Goal: Task Accomplishment & Management: Manage account settings

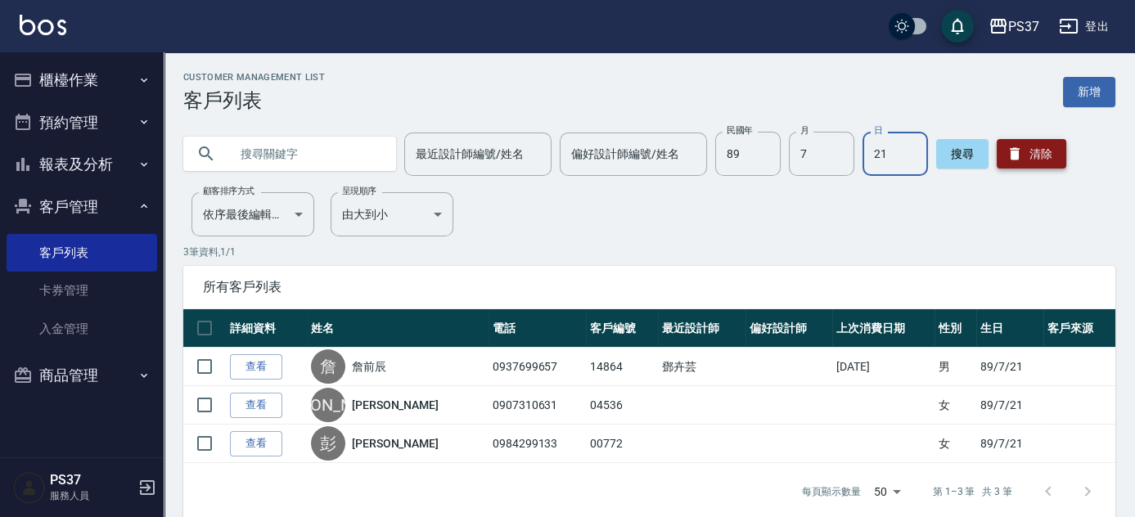
click at [1042, 147] on button "清除" at bounding box center [1032, 153] width 70 height 29
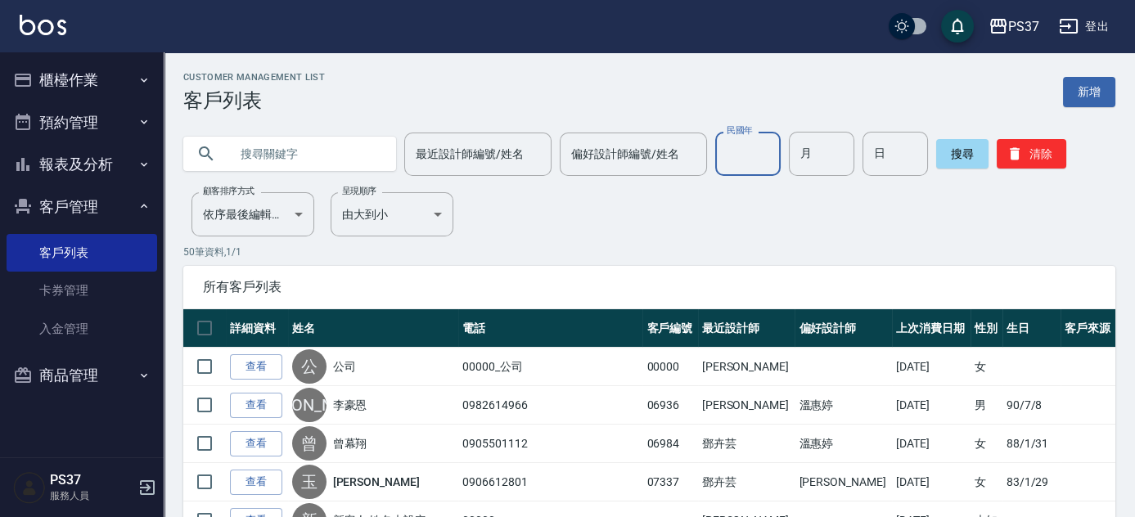
click at [764, 166] on input "民國年" at bounding box center [747, 154] width 65 height 44
type input "70"
type input "03"
type input "23"
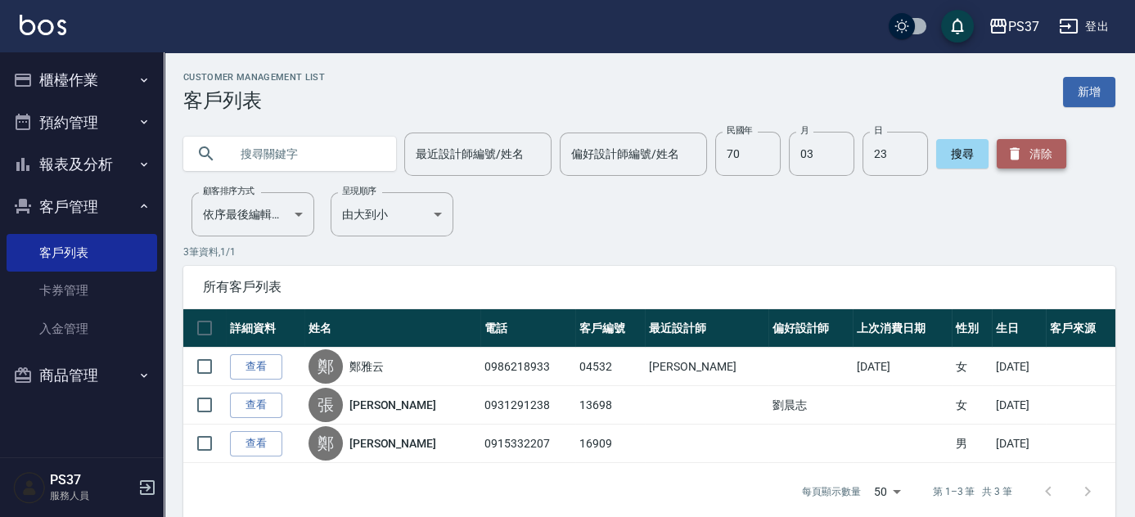
click at [1028, 141] on button "清除" at bounding box center [1032, 153] width 70 height 29
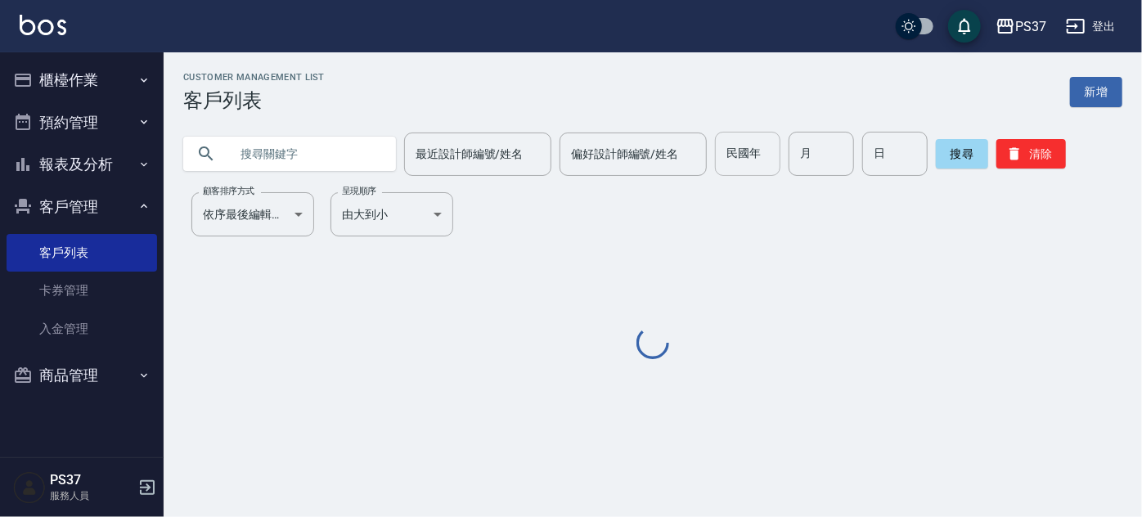
click at [740, 173] on input "民國年" at bounding box center [747, 154] width 65 height 44
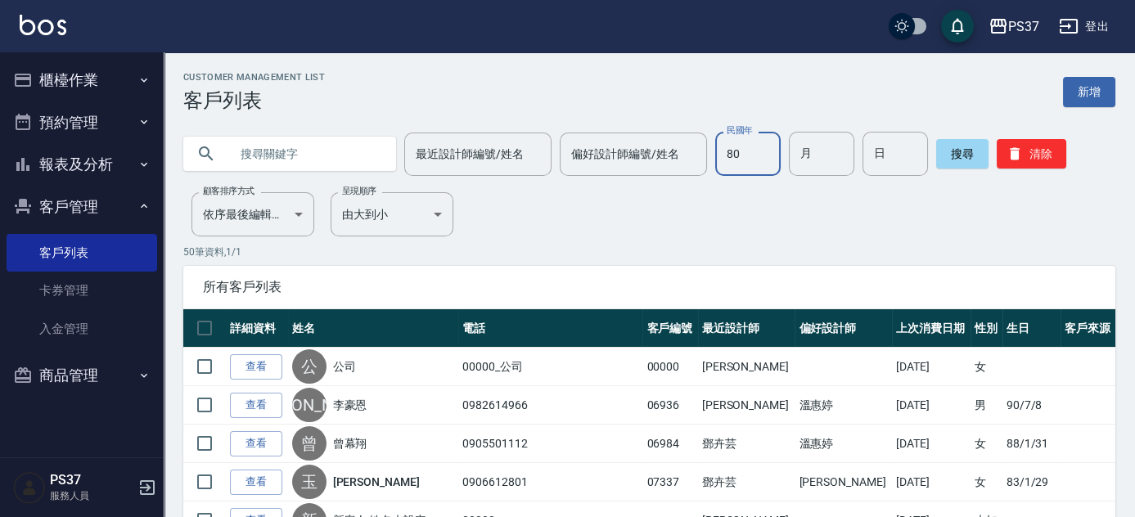
type input "80"
type input "07"
type input "12"
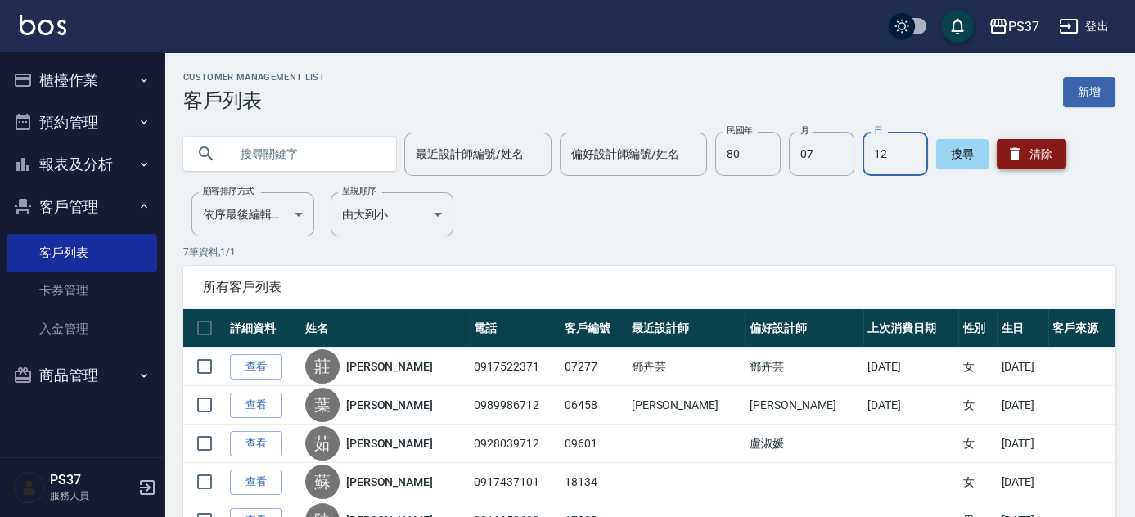
drag, startPoint x: 1036, startPoint y: 154, endPoint x: 1007, endPoint y: 164, distance: 30.3
click at [1036, 154] on button "清除" at bounding box center [1032, 153] width 70 height 29
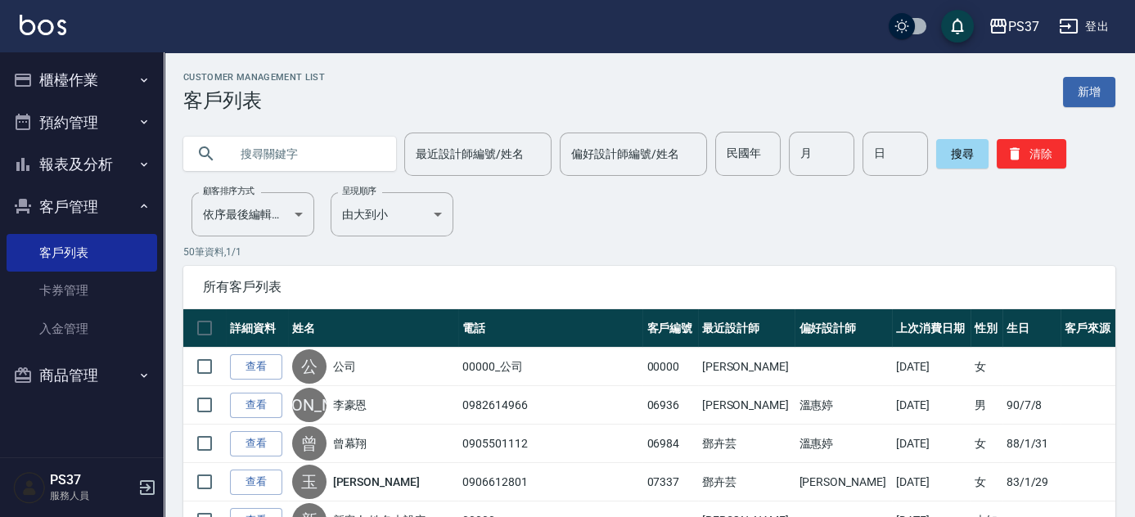
click at [49, 88] on button "櫃檯作業" at bounding box center [82, 80] width 151 height 43
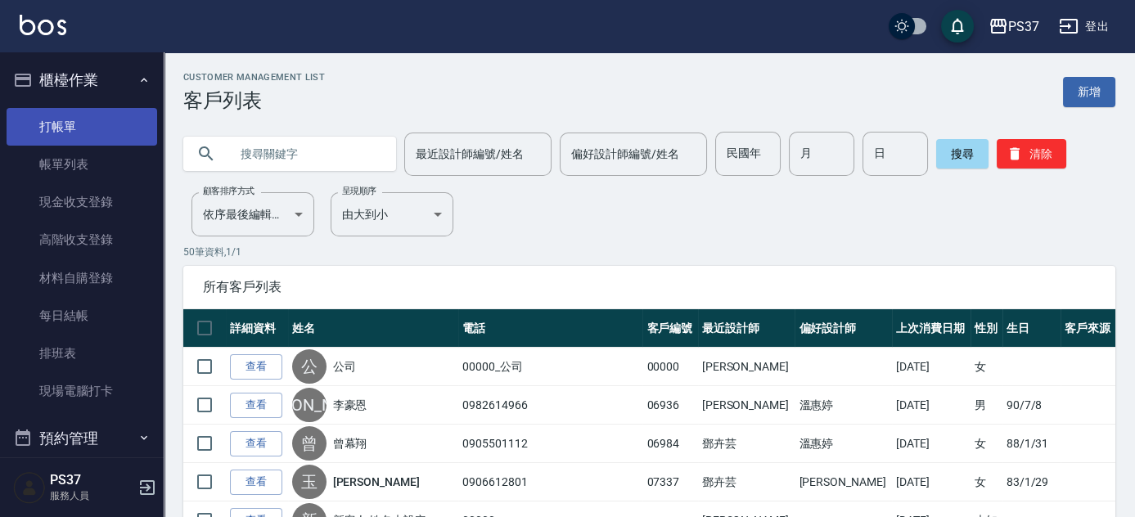
click at [91, 124] on link "打帳單" at bounding box center [82, 127] width 151 height 38
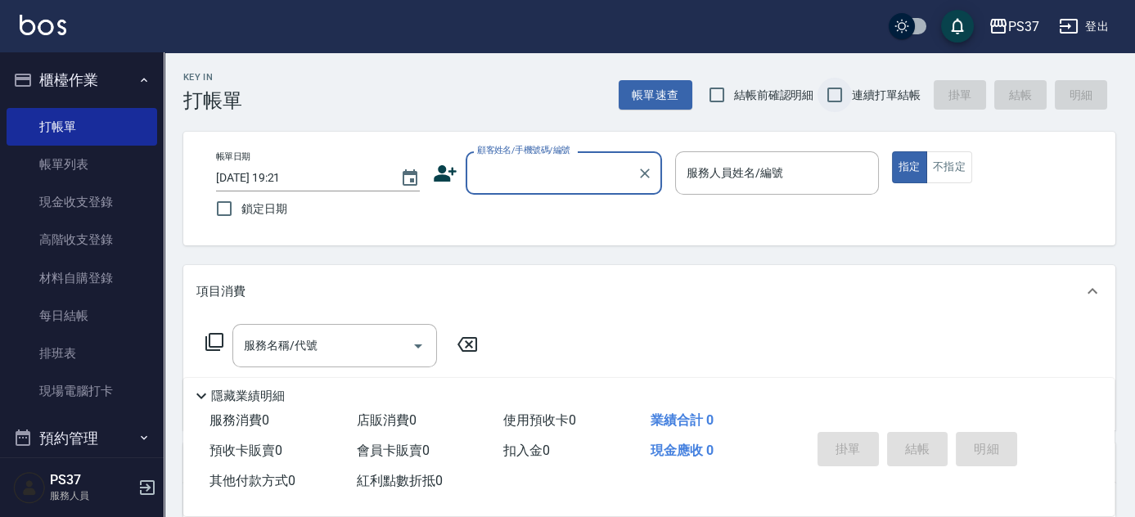
click at [840, 97] on input "連續打單結帳" at bounding box center [834, 95] width 34 height 34
checkbox input "true"
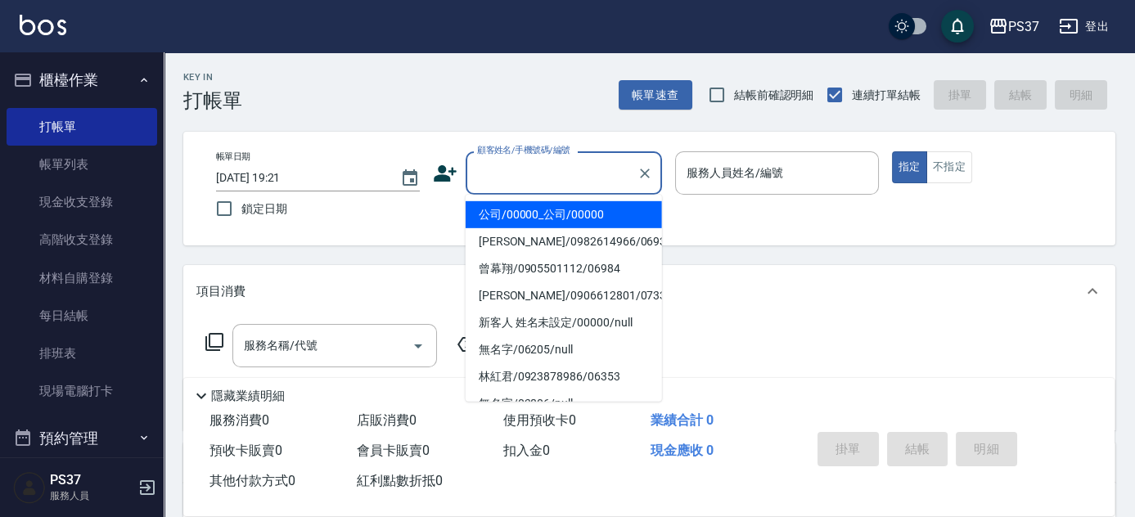
click at [538, 169] on input "顧客姓名/手機號碼/編號" at bounding box center [551, 173] width 157 height 29
click at [531, 209] on li "公司/00000_公司/00000" at bounding box center [564, 214] width 196 height 27
type input "公司/00000_公司/00000"
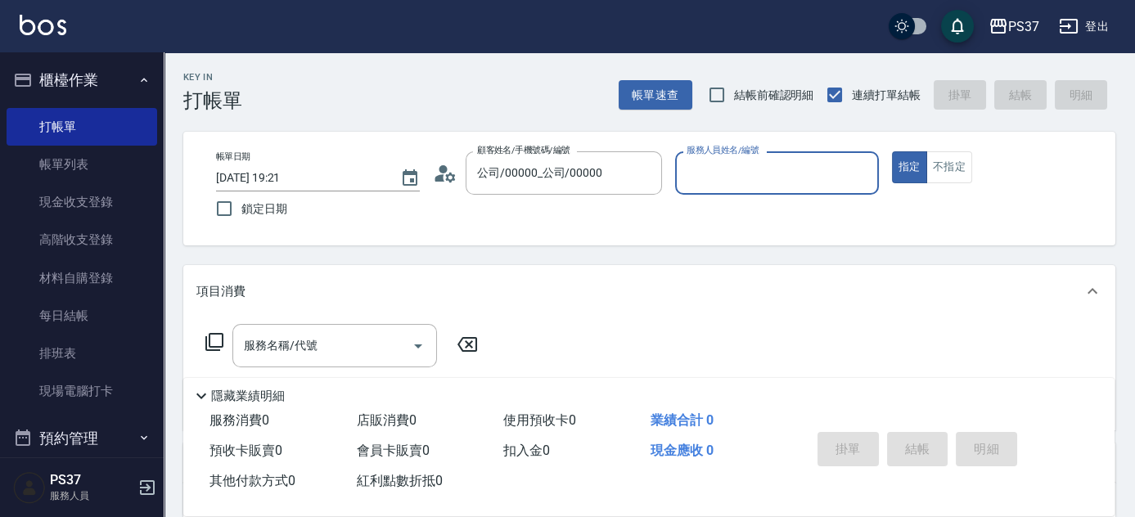
click at [710, 182] on input "服務人員姓名/編號" at bounding box center [776, 173] width 189 height 29
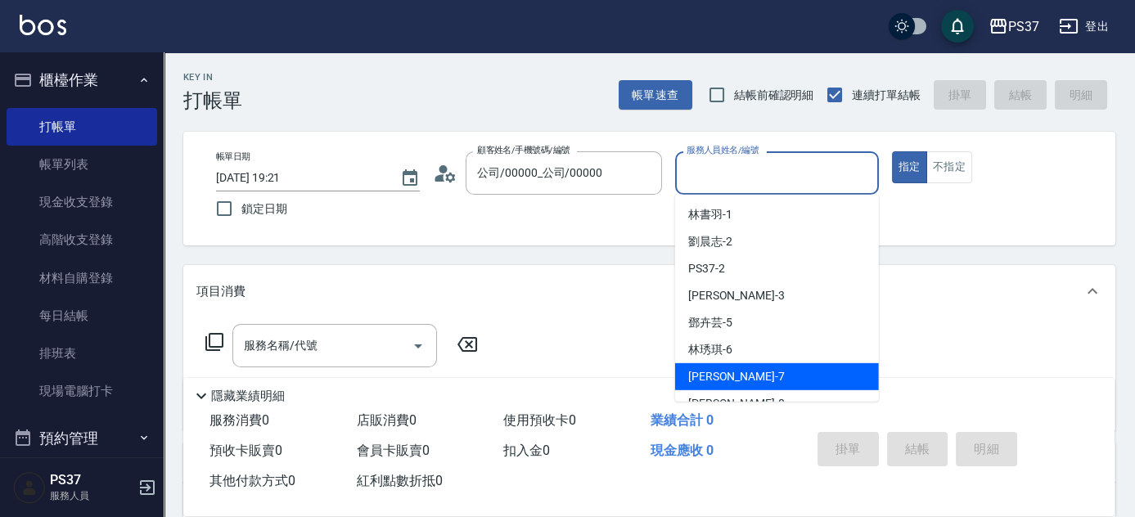
click at [792, 375] on div "[PERSON_NAME] -7" at bounding box center [777, 376] width 204 height 27
type input "[PERSON_NAME]-7"
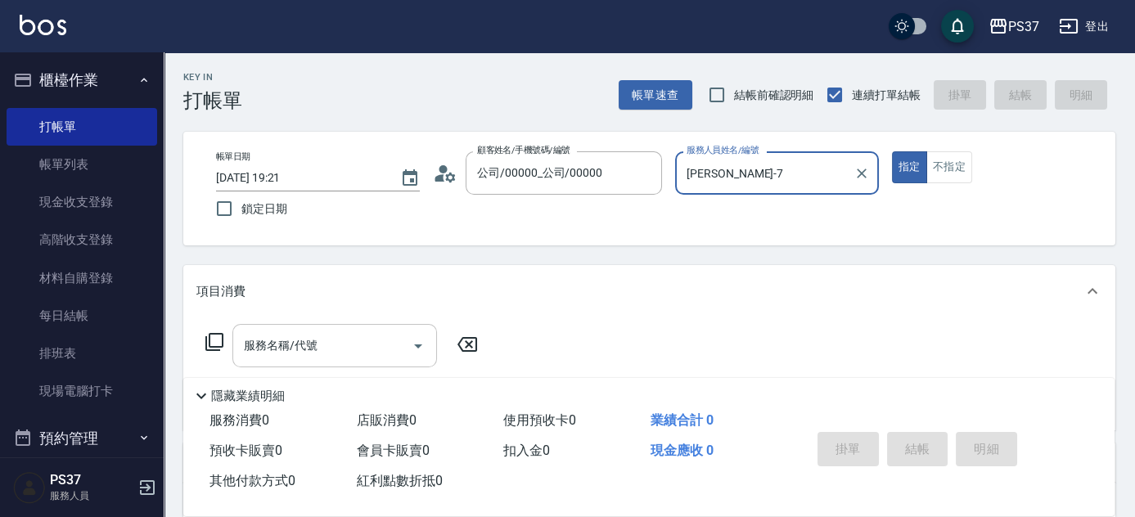
click at [296, 350] on input "服務名稱/代號" at bounding box center [322, 345] width 165 height 29
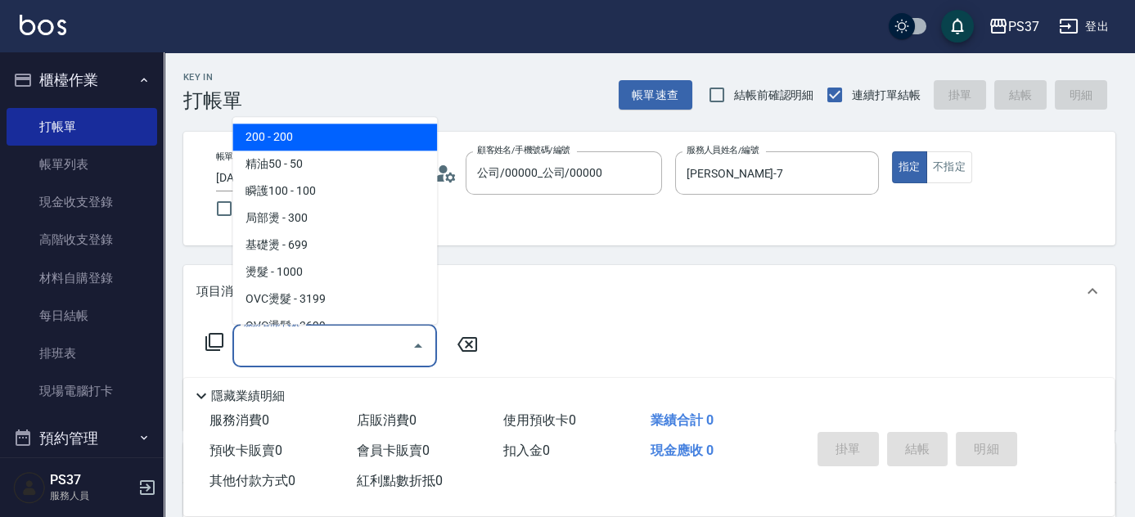
click at [318, 124] on span "200 - 200" at bounding box center [334, 137] width 205 height 27
type input "200(111)"
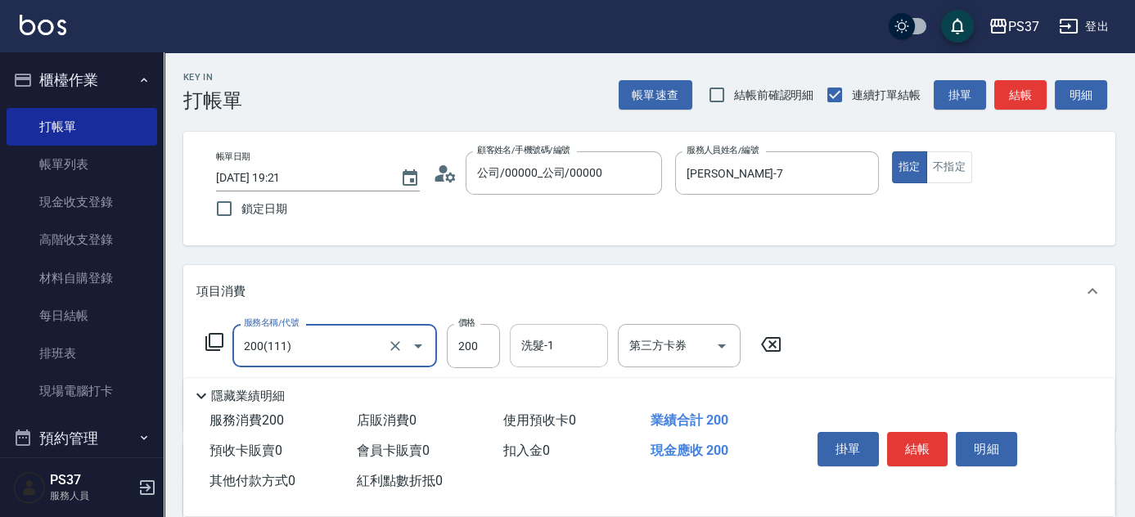
click at [560, 348] on input "洗髮-1" at bounding box center [558, 345] width 83 height 29
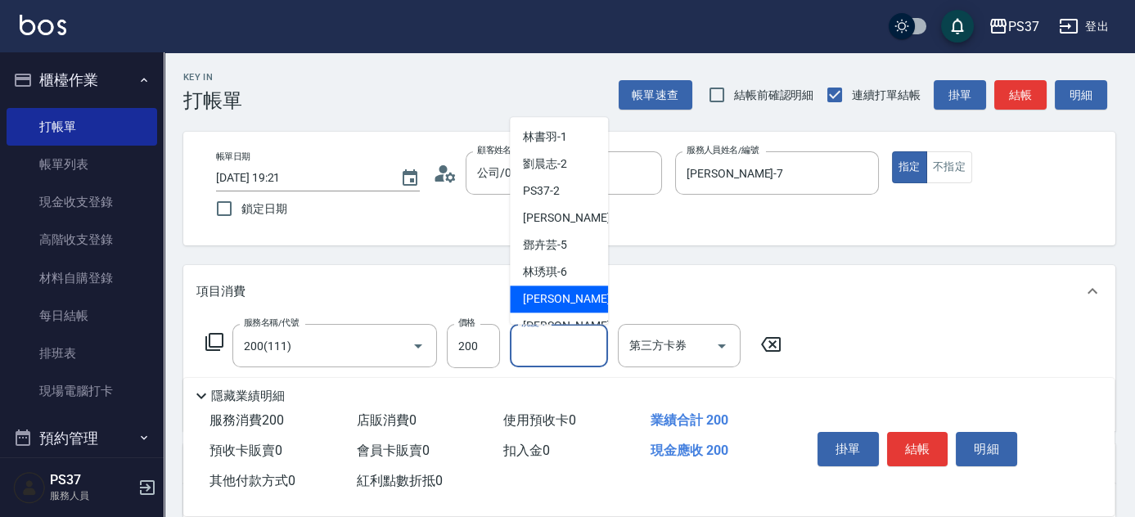
click at [556, 298] on span "[PERSON_NAME] -7" at bounding box center [571, 299] width 97 height 17
type input "[PERSON_NAME]-7"
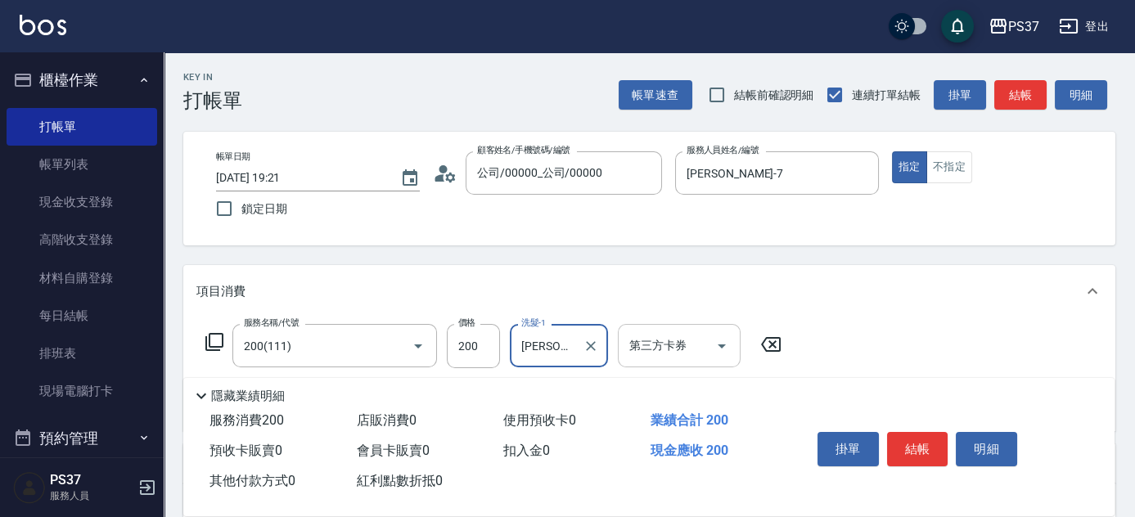
click at [720, 344] on icon "Open" at bounding box center [722, 346] width 8 height 4
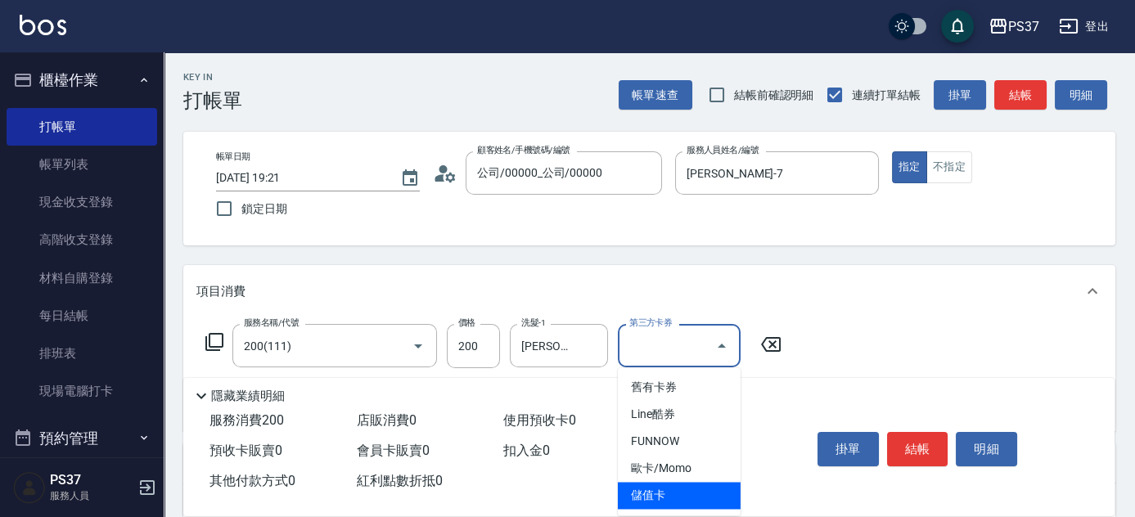
click at [694, 488] on span "儲值卡" at bounding box center [679, 495] width 123 height 27
type input "儲值卡"
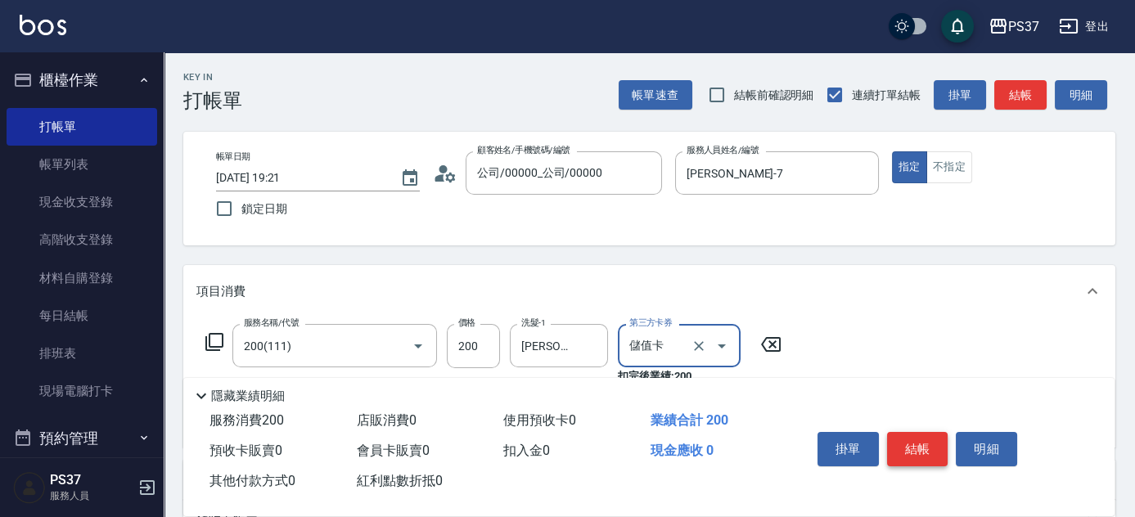
click at [925, 451] on button "結帳" at bounding box center [917, 449] width 61 height 34
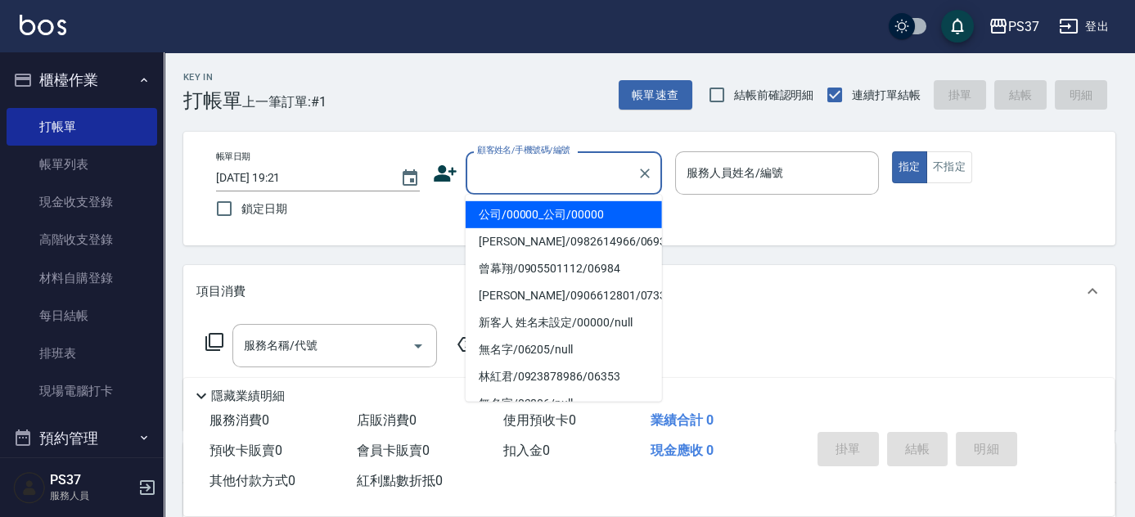
click at [576, 169] on input "顧客姓名/手機號碼/編號" at bounding box center [551, 173] width 157 height 29
click at [566, 209] on li "公司/00000_公司/00000" at bounding box center [564, 214] width 196 height 27
type input "公司/00000_公司/00000"
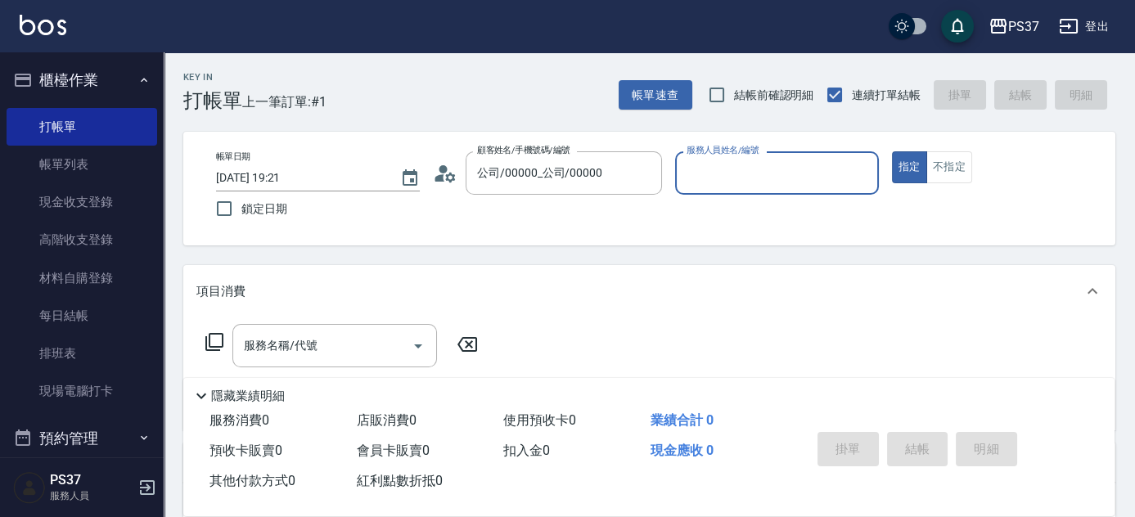
click at [731, 189] on div "服務人員姓名/編號" at bounding box center [777, 172] width 204 height 43
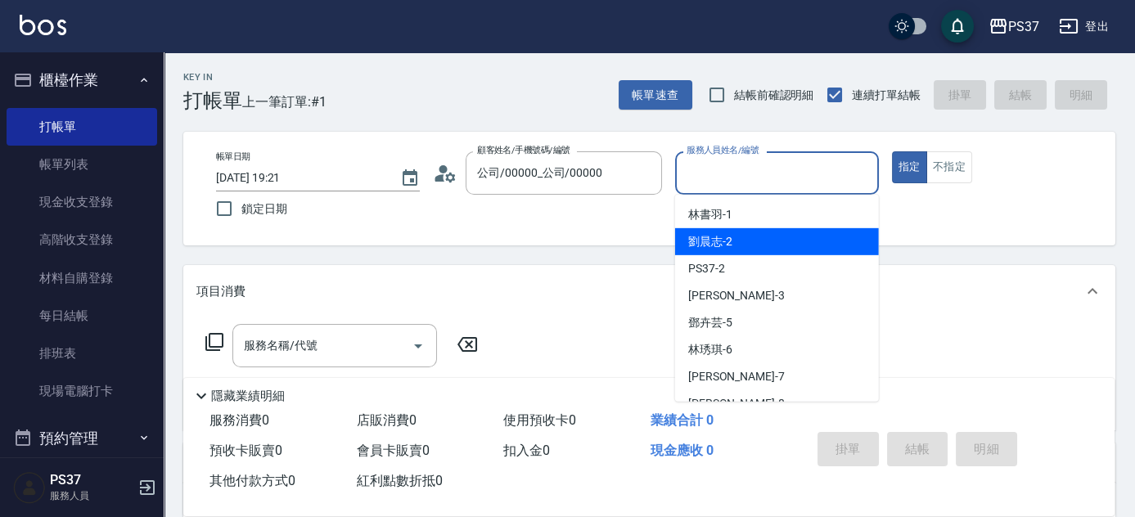
click at [754, 250] on div "劉晨志 -2" at bounding box center [777, 241] width 204 height 27
type input "劉晨志-2"
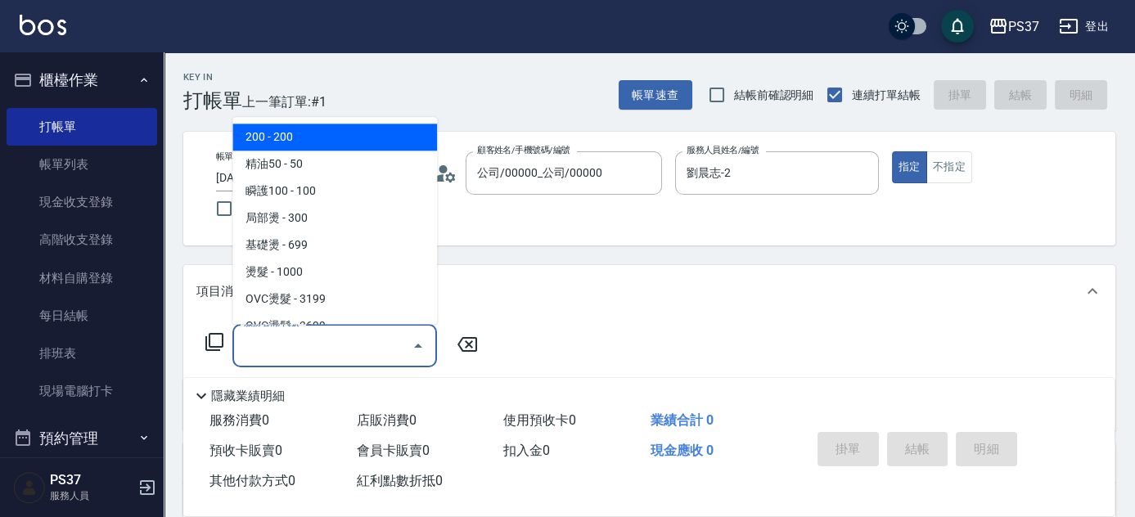
click at [364, 357] on input "服務名稱/代號" at bounding box center [322, 345] width 165 height 29
click at [332, 137] on span "200 - 200" at bounding box center [334, 137] width 205 height 27
type input "200(111)"
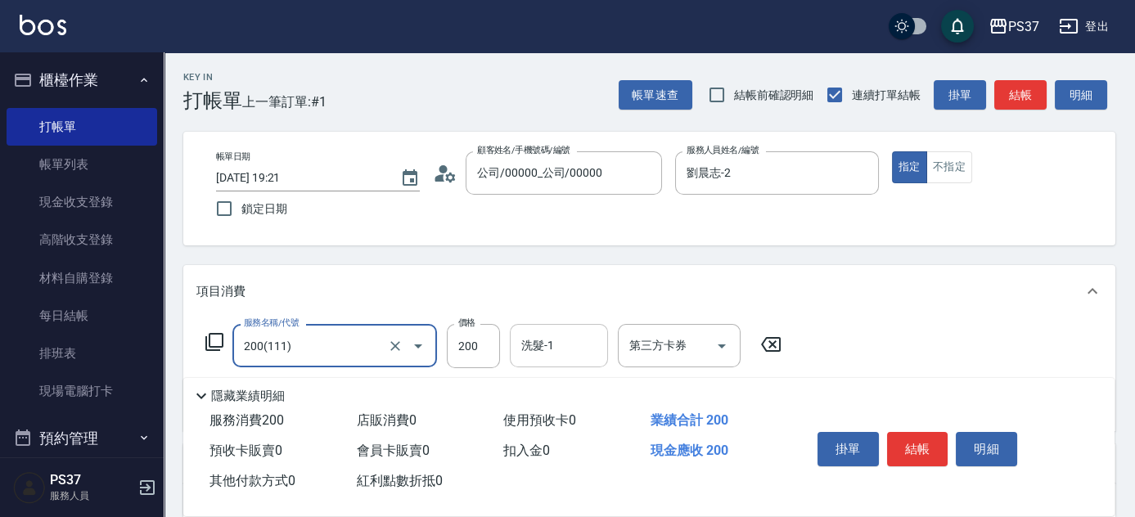
click at [543, 349] on input "洗髮-1" at bounding box center [558, 345] width 83 height 29
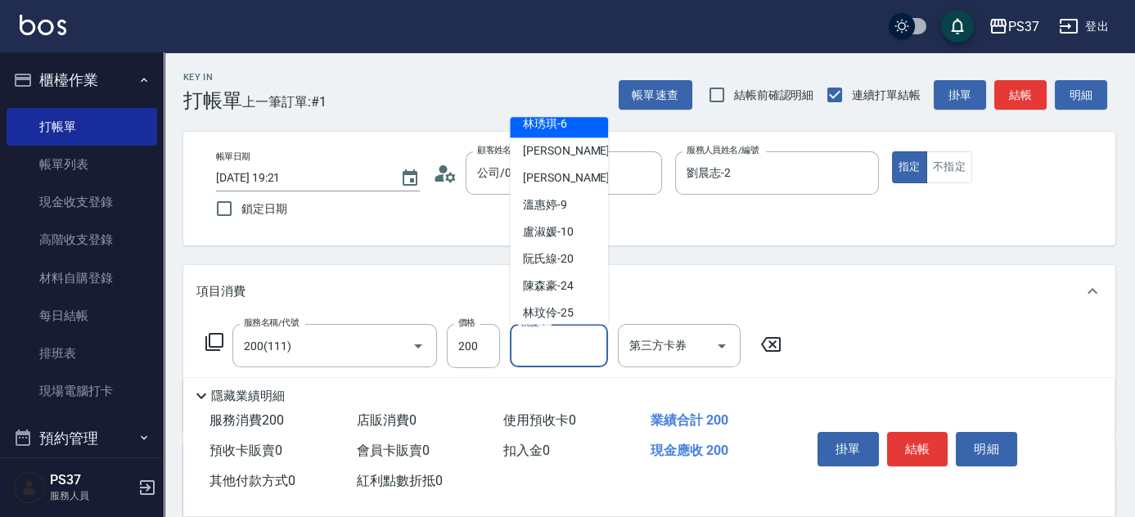
scroll to position [264, 0]
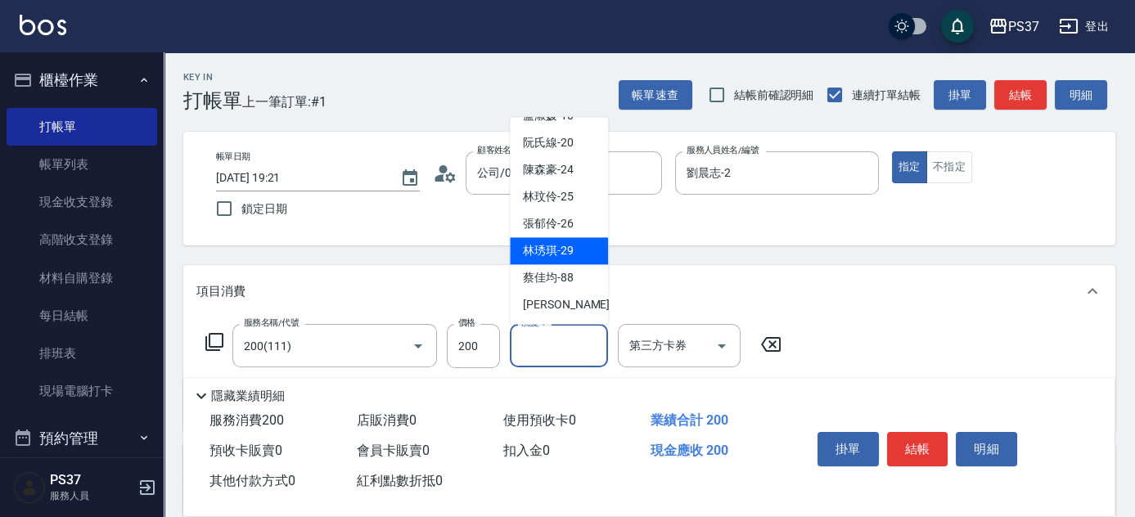
click at [554, 247] on span "[PERSON_NAME]-29" at bounding box center [548, 251] width 51 height 17
type input "[PERSON_NAME]-29"
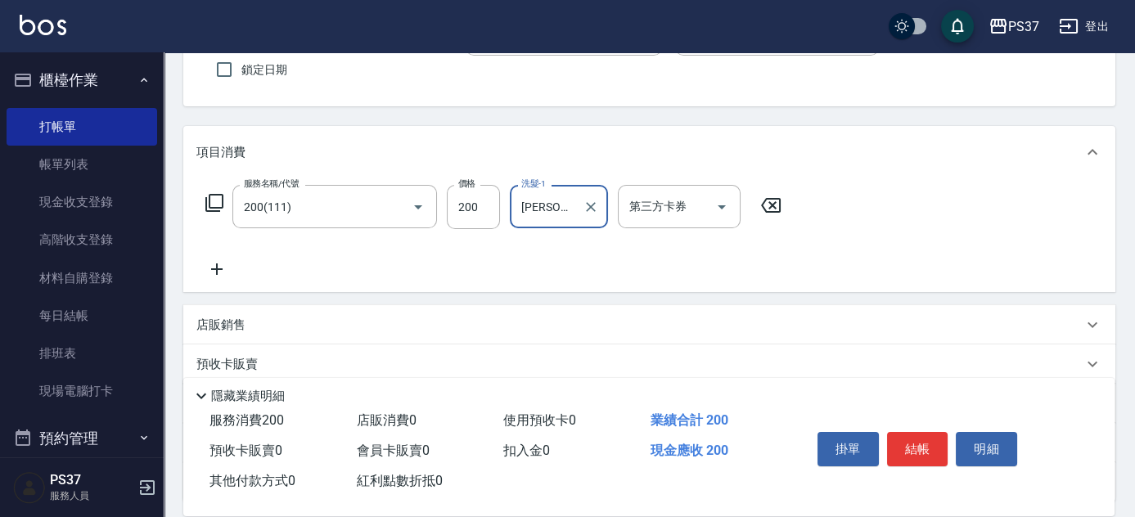
scroll to position [148, 0]
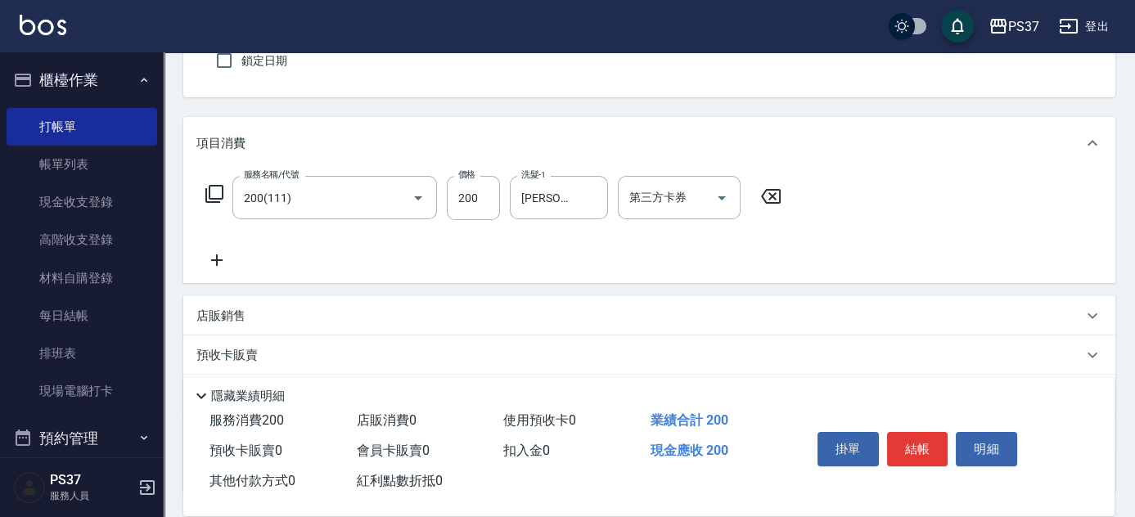
click at [220, 261] on icon at bounding box center [216, 260] width 41 height 20
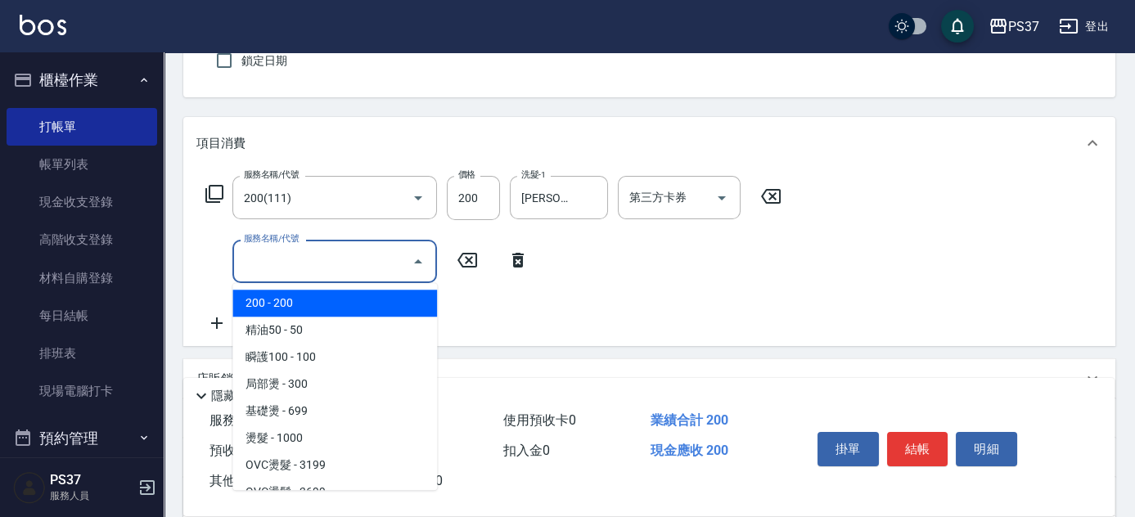
click at [263, 272] on input "服務名稱/代號" at bounding box center [322, 261] width 165 height 29
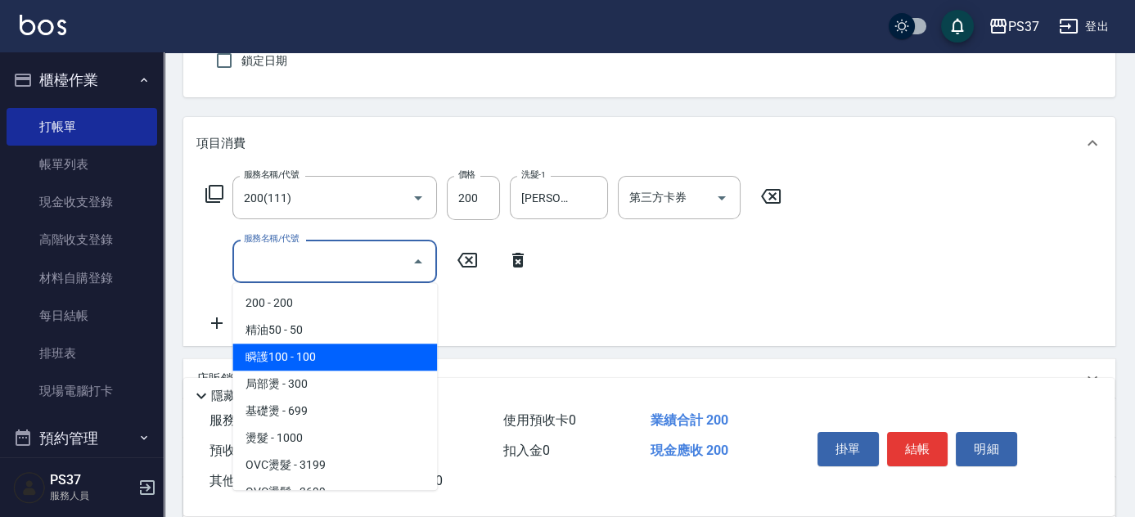
click at [335, 353] on span "瞬護100 - 100" at bounding box center [334, 357] width 205 height 27
type input "瞬護100(113)"
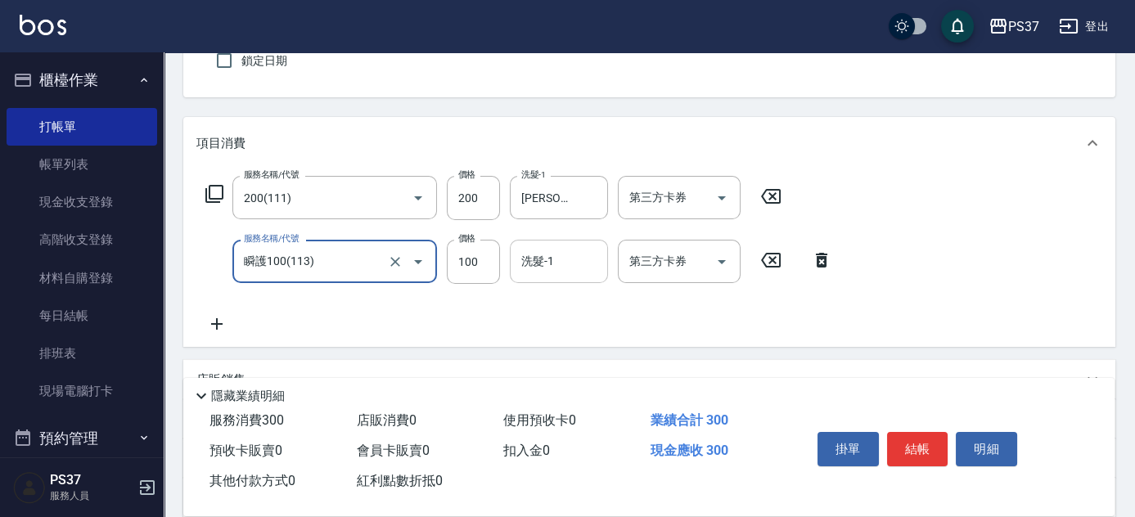
click at [551, 268] on input "洗髮-1" at bounding box center [558, 261] width 83 height 29
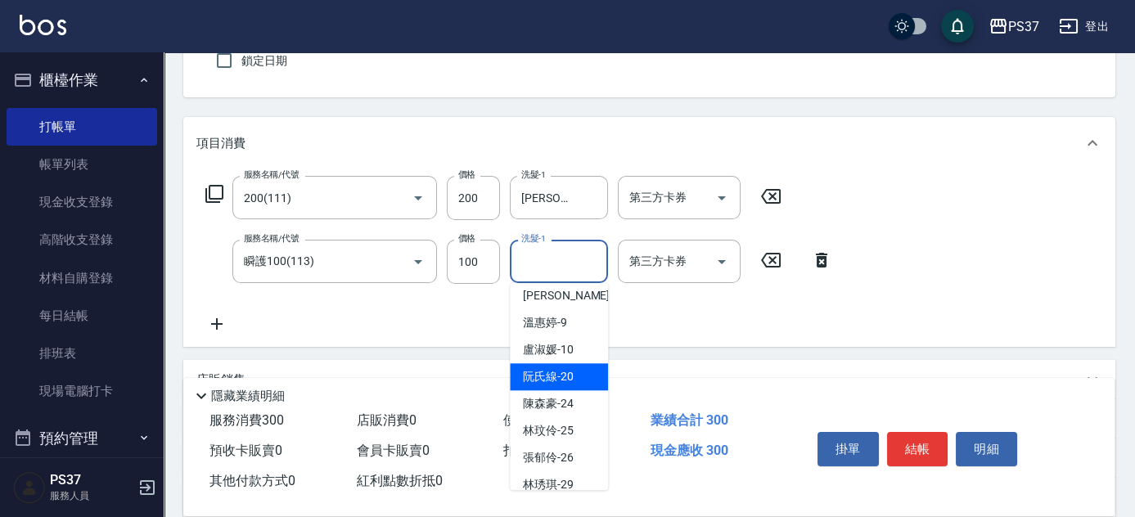
scroll to position [223, 0]
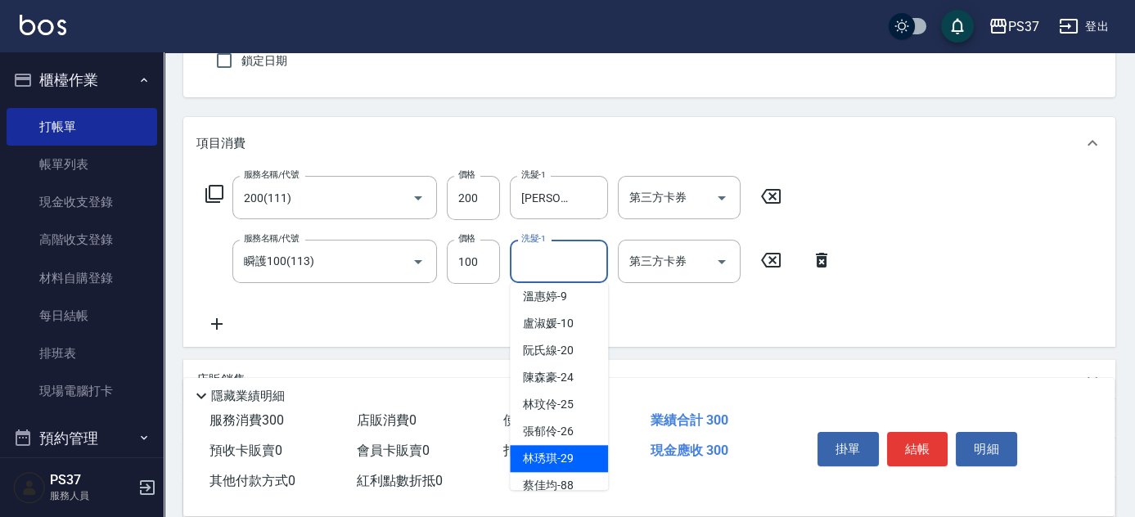
click at [551, 455] on span "[PERSON_NAME]-29" at bounding box center [548, 458] width 51 height 17
type input "[PERSON_NAME]-29"
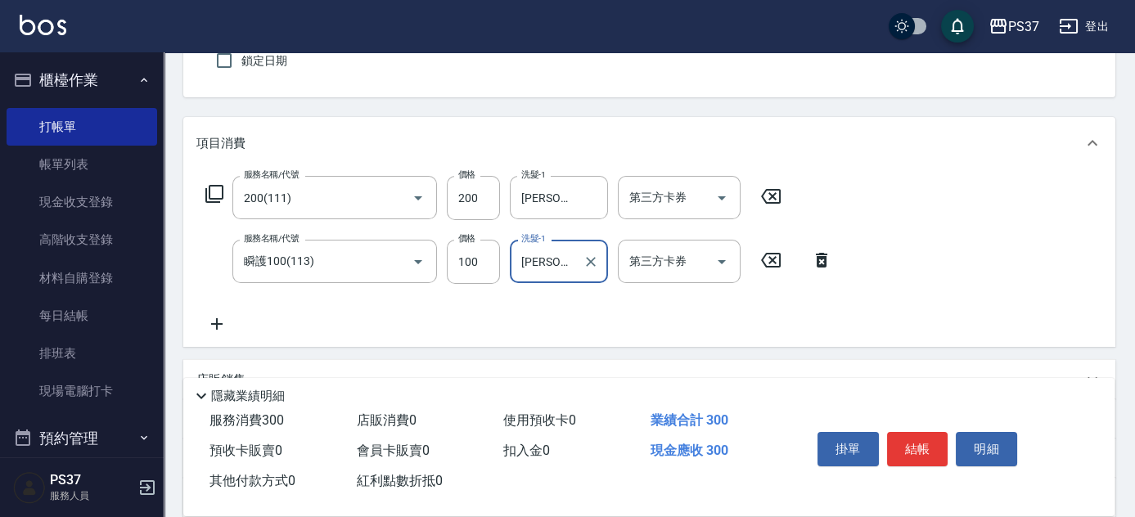
click at [211, 317] on icon at bounding box center [216, 324] width 41 height 20
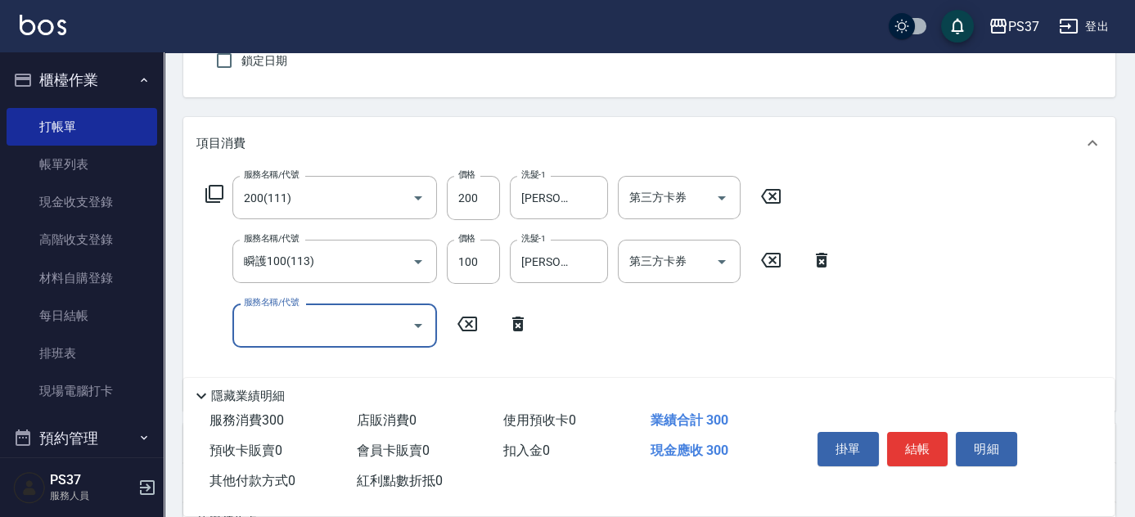
click at [290, 322] on input "服務名稱/代號" at bounding box center [322, 325] width 165 height 29
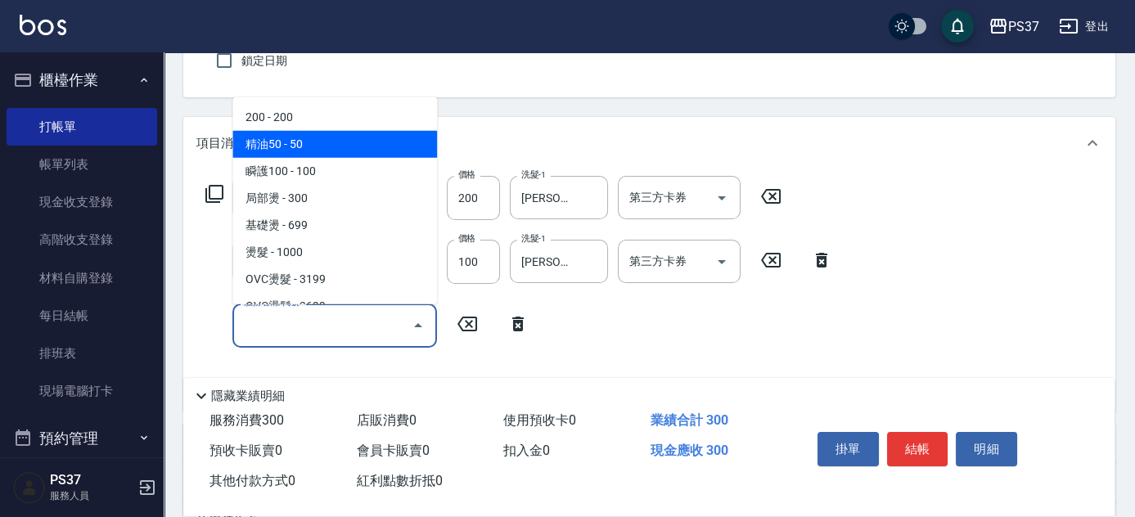
click at [351, 154] on span "精油50 - 50" at bounding box center [334, 144] width 205 height 27
type input "精油50(112)"
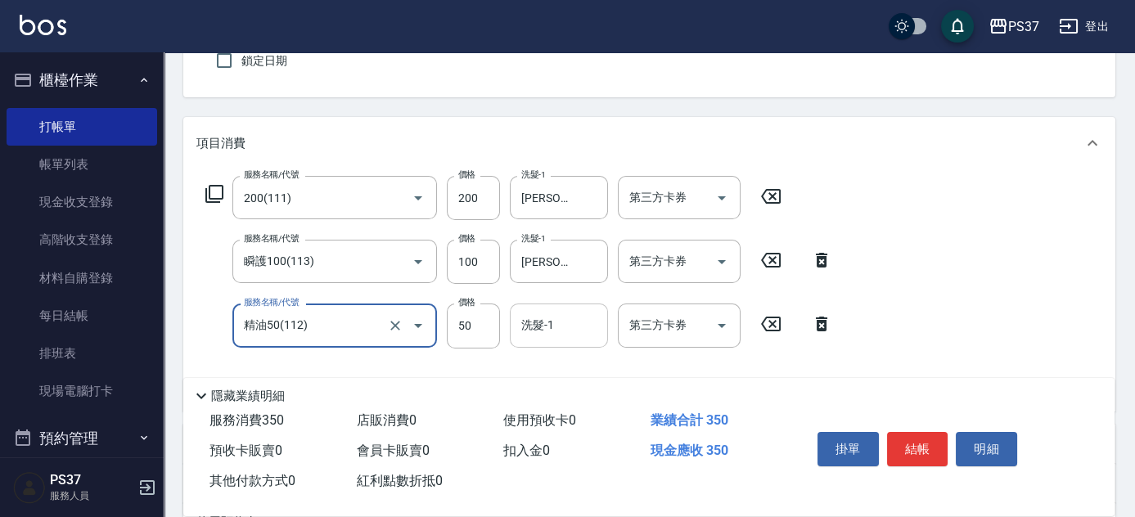
click at [574, 326] on input "洗髮-1" at bounding box center [558, 325] width 83 height 29
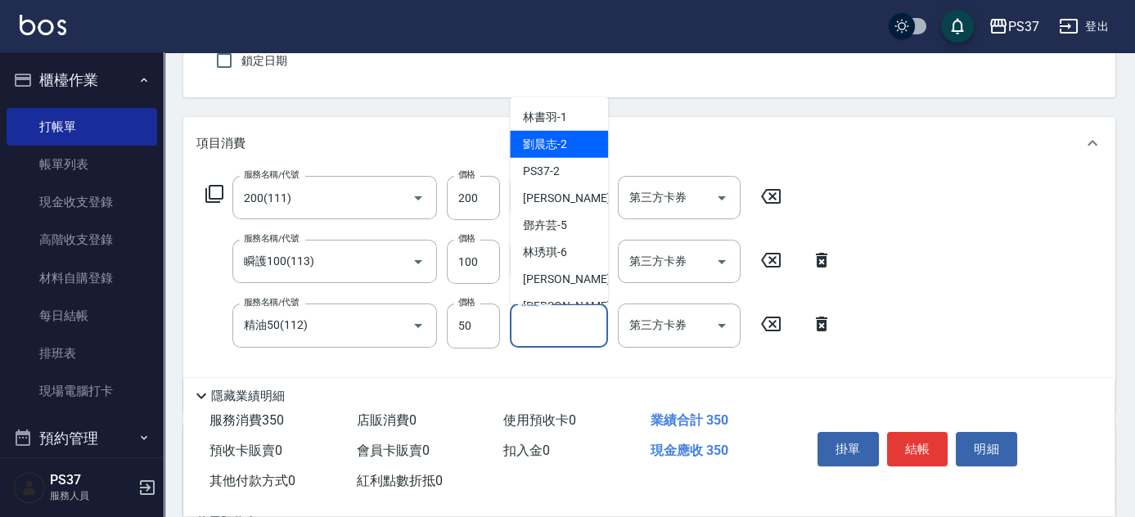
click at [577, 139] on div "劉晨志 -2" at bounding box center [559, 144] width 98 height 27
type input "劉晨志-2"
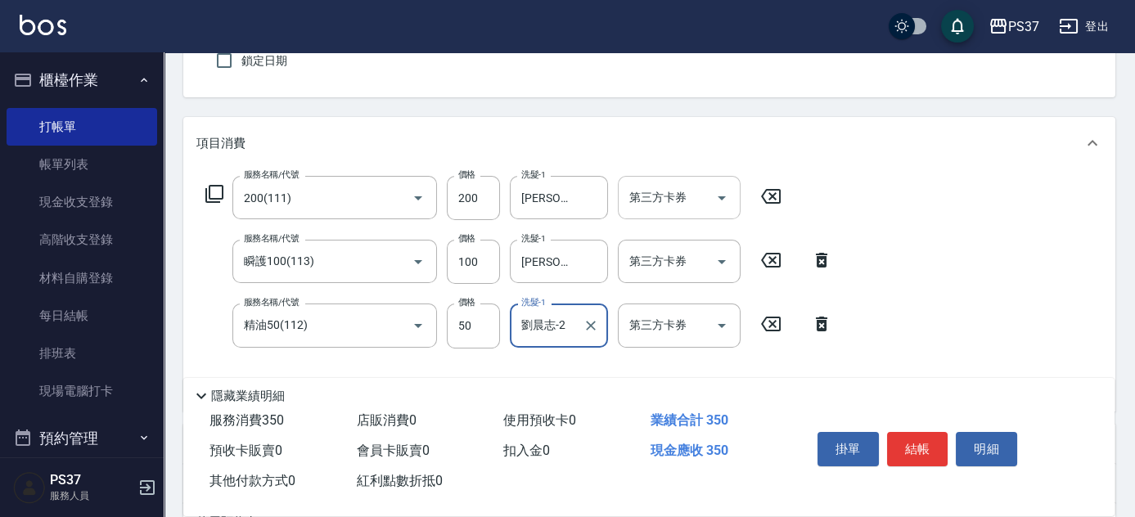
click at [731, 200] on icon "Open" at bounding box center [722, 198] width 20 height 20
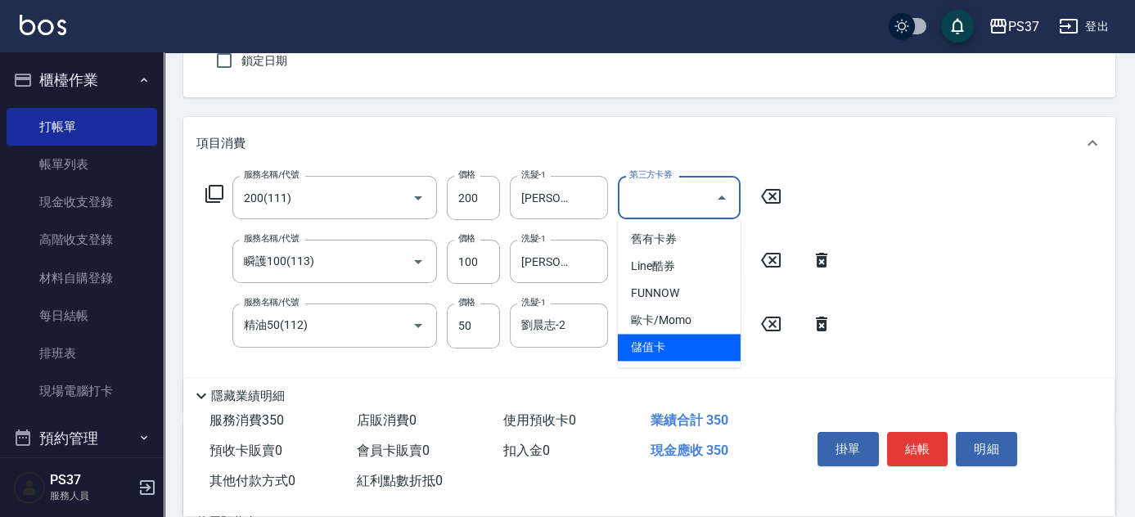
click at [701, 354] on span "儲值卡" at bounding box center [679, 347] width 123 height 27
type input "儲值卡"
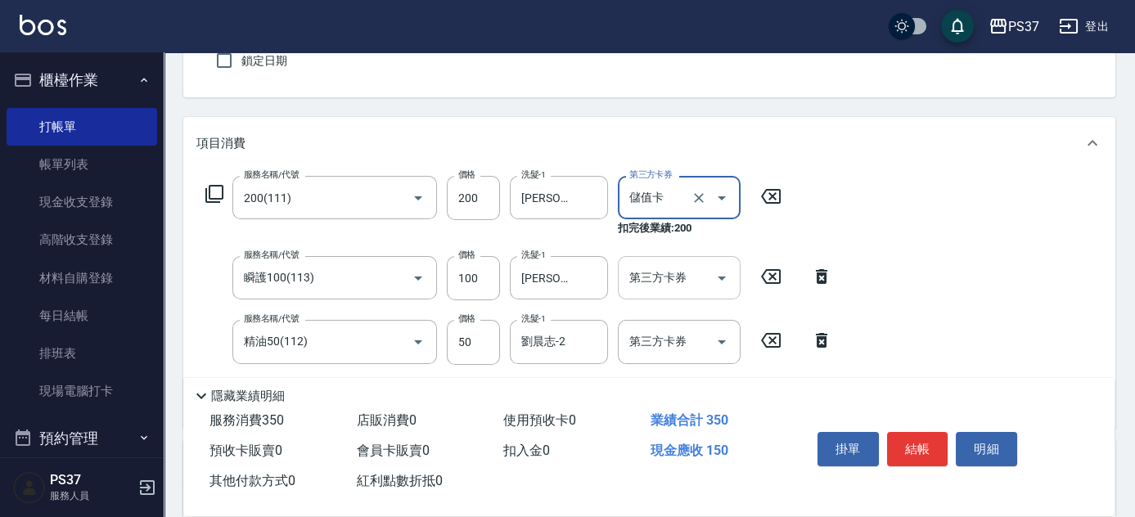
click at [727, 275] on icon "Open" at bounding box center [722, 278] width 20 height 20
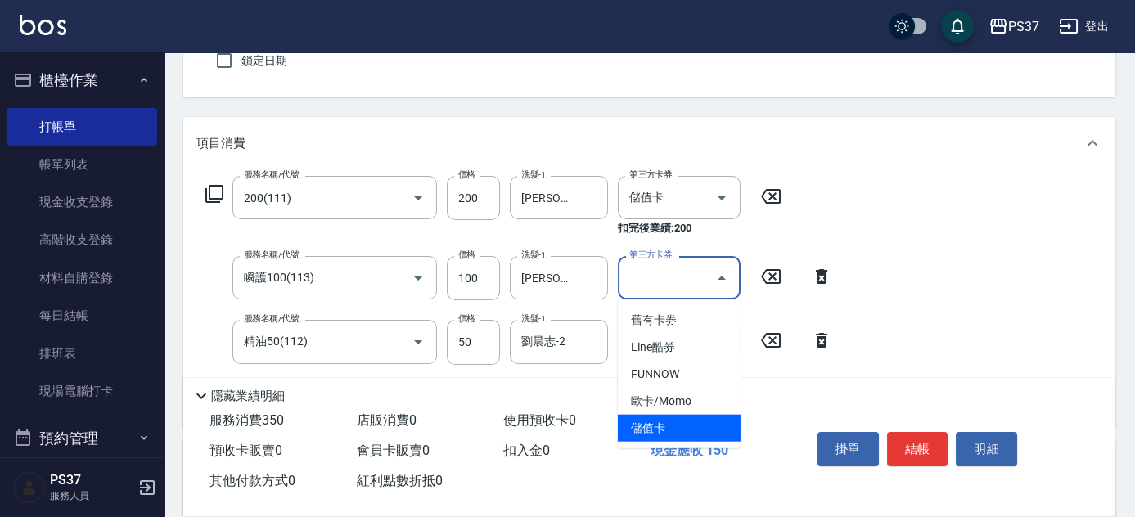
click at [683, 419] on span "儲值卡" at bounding box center [679, 428] width 123 height 27
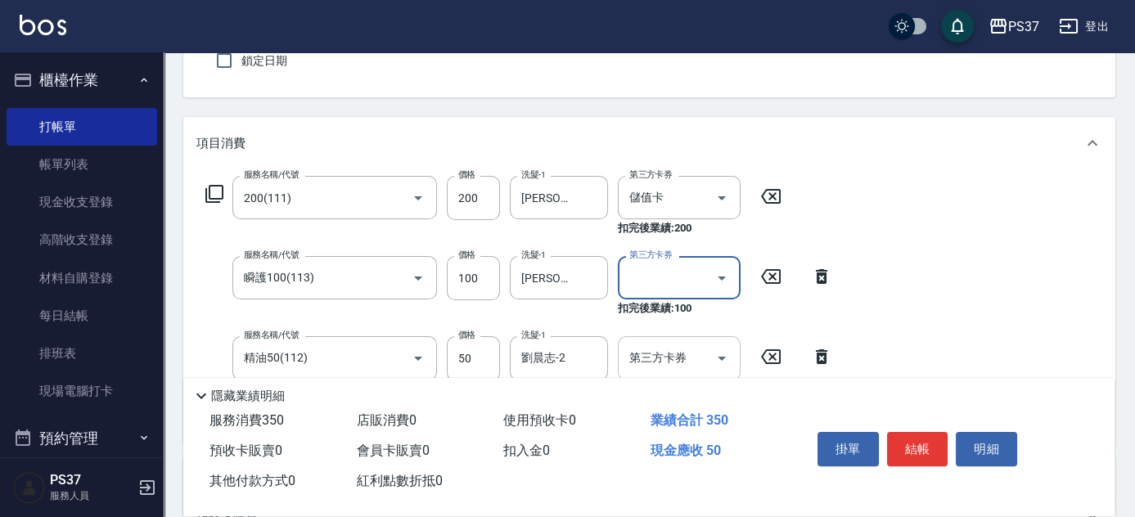
type input "儲值卡"
click at [715, 352] on icon "Open" at bounding box center [722, 359] width 20 height 20
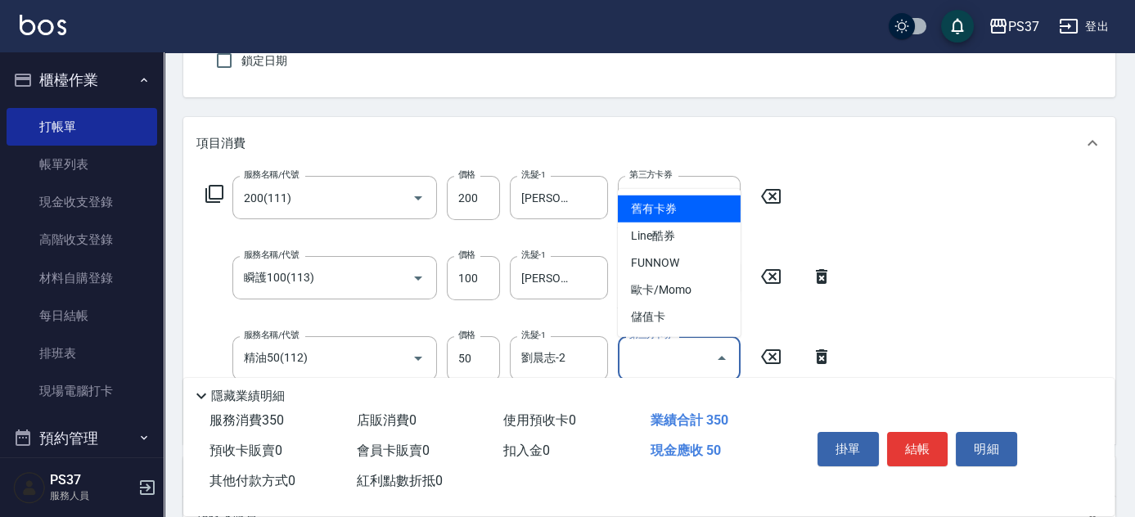
click at [691, 334] on ul "舊有卡券 Line酷券 FUNNOW 歐卡/Momo 儲值卡" at bounding box center [679, 263] width 123 height 148
click at [690, 331] on ul "舊有卡券 Line酷券 FUNNOW 歐卡/Momo 儲值卡" at bounding box center [679, 263] width 123 height 148
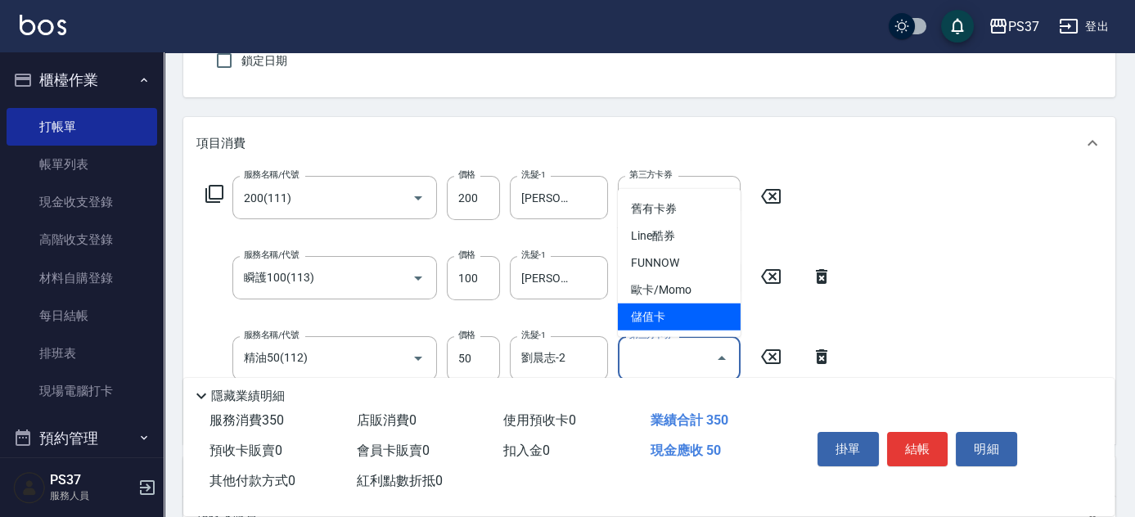
click at [689, 319] on span "儲值卡" at bounding box center [679, 317] width 123 height 27
type input "儲值卡"
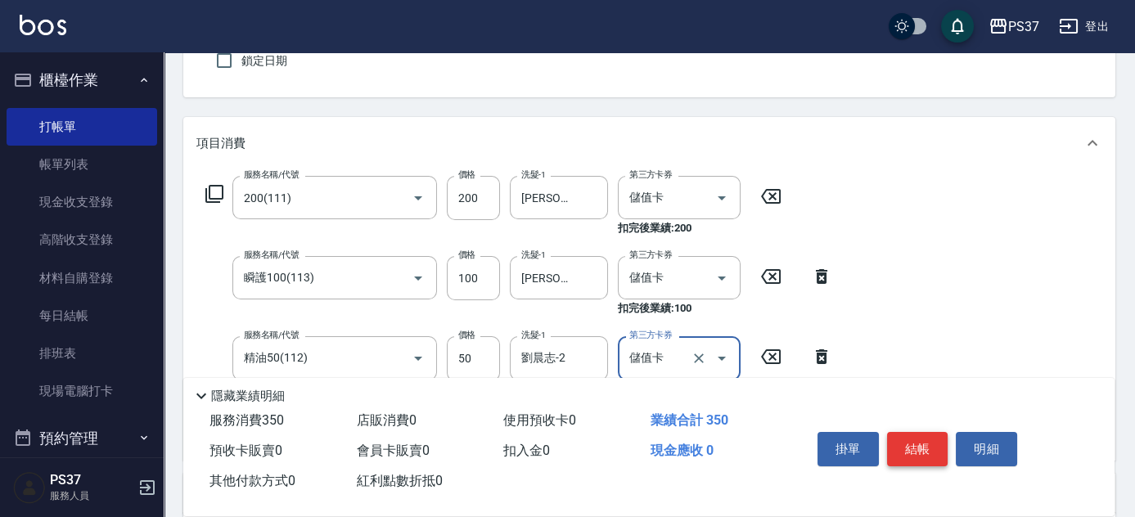
click at [917, 440] on button "結帳" at bounding box center [917, 449] width 61 height 34
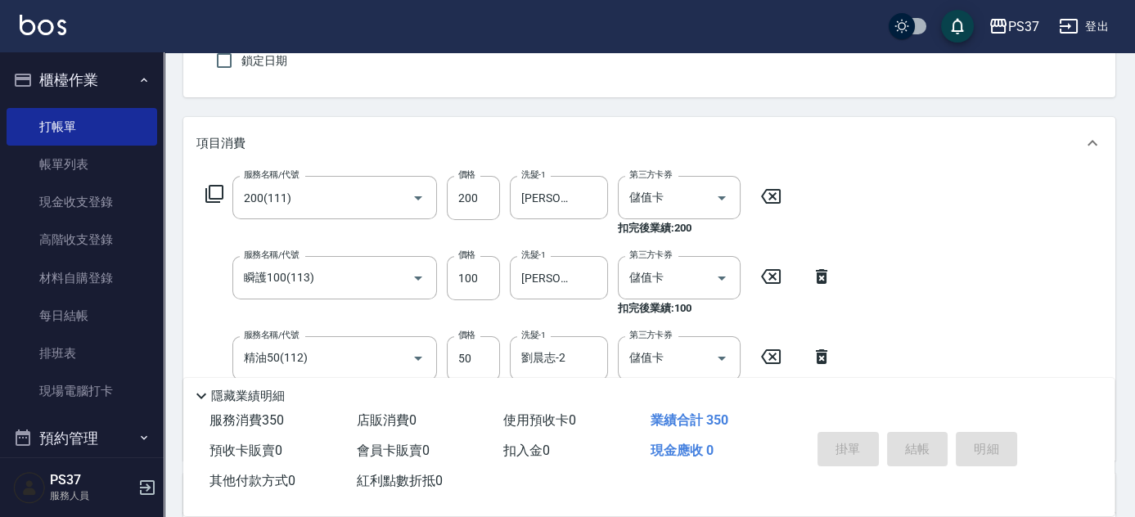
type input "[DATE] 19:22"
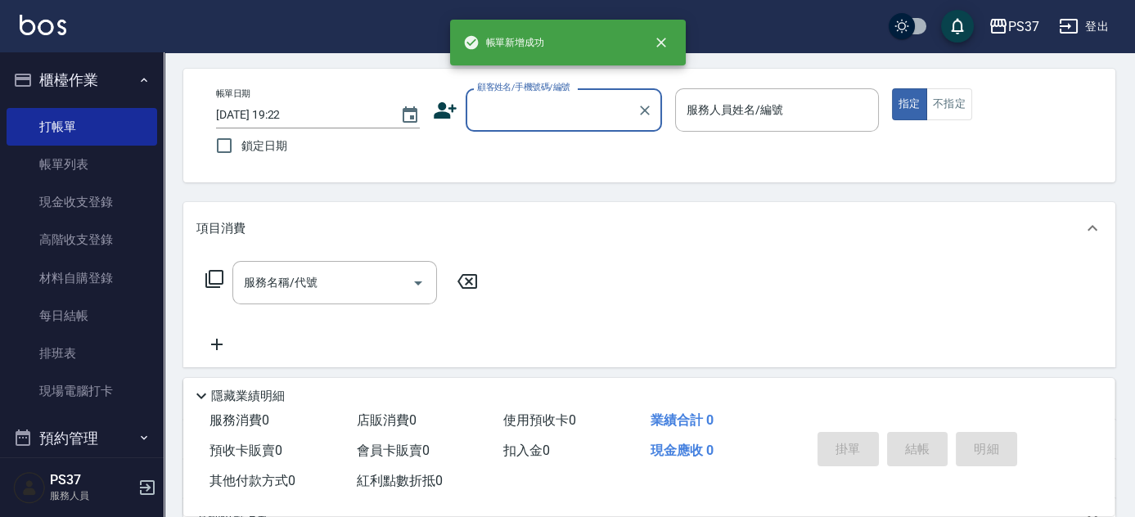
scroll to position [0, 0]
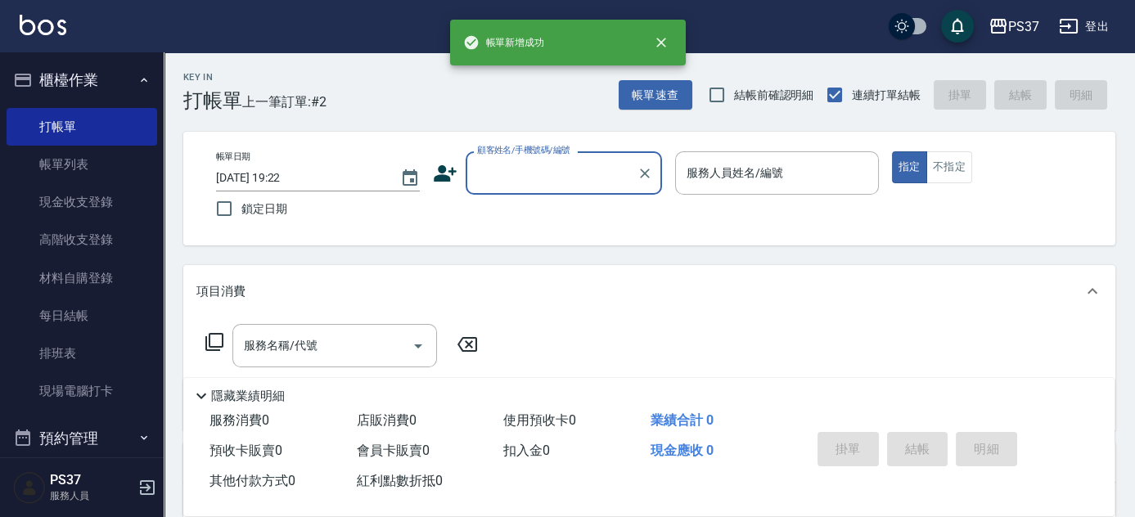
click at [528, 160] on div "顧客姓名/手機號碼/編號" at bounding box center [564, 172] width 196 height 43
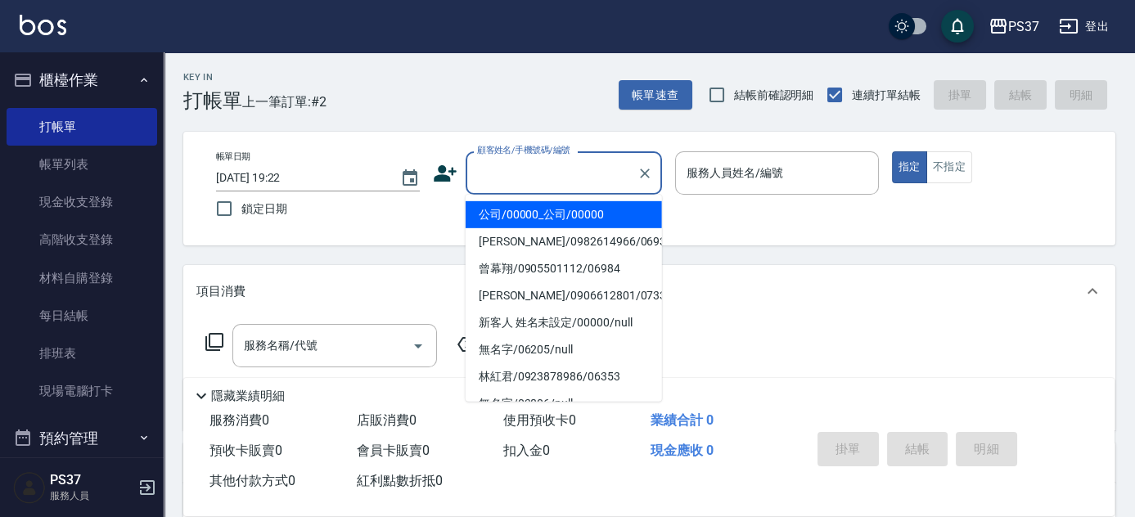
click at [534, 217] on li "公司/00000_公司/00000" at bounding box center [564, 214] width 196 height 27
type input "公司/00000_公司/00000"
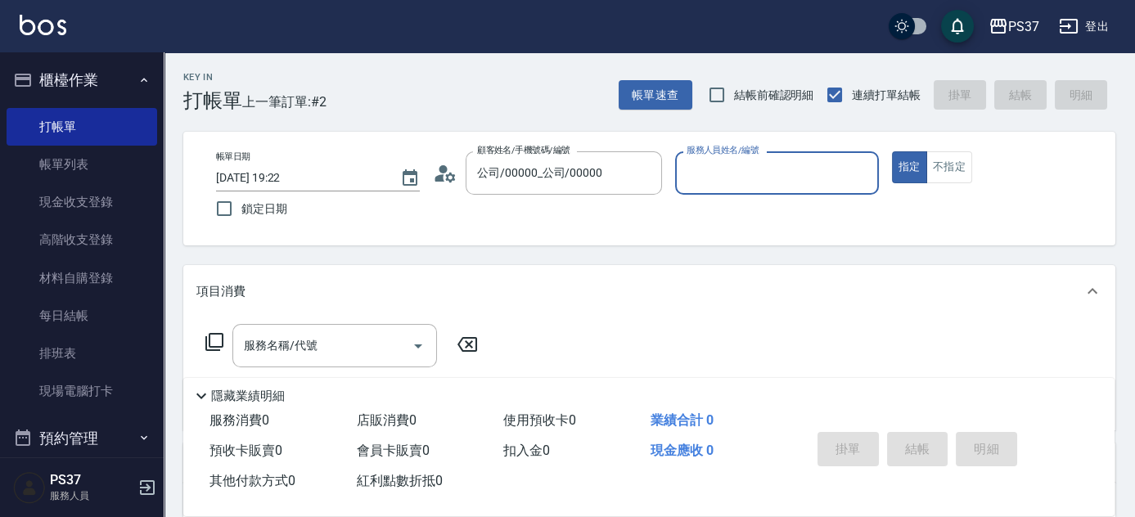
click at [749, 167] on input "服務人員姓名/編號" at bounding box center [776, 173] width 189 height 29
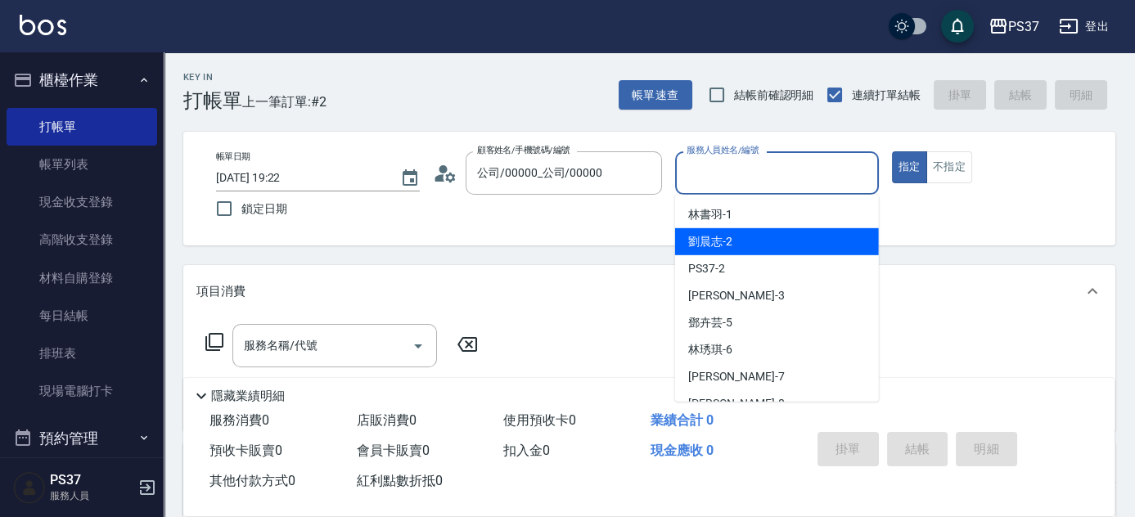
click at [740, 252] on div "劉晨志 -2" at bounding box center [777, 241] width 204 height 27
type input "劉晨志-2"
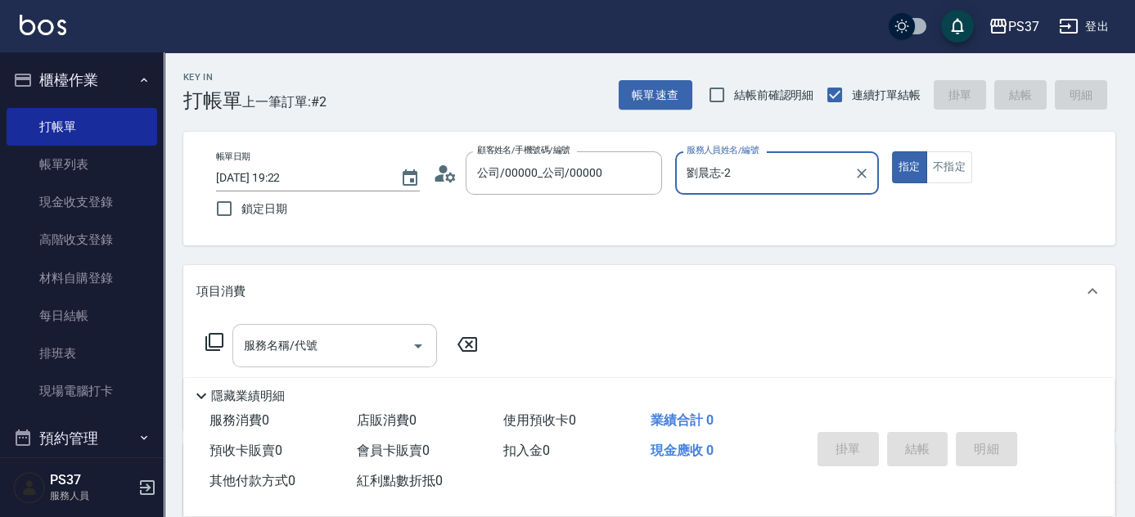
click at [335, 344] on input "服務名稱/代號" at bounding box center [322, 345] width 165 height 29
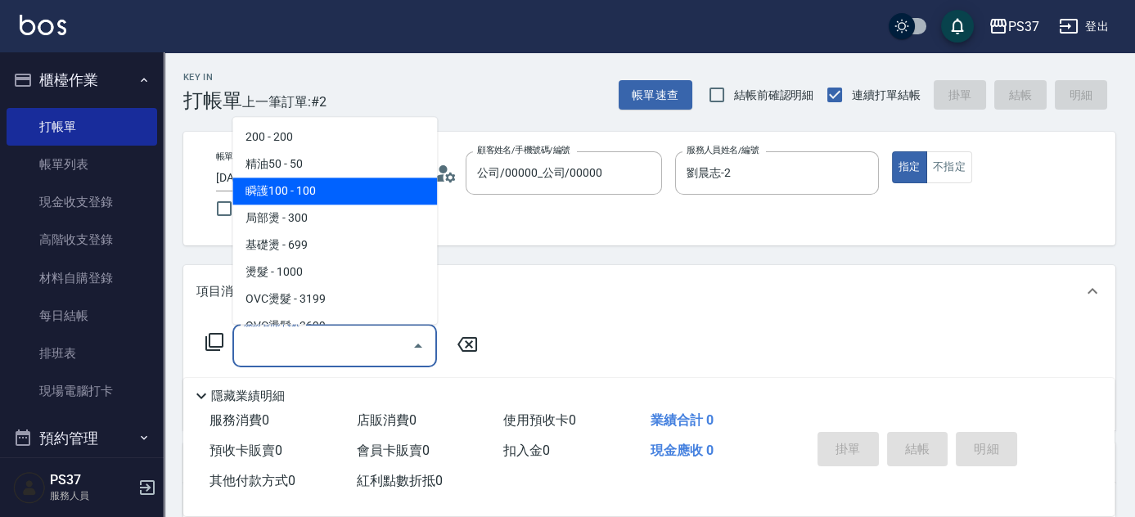
click at [317, 191] on span "瞬護100 - 100" at bounding box center [334, 191] width 205 height 27
type input "瞬護100(113)"
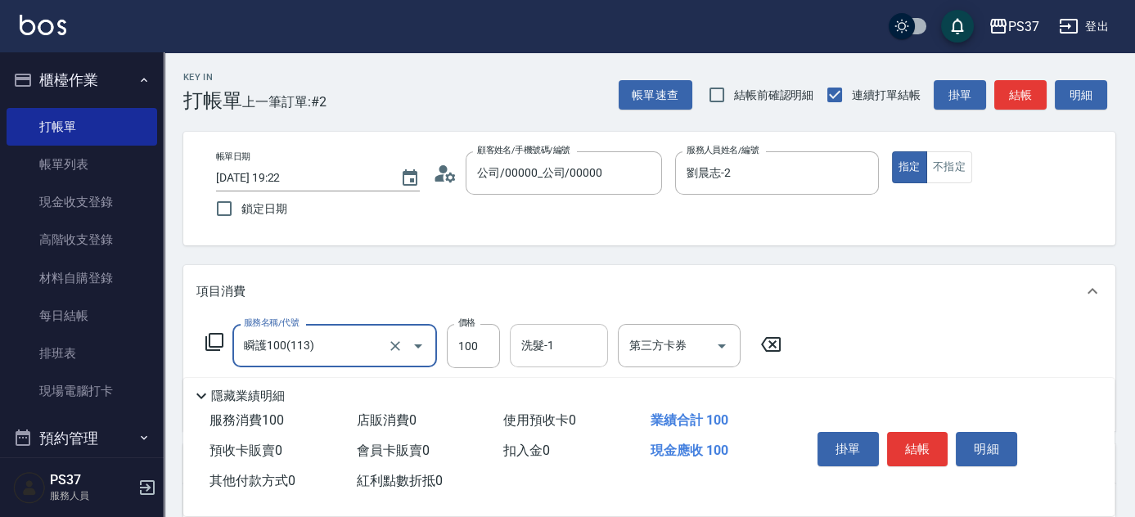
click at [531, 332] on div "洗髮-1 洗髮-1" at bounding box center [559, 345] width 98 height 43
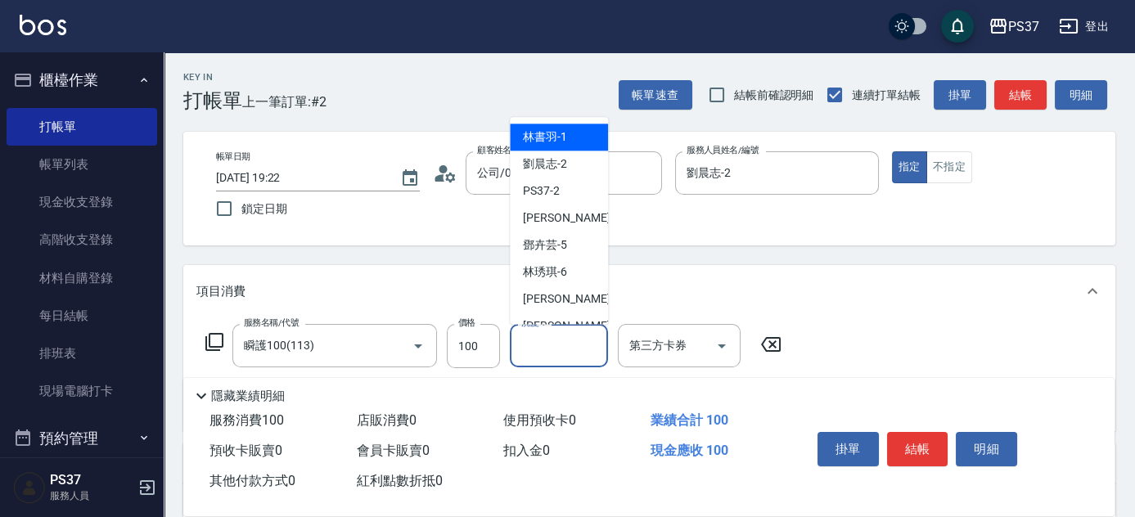
click at [542, 139] on span "林書羽 -1" at bounding box center [545, 137] width 44 height 17
type input "林書羽-1"
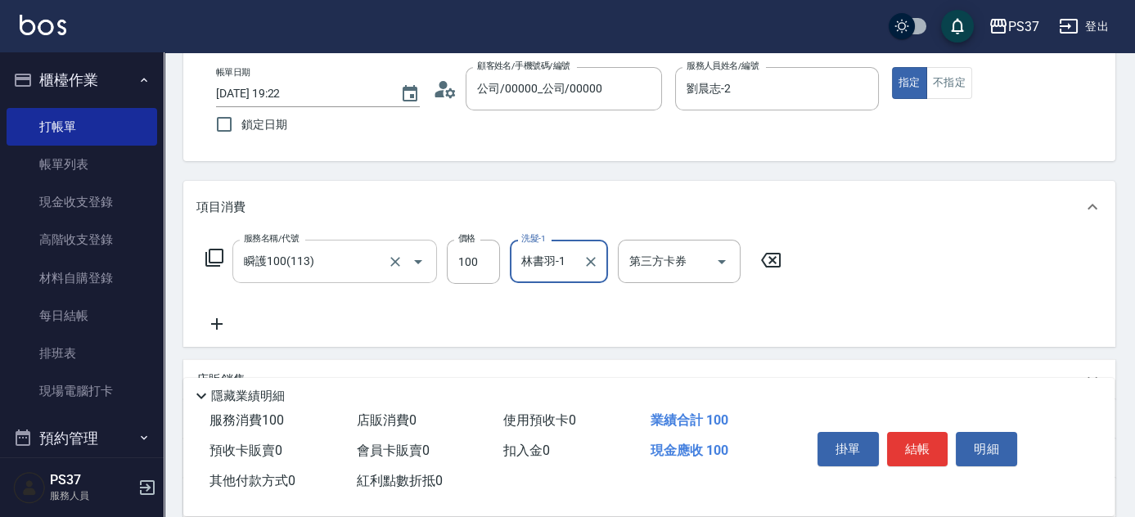
scroll to position [148, 0]
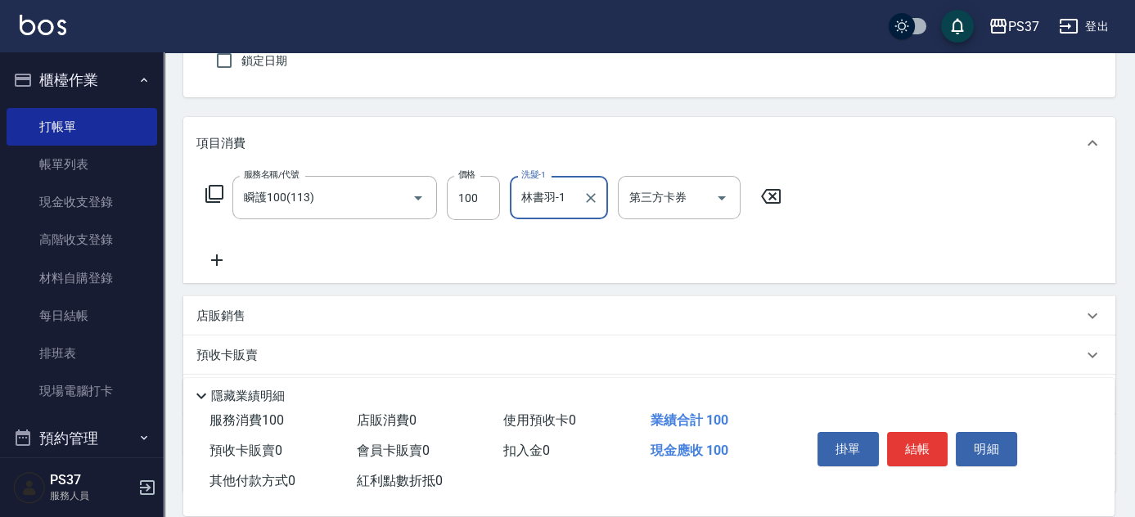
click at [207, 253] on icon at bounding box center [216, 260] width 41 height 20
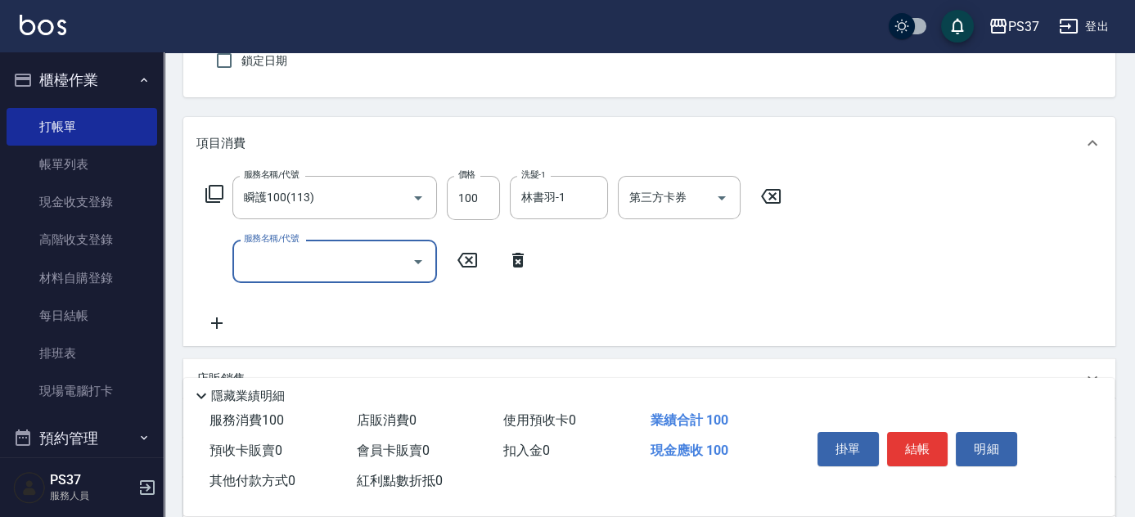
click at [271, 272] on input "服務名稱/代號" at bounding box center [322, 261] width 165 height 29
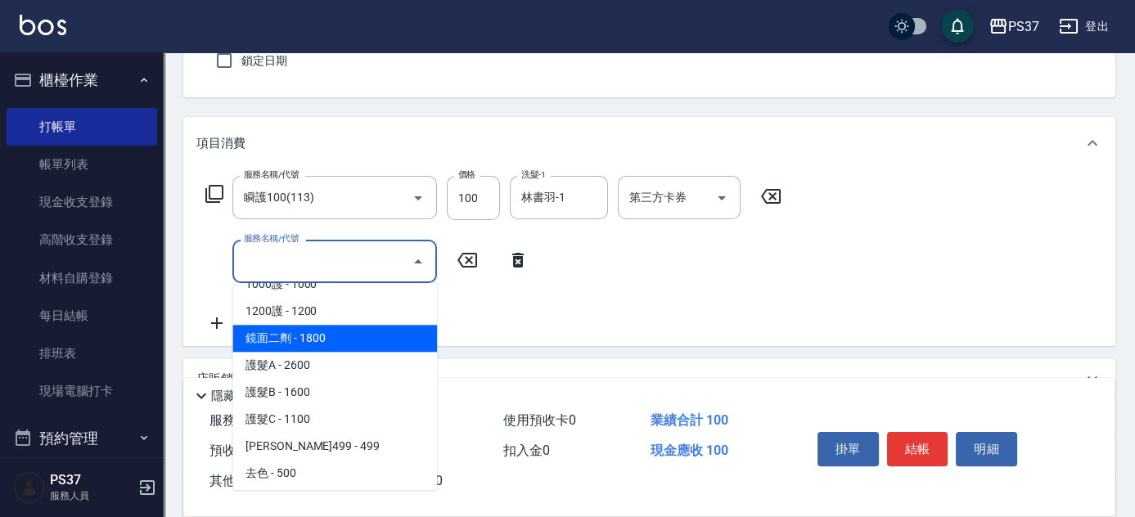
scroll to position [818, 0]
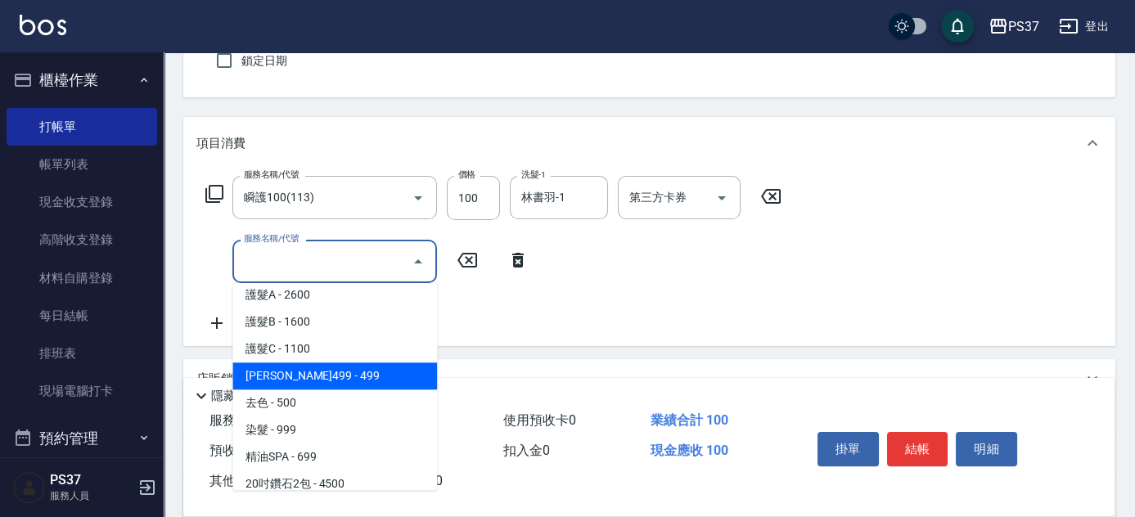
click at [333, 379] on span "[PERSON_NAME]499 - 499" at bounding box center [334, 375] width 205 height 27
type input "[PERSON_NAME]499(0499)"
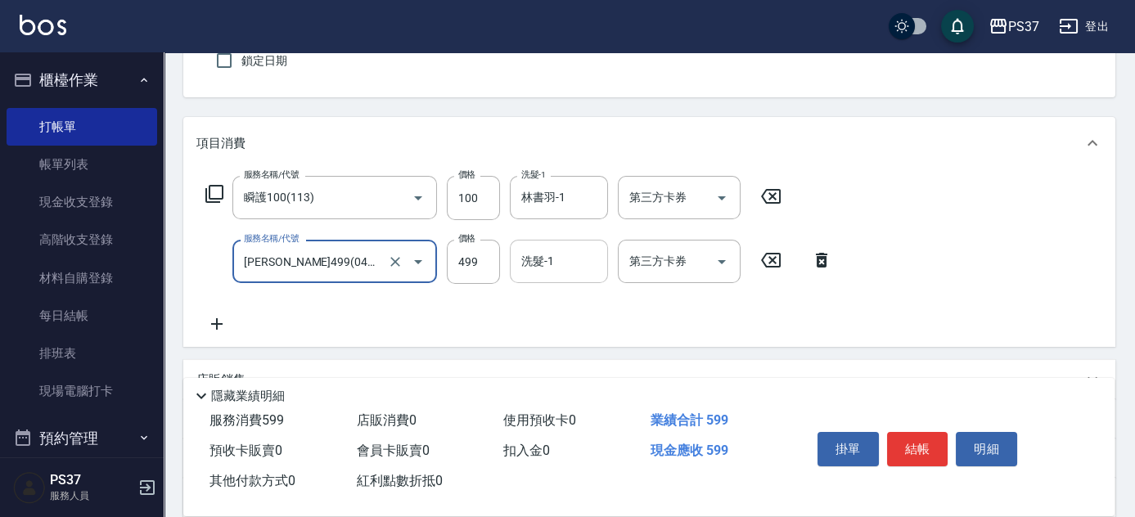
click at [560, 267] on input "洗髮-1" at bounding box center [558, 261] width 83 height 29
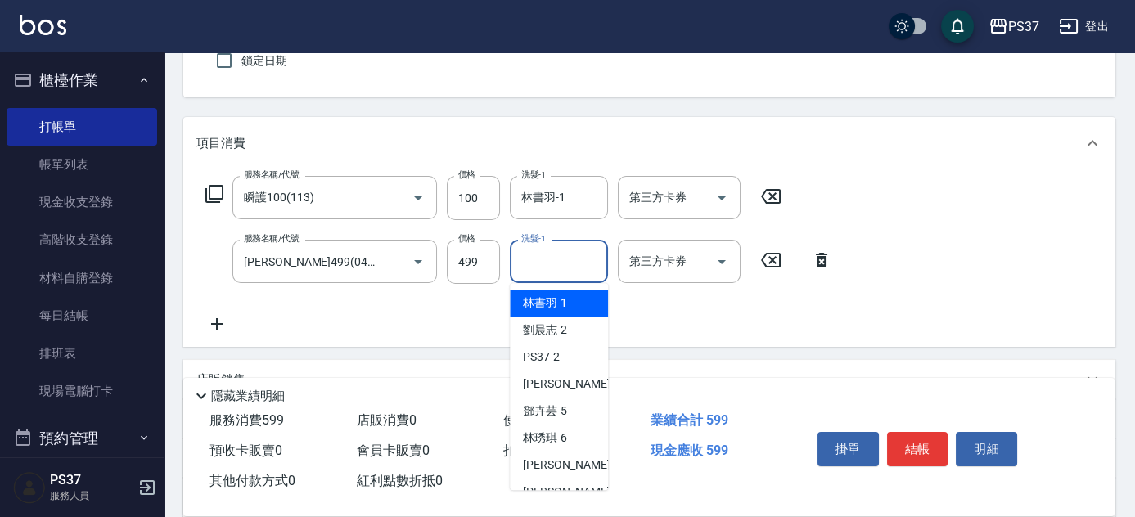
click at [561, 309] on span "林書羽 -1" at bounding box center [545, 303] width 44 height 17
type input "林書羽-1"
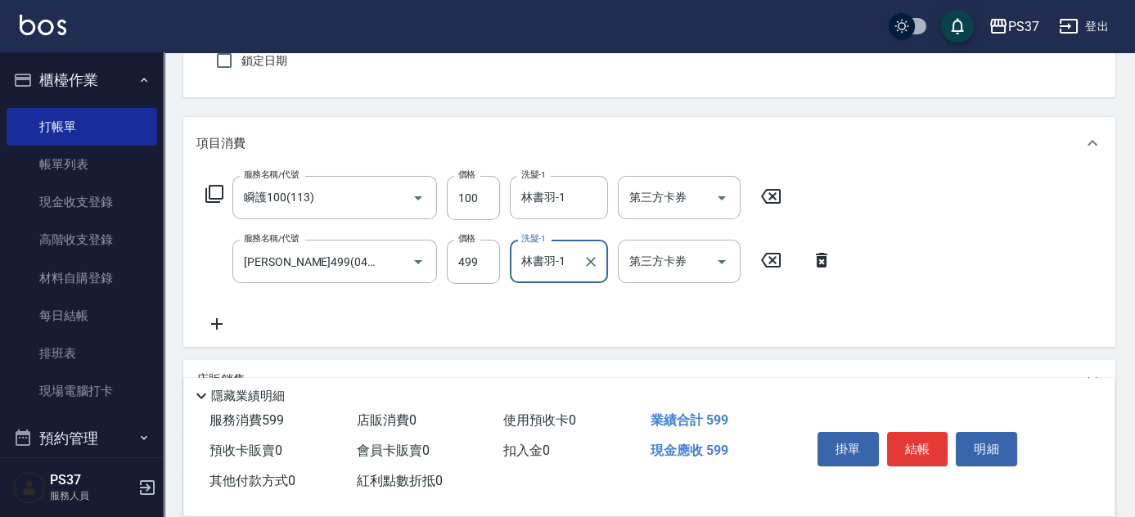
click at [222, 331] on icon at bounding box center [216, 324] width 41 height 20
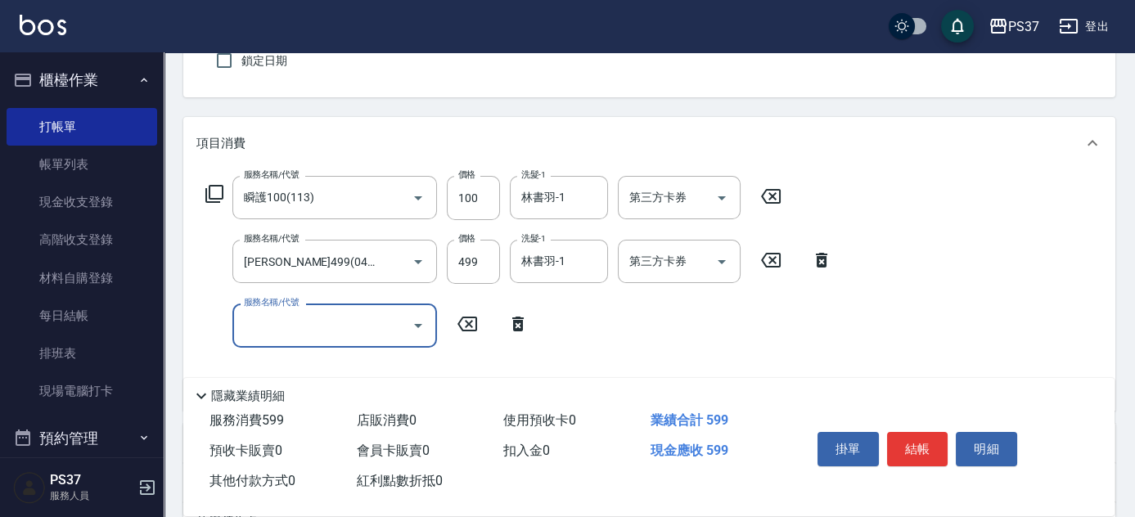
click at [278, 342] on div "服務名稱/代號" at bounding box center [334, 325] width 205 height 43
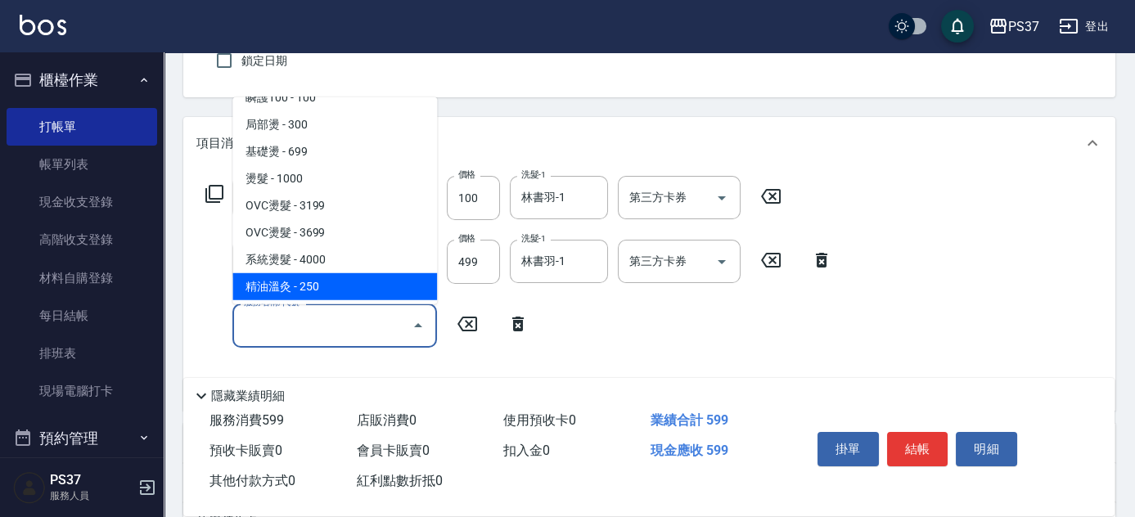
scroll to position [223, 0]
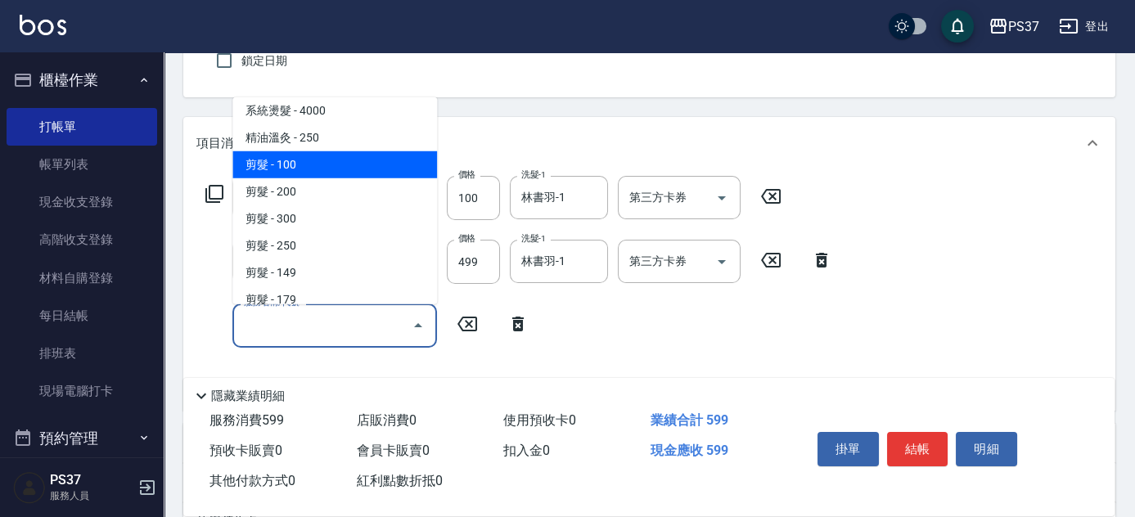
click at [343, 168] on span "剪髮 - 100" at bounding box center [334, 164] width 205 height 27
type input "剪髮(300)"
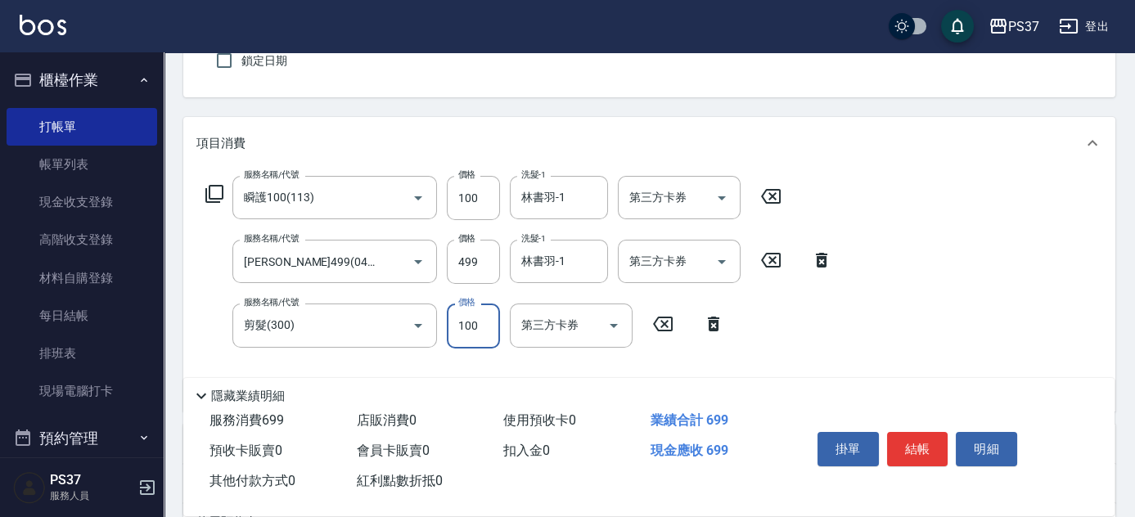
click at [458, 340] on input "100" at bounding box center [473, 326] width 53 height 44
type input "1"
click at [724, 196] on icon "Open" at bounding box center [722, 198] width 8 height 4
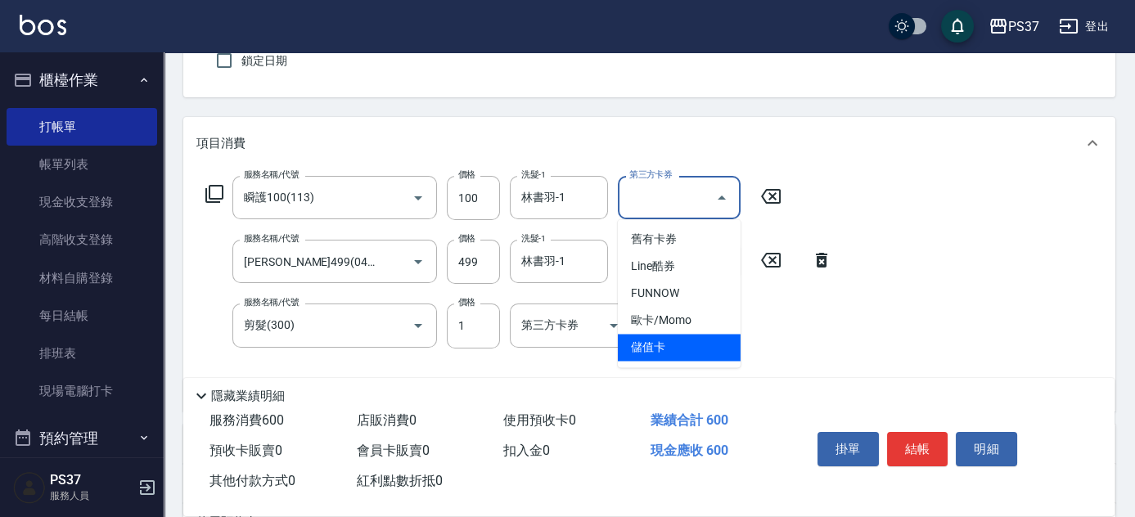
click at [678, 353] on span "儲值卡" at bounding box center [679, 347] width 123 height 27
type input "儲值卡"
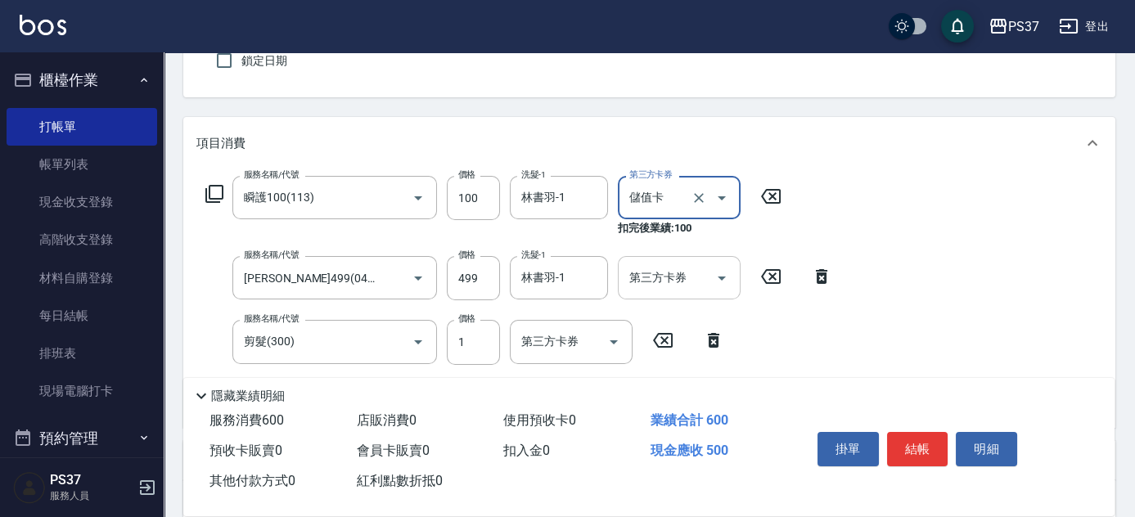
click at [727, 279] on icon "Open" at bounding box center [722, 278] width 20 height 20
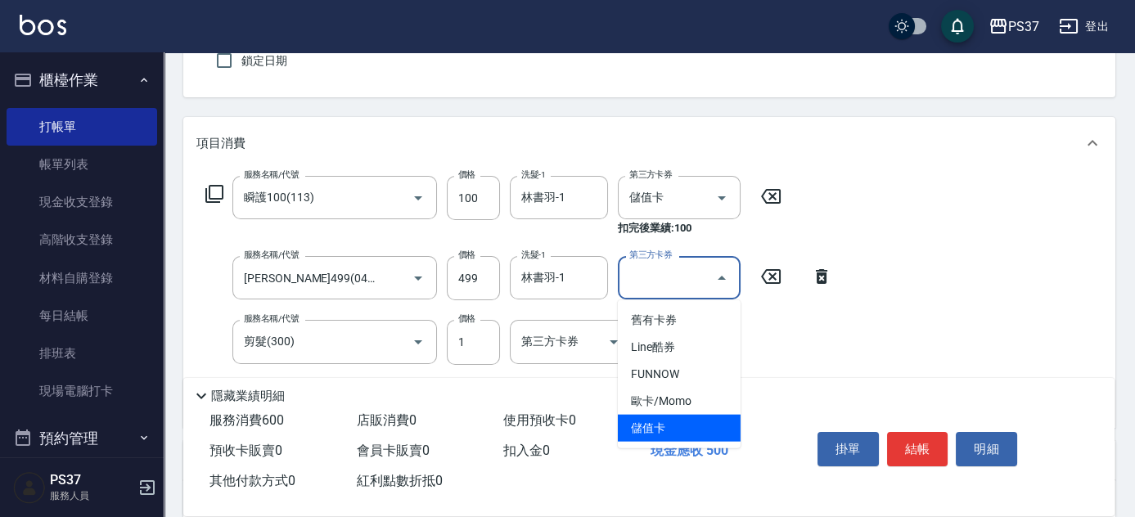
click at [700, 427] on span "儲值卡" at bounding box center [679, 428] width 123 height 27
type input "儲值卡"
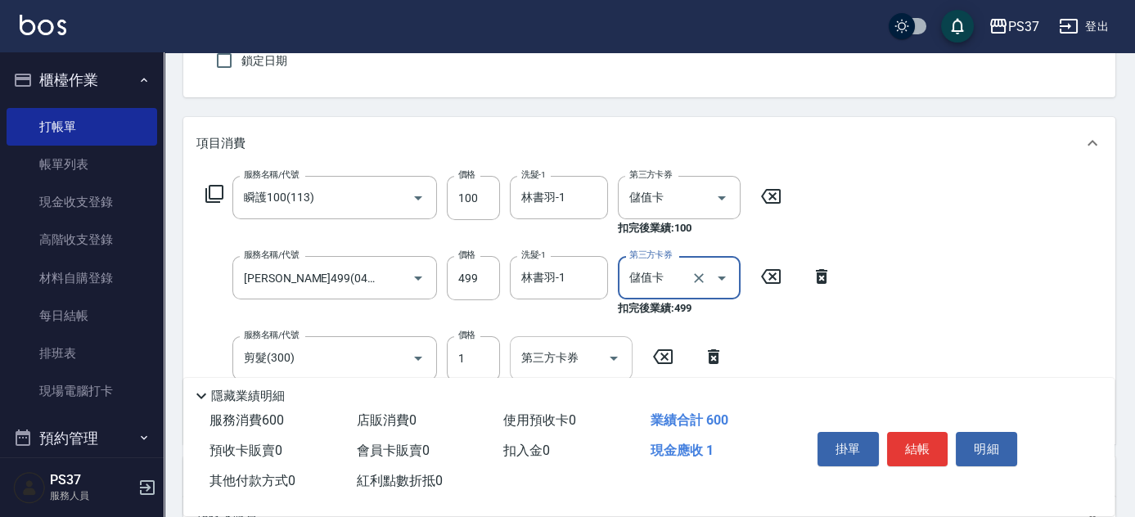
click at [623, 355] on icon "Open" at bounding box center [614, 359] width 20 height 20
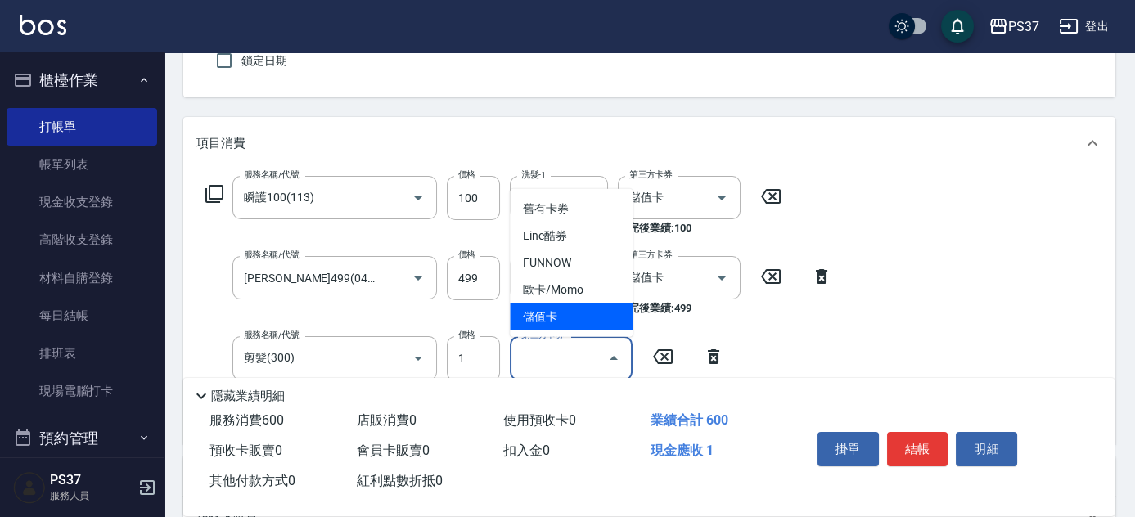
click at [592, 320] on span "儲值卡" at bounding box center [571, 317] width 123 height 27
type input "儲值卡"
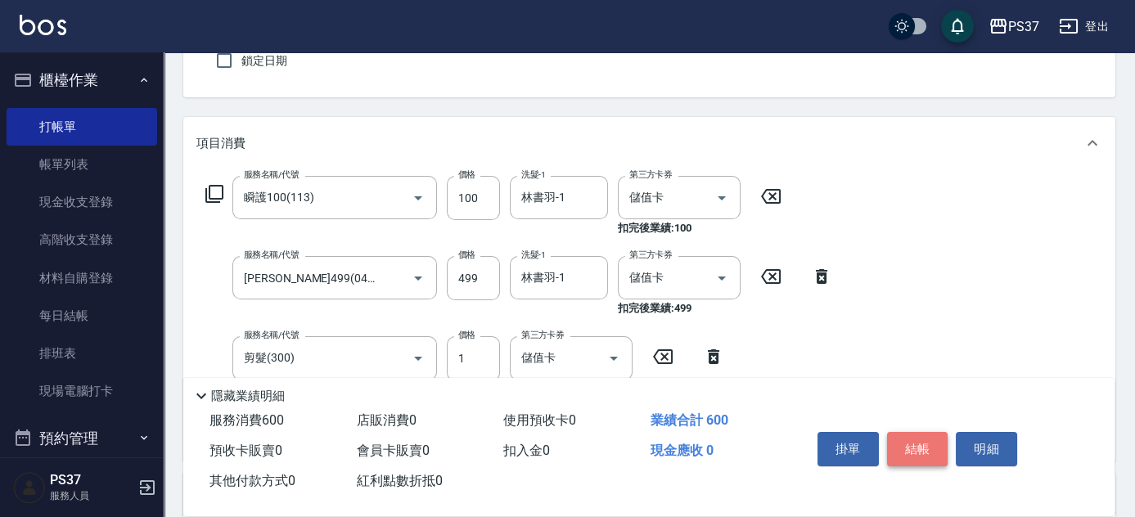
click at [916, 444] on button "結帳" at bounding box center [917, 449] width 61 height 34
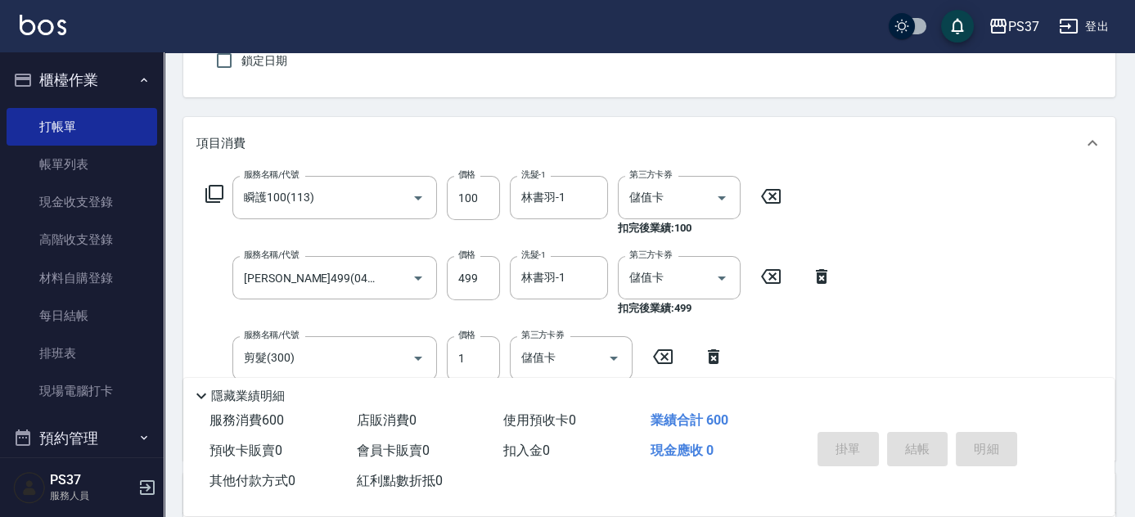
type input "[DATE] 19:23"
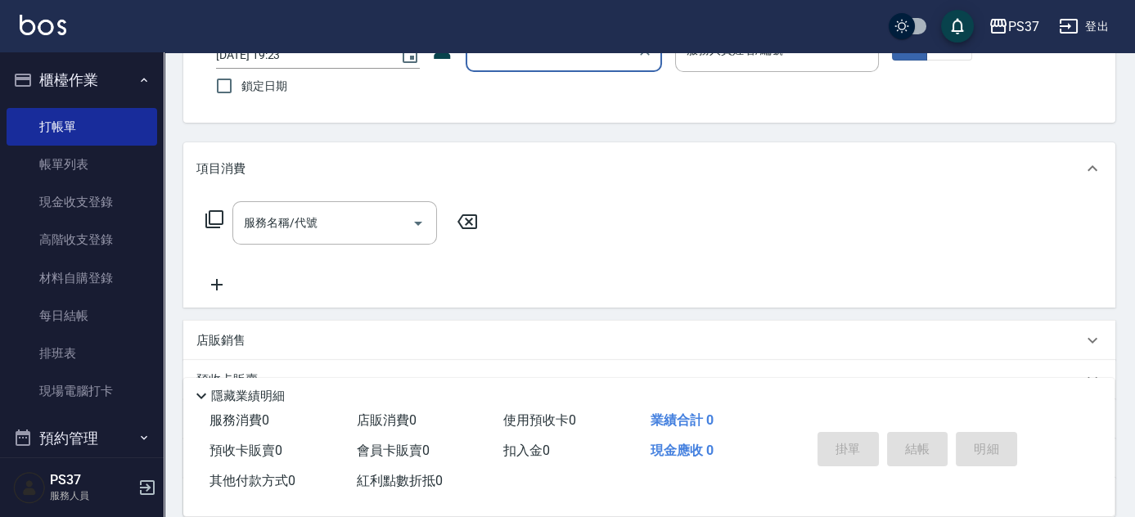
scroll to position [0, 0]
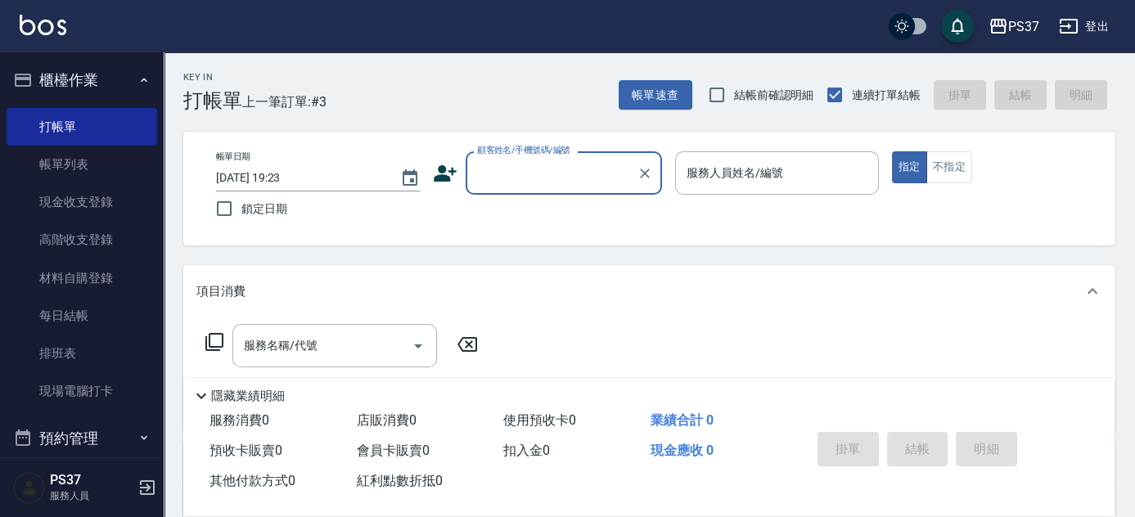
click at [556, 167] on input "顧客姓名/手機號碼/編號" at bounding box center [551, 173] width 157 height 29
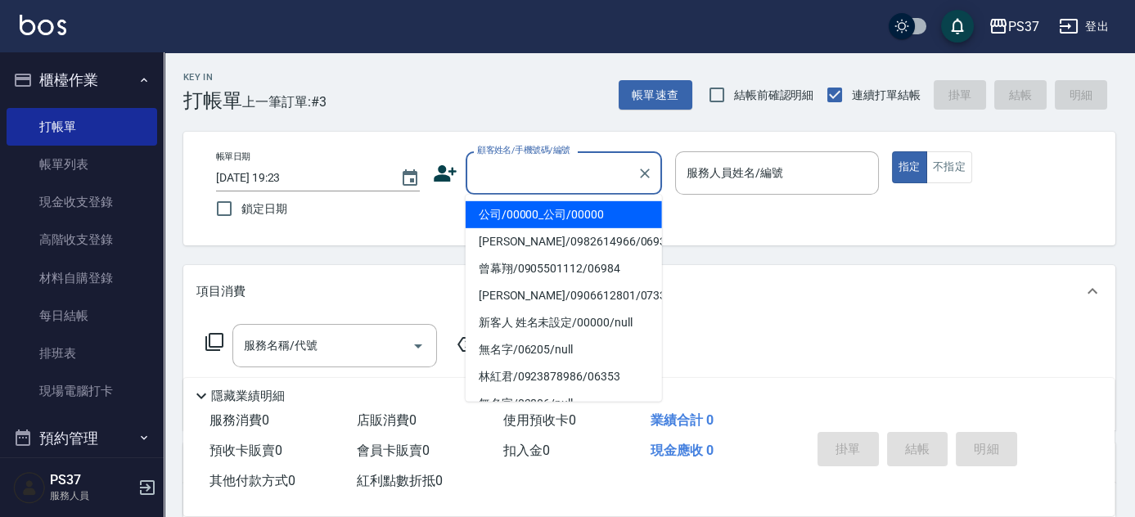
click at [551, 215] on li "公司/00000_公司/00000" at bounding box center [564, 214] width 196 height 27
type input "公司/00000_公司/00000"
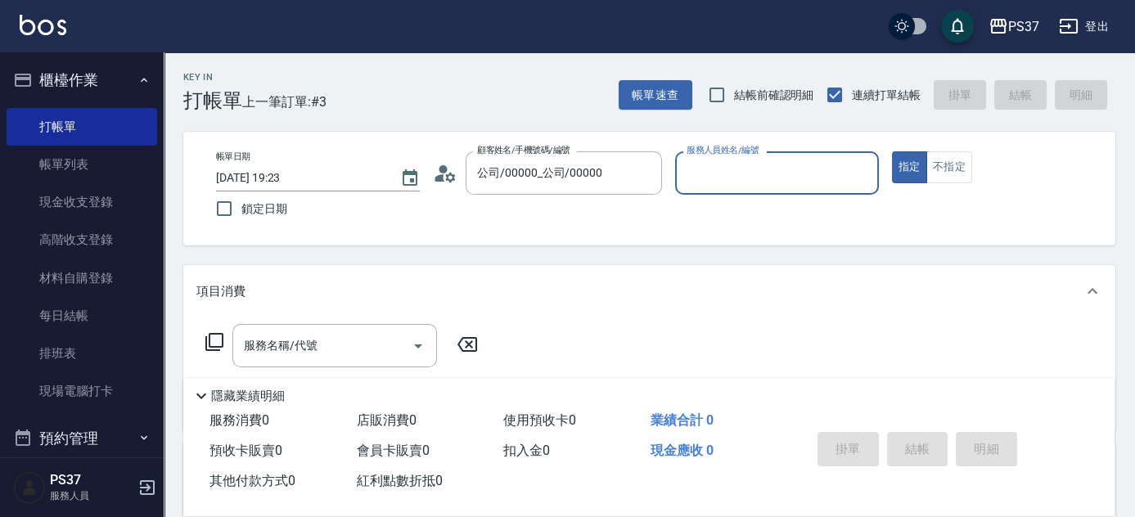
click at [753, 178] on input "服務人員姓名/編號" at bounding box center [776, 173] width 189 height 29
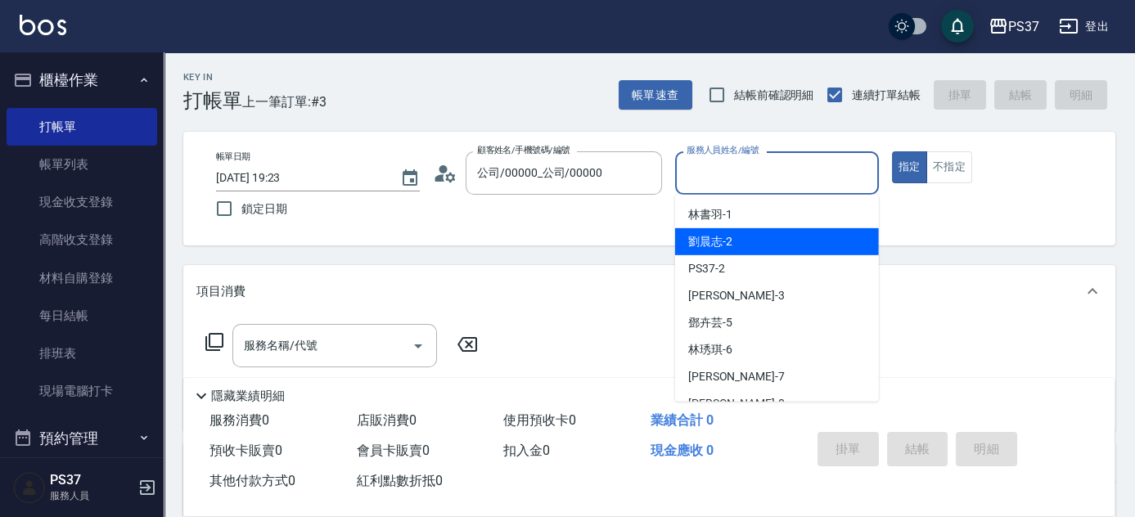
click at [740, 239] on div "劉晨志 -2" at bounding box center [777, 241] width 204 height 27
type input "劉晨志-2"
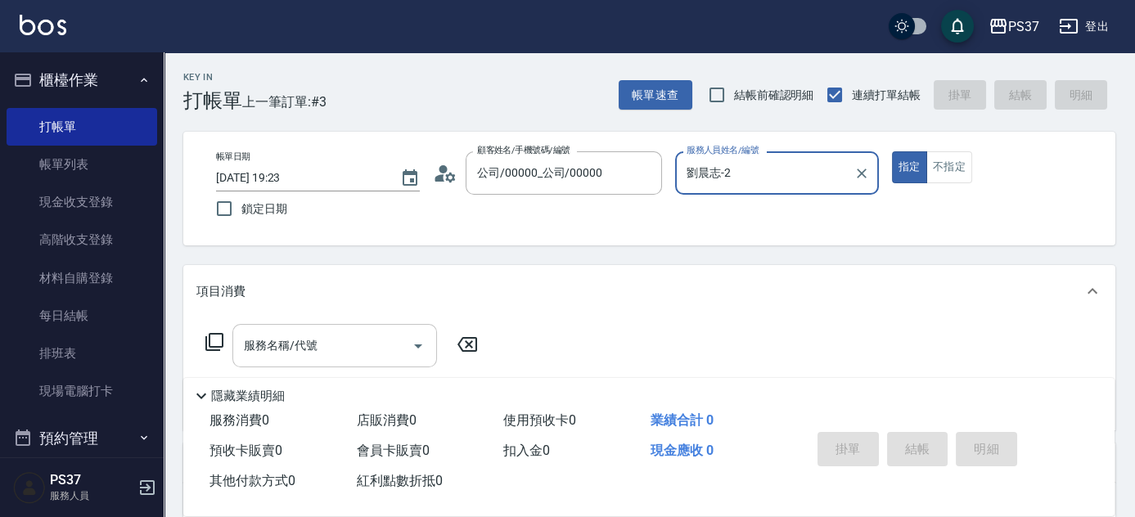
click at [347, 348] on input "服務名稱/代號" at bounding box center [322, 345] width 165 height 29
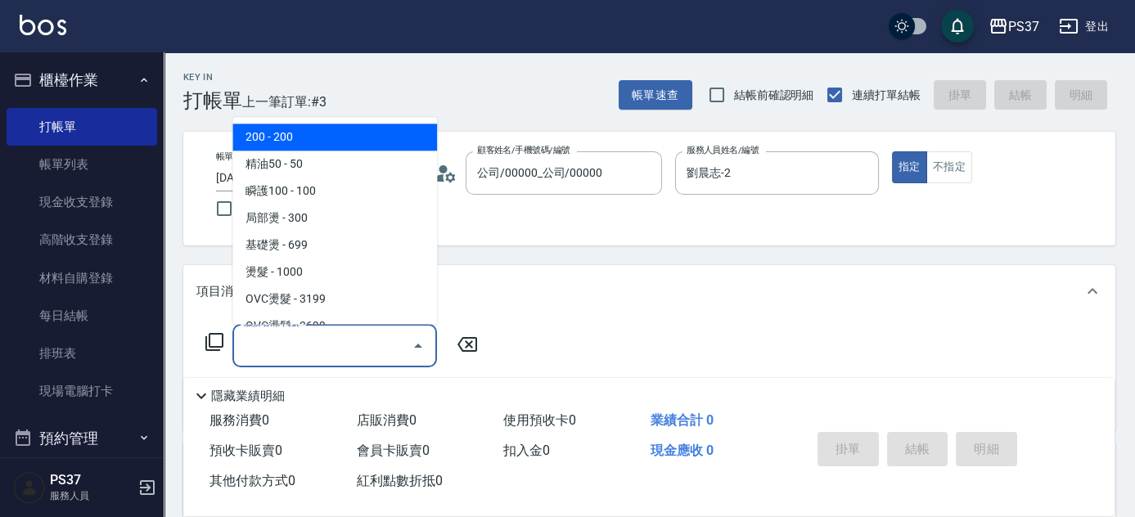
click at [302, 126] on span "200 - 200" at bounding box center [334, 137] width 205 height 27
type input "200(111)"
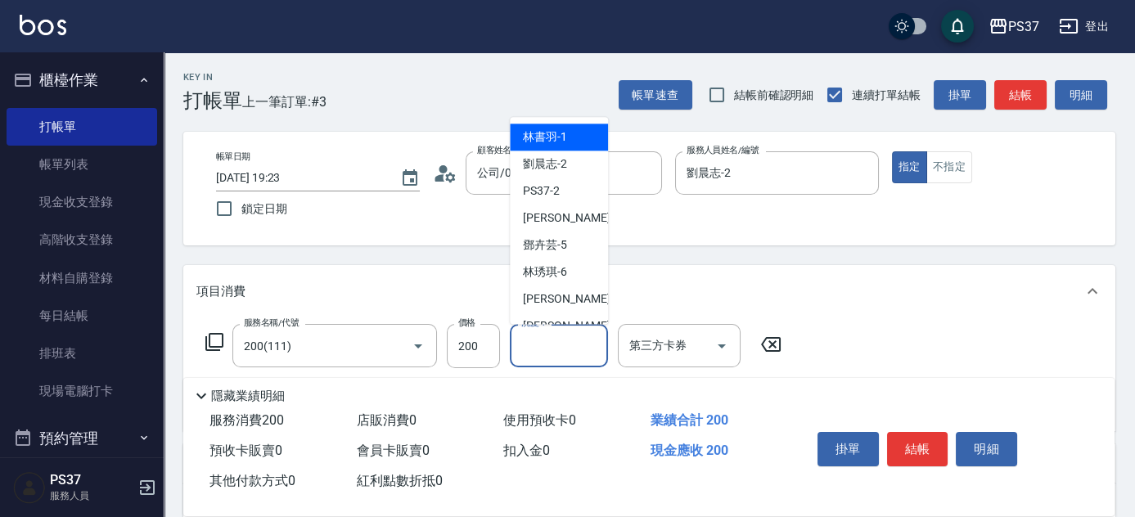
click at [573, 359] on input "洗髮-1" at bounding box center [558, 345] width 83 height 29
click at [567, 142] on div "林書羽 -1" at bounding box center [559, 137] width 98 height 27
type input "林書羽-1"
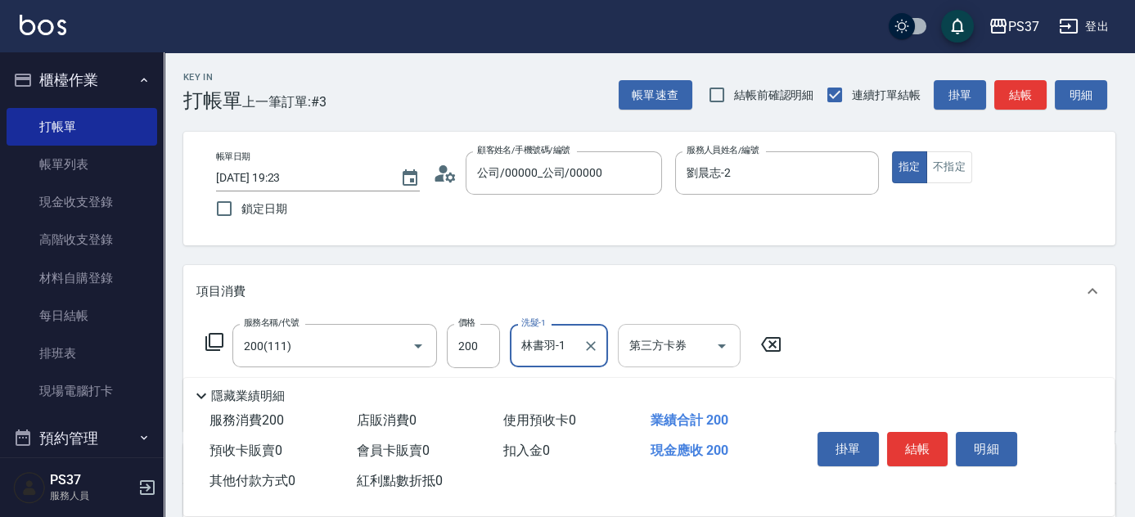
click at [725, 339] on icon "Open" at bounding box center [722, 346] width 20 height 20
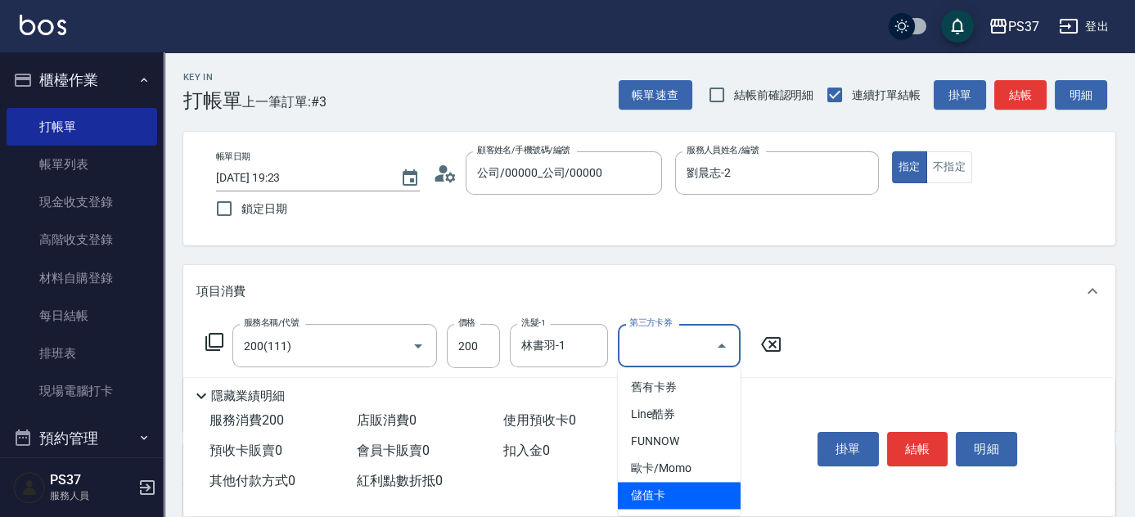
click at [681, 486] on span "儲值卡" at bounding box center [679, 495] width 123 height 27
type input "儲值卡"
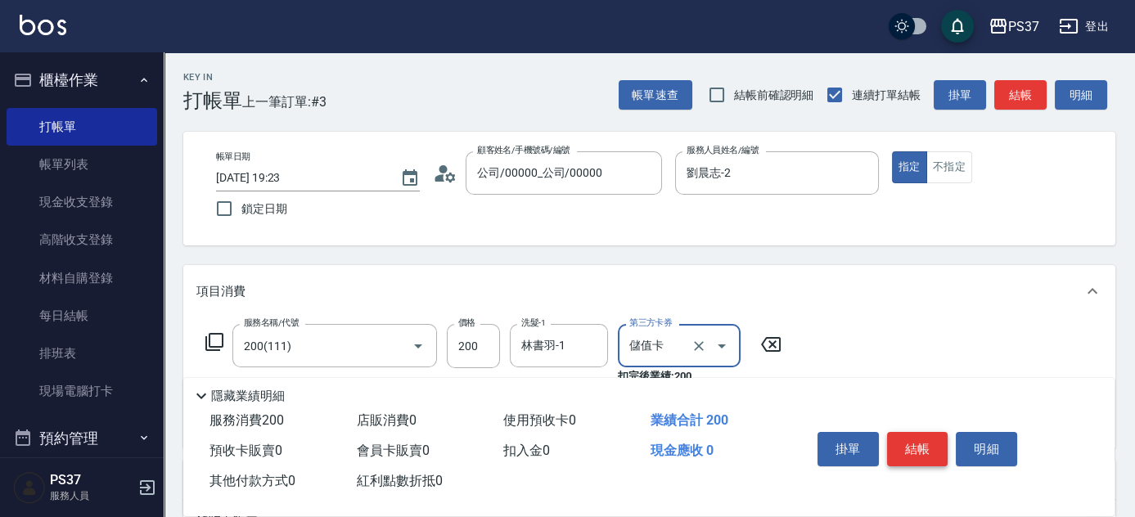
click at [919, 456] on button "結帳" at bounding box center [917, 449] width 61 height 34
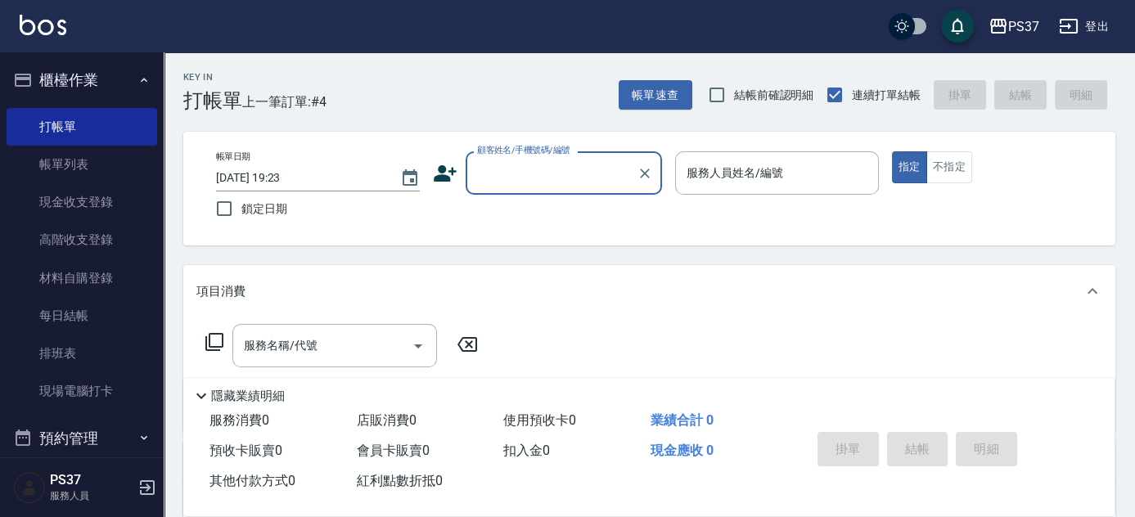
click at [503, 184] on input "顧客姓名/手機號碼/編號" at bounding box center [551, 173] width 157 height 29
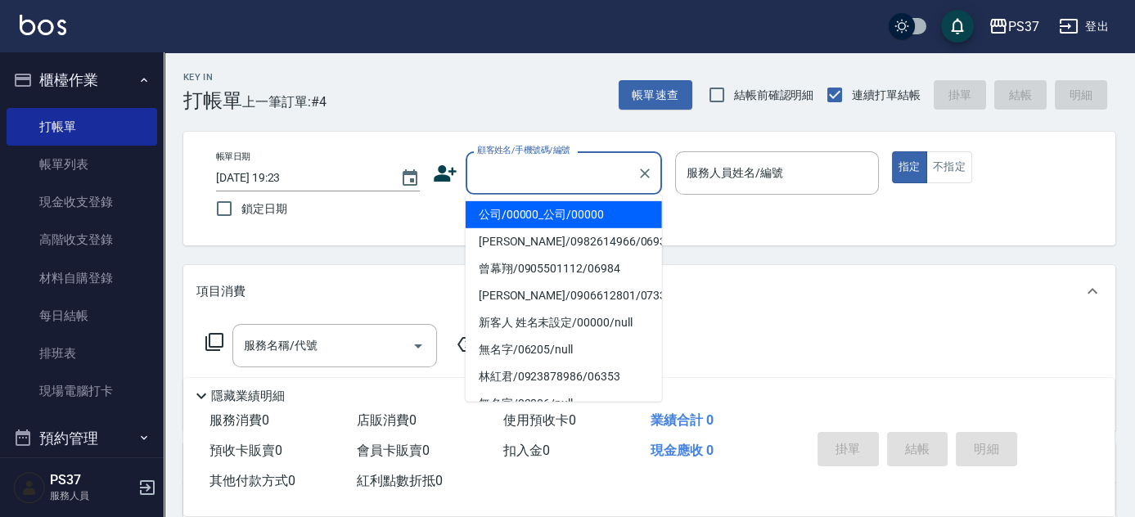
click at [529, 222] on li "公司/00000_公司/00000" at bounding box center [564, 214] width 196 height 27
type input "公司/00000_公司/00000"
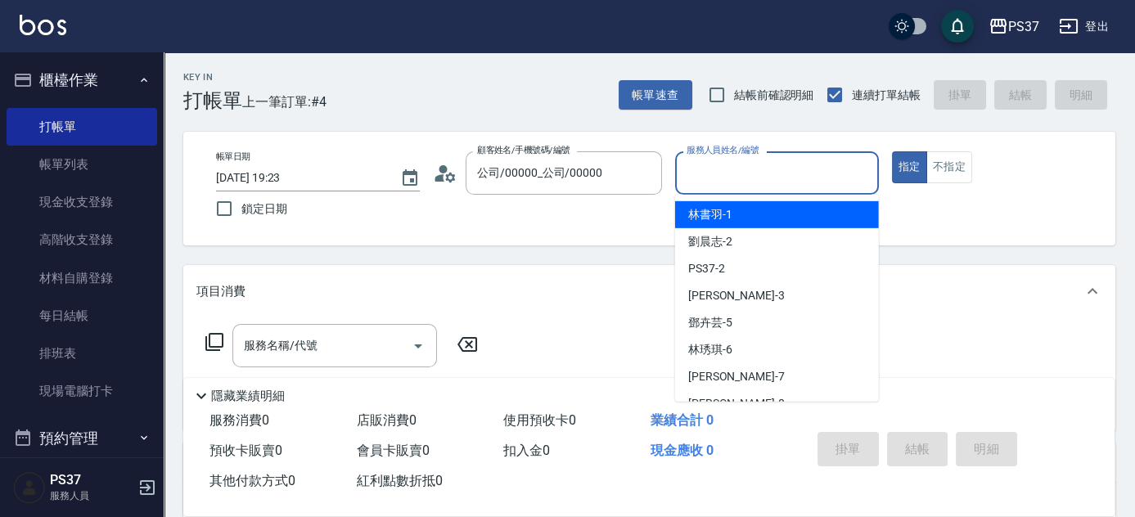
click at [741, 160] on input "服務人員姓名/編號" at bounding box center [776, 173] width 189 height 29
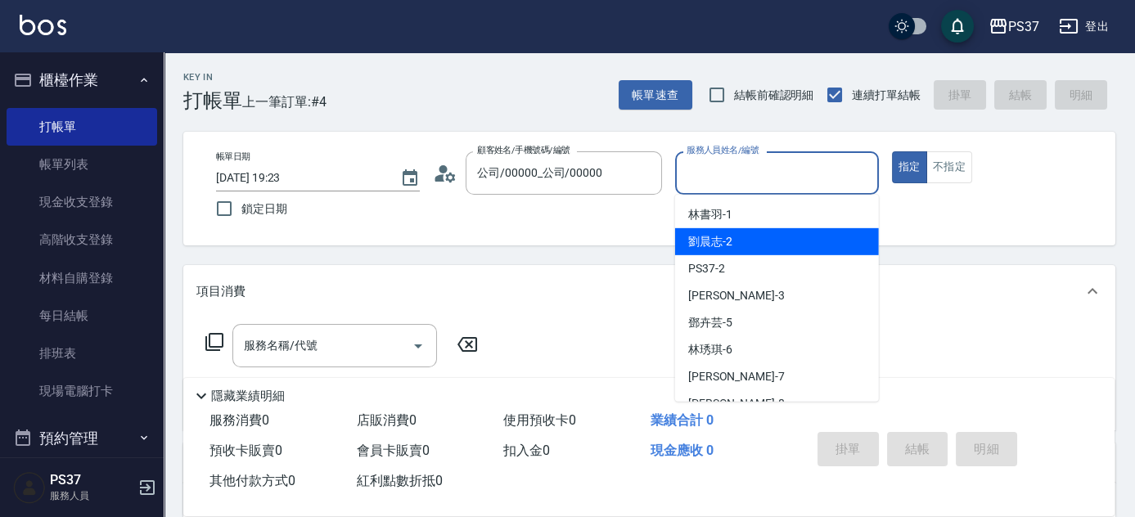
click at [770, 248] on div "劉晨志 -2" at bounding box center [777, 241] width 204 height 27
type input "劉晨志-2"
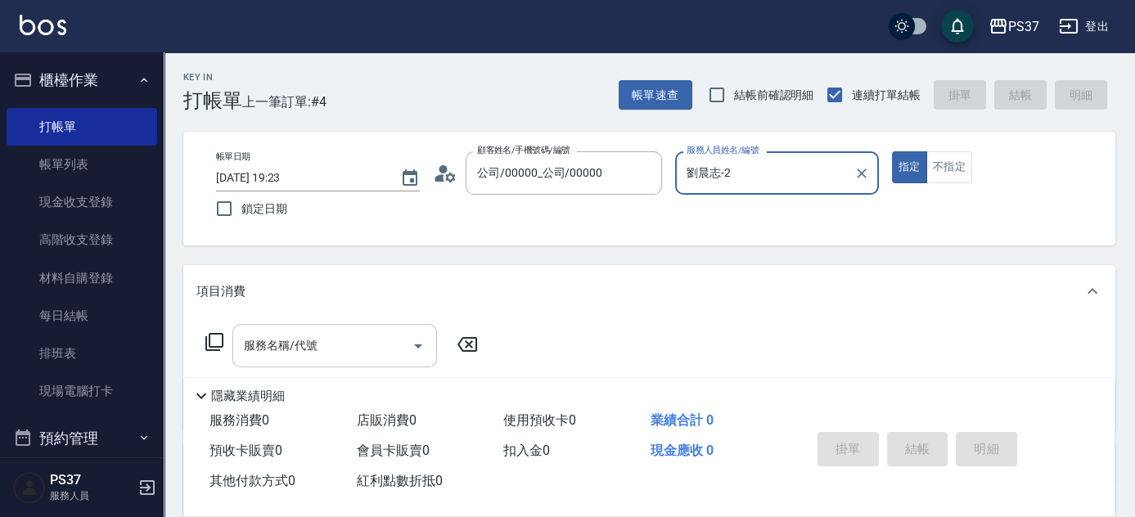
click at [368, 349] on input "服務名稱/代號" at bounding box center [322, 345] width 165 height 29
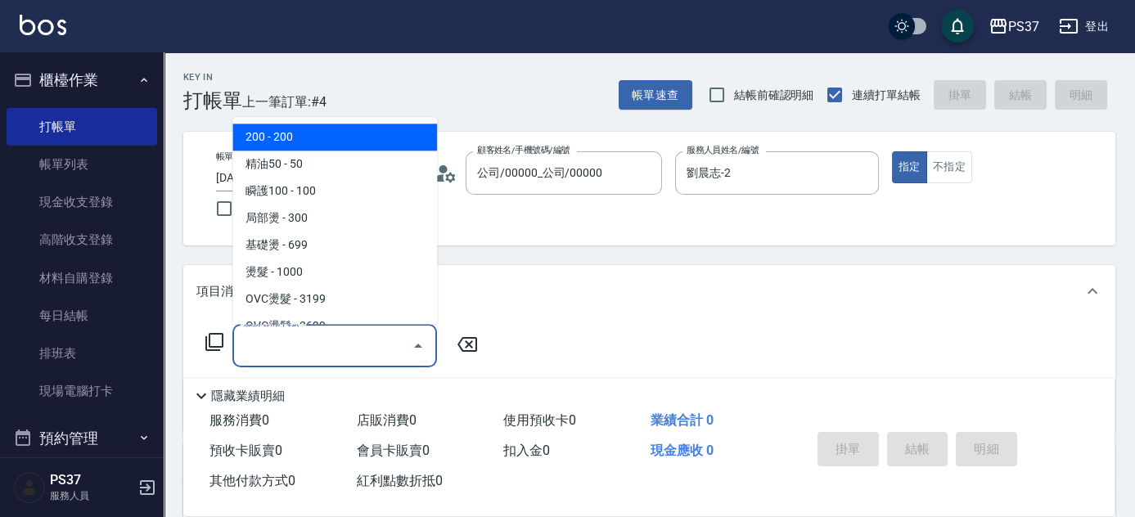
click at [371, 140] on span "200 - 200" at bounding box center [334, 137] width 205 height 27
type input "200(111)"
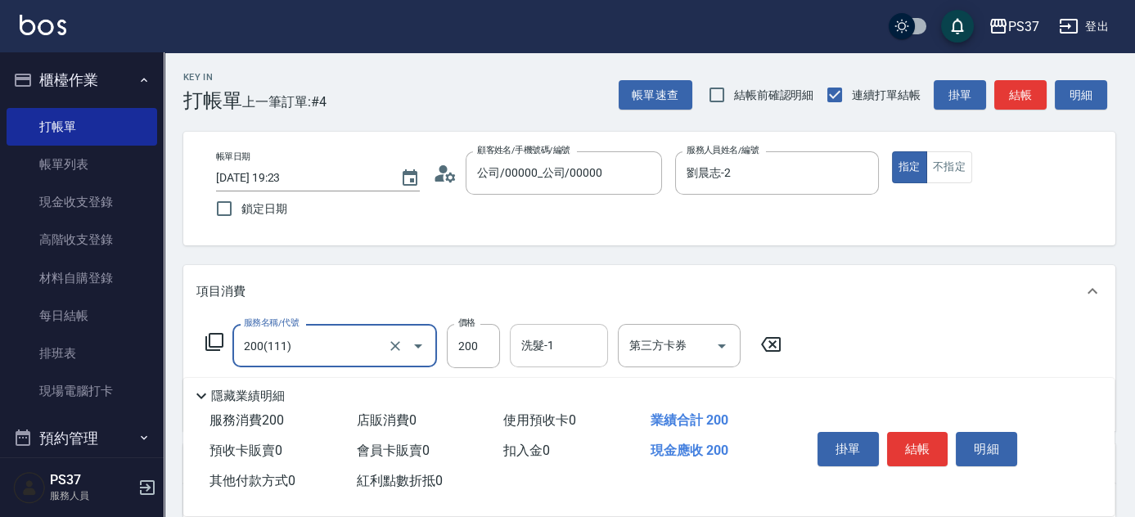
click at [578, 363] on div "洗髮-1" at bounding box center [559, 345] width 98 height 43
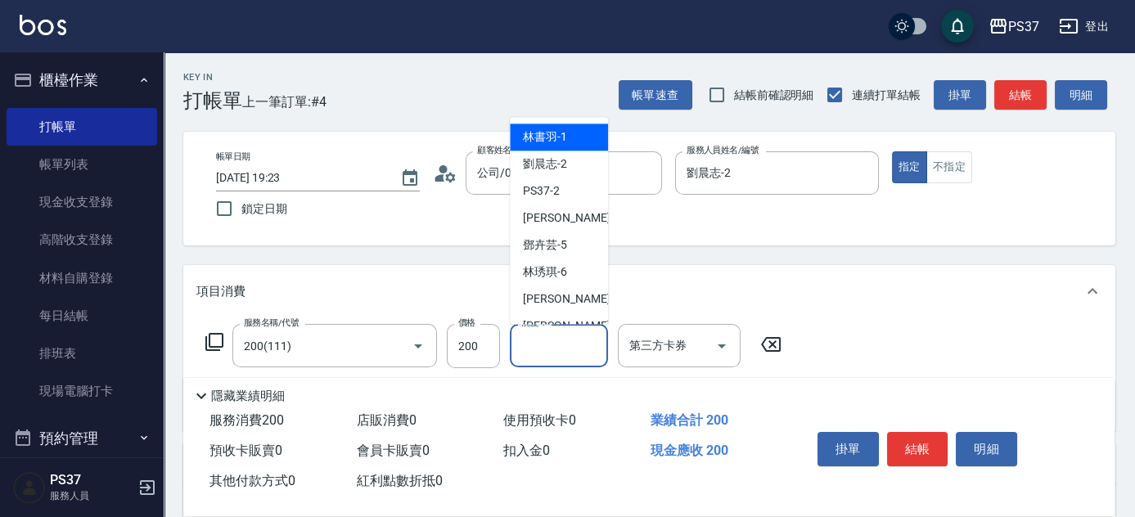
click at [551, 143] on span "林書羽 -1" at bounding box center [545, 137] width 44 height 17
type input "林書羽-1"
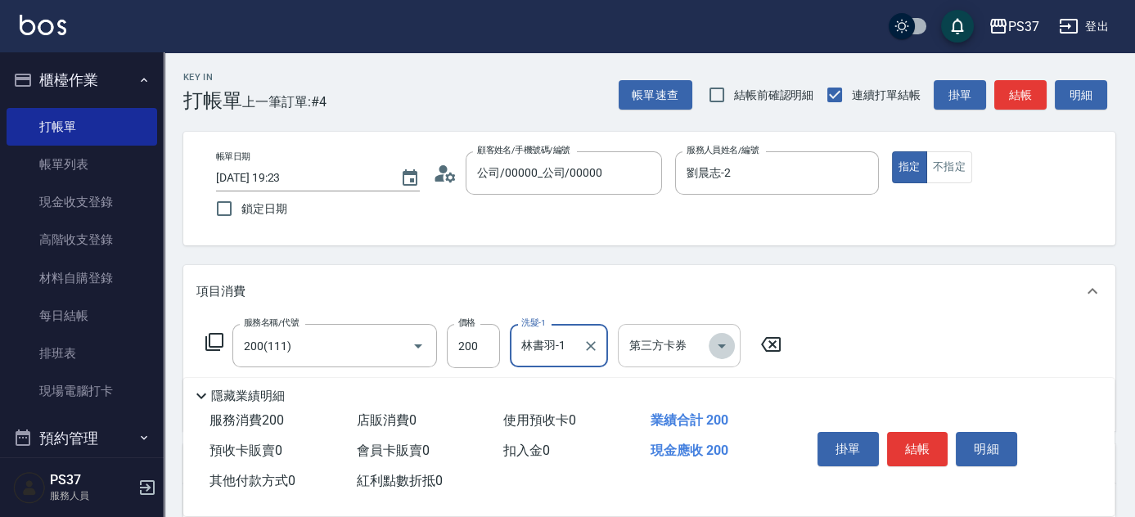
click at [712, 342] on icon "Open" at bounding box center [722, 346] width 20 height 20
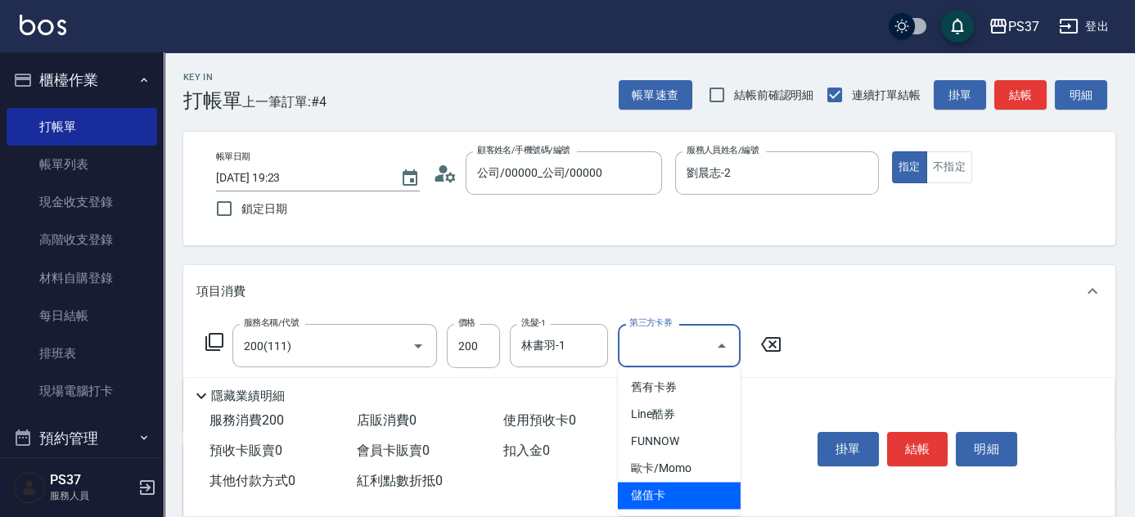
click at [722, 488] on span "儲值卡" at bounding box center [679, 495] width 123 height 27
type input "儲值卡"
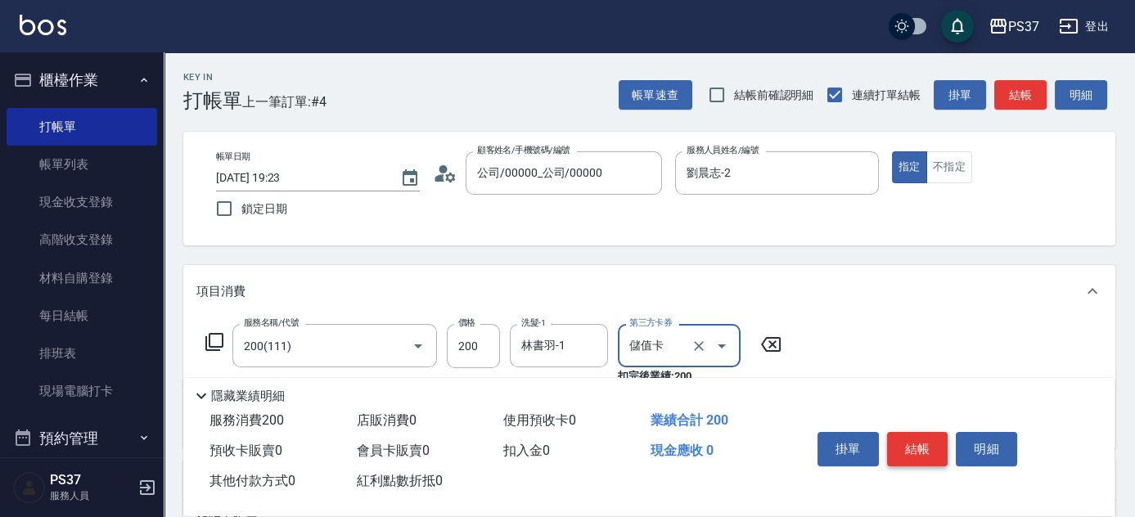
click at [918, 447] on button "結帳" at bounding box center [917, 449] width 61 height 34
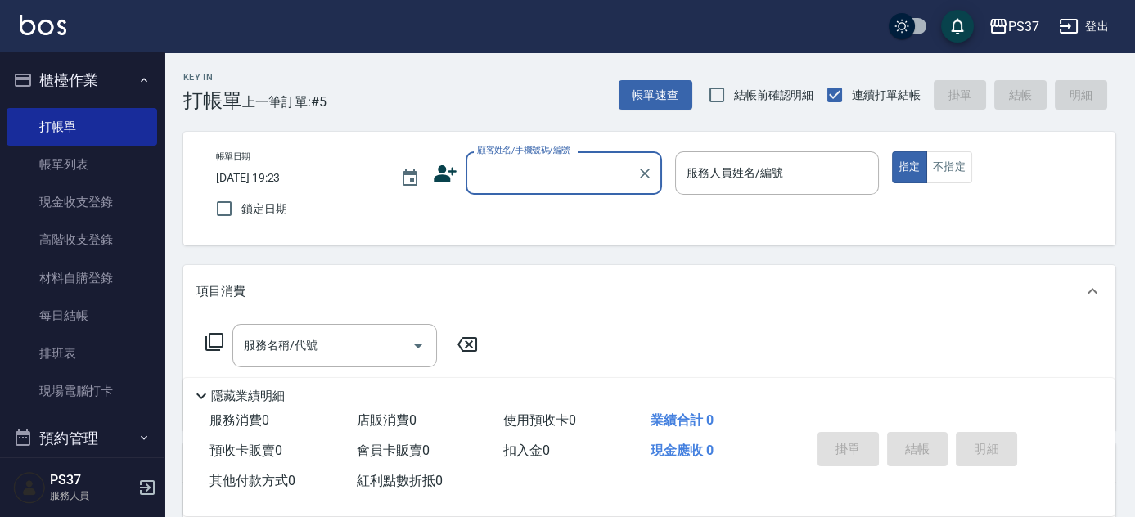
click at [559, 159] on input "顧客姓名/手機號碼/編號" at bounding box center [551, 173] width 157 height 29
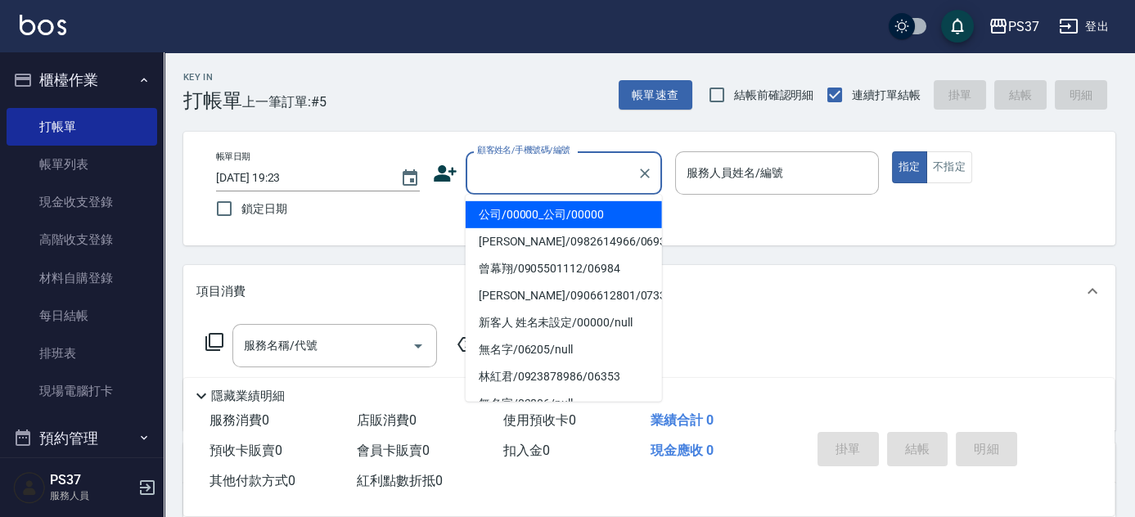
click at [552, 214] on li "公司/00000_公司/00000" at bounding box center [564, 214] width 196 height 27
type input "公司/00000_公司/00000"
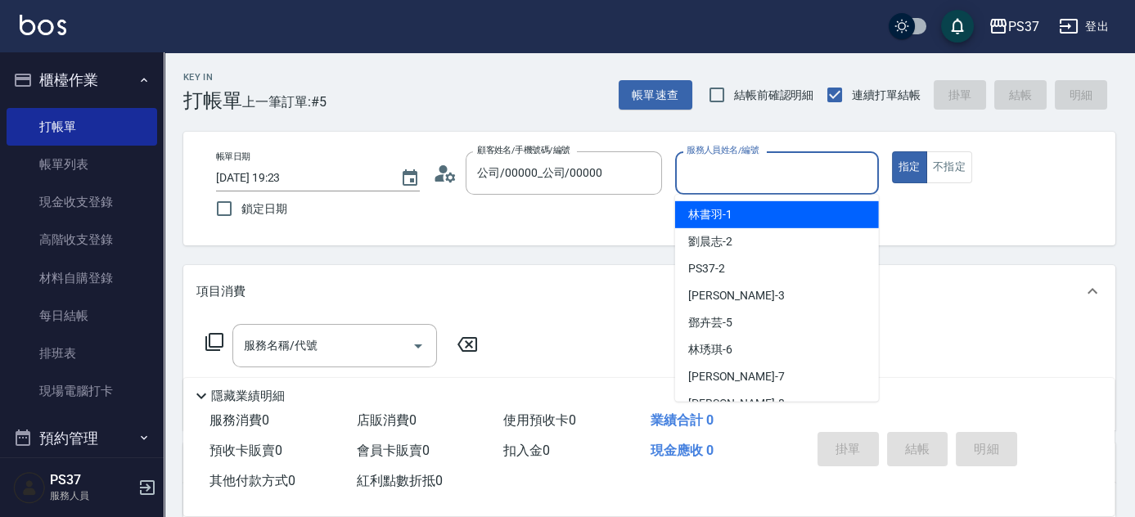
click at [756, 177] on input "服務人員姓名/編號" at bounding box center [776, 173] width 189 height 29
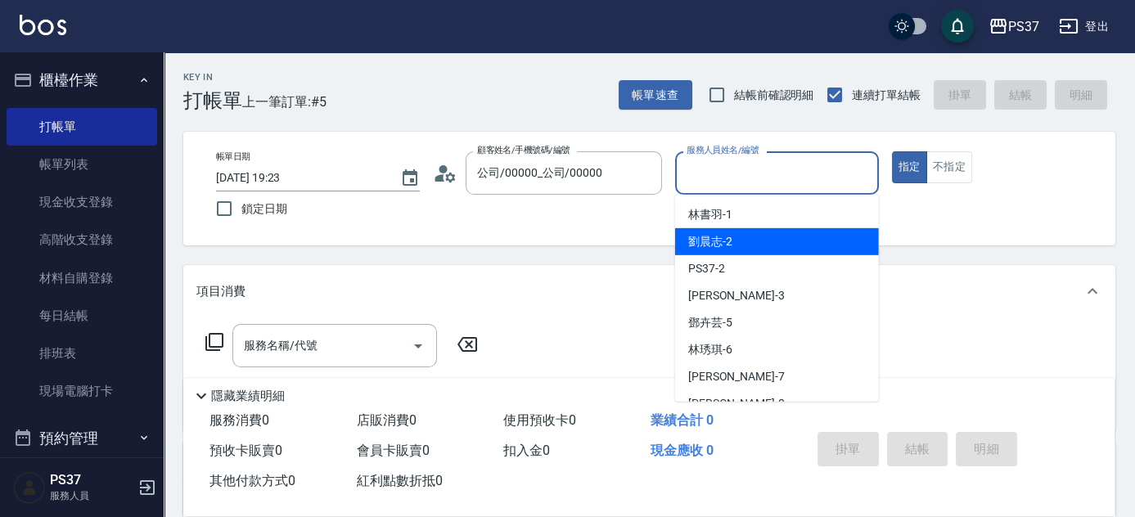
click at [735, 250] on div "劉晨志 -2" at bounding box center [777, 241] width 204 height 27
type input "劉晨志-2"
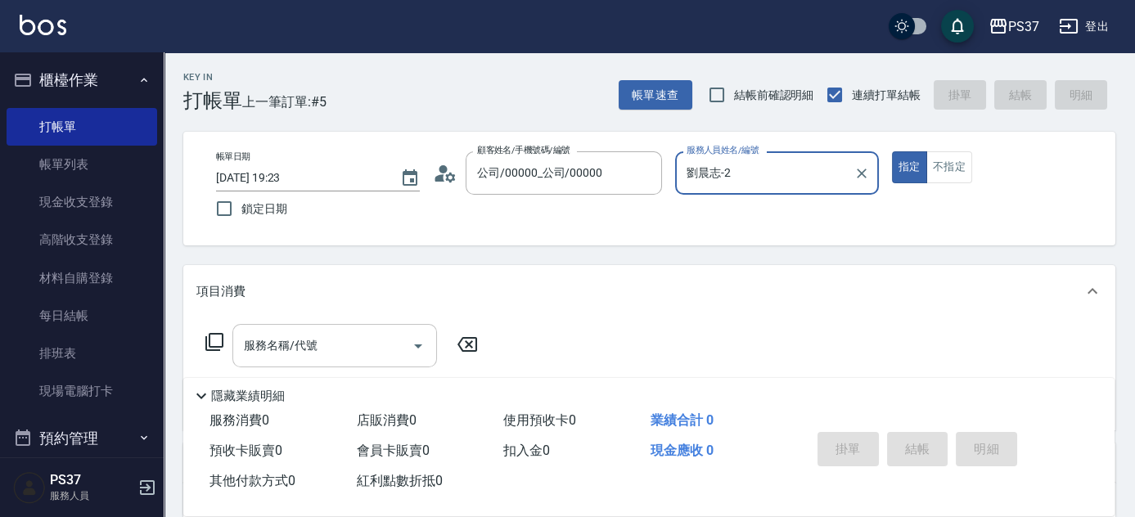
click at [321, 353] on input "服務名稱/代號" at bounding box center [322, 345] width 165 height 29
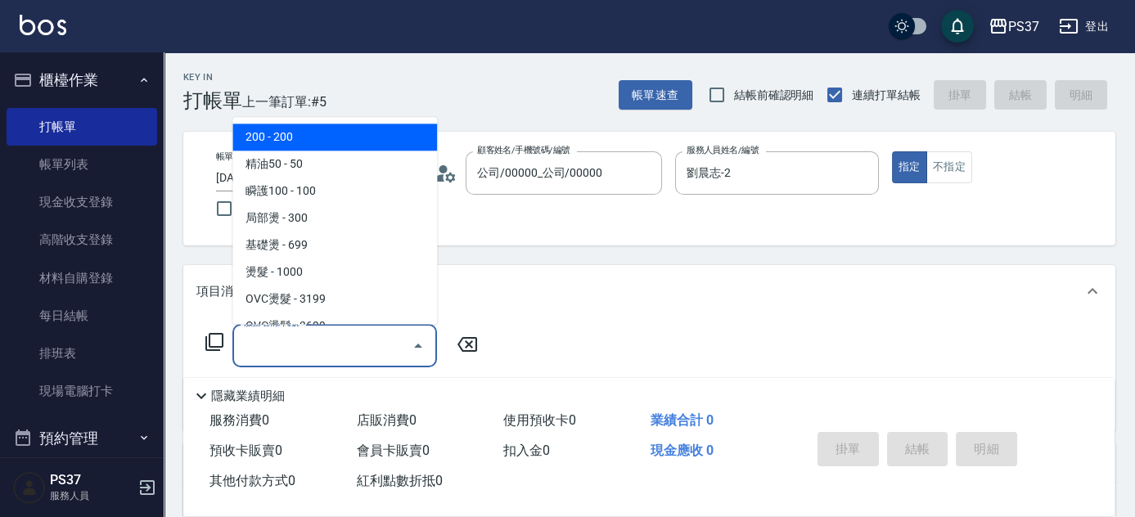
click at [301, 141] on span "200 - 200" at bounding box center [334, 137] width 205 height 27
type input "200(111)"
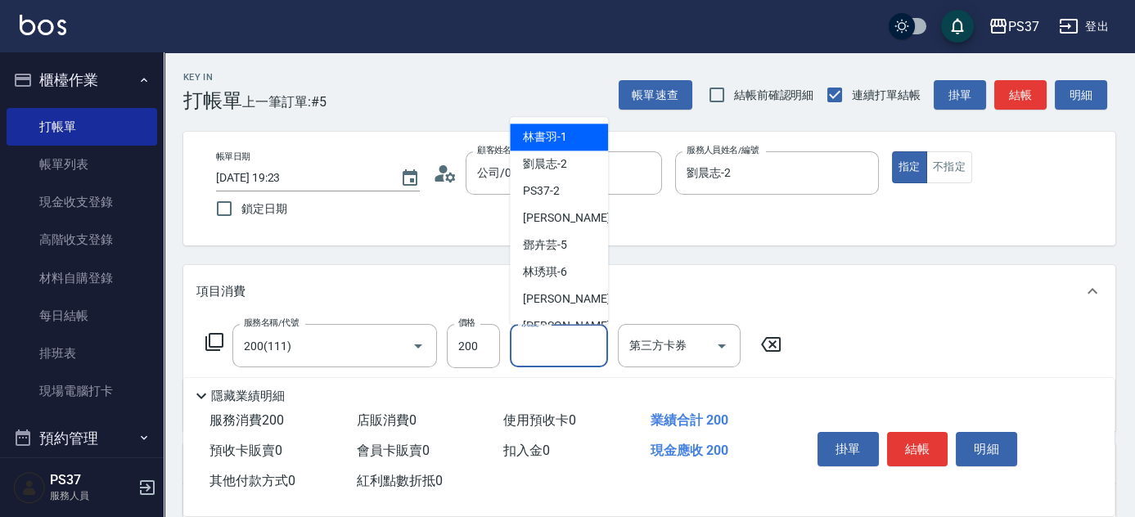
click at [556, 344] on input "洗髮-1" at bounding box center [558, 345] width 83 height 29
click at [548, 138] on span "林書羽 -1" at bounding box center [545, 137] width 44 height 17
type input "林書羽-1"
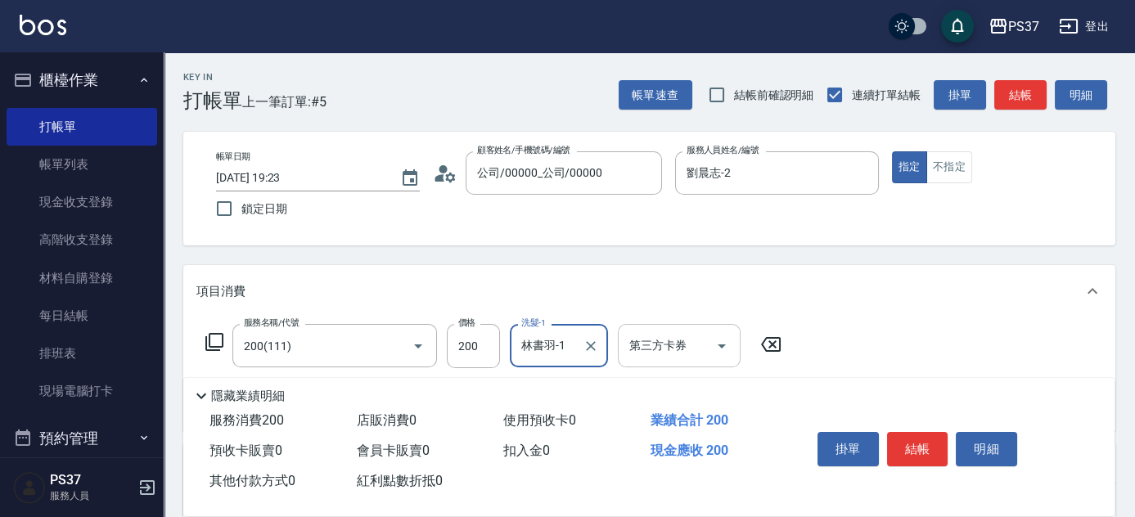
click at [726, 347] on icon "Open" at bounding box center [722, 346] width 20 height 20
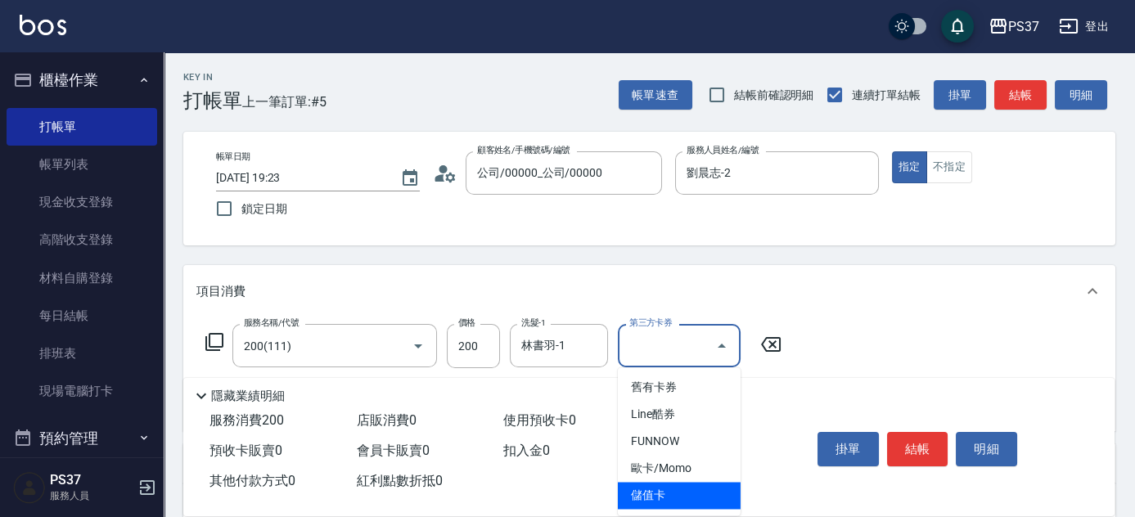
click at [678, 497] on span "儲值卡" at bounding box center [679, 495] width 123 height 27
type input "儲值卡"
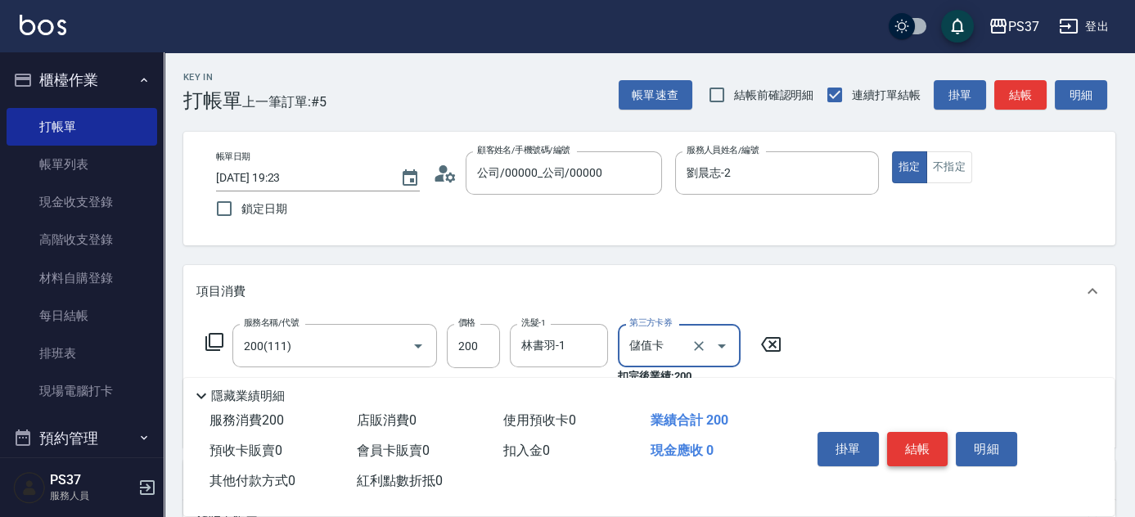
click at [925, 440] on button "結帳" at bounding box center [917, 449] width 61 height 34
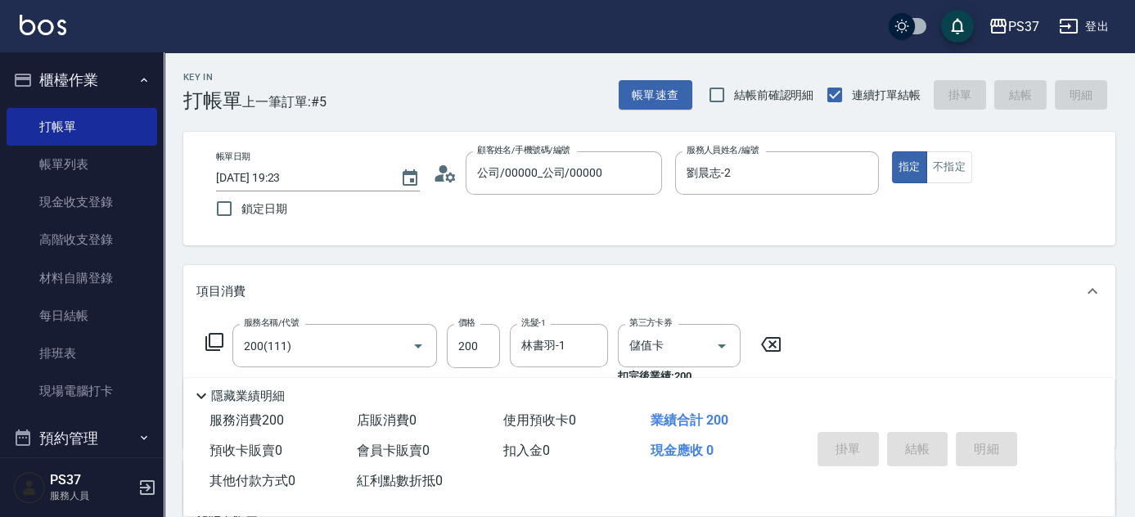
type input "[DATE] 19:24"
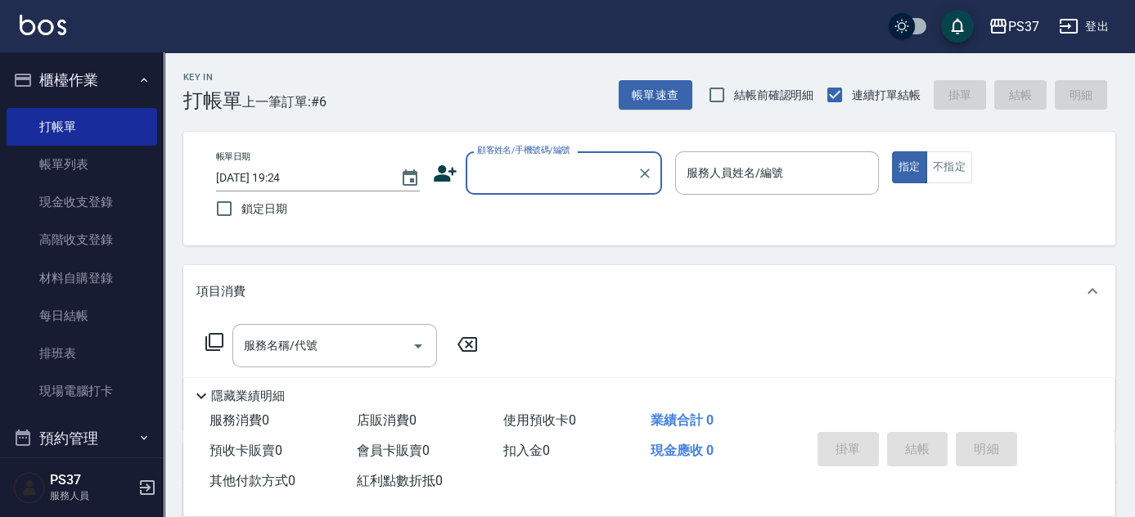
click at [528, 176] on input "顧客姓名/手機號碼/編號" at bounding box center [551, 173] width 157 height 29
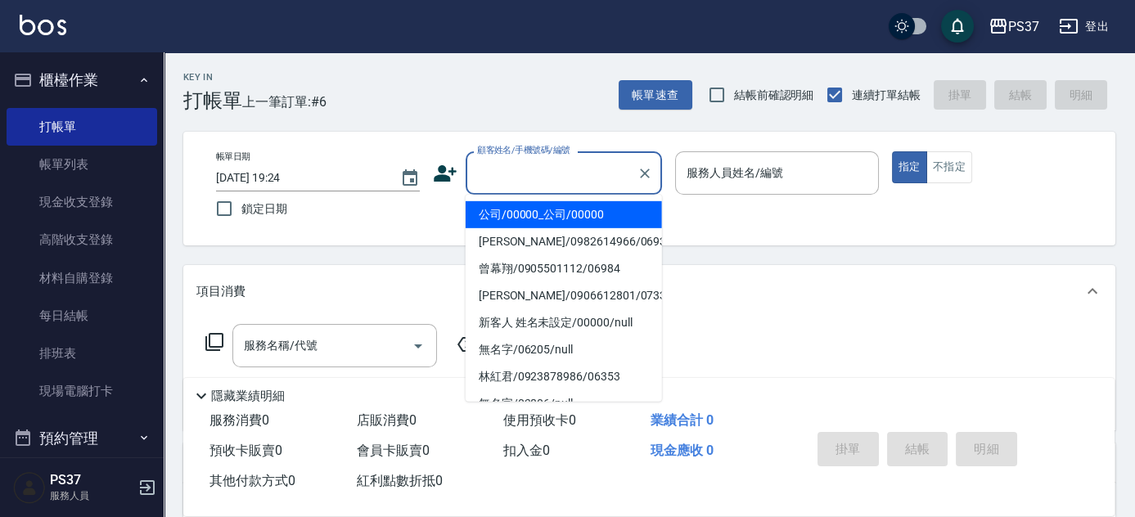
click at [532, 208] on li "公司/00000_公司/00000" at bounding box center [564, 214] width 196 height 27
type input "公司/00000_公司/00000"
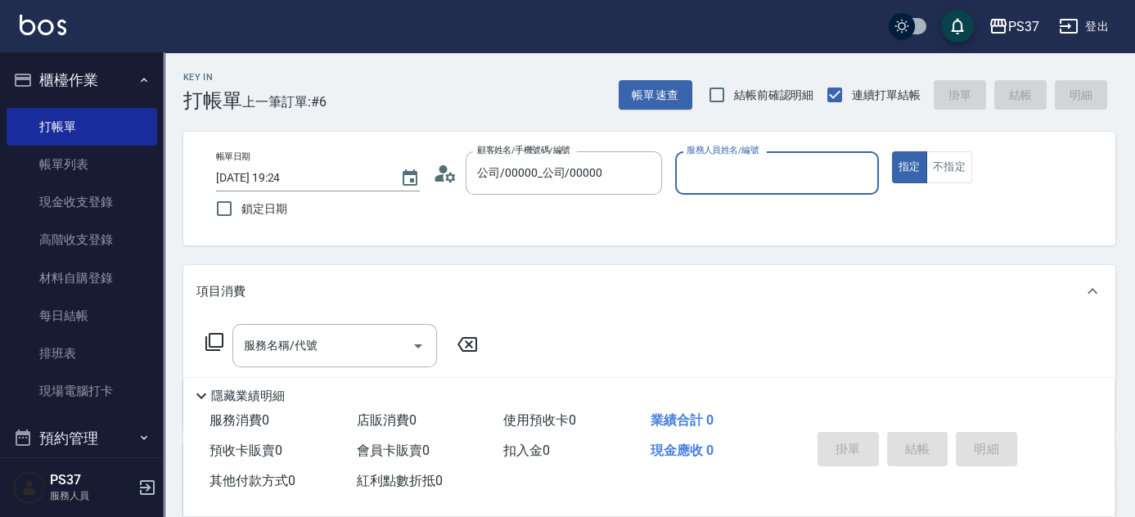
click at [805, 177] on input "服務人員姓名/編號" at bounding box center [776, 173] width 189 height 29
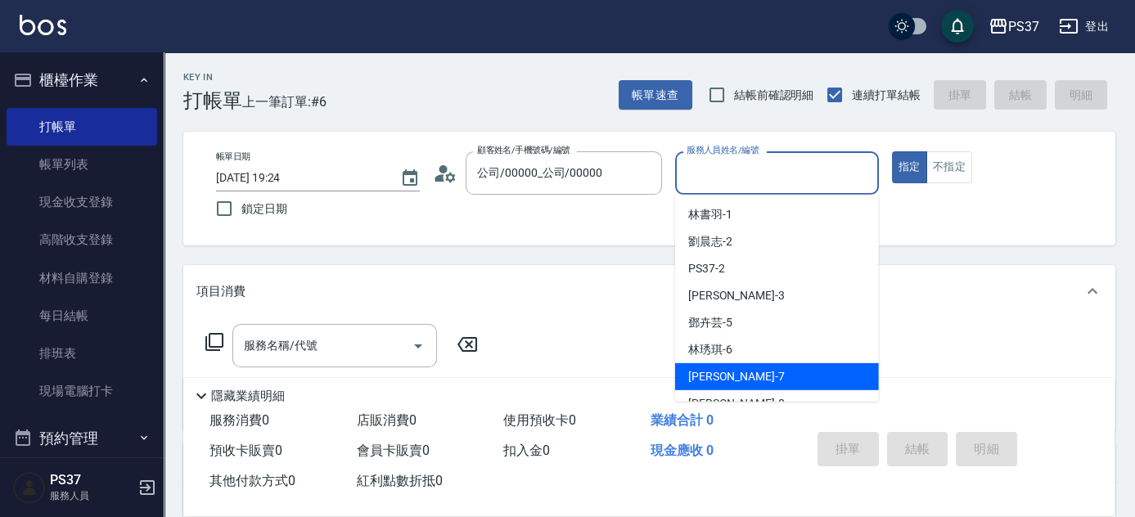
click at [795, 380] on div "[PERSON_NAME] -7" at bounding box center [777, 376] width 204 height 27
type input "[PERSON_NAME]-7"
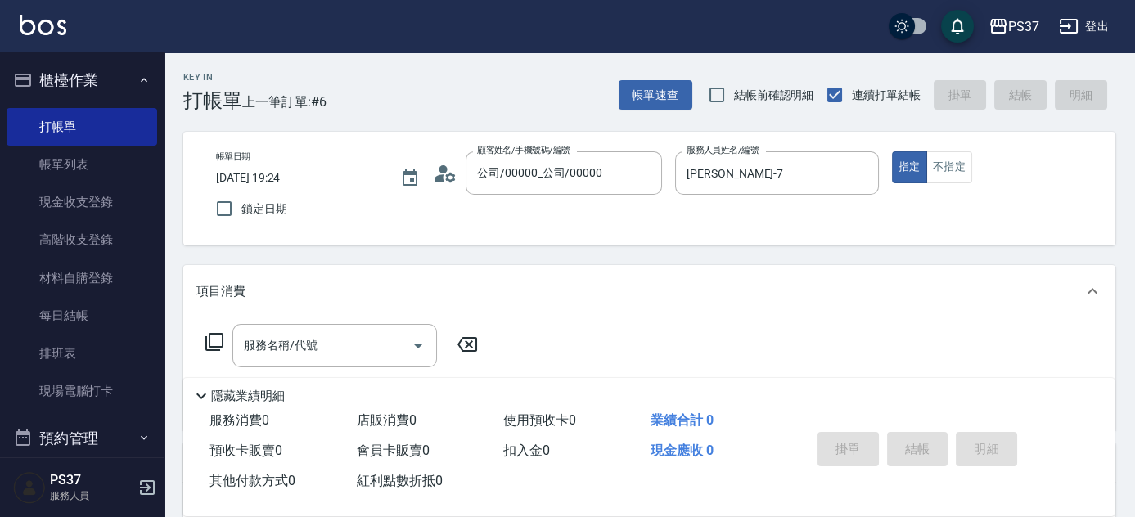
click at [953, 186] on div "帳單日期 [DATE] 19:24 鎖定日期 顧客姓名/手機號碼/編號 公司/00000_公司/00000 顧客姓名/手機號碼/編號 服務人員姓名/編號 [P…" at bounding box center [649, 188] width 893 height 74
click at [949, 169] on button "不指定" at bounding box center [949, 167] width 46 height 32
click at [308, 353] on input "服務名稱/代號" at bounding box center [322, 345] width 165 height 29
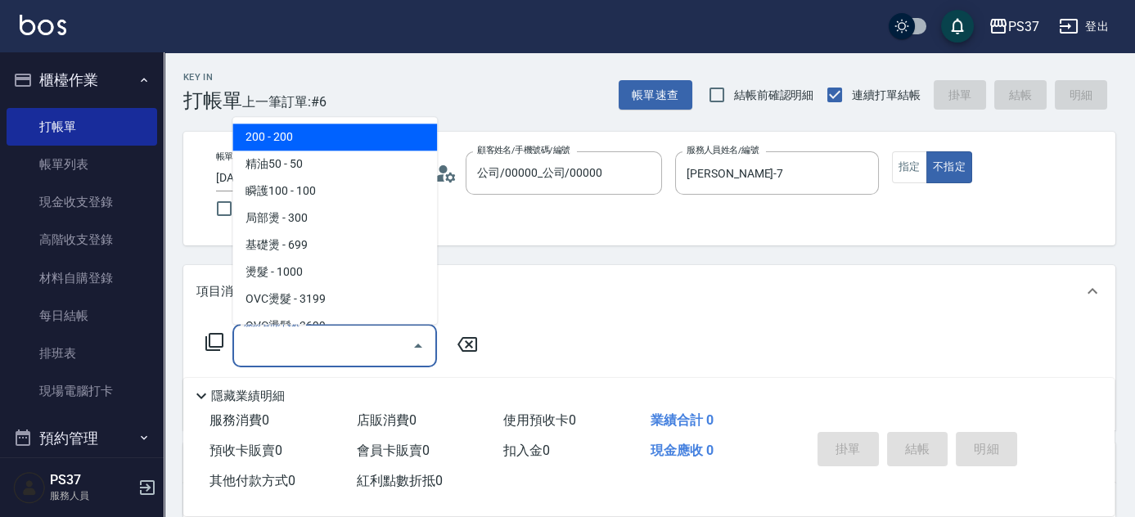
click at [327, 141] on span "200 - 200" at bounding box center [334, 137] width 205 height 27
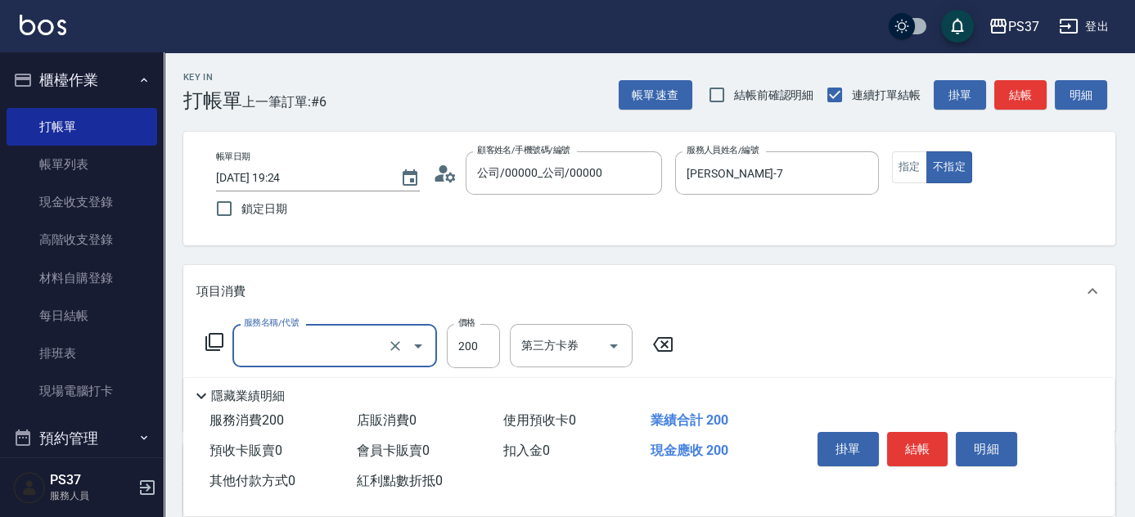
type input "200(111)"
click at [465, 358] on input "200" at bounding box center [473, 346] width 53 height 44
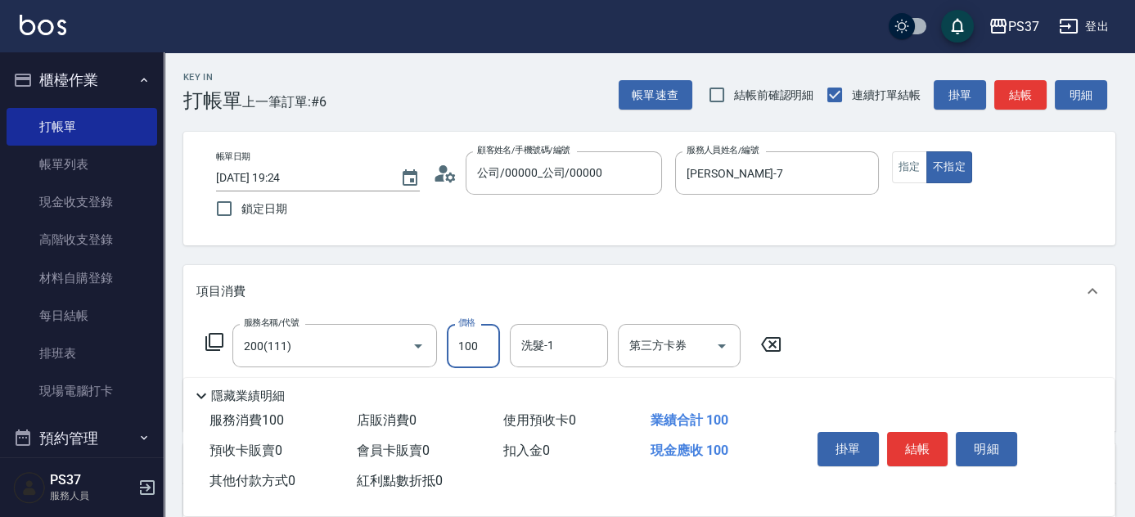
type input "100"
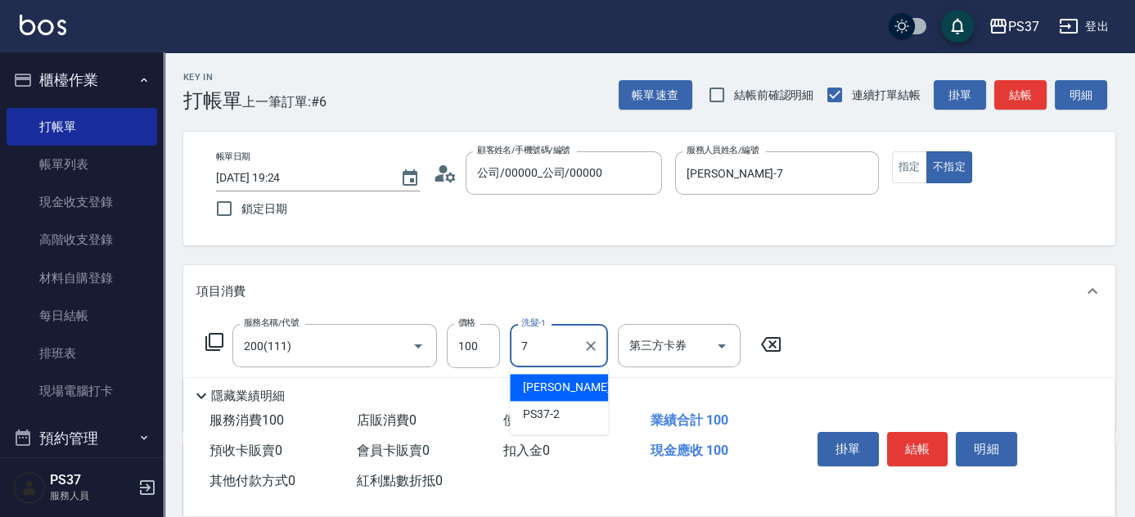
type input "[PERSON_NAME]-7"
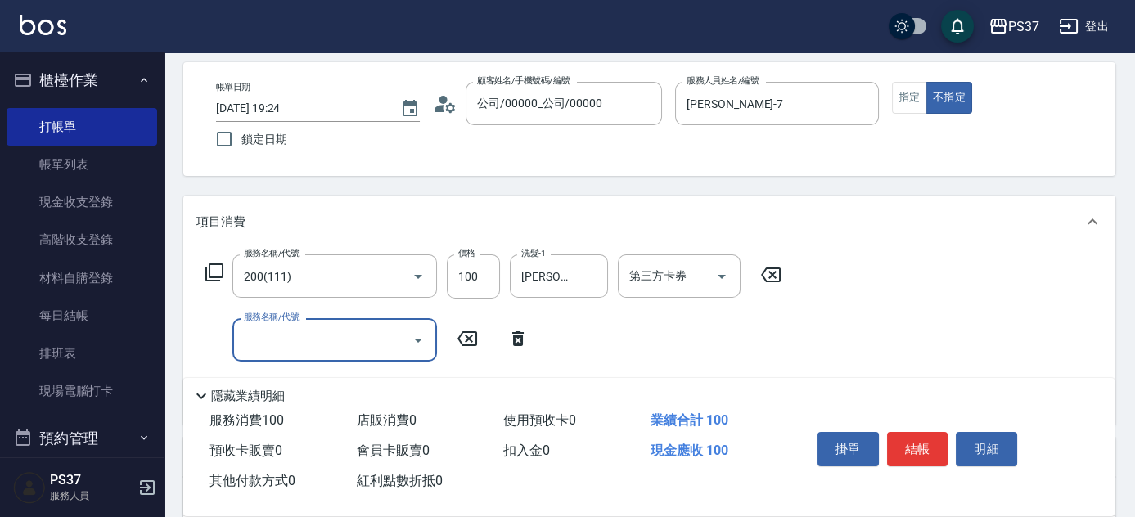
scroll to position [148, 0]
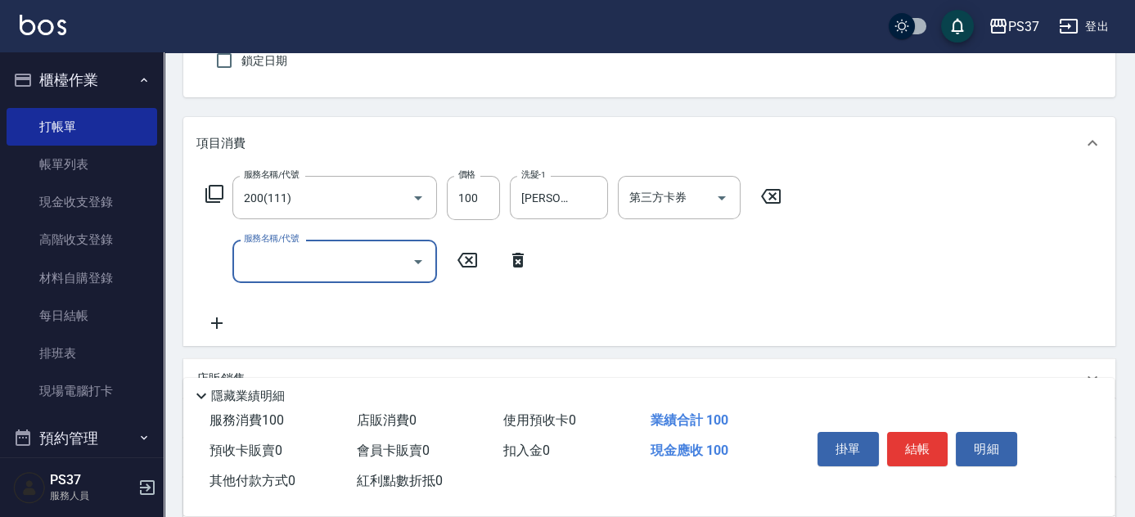
click at [367, 265] on input "服務名稱/代號" at bounding box center [322, 261] width 165 height 29
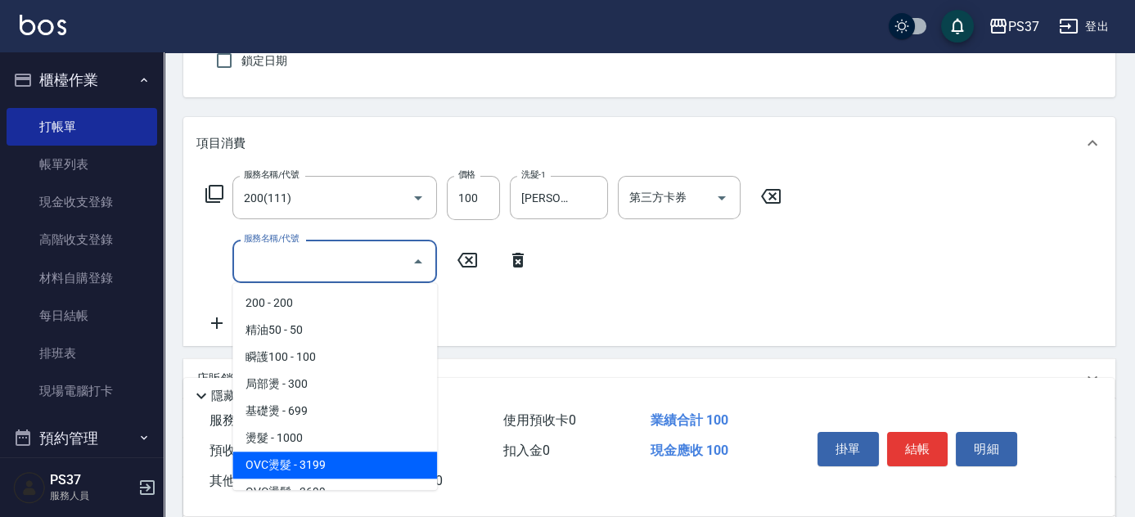
scroll to position [297, 0]
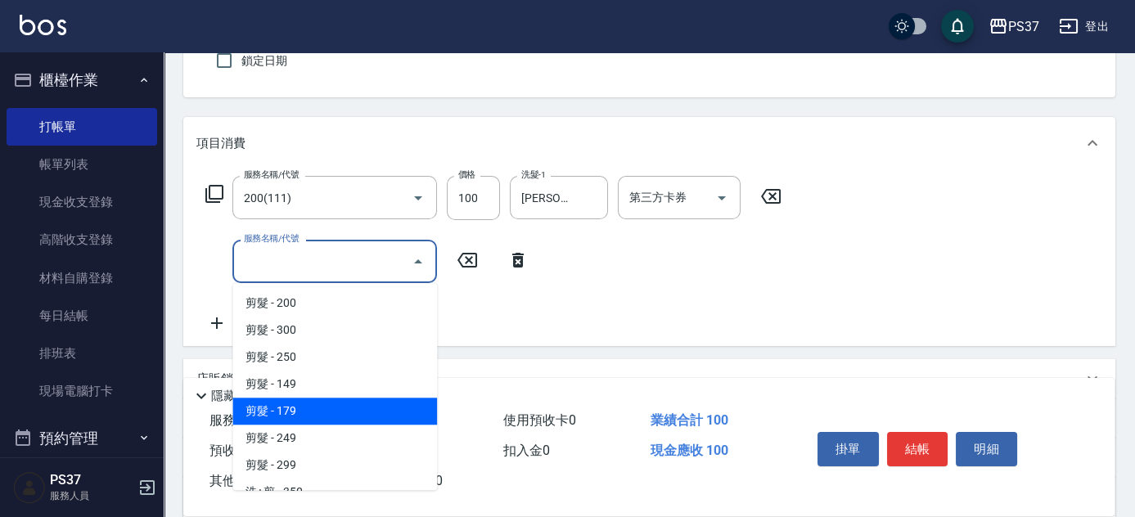
click at [358, 403] on span "剪髮 - 179" at bounding box center [334, 411] width 205 height 27
type input "剪髮(305)"
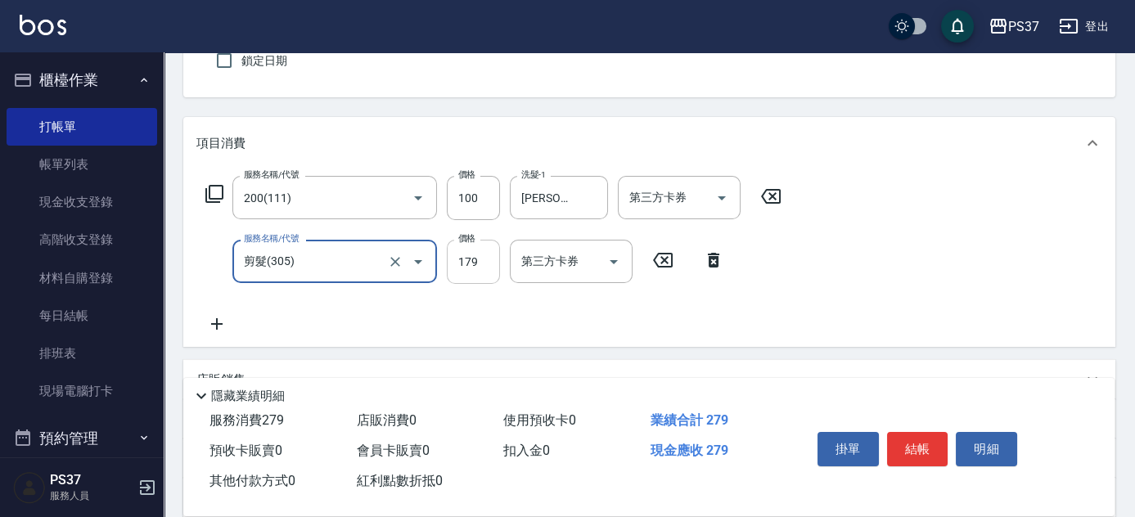
click at [453, 272] on input "179" at bounding box center [473, 262] width 53 height 44
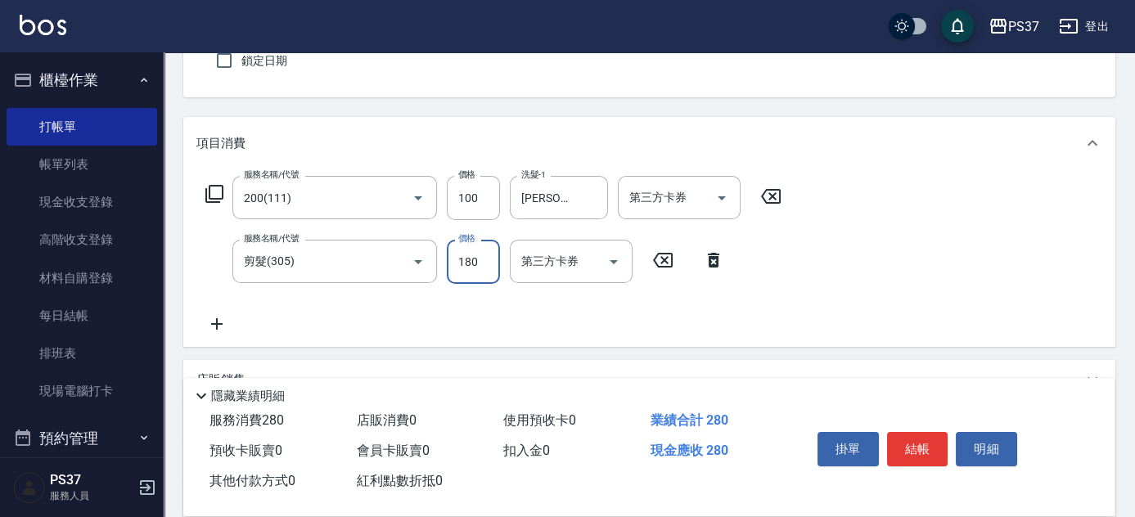
type input "180"
click at [727, 211] on div at bounding box center [721, 197] width 25 height 43
click at [709, 205] on div at bounding box center [721, 197] width 25 height 43
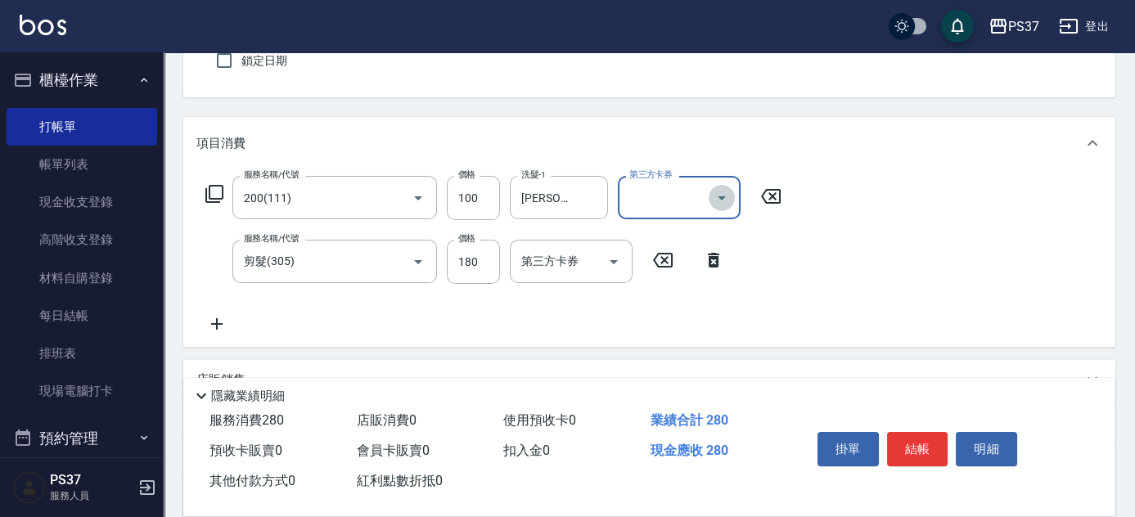
click at [718, 200] on icon "Open" at bounding box center [722, 198] width 20 height 20
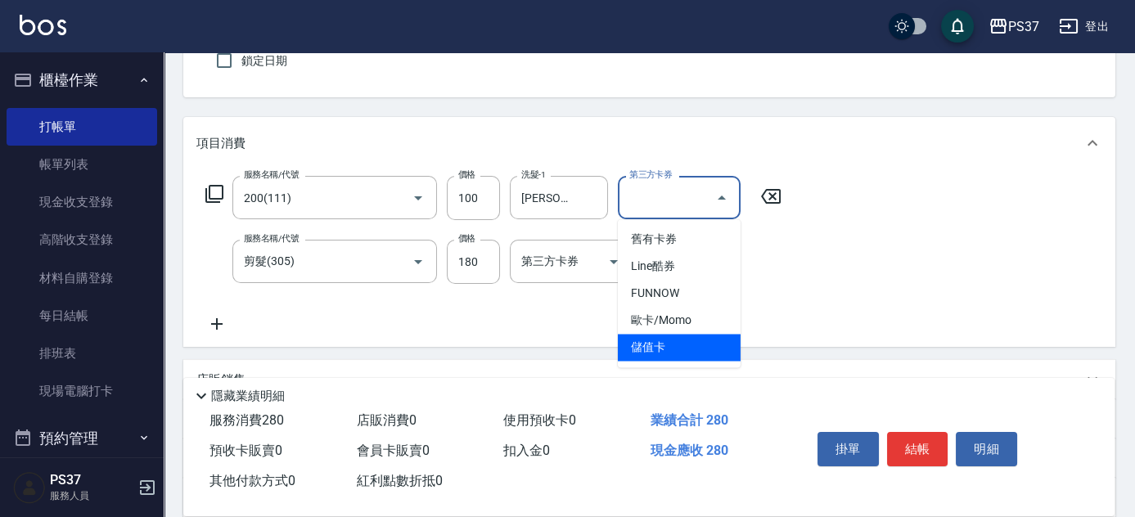
click at [678, 347] on span "儲值卡" at bounding box center [679, 347] width 123 height 27
type input "儲值卡"
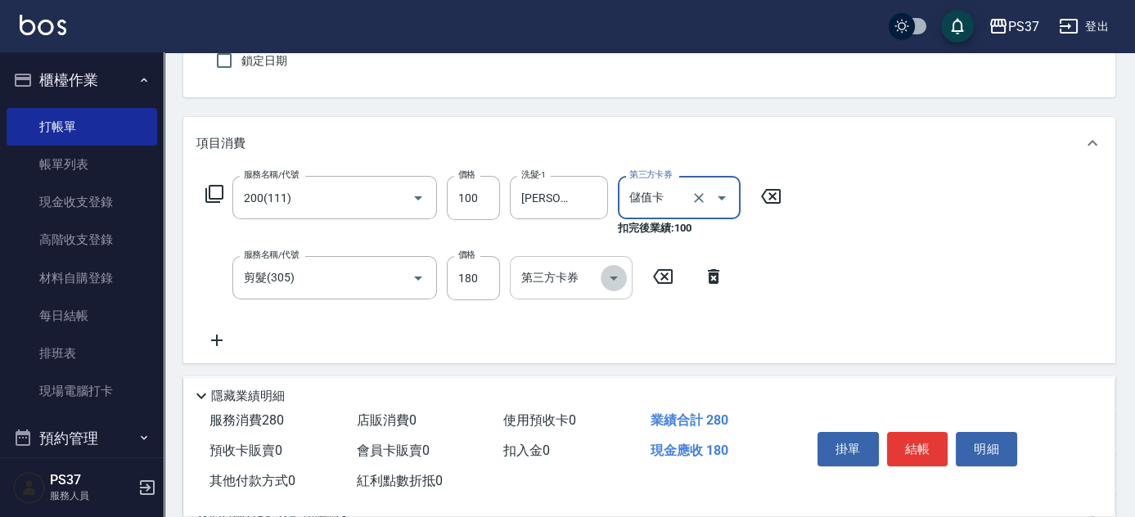
click at [622, 279] on icon "Open" at bounding box center [614, 278] width 20 height 20
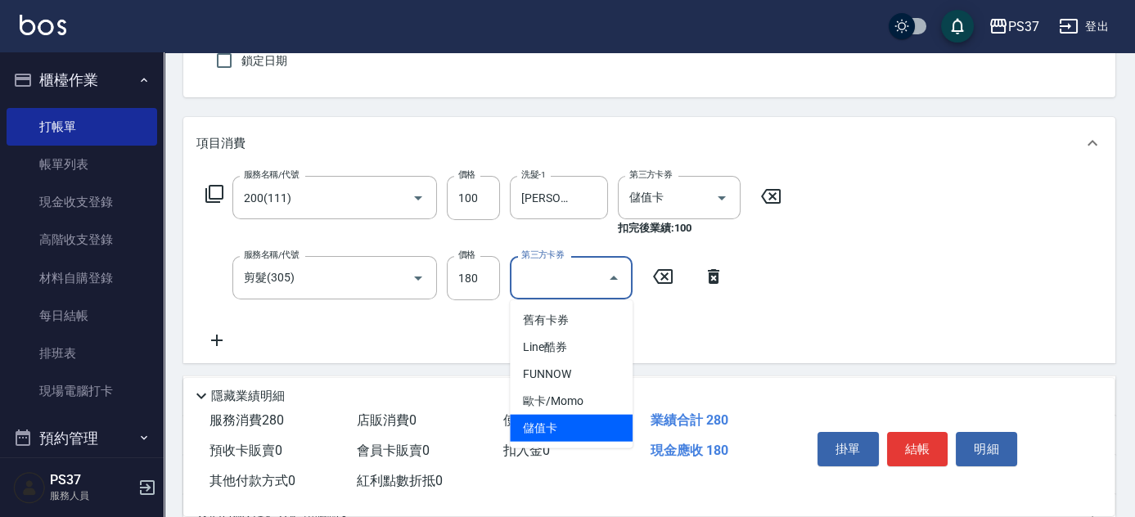
click at [589, 429] on span "儲值卡" at bounding box center [571, 428] width 123 height 27
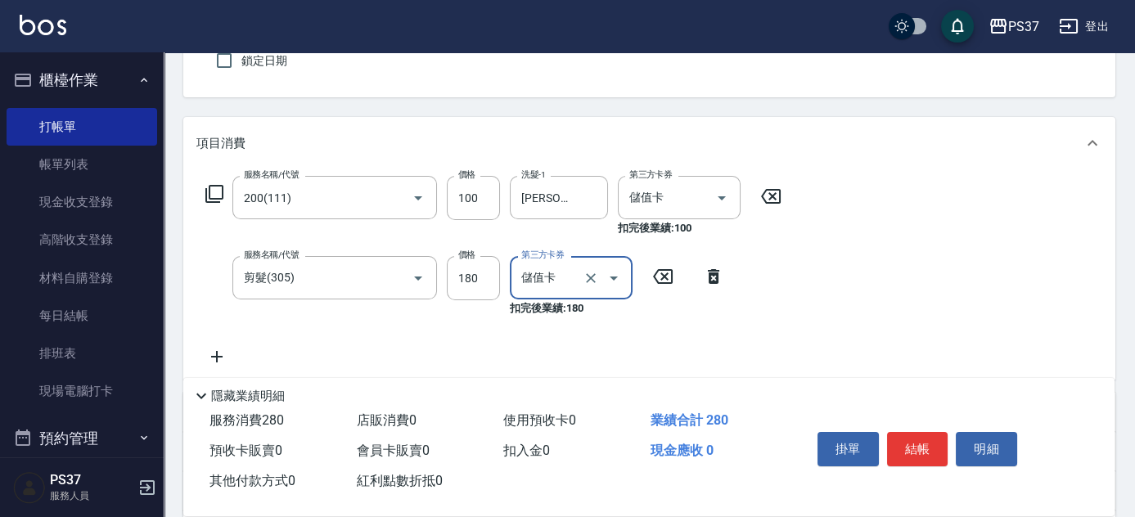
type input "儲值卡"
click at [911, 438] on button "結帳" at bounding box center [917, 449] width 61 height 34
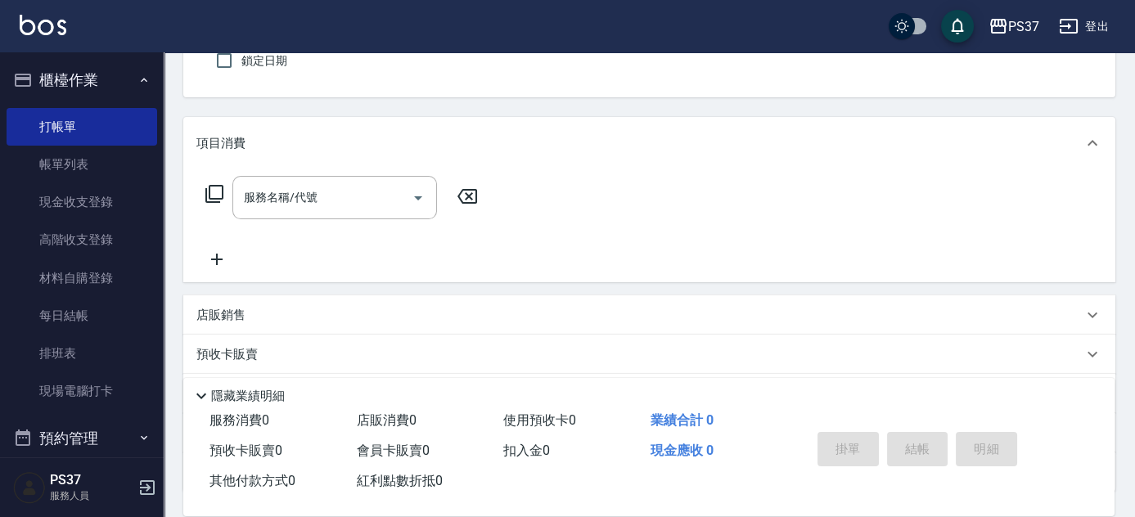
scroll to position [0, 0]
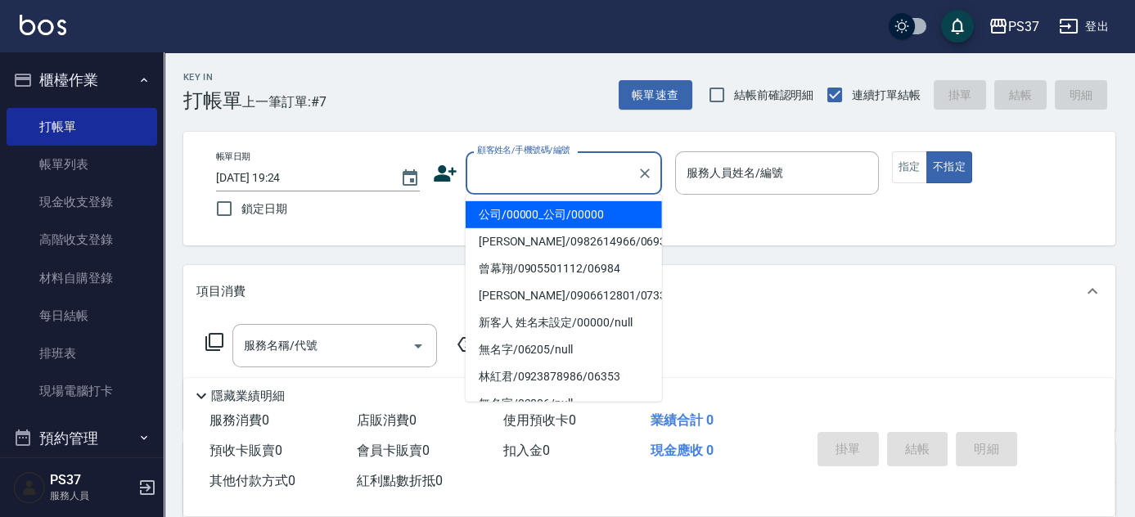
click at [567, 173] on input "顧客姓名/手機號碼/編號" at bounding box center [551, 173] width 157 height 29
click at [560, 217] on li "公司/00000_公司/00000" at bounding box center [564, 214] width 196 height 27
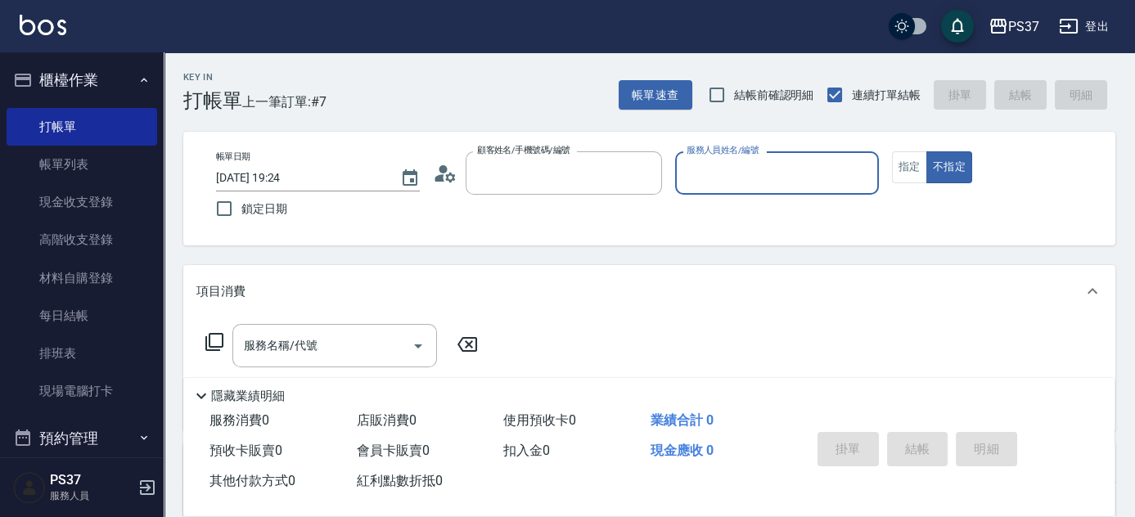
type input "公司/00000_公司/00000"
click at [717, 182] on input "服務人員姓名/編號" at bounding box center [776, 173] width 189 height 29
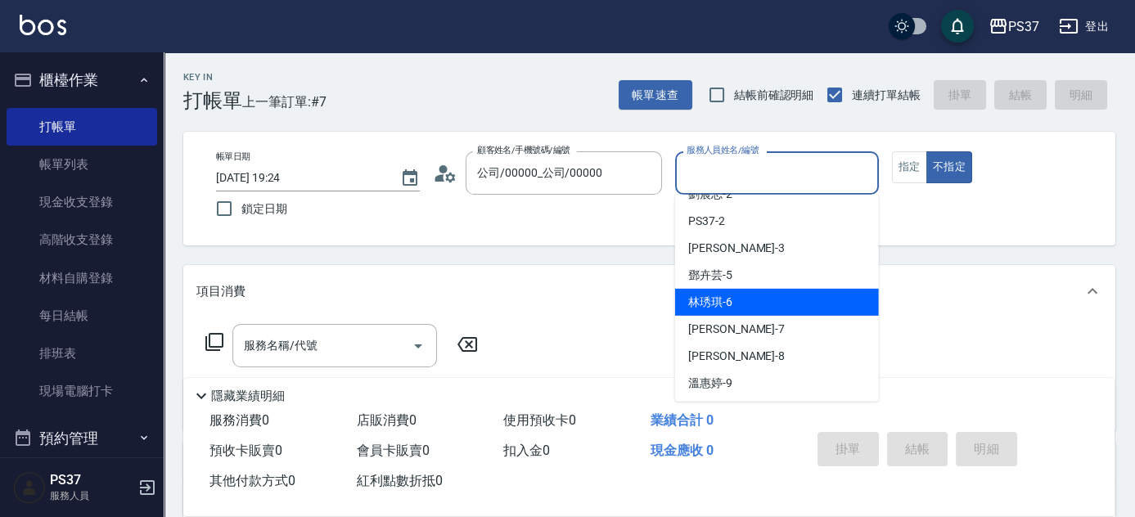
scroll to position [74, 0]
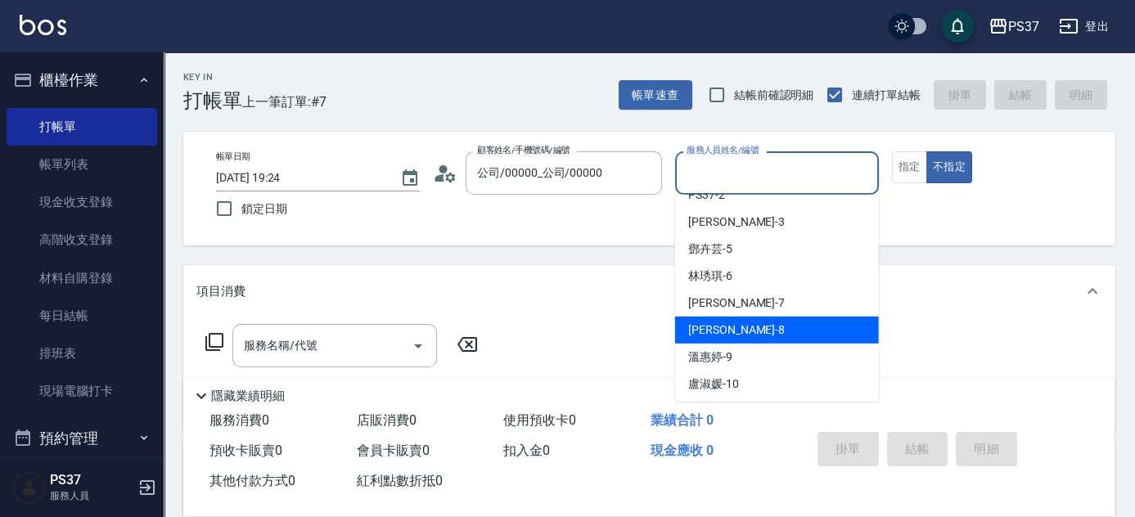
click at [748, 338] on div "[PERSON_NAME]-8" at bounding box center [777, 330] width 204 height 27
type input "[PERSON_NAME]-8"
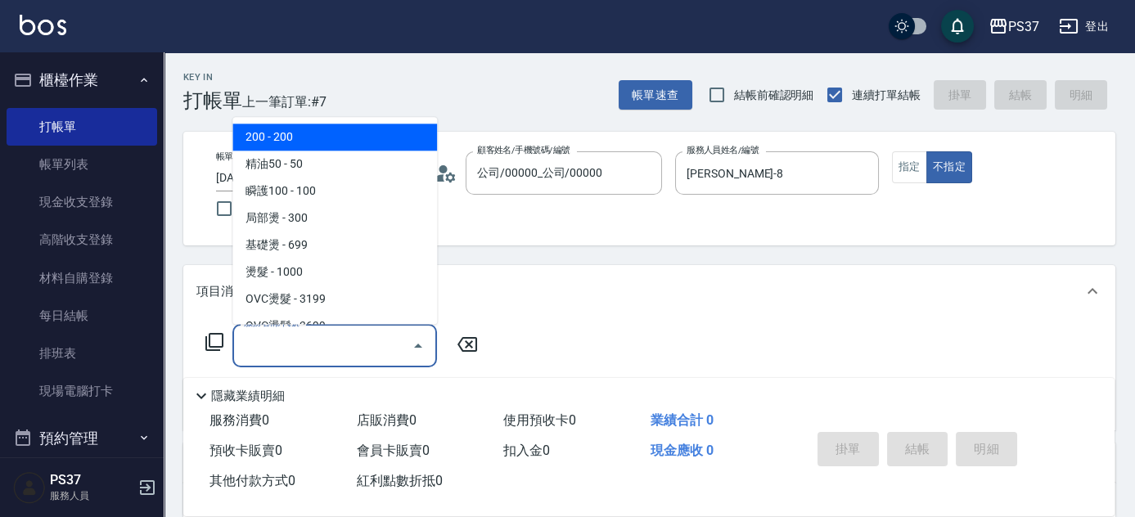
click at [335, 352] on input "服務名稱/代號" at bounding box center [322, 345] width 165 height 29
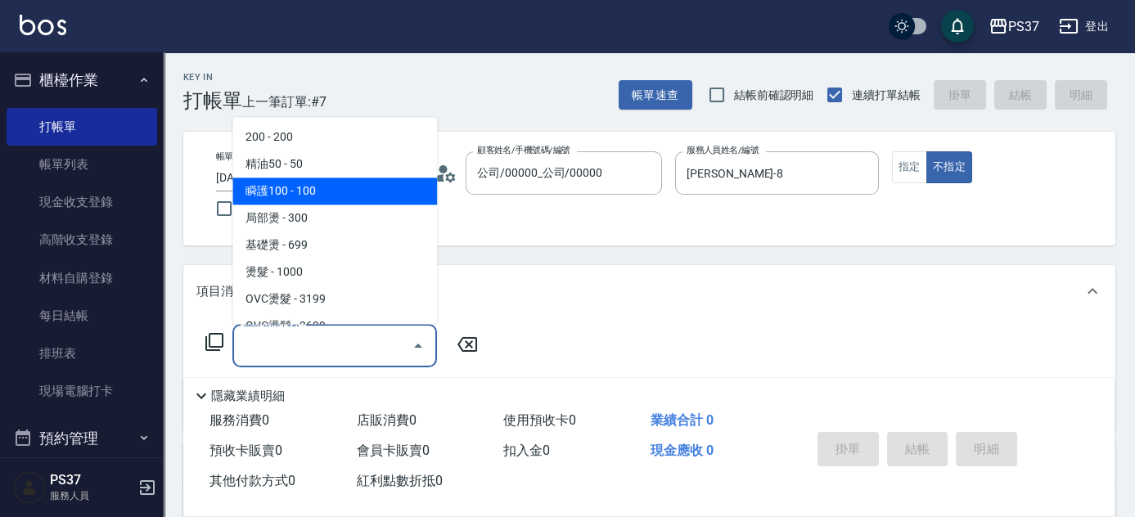
click at [344, 200] on span "瞬護100 - 100" at bounding box center [334, 191] width 205 height 27
type input "瞬護100(113)"
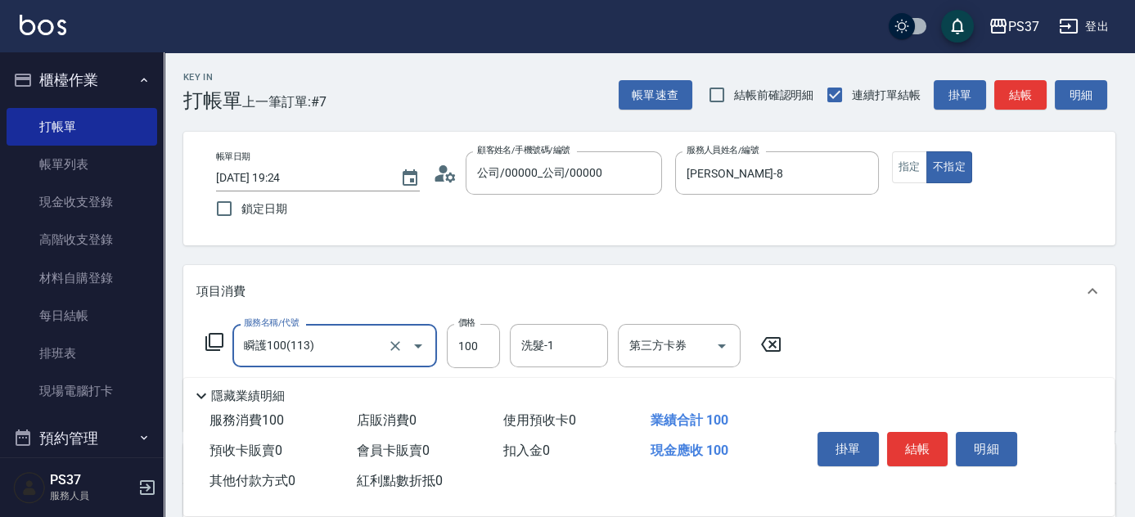
click at [542, 345] on input "洗髮-1" at bounding box center [558, 345] width 83 height 29
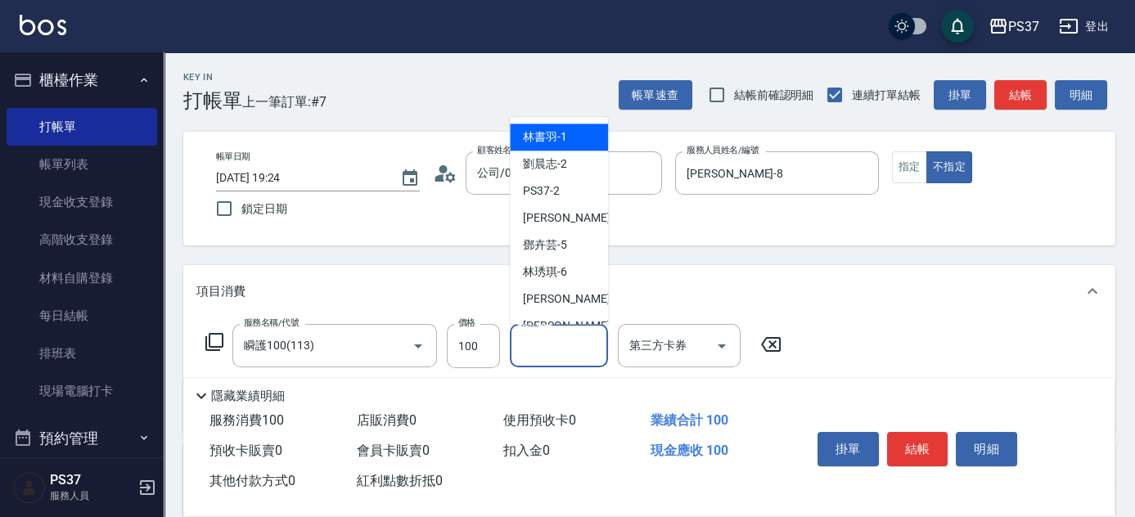
click at [551, 144] on span "林書羽 -1" at bounding box center [545, 137] width 44 height 17
type input "林書羽-1"
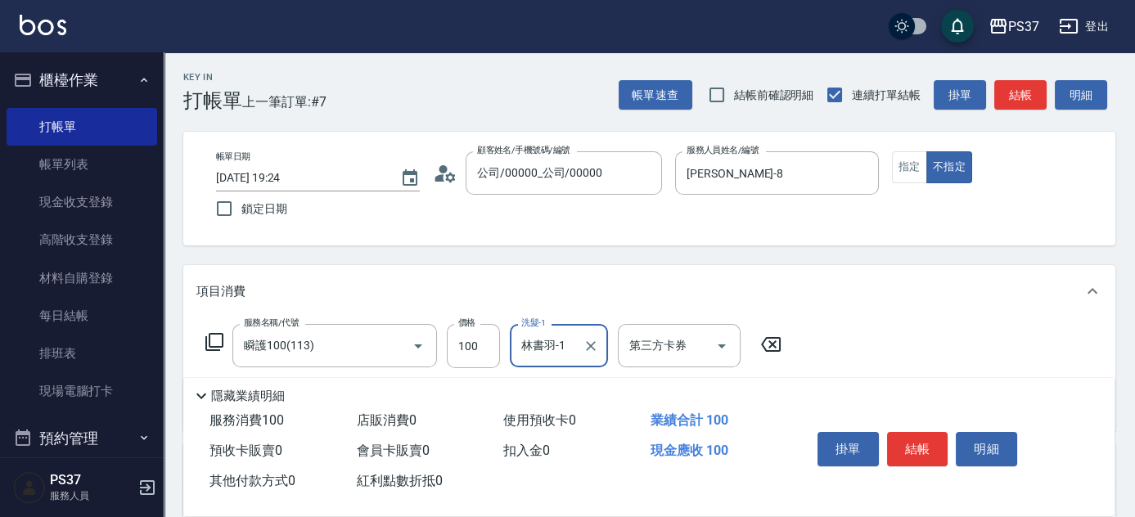
scroll to position [148, 0]
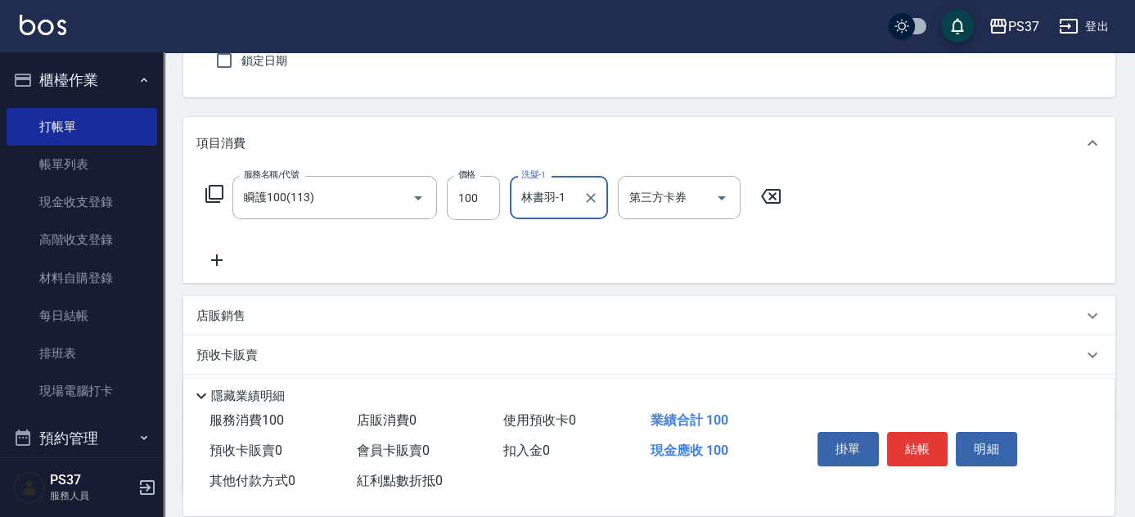
click at [211, 265] on icon at bounding box center [216, 260] width 41 height 20
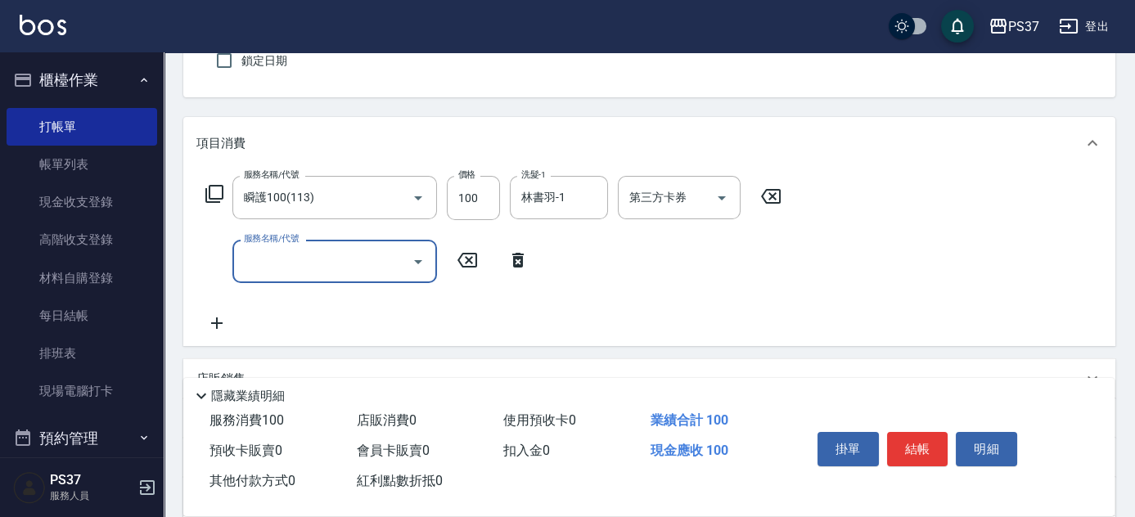
click at [277, 268] on input "服務名稱/代號" at bounding box center [322, 261] width 165 height 29
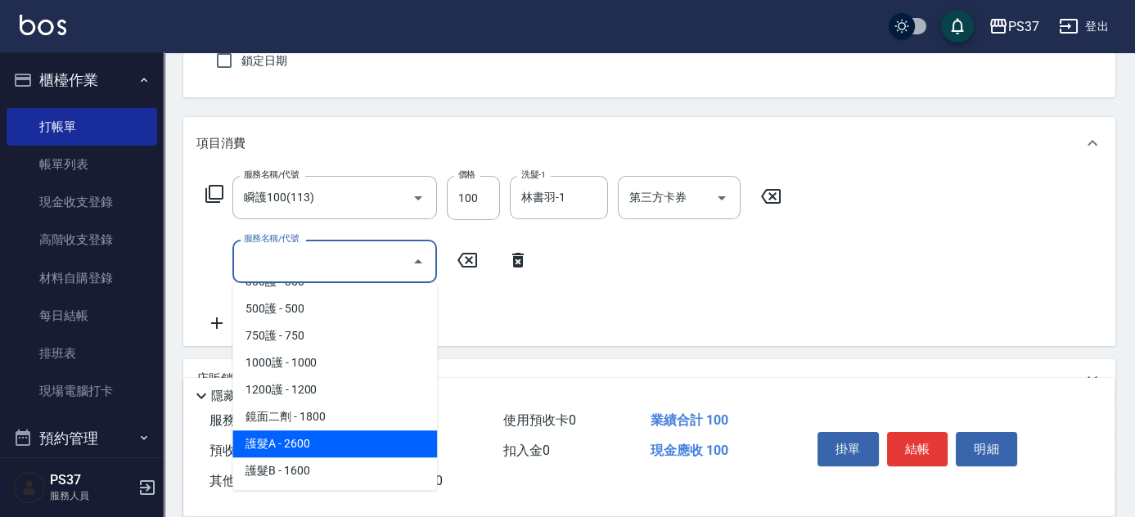
scroll to position [744, 0]
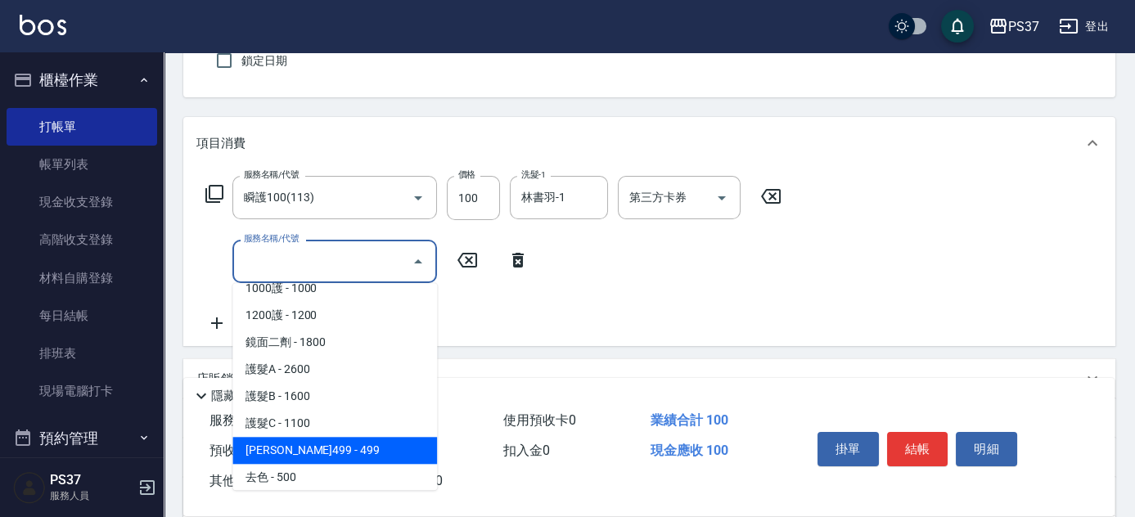
click at [360, 442] on span "[PERSON_NAME]499 - 499" at bounding box center [334, 450] width 205 height 27
type input "[PERSON_NAME]499(0499)"
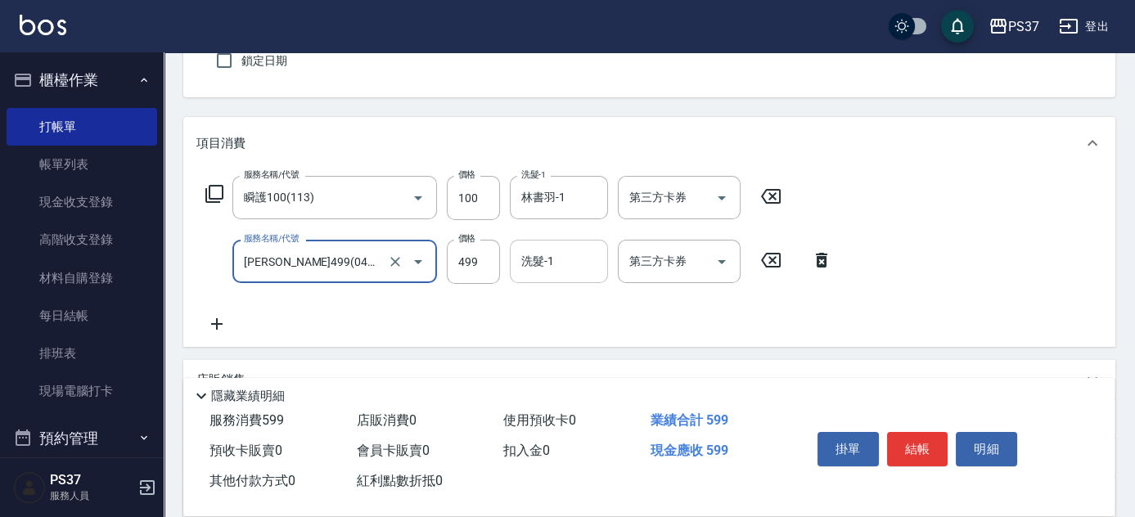
click at [544, 266] on input "洗髮-1" at bounding box center [558, 261] width 83 height 29
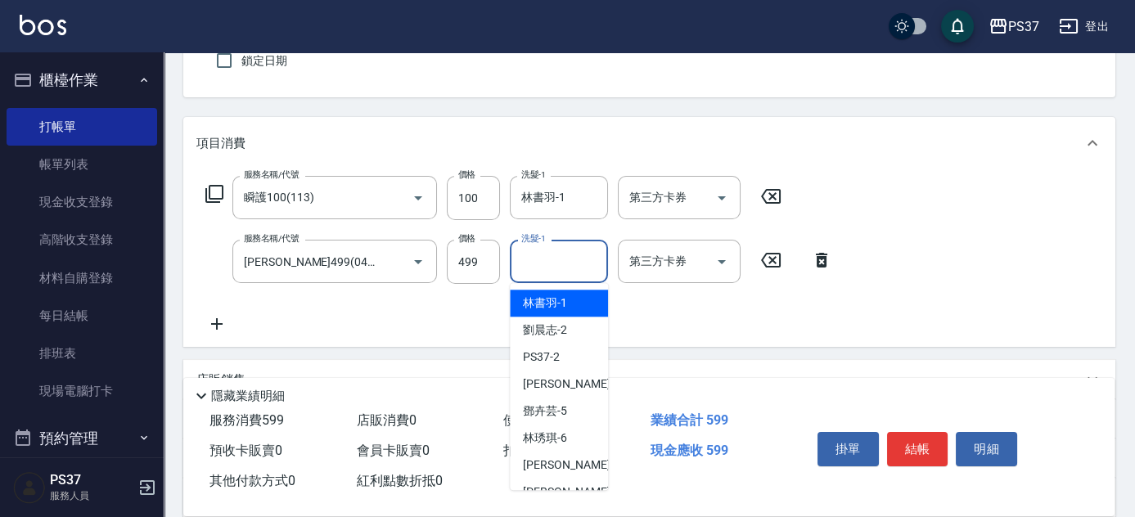
click at [545, 292] on div "林書羽 -1" at bounding box center [559, 303] width 98 height 27
type input "林書羽-1"
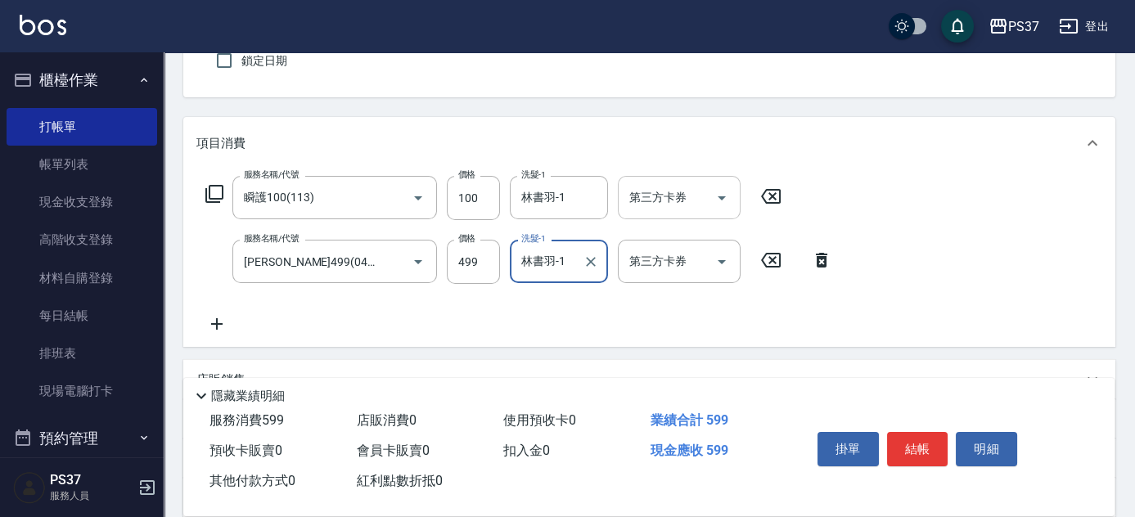
click at [717, 212] on div at bounding box center [721, 197] width 25 height 43
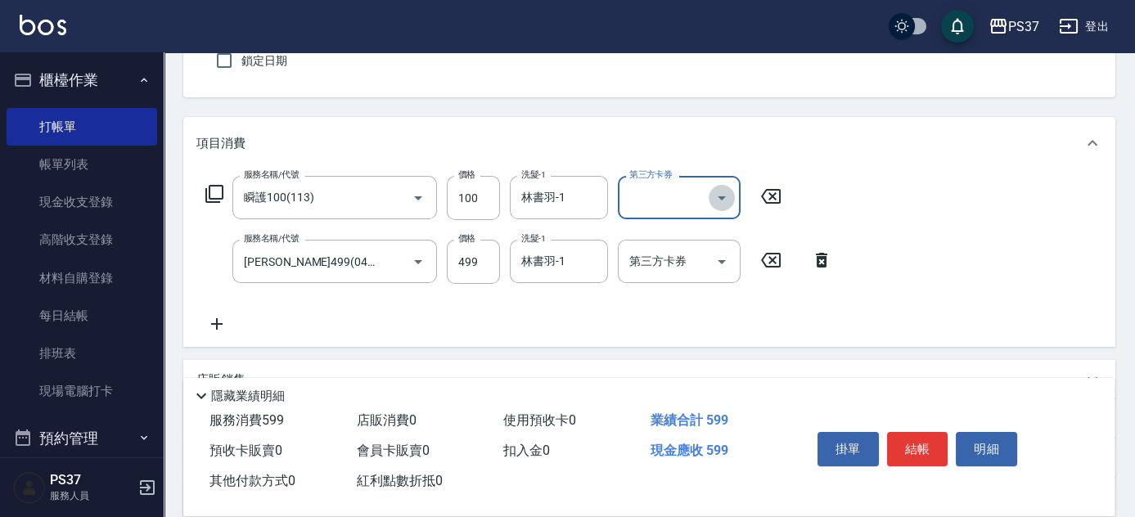
click at [716, 197] on icon "Open" at bounding box center [722, 198] width 20 height 20
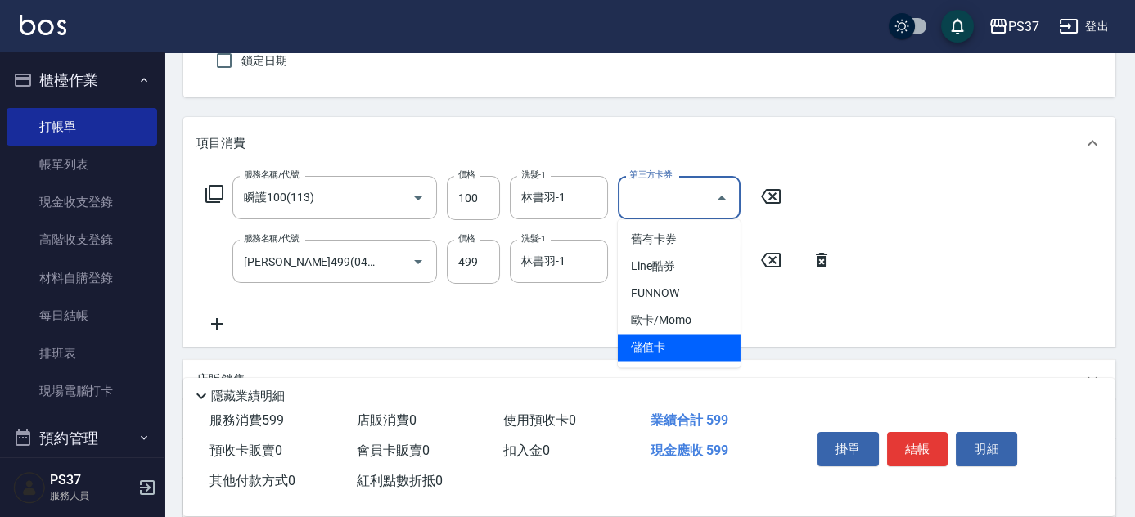
click at [664, 340] on span "儲值卡" at bounding box center [679, 347] width 123 height 27
type input "儲值卡"
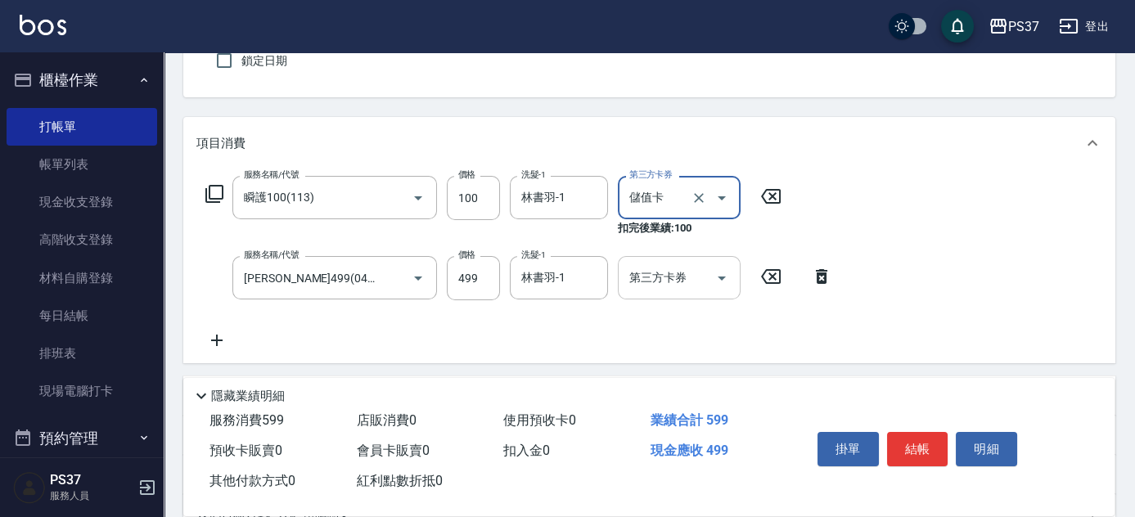
click at [711, 279] on button "Open" at bounding box center [722, 278] width 26 height 26
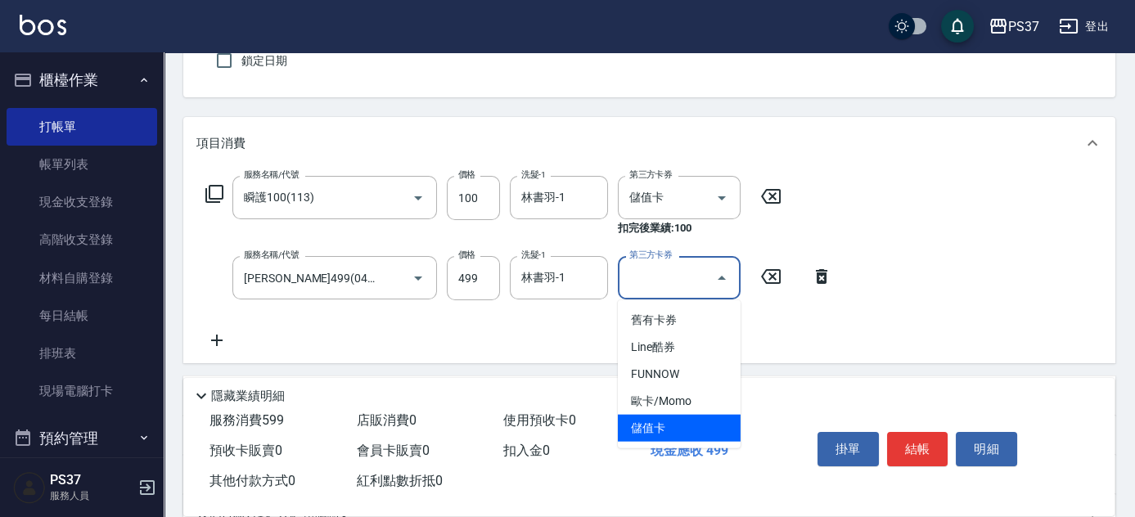
click at [672, 430] on span "儲值卡" at bounding box center [679, 428] width 123 height 27
type input "儲值卡"
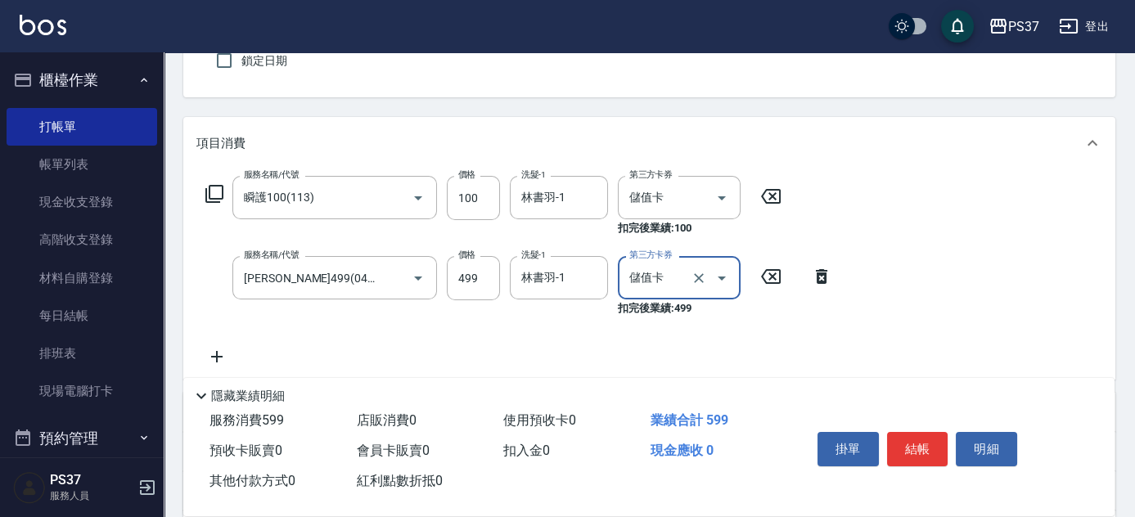
click at [929, 447] on button "結帳" at bounding box center [917, 449] width 61 height 34
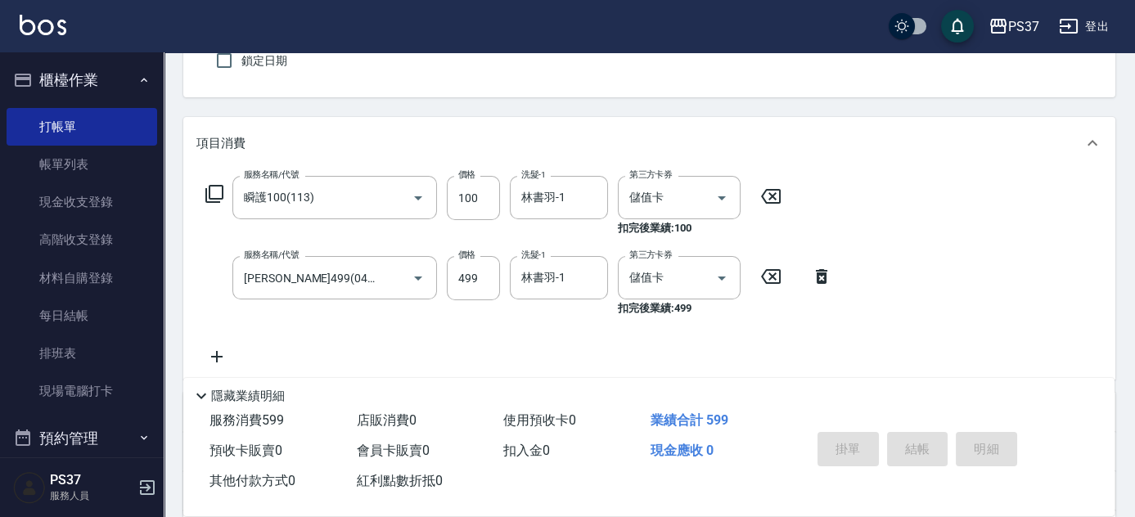
type input "[DATE] 19:25"
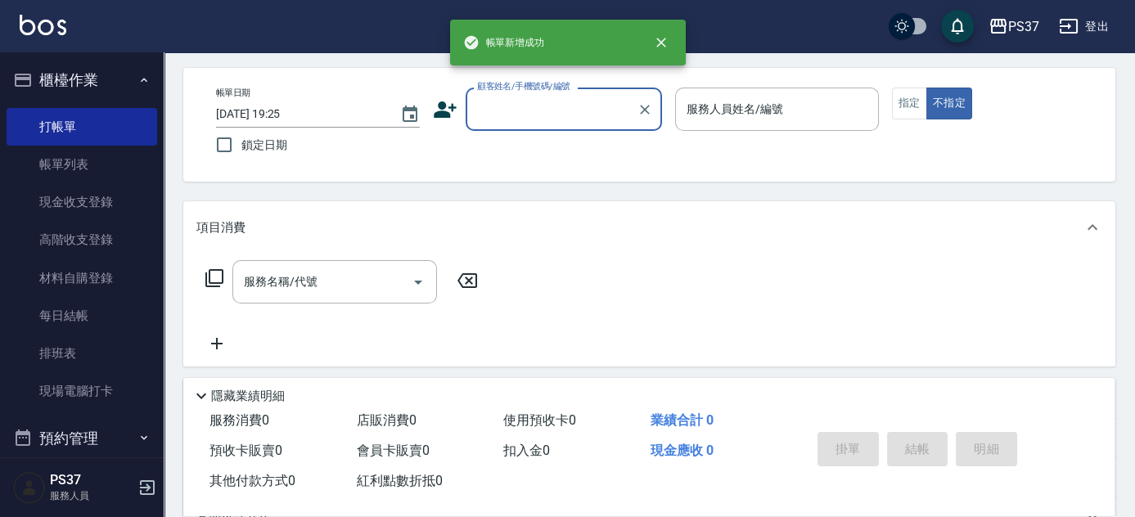
scroll to position [0, 0]
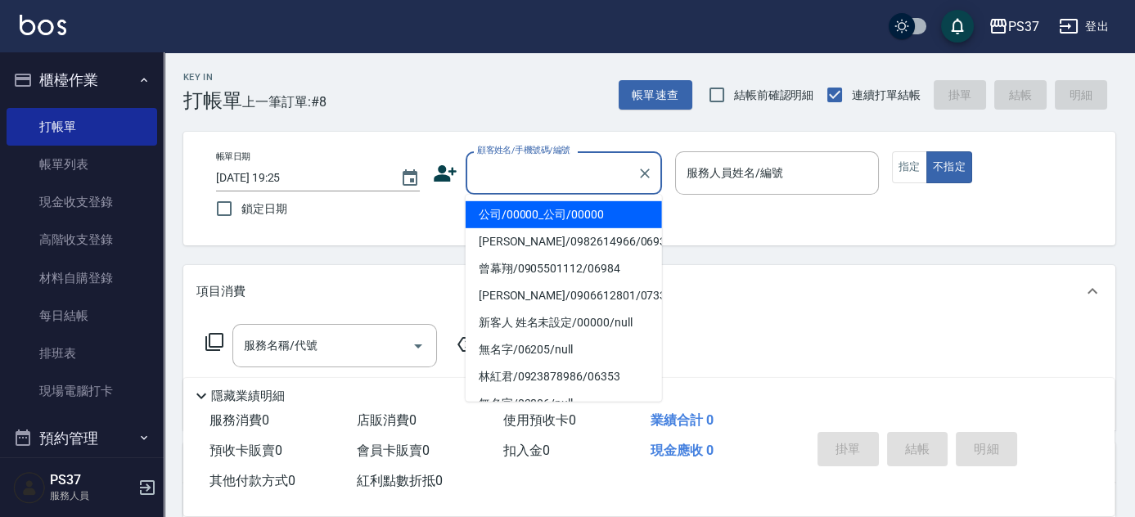
click at [558, 185] on input "顧客姓名/手機號碼/編號" at bounding box center [551, 173] width 157 height 29
click at [556, 211] on li "公司/00000_公司/00000" at bounding box center [564, 214] width 196 height 27
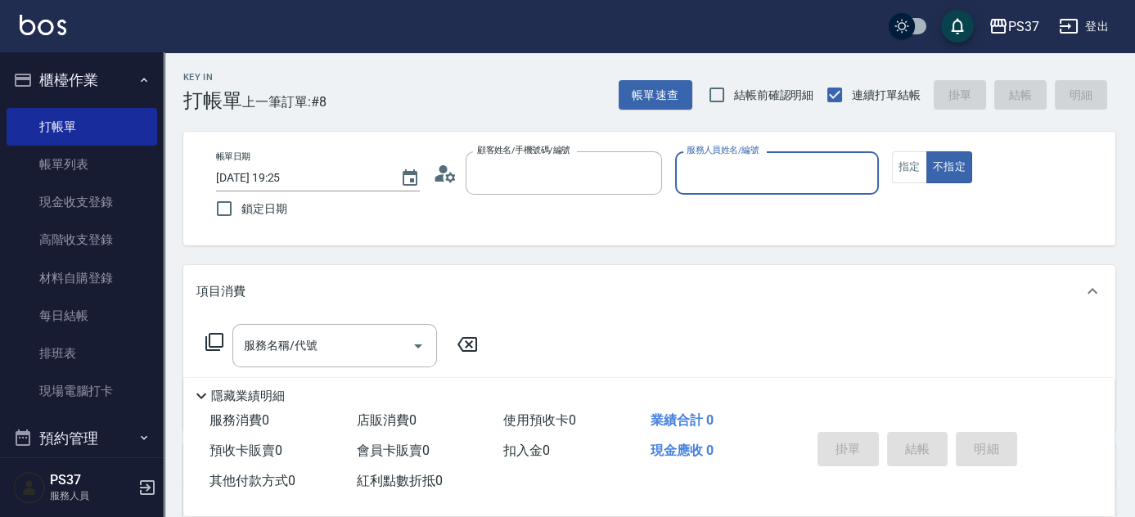
type input "公司/00000_公司/00000"
click at [750, 180] on input "服務人員姓名/編號" at bounding box center [776, 173] width 189 height 29
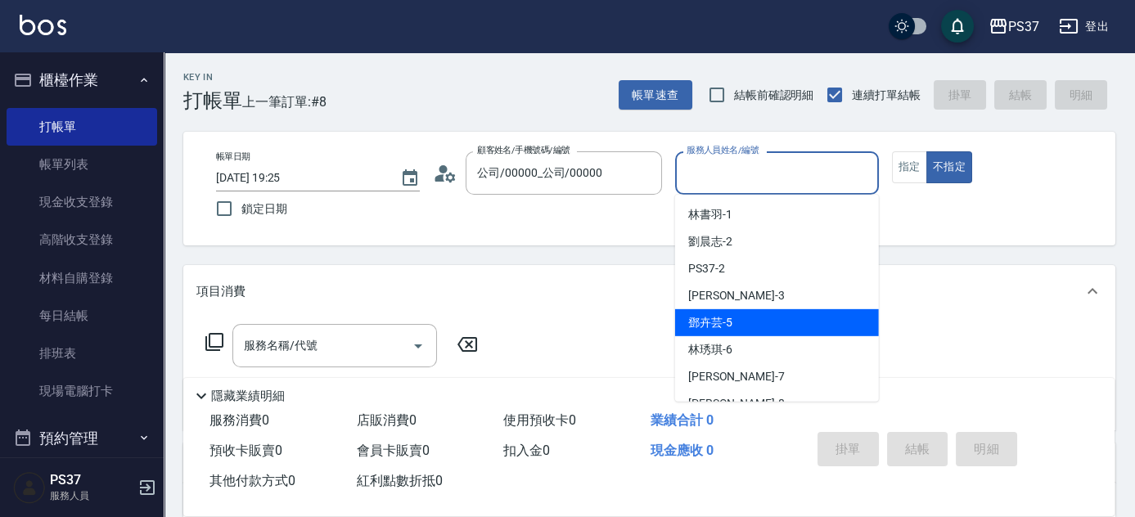
click at [763, 329] on div "[PERSON_NAME]-5" at bounding box center [777, 322] width 204 height 27
type input "[PERSON_NAME]-5"
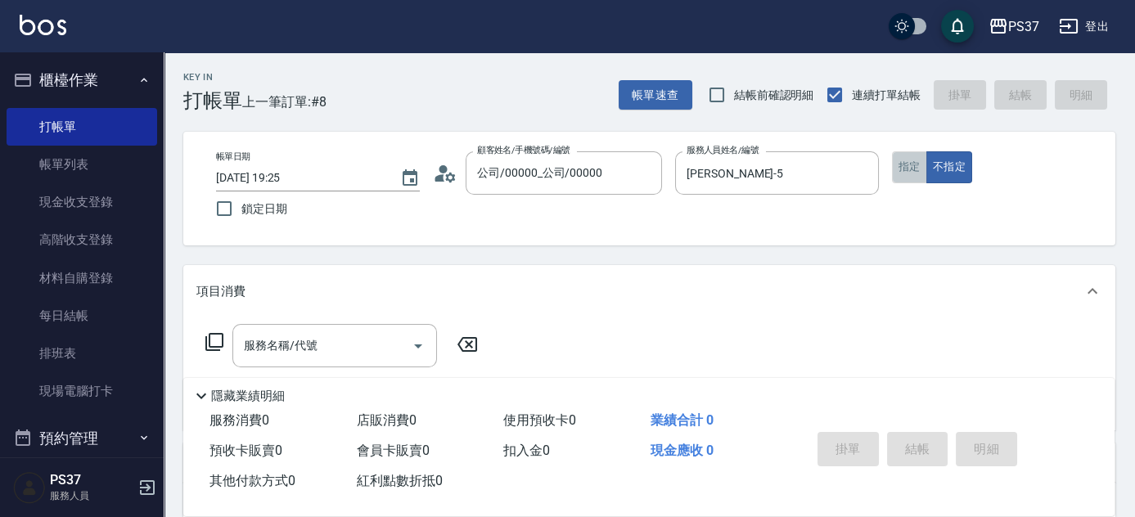
click at [911, 172] on button "指定" at bounding box center [909, 167] width 35 height 32
click at [353, 348] on input "服務名稱/代號" at bounding box center [322, 345] width 165 height 29
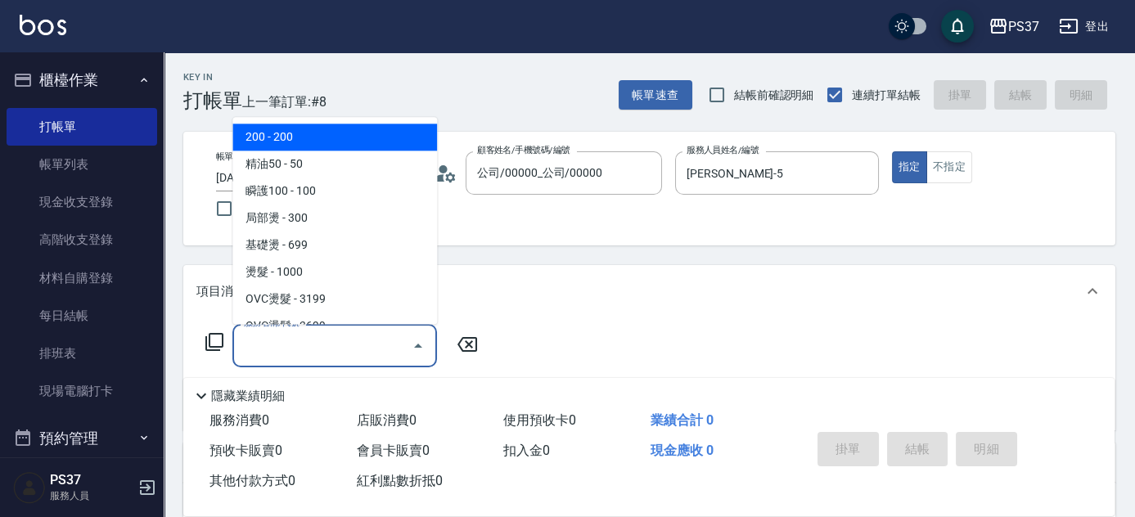
drag, startPoint x: 296, startPoint y: 135, endPoint x: 303, endPoint y: 146, distance: 12.5
click at [297, 136] on span "200 - 200" at bounding box center [334, 137] width 205 height 27
type input "200(111)"
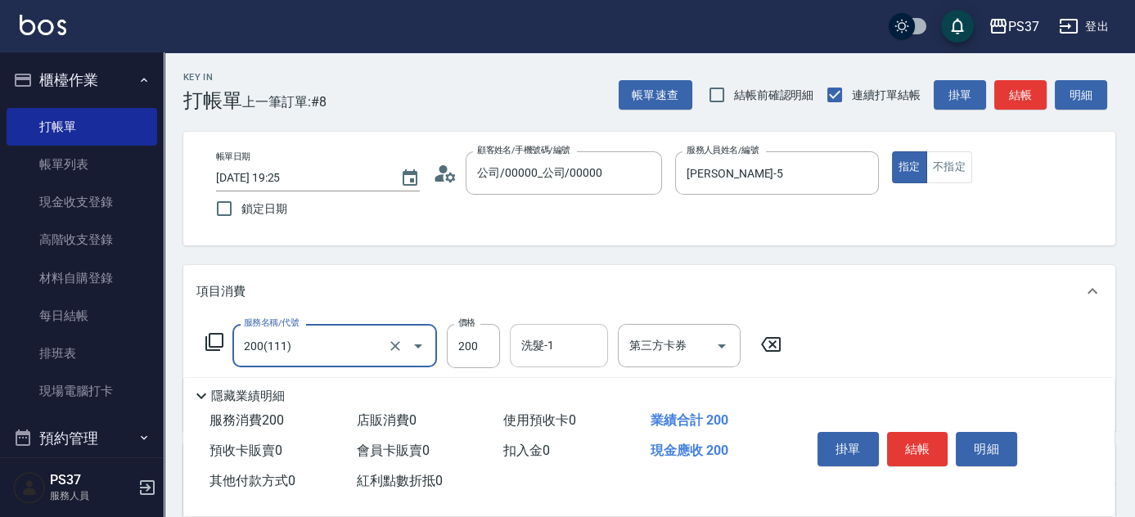
click at [558, 357] on input "洗髮-1" at bounding box center [558, 345] width 83 height 29
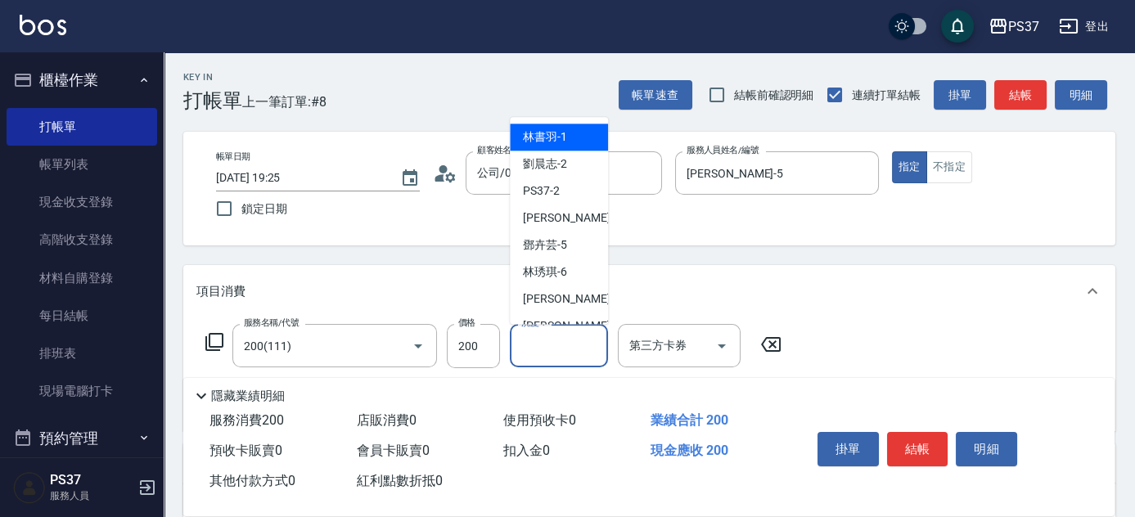
click at [549, 142] on span "林書羽 -1" at bounding box center [545, 137] width 44 height 17
type input "林書羽-1"
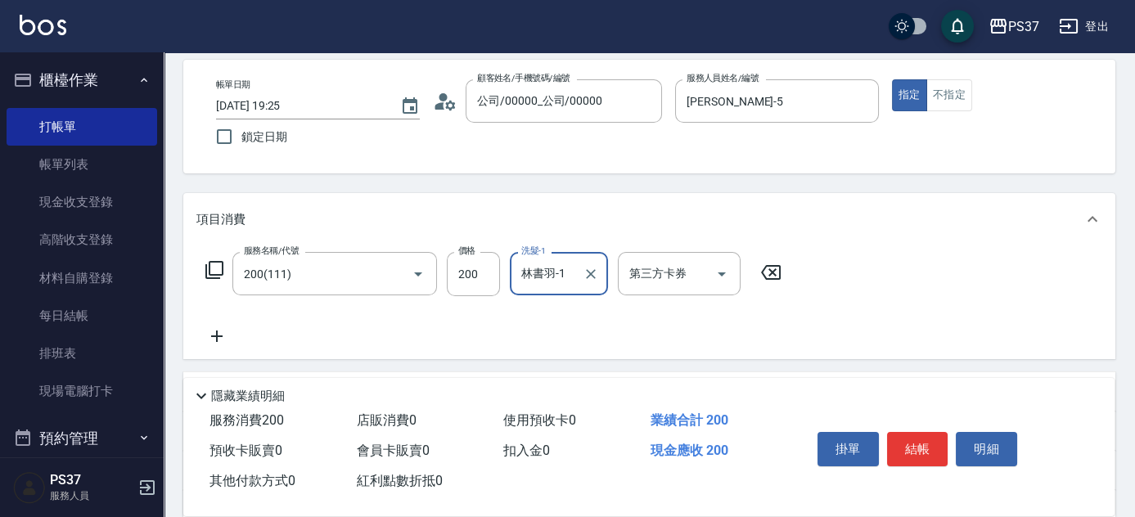
scroll to position [148, 0]
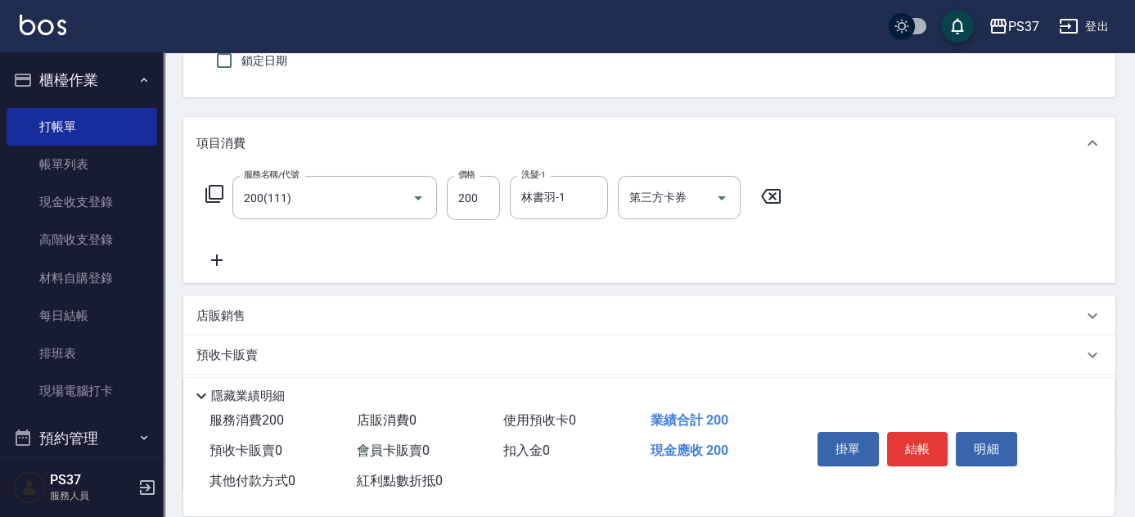
click at [219, 267] on icon at bounding box center [216, 260] width 41 height 20
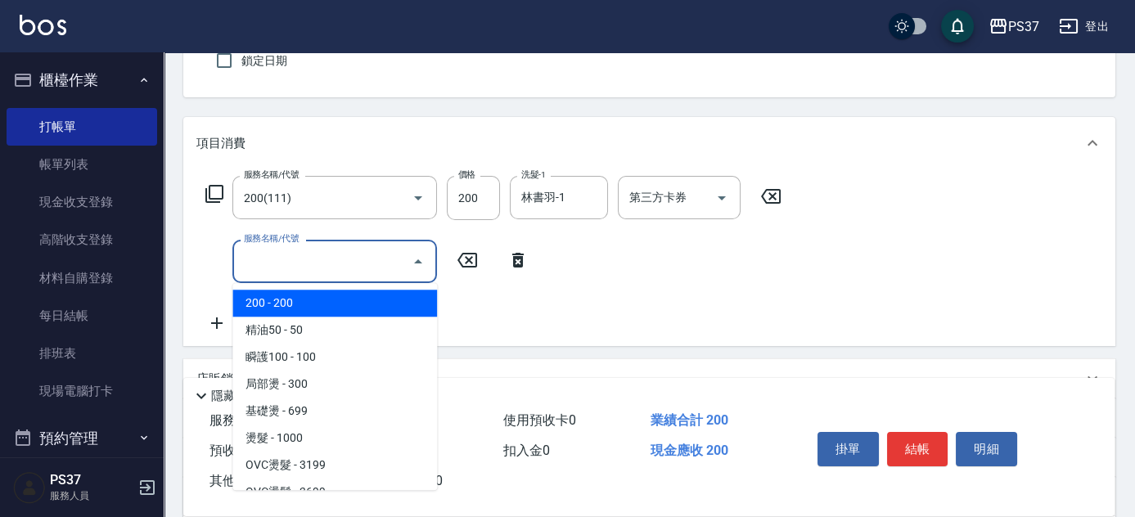
click at [270, 259] on input "服務名稱/代號" at bounding box center [322, 261] width 165 height 29
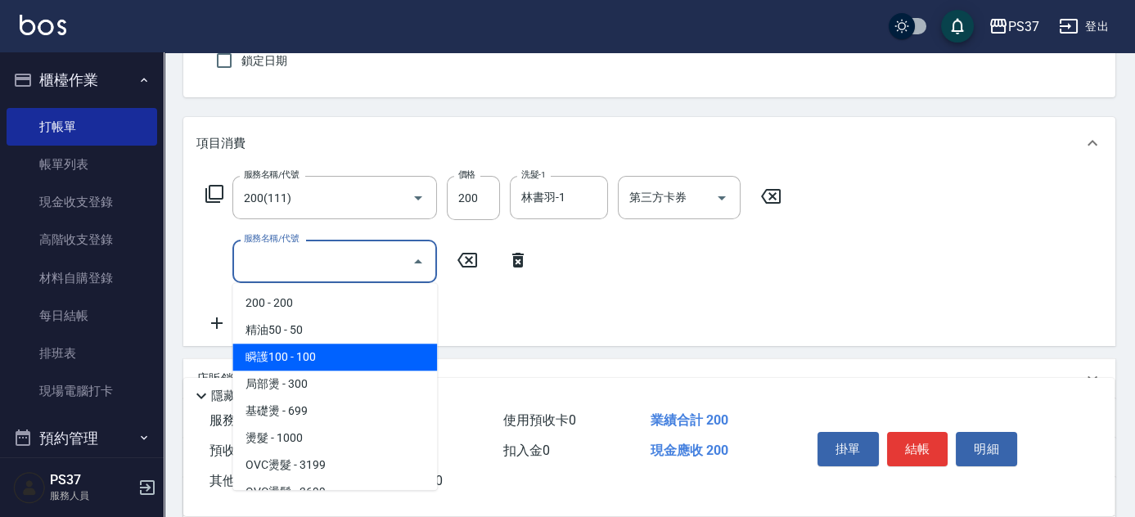
click at [335, 361] on span "瞬護100 - 100" at bounding box center [334, 357] width 205 height 27
type input "瞬護100(113)"
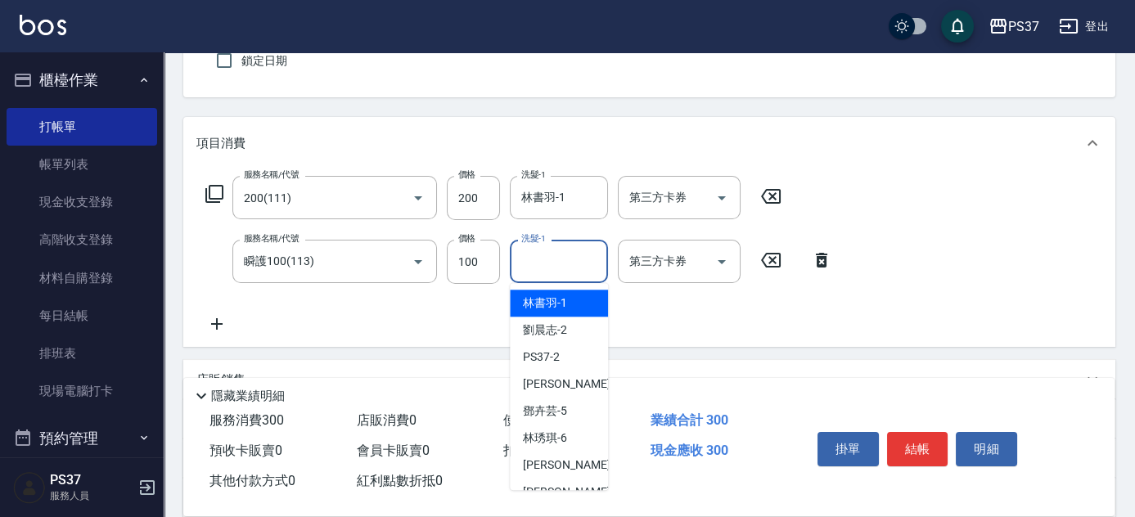
click at [552, 251] on input "洗髮-1" at bounding box center [558, 261] width 83 height 29
click at [550, 335] on span "劉晨志 -2" at bounding box center [545, 330] width 44 height 17
type input "劉晨志-2"
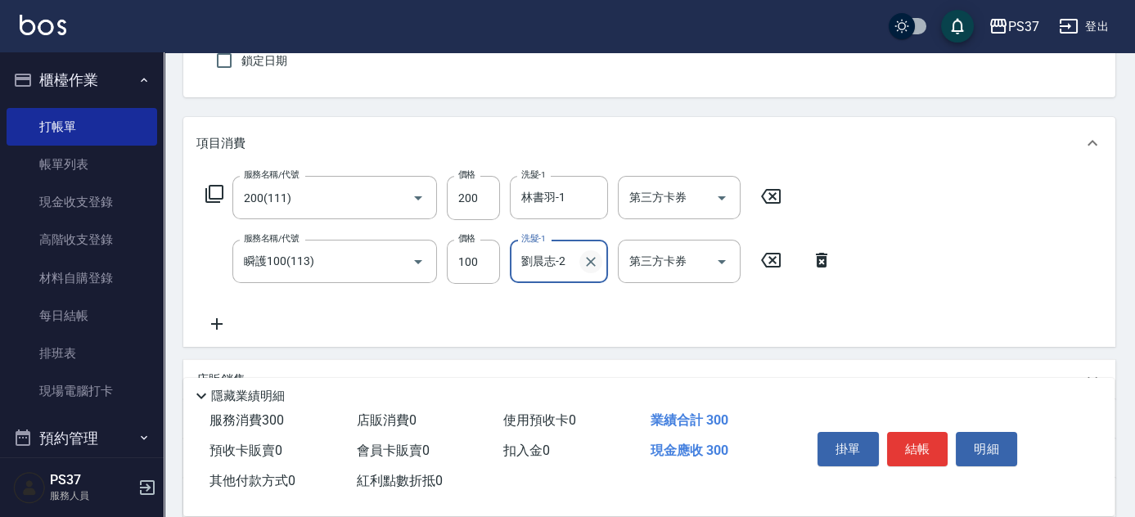
drag, startPoint x: 574, startPoint y: 266, endPoint x: 583, endPoint y: 264, distance: 9.1
click at [576, 266] on div "[PERSON_NAME]2 洗髮-1" at bounding box center [559, 261] width 98 height 43
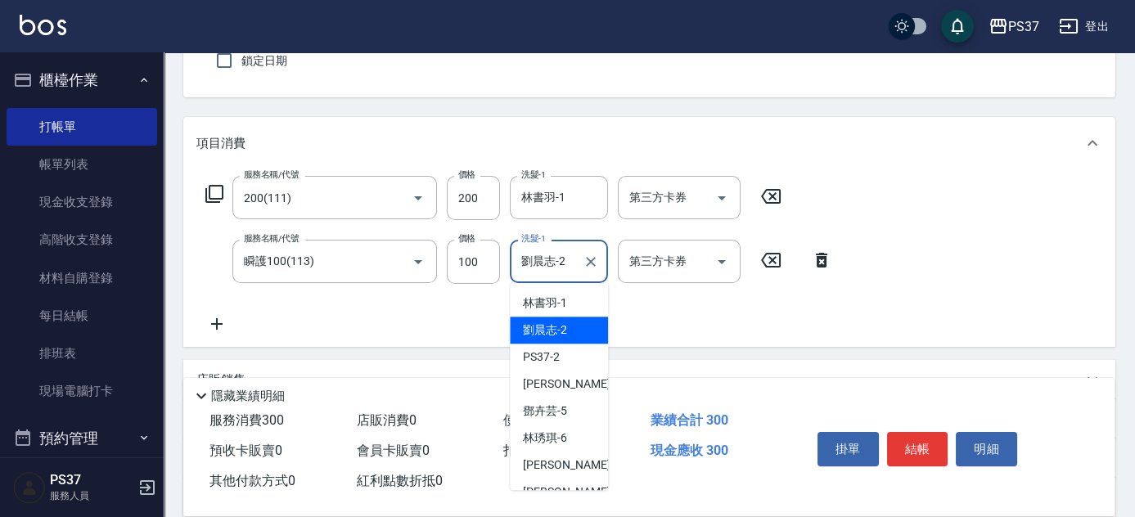
click at [584, 263] on icon "Clear" at bounding box center [591, 262] width 16 height 16
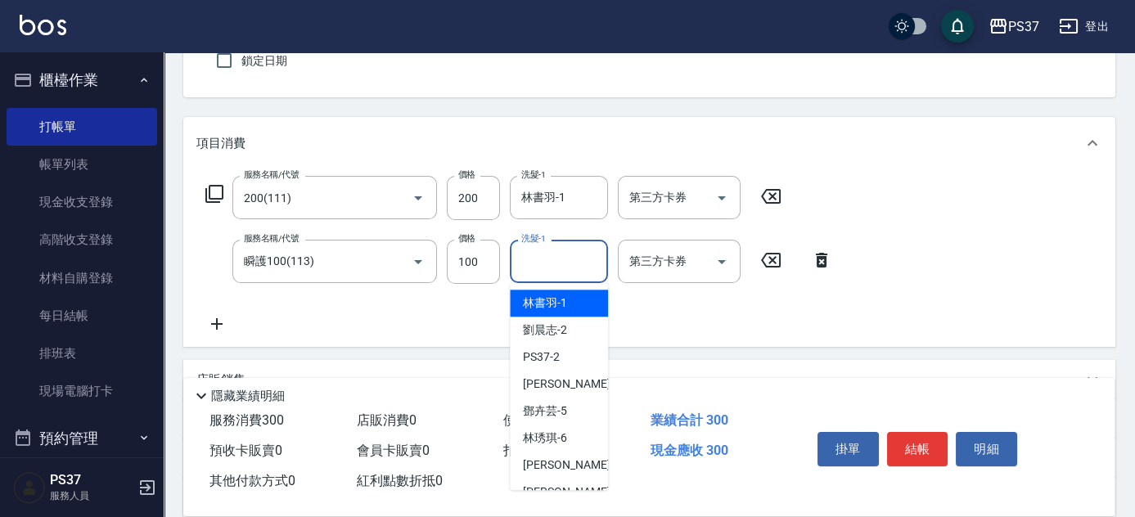
click at [550, 267] on input "洗髮-1" at bounding box center [558, 261] width 83 height 29
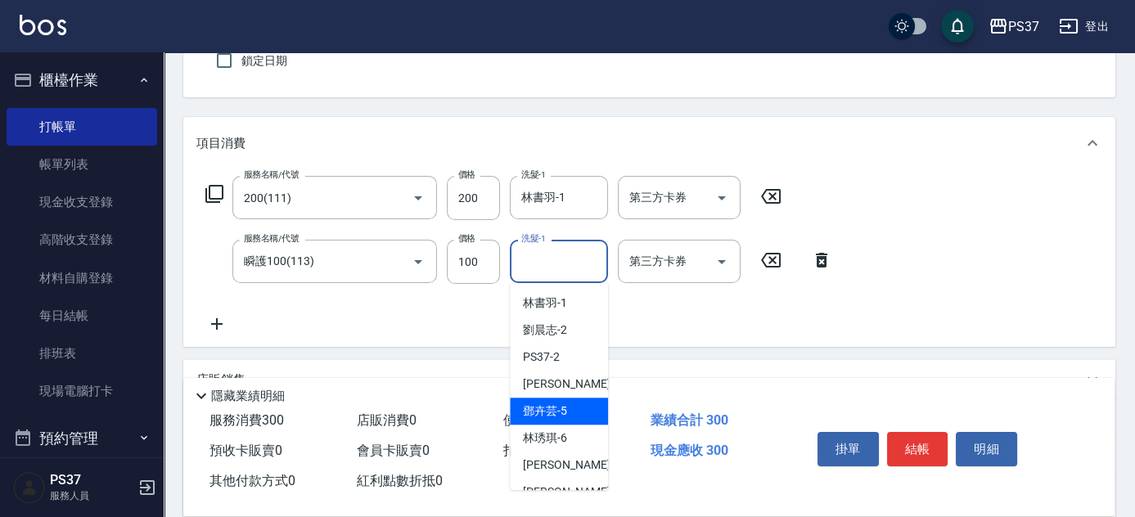
click at [545, 416] on span "[PERSON_NAME]-5" at bounding box center [545, 411] width 44 height 17
type input "[PERSON_NAME]-5"
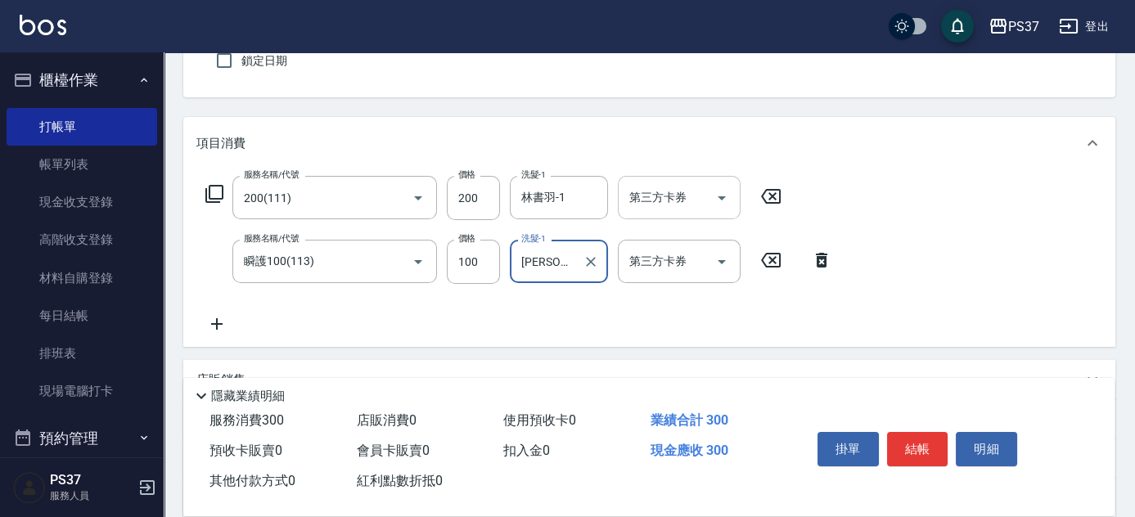
click at [718, 200] on icon "Open" at bounding box center [722, 198] width 20 height 20
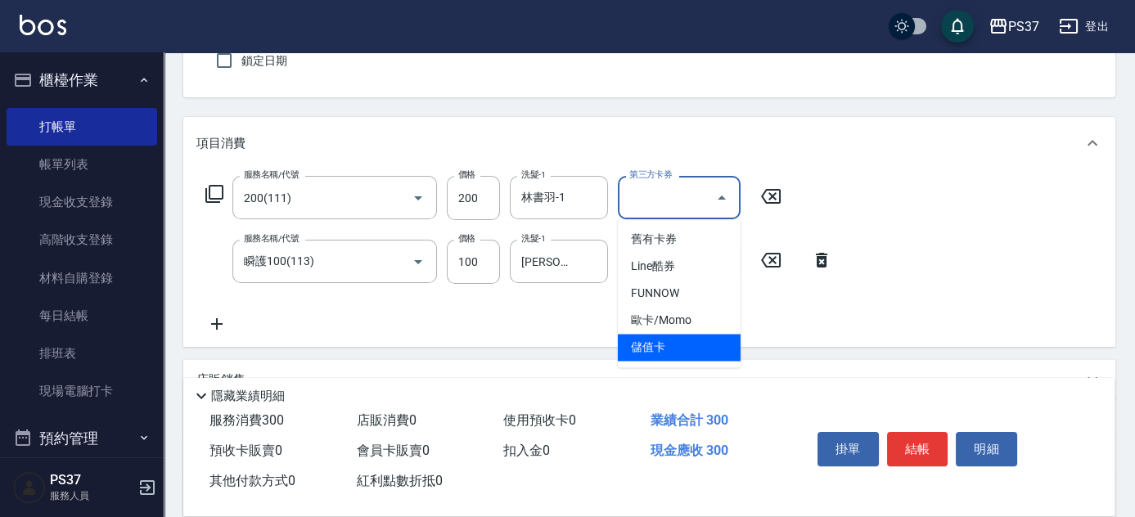
click at [659, 359] on span "儲值卡" at bounding box center [679, 347] width 123 height 27
type input "儲值卡"
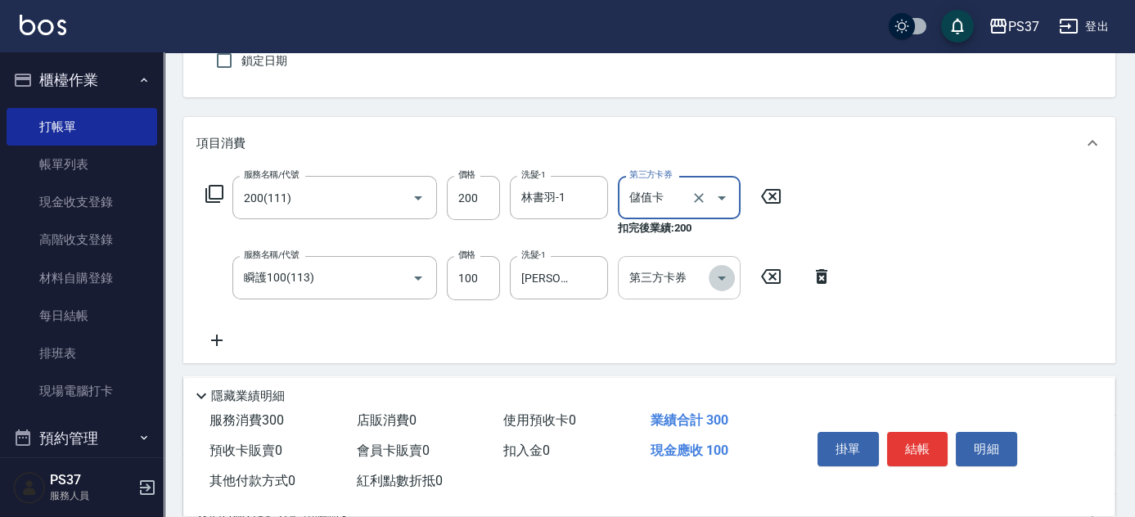
click at [725, 270] on icon "Open" at bounding box center [722, 278] width 20 height 20
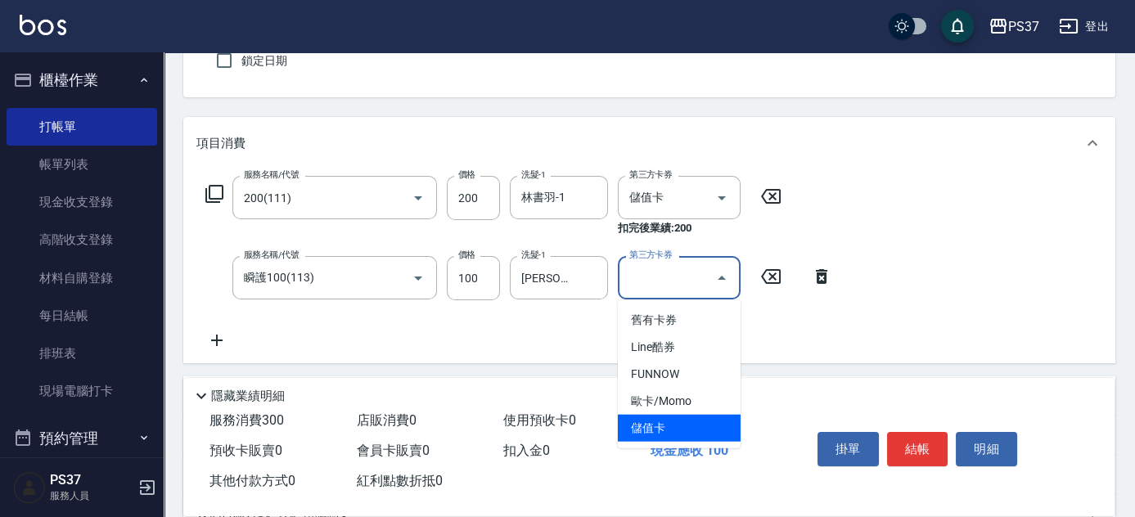
click at [677, 443] on ul "舊有卡券 Line酷券 FUNNOW 歐卡/Momo 儲值卡" at bounding box center [679, 374] width 123 height 148
click at [674, 430] on span "儲值卡" at bounding box center [679, 428] width 123 height 27
type input "儲值卡"
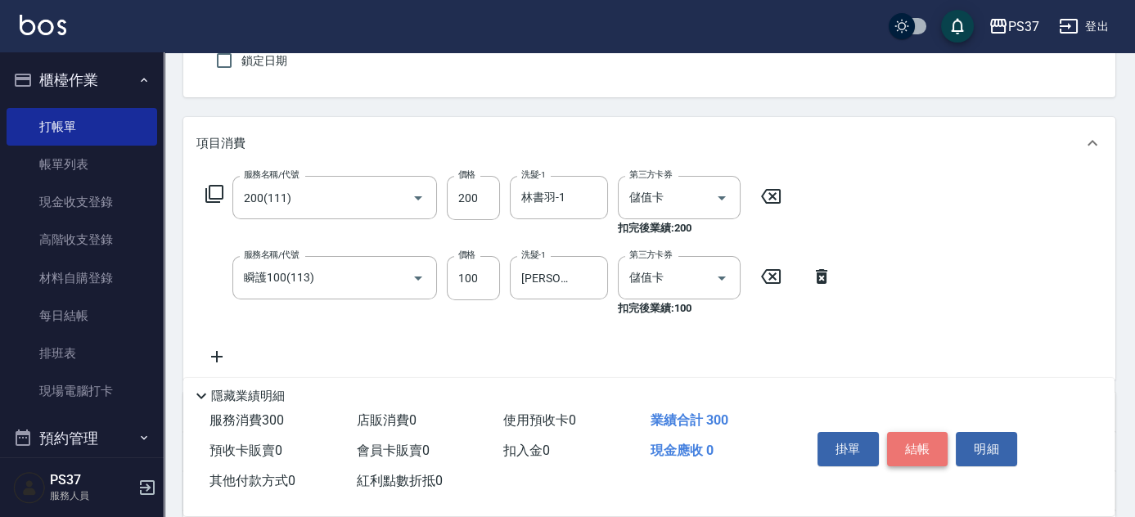
click at [912, 448] on button "結帳" at bounding box center [917, 449] width 61 height 34
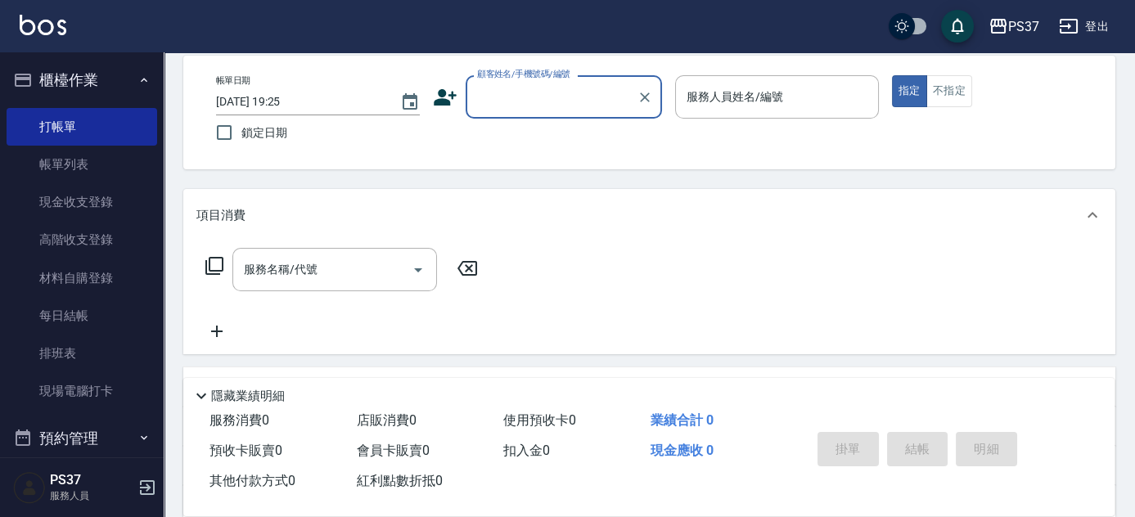
scroll to position [0, 0]
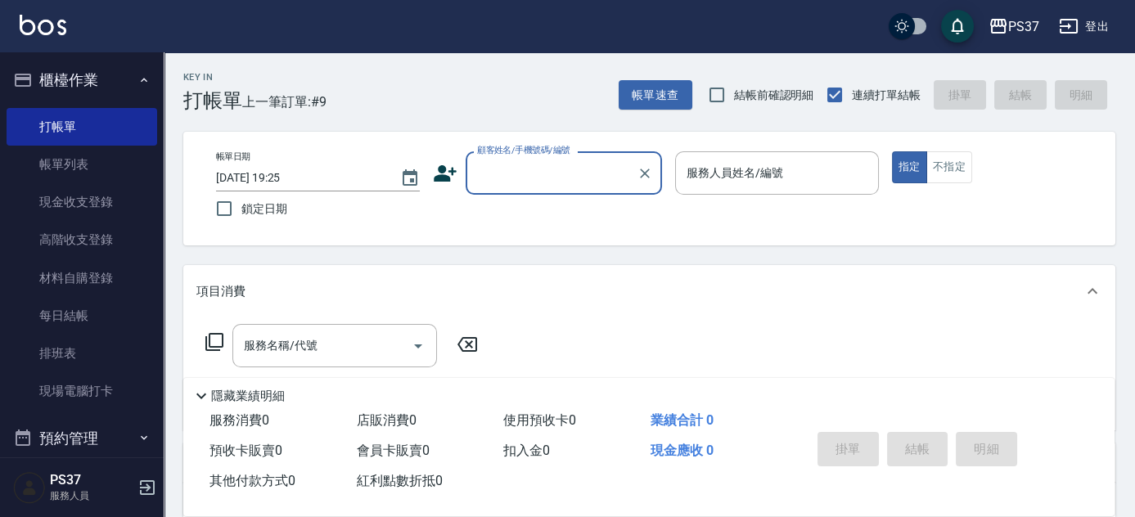
click at [512, 167] on input "顧客姓名/手機號碼/編號" at bounding box center [551, 173] width 157 height 29
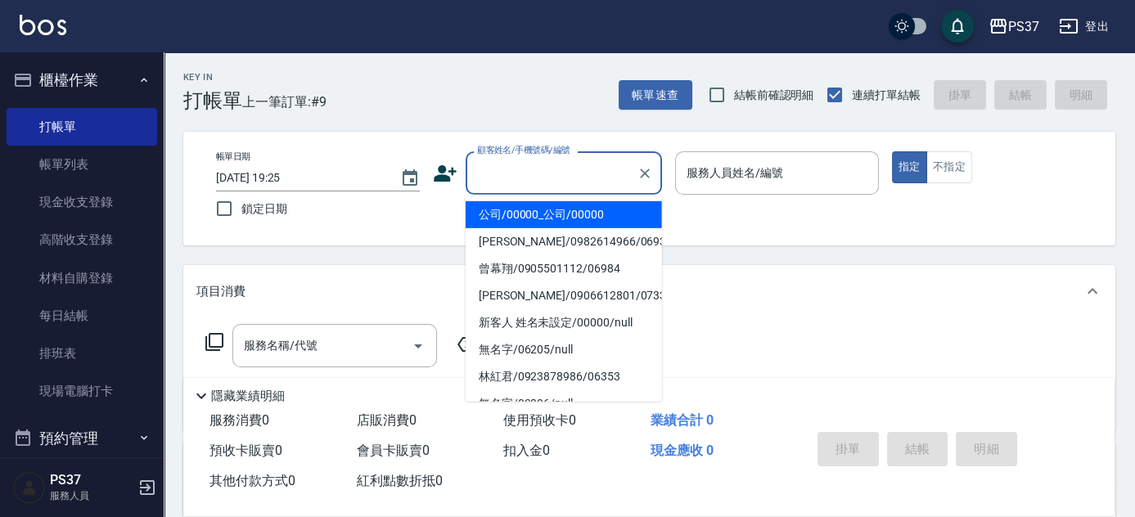
click at [538, 207] on li "公司/00000_公司/00000" at bounding box center [564, 214] width 196 height 27
type input "公司/00000_公司/00000"
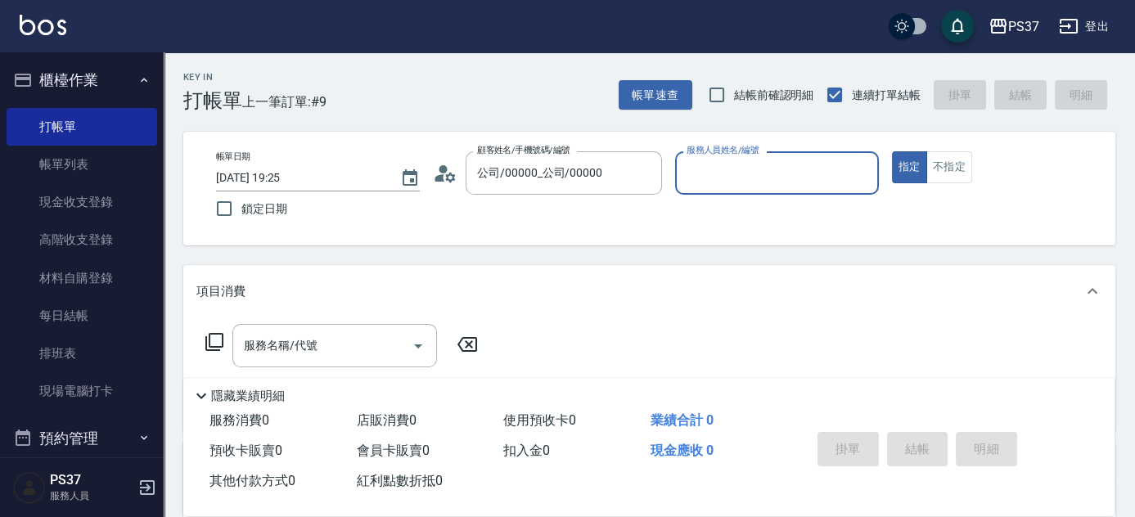
click at [758, 157] on div "服務人員姓名/編號" at bounding box center [777, 172] width 204 height 43
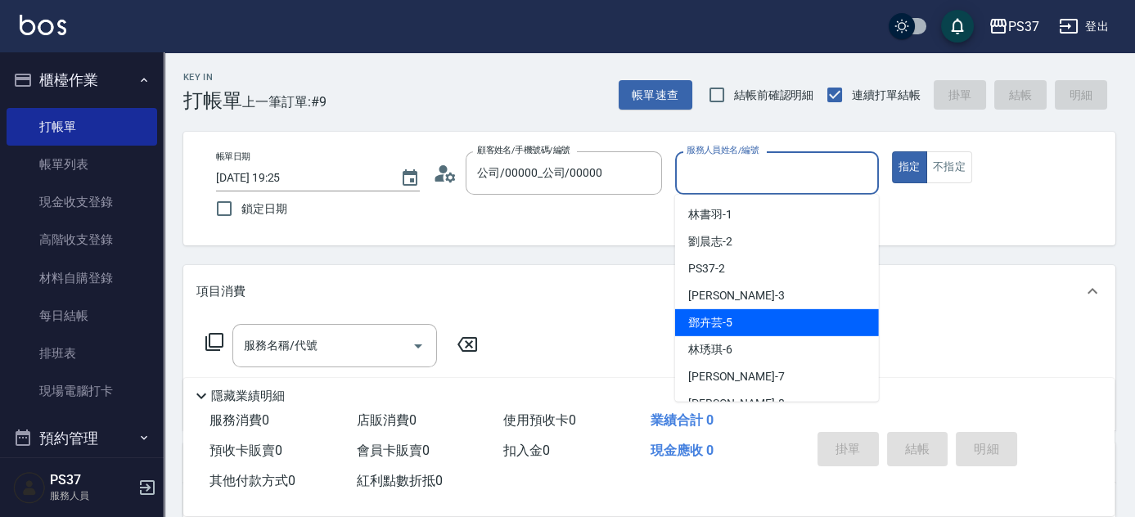
click at [759, 324] on div "[PERSON_NAME]-5" at bounding box center [777, 322] width 204 height 27
type input "[PERSON_NAME]-5"
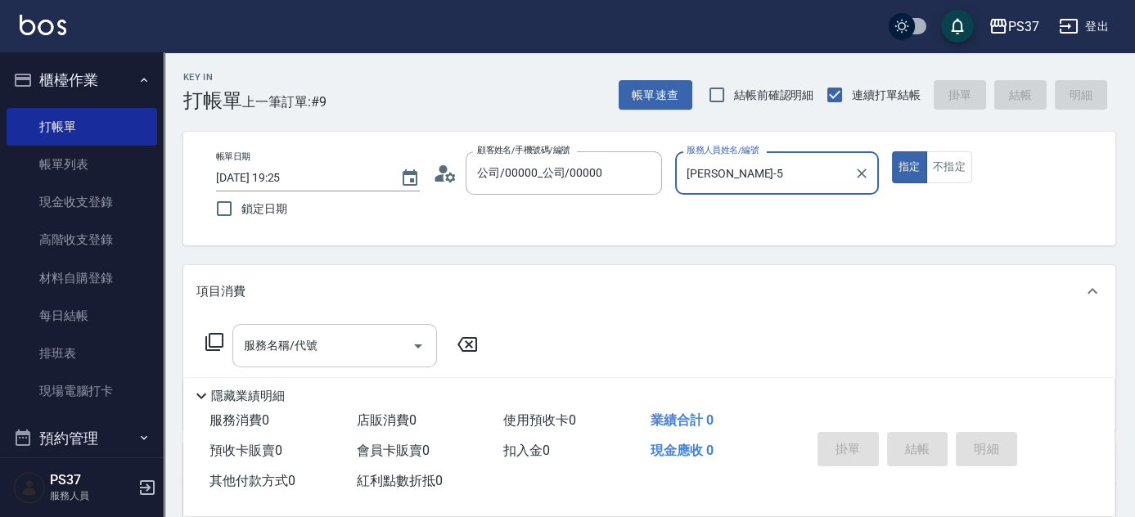
click at [303, 355] on input "服務名稱/代號" at bounding box center [322, 345] width 165 height 29
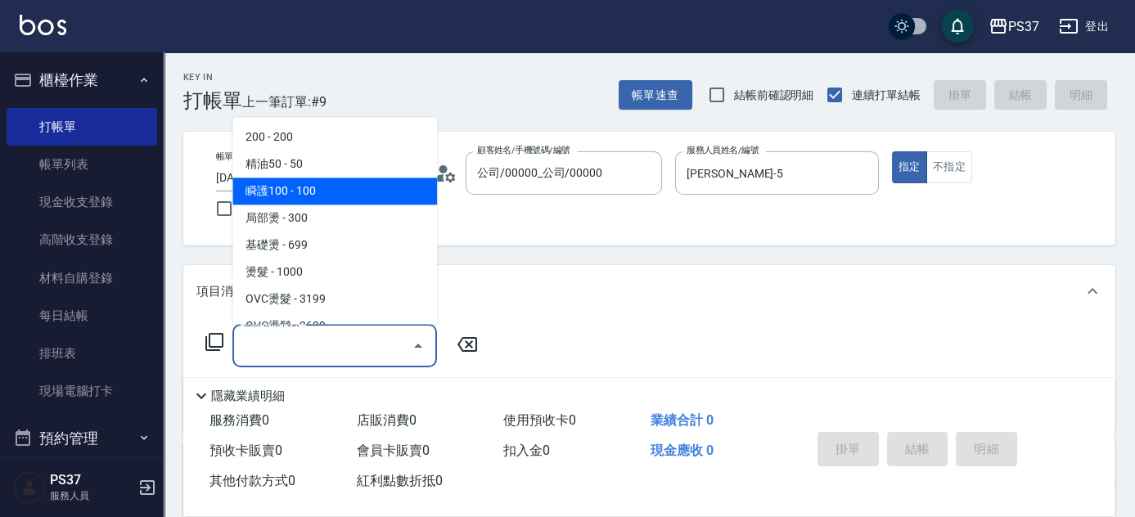
click at [318, 189] on span "瞬護100 - 100" at bounding box center [334, 191] width 205 height 27
type input "瞬護100(113)"
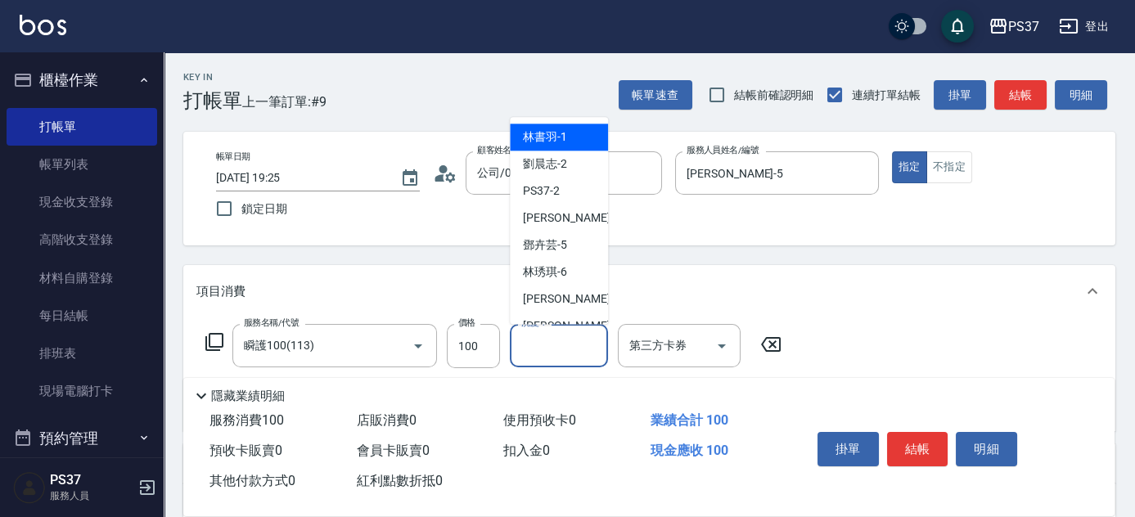
click at [549, 351] on input "洗髮-1" at bounding box center [558, 345] width 83 height 29
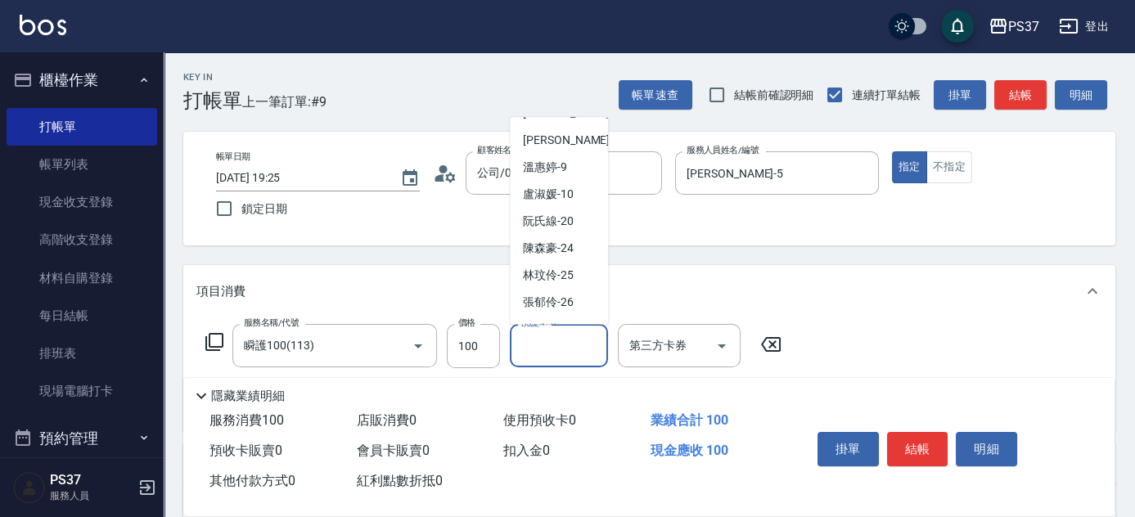
scroll to position [223, 0]
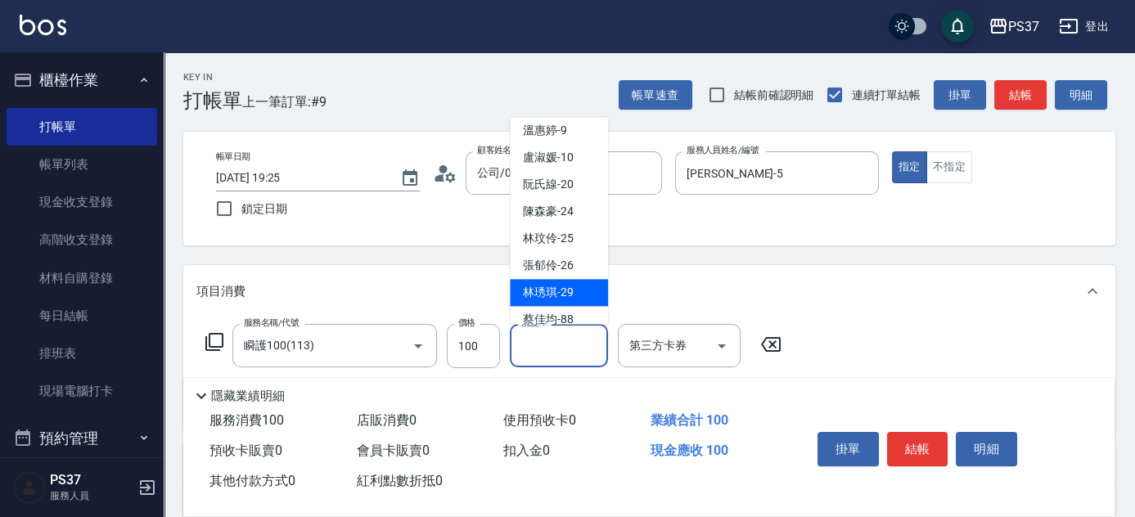
click at [547, 288] on span "[PERSON_NAME]-29" at bounding box center [548, 293] width 51 height 17
type input "[PERSON_NAME]-29"
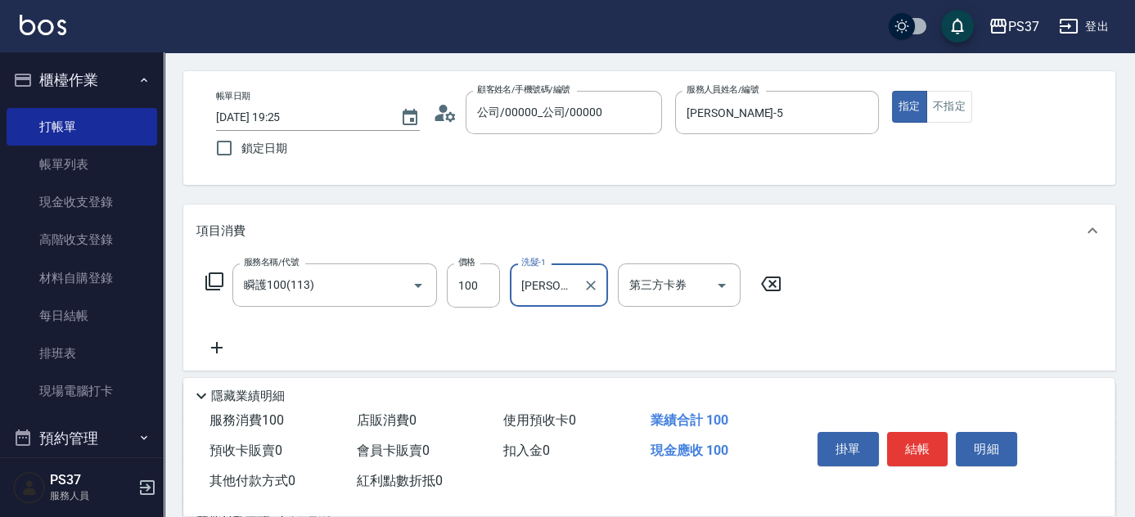
scroll to position [148, 0]
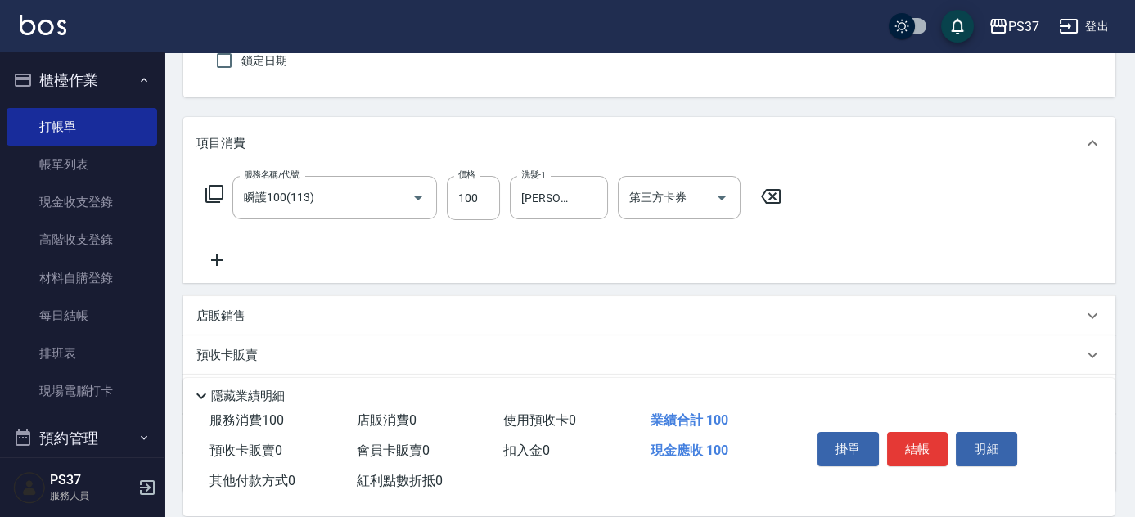
click at [214, 252] on icon at bounding box center [216, 260] width 41 height 20
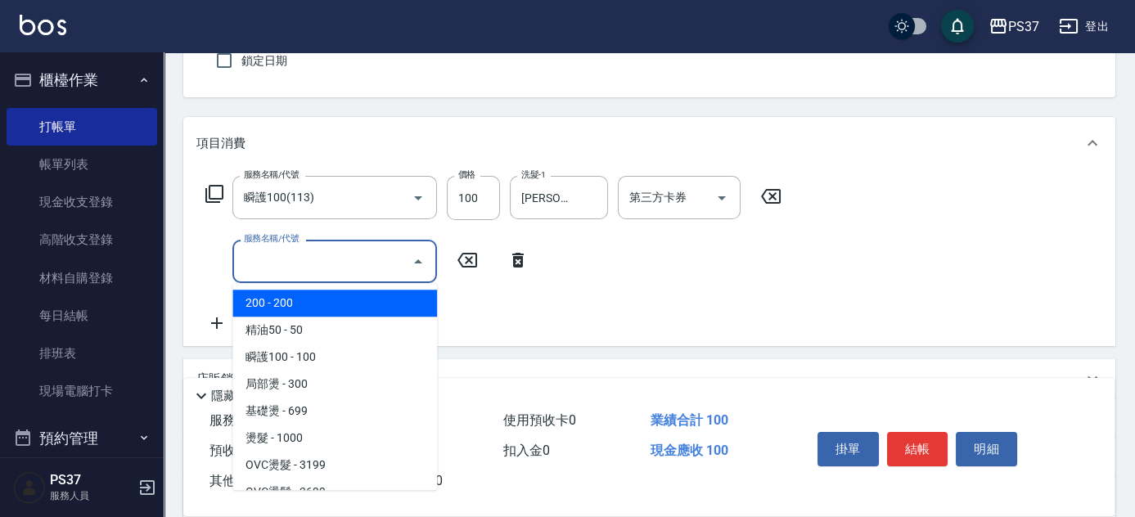
click at [294, 260] on input "服務名稱/代號" at bounding box center [322, 261] width 165 height 29
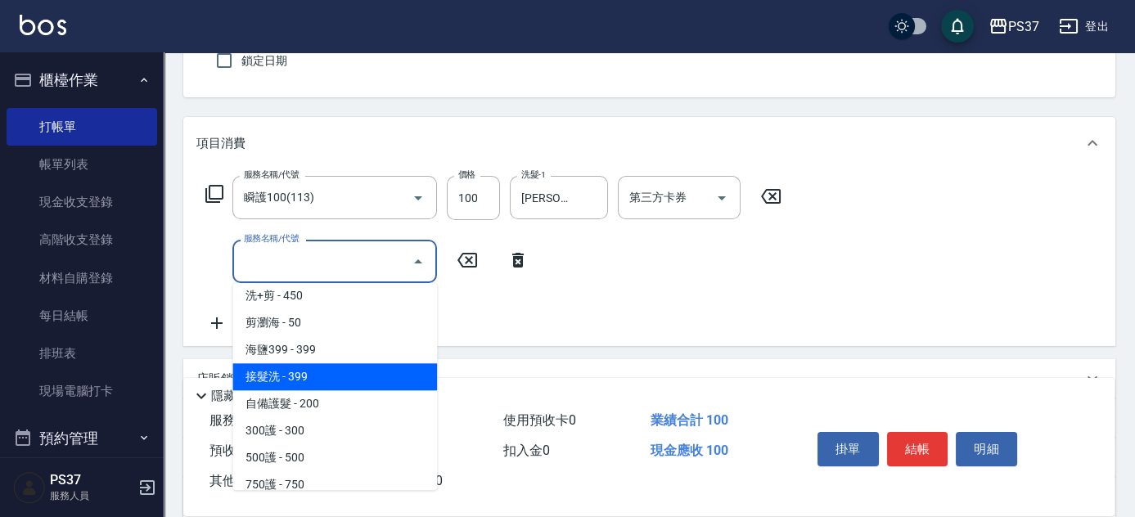
scroll to position [818, 0]
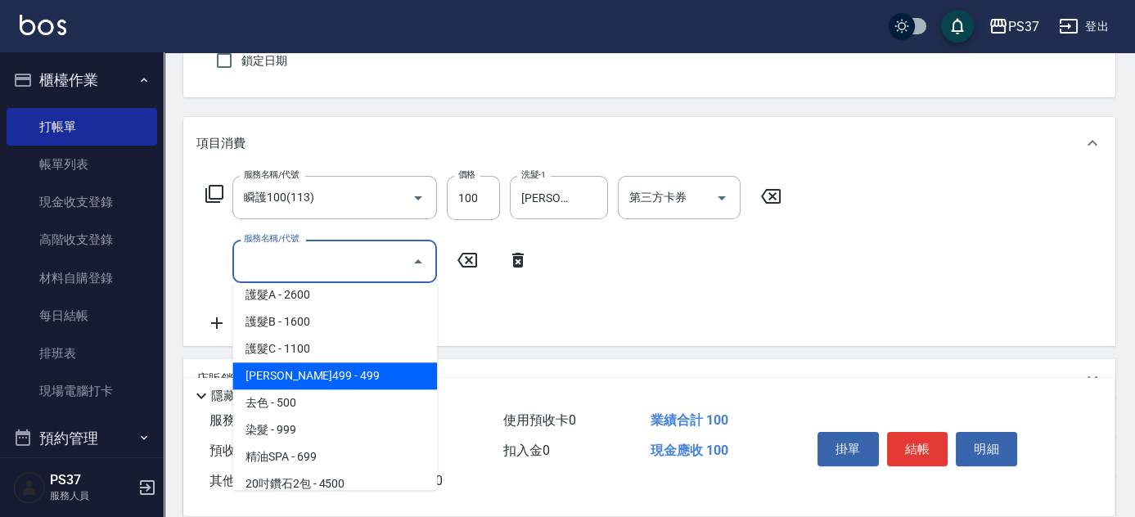
click at [335, 371] on span "[PERSON_NAME]499 - 499" at bounding box center [334, 375] width 205 height 27
type input "[PERSON_NAME]499(0499)"
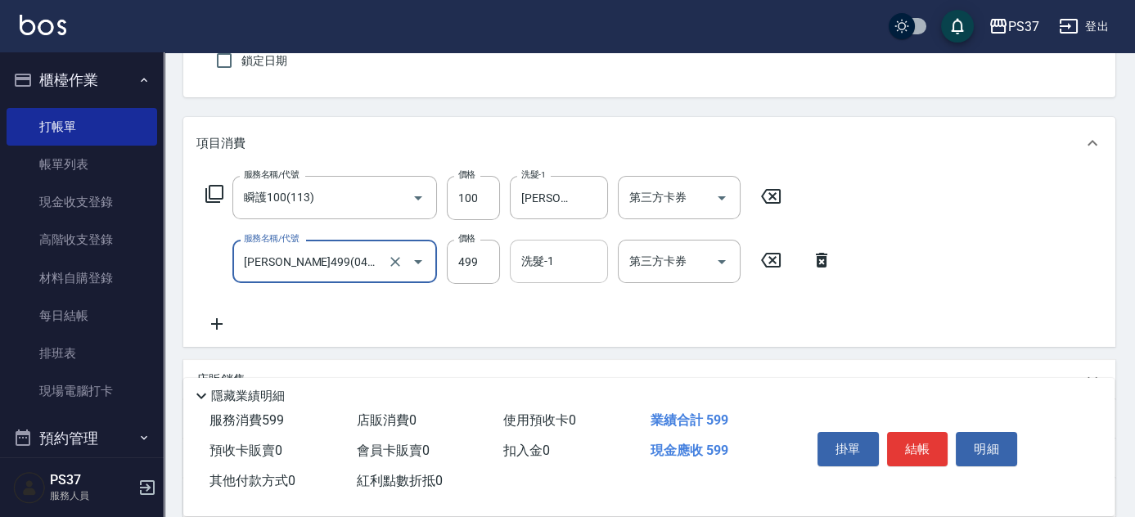
click at [537, 263] on input "洗髮-1" at bounding box center [558, 261] width 83 height 29
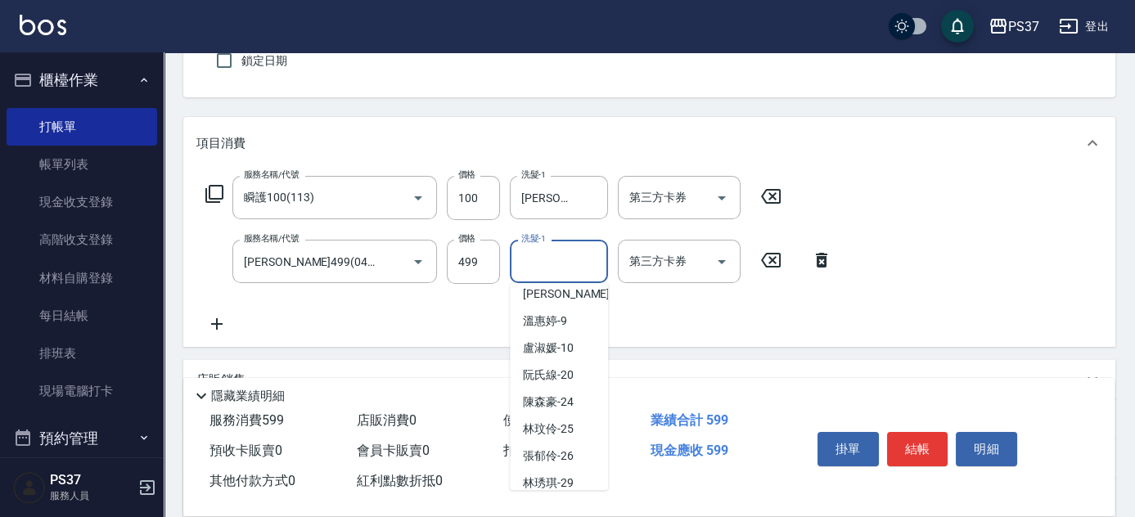
scroll to position [223, 0]
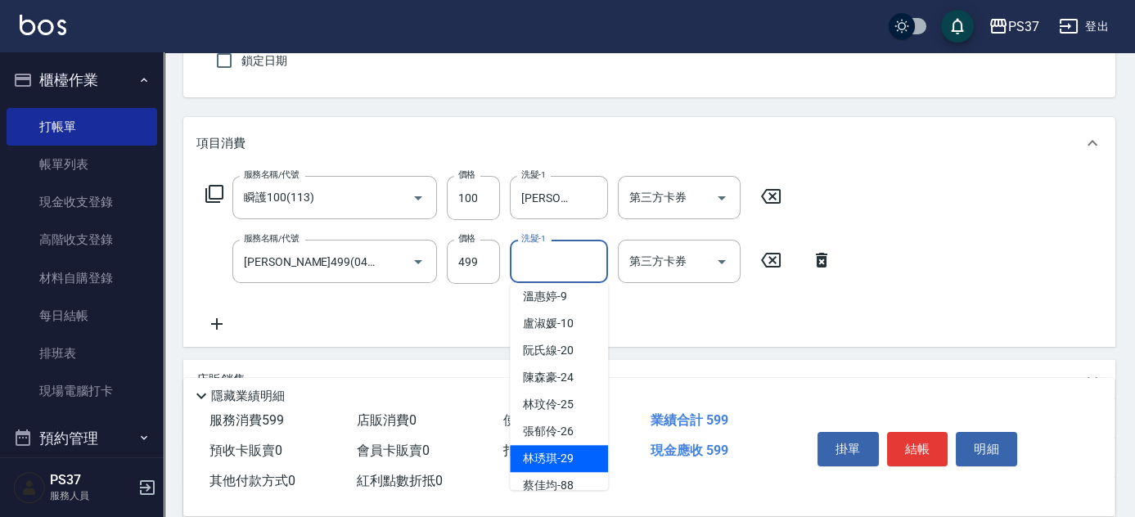
drag, startPoint x: 557, startPoint y: 451, endPoint x: 665, endPoint y: 362, distance: 140.1
click at [558, 453] on span "[PERSON_NAME]-29" at bounding box center [548, 458] width 51 height 17
type input "[PERSON_NAME]-29"
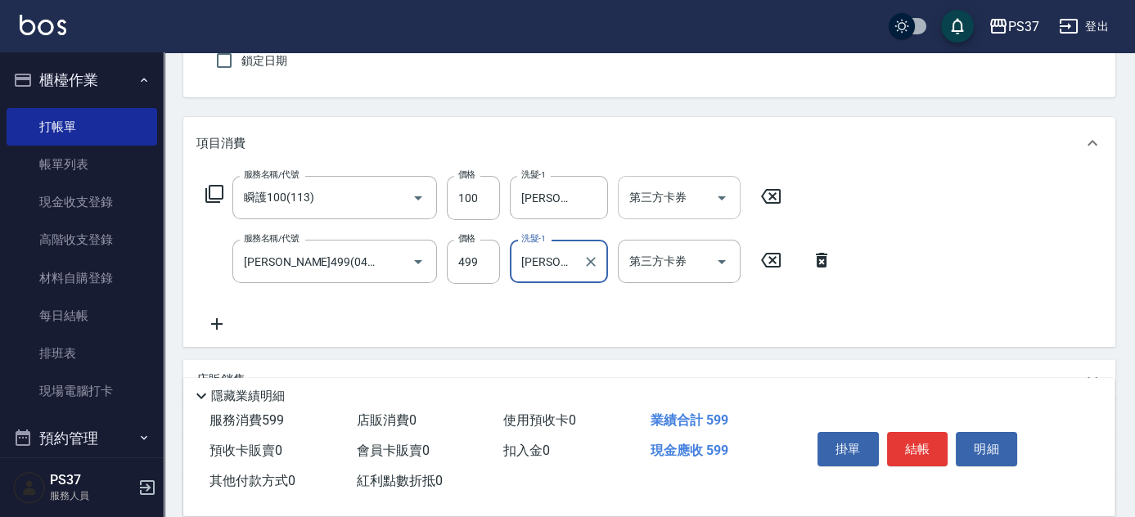
click at [728, 206] on icon "Open" at bounding box center [722, 198] width 20 height 20
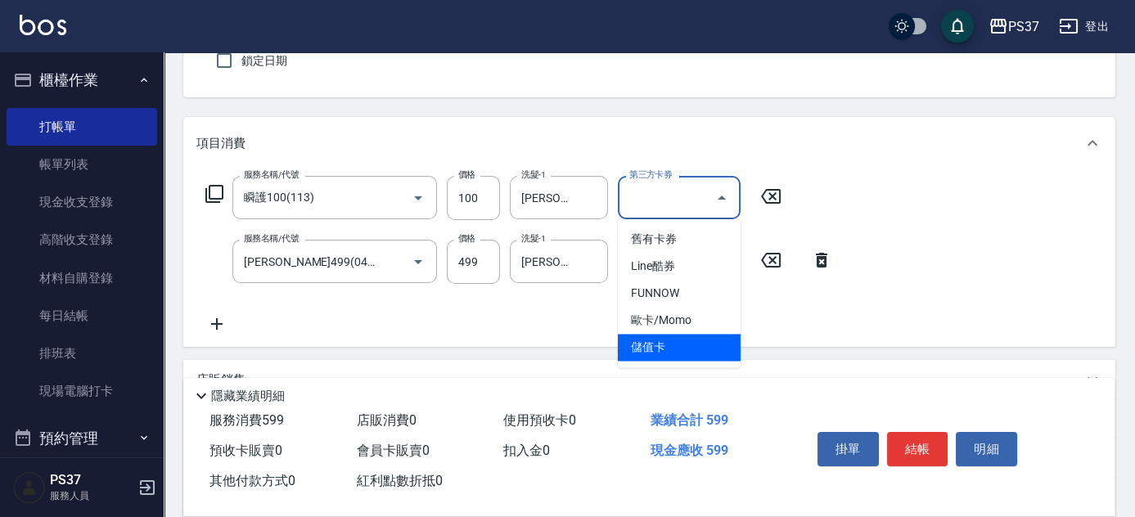
click at [678, 346] on span "儲值卡" at bounding box center [679, 347] width 123 height 27
type input "儲值卡"
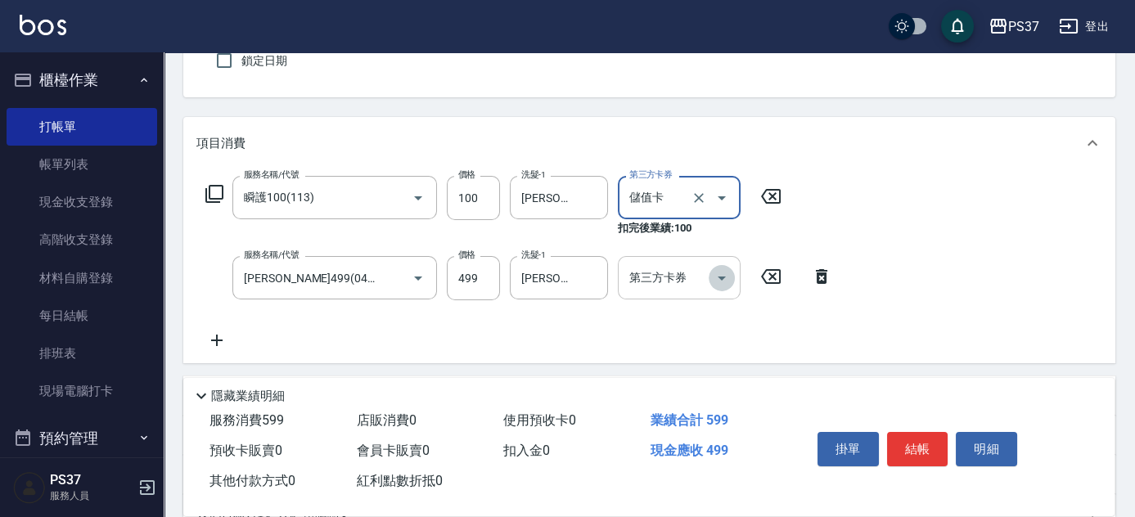
click at [715, 275] on icon "Open" at bounding box center [722, 278] width 20 height 20
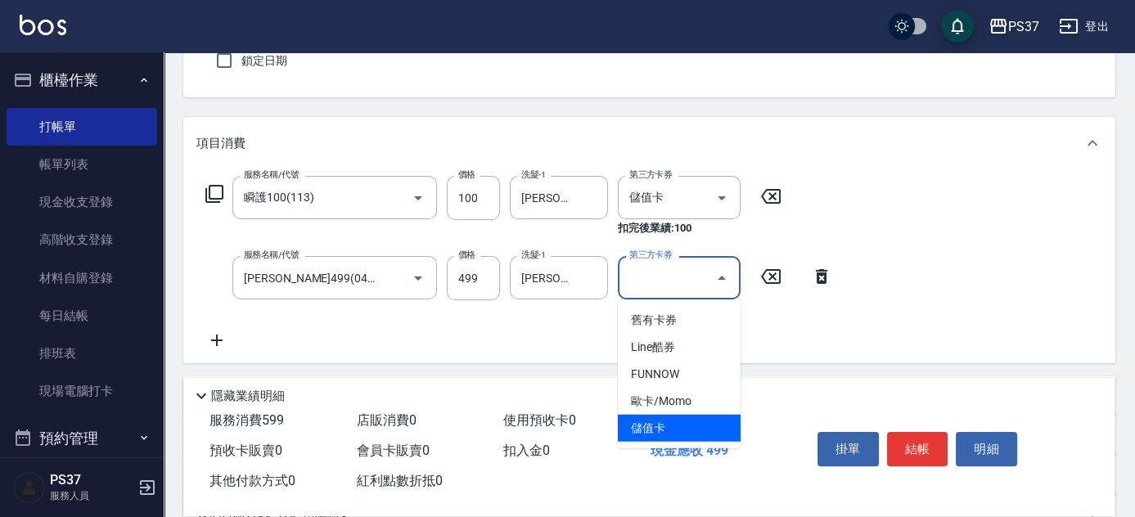
click at [687, 421] on span "儲值卡" at bounding box center [679, 428] width 123 height 27
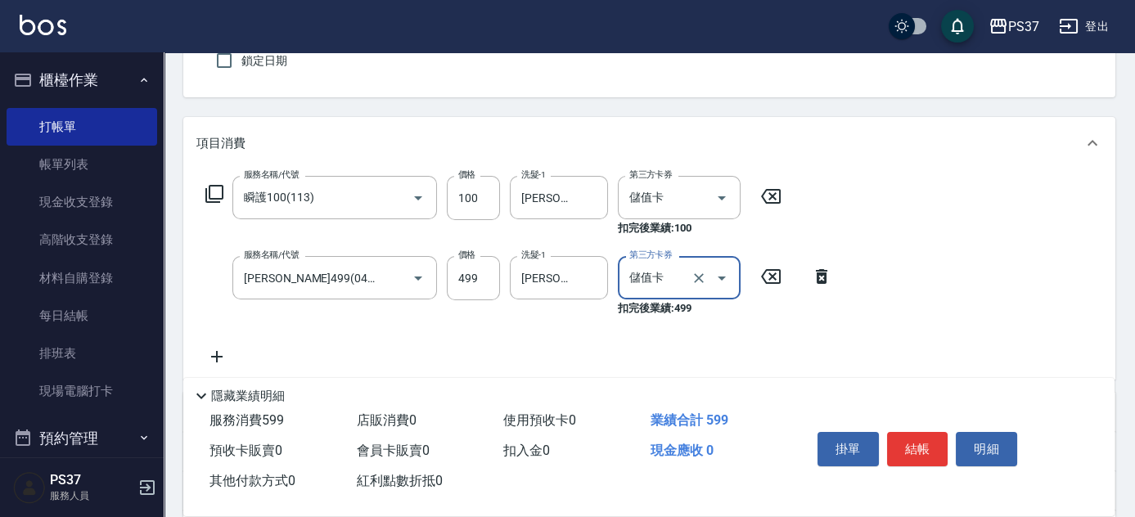
type input "儲值卡"
click at [911, 434] on button "結帳" at bounding box center [917, 449] width 61 height 34
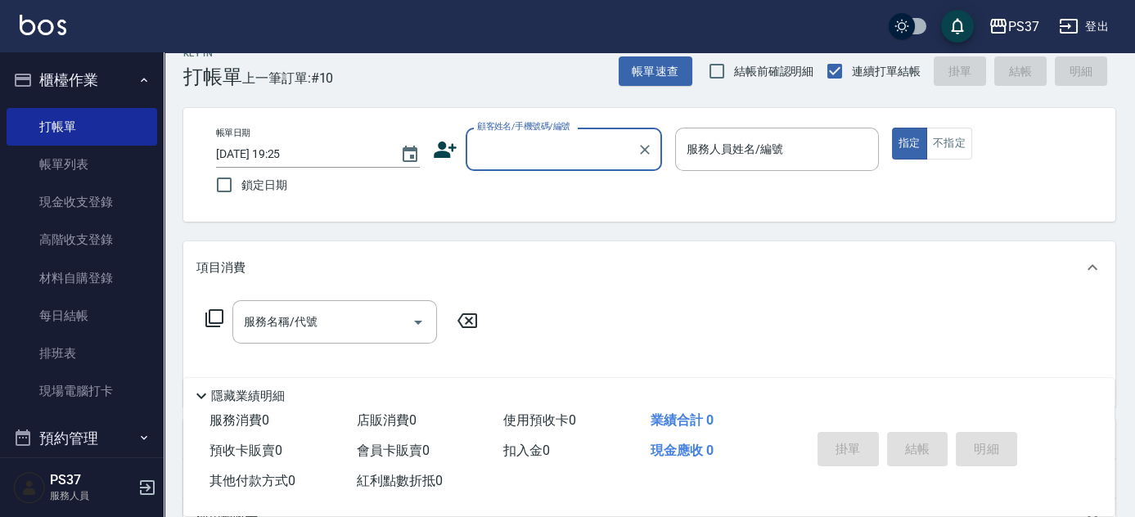
scroll to position [0, 0]
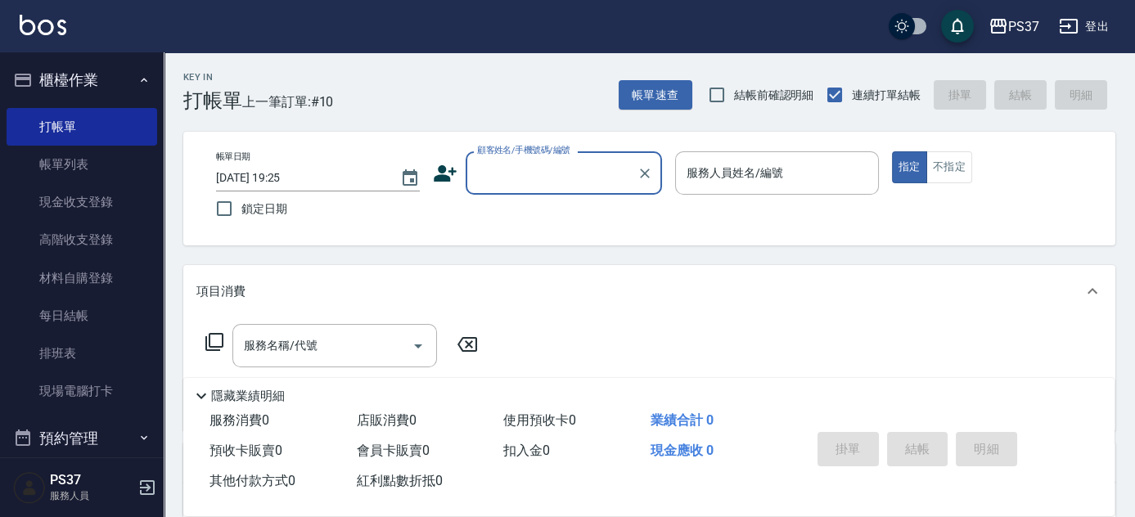
click at [490, 178] on input "顧客姓名/手機號碼/編號" at bounding box center [551, 173] width 157 height 29
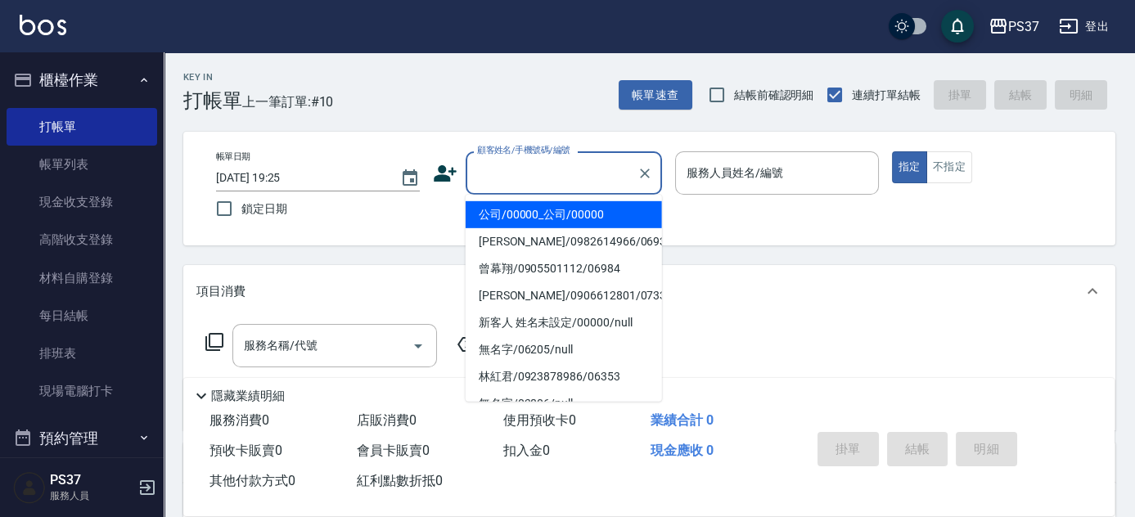
click at [520, 217] on li "公司/00000_公司/00000" at bounding box center [564, 214] width 196 height 27
type input "公司/00000_公司/00000"
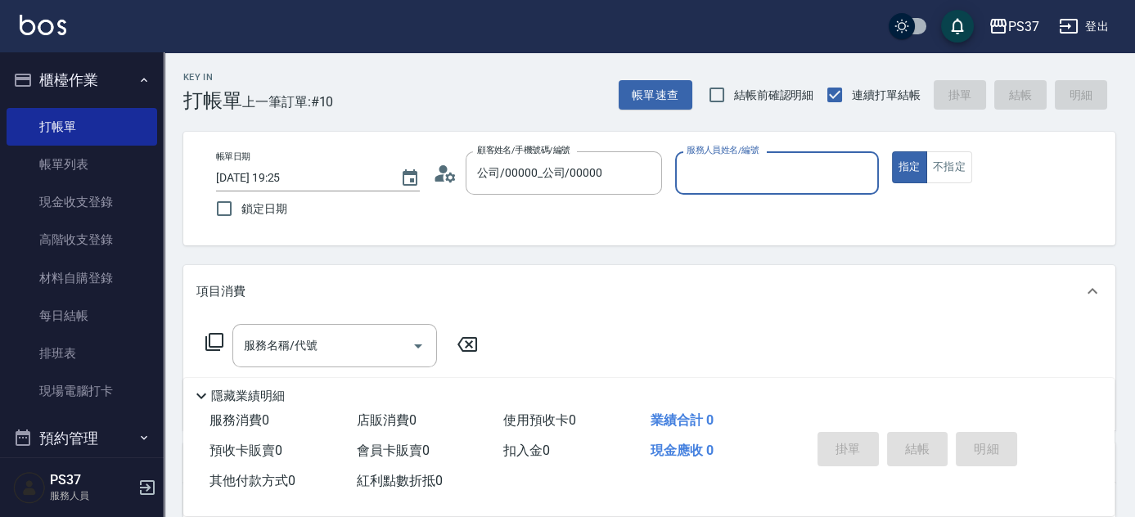
click at [789, 179] on input "服務人員姓名/編號" at bounding box center [776, 173] width 189 height 29
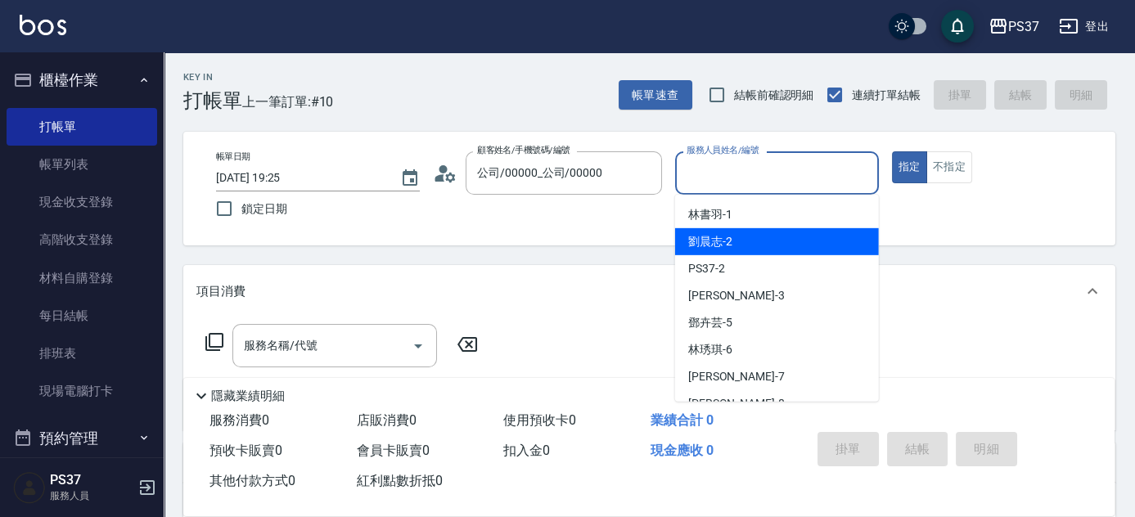
click at [771, 241] on div "劉晨志 -2" at bounding box center [777, 241] width 204 height 27
type input "劉晨志-2"
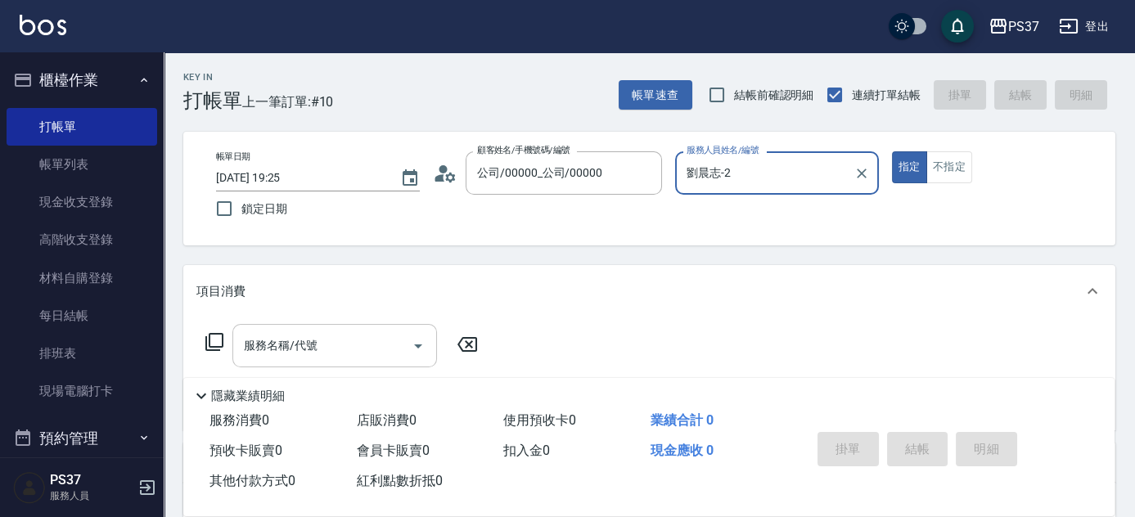
click at [363, 353] on input "服務名稱/代號" at bounding box center [322, 345] width 165 height 29
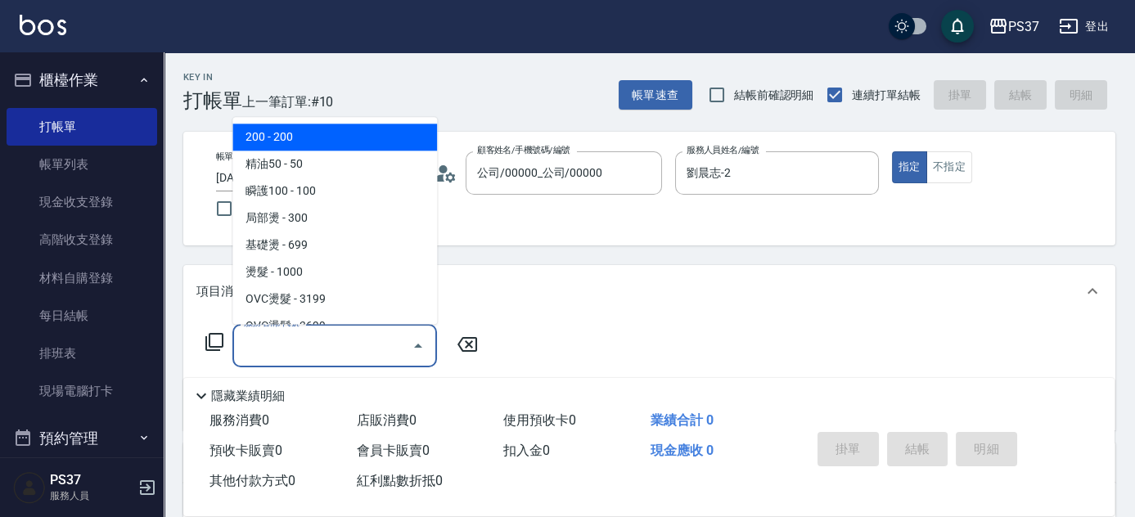
click at [331, 133] on span "200 - 200" at bounding box center [334, 137] width 205 height 27
type input "200(111)"
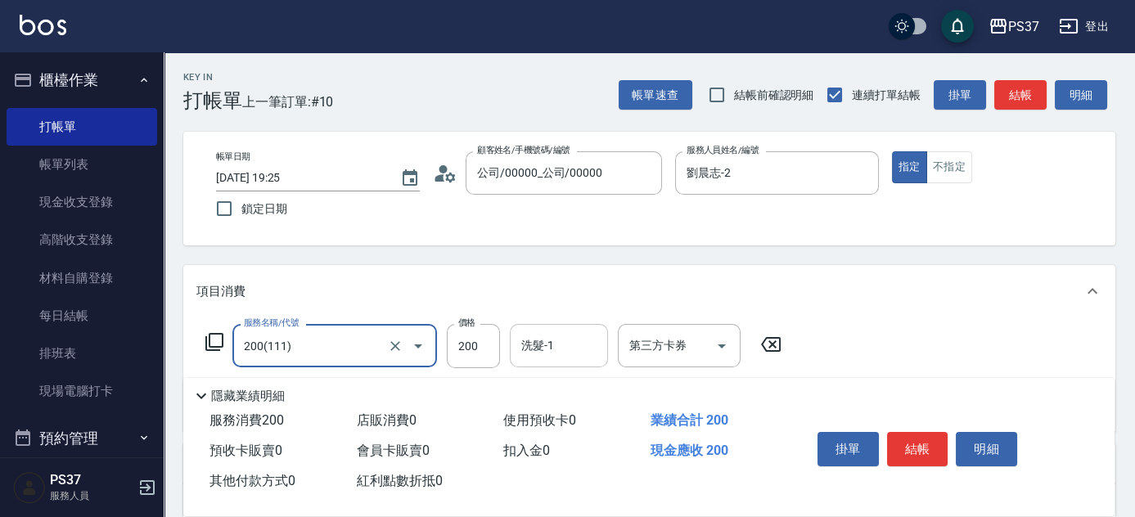
click at [547, 344] on input "洗髮-1" at bounding box center [558, 345] width 83 height 29
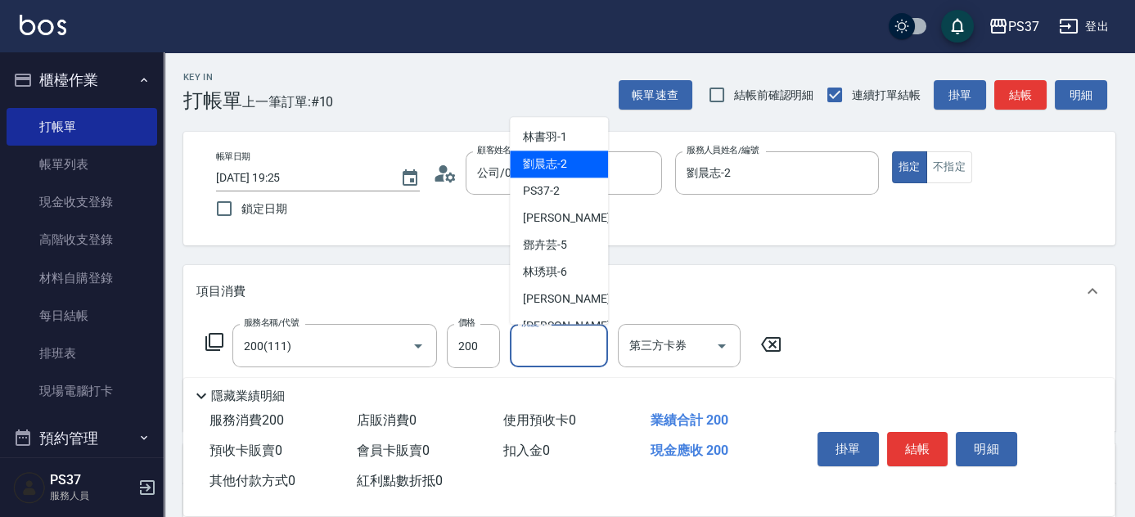
click at [555, 164] on span "劉晨志 -2" at bounding box center [545, 164] width 44 height 17
type input "劉晨志-2"
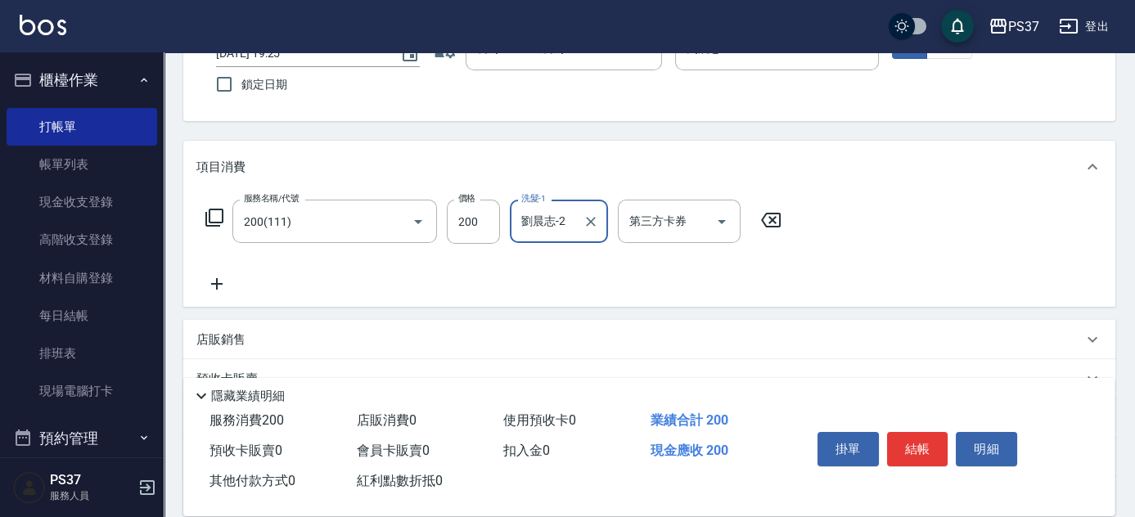
scroll to position [148, 0]
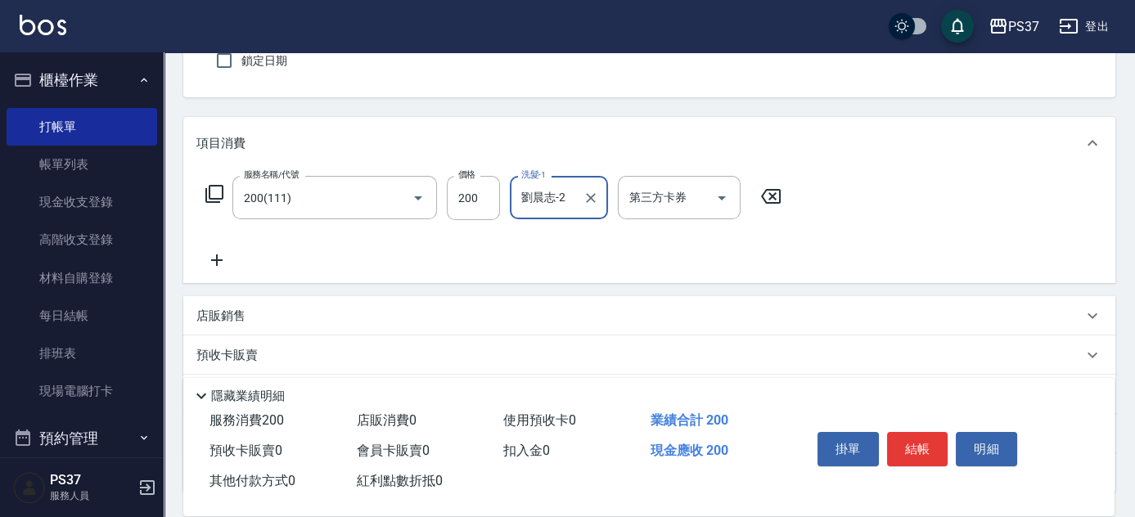
click at [212, 252] on icon at bounding box center [216, 260] width 41 height 20
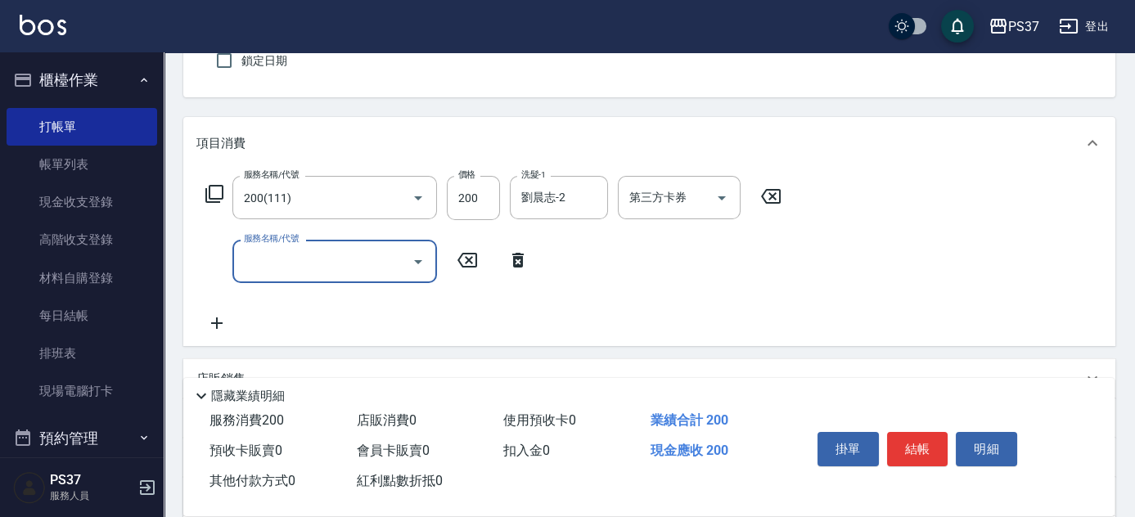
click at [262, 250] on input "服務名稱/代號" at bounding box center [322, 261] width 165 height 29
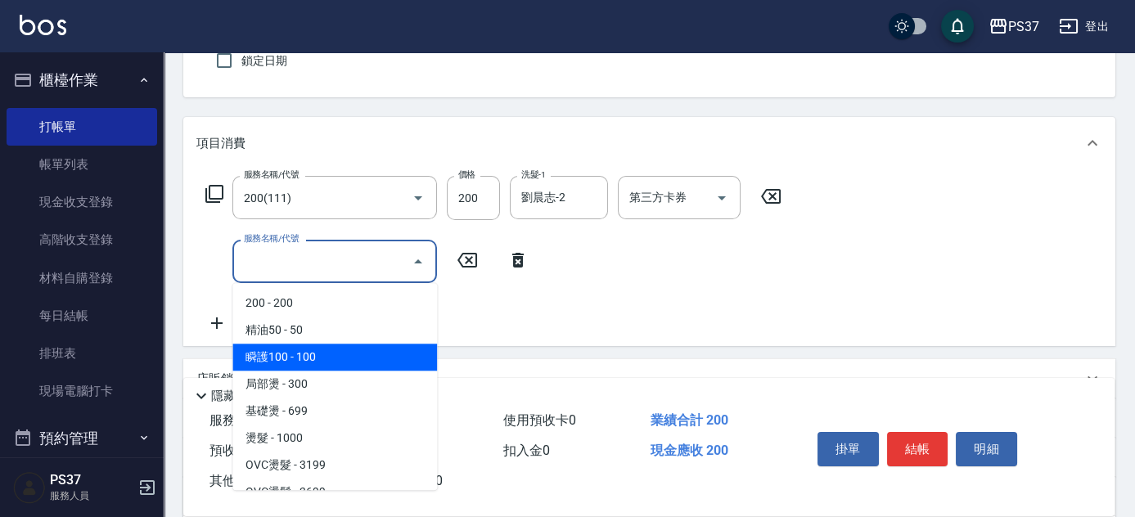
click at [314, 350] on span "瞬護100 - 100" at bounding box center [334, 357] width 205 height 27
type input "瞬護100(113)"
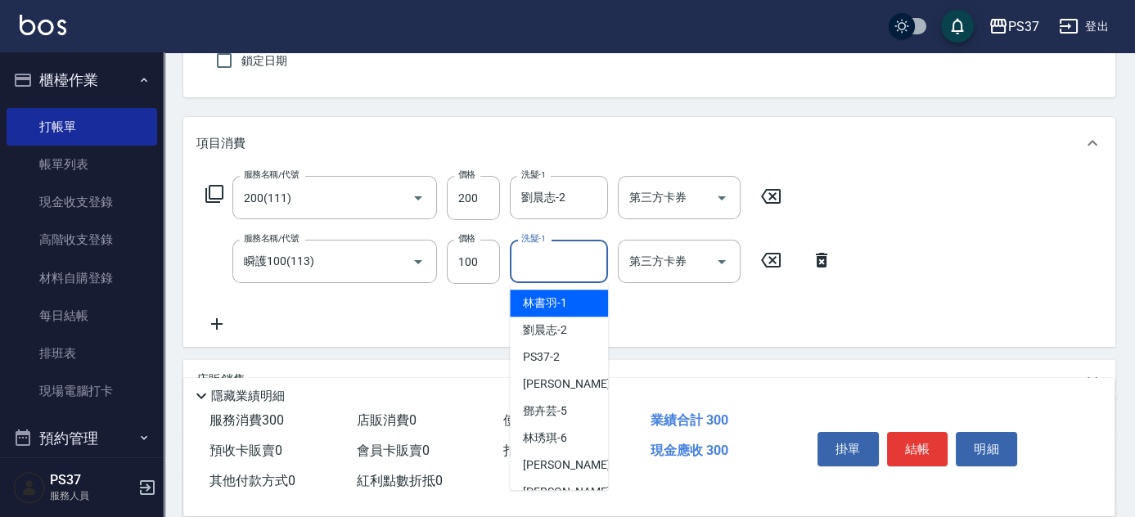
click at [538, 254] on div "洗髮-1 洗髮-1" at bounding box center [559, 261] width 98 height 43
click at [560, 324] on span "劉晨志 -2" at bounding box center [545, 330] width 44 height 17
type input "劉晨志-2"
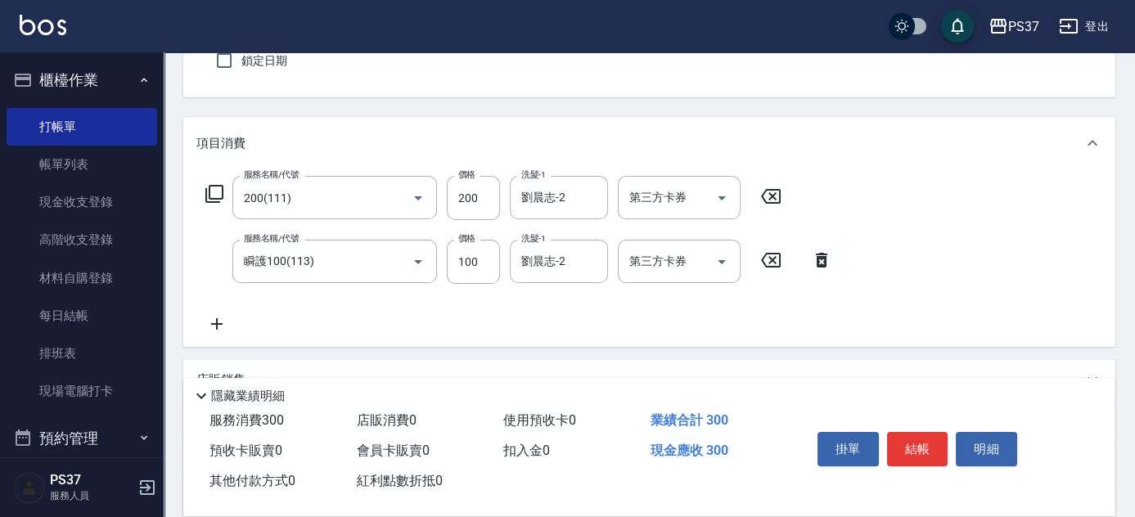
click at [214, 321] on icon at bounding box center [216, 324] width 41 height 20
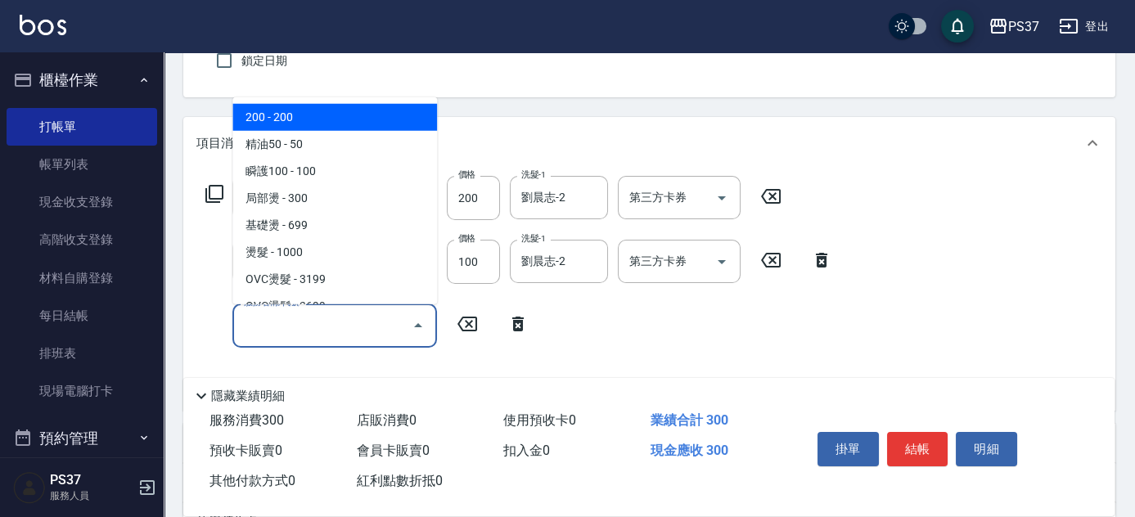
click at [263, 322] on input "服務名稱/代號" at bounding box center [322, 325] width 165 height 29
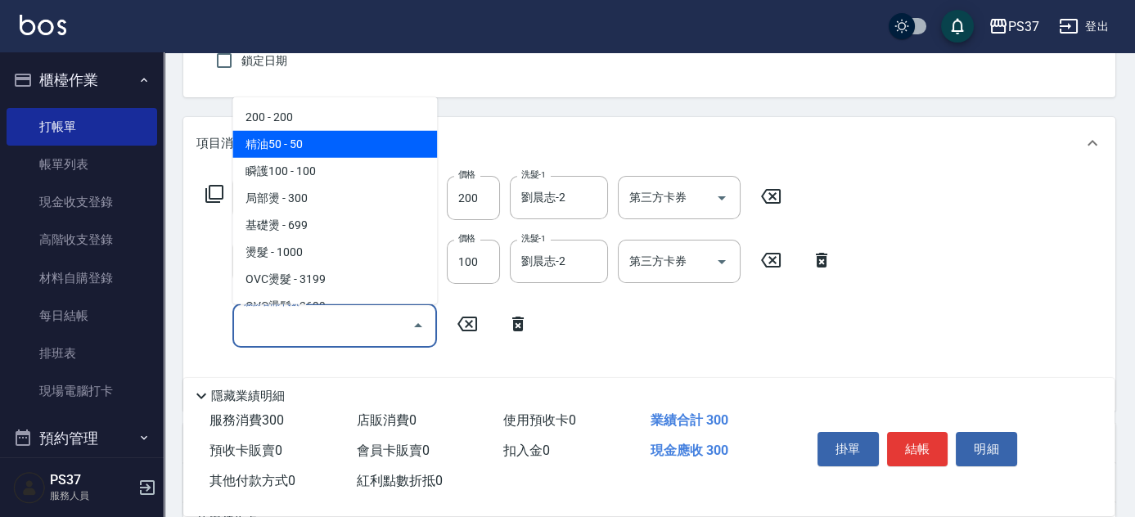
click at [313, 152] on span "精油50 - 50" at bounding box center [334, 144] width 205 height 27
type input "精油50(112)"
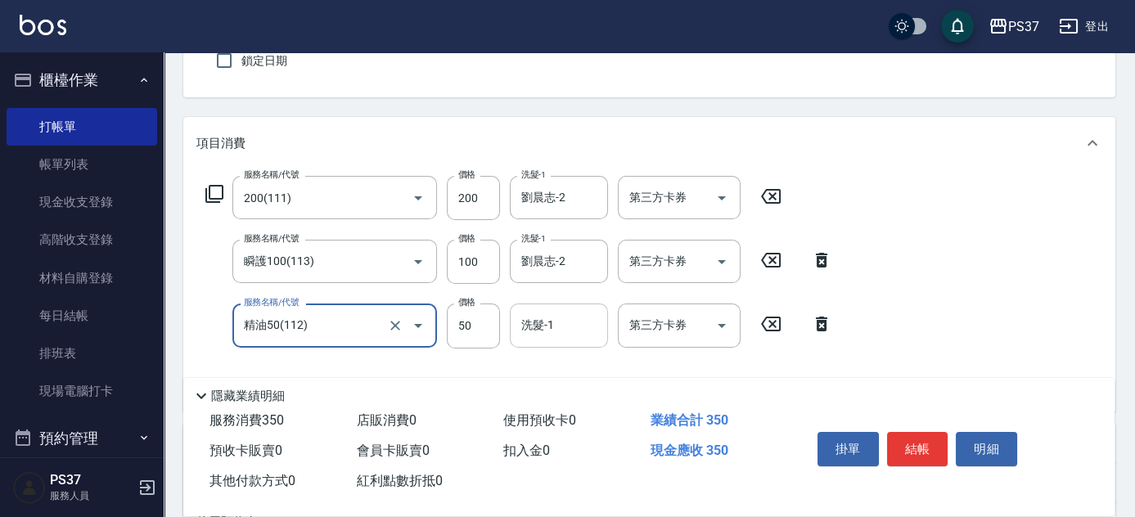
click at [560, 341] on div "洗髮-1" at bounding box center [559, 325] width 98 height 43
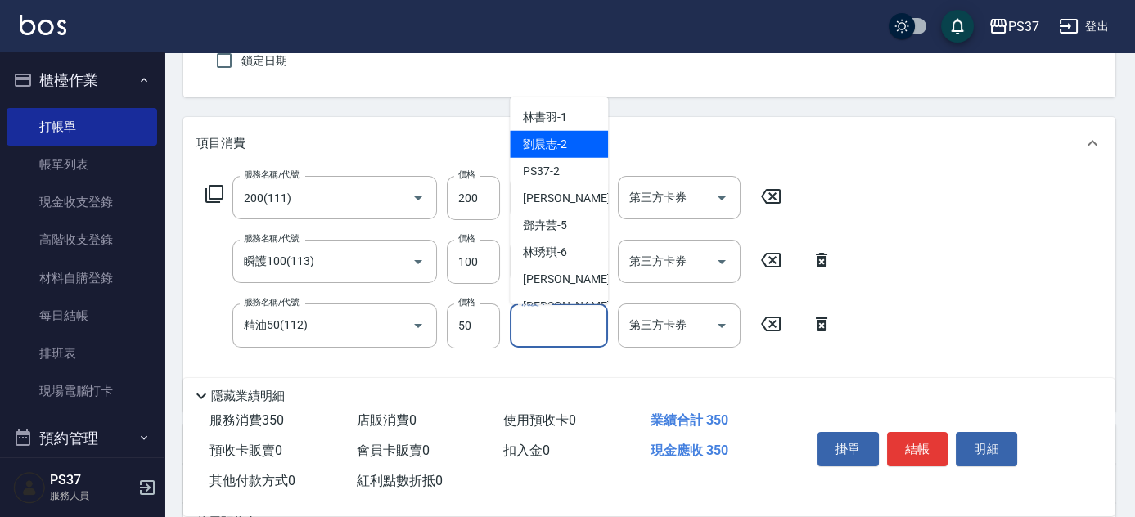
click at [552, 141] on span "劉晨志 -2" at bounding box center [545, 144] width 44 height 17
type input "劉晨志-2"
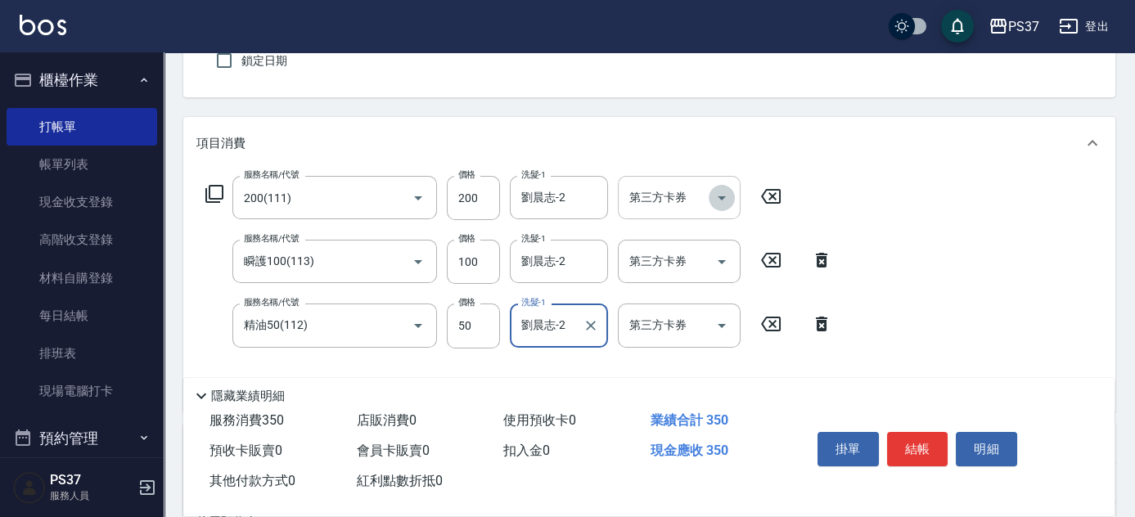
click at [720, 194] on icon "Open" at bounding box center [722, 198] width 20 height 20
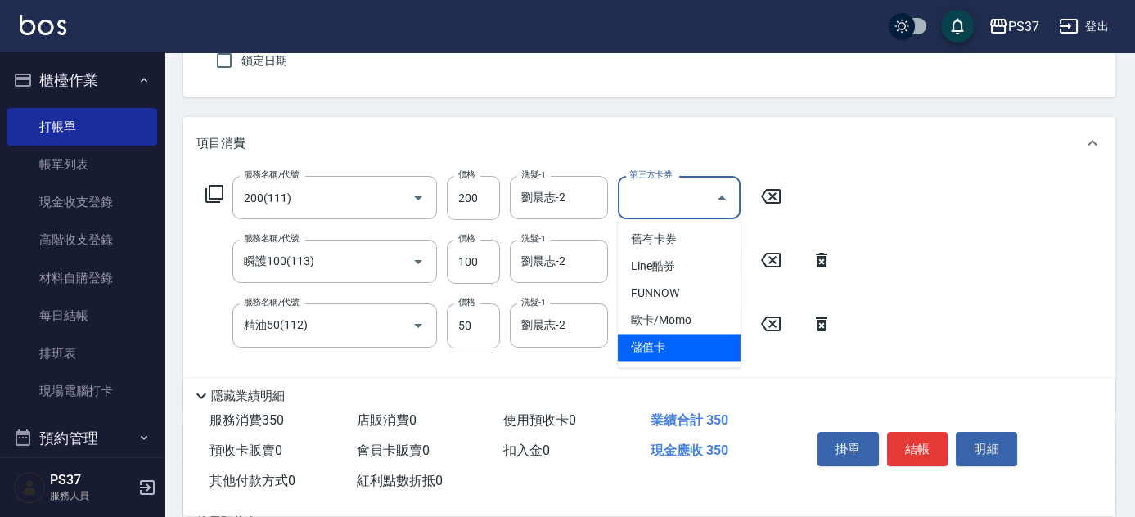
click at [721, 340] on span "儲值卡" at bounding box center [679, 347] width 123 height 27
type input "儲值卡"
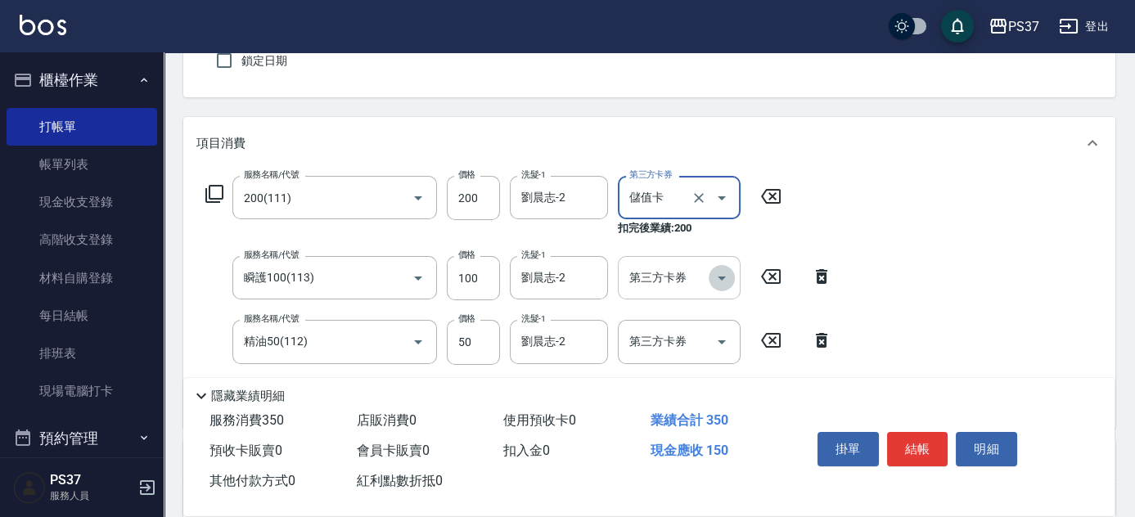
click at [727, 278] on icon "Open" at bounding box center [722, 278] width 20 height 20
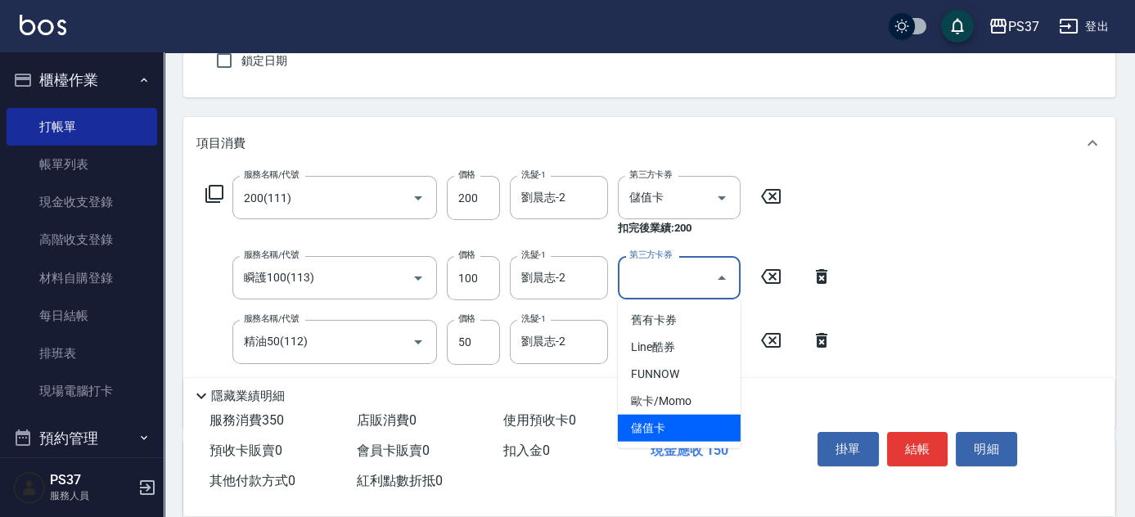
click at [691, 437] on span "儲值卡" at bounding box center [679, 428] width 123 height 27
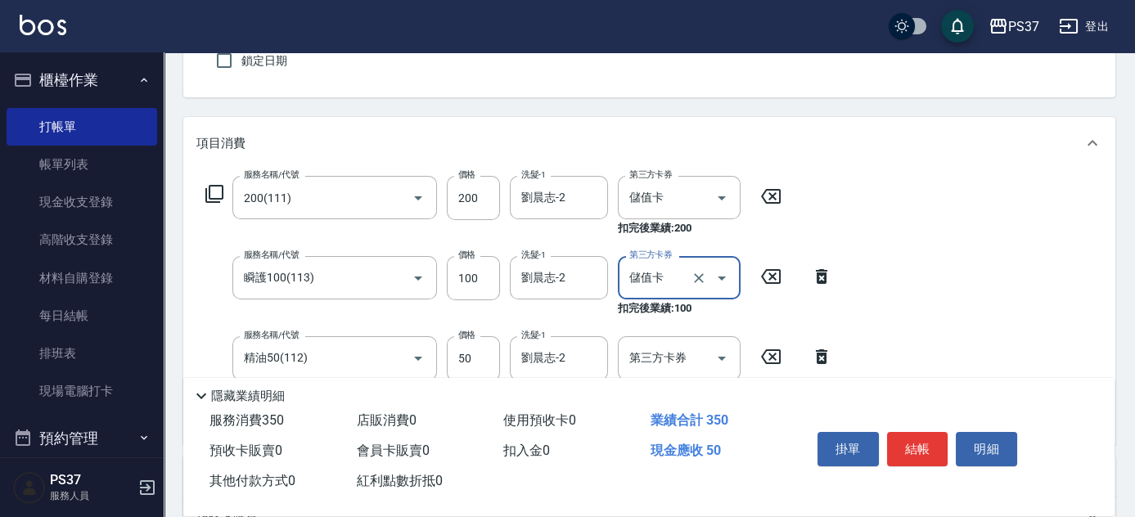
type input "儲值卡"
click at [731, 361] on icon "Open" at bounding box center [722, 359] width 20 height 20
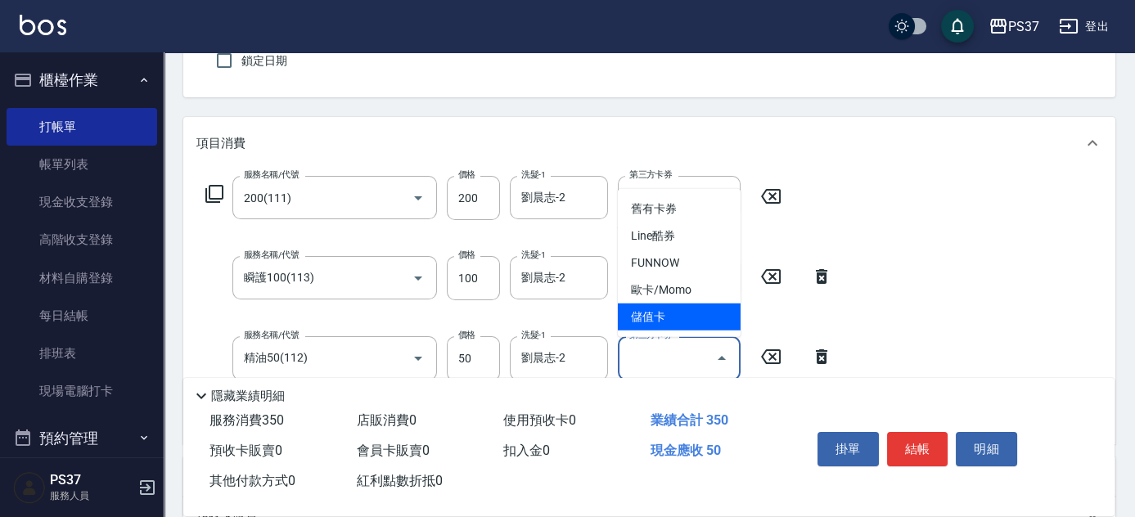
click at [690, 314] on span "儲值卡" at bounding box center [679, 317] width 123 height 27
type input "儲值卡"
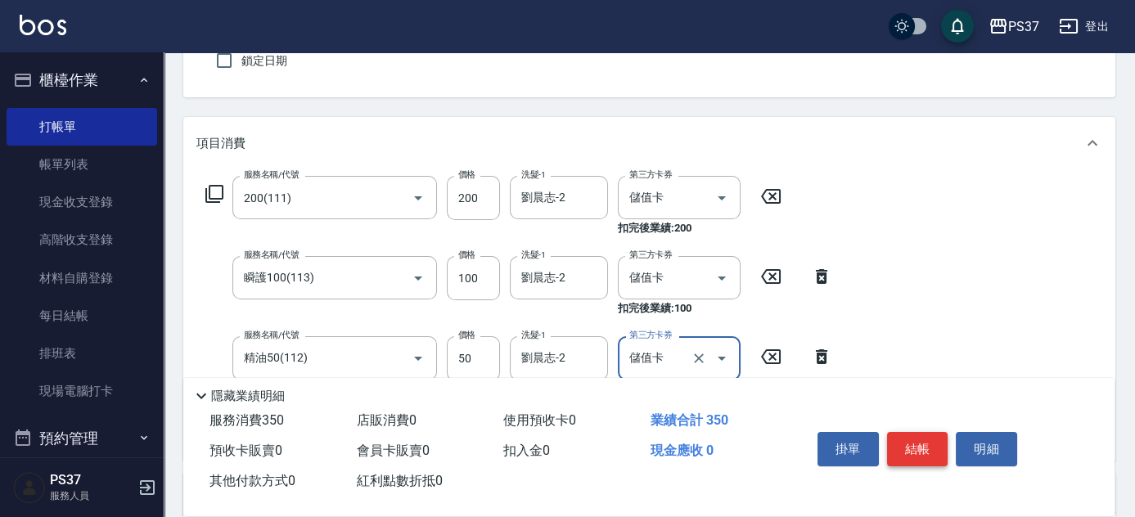
click at [898, 442] on button "結帳" at bounding box center [917, 449] width 61 height 34
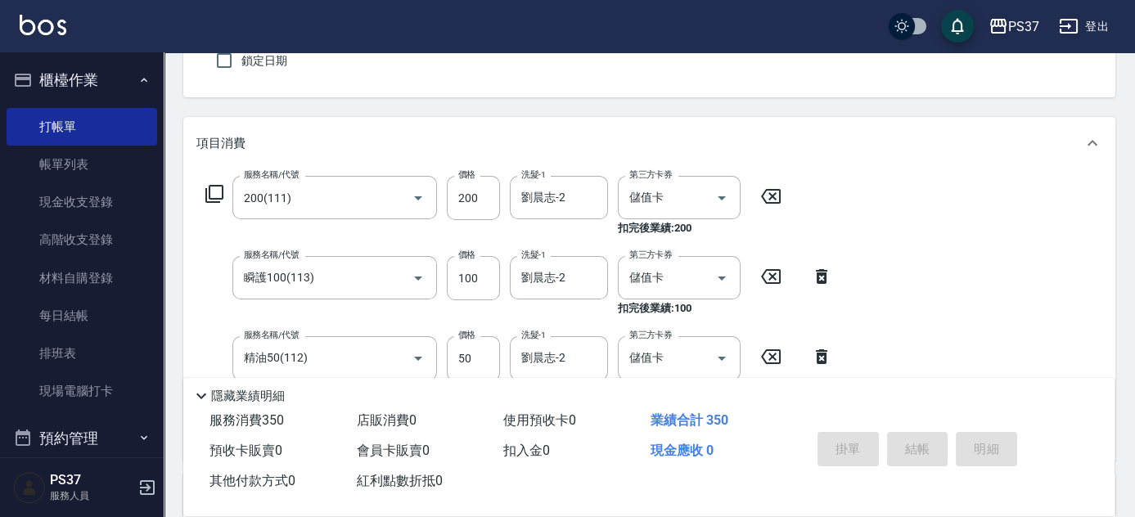
type input "[DATE] 19:26"
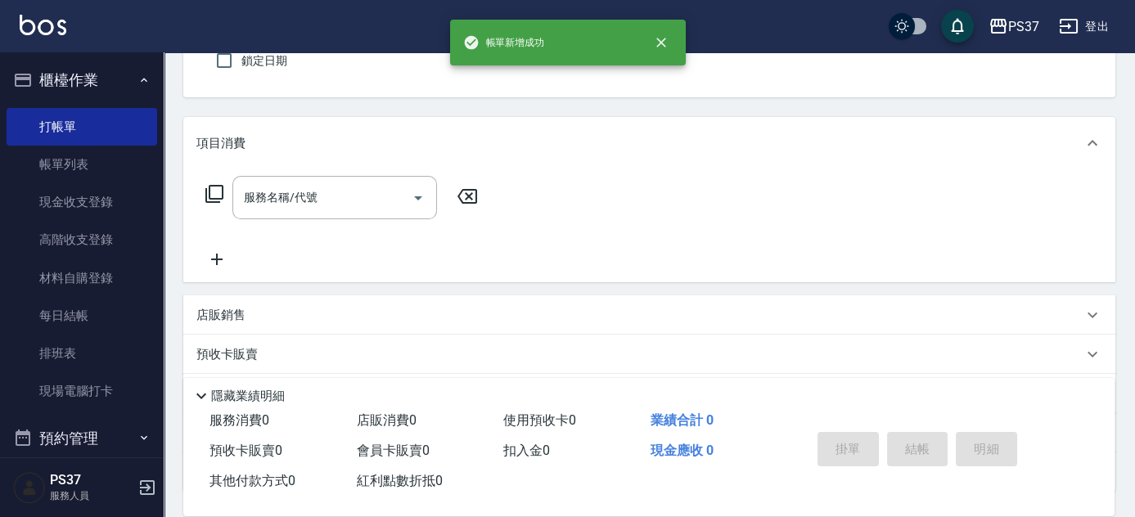
scroll to position [0, 0]
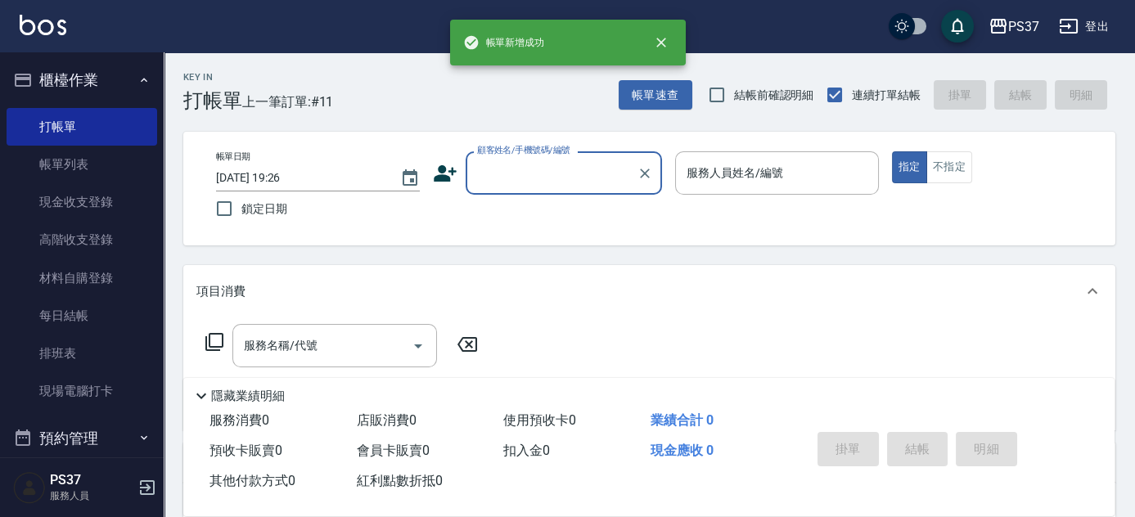
click at [511, 187] on input "顧客姓名/手機號碼/編號" at bounding box center [551, 173] width 157 height 29
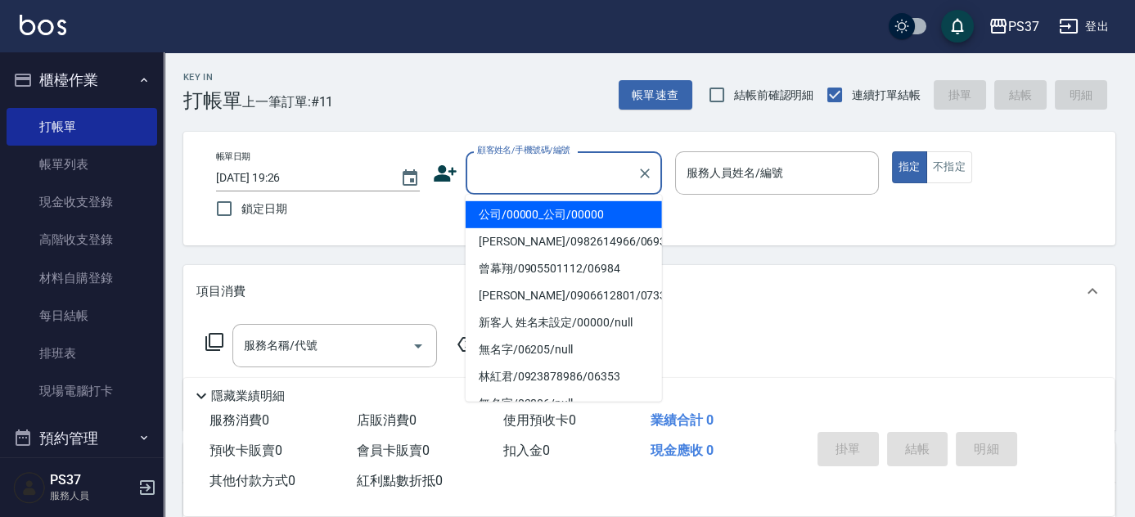
click at [516, 213] on li "公司/00000_公司/00000" at bounding box center [564, 214] width 196 height 27
type input "公司/00000_公司/00000"
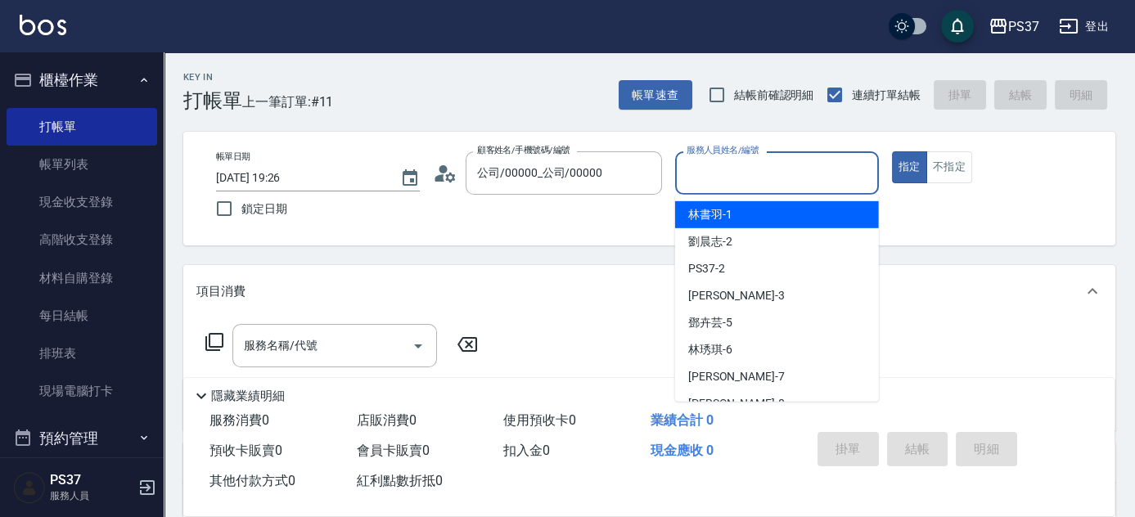
click at [711, 170] on input "服務人員姓名/編號" at bounding box center [776, 173] width 189 height 29
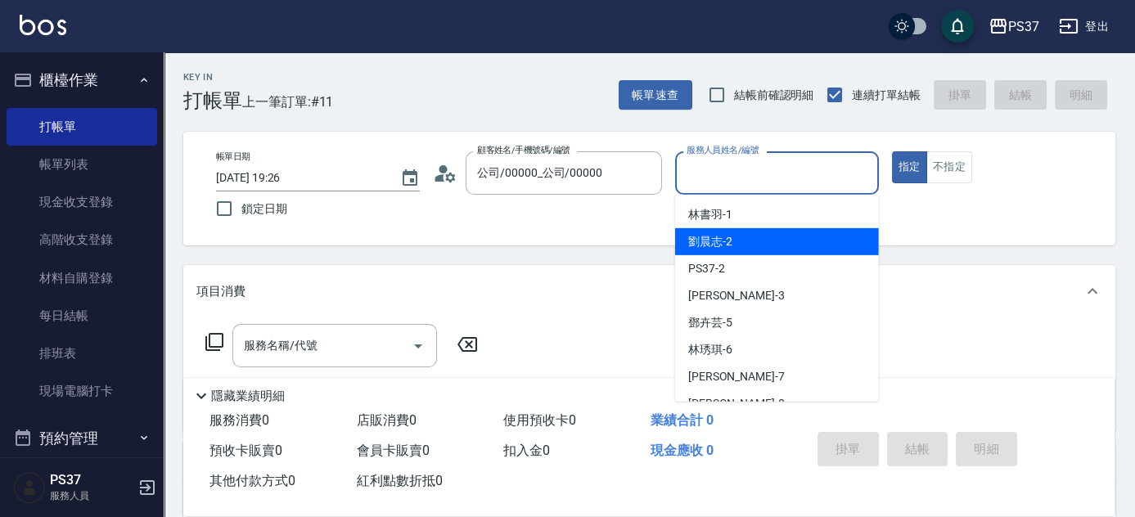
drag, startPoint x: 720, startPoint y: 239, endPoint x: 410, endPoint y: 251, distance: 310.3
click at [719, 239] on span "劉晨志 -2" at bounding box center [710, 241] width 44 height 17
type input "劉晨志-2"
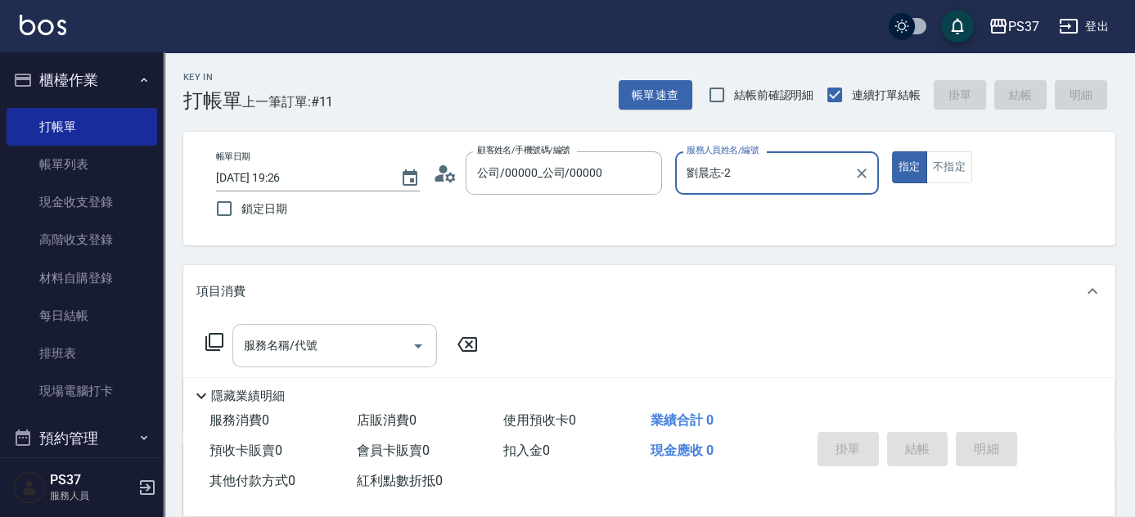
drag, startPoint x: 308, startPoint y: 342, endPoint x: 305, endPoint y: 326, distance: 15.7
click at [308, 343] on input "服務名稱/代號" at bounding box center [322, 345] width 165 height 29
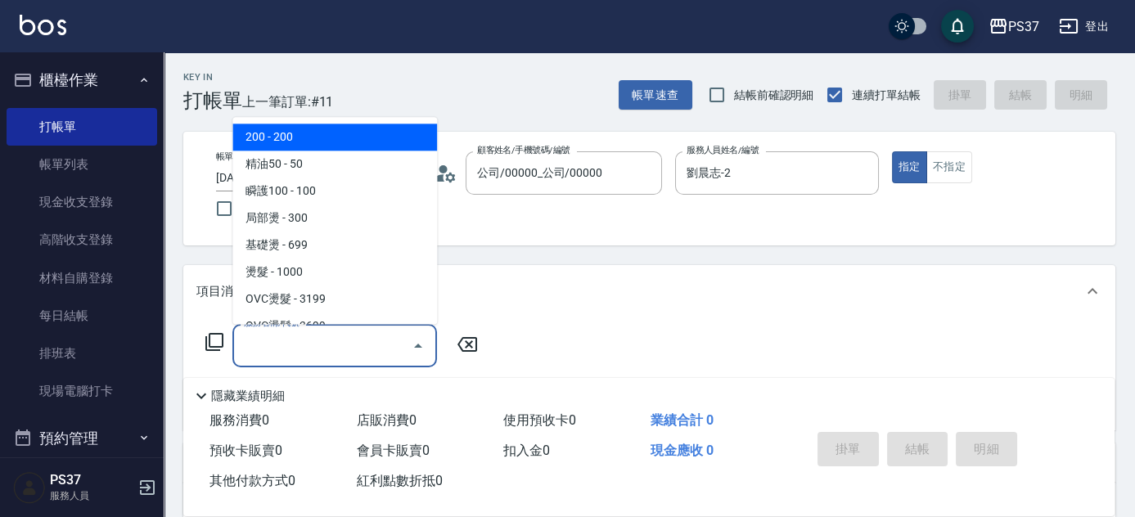
click at [314, 140] on span "200 - 200" at bounding box center [334, 137] width 205 height 27
type input "200(111)"
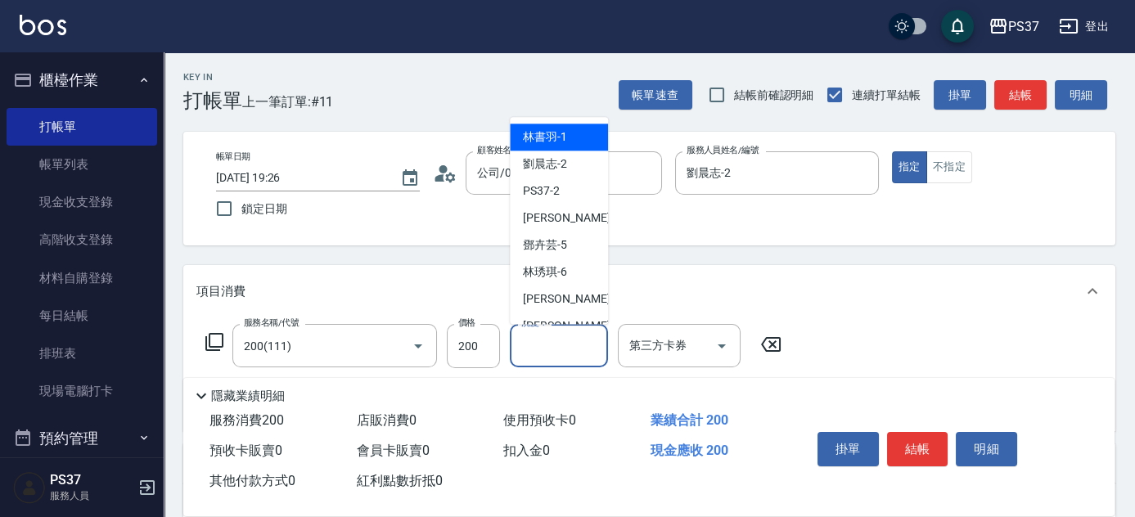
click at [551, 359] on input "洗髮-1" at bounding box center [558, 345] width 83 height 29
click at [532, 173] on span "劉晨志 -2" at bounding box center [545, 164] width 44 height 17
type input "劉晨志-2"
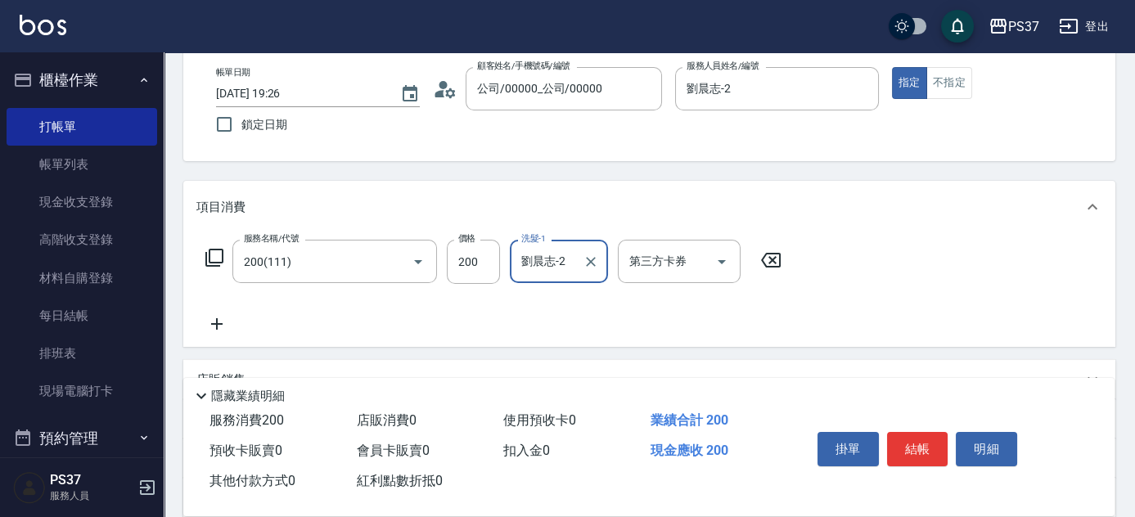
scroll to position [148, 0]
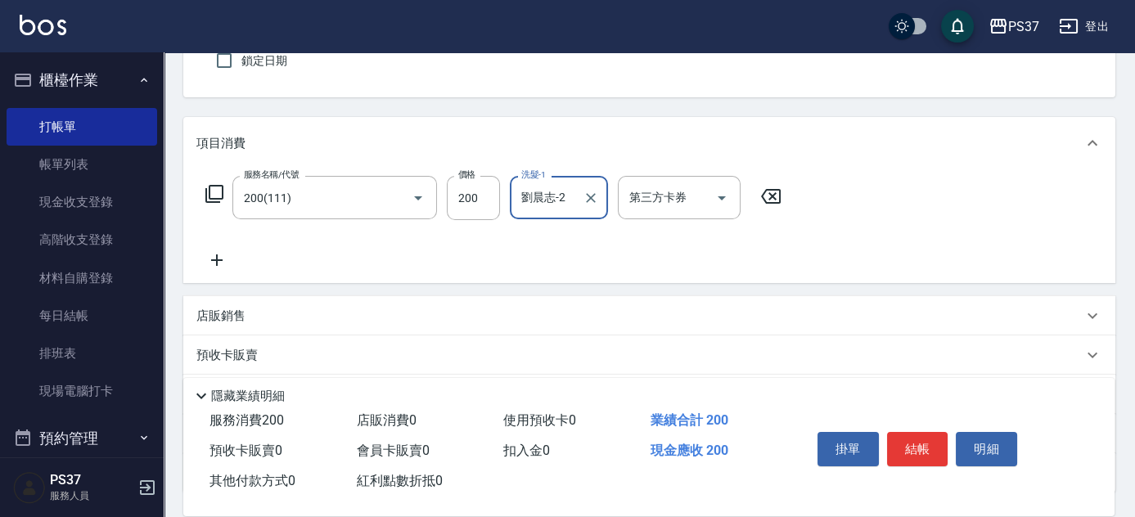
click at [222, 256] on icon at bounding box center [216, 260] width 41 height 20
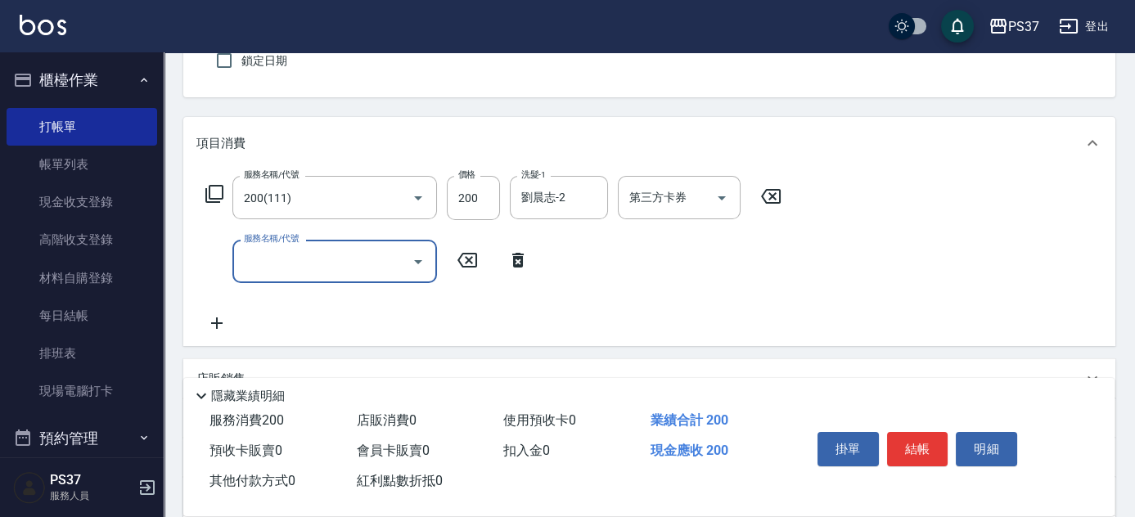
click at [309, 272] on input "服務名稱/代號" at bounding box center [322, 261] width 165 height 29
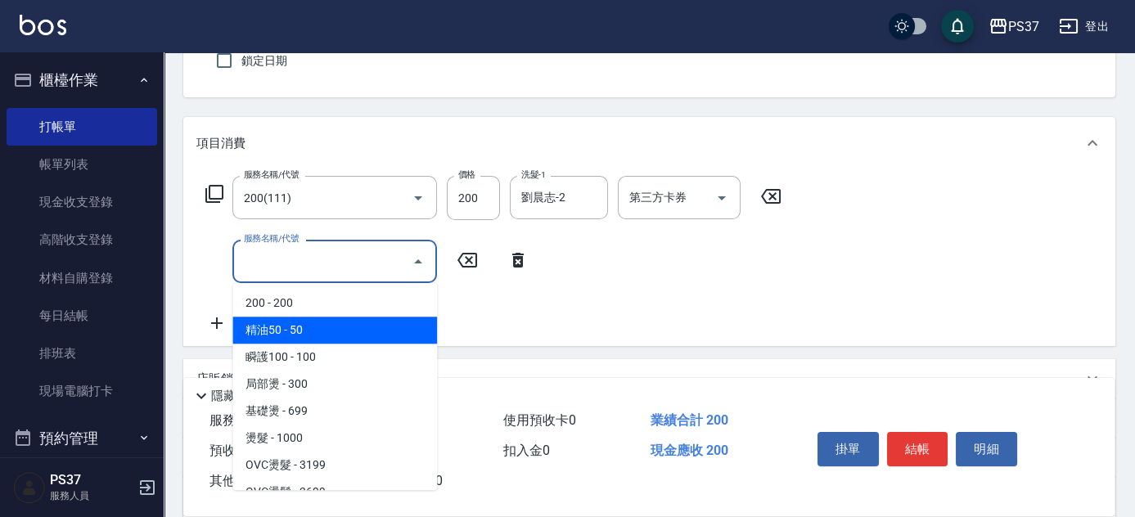
click at [326, 328] on span "精油50 - 50" at bounding box center [334, 330] width 205 height 27
type input "精油50(112)"
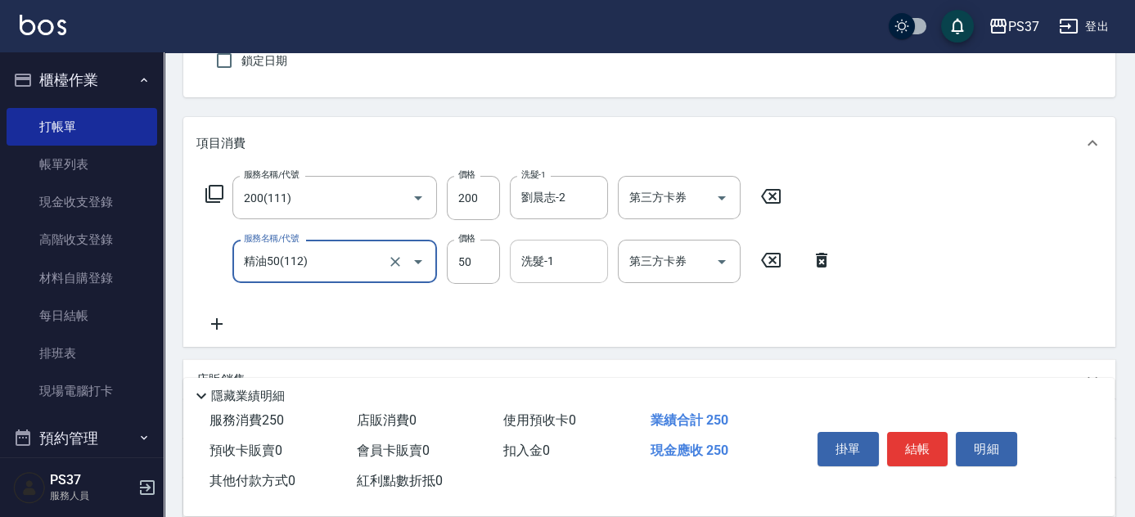
click at [535, 263] on input "洗髮-1" at bounding box center [558, 261] width 83 height 29
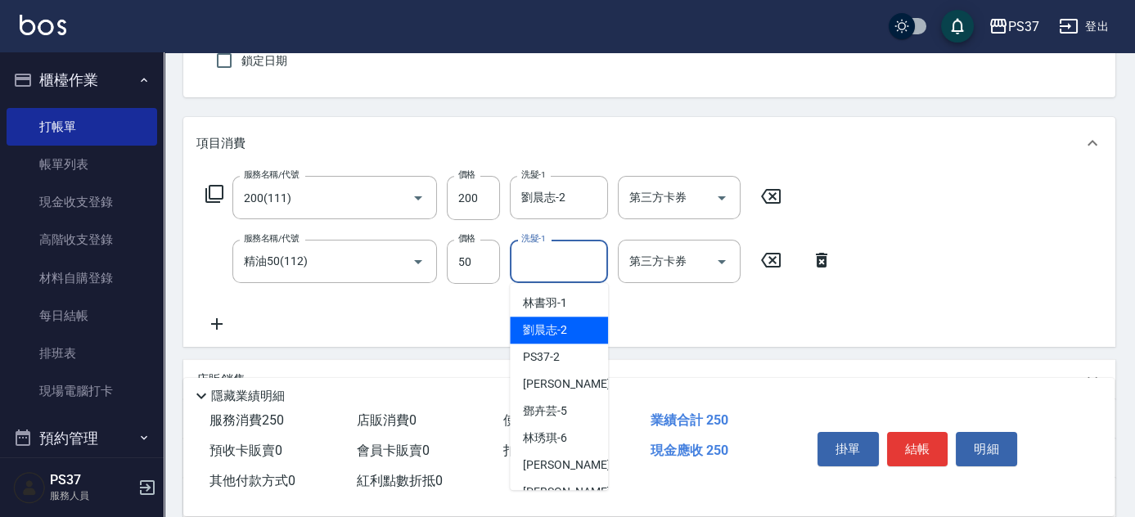
click at [551, 317] on div "劉晨志 -2" at bounding box center [559, 330] width 98 height 27
type input "劉晨志-2"
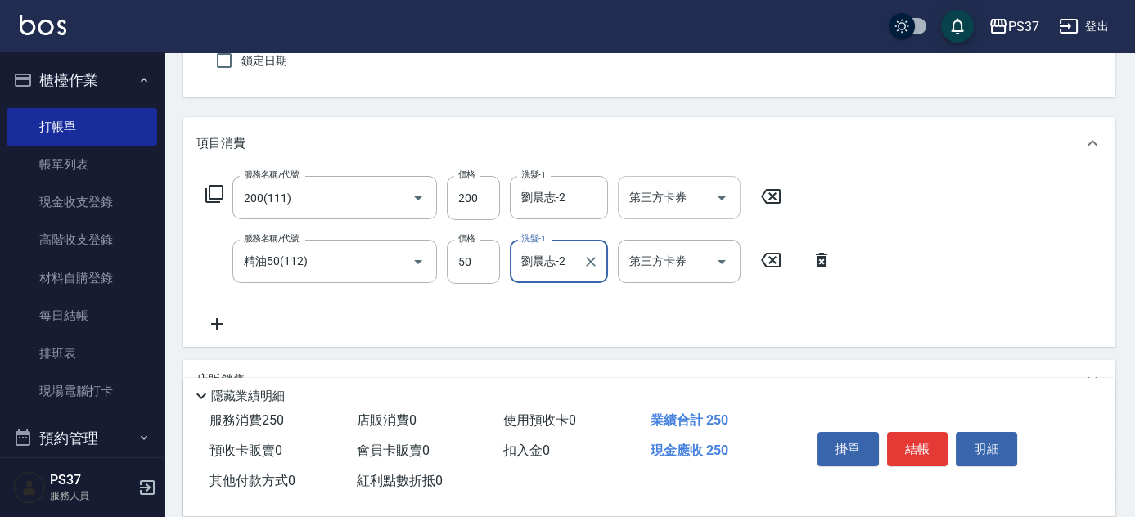
click at [721, 200] on icon "Open" at bounding box center [722, 198] width 20 height 20
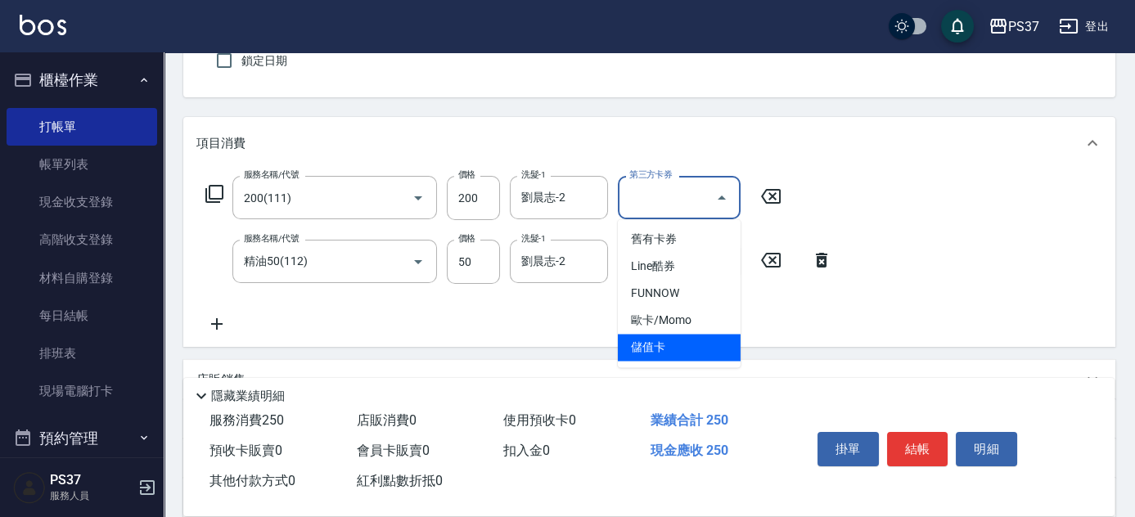
click at [686, 346] on span "儲值卡" at bounding box center [679, 347] width 123 height 27
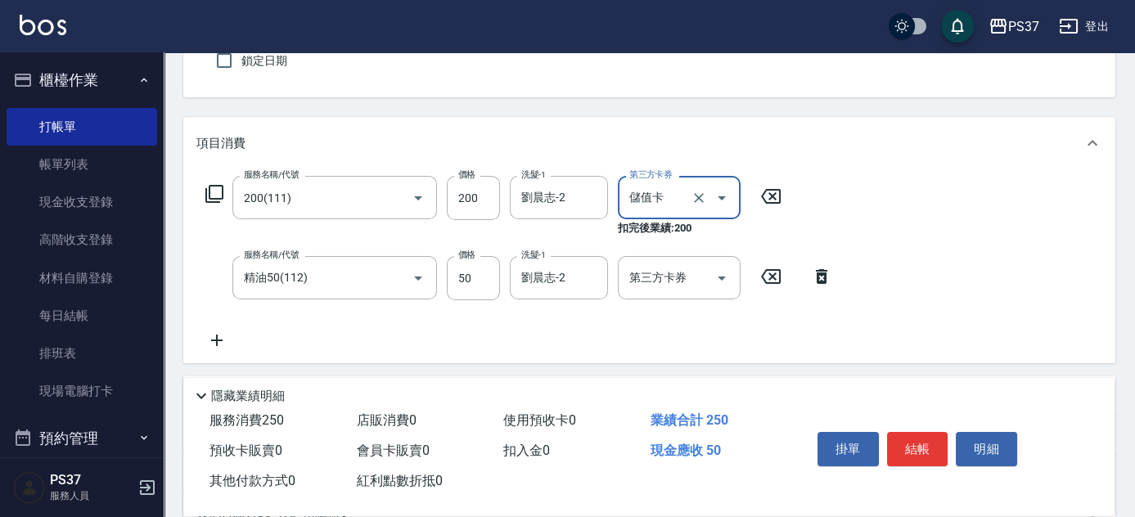
type input "儲值卡"
click at [721, 277] on icon "Open" at bounding box center [722, 279] width 8 height 4
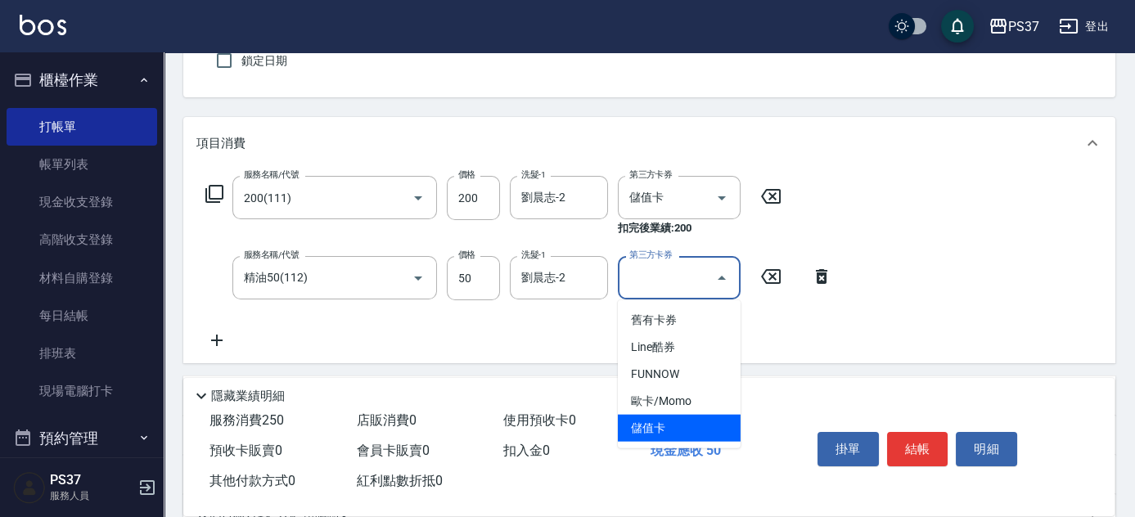
click at [698, 422] on span "儲值卡" at bounding box center [679, 428] width 123 height 27
type input "儲值卡"
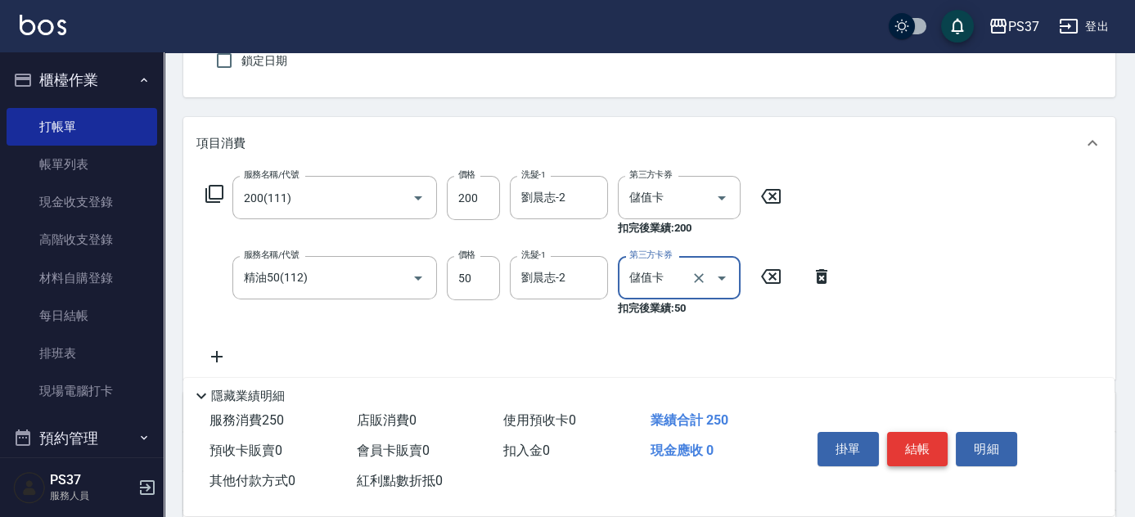
click at [904, 452] on button "結帳" at bounding box center [917, 449] width 61 height 34
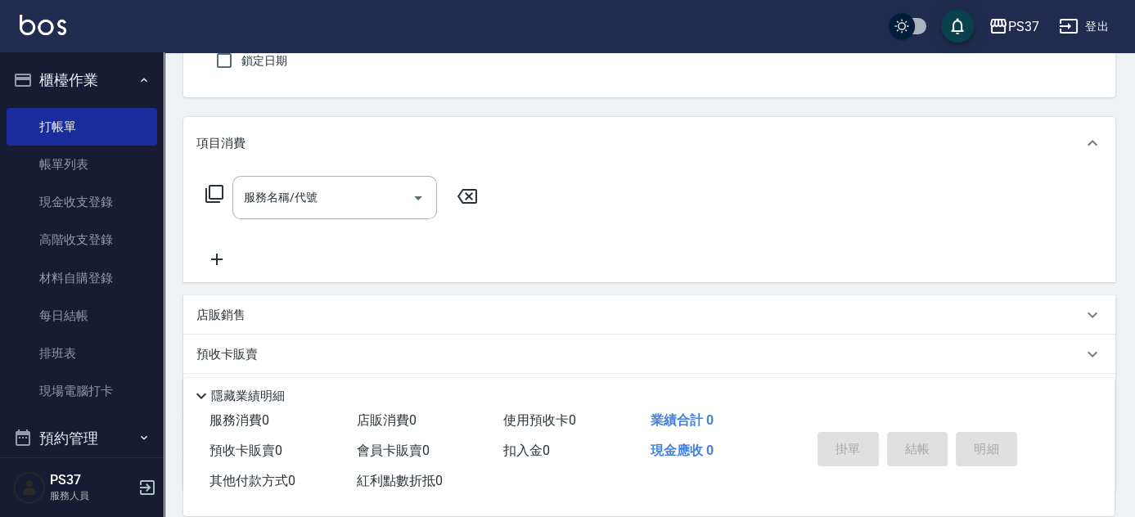
scroll to position [0, 0]
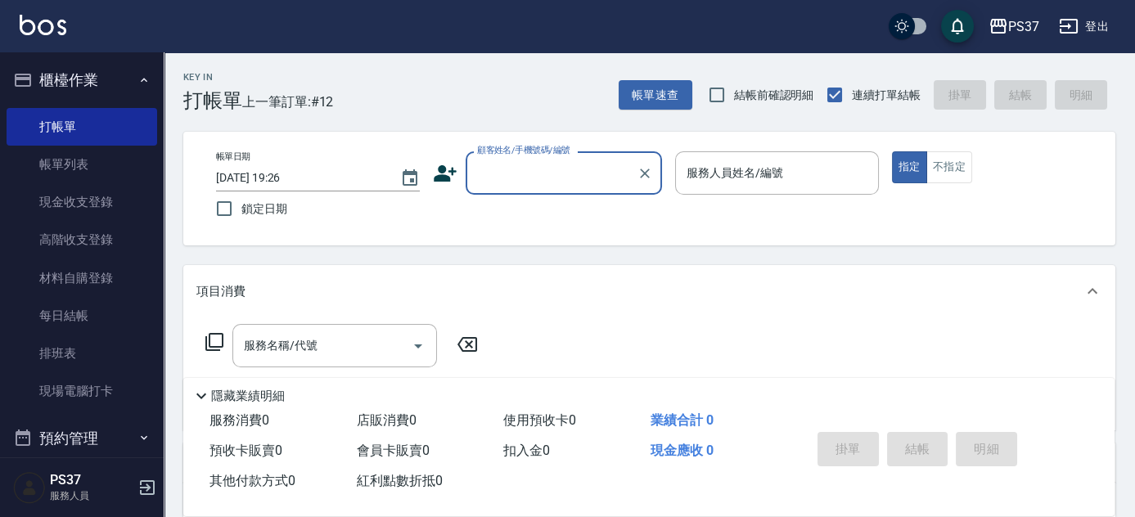
click at [563, 185] on input "顧客姓名/手機號碼/編號" at bounding box center [551, 173] width 157 height 29
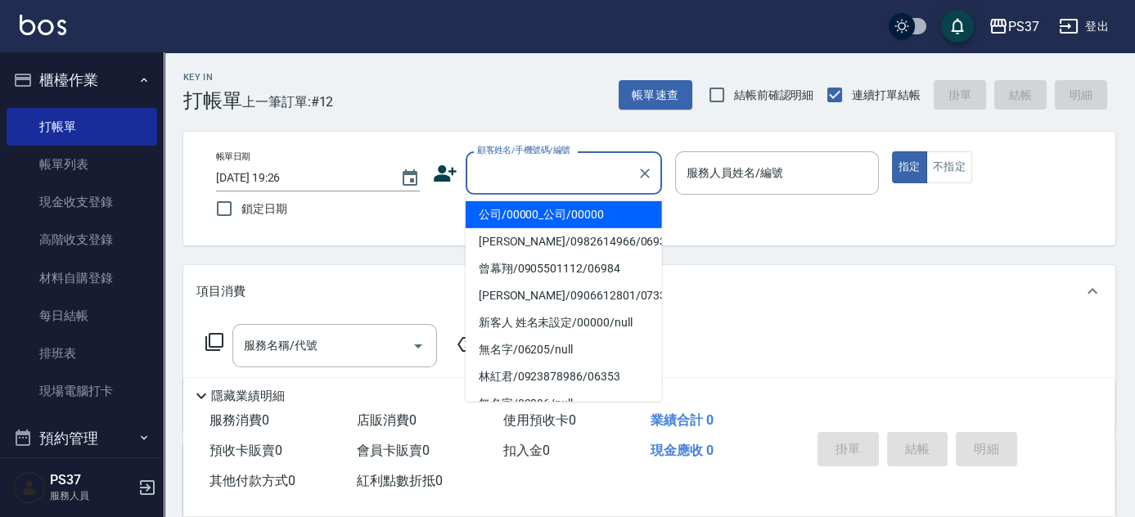
click at [561, 214] on li "公司/00000_公司/00000" at bounding box center [564, 214] width 196 height 27
type input "公司/00000_公司/00000"
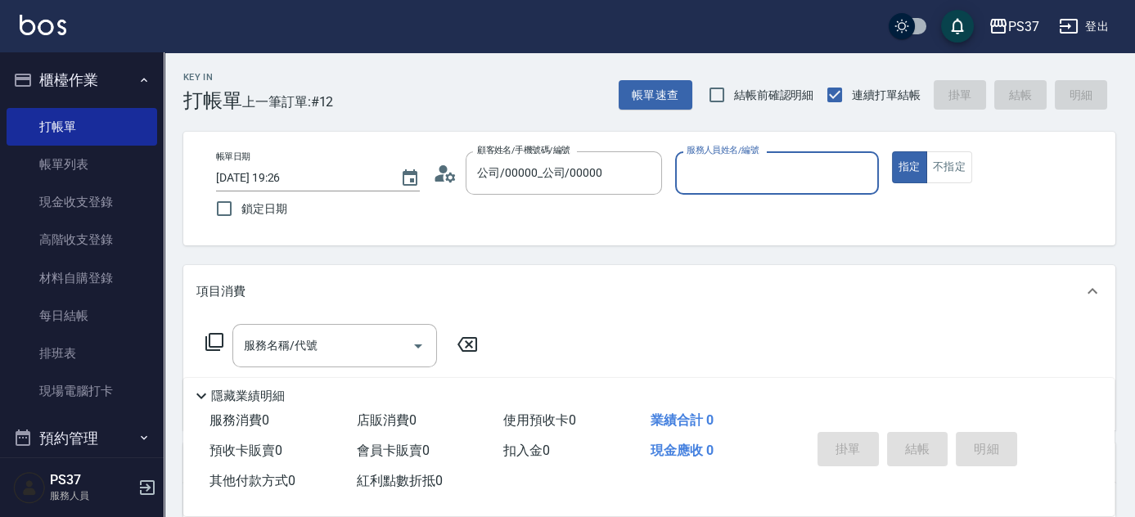
click at [704, 180] on input "服務人員姓名/編號" at bounding box center [776, 173] width 189 height 29
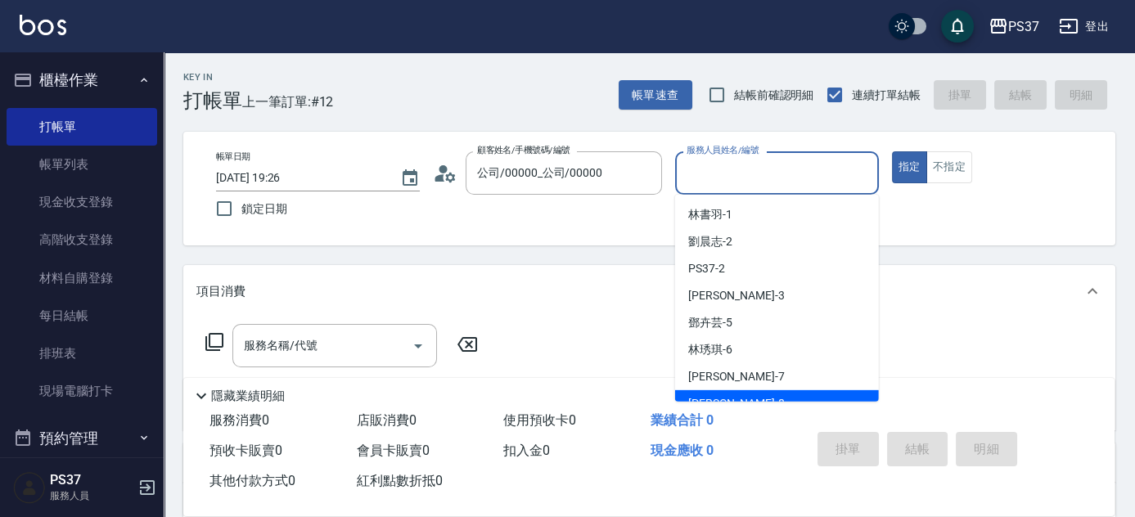
click at [754, 396] on div "[PERSON_NAME]-8" at bounding box center [777, 403] width 204 height 27
type input "[PERSON_NAME]-8"
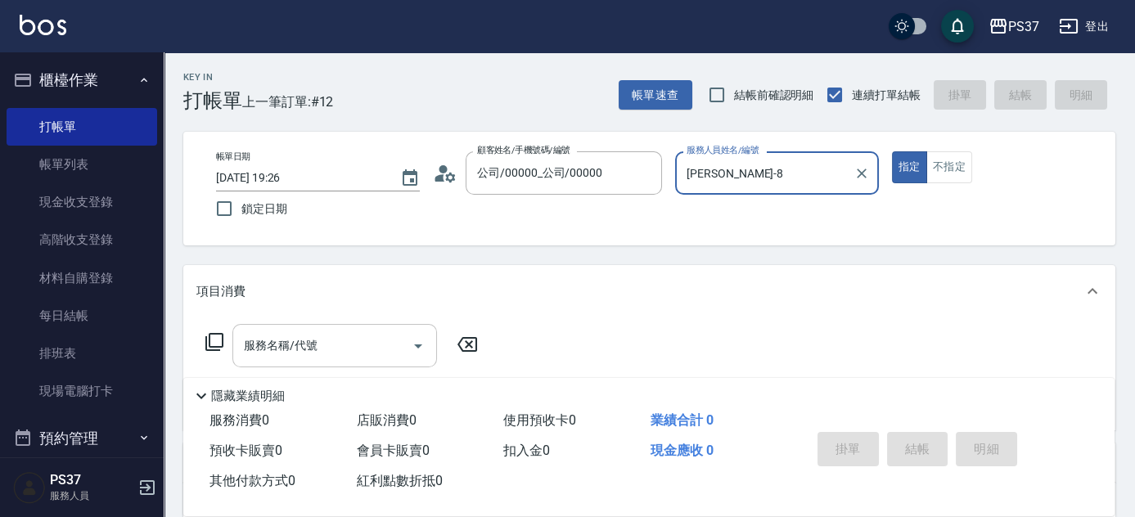
click at [367, 343] on input "服務名稱/代號" at bounding box center [322, 345] width 165 height 29
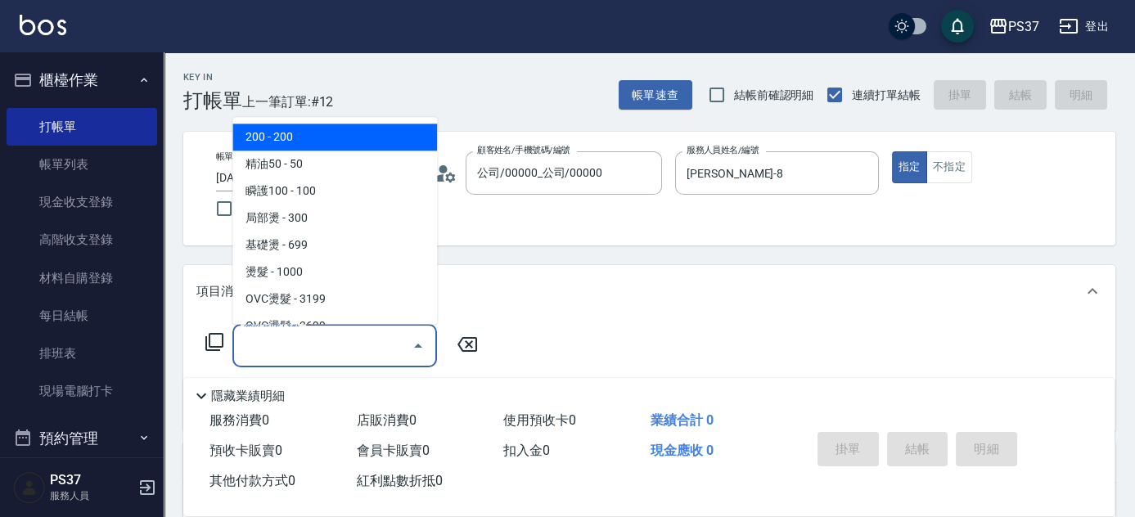
click at [336, 128] on span "200 - 200" at bounding box center [334, 137] width 205 height 27
type input "200(111)"
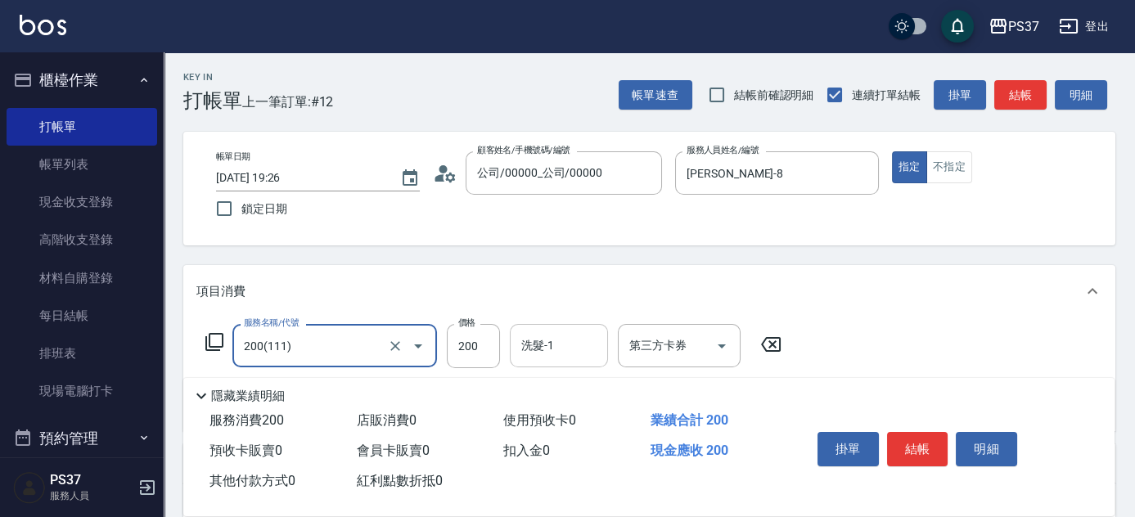
click at [576, 344] on input "洗髮-1" at bounding box center [558, 345] width 83 height 29
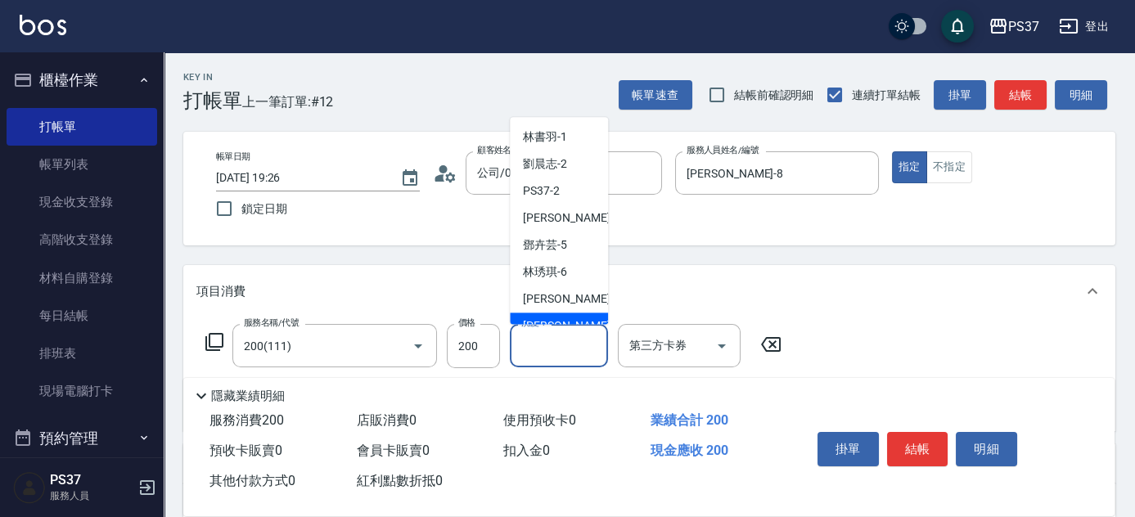
click at [571, 322] on div "[PERSON_NAME]-8" at bounding box center [559, 326] width 98 height 27
type input "[PERSON_NAME]-8"
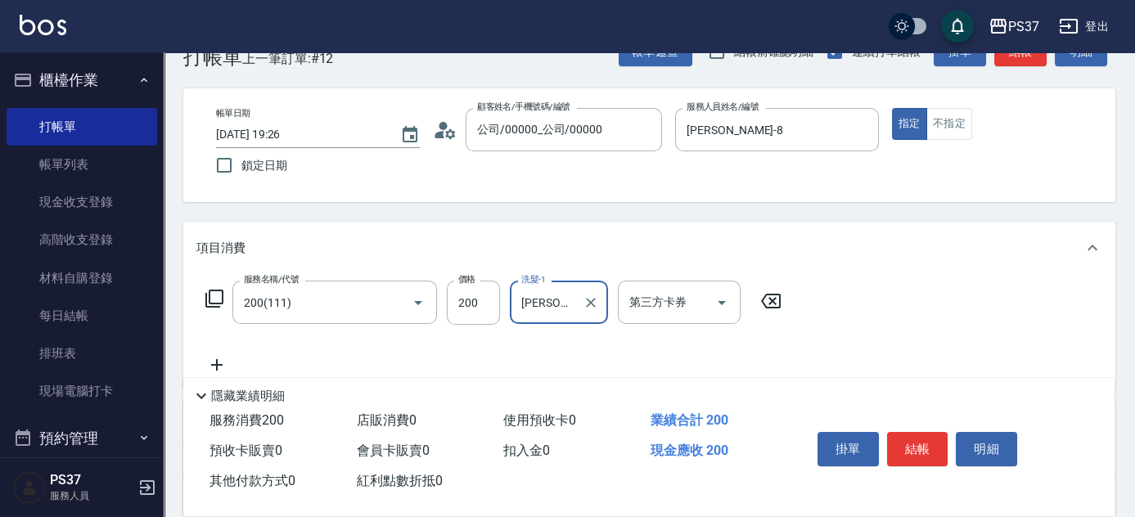
scroll to position [148, 0]
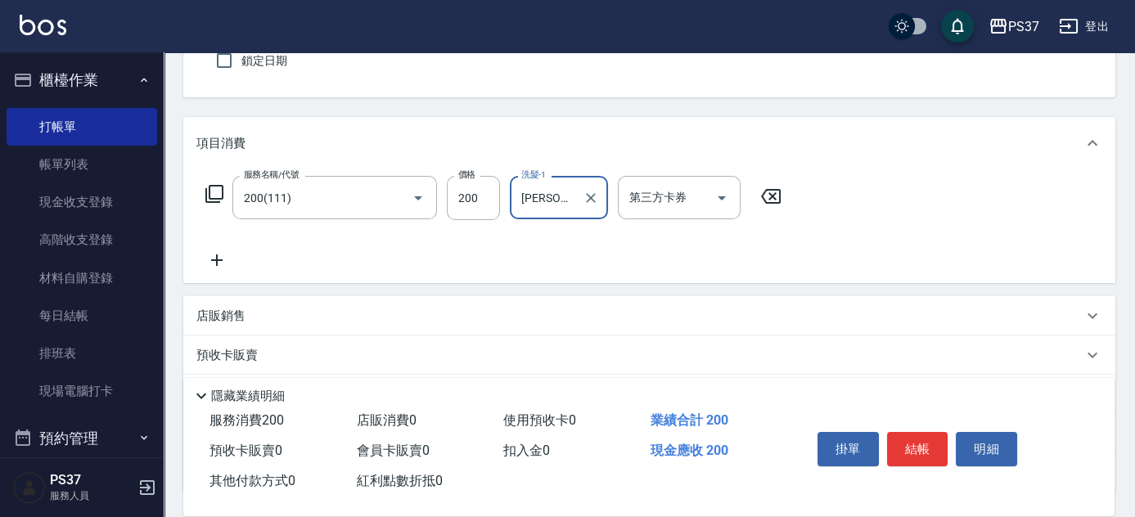
click at [218, 263] on icon at bounding box center [216, 260] width 41 height 20
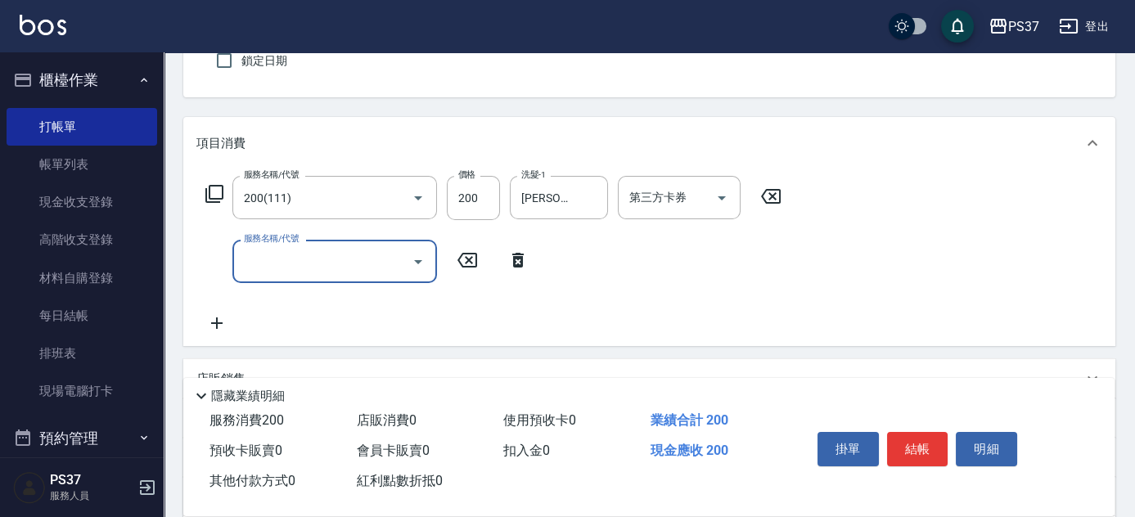
click at [292, 263] on input "服務名稱/代號" at bounding box center [322, 261] width 165 height 29
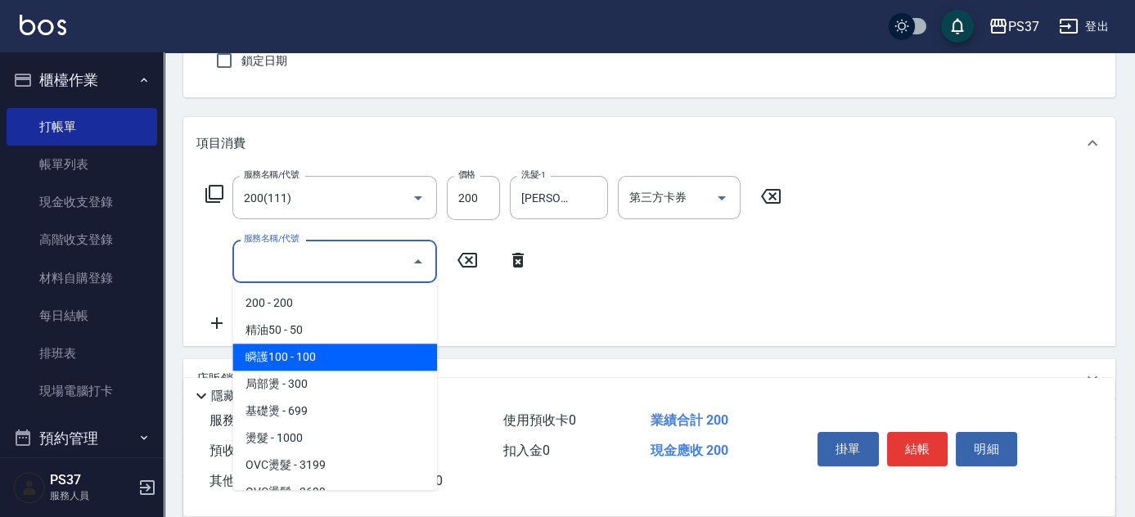
click at [374, 348] on span "瞬護100 - 100" at bounding box center [334, 357] width 205 height 27
type input "瞬護100(113)"
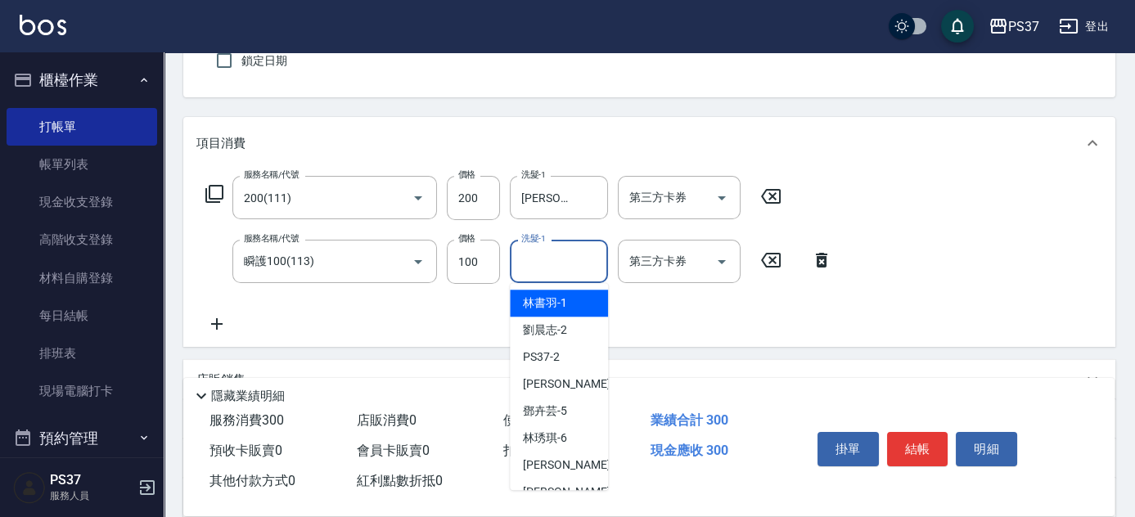
click at [545, 265] on div "洗髮-1 洗髮-1" at bounding box center [559, 261] width 98 height 43
click at [585, 479] on div "[PERSON_NAME]-8" at bounding box center [559, 492] width 98 height 27
type input "[PERSON_NAME]-8"
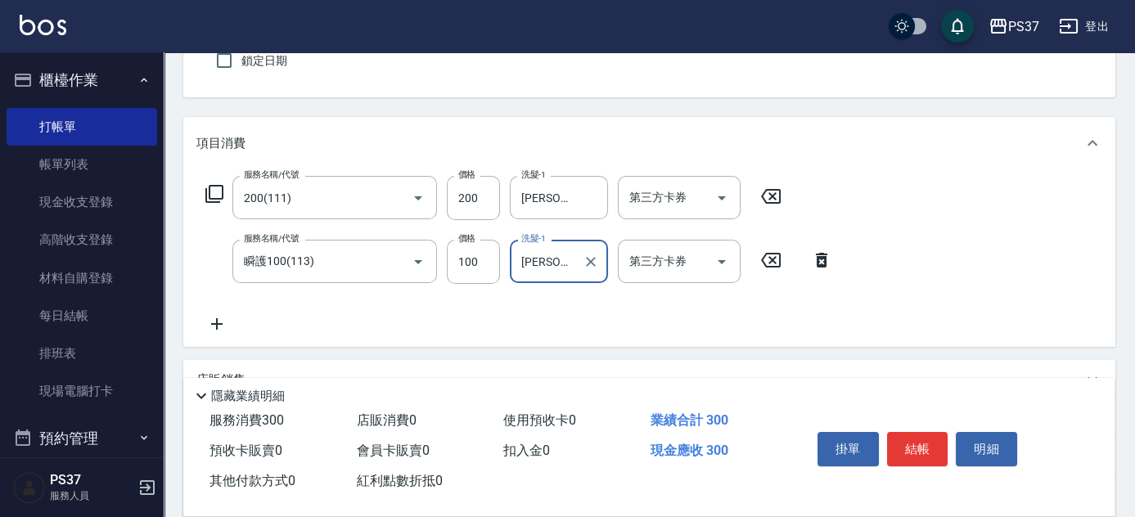
click at [227, 314] on icon at bounding box center [216, 324] width 41 height 20
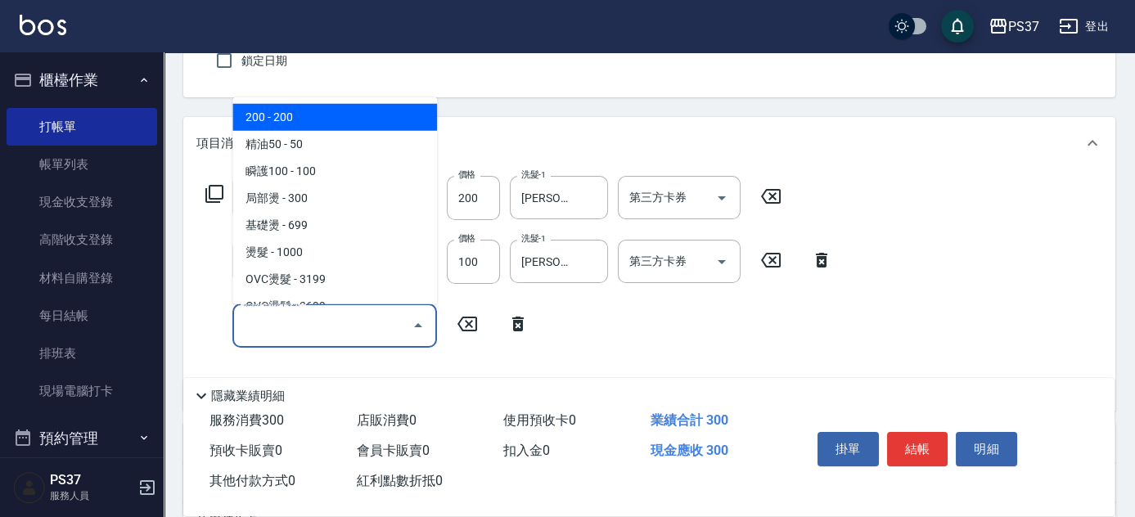
click at [253, 328] on input "服務名稱/代號" at bounding box center [322, 325] width 165 height 29
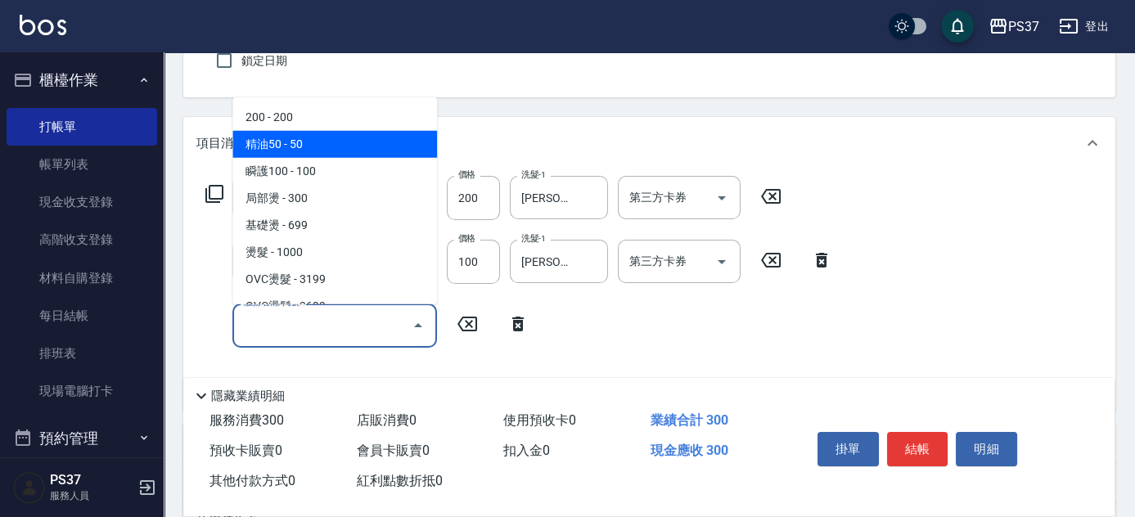
click at [346, 137] on span "精油50 - 50" at bounding box center [334, 144] width 205 height 27
type input "精油50(112)"
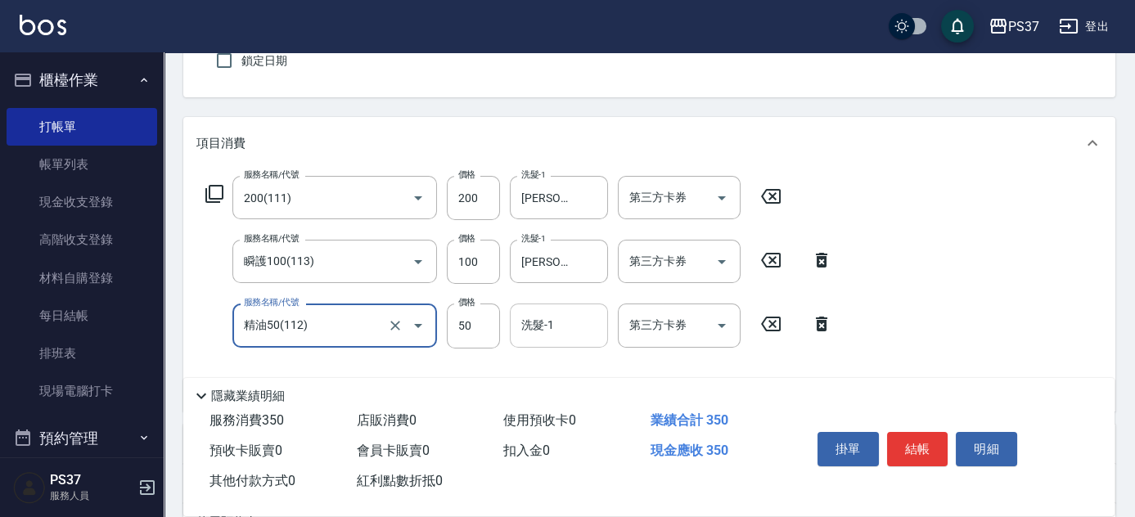
click at [560, 316] on input "洗髮-1" at bounding box center [558, 325] width 83 height 29
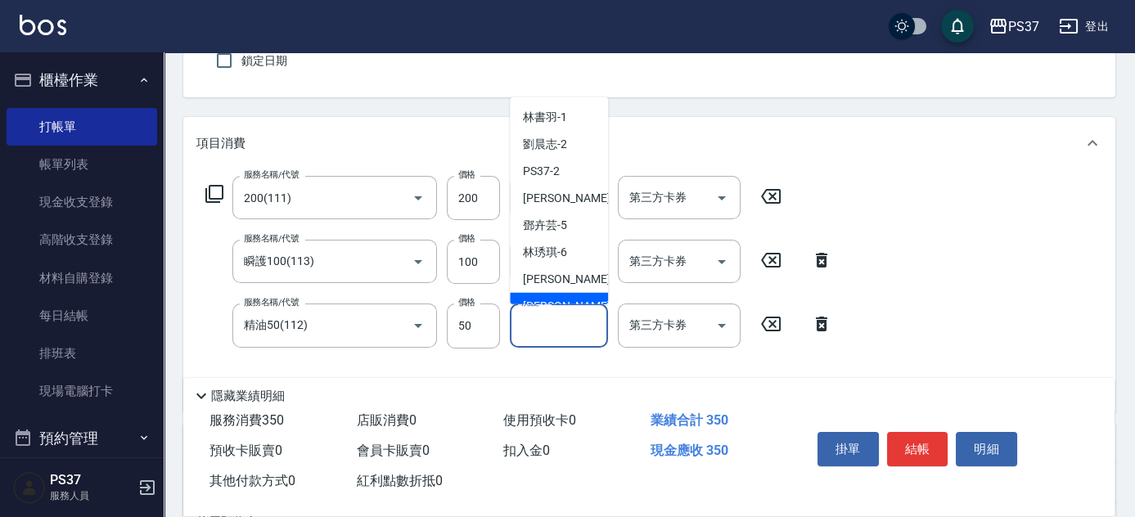
click at [563, 298] on span "[PERSON_NAME]-8" at bounding box center [571, 306] width 97 height 17
type input "[PERSON_NAME]-8"
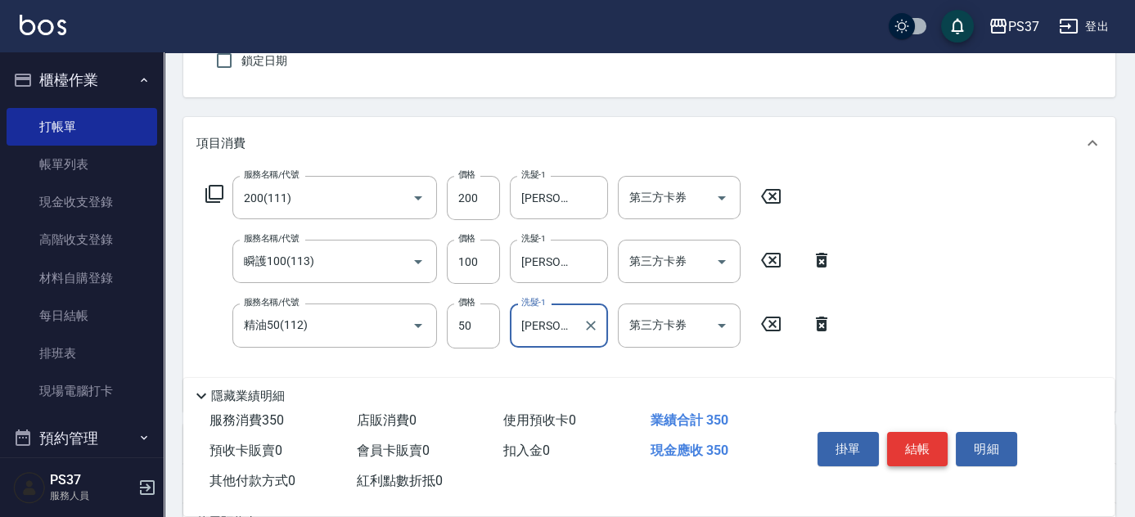
click at [893, 451] on button "結帳" at bounding box center [917, 449] width 61 height 34
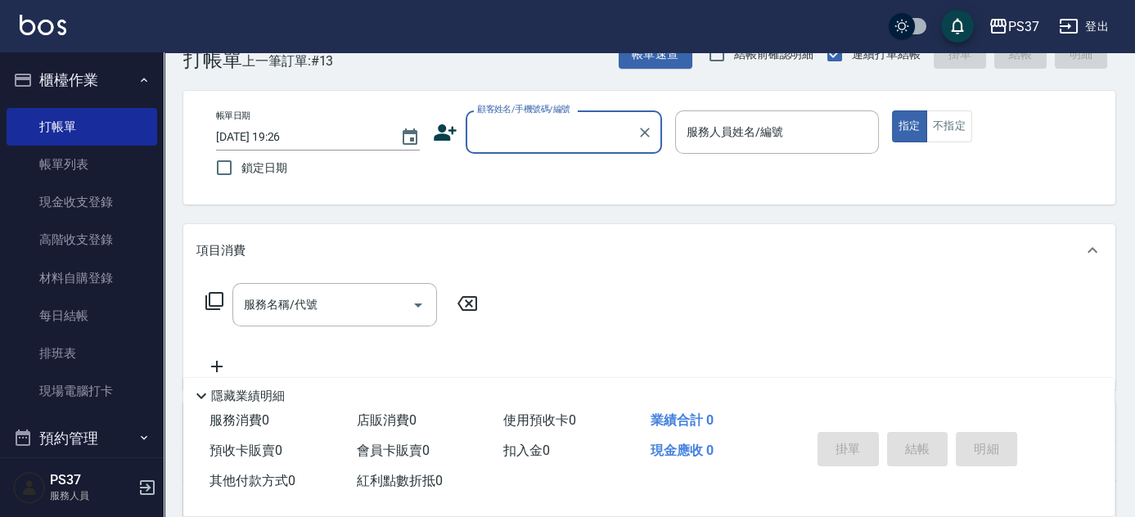
scroll to position [0, 0]
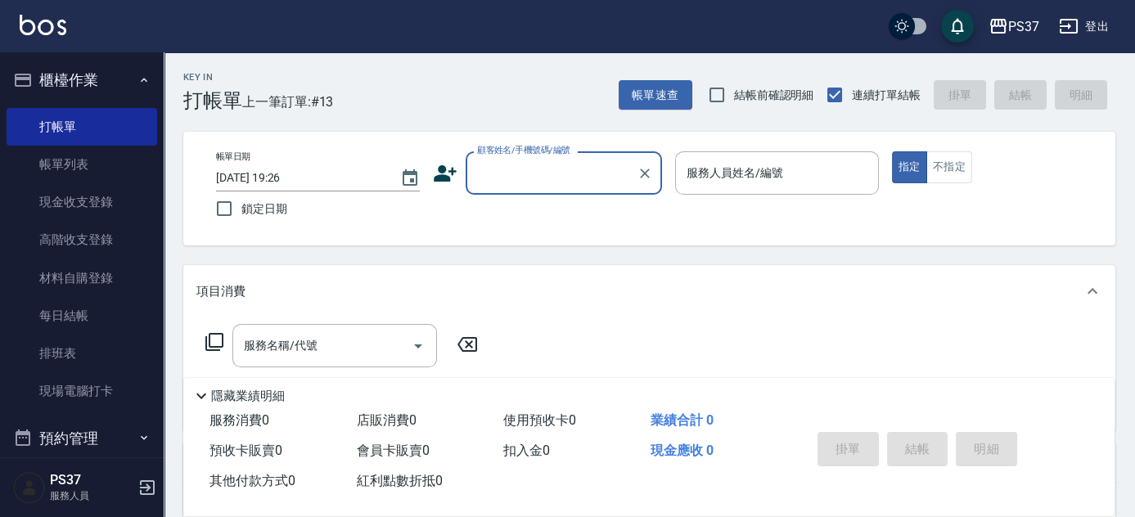
click at [560, 187] on input "顧客姓名/手機號碼/編號" at bounding box center [551, 173] width 157 height 29
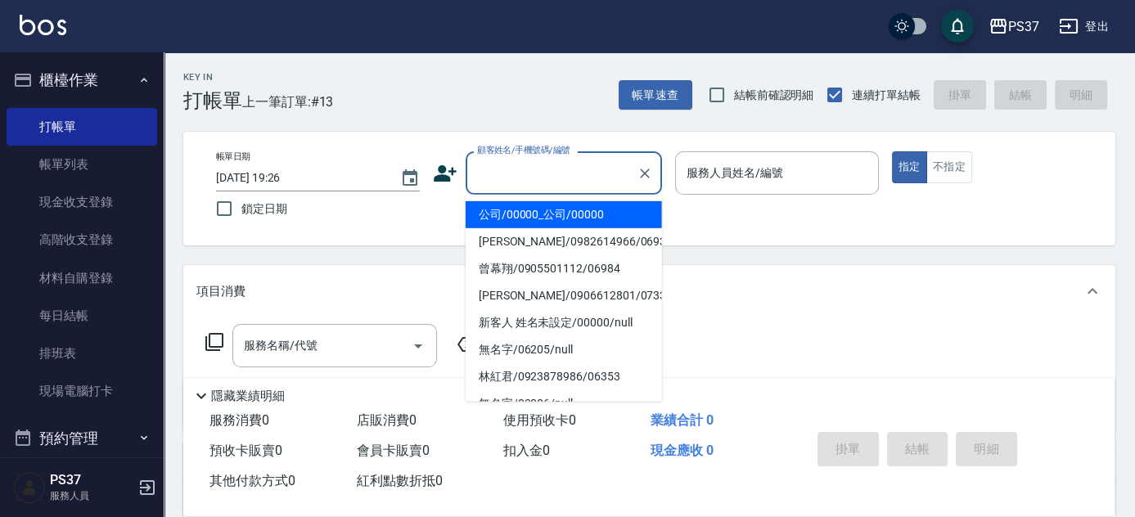
click at [556, 213] on li "公司/00000_公司/00000" at bounding box center [564, 214] width 196 height 27
type input "公司/00000_公司/00000"
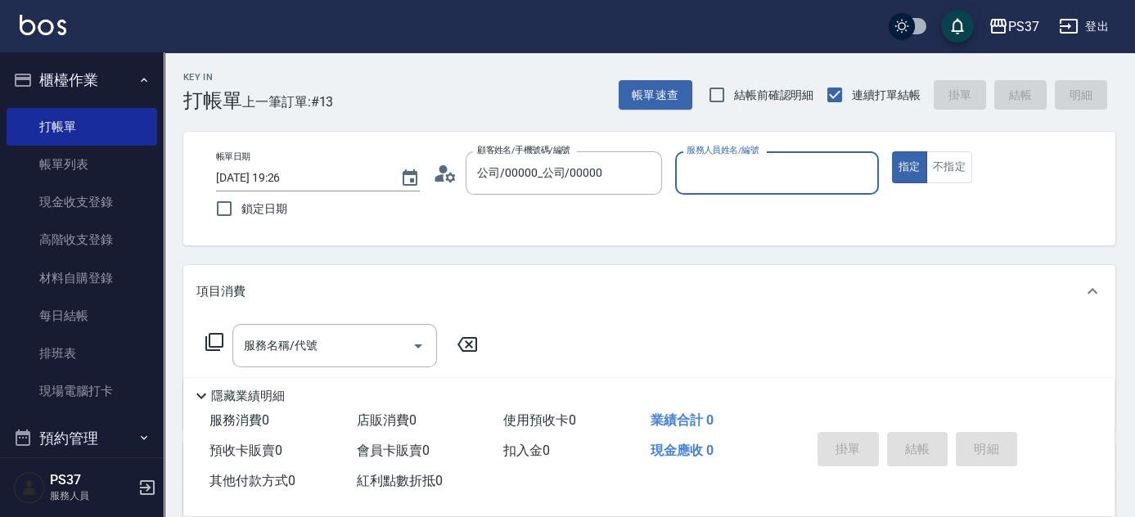
click at [805, 178] on input "服務人員姓名/編號" at bounding box center [776, 173] width 189 height 29
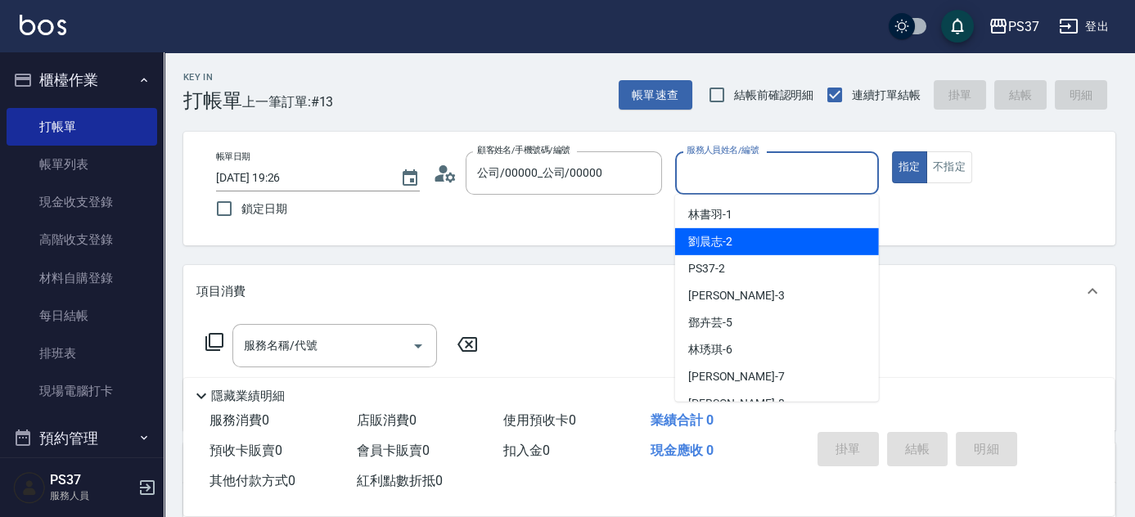
click at [772, 226] on div "林書羽 -1" at bounding box center [777, 214] width 204 height 27
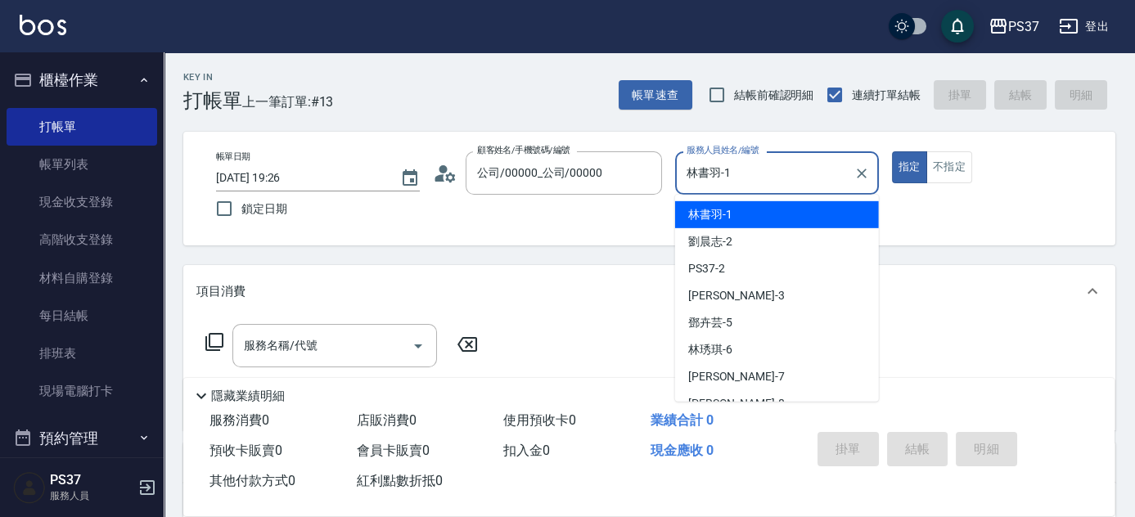
click at [767, 184] on input "林書羽-1" at bounding box center [764, 173] width 164 height 29
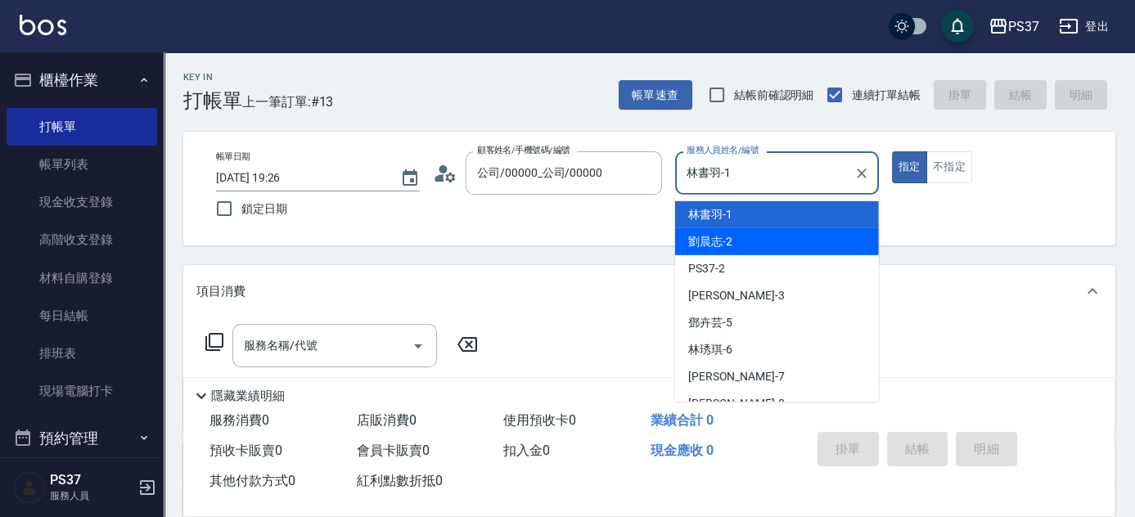
click at [759, 248] on div "劉晨志 -2" at bounding box center [777, 241] width 204 height 27
type input "劉晨志-2"
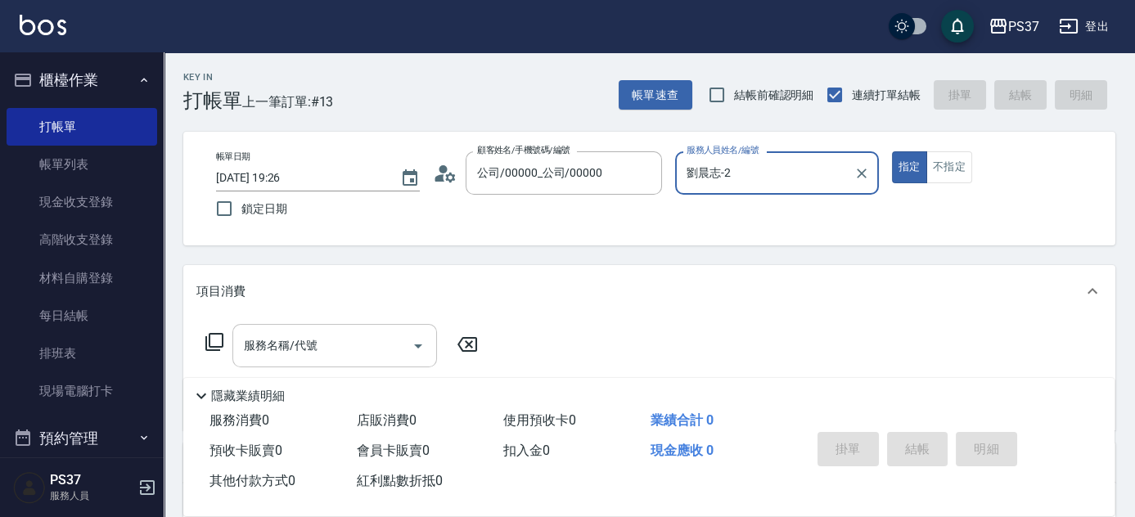
click at [316, 345] on input "服務名稱/代號" at bounding box center [322, 345] width 165 height 29
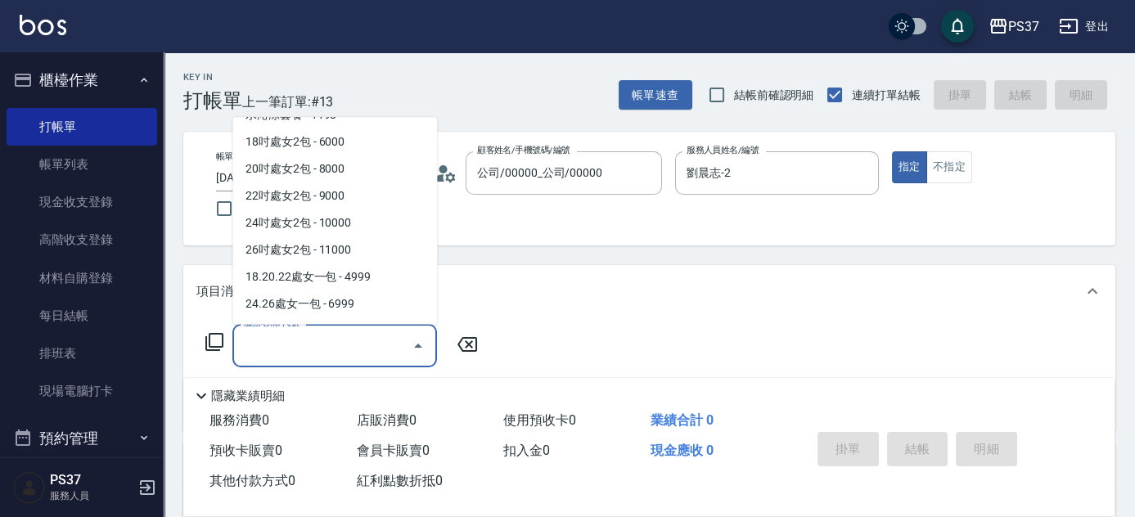
scroll to position [1865, 0]
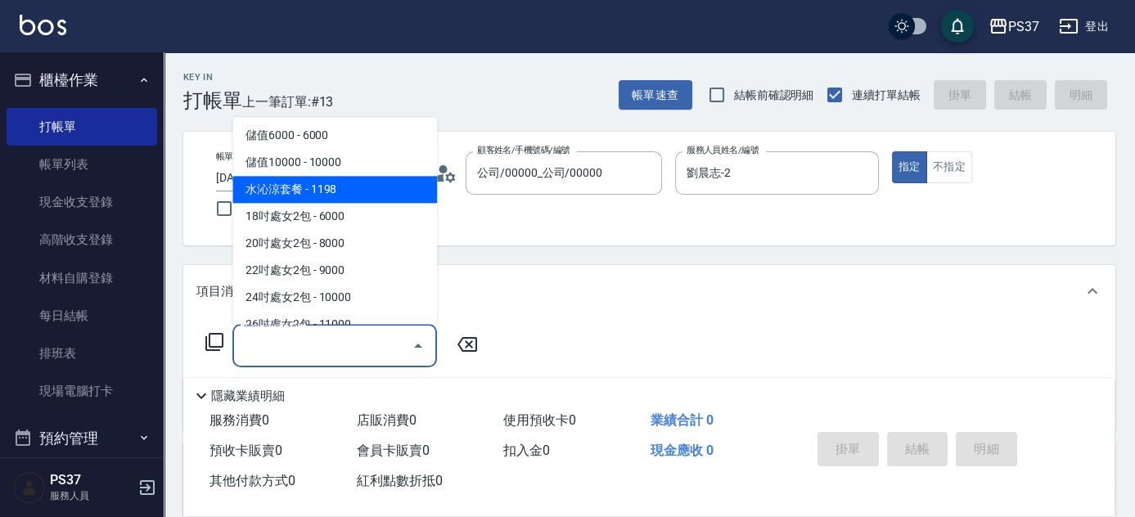
click at [344, 193] on span "水沁涼套餐 - 1198" at bounding box center [334, 190] width 205 height 27
type input "水沁涼套餐(5699)"
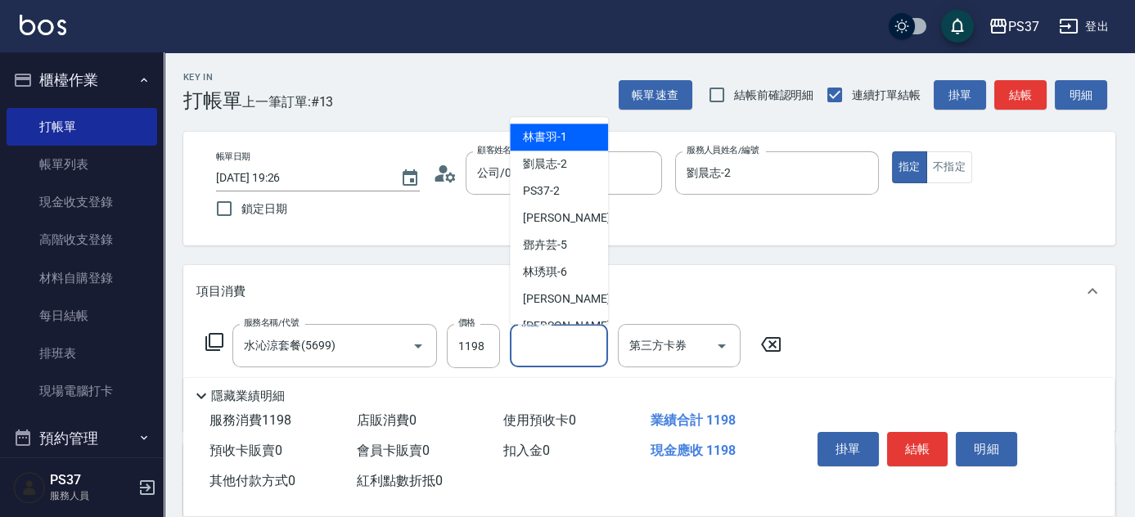
click at [554, 351] on input "洗髮-1" at bounding box center [558, 345] width 83 height 29
click at [561, 147] on div "林書羽 -1" at bounding box center [559, 137] width 98 height 27
type input "林書羽-1"
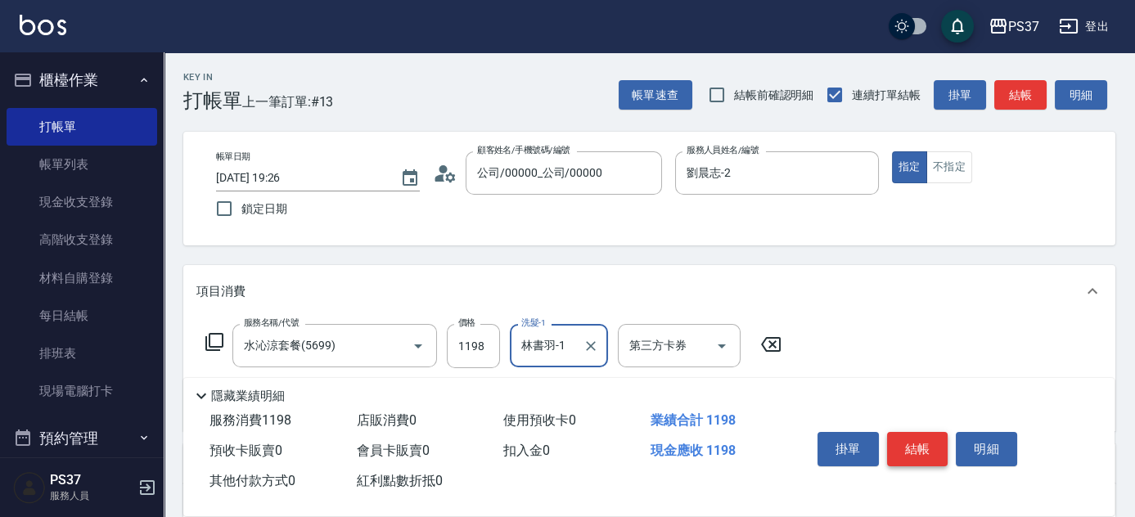
click at [903, 440] on button "結帳" at bounding box center [917, 449] width 61 height 34
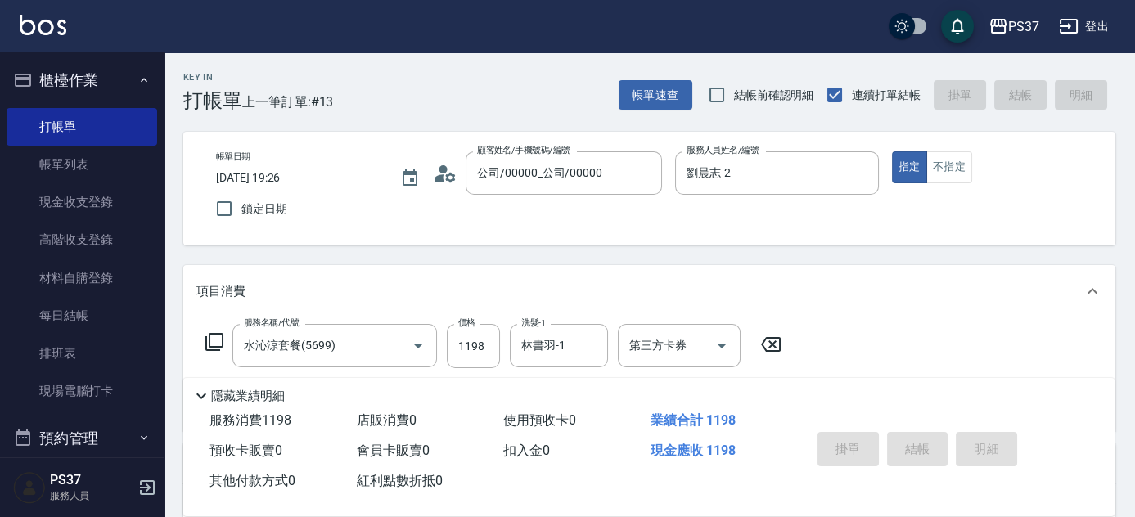
type input "[DATE] 19:27"
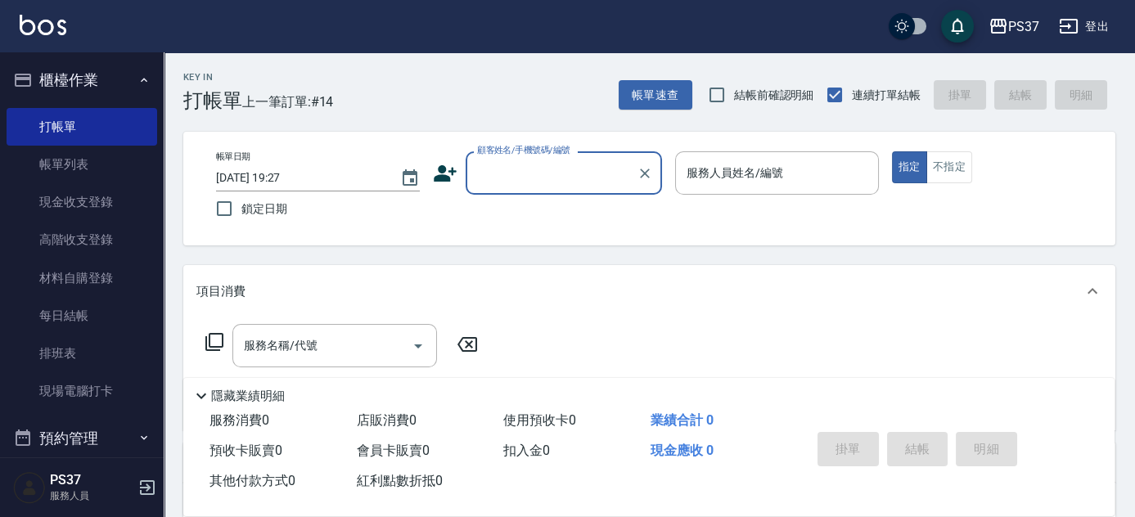
click at [522, 173] on input "顧客姓名/手機號碼/編號" at bounding box center [551, 173] width 157 height 29
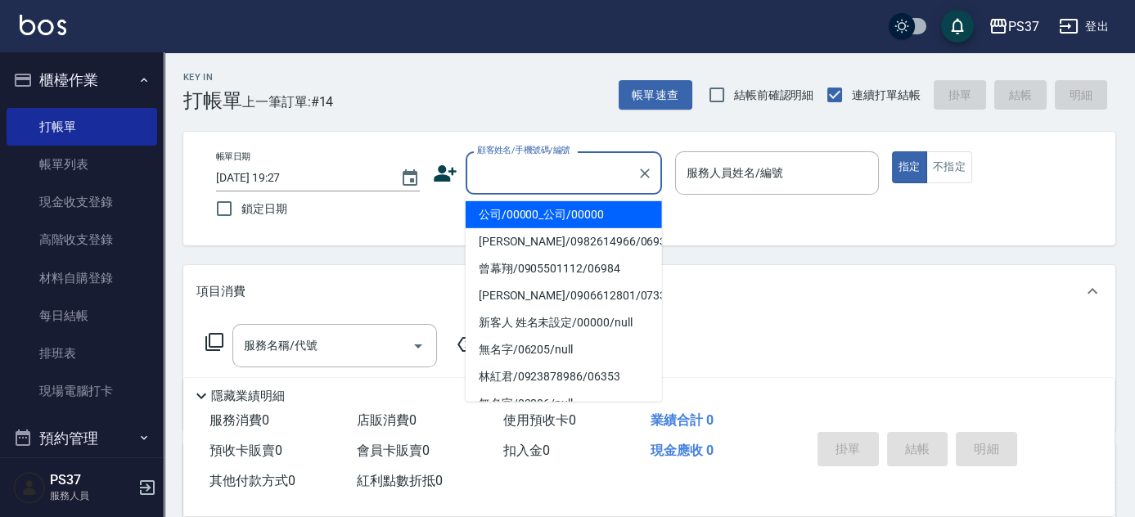
click at [548, 209] on li "公司/00000_公司/00000" at bounding box center [564, 214] width 196 height 27
type input "公司/00000_公司/00000"
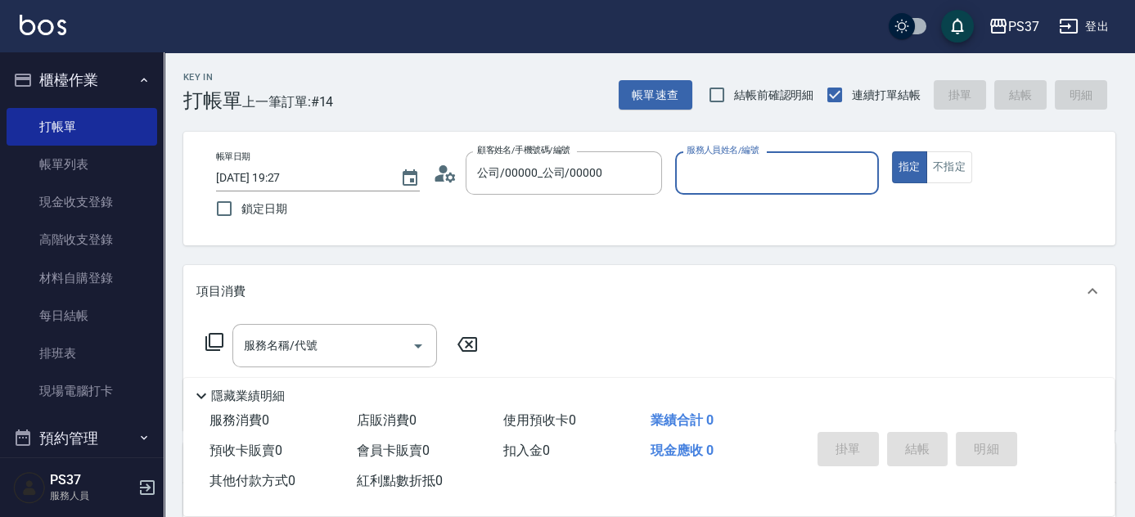
click at [705, 187] on input "服務人員姓名/編號" at bounding box center [776, 173] width 189 height 29
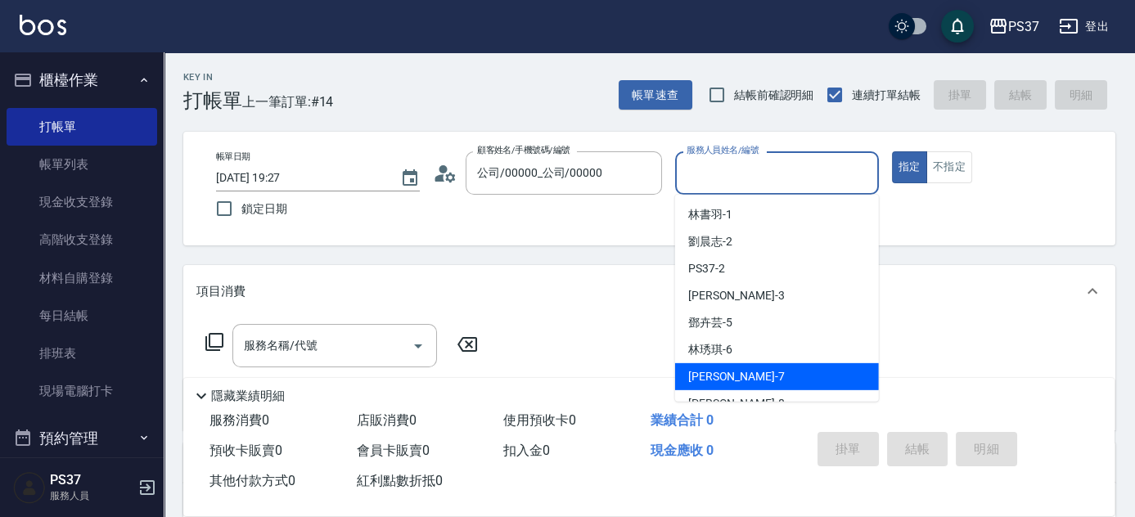
click at [772, 371] on div "[PERSON_NAME] -7" at bounding box center [777, 376] width 204 height 27
type input "[PERSON_NAME]-7"
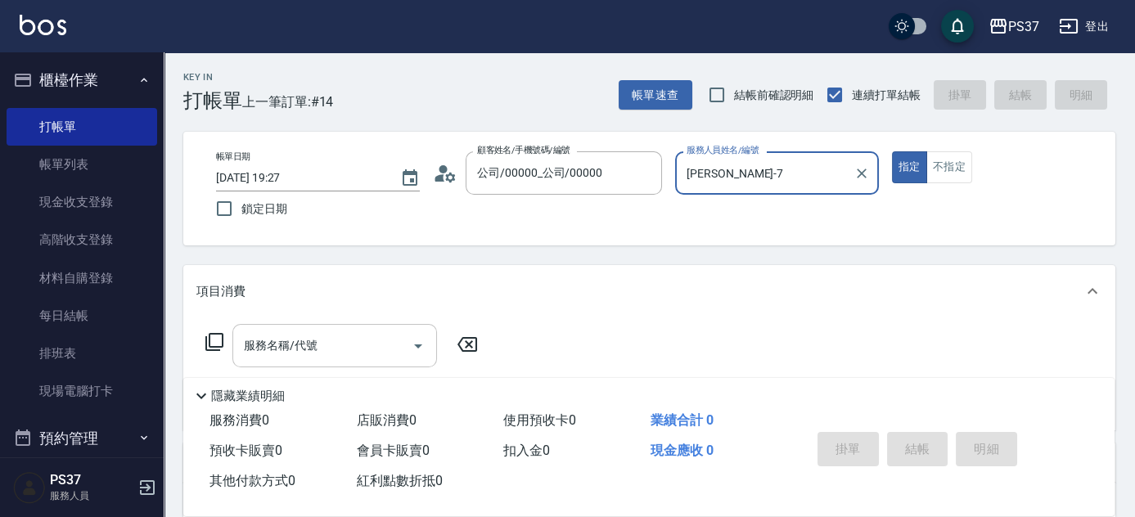
click at [349, 363] on div "服務名稱/代號" at bounding box center [334, 345] width 205 height 43
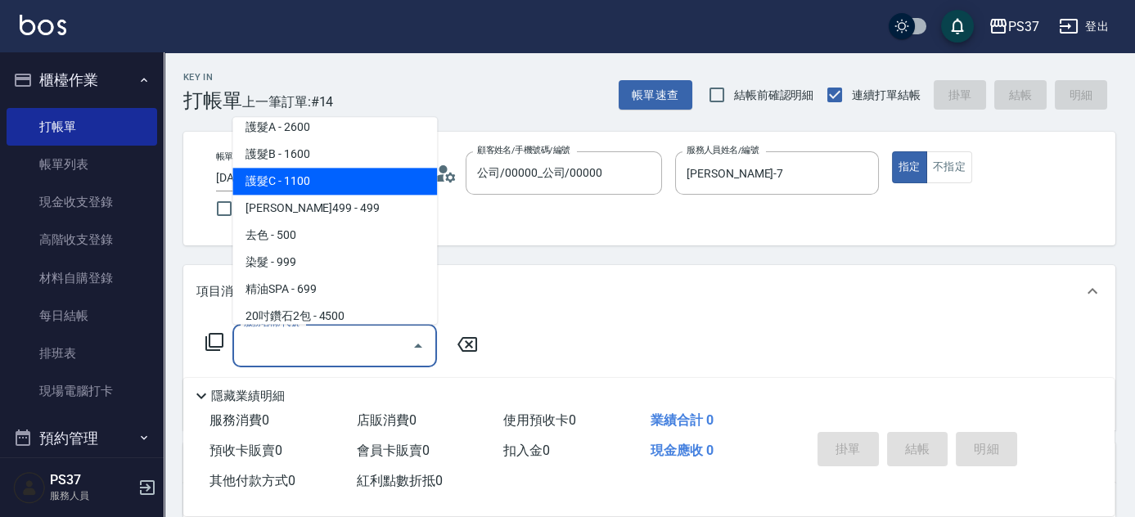
scroll to position [892, 0]
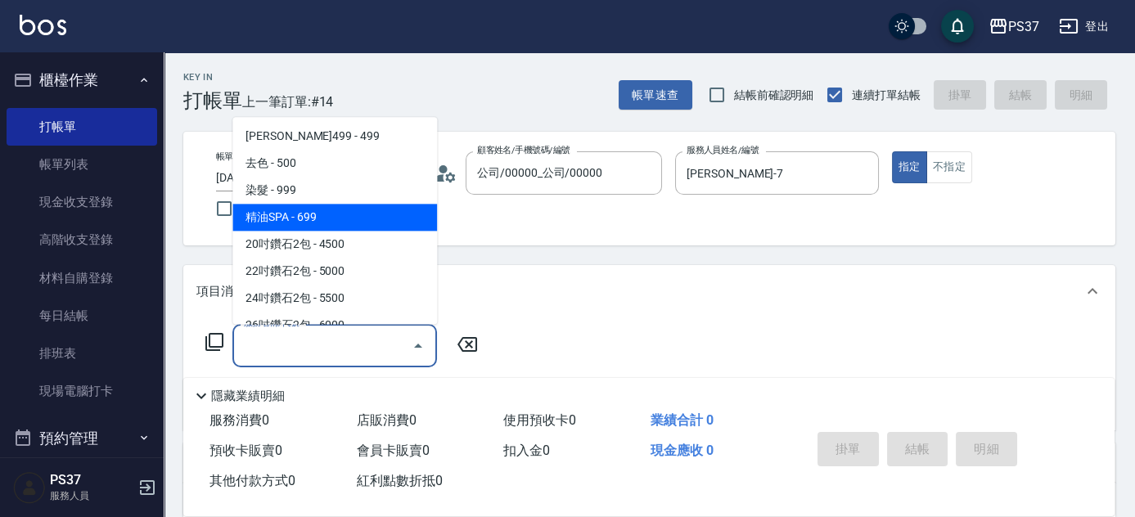
click at [320, 220] on span "精油SPA - 699" at bounding box center [334, 218] width 205 height 27
type input "精油SPA(0699)"
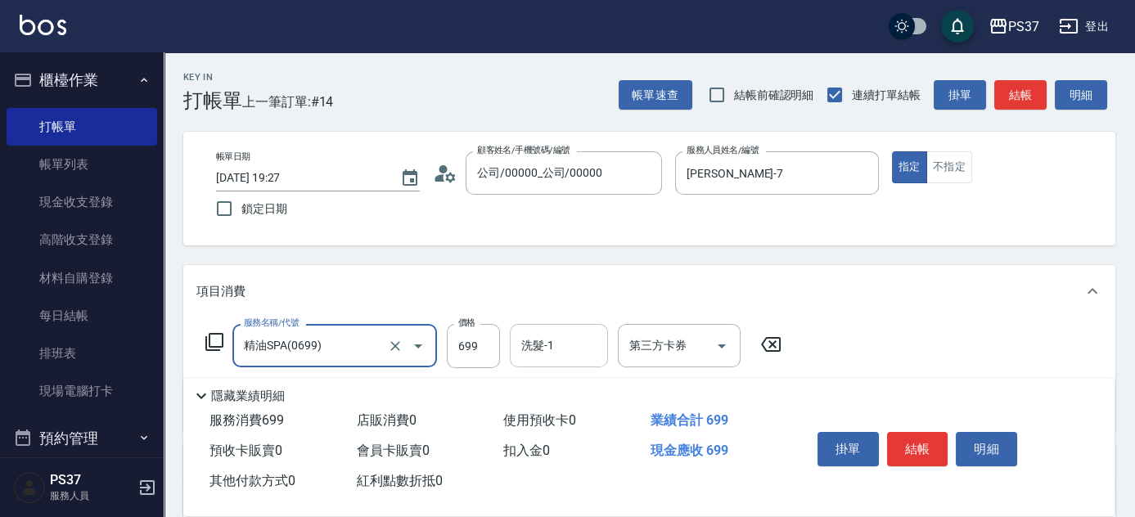
click at [538, 352] on input "洗髮-1" at bounding box center [558, 345] width 83 height 29
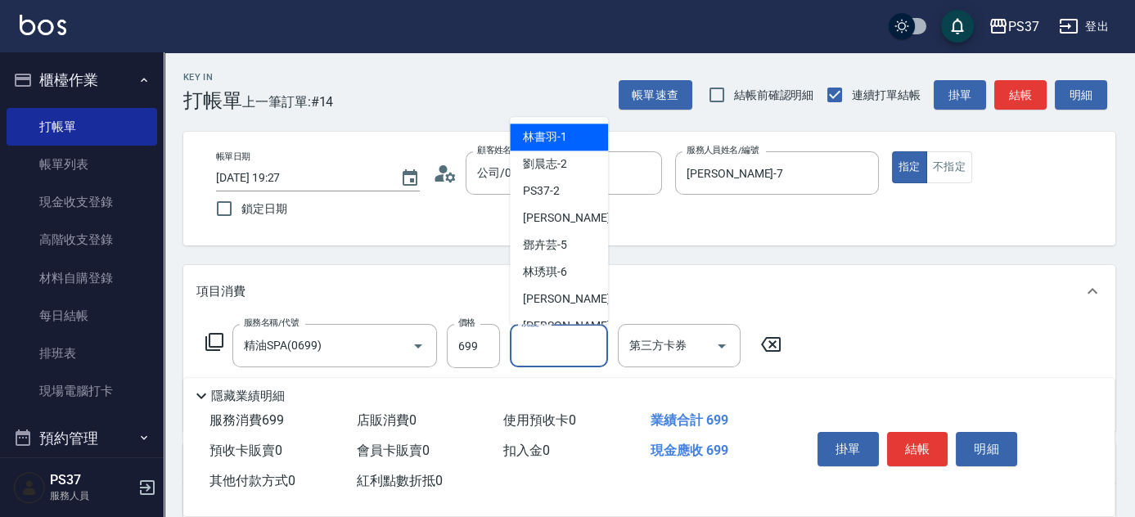
click at [548, 129] on span "林書羽 -1" at bounding box center [545, 137] width 44 height 17
type input "林書羽-1"
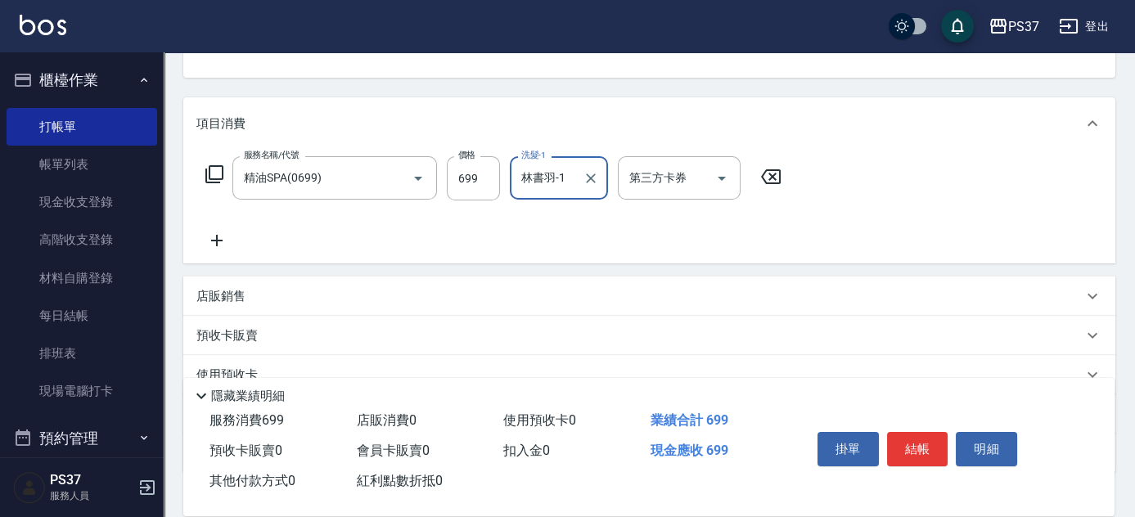
scroll to position [223, 0]
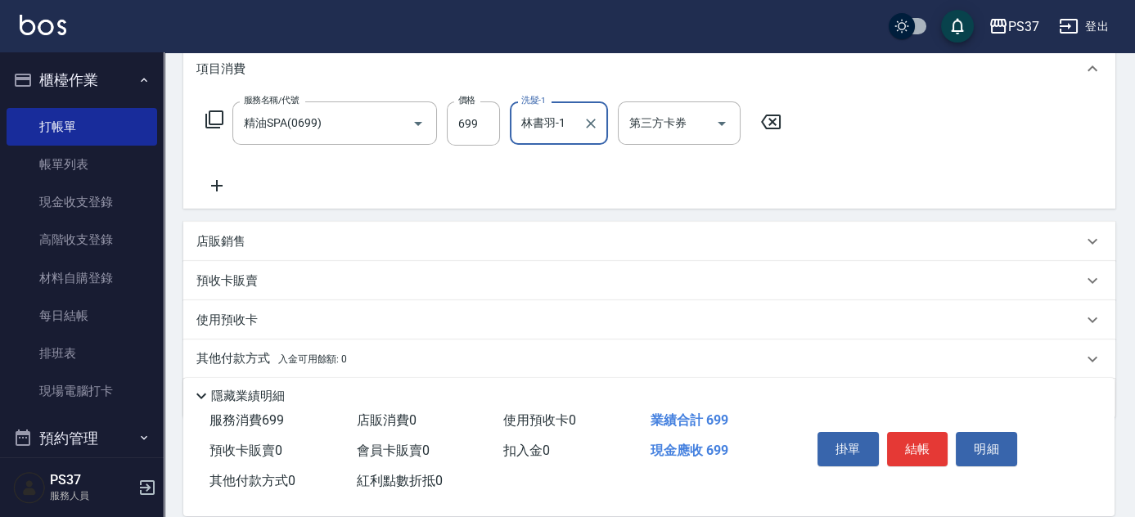
click at [215, 183] on icon at bounding box center [216, 186] width 41 height 20
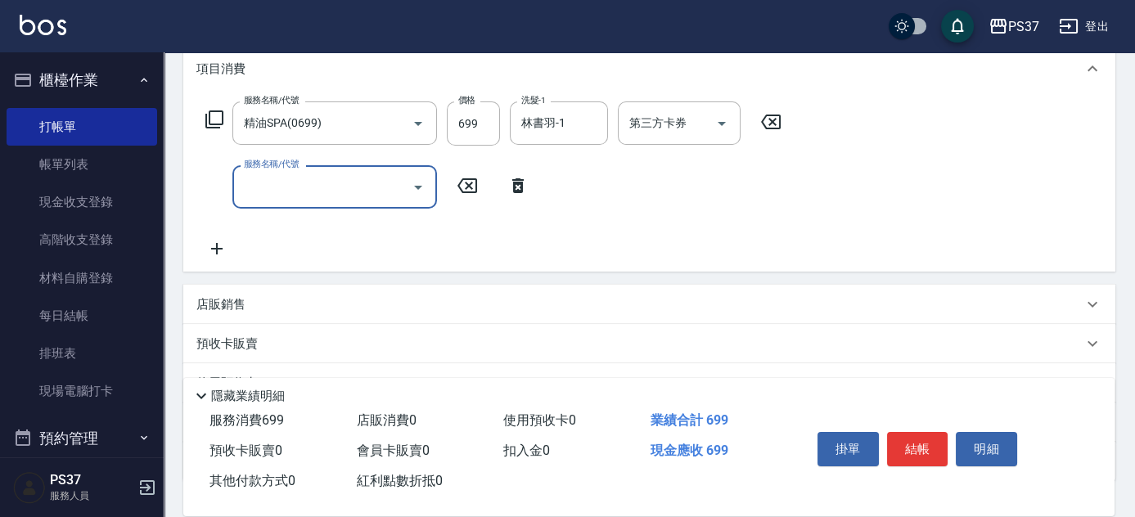
click at [253, 180] on input "服務名稱/代號" at bounding box center [322, 187] width 165 height 29
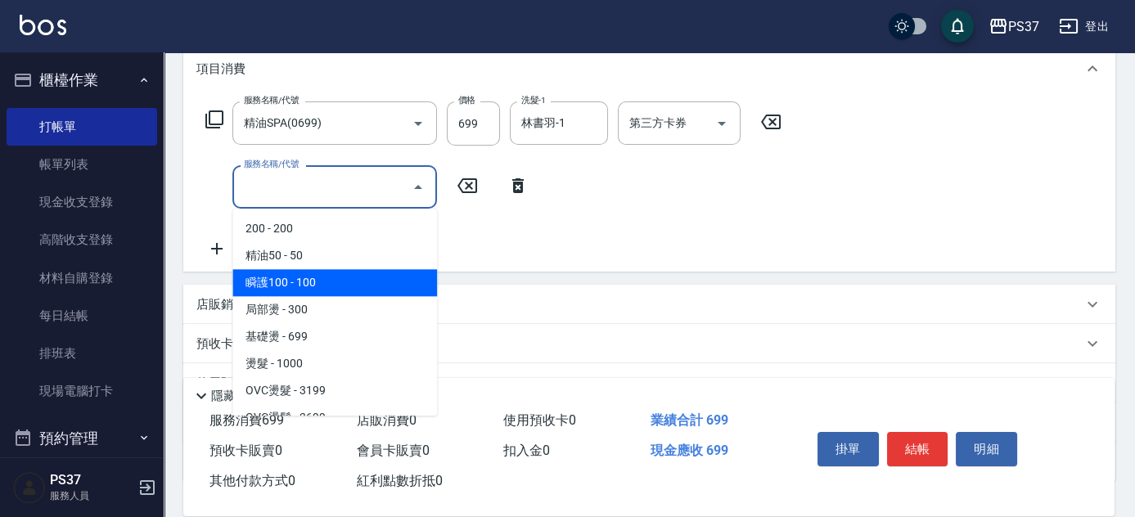
drag, startPoint x: 317, startPoint y: 277, endPoint x: 479, endPoint y: 210, distance: 175.0
click at [320, 277] on span "瞬護100 - 100" at bounding box center [334, 282] width 205 height 27
type input "瞬護100(113)"
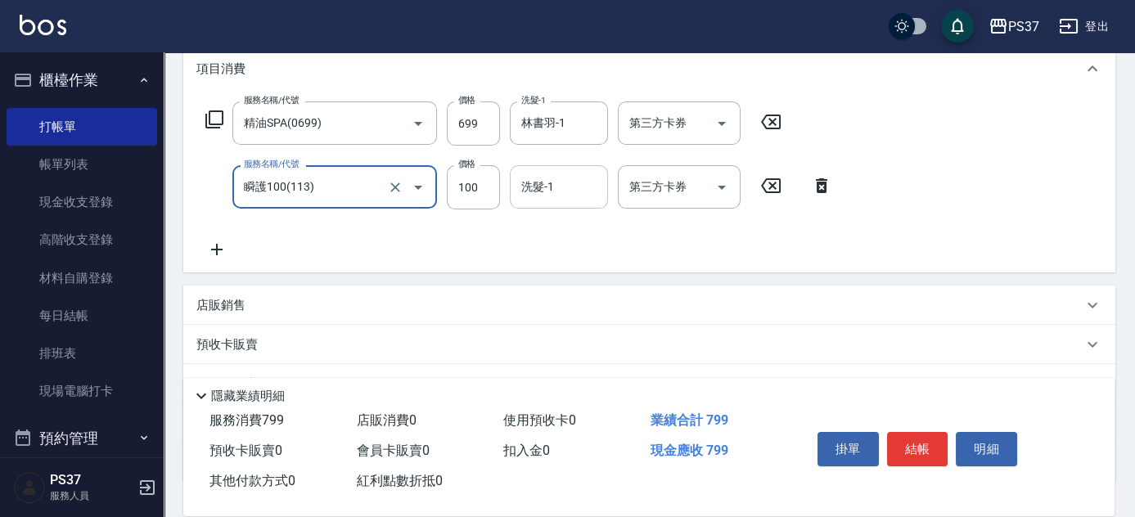
click at [537, 194] on input "洗髮-1" at bounding box center [558, 187] width 83 height 29
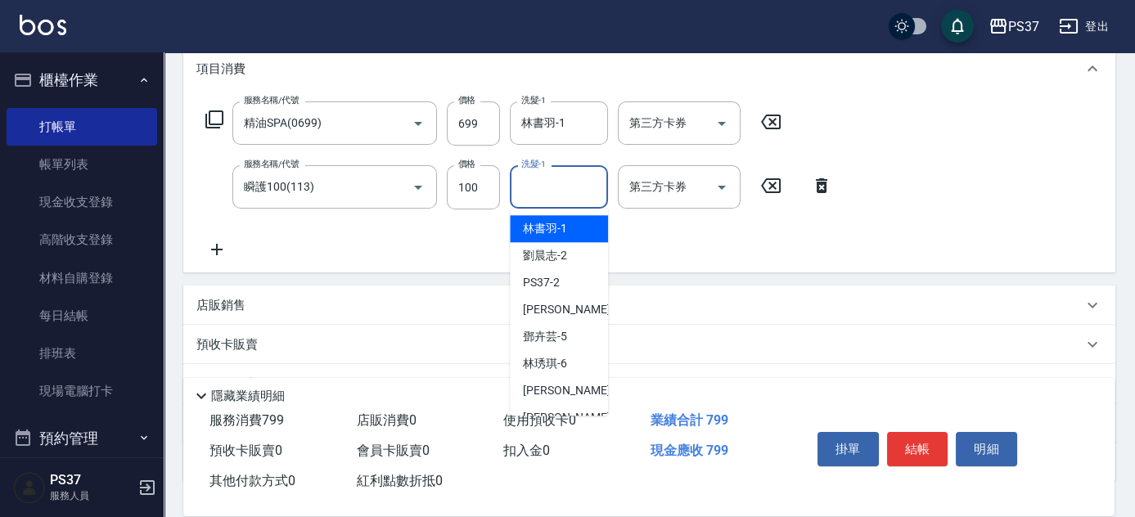
click at [555, 232] on span "林書羽 -1" at bounding box center [545, 228] width 44 height 17
type input "林書羽-1"
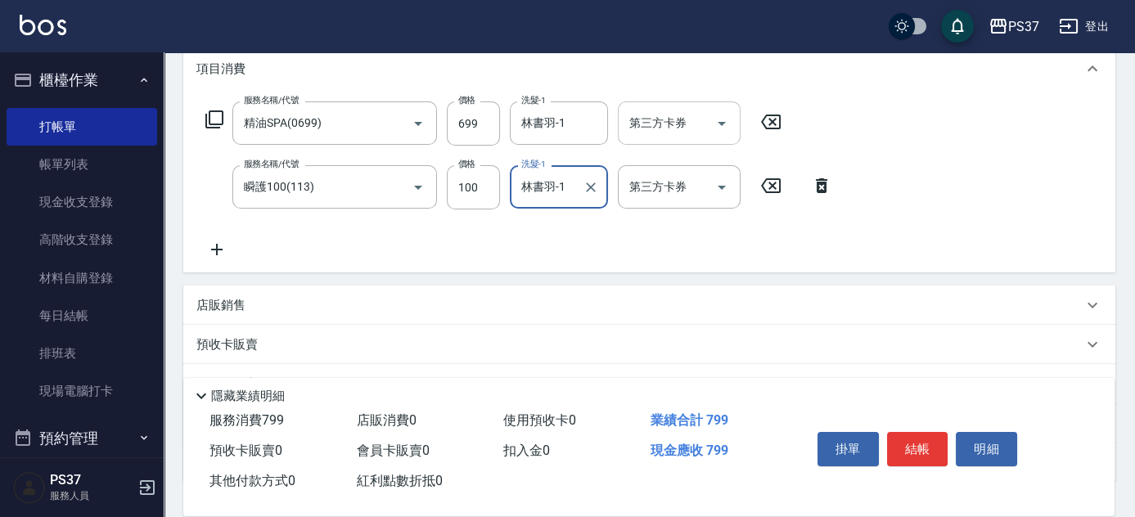
click at [723, 126] on icon "Open" at bounding box center [722, 124] width 20 height 20
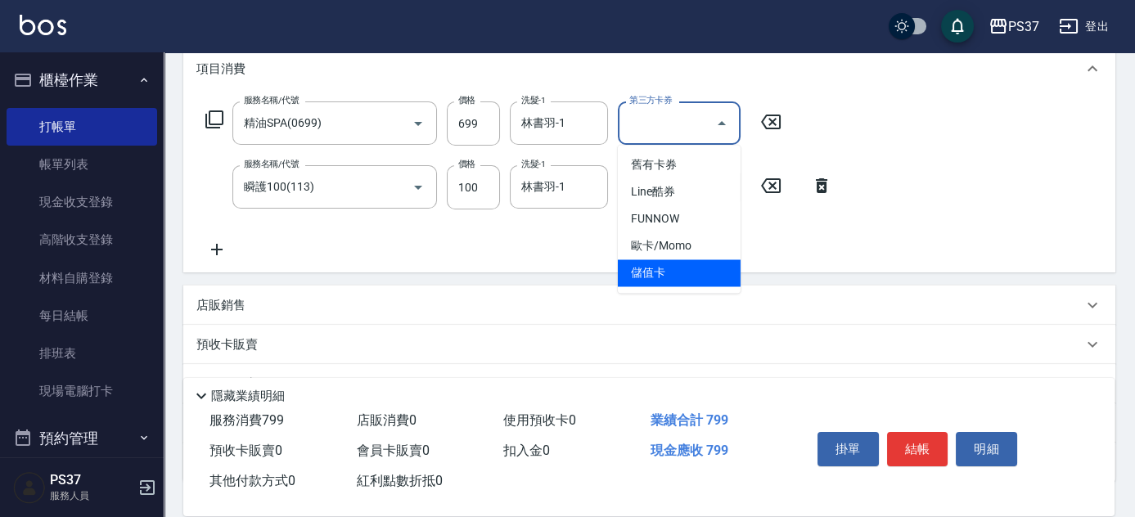
click at [698, 275] on span "儲值卡" at bounding box center [679, 272] width 123 height 27
type input "儲值卡"
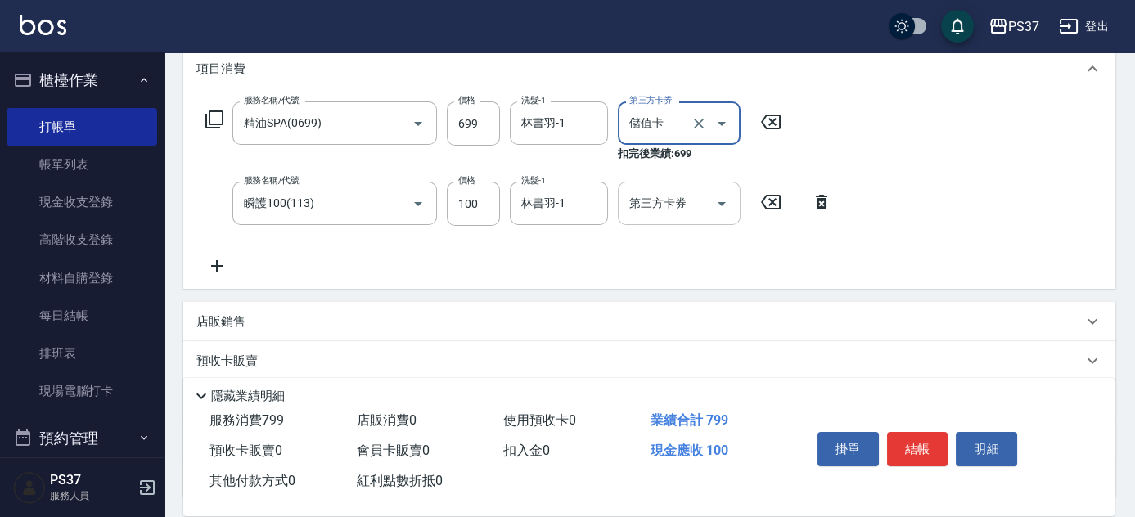
click at [730, 199] on icon "Open" at bounding box center [722, 204] width 20 height 20
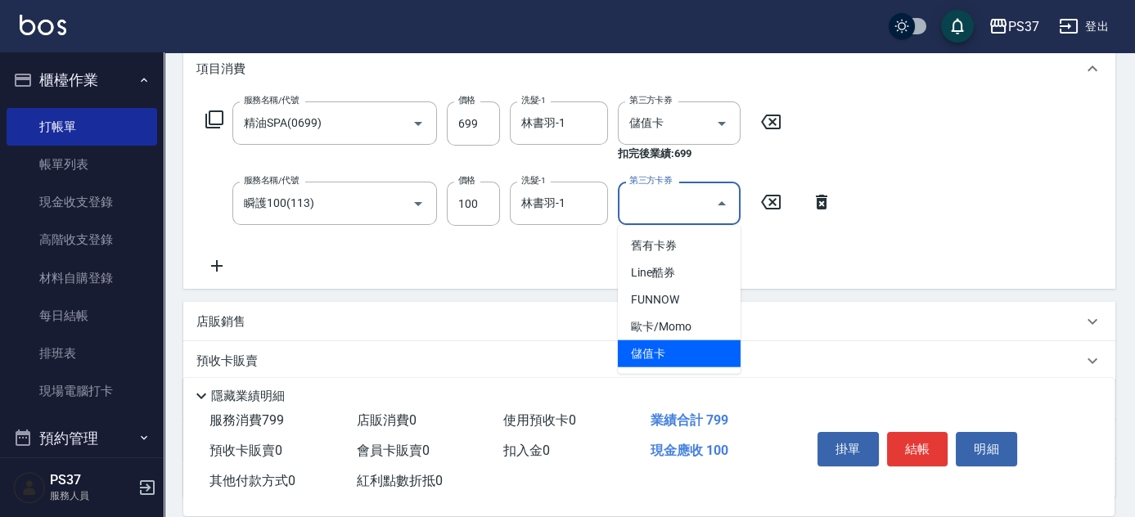
click at [704, 349] on span "儲值卡" at bounding box center [679, 353] width 123 height 27
type input "儲值卡"
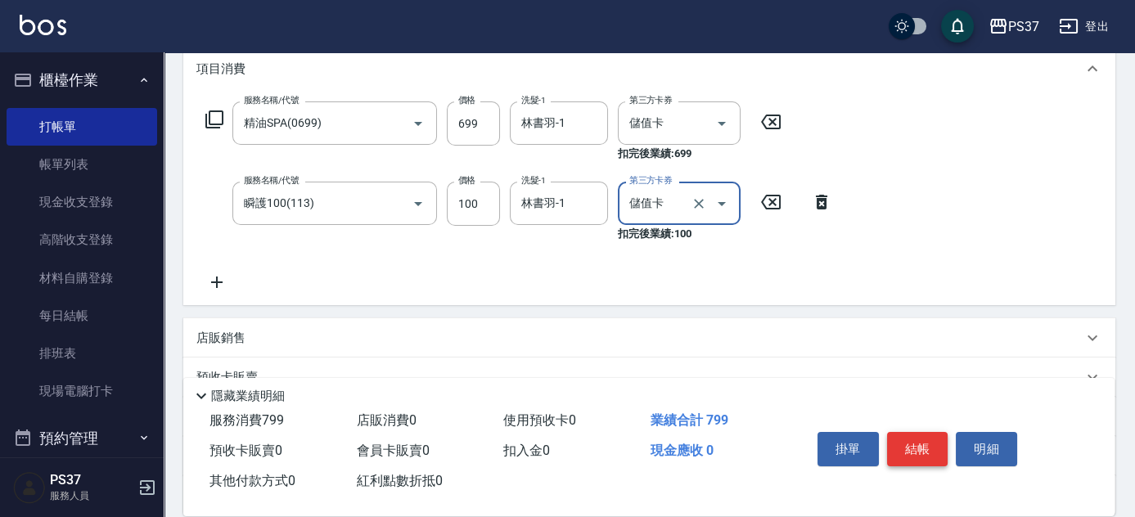
click at [930, 448] on button "結帳" at bounding box center [917, 449] width 61 height 34
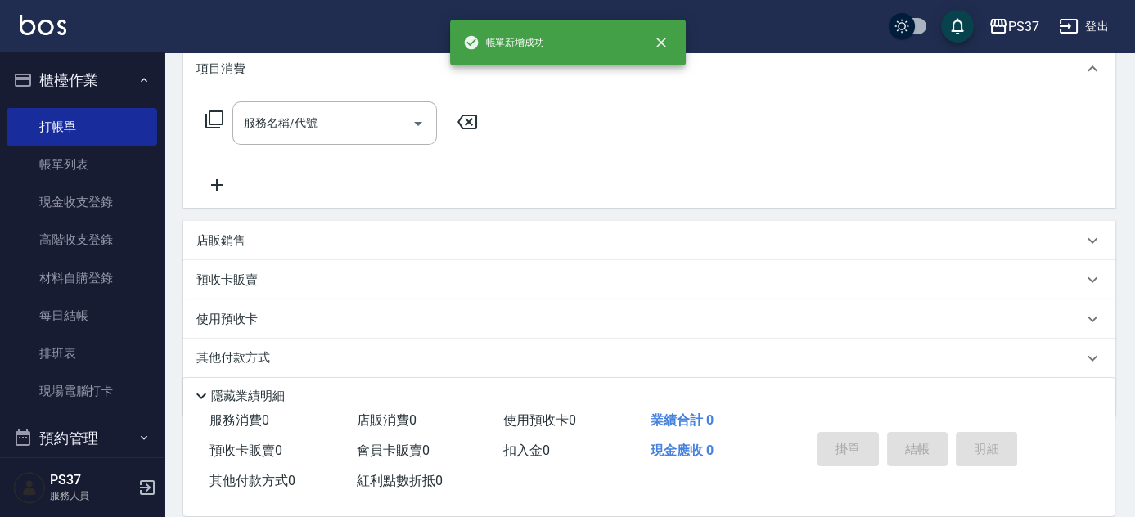
scroll to position [0, 0]
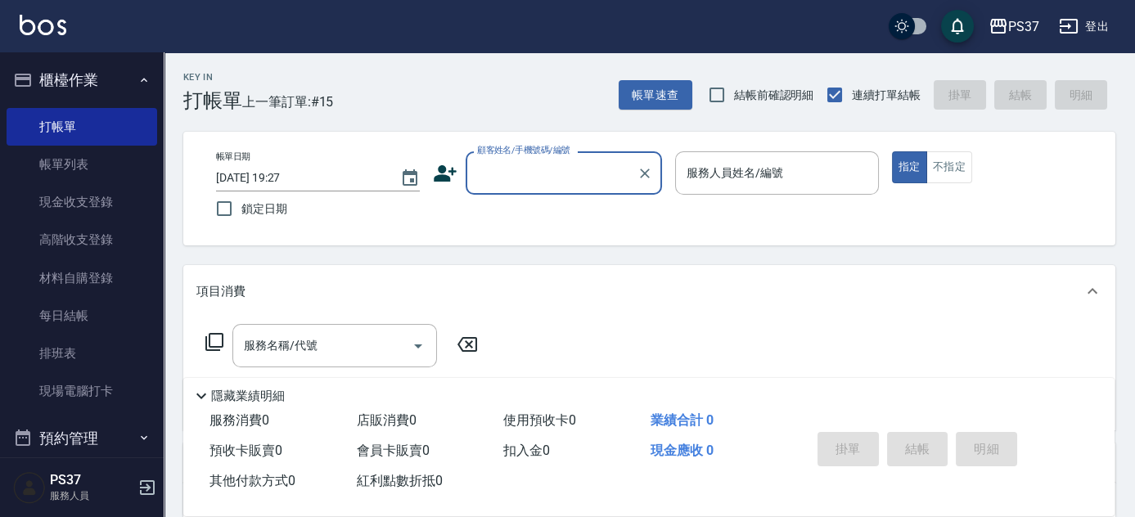
click at [541, 187] on div "顧客姓名/手機號碼/編號" at bounding box center [564, 172] width 196 height 43
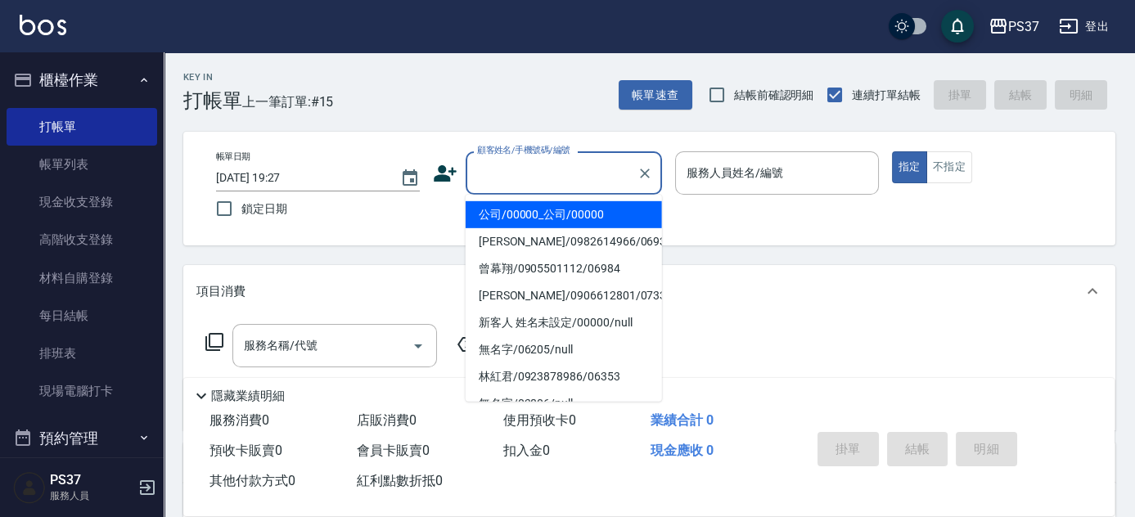
click at [547, 209] on li "公司/00000_公司/00000" at bounding box center [564, 214] width 196 height 27
type input "公司/00000_公司/00000"
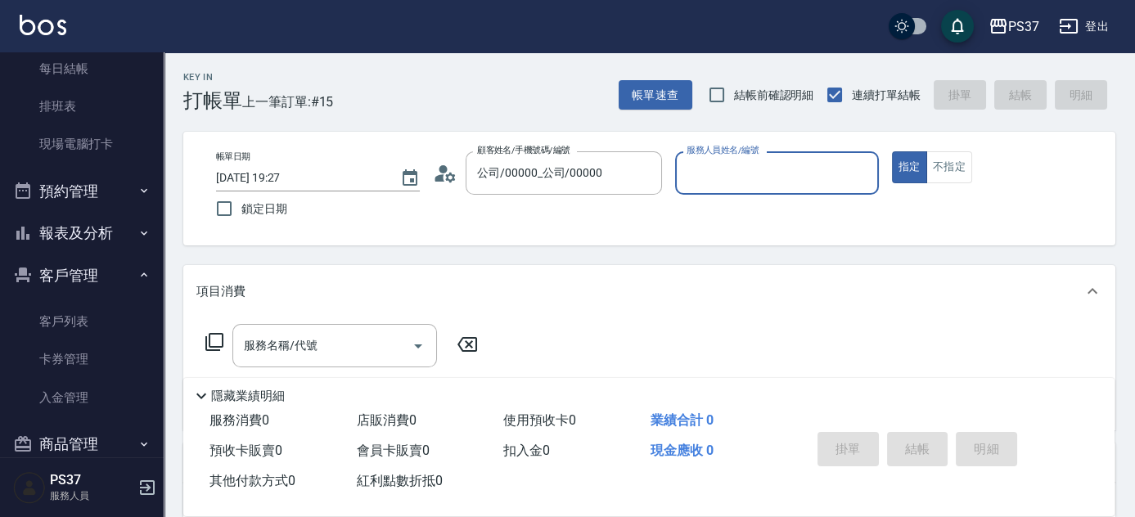
scroll to position [274, 0]
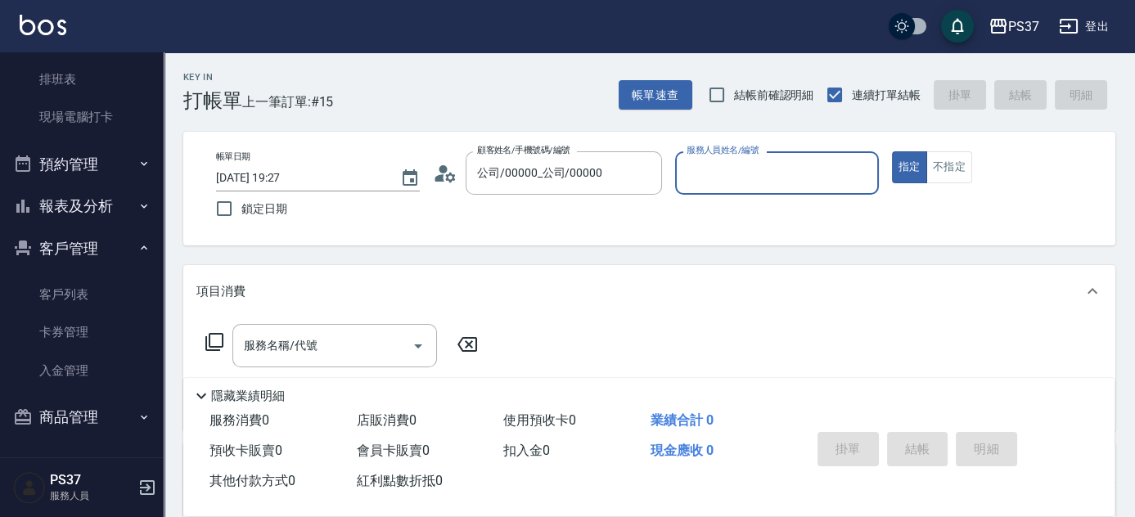
click at [93, 212] on button "報表及分析" at bounding box center [82, 206] width 151 height 43
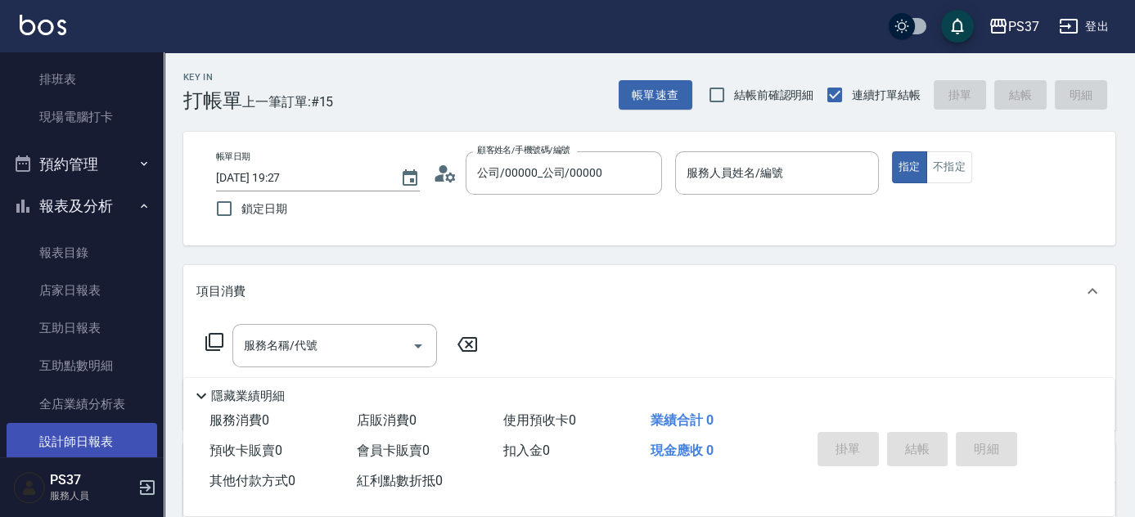
click at [88, 435] on link "設計師日報表" at bounding box center [82, 442] width 151 height 38
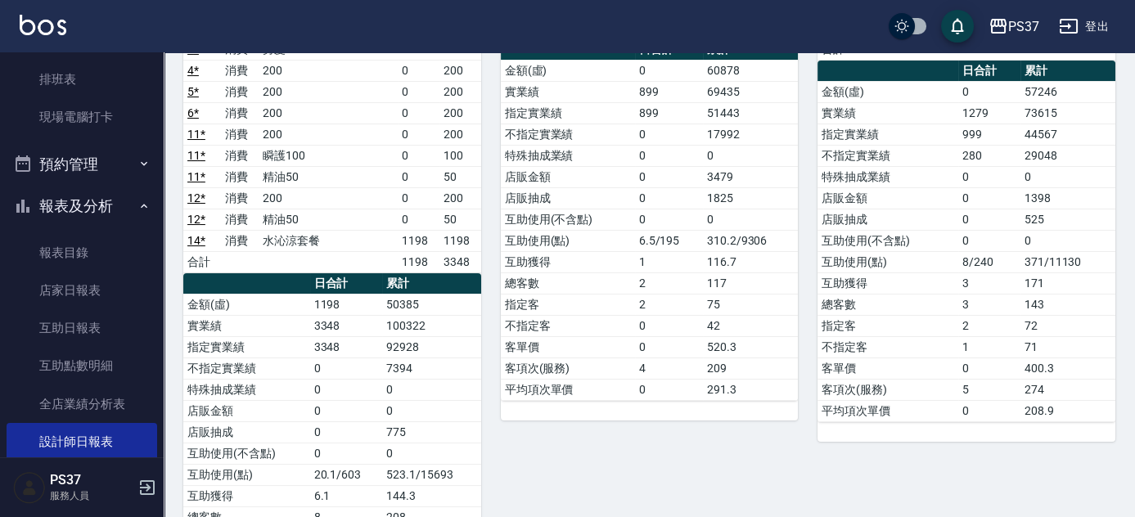
scroll to position [223, 0]
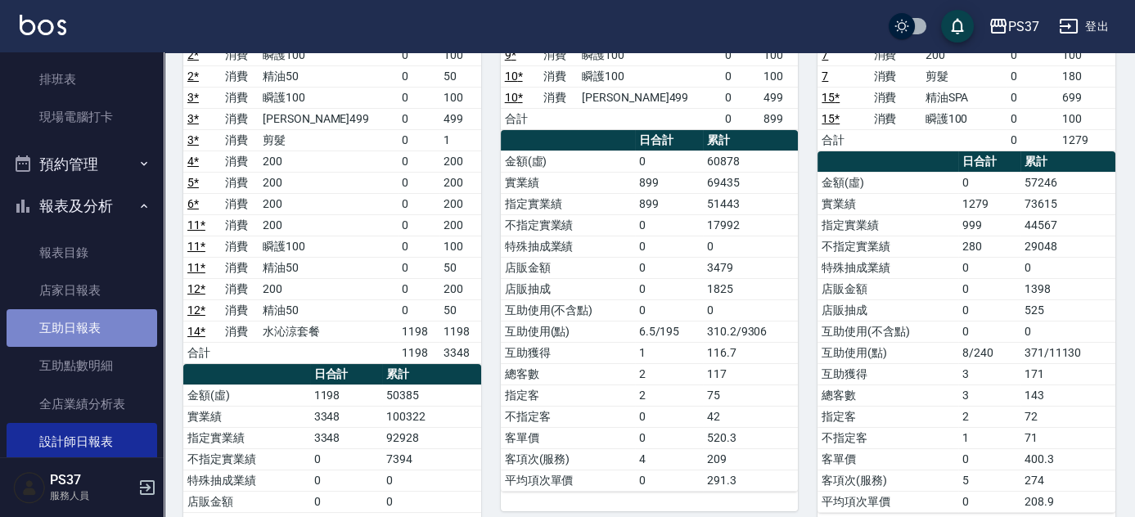
click at [85, 322] on link "互助日報表" at bounding box center [82, 328] width 151 height 38
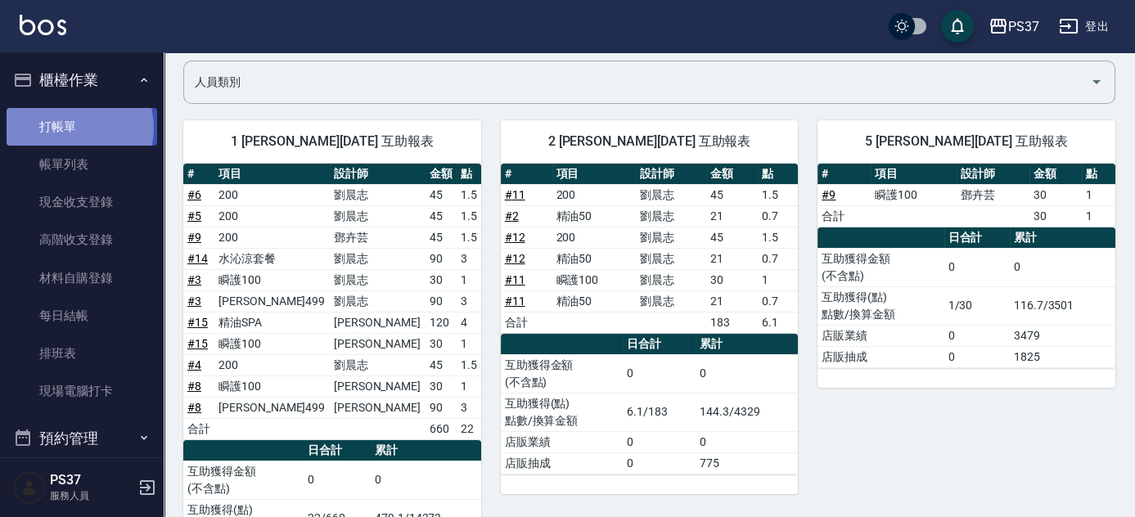
click at [73, 128] on link "打帳單" at bounding box center [82, 127] width 151 height 38
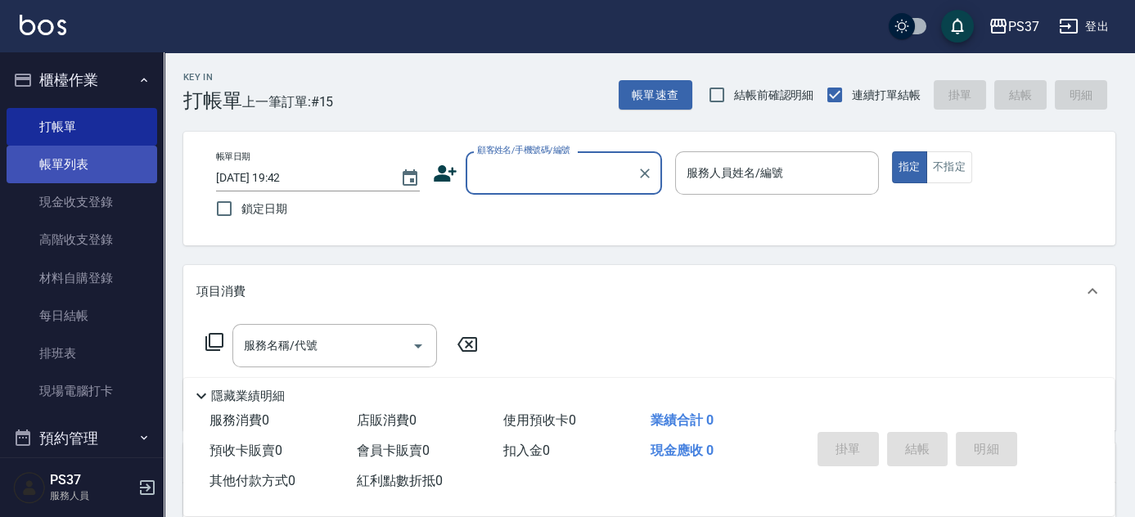
click at [70, 163] on link "帳單列表" at bounding box center [82, 165] width 151 height 38
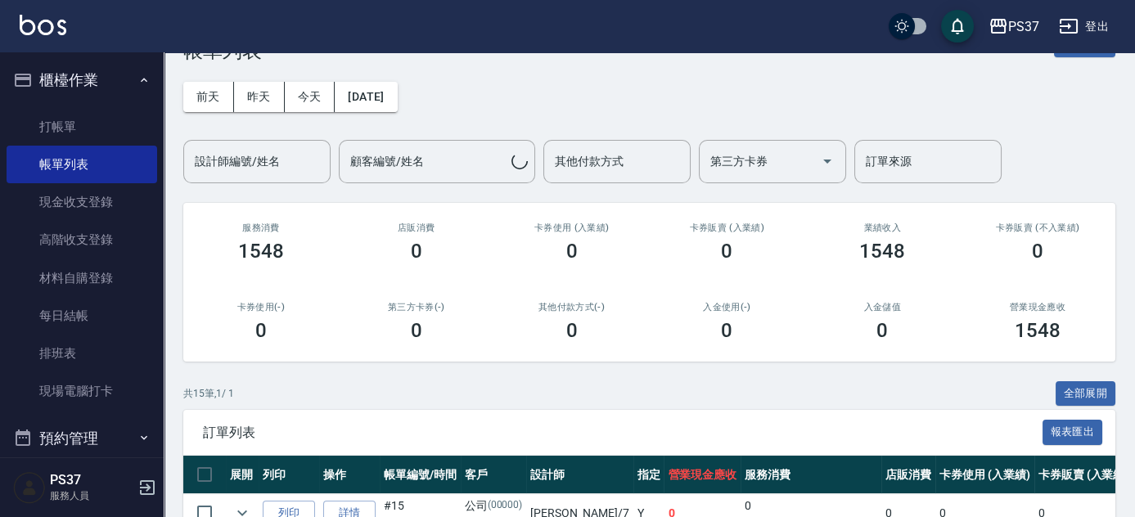
scroll to position [446, 0]
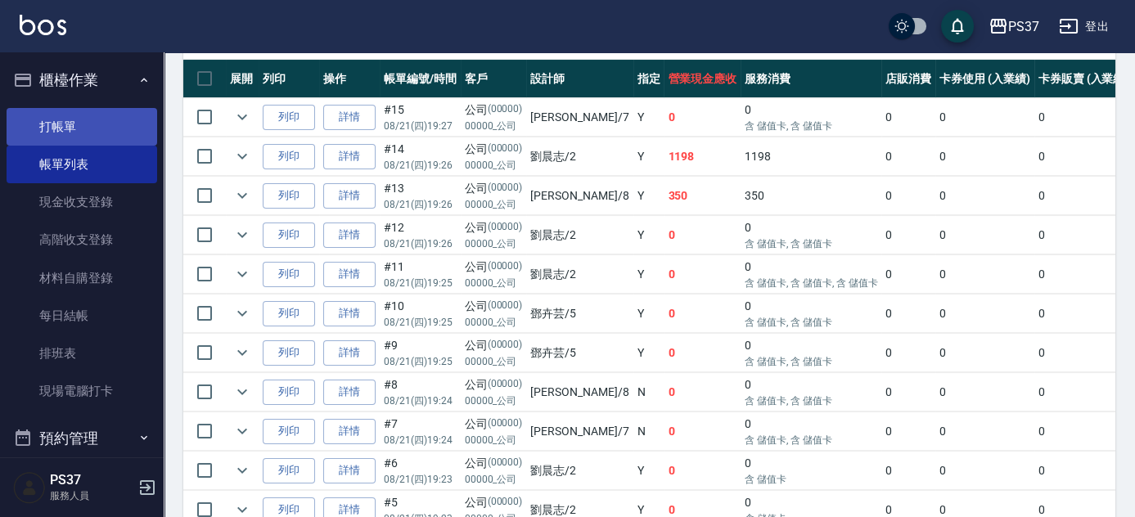
click at [83, 140] on link "打帳單" at bounding box center [82, 127] width 151 height 38
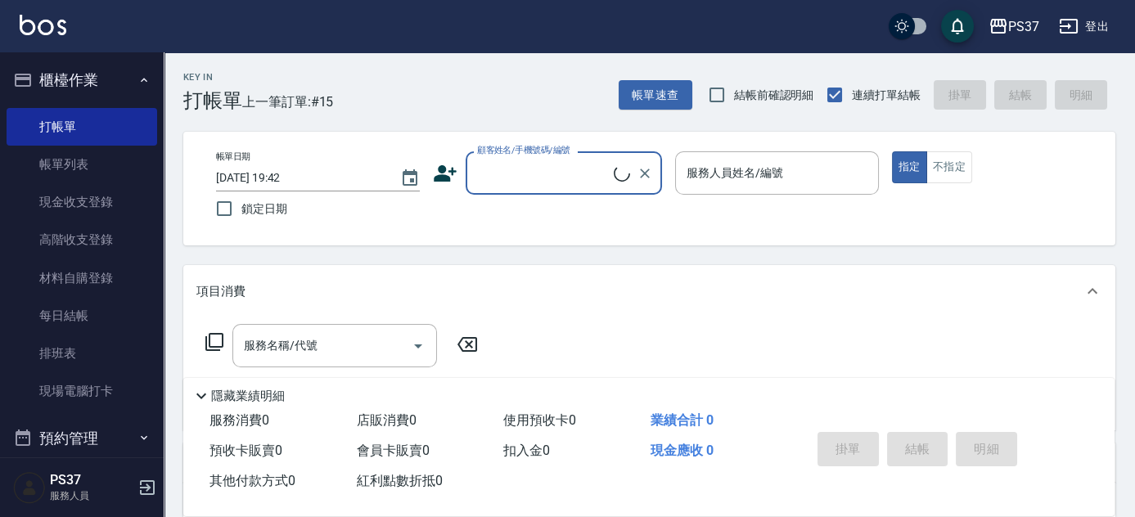
click at [546, 177] on input "顧客姓名/手機號碼/編號" at bounding box center [543, 173] width 141 height 29
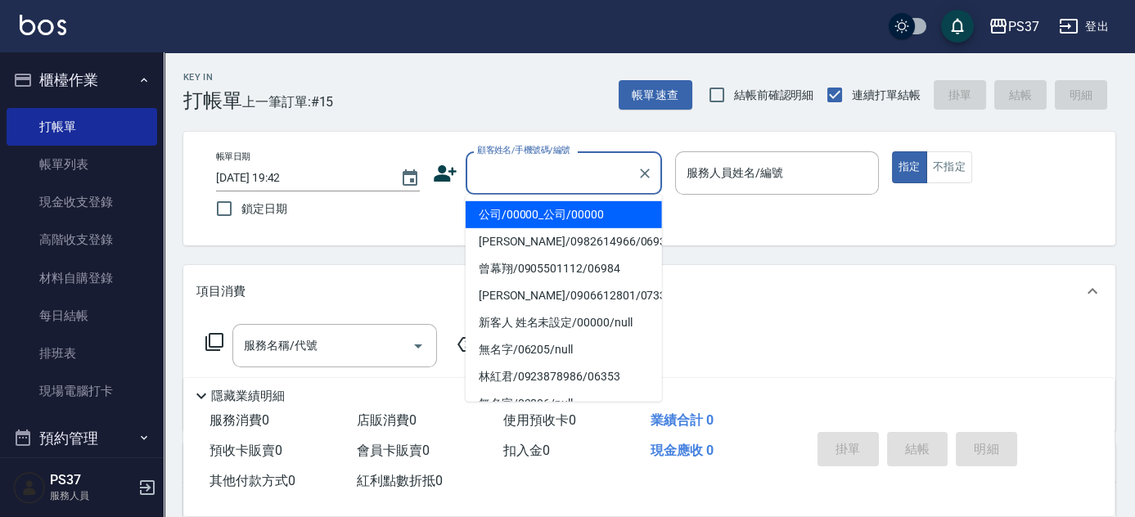
click at [543, 216] on li "公司/00000_公司/00000" at bounding box center [564, 214] width 196 height 27
type input "公司/00000_公司/00000"
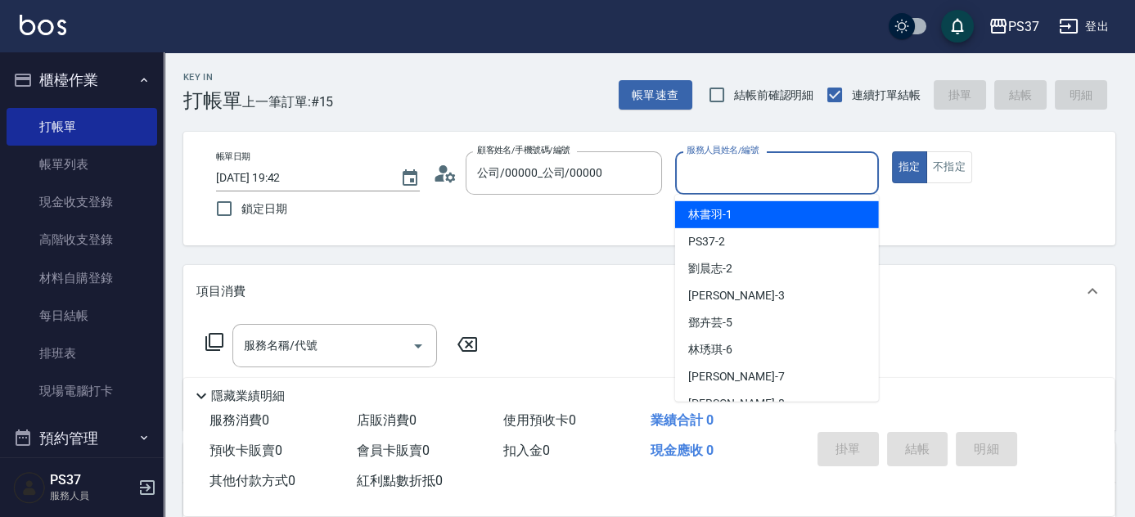
click at [736, 178] on input "服務人員姓名/編號" at bounding box center [776, 173] width 189 height 29
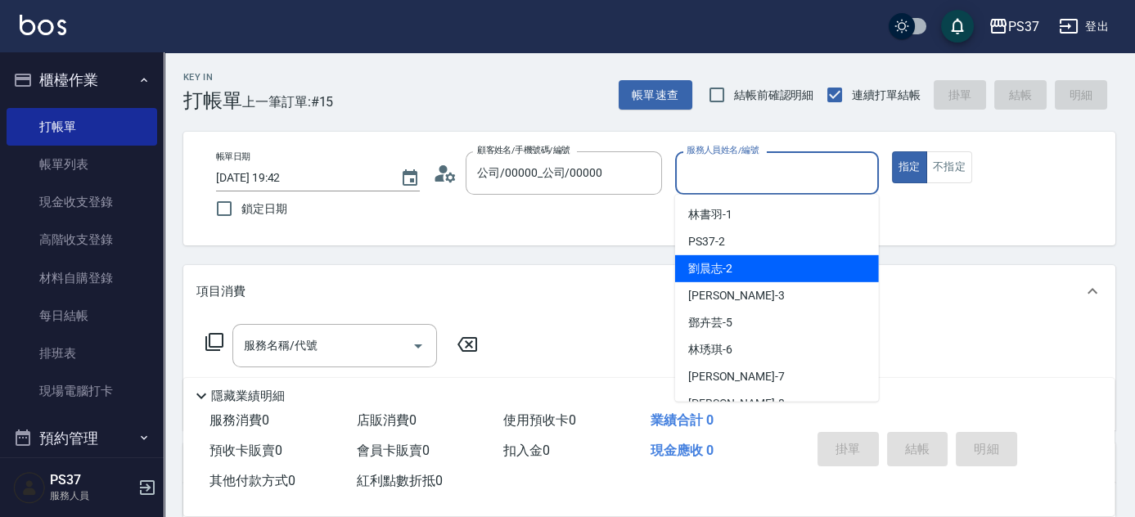
click at [740, 259] on div "劉晨志 -2" at bounding box center [777, 268] width 204 height 27
type input "劉晨志-2"
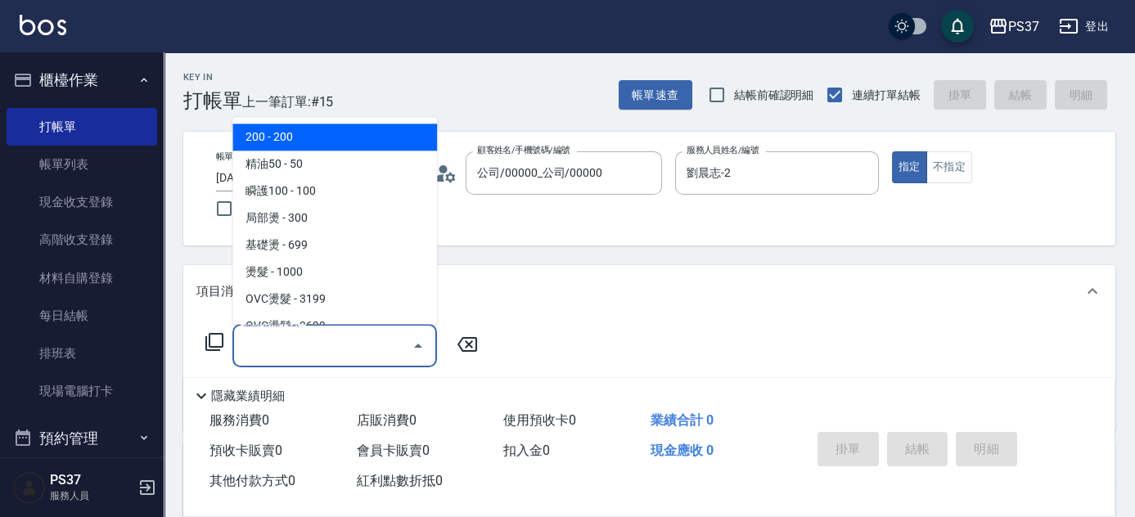
click at [309, 332] on input "服務名稱/代號" at bounding box center [322, 345] width 165 height 29
click at [321, 141] on span "200 - 200" at bounding box center [334, 137] width 205 height 27
type input "200(111)"
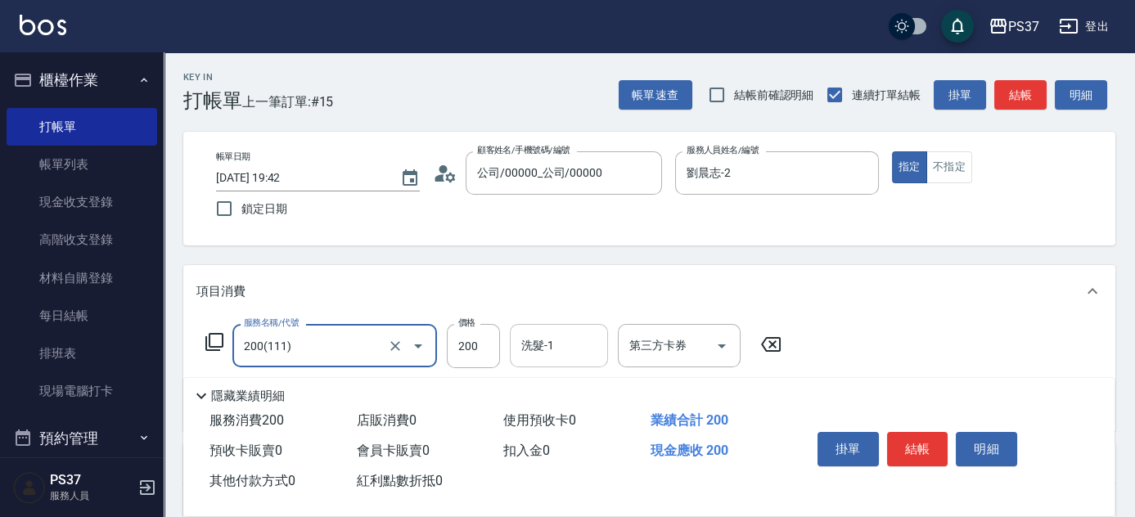
click at [583, 347] on input "洗髮-1" at bounding box center [558, 345] width 83 height 29
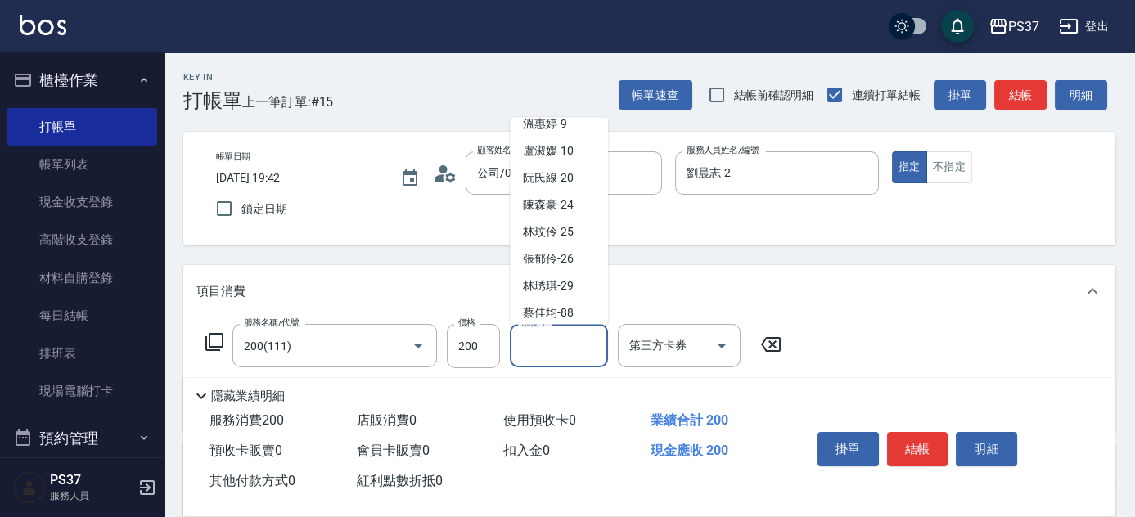
scroll to position [264, 0]
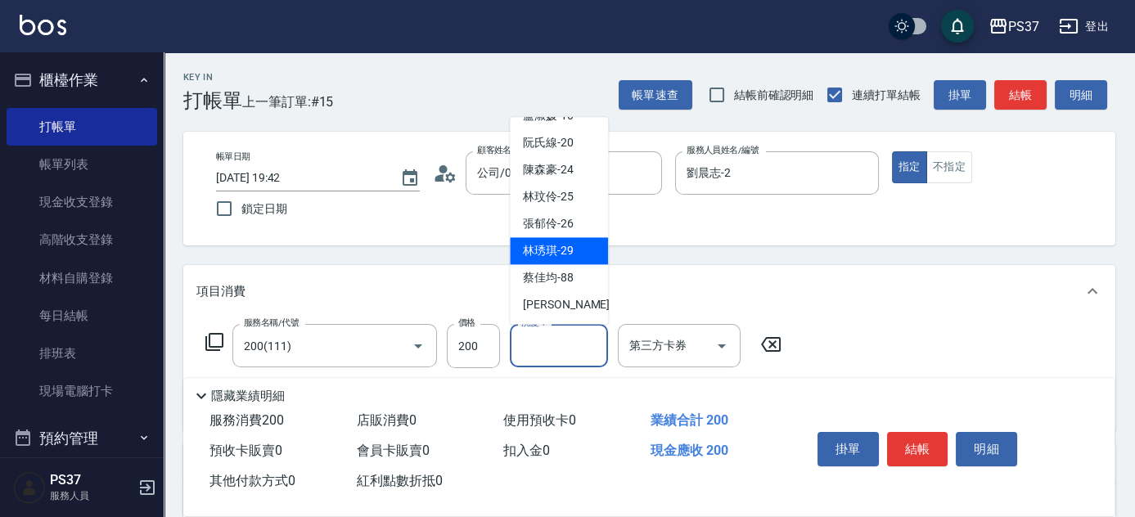
click at [558, 256] on span "[PERSON_NAME]-29" at bounding box center [548, 251] width 51 height 17
type input "[PERSON_NAME]-29"
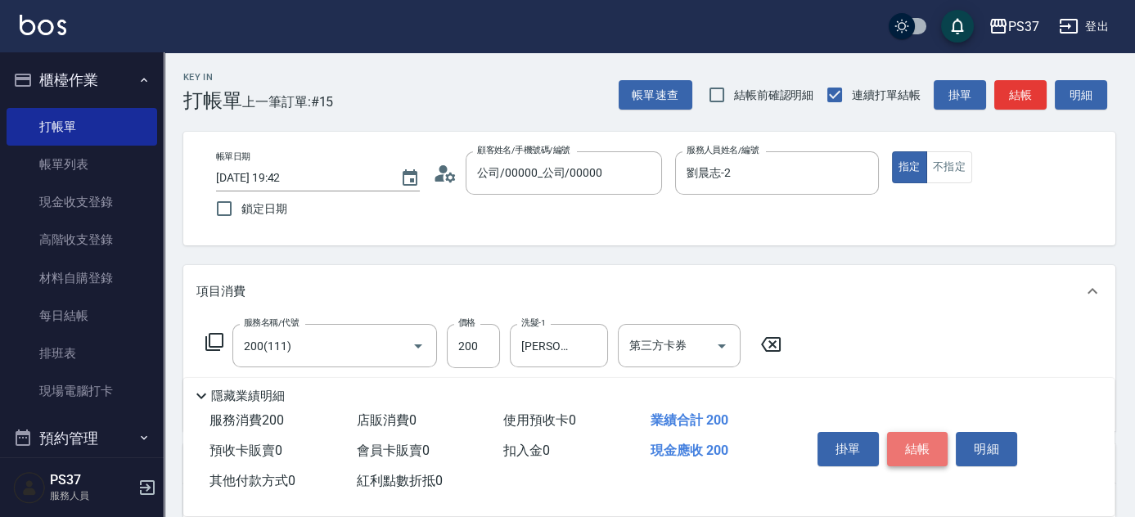
click at [925, 445] on button "結帳" at bounding box center [917, 449] width 61 height 34
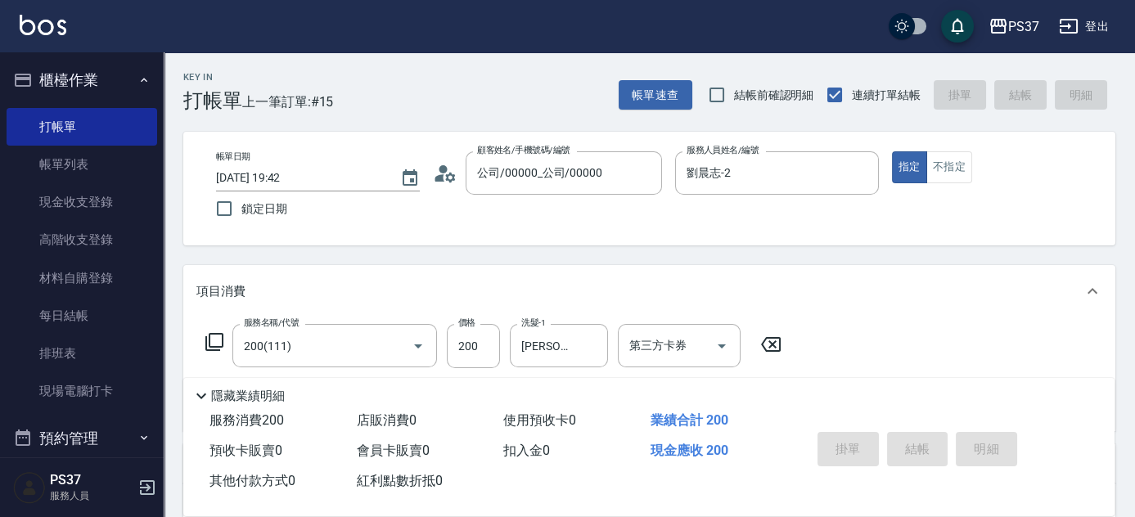
type input "[DATE] 19:43"
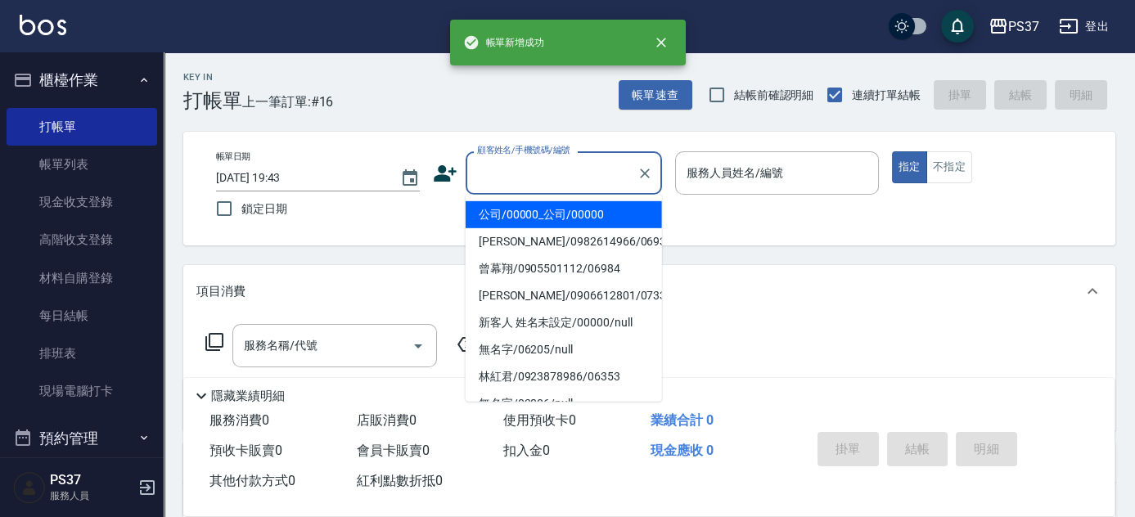
click at [538, 178] on input "顧客姓名/手機號碼/編號" at bounding box center [551, 173] width 157 height 29
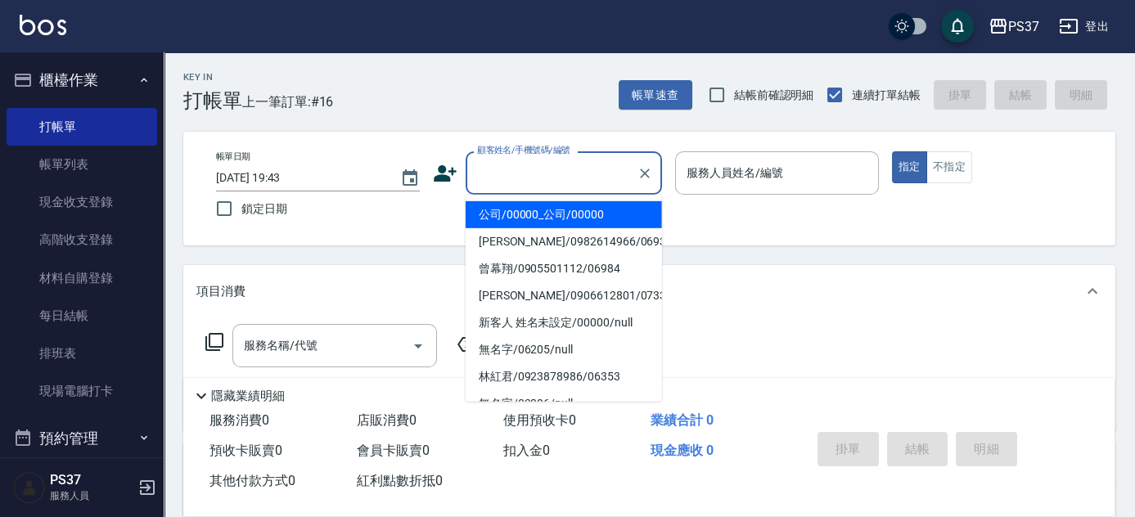
click at [526, 211] on li "公司/00000_公司/00000" at bounding box center [564, 214] width 196 height 27
type input "公司/00000_公司/00000"
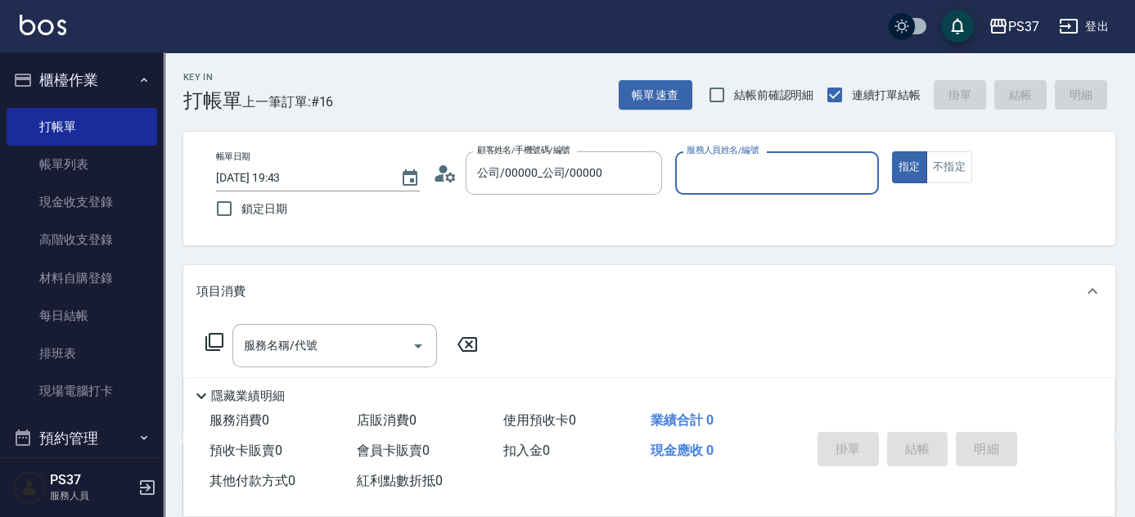
click at [770, 172] on input "服務人員姓名/編號" at bounding box center [776, 173] width 189 height 29
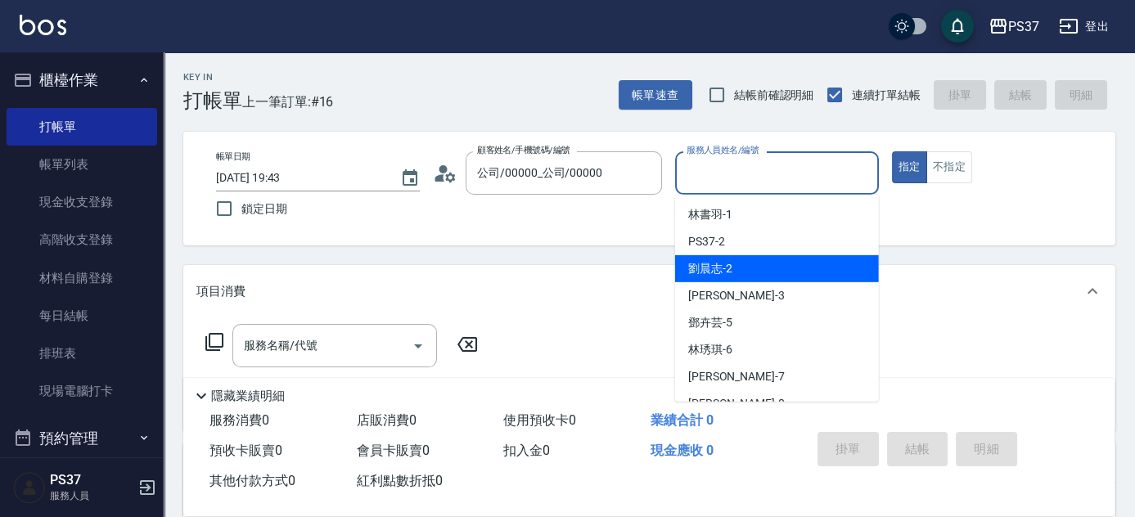
click at [771, 270] on div "劉晨志 -2" at bounding box center [777, 268] width 204 height 27
type input "劉晨志-2"
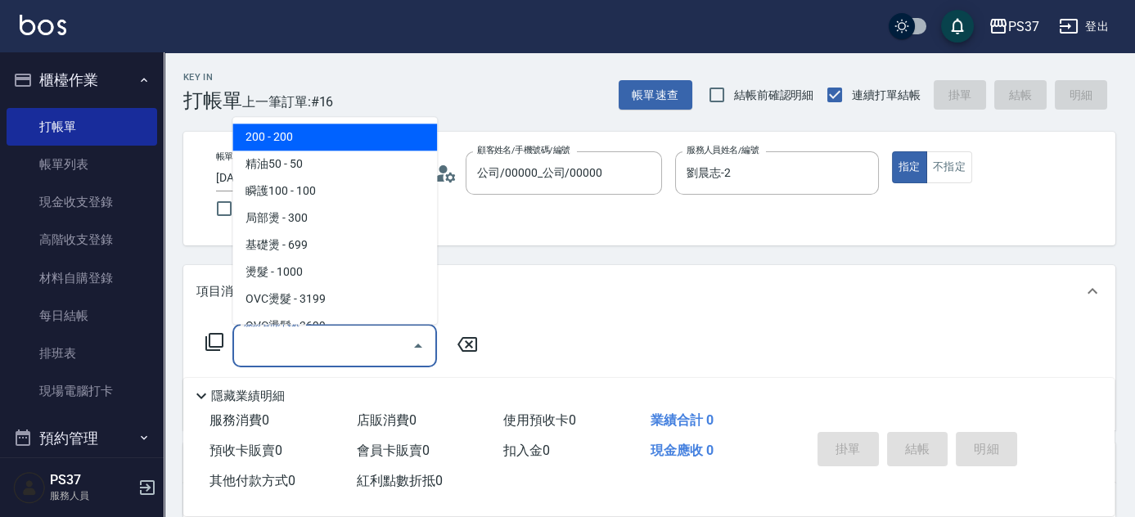
click at [292, 349] on input "服務名稱/代號" at bounding box center [322, 345] width 165 height 29
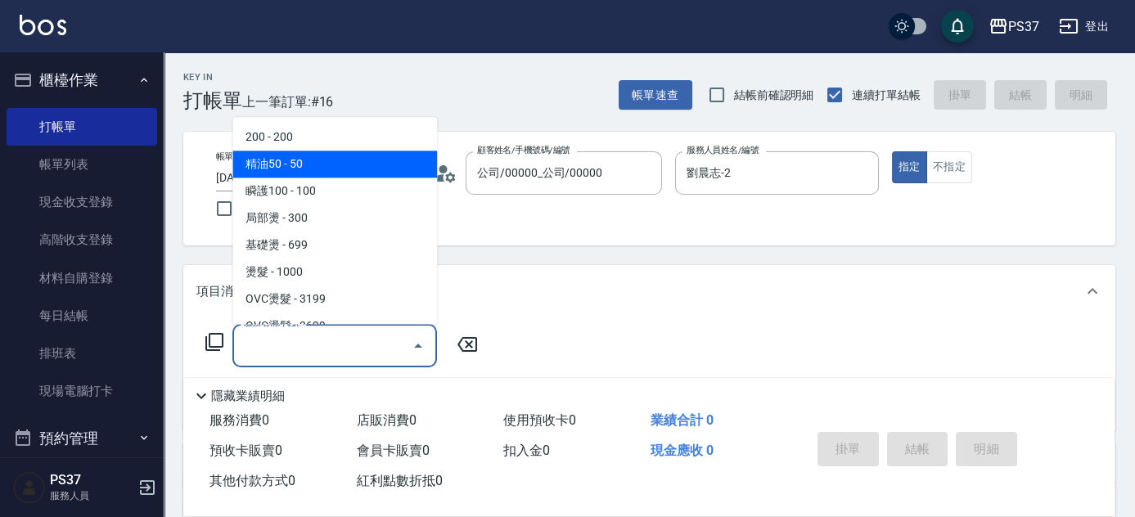
drag, startPoint x: 311, startPoint y: 151, endPoint x: 301, endPoint y: 115, distance: 38.1
click at [311, 151] on span "精油50 - 50" at bounding box center [334, 164] width 205 height 27
type input "精油50(112)"
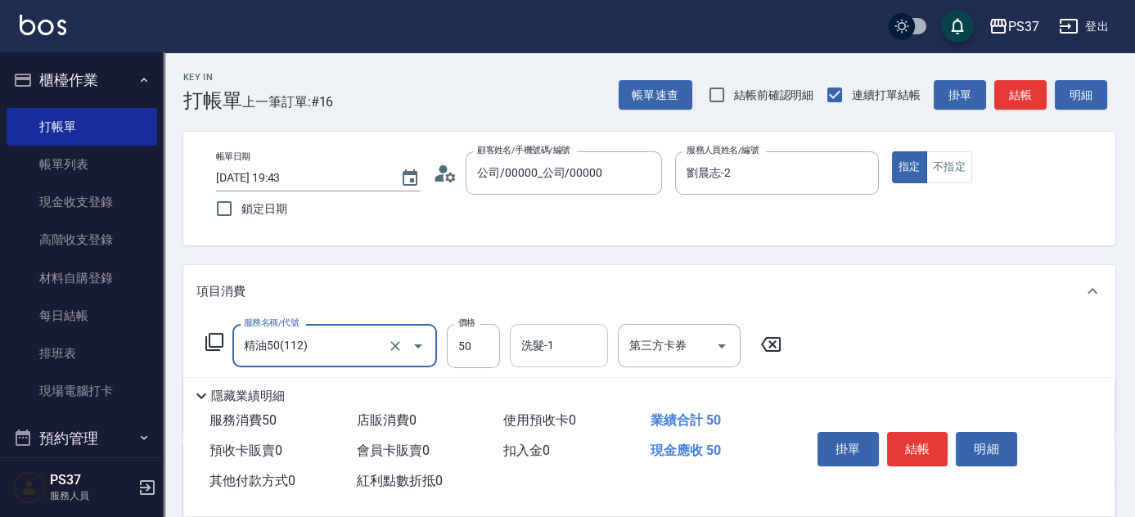
click at [548, 350] on input "洗髮-1" at bounding box center [558, 345] width 83 height 29
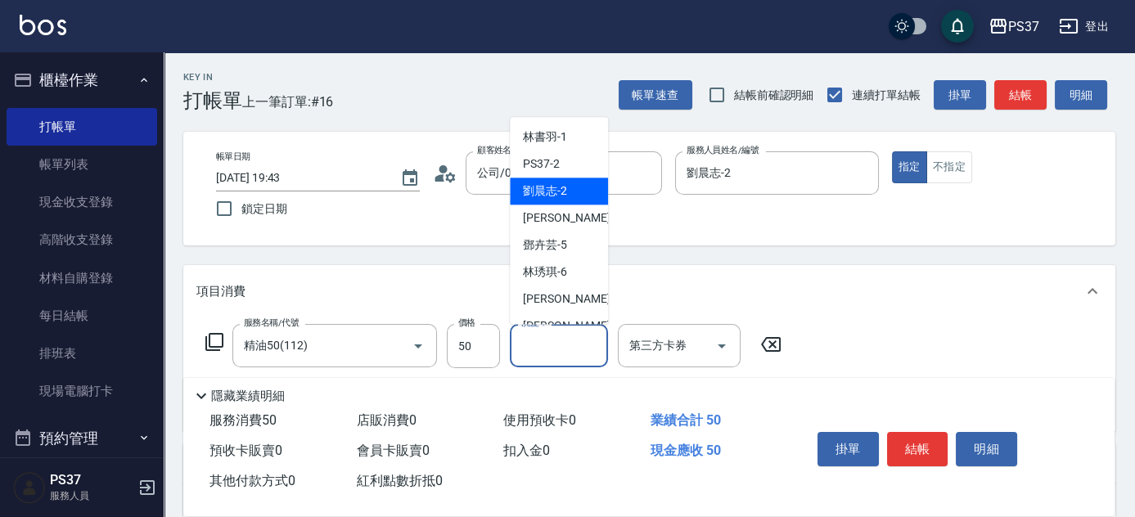
click at [570, 189] on div "劉晨志 -2" at bounding box center [559, 191] width 98 height 27
type input "劉晨志-2"
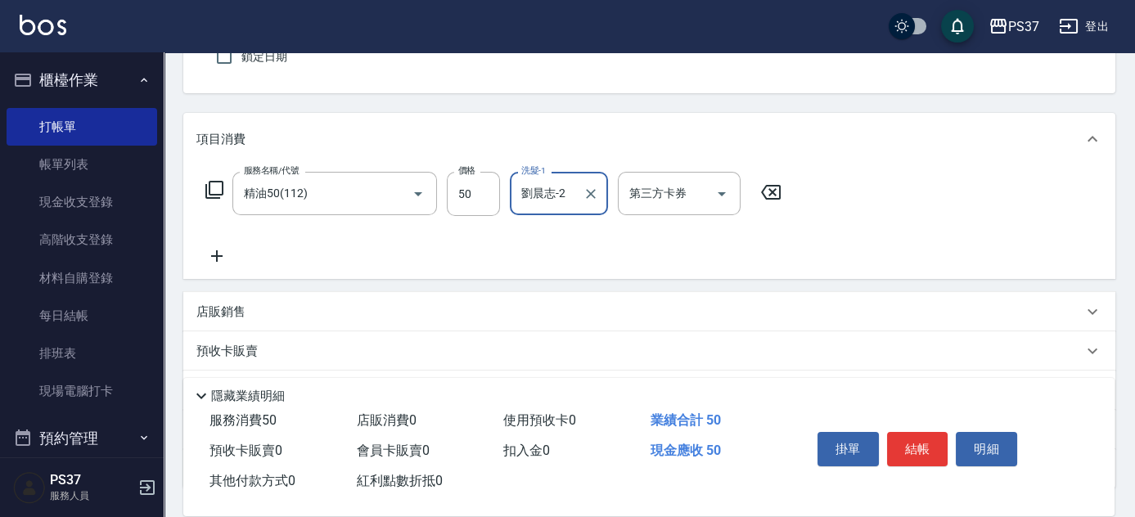
scroll to position [223, 0]
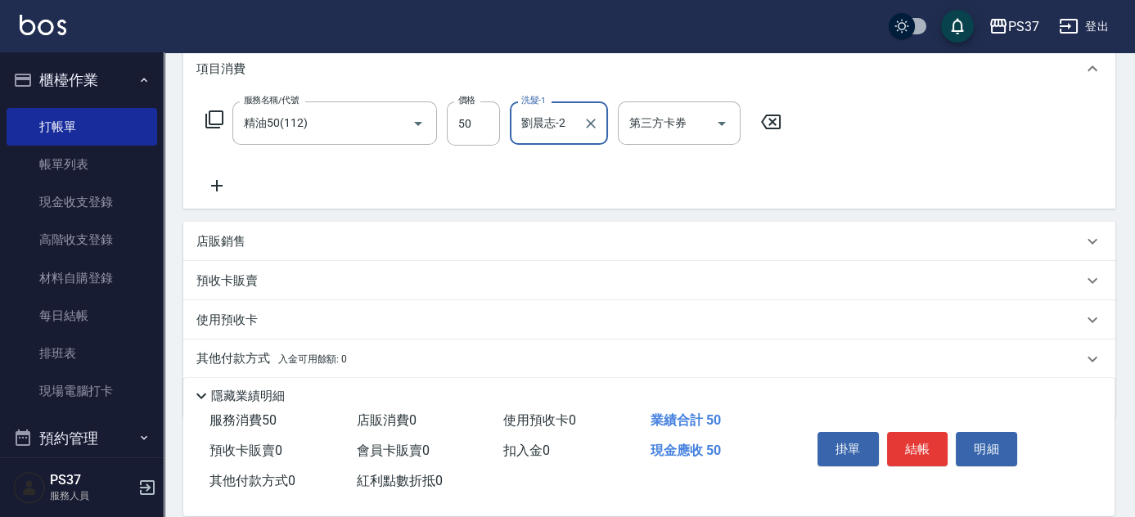
click at [214, 187] on icon at bounding box center [216, 186] width 41 height 20
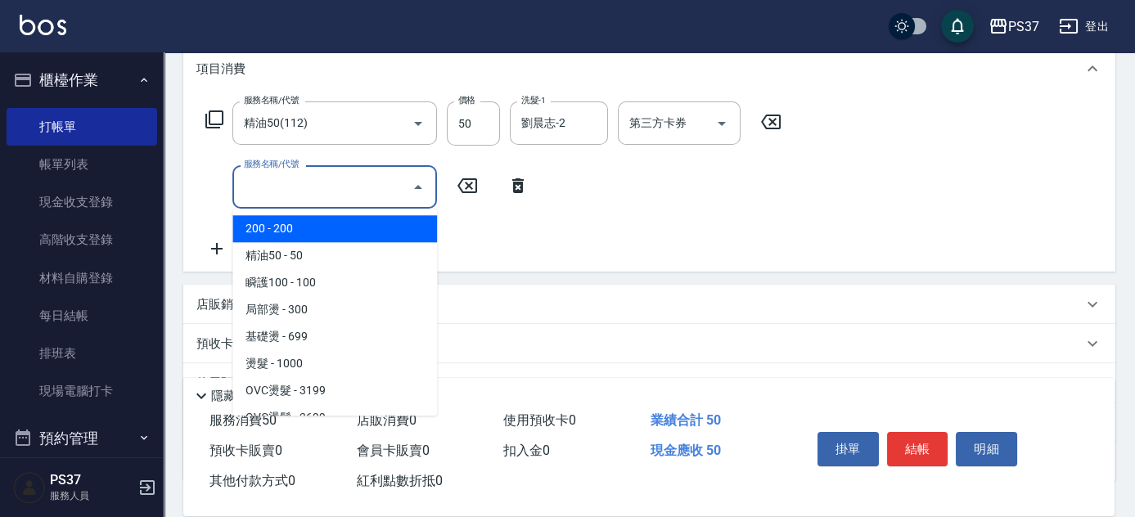
click at [262, 183] on input "服務名稱/代號" at bounding box center [322, 187] width 165 height 29
click at [304, 232] on span "200 - 200" at bounding box center [334, 228] width 205 height 27
type input "200(111)"
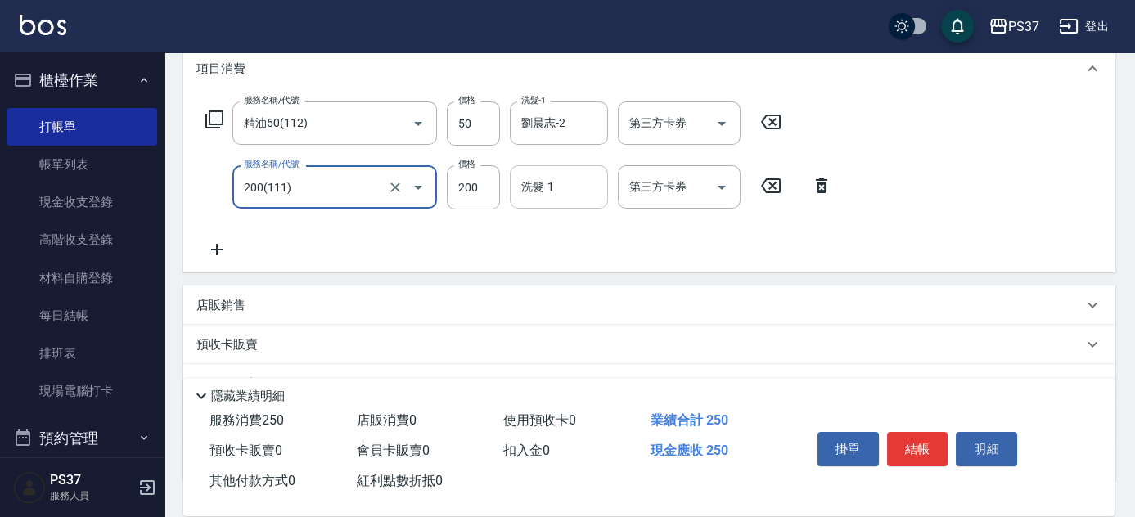
click at [563, 185] on input "洗髮-1" at bounding box center [558, 187] width 83 height 29
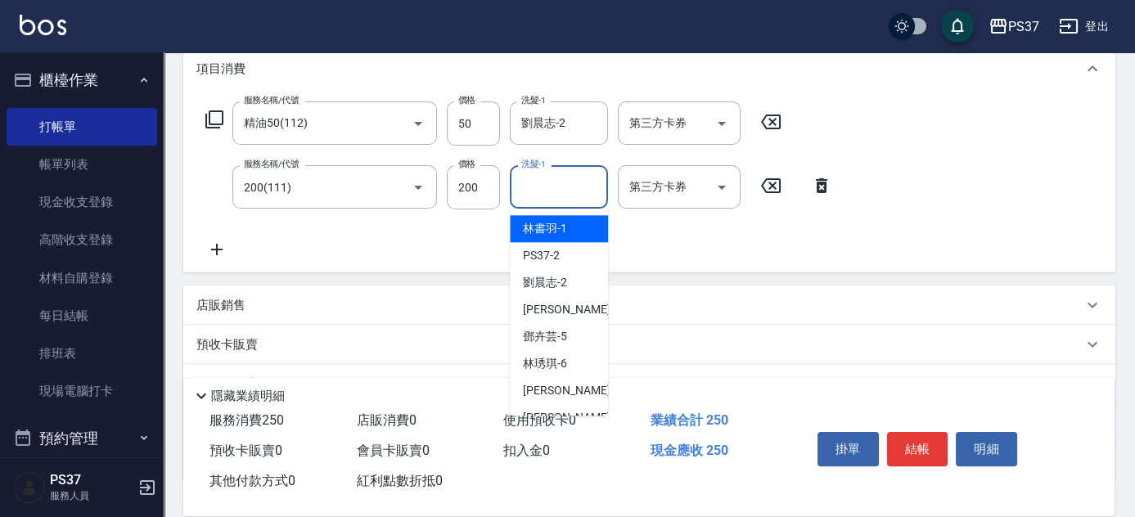
click at [557, 226] on span "林書羽 -1" at bounding box center [545, 228] width 44 height 17
type input "林書羽-1"
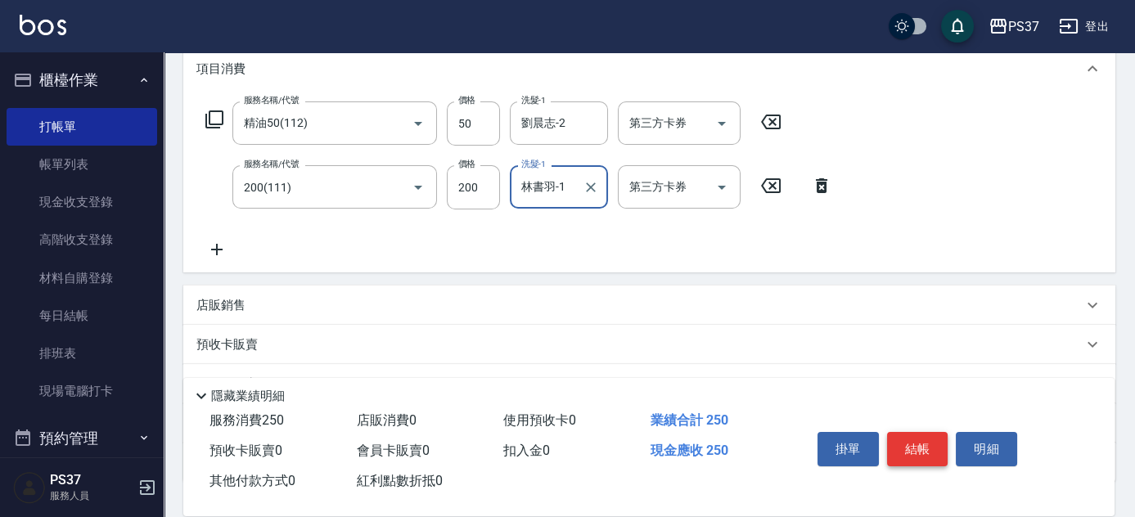
click at [940, 440] on button "結帳" at bounding box center [917, 449] width 61 height 34
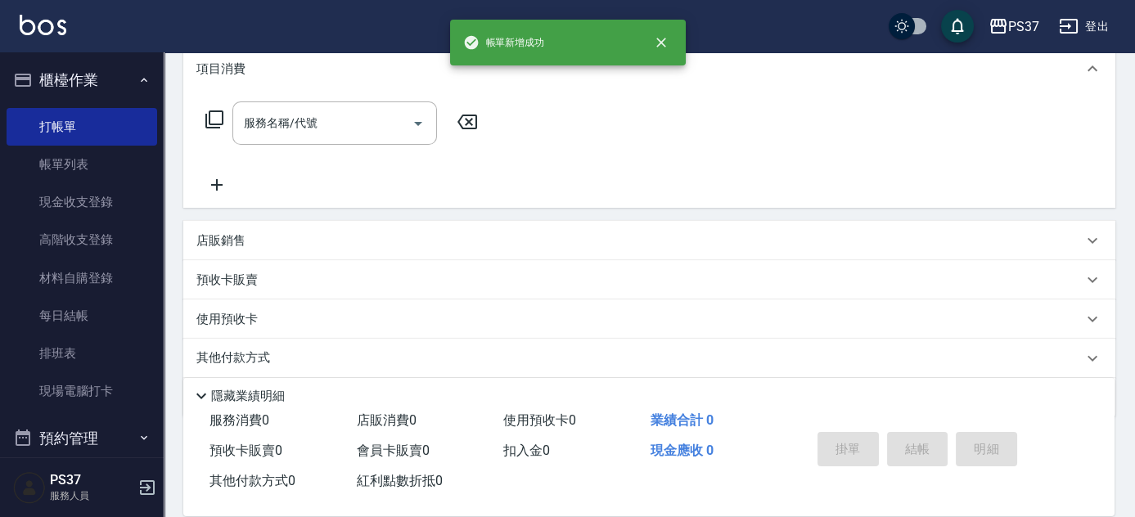
scroll to position [0, 0]
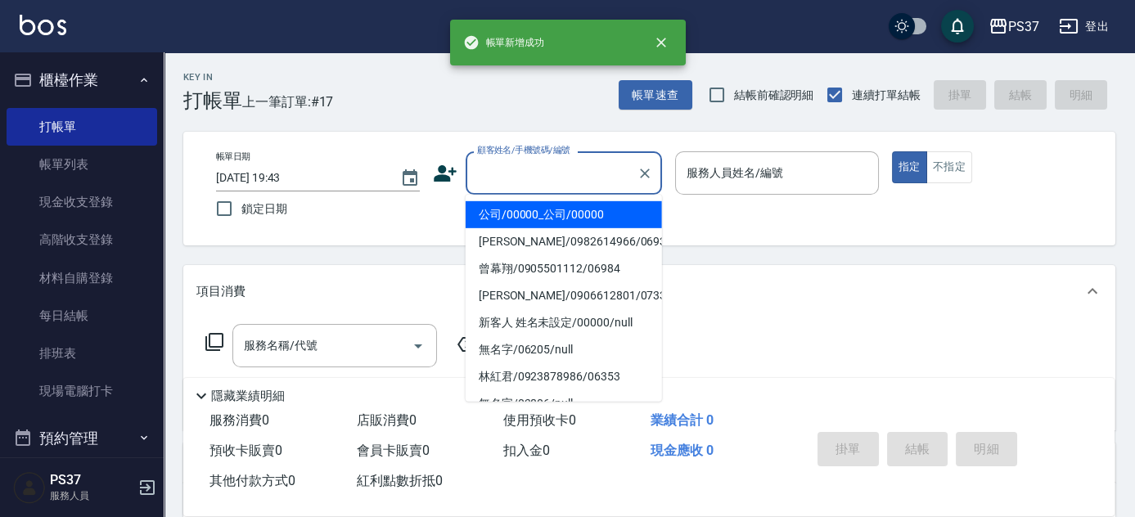
click at [524, 182] on input "顧客姓名/手機號碼/編號" at bounding box center [551, 173] width 157 height 29
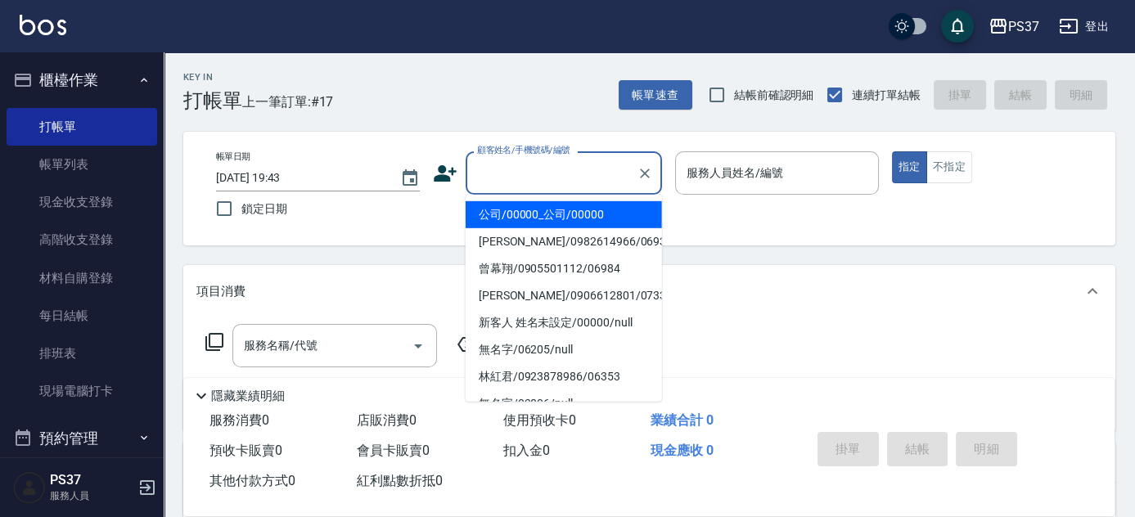
click at [532, 206] on li "公司/00000_公司/00000" at bounding box center [564, 214] width 196 height 27
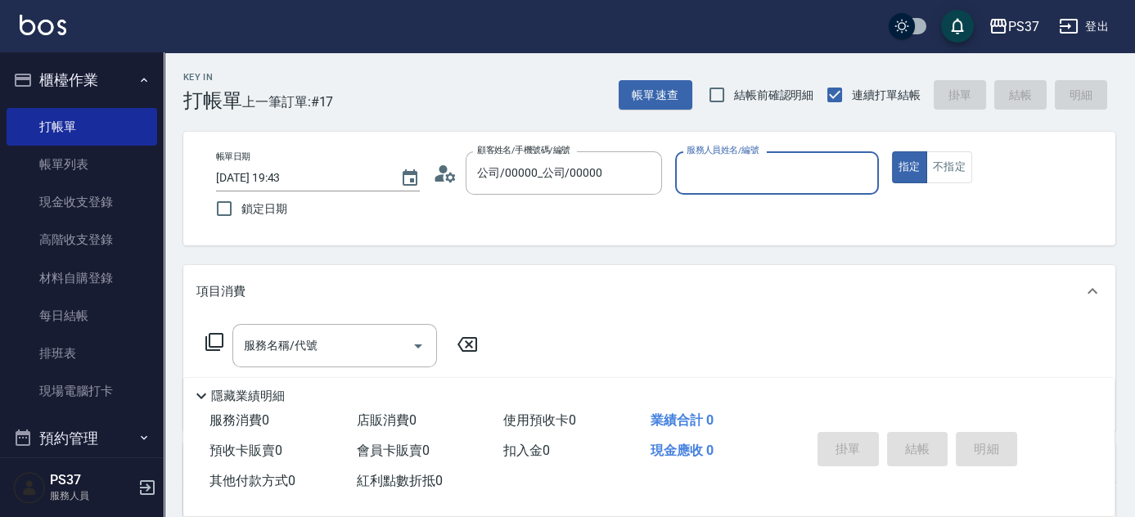
click at [749, 158] on div "服務人員姓名/編號" at bounding box center [777, 172] width 204 height 43
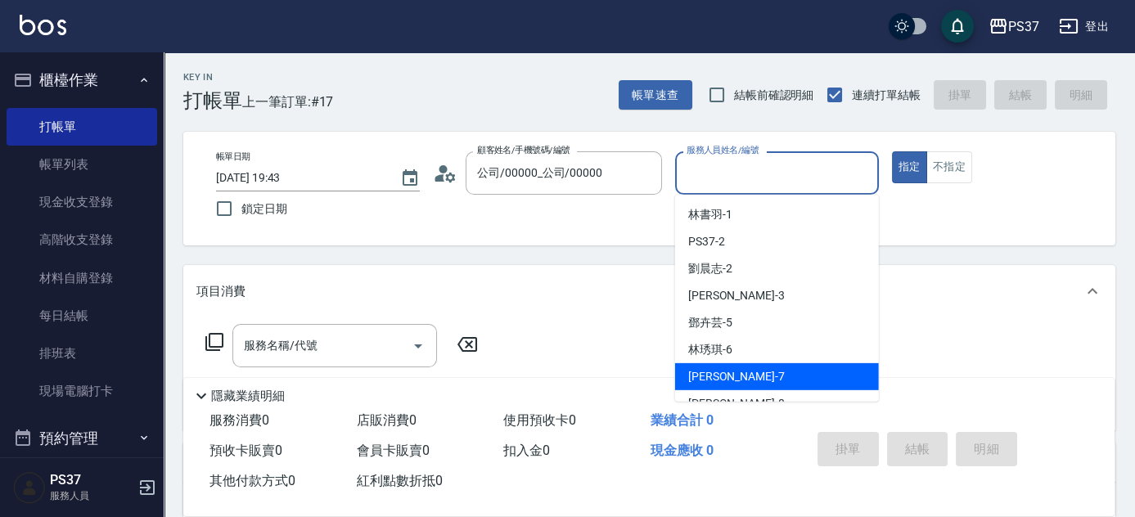
click at [775, 373] on div "[PERSON_NAME] -7" at bounding box center [777, 376] width 204 height 27
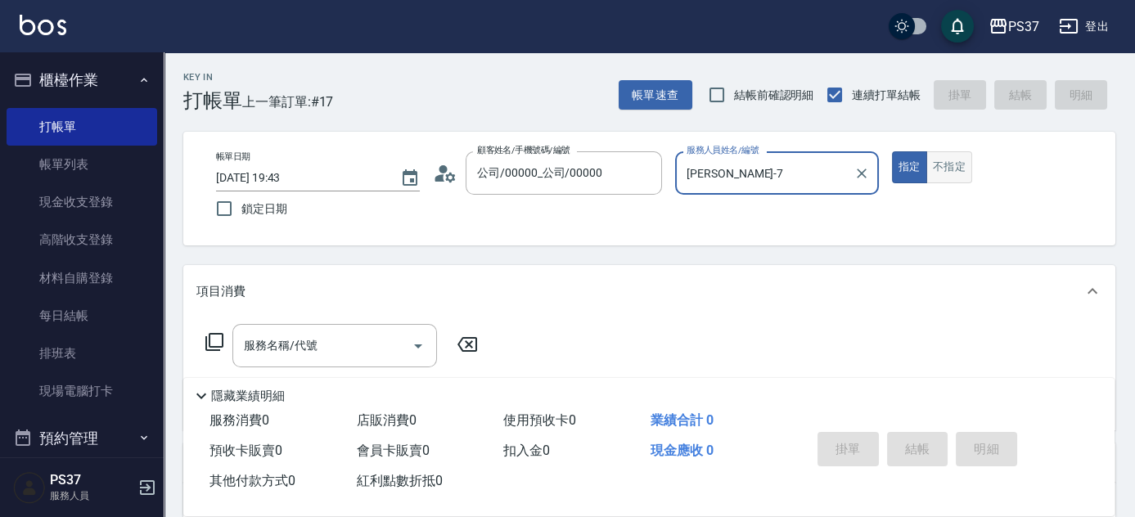
click at [965, 160] on button "不指定" at bounding box center [949, 167] width 46 height 32
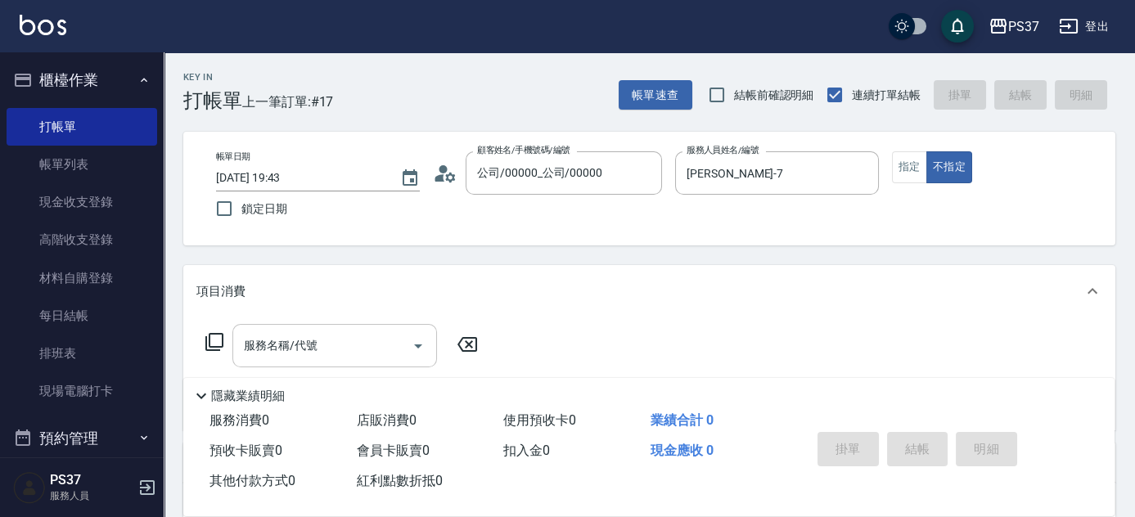
click at [308, 327] on div "服務名稱/代號" at bounding box center [334, 345] width 205 height 43
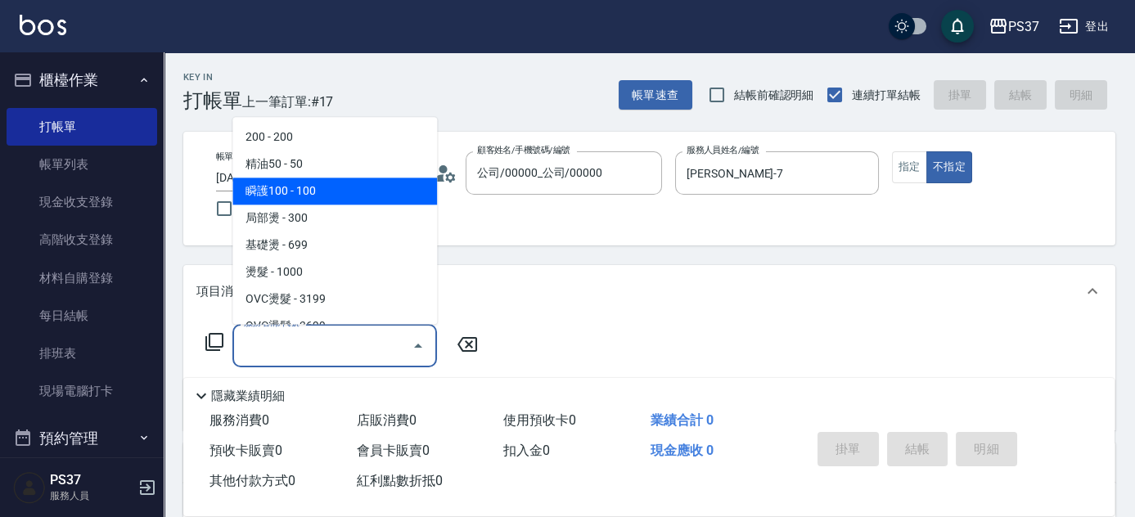
click at [331, 198] on span "瞬護100 - 100" at bounding box center [334, 191] width 205 height 27
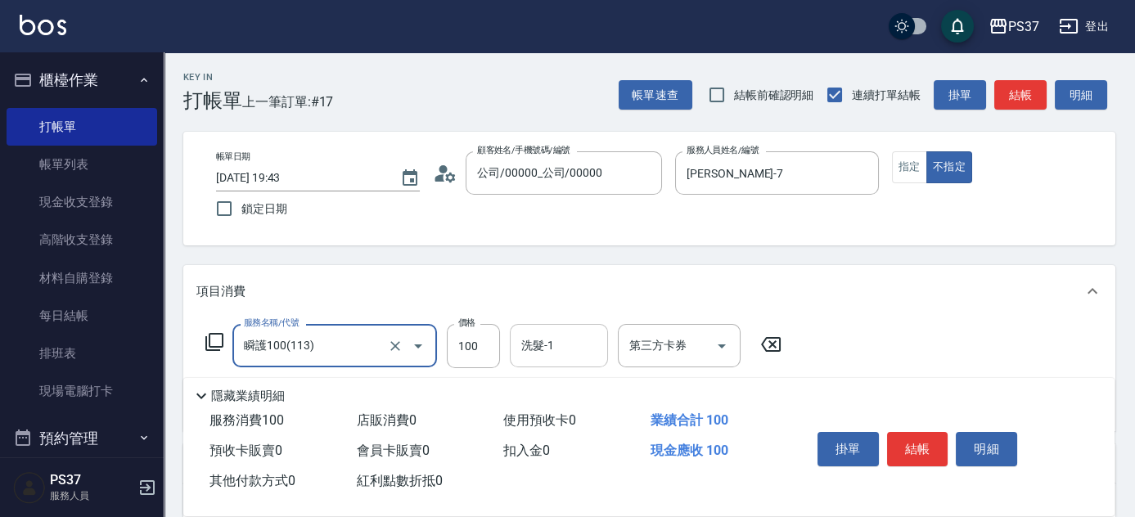
click at [545, 335] on div "洗髮-1 洗髮-1" at bounding box center [559, 345] width 98 height 43
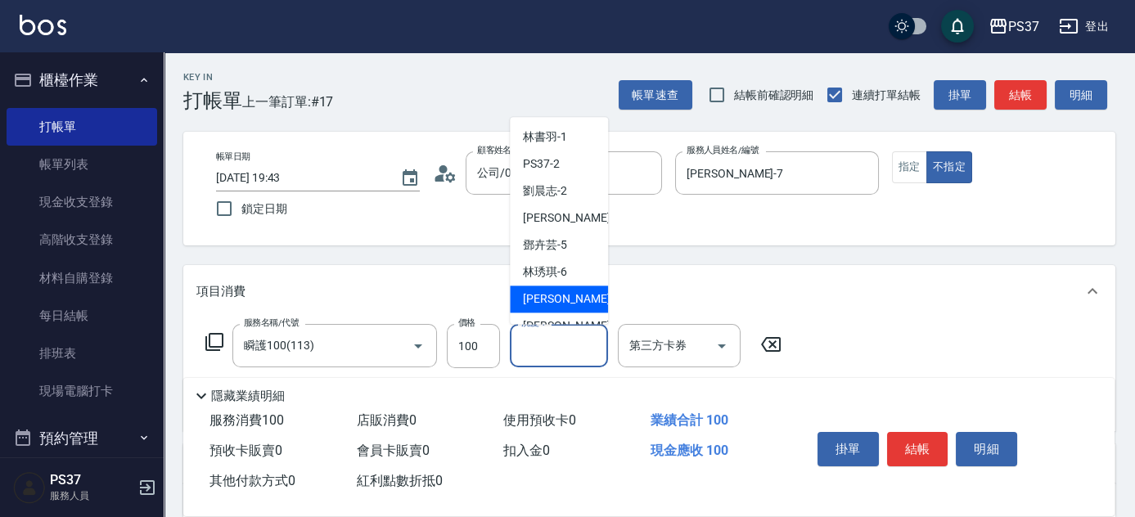
click at [565, 286] on div "[PERSON_NAME] -7" at bounding box center [559, 299] width 98 height 27
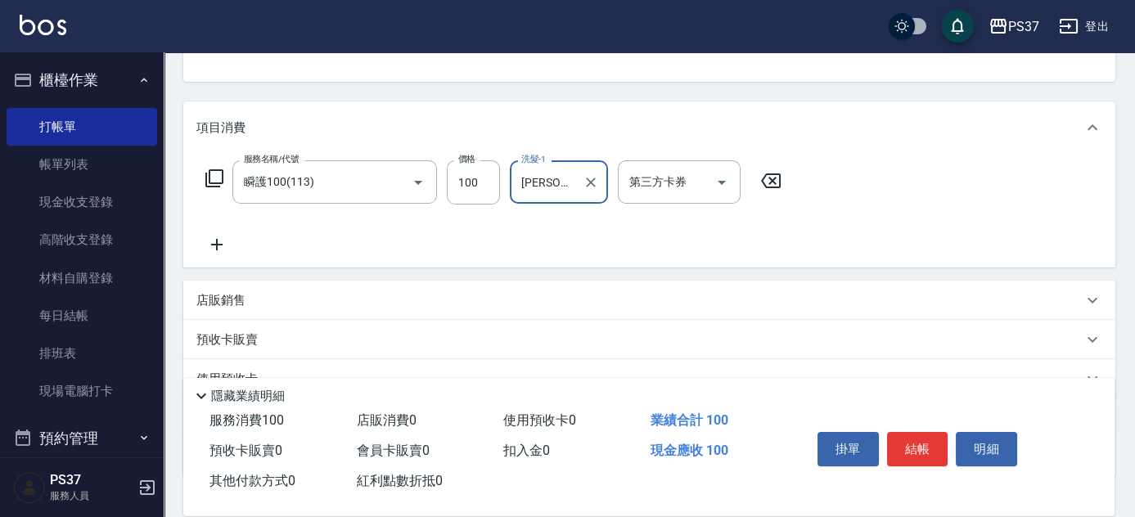
scroll to position [223, 0]
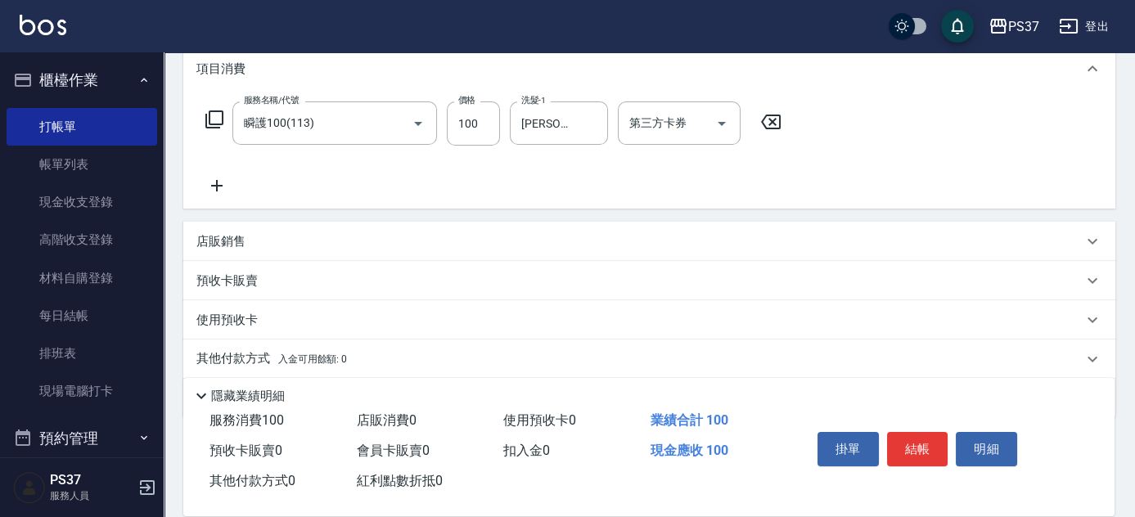
click at [214, 186] on icon at bounding box center [216, 185] width 11 height 11
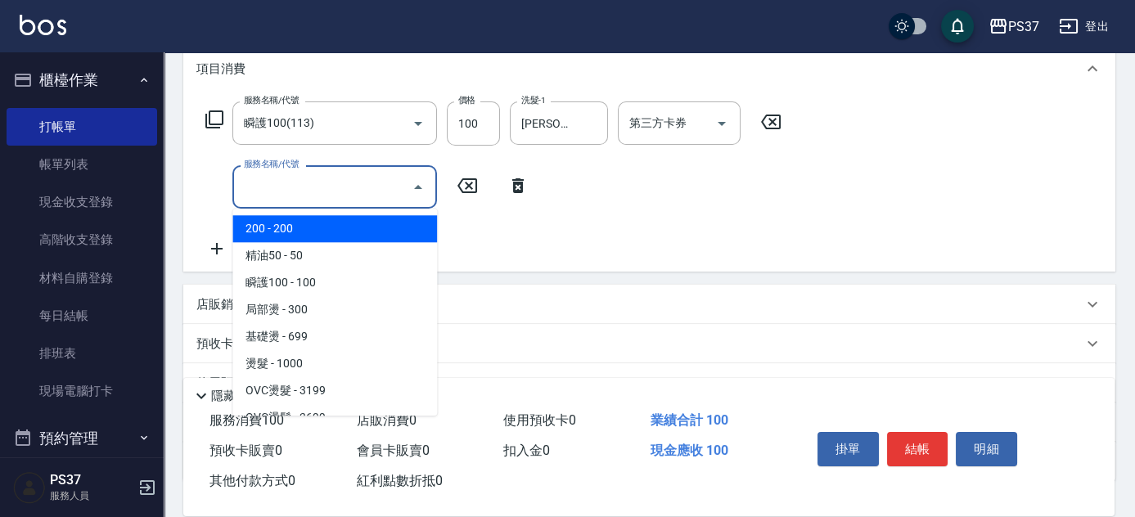
click at [289, 199] on input "服務名稱/代號" at bounding box center [322, 187] width 165 height 29
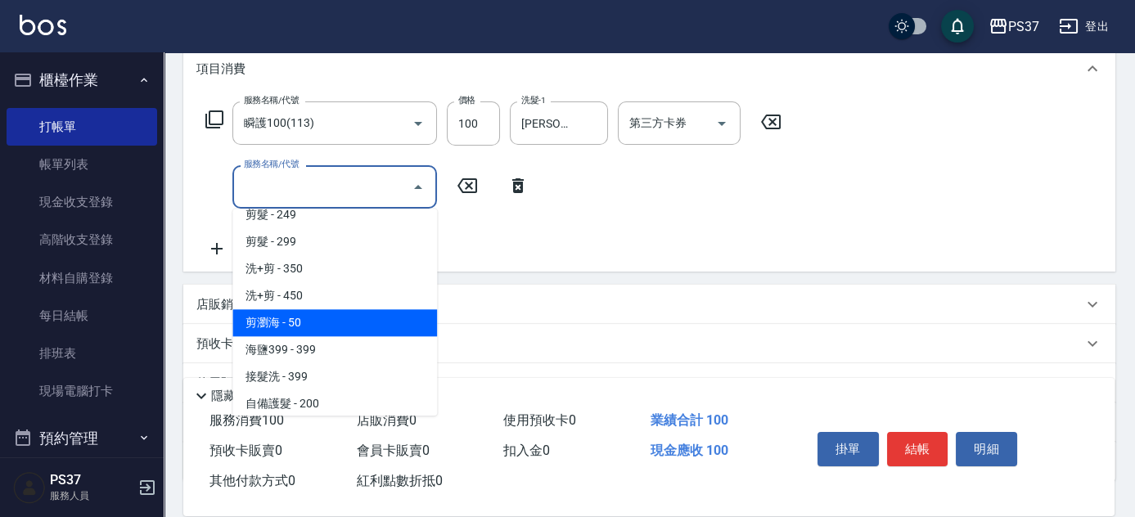
scroll to position [818, 0]
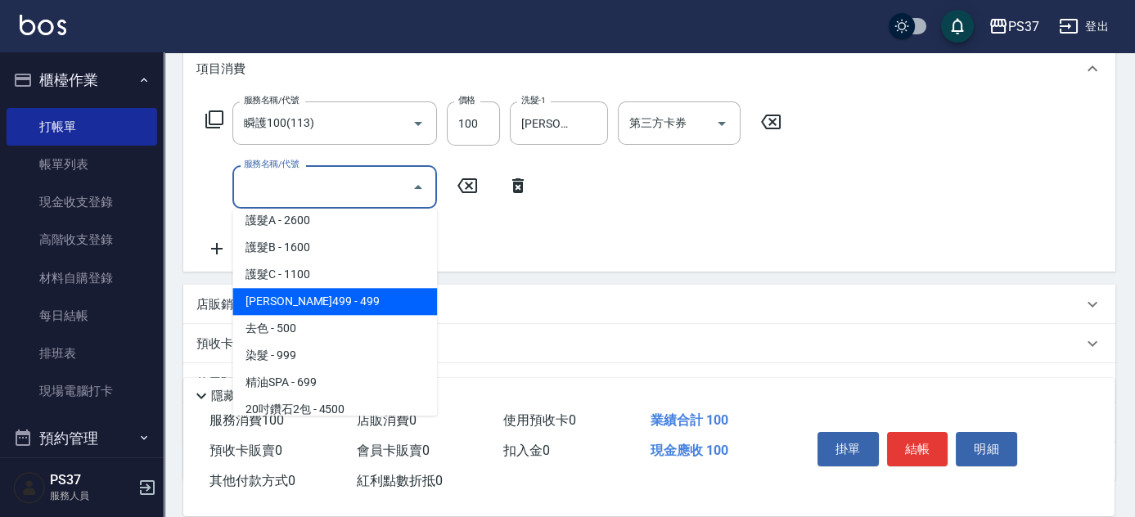
click at [332, 299] on span "[PERSON_NAME]499 - 499" at bounding box center [334, 301] width 205 height 27
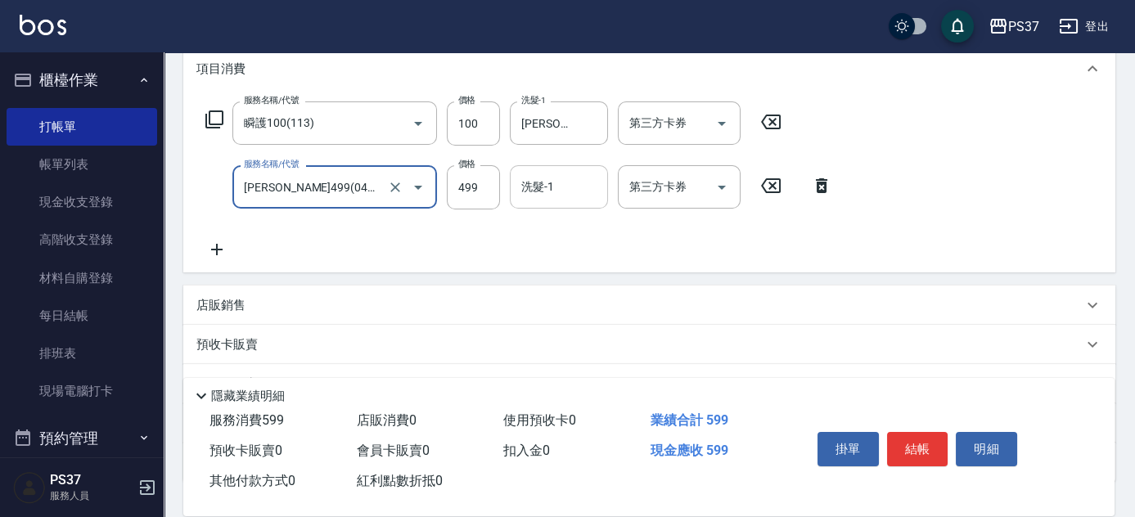
click at [534, 189] on input "洗髮-1" at bounding box center [558, 187] width 83 height 29
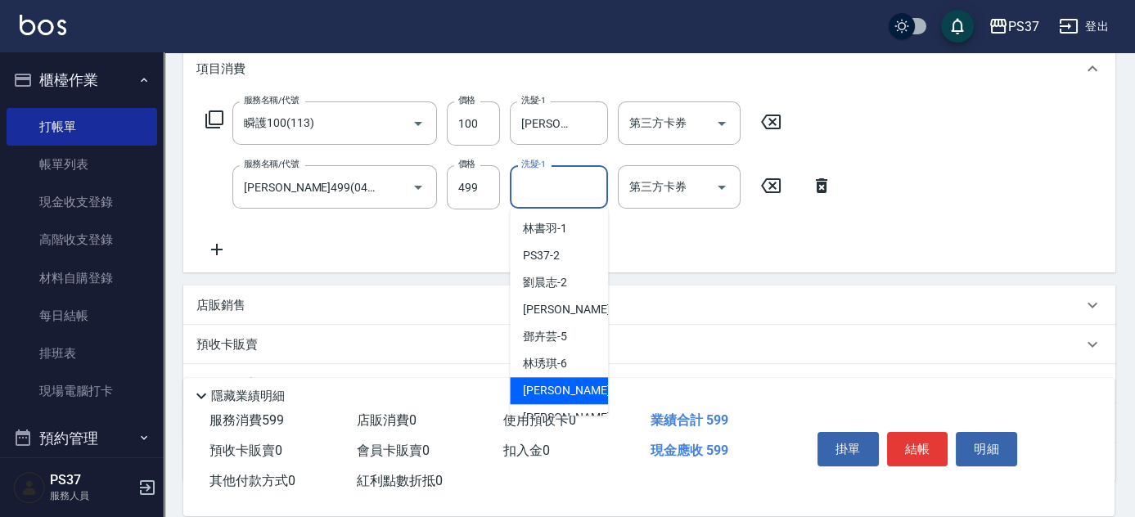
click at [567, 385] on div "[PERSON_NAME] -7" at bounding box center [559, 390] width 98 height 27
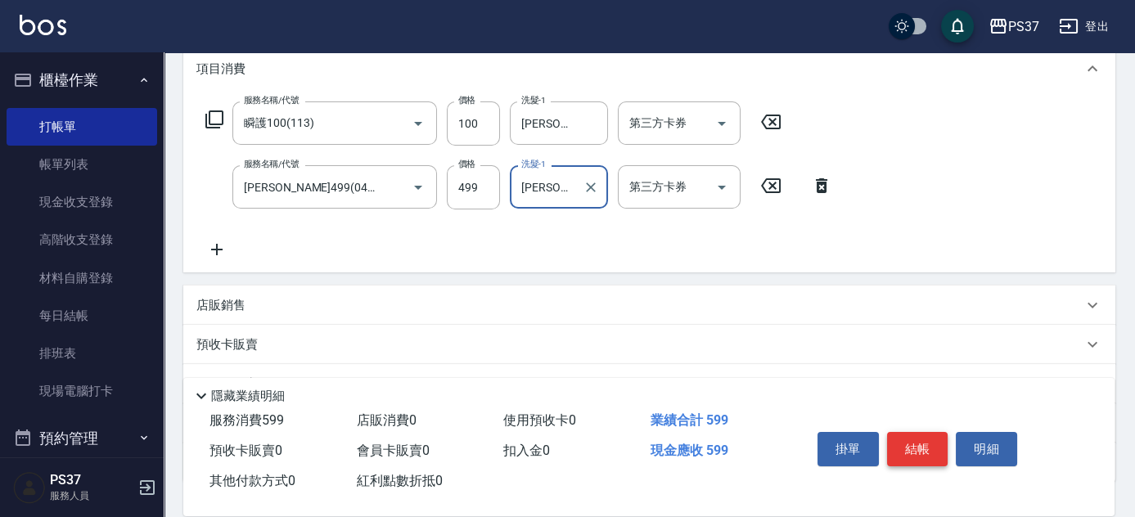
click at [918, 440] on button "結帳" at bounding box center [917, 449] width 61 height 34
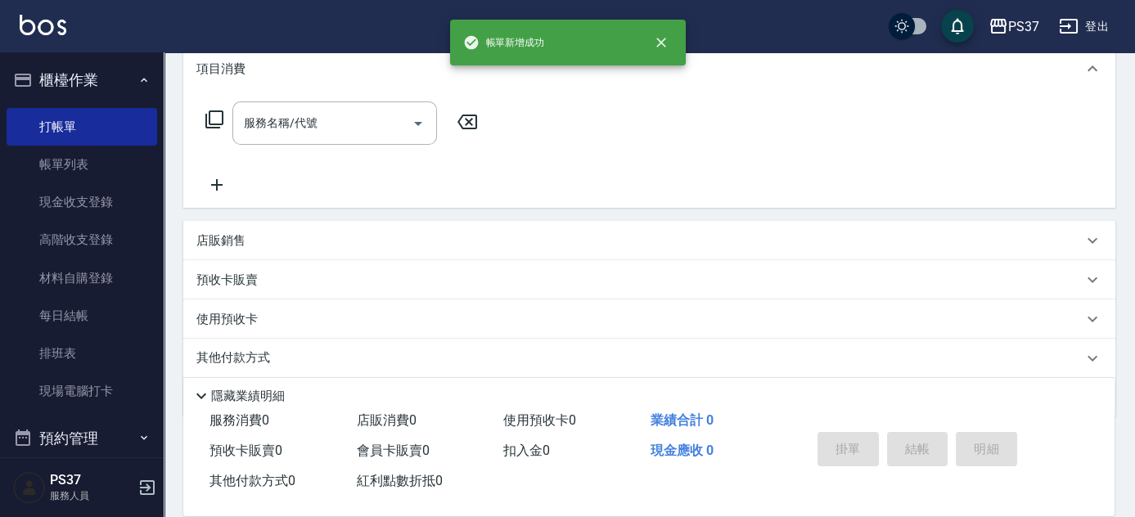
scroll to position [0, 0]
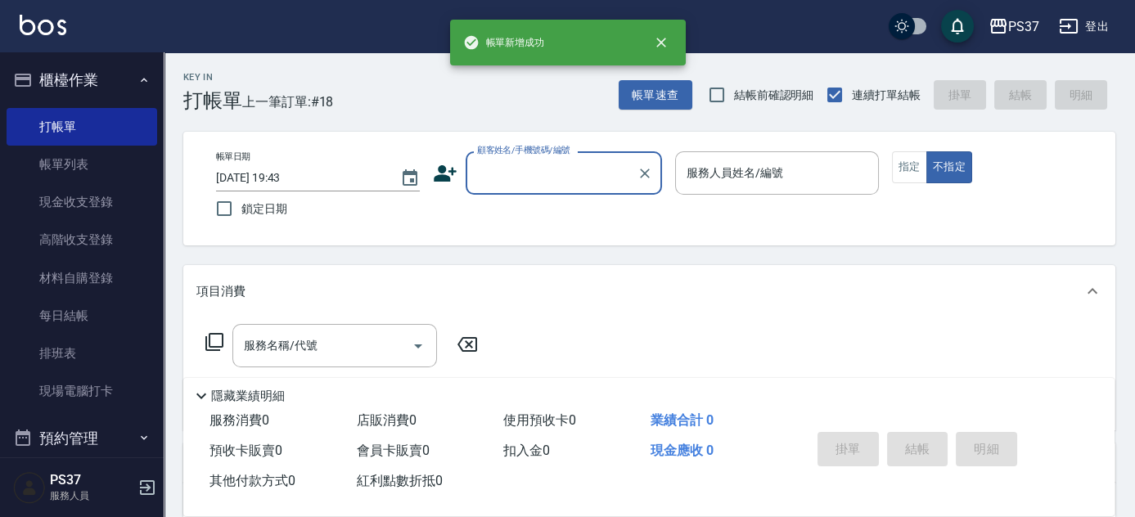
click at [528, 177] on input "顧客姓名/手機號碼/編號" at bounding box center [551, 173] width 157 height 29
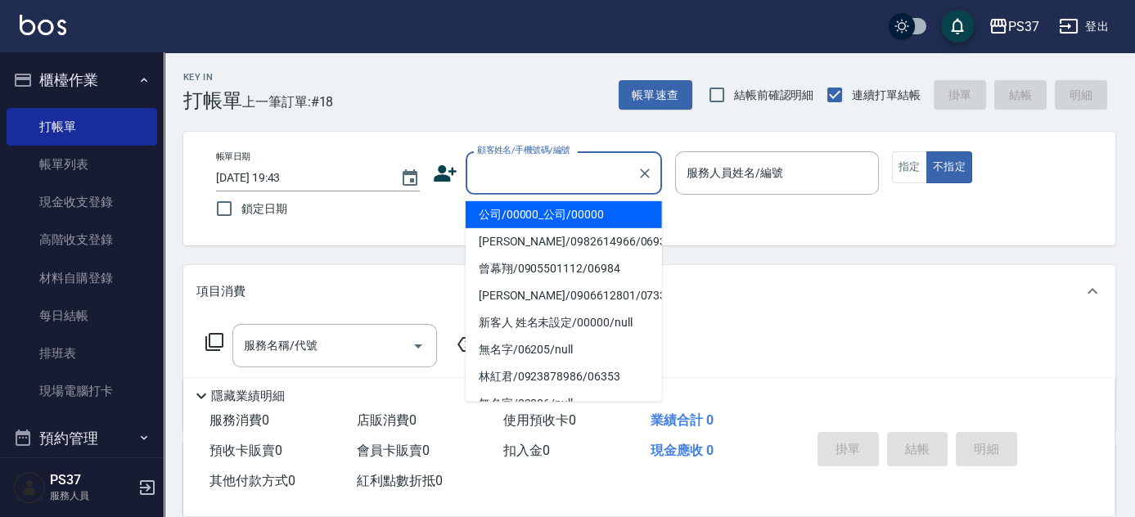
click at [537, 217] on li "公司/00000_公司/00000" at bounding box center [564, 214] width 196 height 27
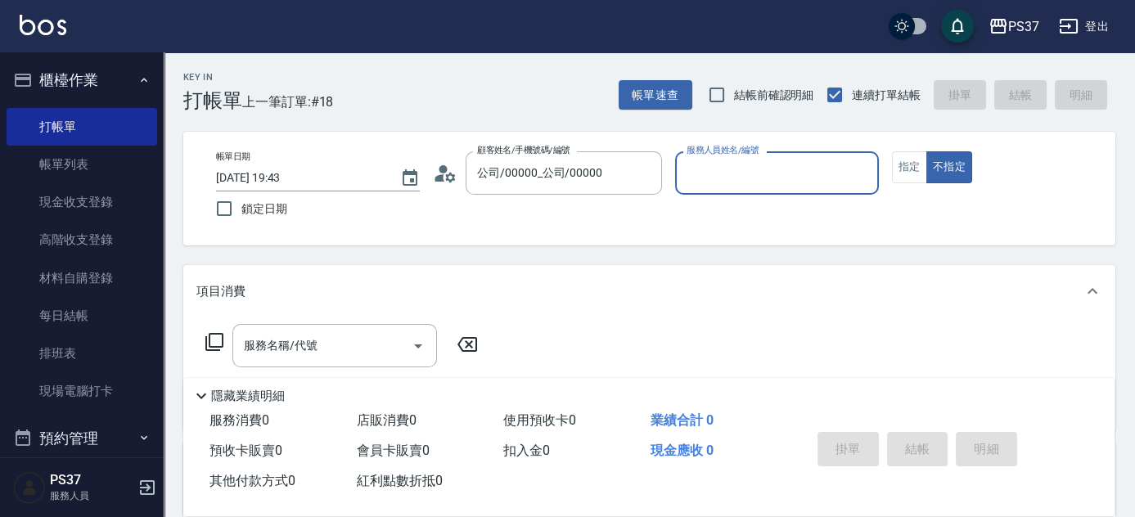
click at [695, 174] on input "服務人員姓名/編號" at bounding box center [776, 173] width 189 height 29
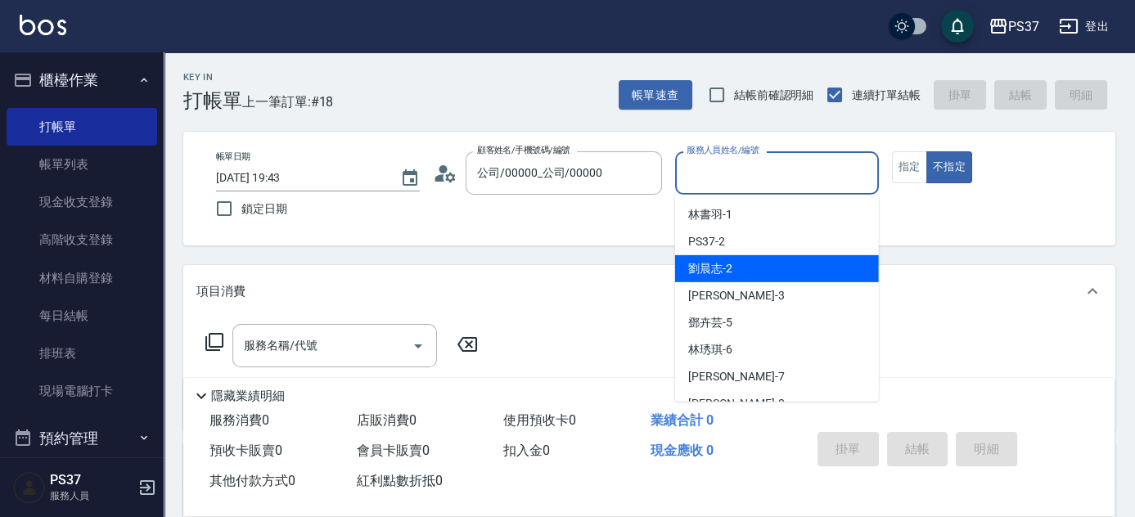
click at [765, 272] on div "劉晨志 -2" at bounding box center [777, 268] width 204 height 27
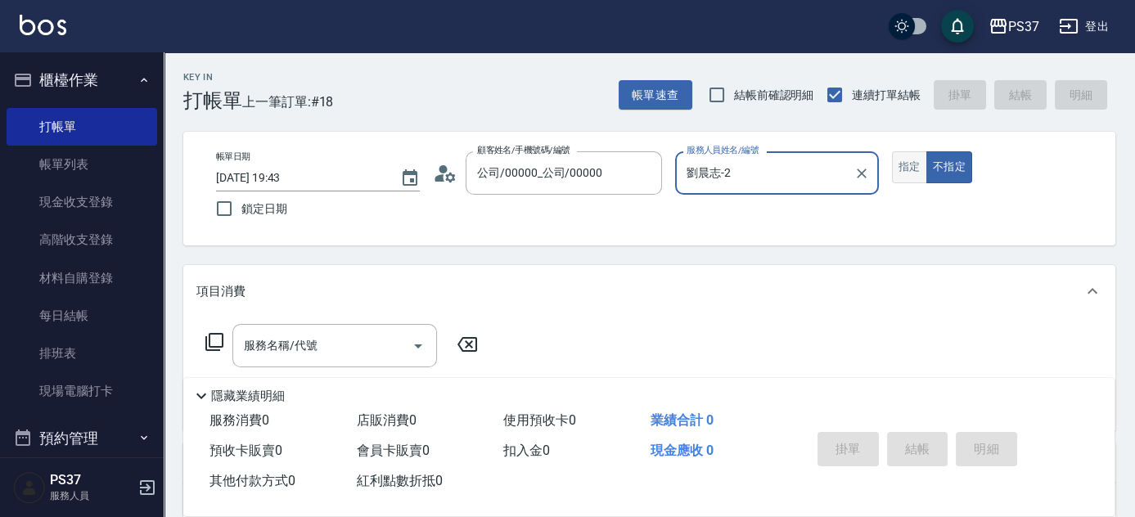
click at [907, 166] on button "指定" at bounding box center [909, 167] width 35 height 32
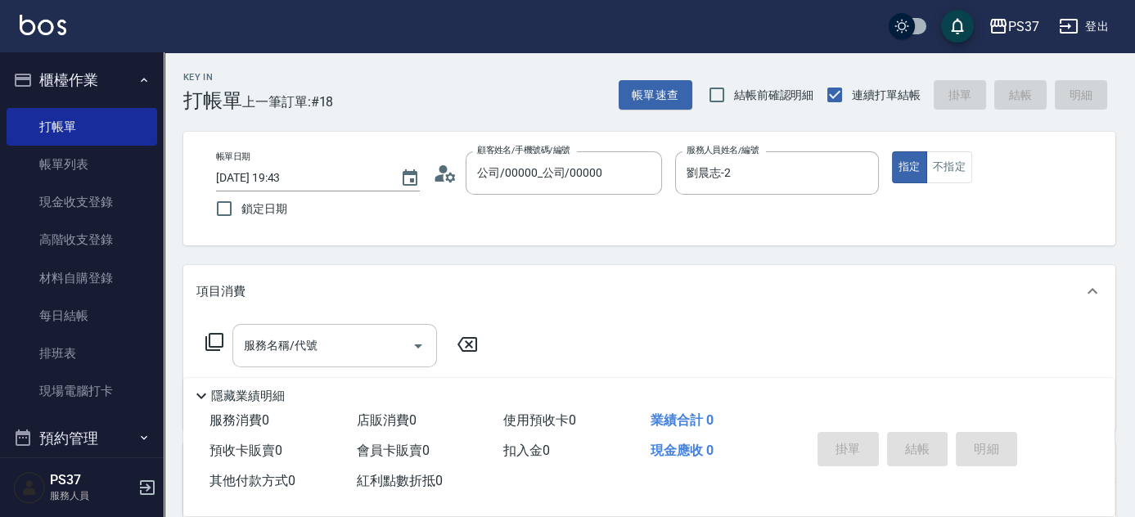
click at [368, 353] on input "服務名稱/代號" at bounding box center [322, 345] width 165 height 29
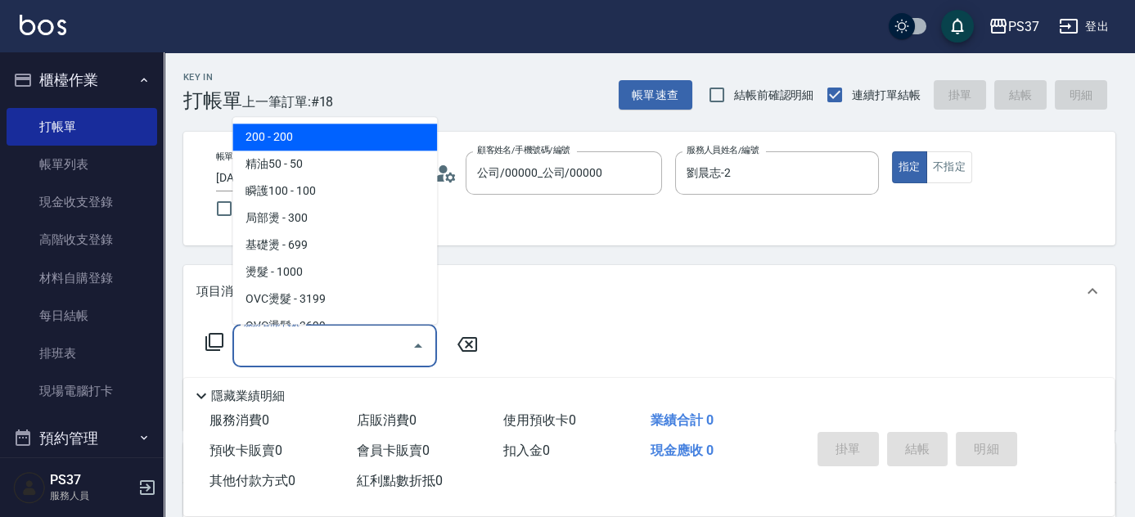
click at [318, 138] on span "200 - 200" at bounding box center [334, 137] width 205 height 27
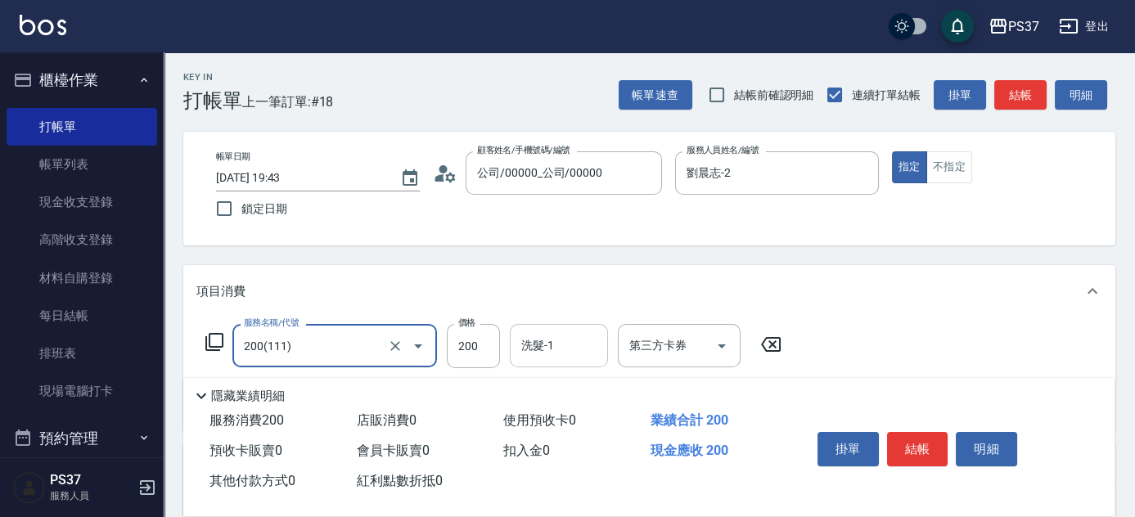
click at [556, 346] on input "洗髮-1" at bounding box center [558, 345] width 83 height 29
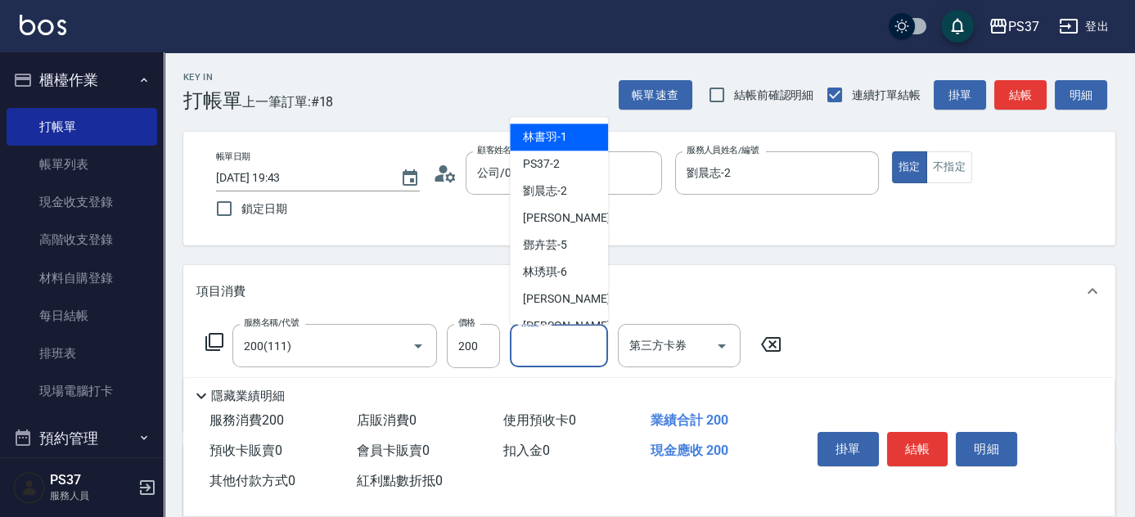
click at [552, 144] on span "林書羽 -1" at bounding box center [545, 137] width 44 height 17
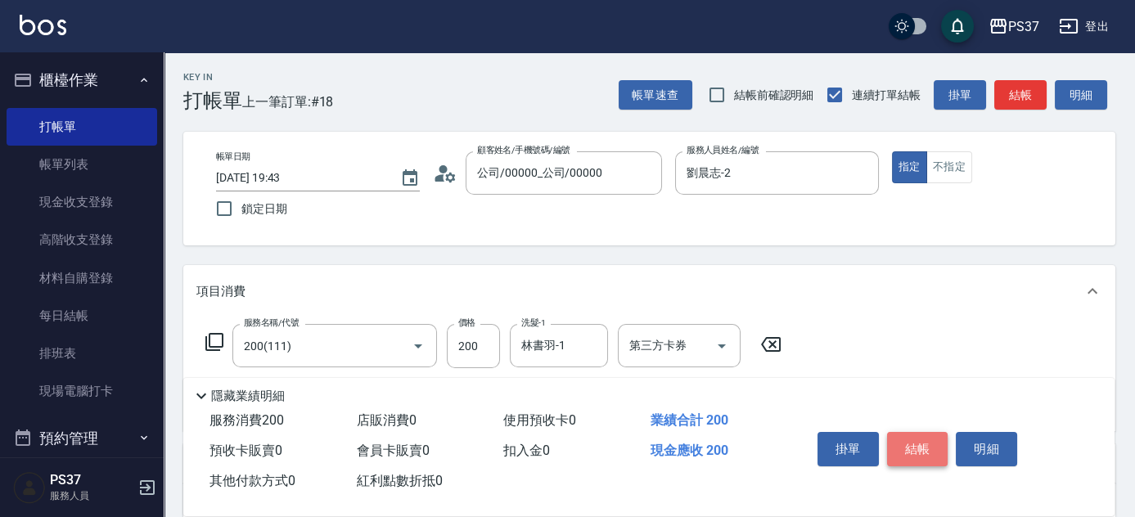
click at [916, 453] on button "結帳" at bounding box center [917, 449] width 61 height 34
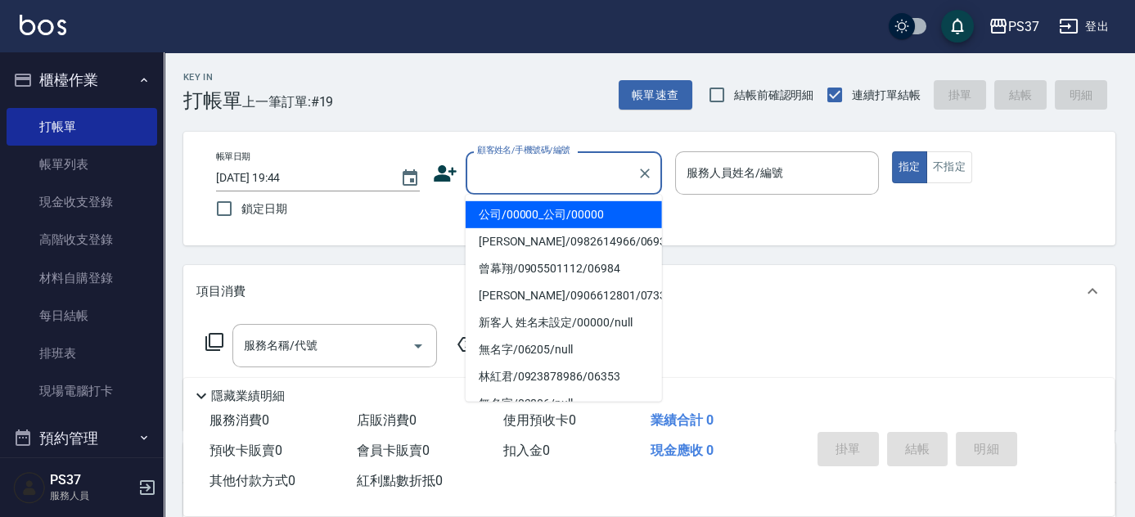
click at [595, 182] on input "顧客姓名/手機號碼/編號" at bounding box center [551, 173] width 157 height 29
click at [569, 210] on li "公司/00000_公司/00000" at bounding box center [564, 214] width 196 height 27
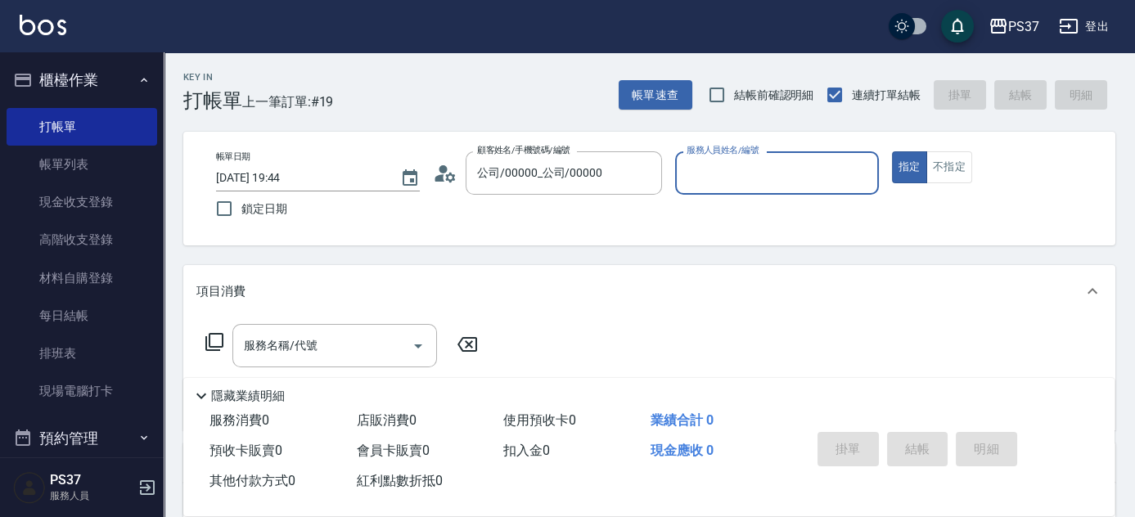
click at [731, 172] on input "服務人員姓名/編號" at bounding box center [776, 173] width 189 height 29
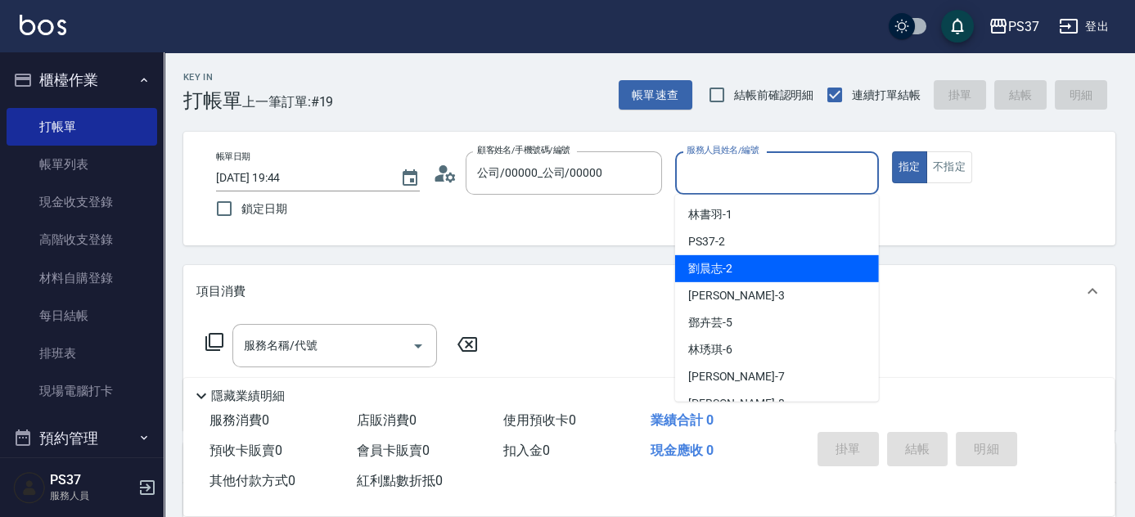
click at [759, 272] on div "劉晨志 -2" at bounding box center [777, 268] width 204 height 27
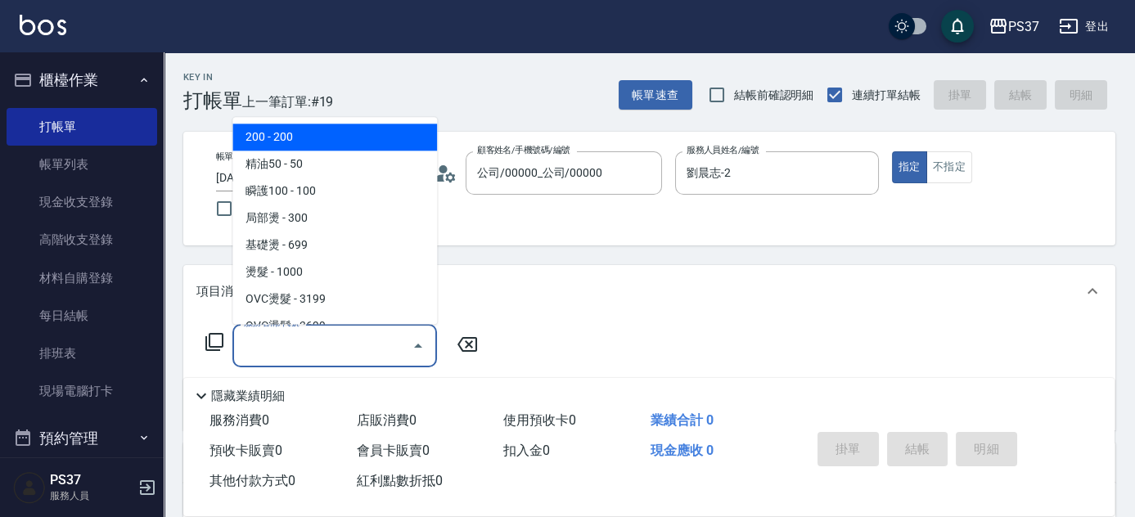
click at [333, 349] on input "服務名稱/代號" at bounding box center [322, 345] width 165 height 29
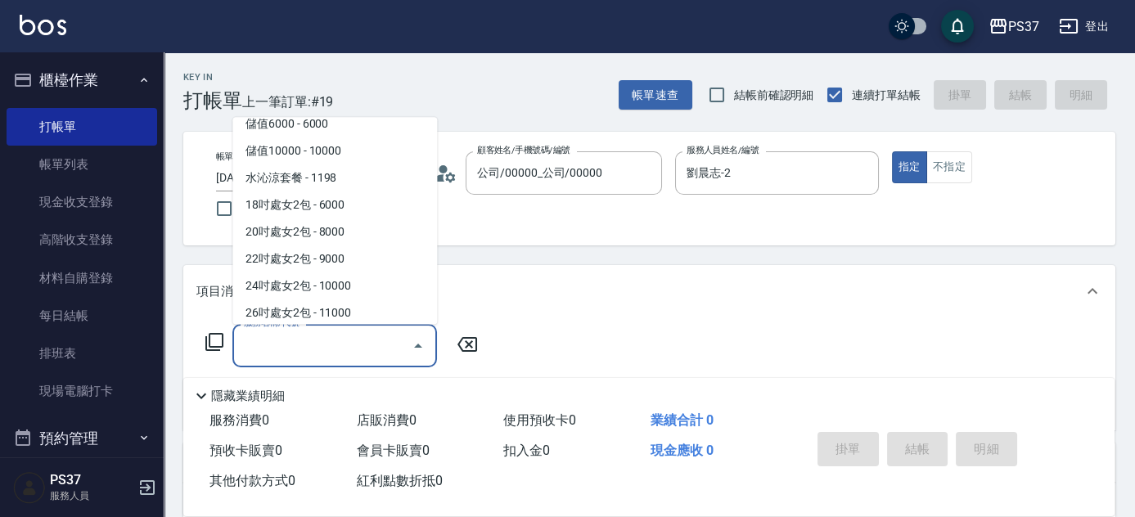
scroll to position [1790, 0]
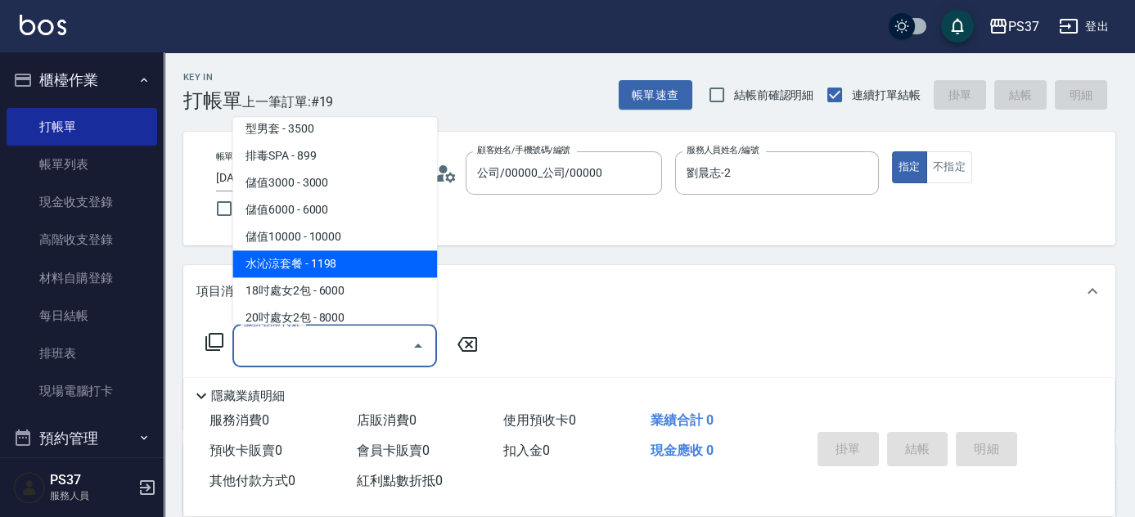
click at [339, 271] on span "水沁涼套餐 - 1198" at bounding box center [334, 264] width 205 height 27
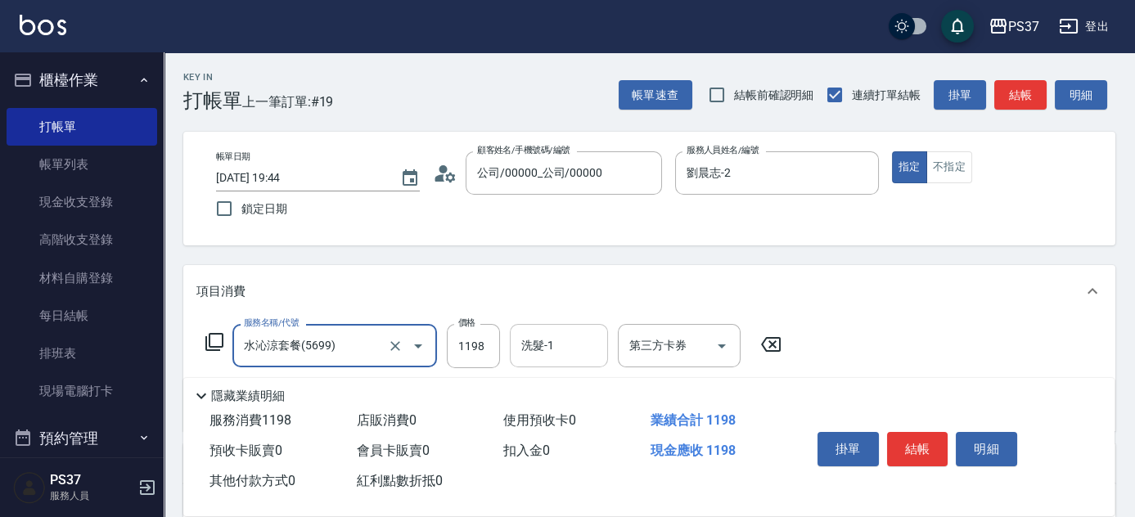
click at [564, 349] on input "洗髮-1" at bounding box center [558, 345] width 83 height 29
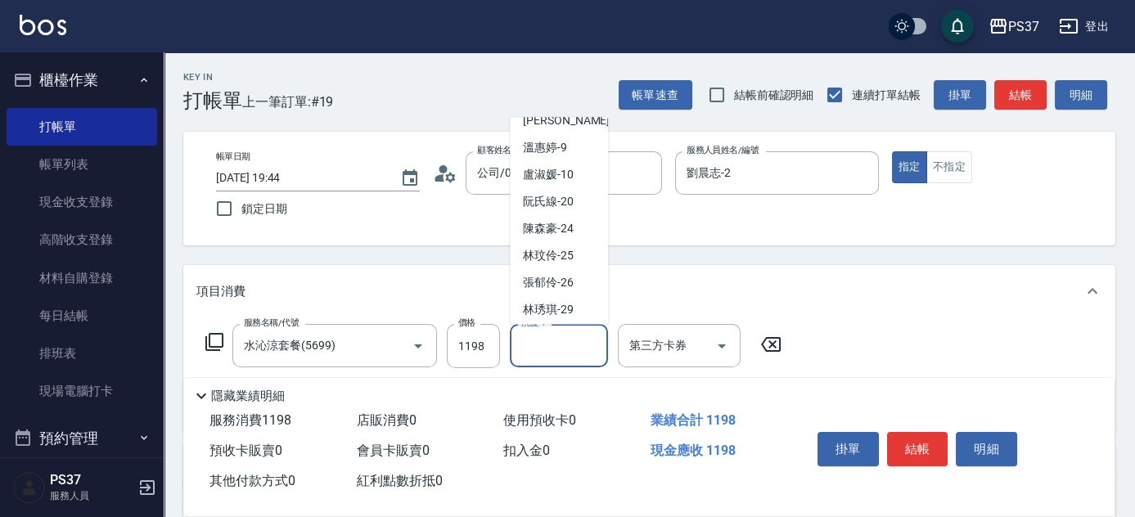
scroll to position [264, 0]
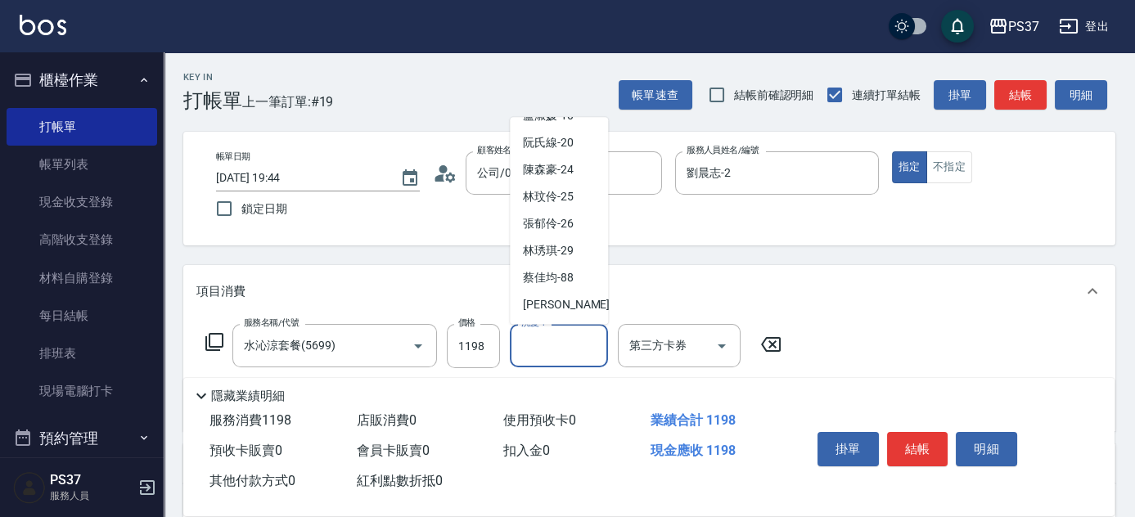
click at [567, 254] on span "[PERSON_NAME]-29" at bounding box center [548, 251] width 51 height 17
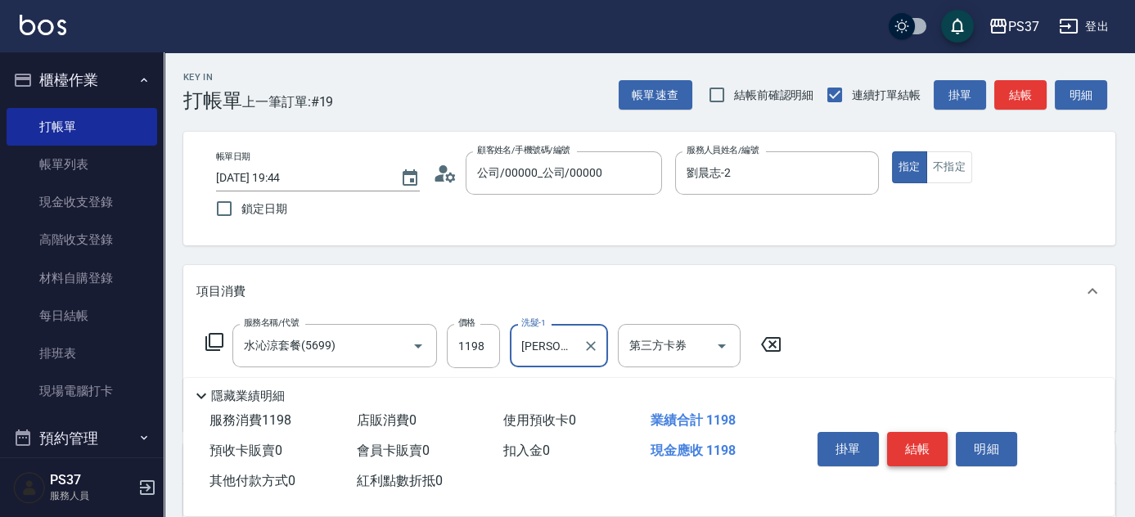
click at [919, 443] on button "結帳" at bounding box center [917, 449] width 61 height 34
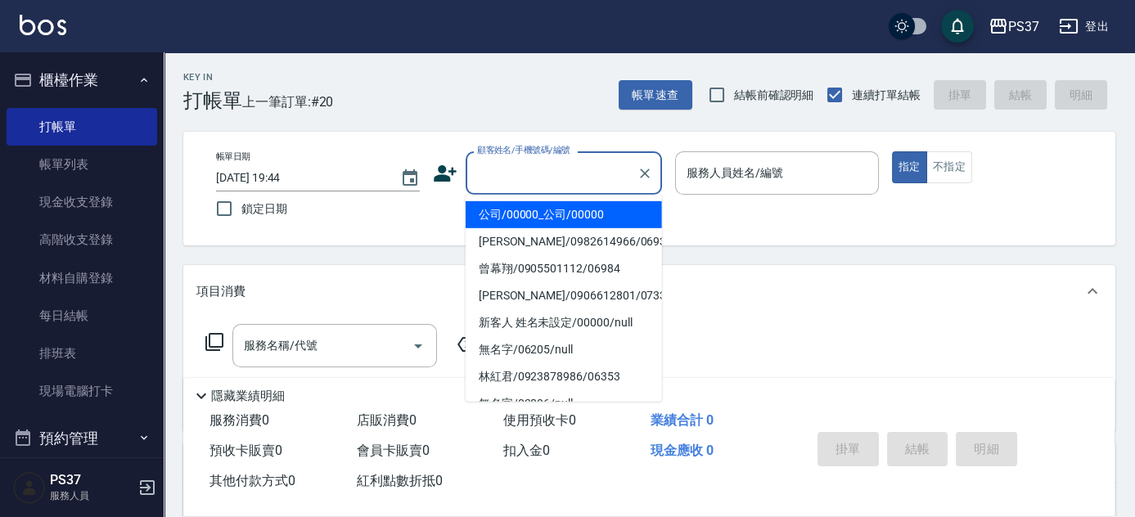
click at [574, 180] on input "顧客姓名/手機號碼/編號" at bounding box center [551, 173] width 157 height 29
click at [574, 209] on li "公司/00000_公司/00000" at bounding box center [564, 214] width 196 height 27
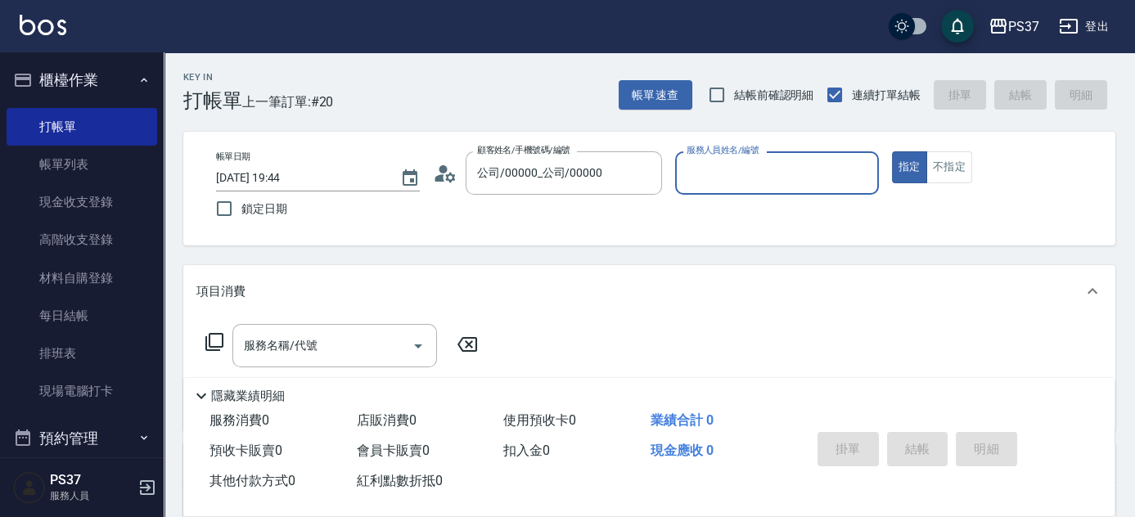
click at [731, 172] on input "服務人員姓名/編號" at bounding box center [776, 173] width 189 height 29
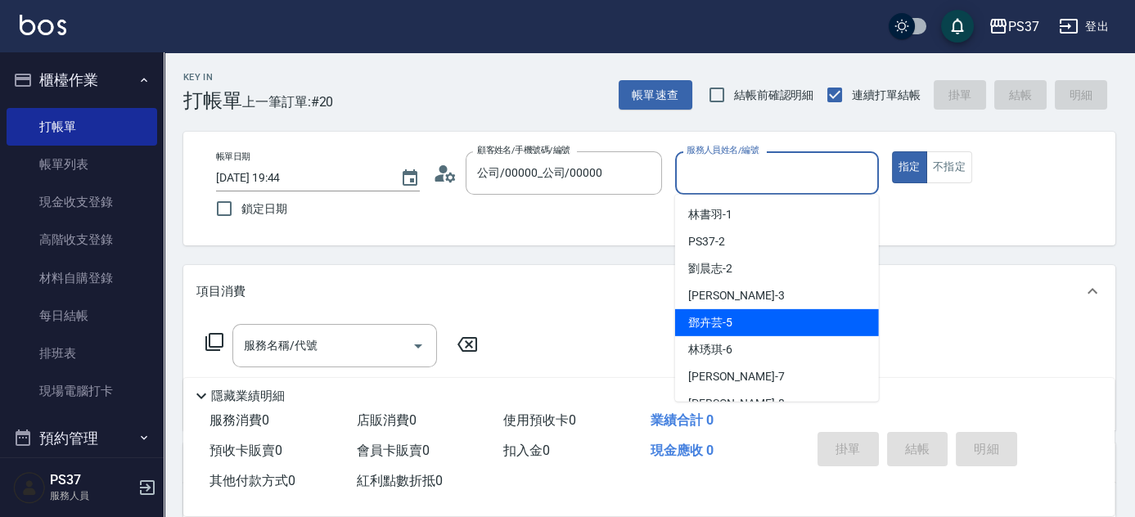
click at [758, 332] on div "[PERSON_NAME]-5" at bounding box center [777, 322] width 204 height 27
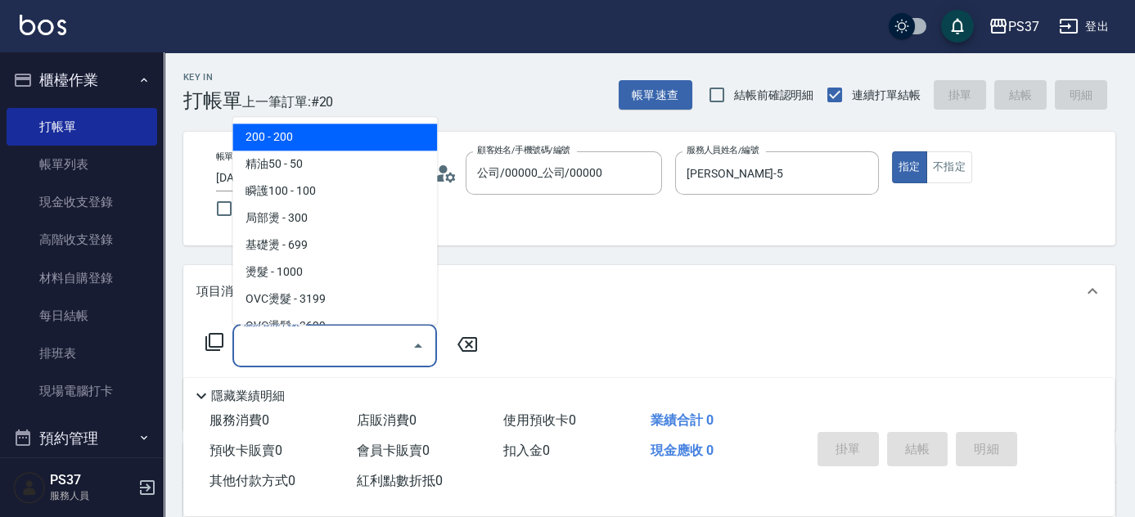
click at [373, 353] on input "服務名稱/代號" at bounding box center [322, 345] width 165 height 29
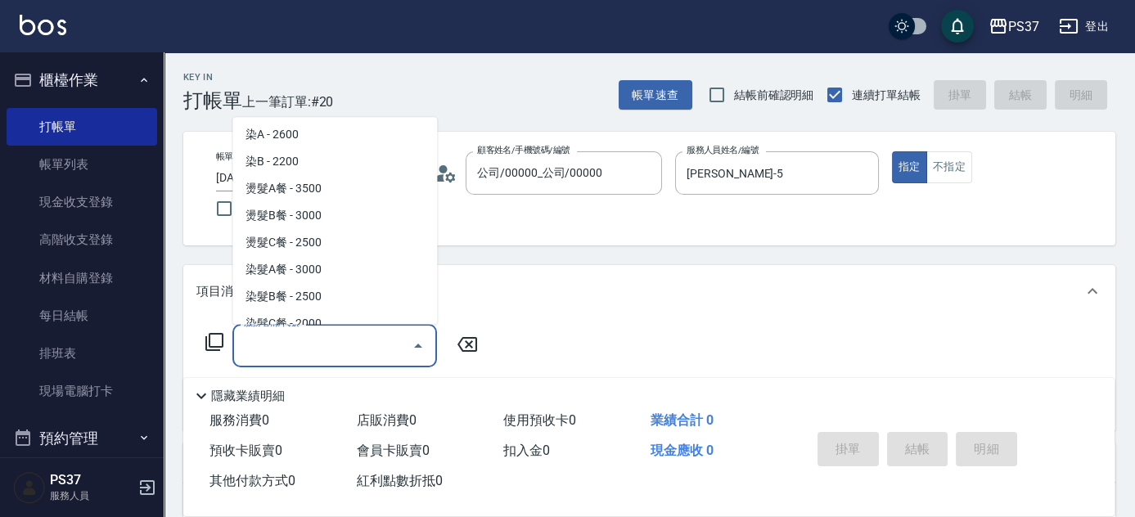
scroll to position [1859, 0]
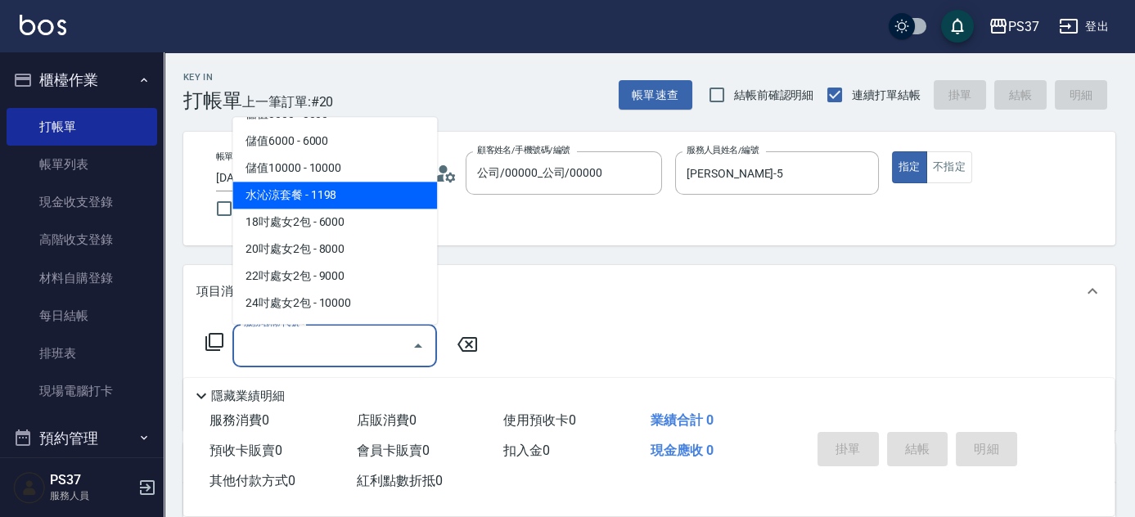
click at [367, 198] on span "水沁涼套餐 - 1198" at bounding box center [334, 195] width 205 height 27
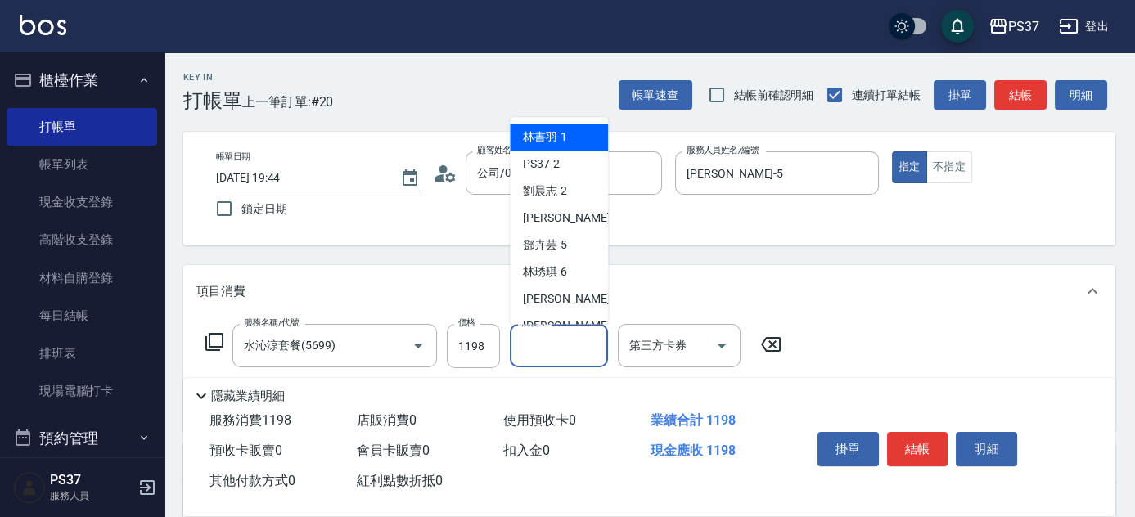
click at [569, 356] on input "洗髮-1" at bounding box center [558, 345] width 83 height 29
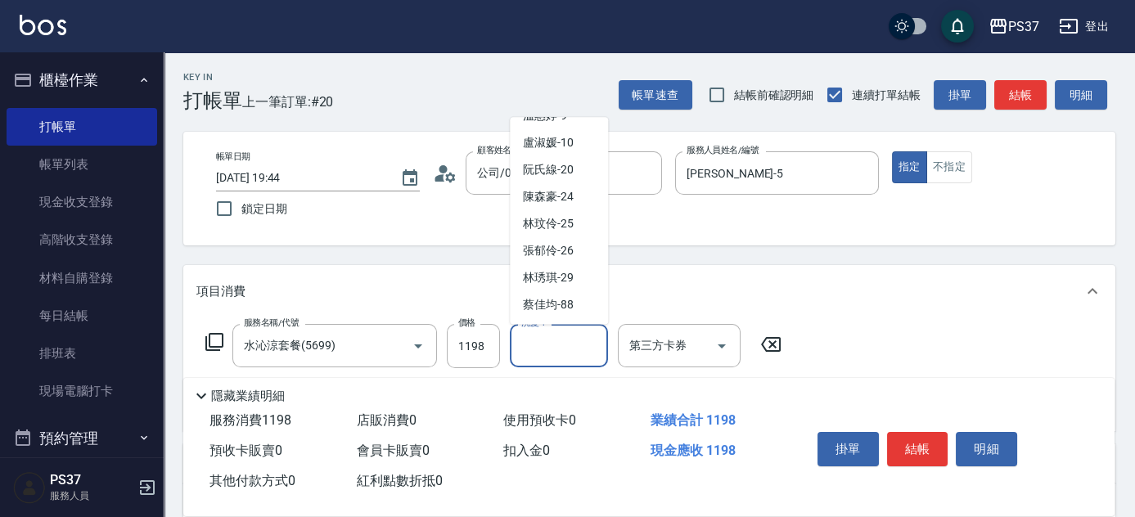
scroll to position [264, 0]
click at [572, 254] on span "[PERSON_NAME]-29" at bounding box center [548, 251] width 51 height 17
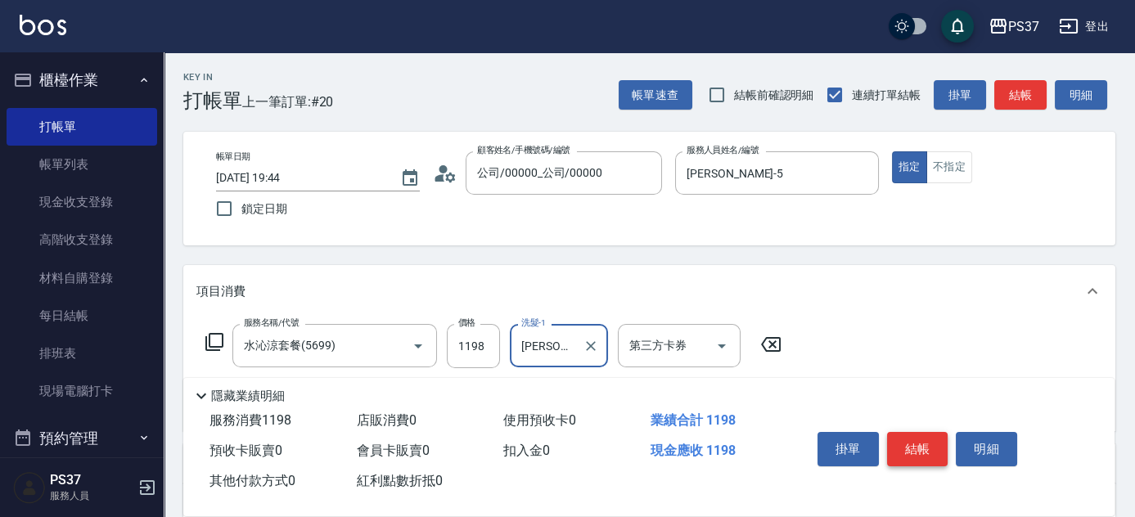
click at [914, 439] on button "結帳" at bounding box center [917, 449] width 61 height 34
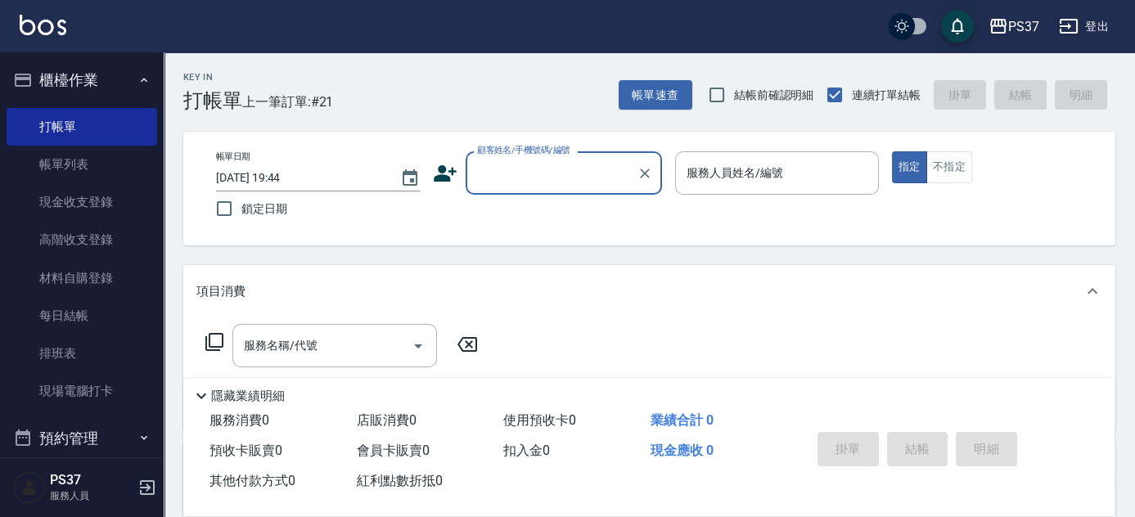
click at [515, 179] on input "顧客姓名/手機號碼/編號" at bounding box center [551, 173] width 157 height 29
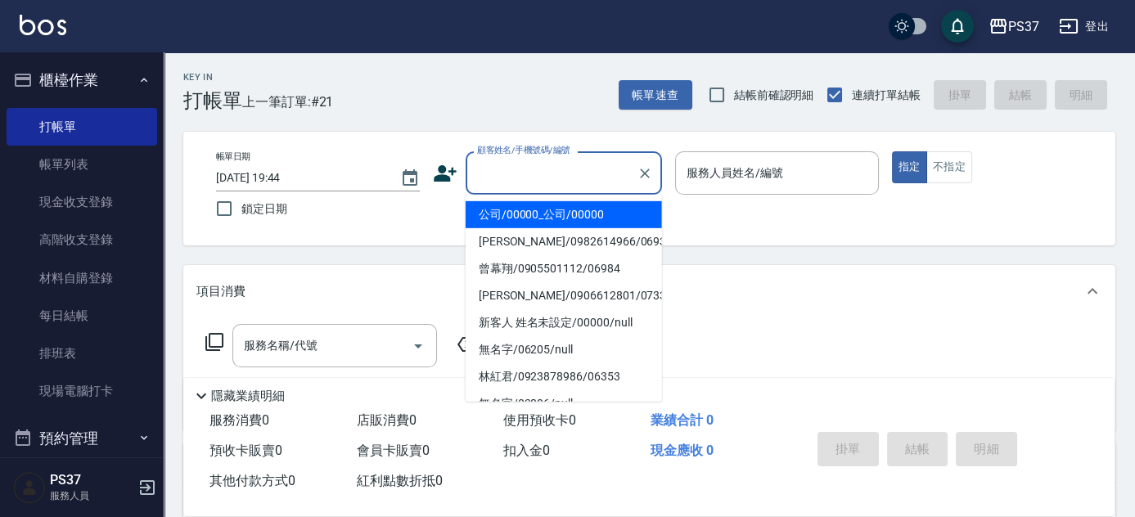
click at [524, 213] on li "公司/00000_公司/00000" at bounding box center [564, 214] width 196 height 27
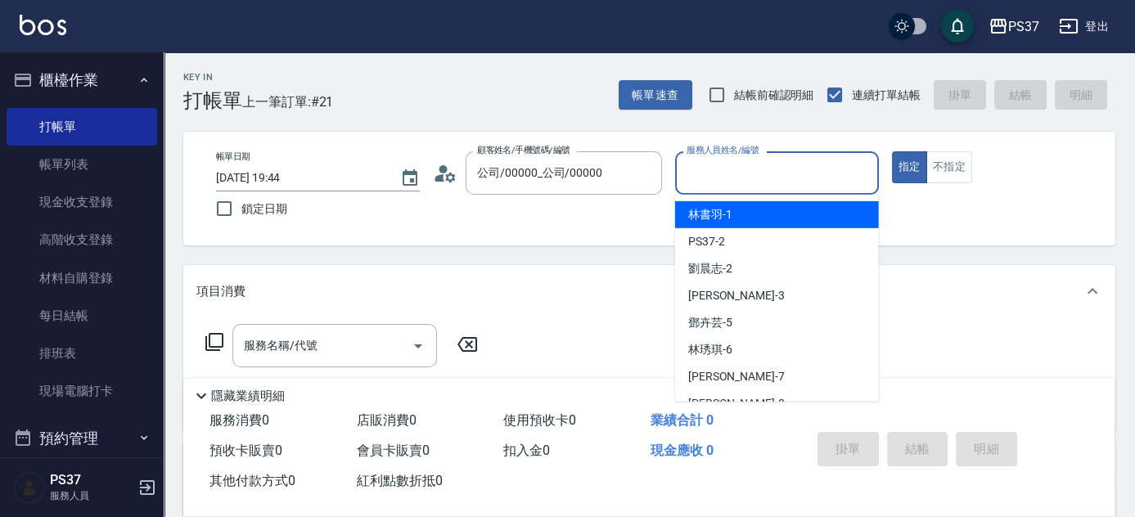
click at [756, 182] on input "服務人員姓名/編號" at bounding box center [776, 173] width 189 height 29
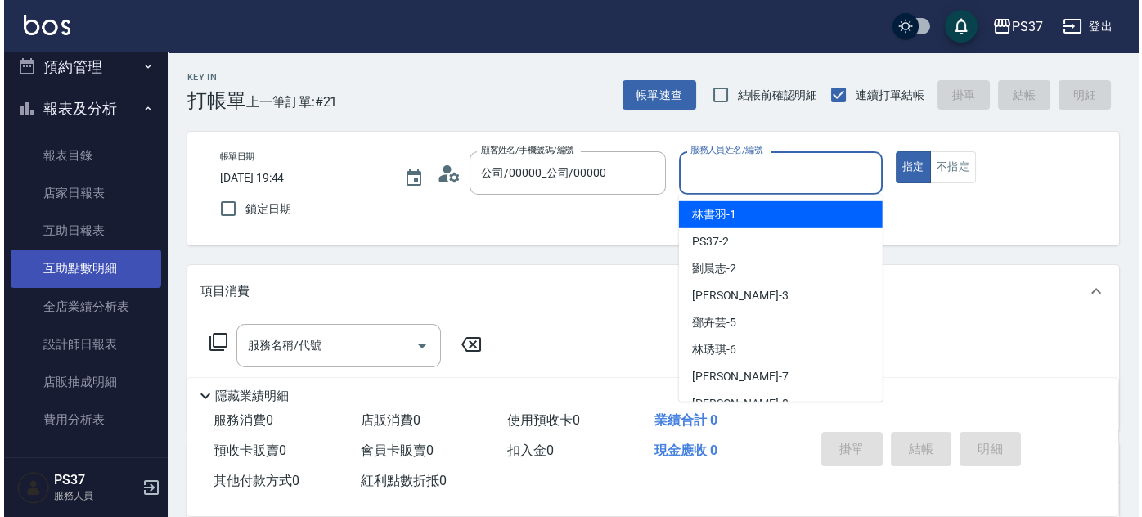
scroll to position [589, 0]
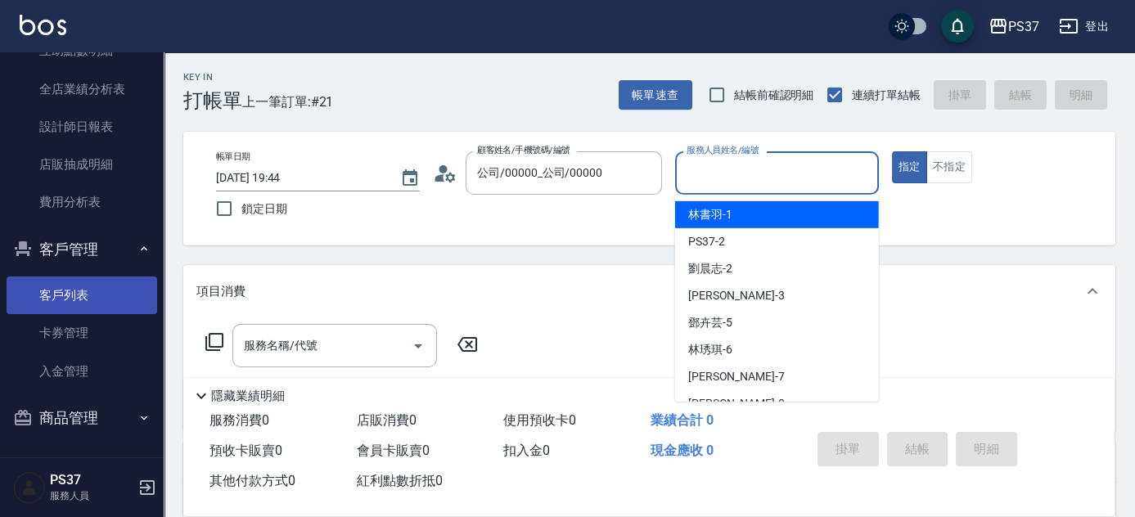
click at [90, 299] on link "客戶列表" at bounding box center [82, 296] width 151 height 38
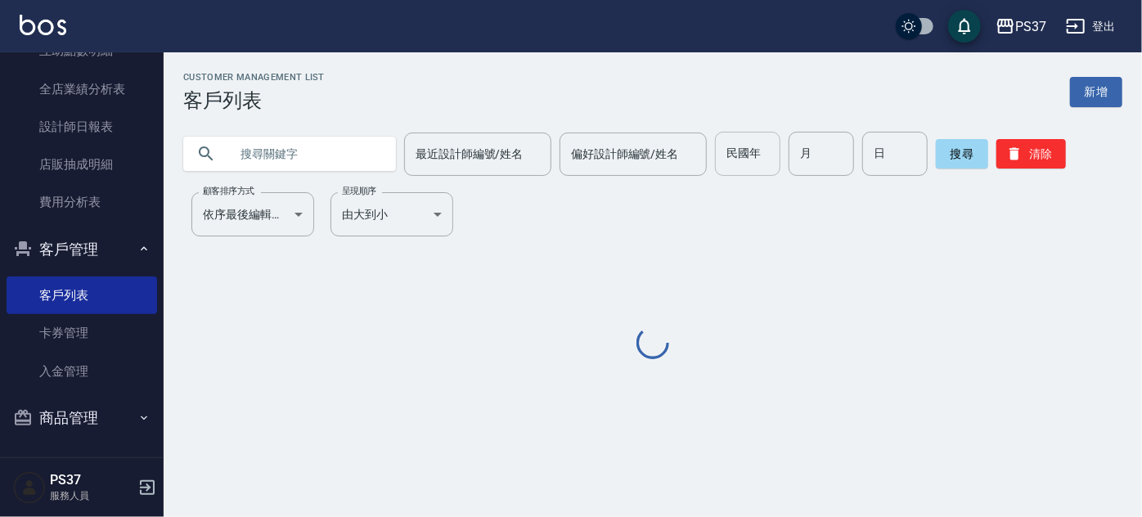
click at [737, 159] on input "民國年" at bounding box center [747, 154] width 65 height 44
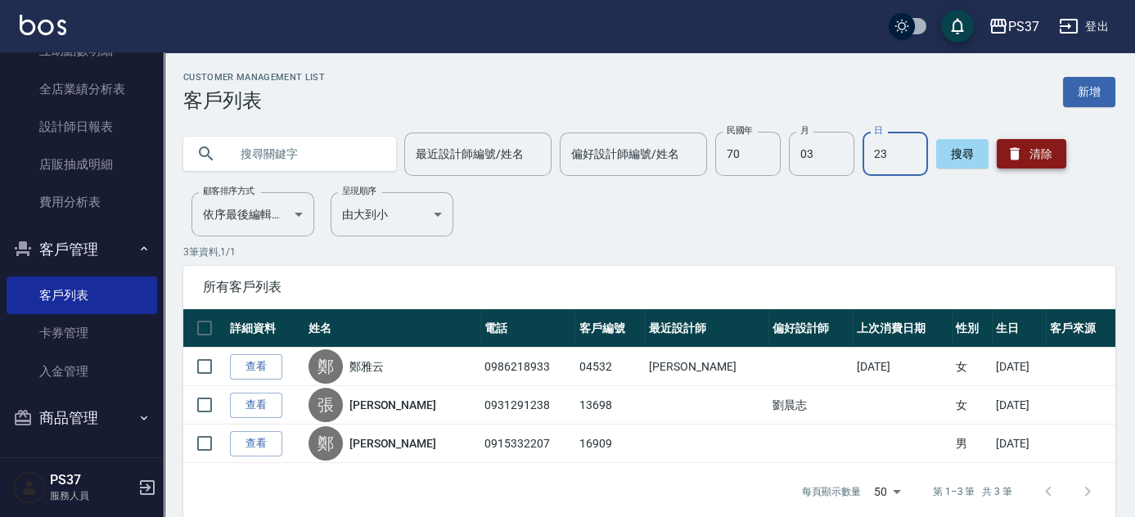
click at [1051, 164] on button "清除" at bounding box center [1032, 153] width 70 height 29
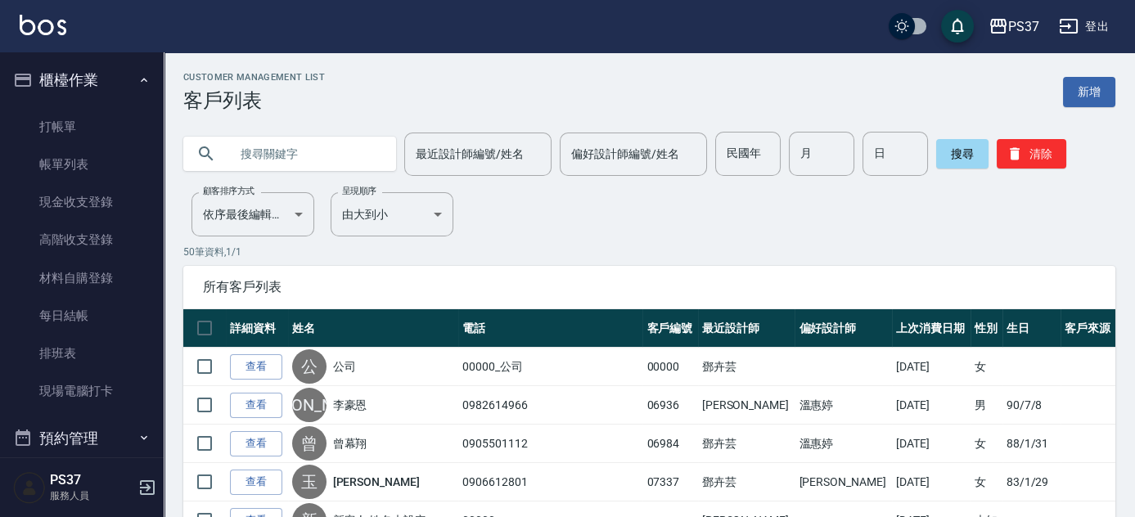
drag, startPoint x: 580, startPoint y: 226, endPoint x: 566, endPoint y: 230, distance: 14.5
click at [80, 127] on link "打帳單" at bounding box center [82, 127] width 151 height 38
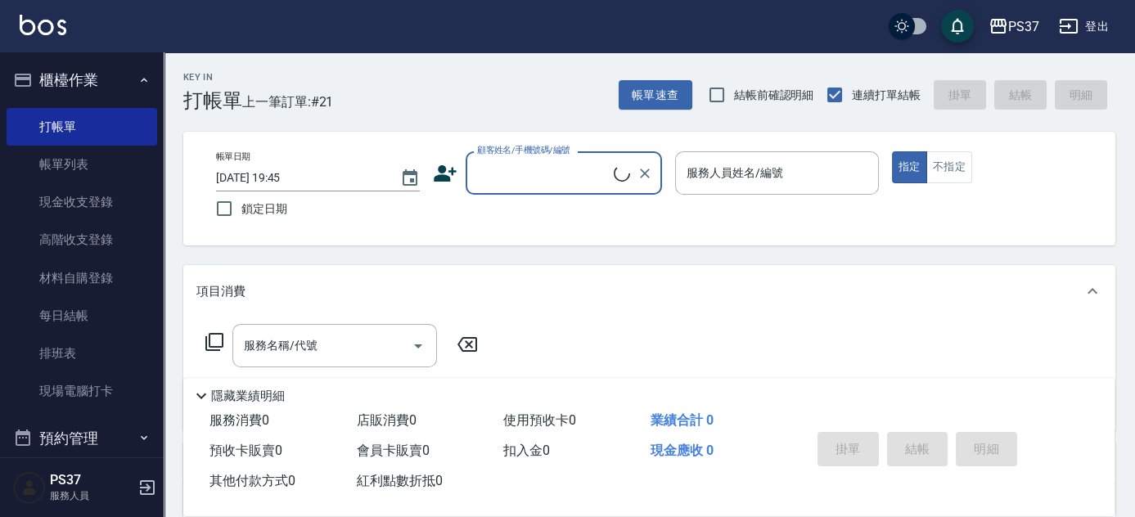
click at [524, 177] on input "顧客姓名/手機號碼/編號" at bounding box center [543, 173] width 141 height 29
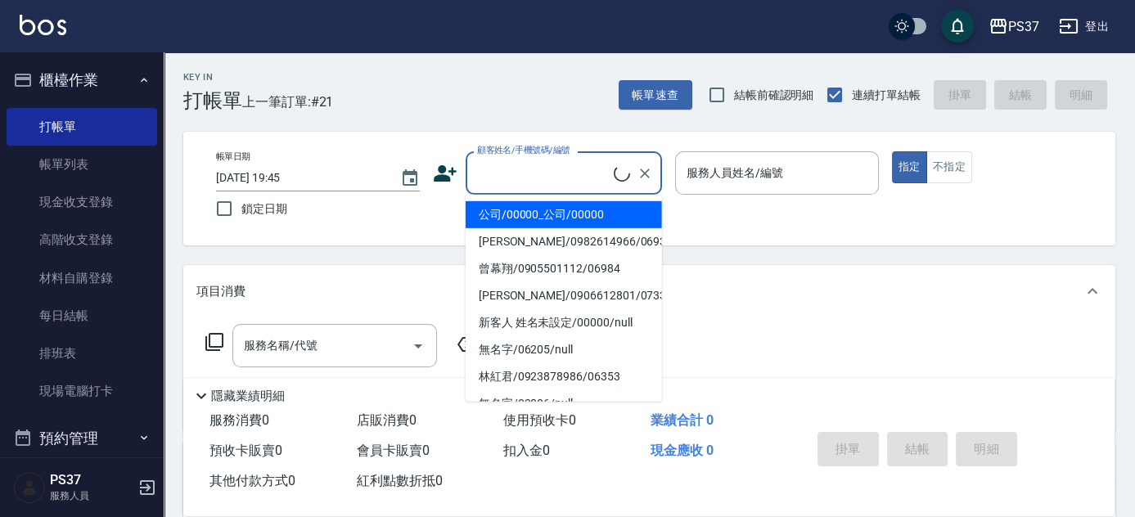
click at [535, 212] on li "公司/00000_公司/00000" at bounding box center [564, 214] width 196 height 27
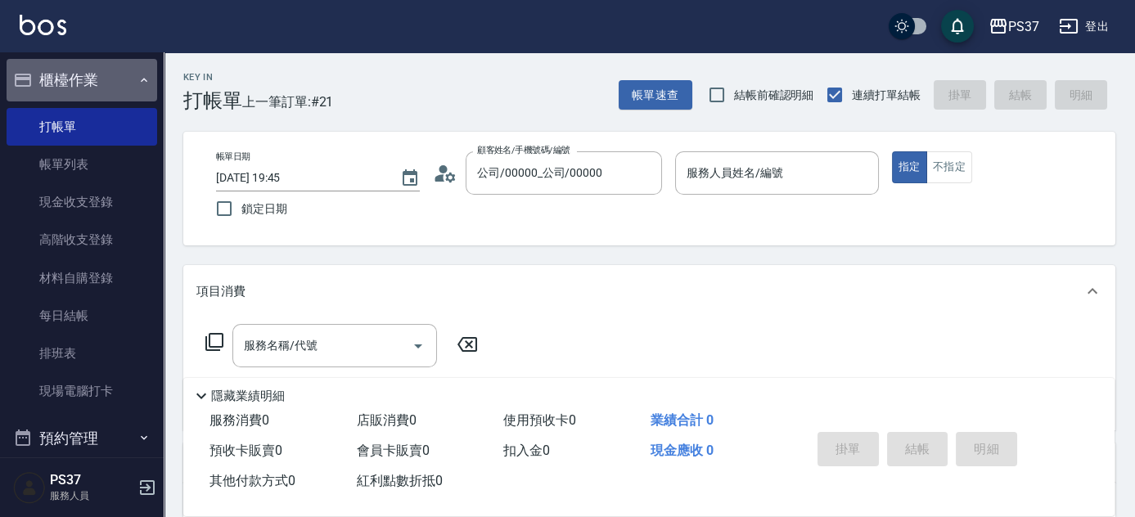
click at [84, 82] on button "櫃檯作業" at bounding box center [82, 80] width 151 height 43
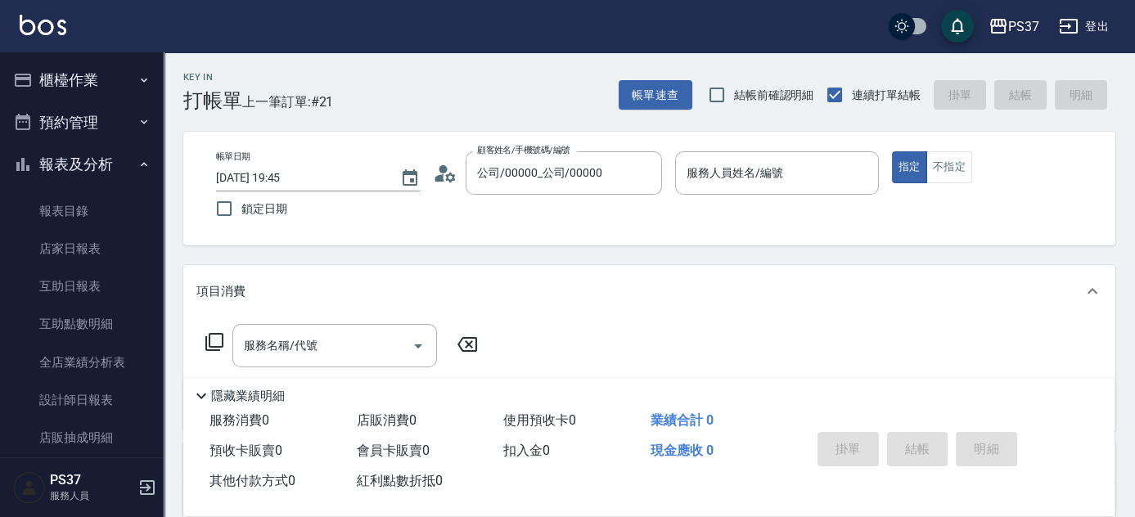
click at [83, 159] on button "報表及分析" at bounding box center [82, 164] width 151 height 43
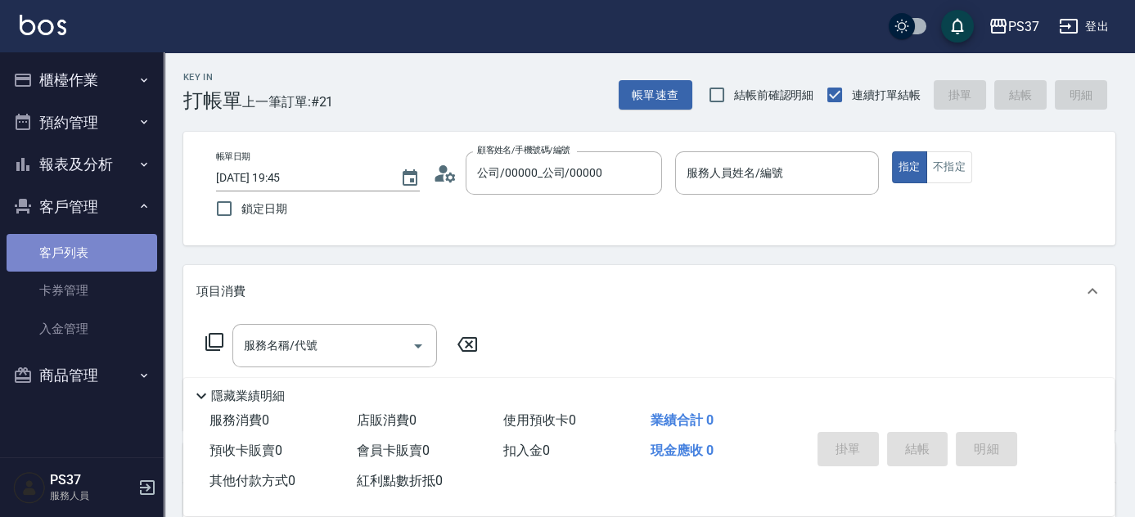
click at [83, 246] on link "客戶列表" at bounding box center [82, 253] width 151 height 38
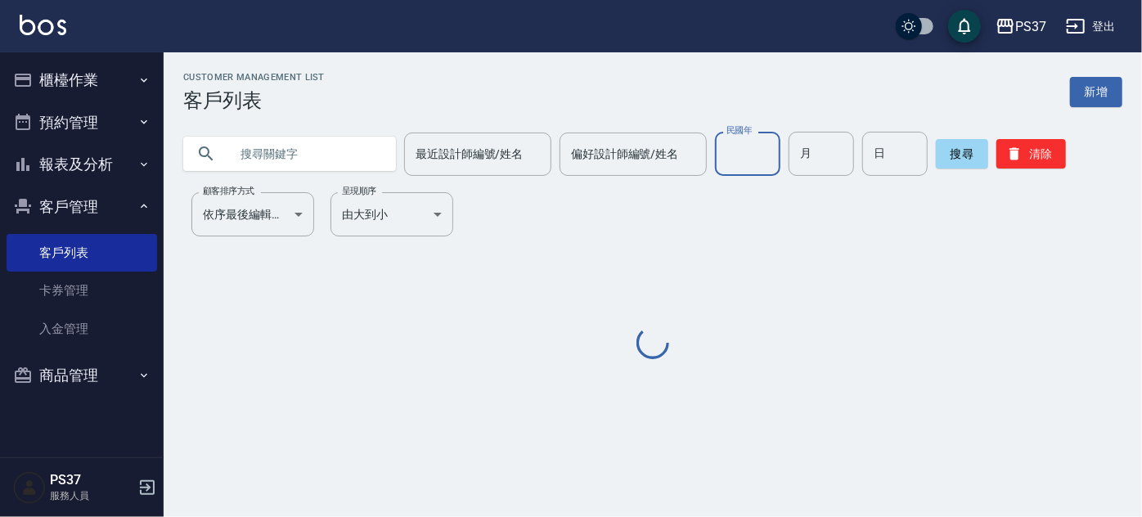
click at [745, 168] on input "民國年" at bounding box center [747, 154] width 65 height 44
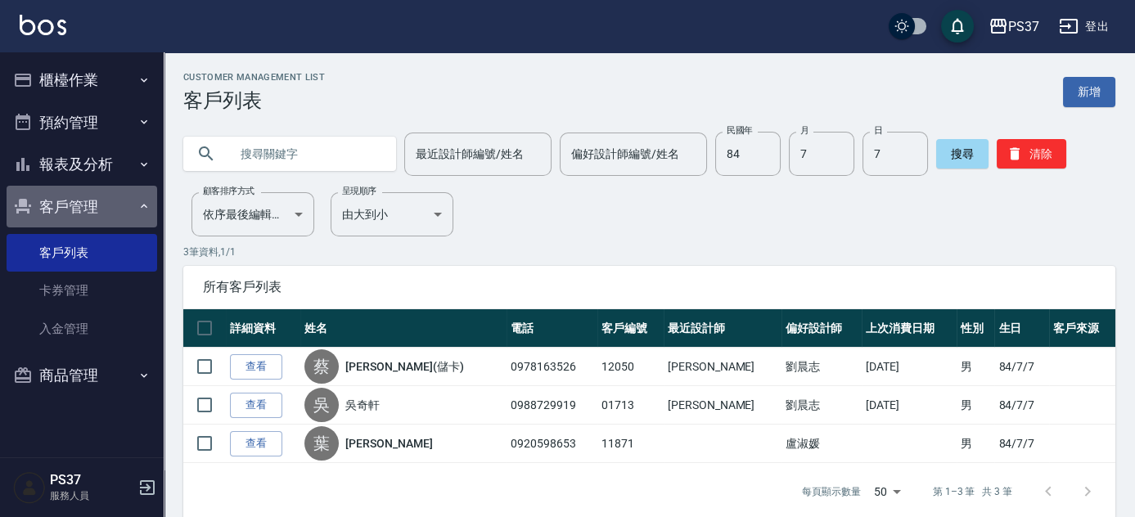
click at [60, 210] on button "客戶管理" at bounding box center [82, 207] width 151 height 43
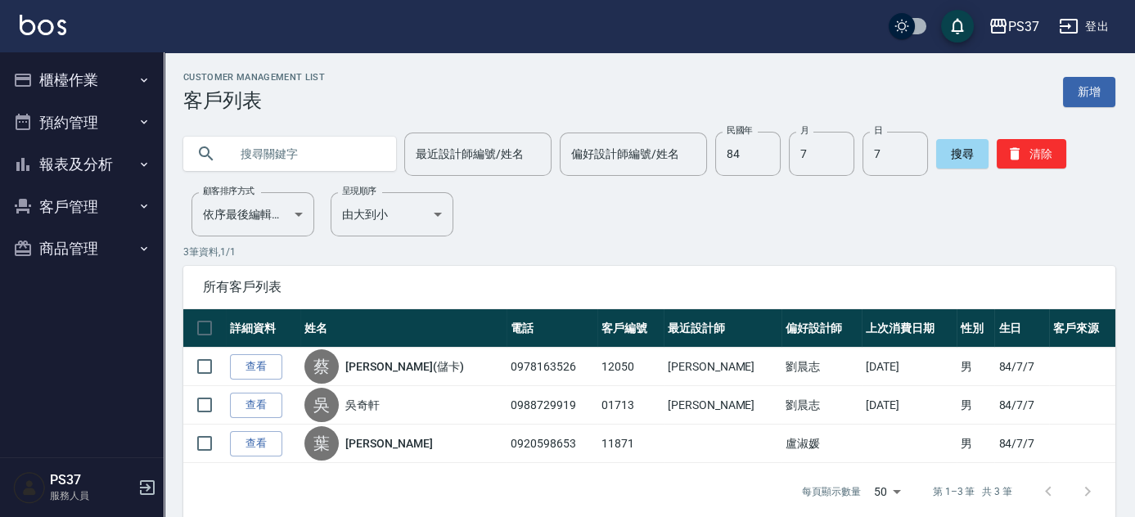
click at [85, 143] on button "報表及分析" at bounding box center [82, 164] width 151 height 43
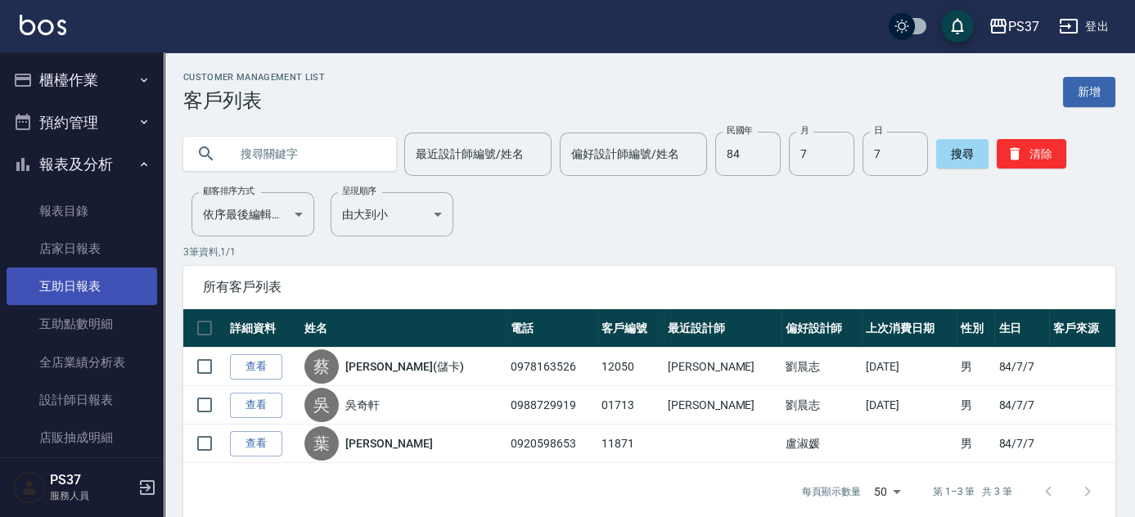
click at [83, 290] on link "互助日報表" at bounding box center [82, 287] width 151 height 38
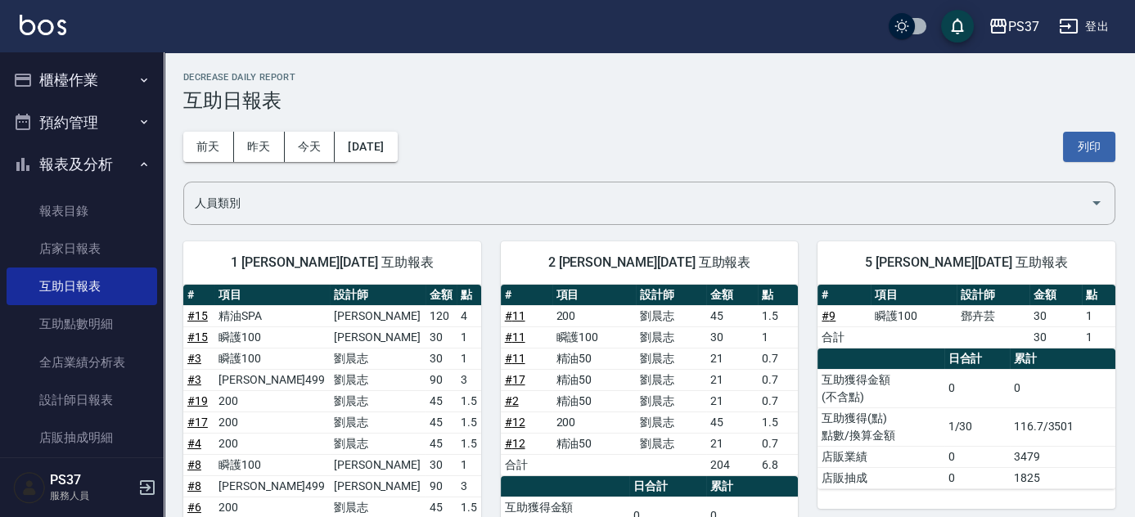
click at [101, 158] on button "報表及分析" at bounding box center [82, 164] width 151 height 43
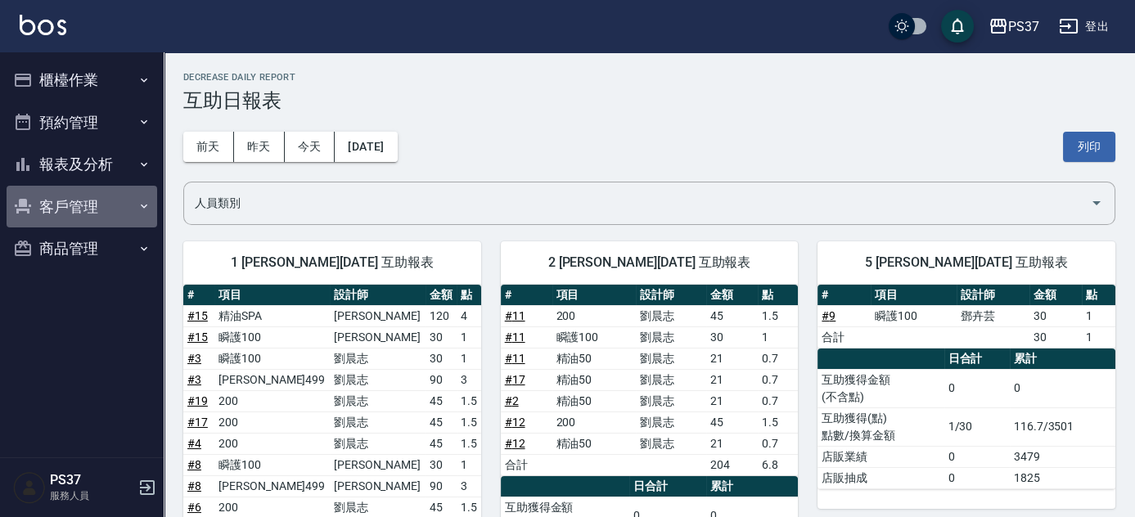
click at [87, 200] on button "客戶管理" at bounding box center [82, 207] width 151 height 43
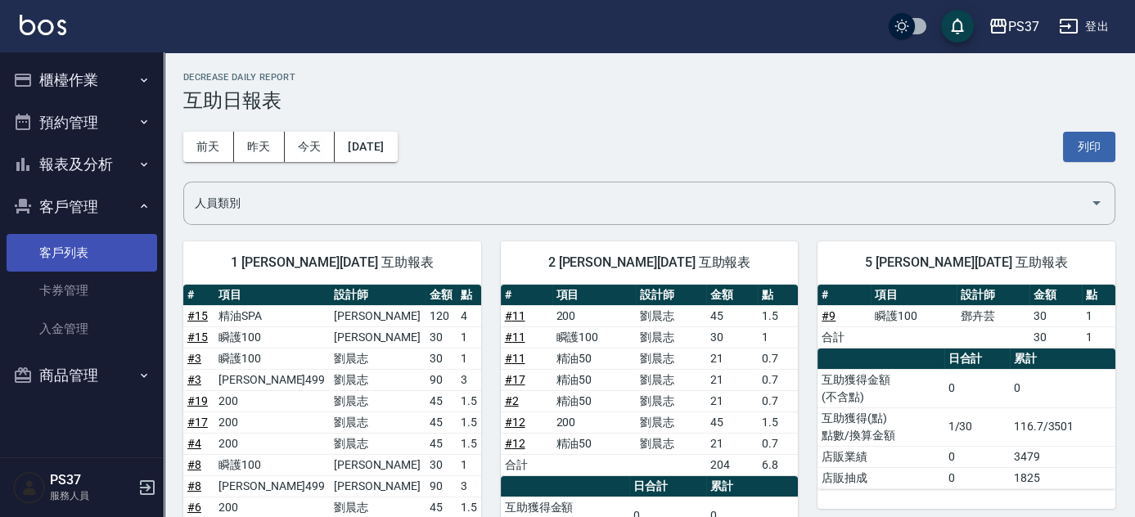
click at [66, 254] on link "客戶列表" at bounding box center [82, 253] width 151 height 38
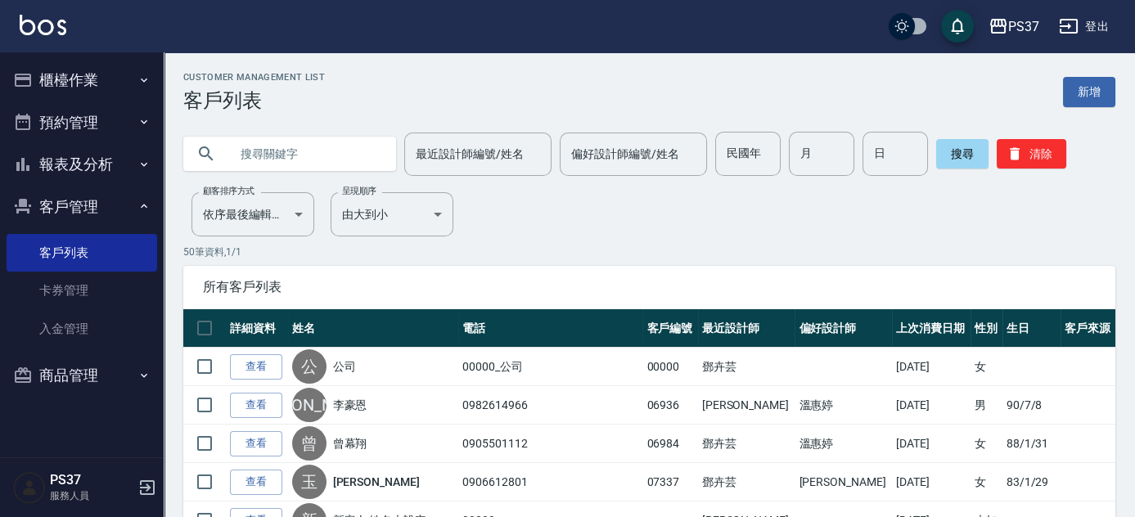
click at [1028, 268] on div "所有客戶列表" at bounding box center [649, 287] width 932 height 43
click at [76, 84] on button "櫃檯作業" at bounding box center [82, 80] width 151 height 43
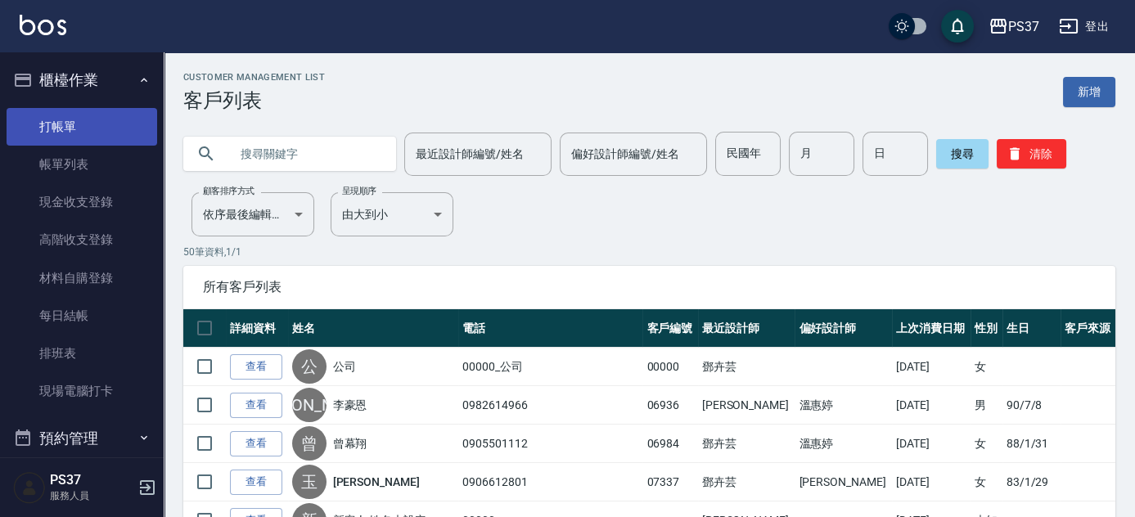
click at [67, 119] on link "打帳單" at bounding box center [82, 127] width 151 height 38
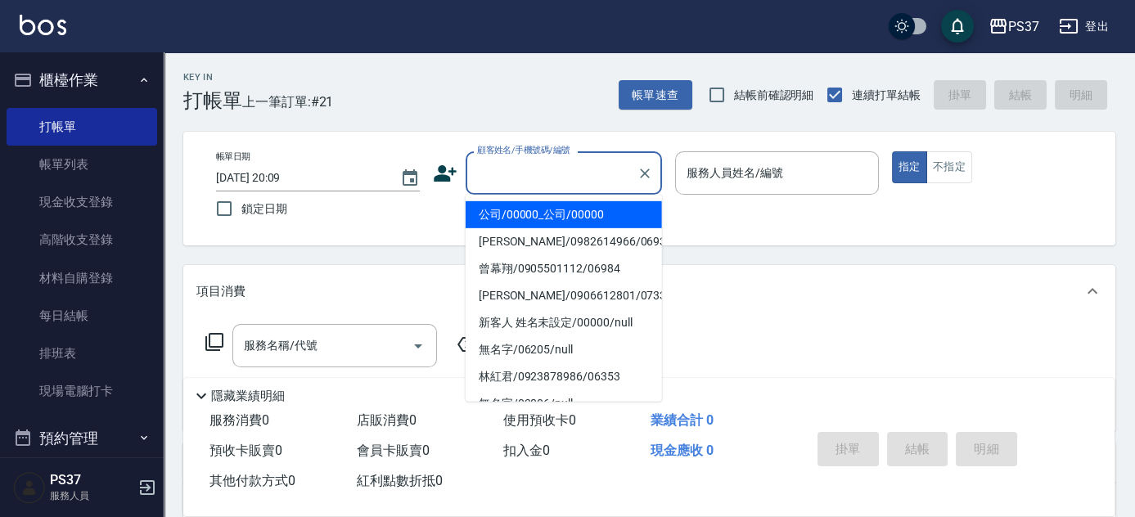
click at [582, 175] on input "顧客姓名/手機號碼/編號" at bounding box center [551, 173] width 157 height 29
click at [565, 209] on li "公司/00000_公司/00000" at bounding box center [564, 214] width 196 height 27
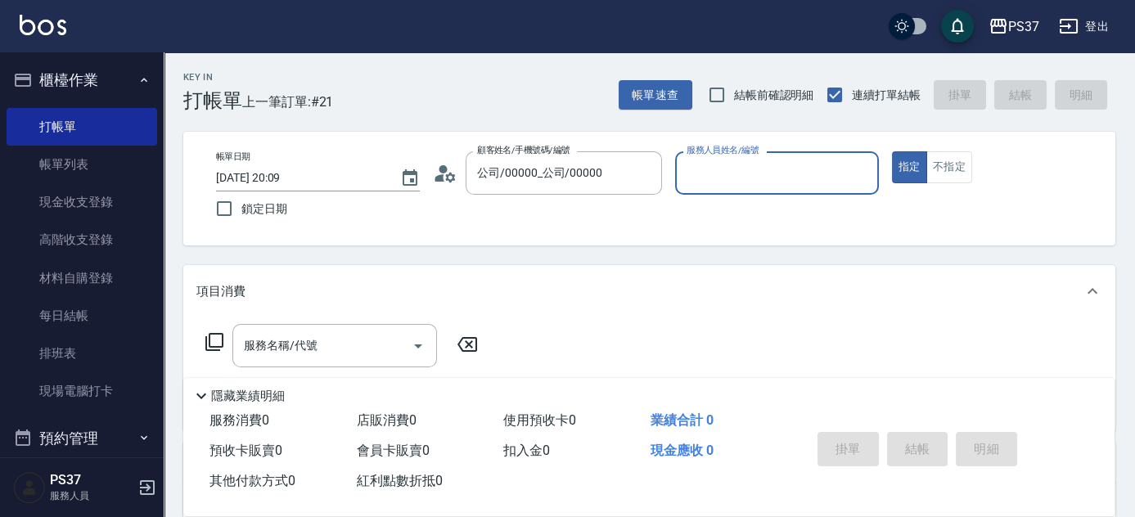
click at [776, 181] on input "服務人員姓名/編號" at bounding box center [776, 173] width 189 height 29
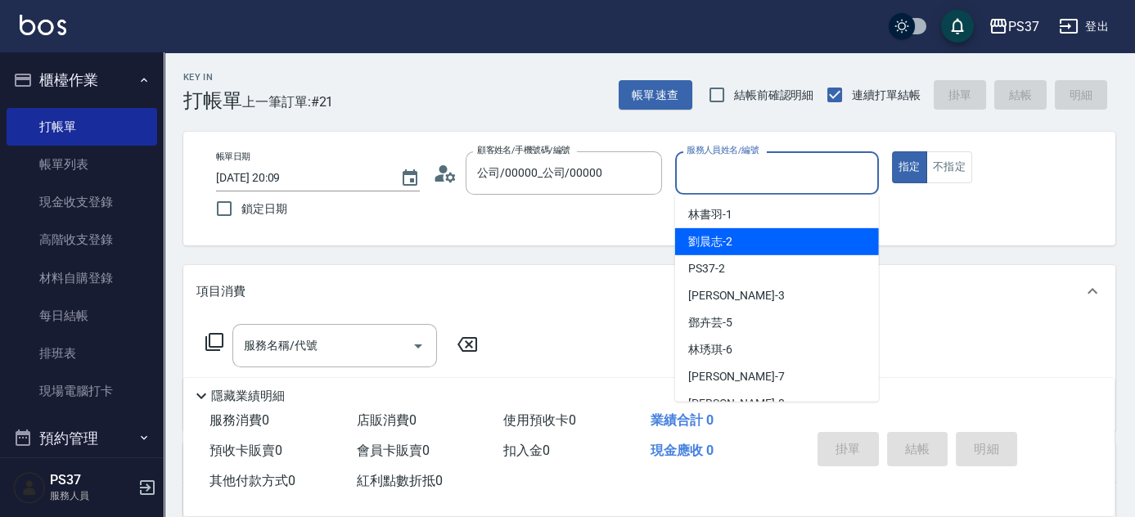
drag, startPoint x: 80, startPoint y: 159, endPoint x: 159, endPoint y: 205, distance: 91.4
click at [80, 159] on link "帳單列表" at bounding box center [82, 165] width 151 height 38
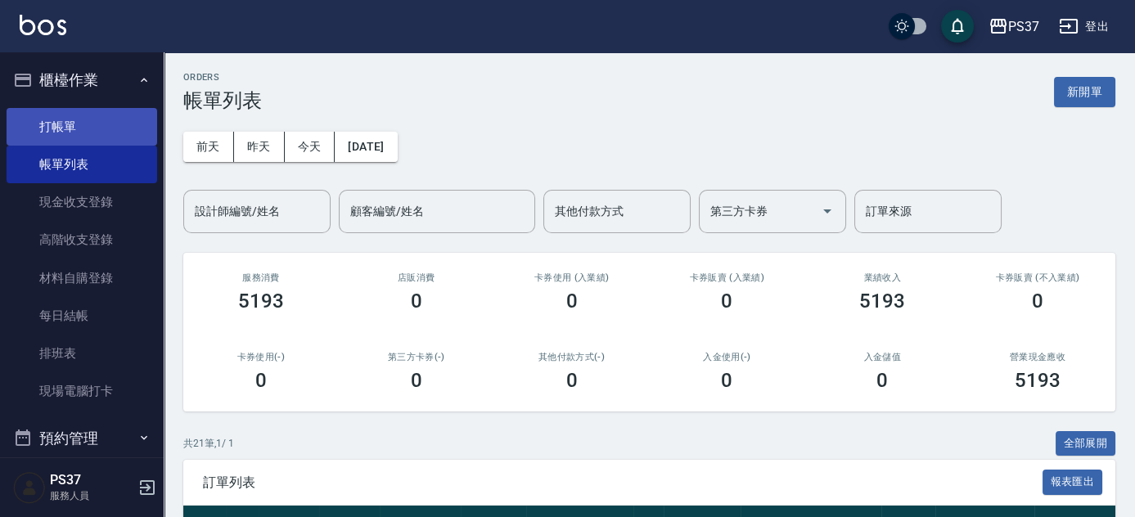
click at [95, 119] on link "打帳單" at bounding box center [82, 127] width 151 height 38
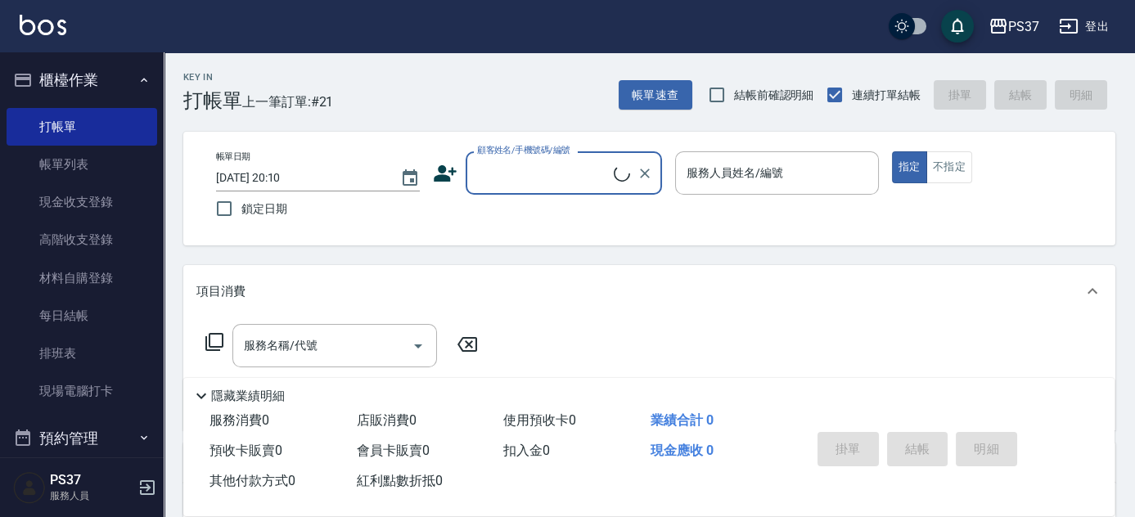
click at [583, 178] on input "顧客姓名/手機號碼/編號" at bounding box center [543, 173] width 141 height 29
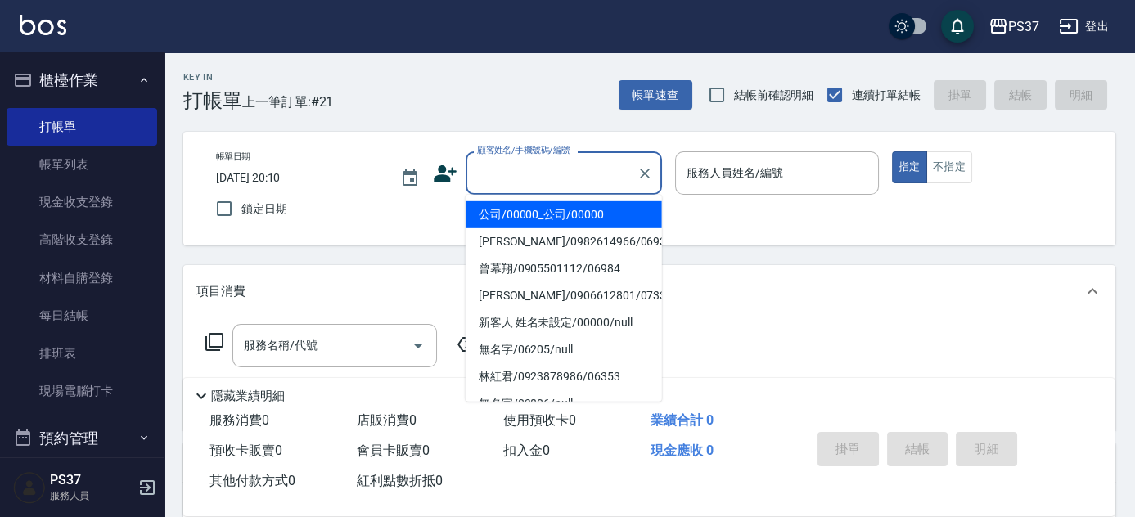
click at [565, 224] on li "公司/00000_公司/00000" at bounding box center [564, 214] width 196 height 27
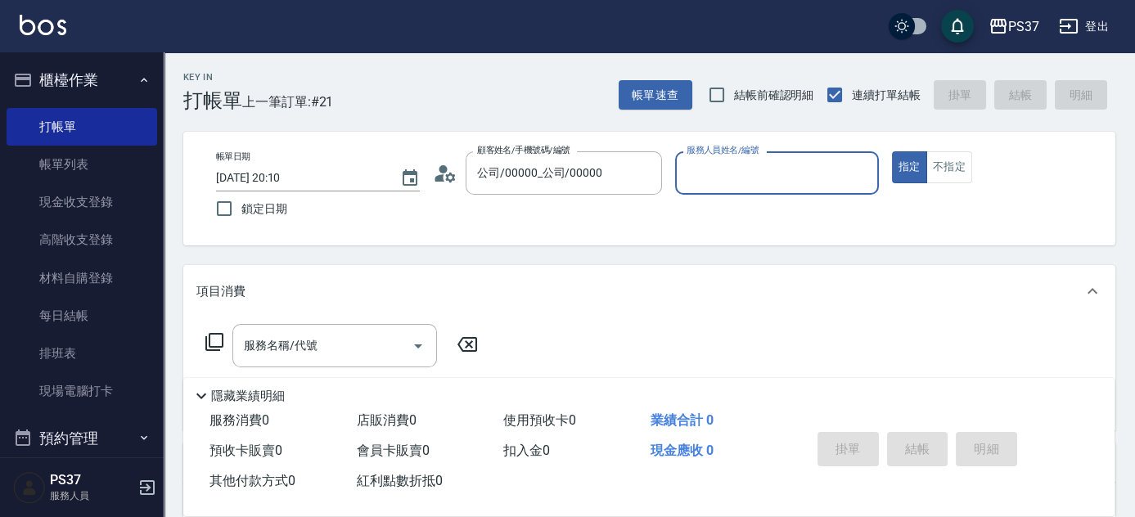
click at [717, 169] on input "服務人員姓名/編號" at bounding box center [776, 173] width 189 height 29
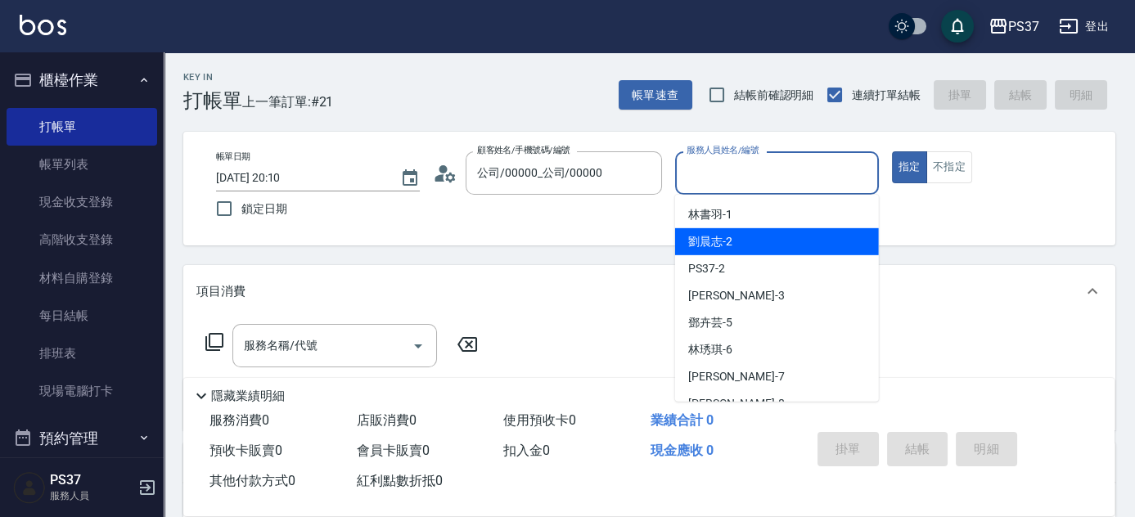
click at [752, 249] on div "劉晨志 -2" at bounding box center [777, 241] width 204 height 27
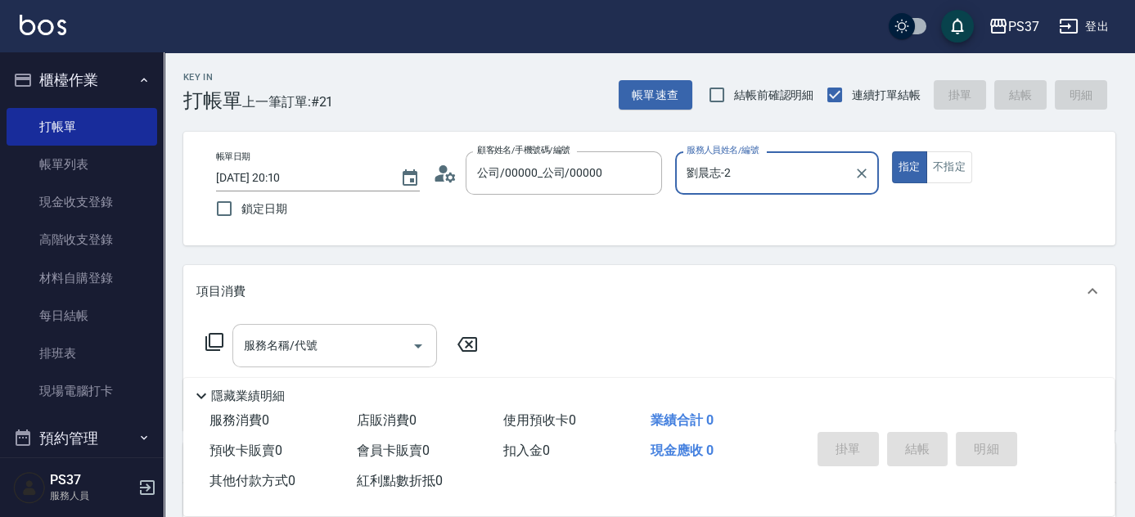
click at [330, 355] on input "服務名稱/代號" at bounding box center [322, 345] width 165 height 29
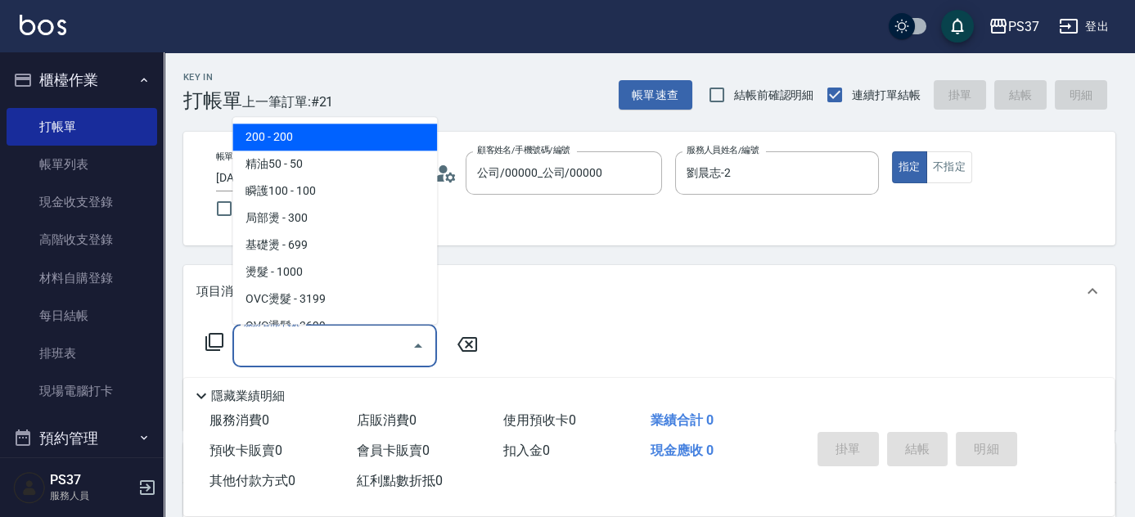
click at [340, 143] on span "200 - 200" at bounding box center [334, 137] width 205 height 27
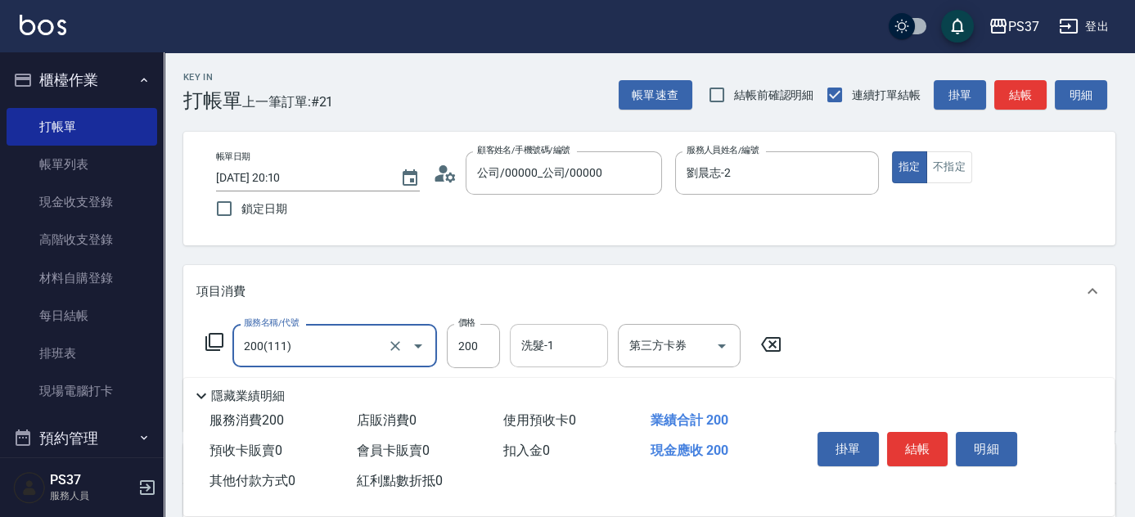
click at [561, 359] on input "洗髮-1" at bounding box center [558, 345] width 83 height 29
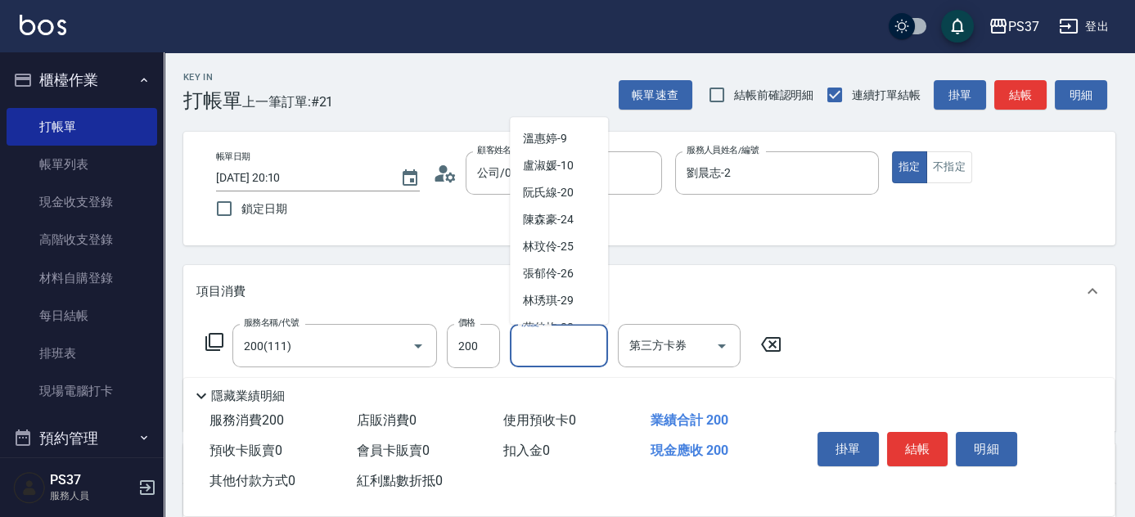
scroll to position [264, 0]
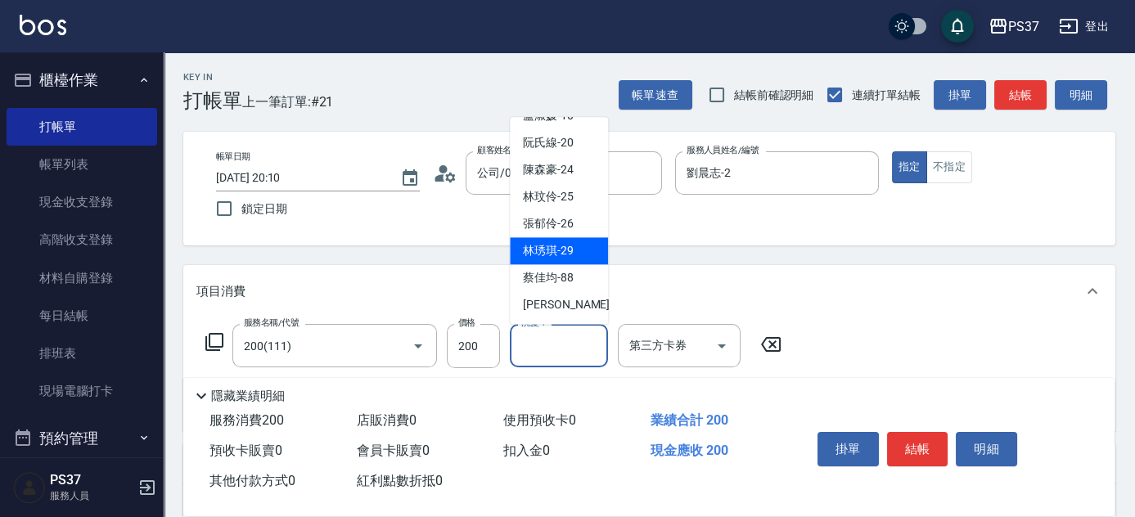
click at [571, 253] on span "[PERSON_NAME]-29" at bounding box center [548, 251] width 51 height 17
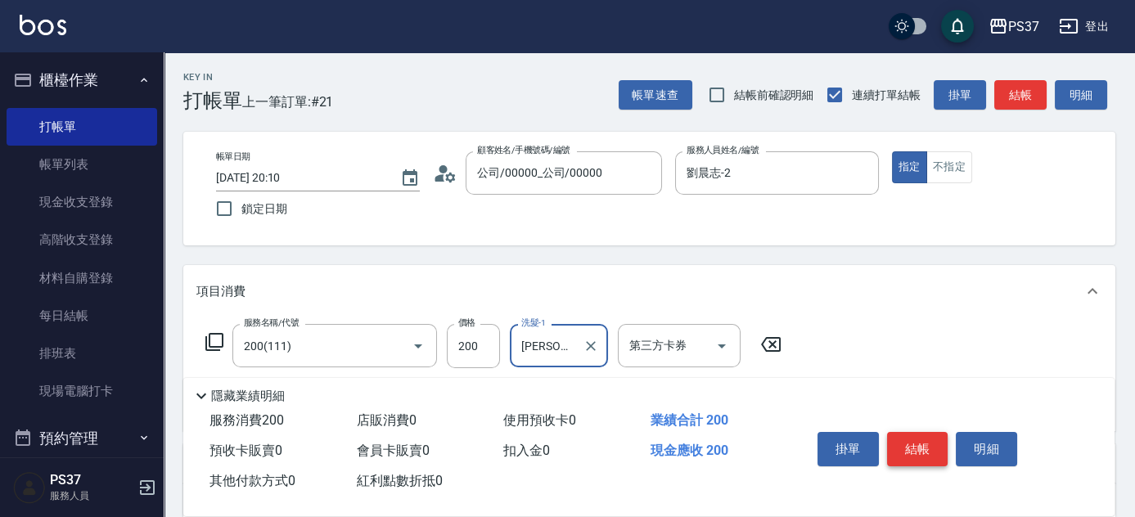
click at [924, 452] on button "結帳" at bounding box center [917, 449] width 61 height 34
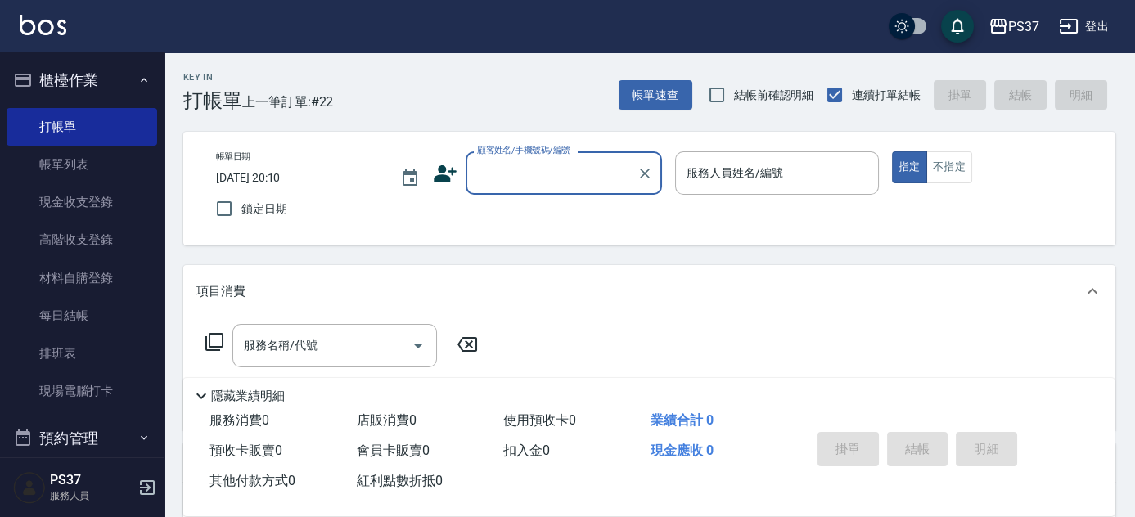
click at [556, 167] on input "顧客姓名/手機號碼/編號" at bounding box center [551, 173] width 157 height 29
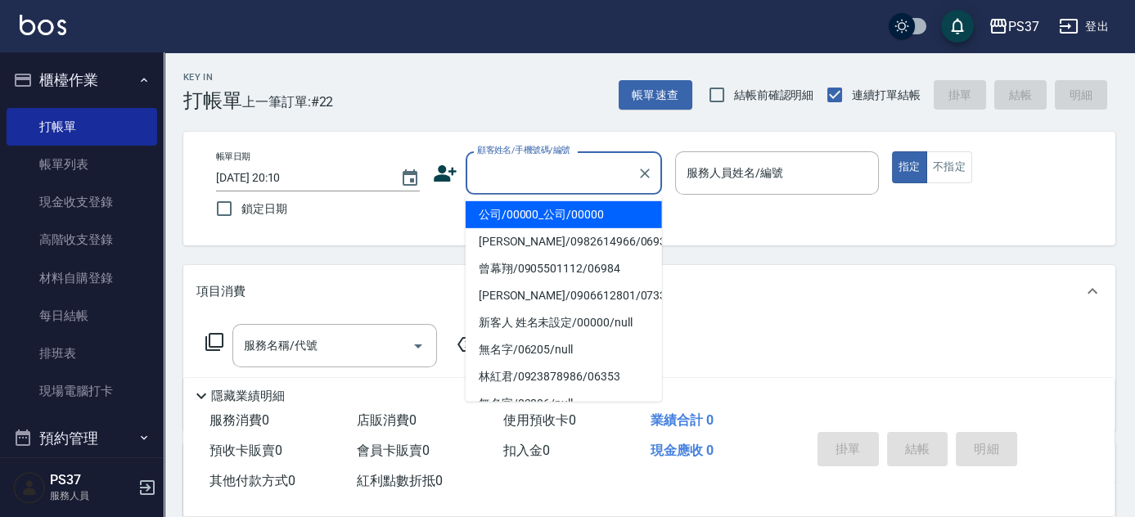
click at [565, 208] on li "公司/00000_公司/00000" at bounding box center [564, 214] width 196 height 27
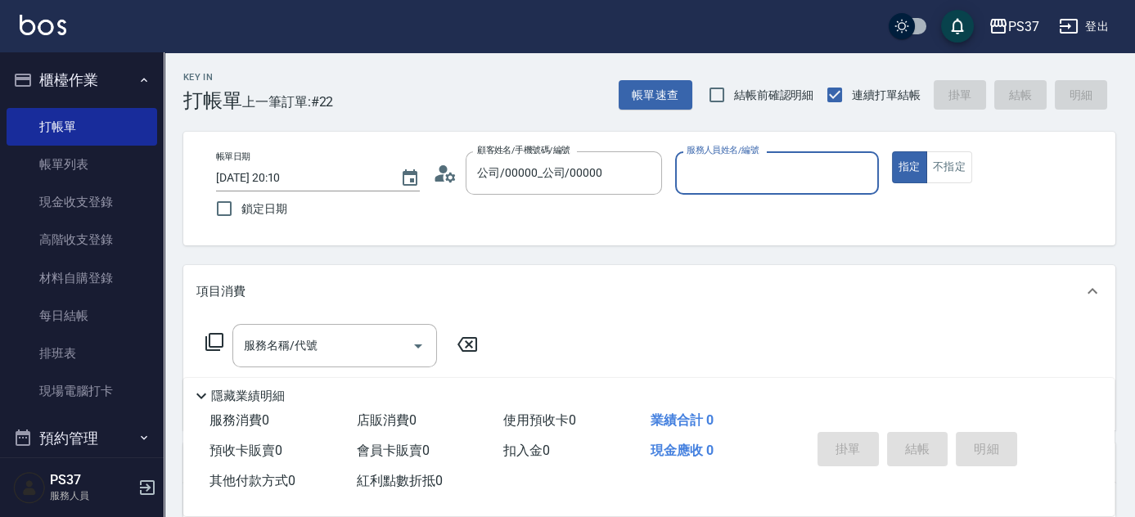
click at [741, 192] on div "服務人員姓名/編號" at bounding box center [777, 172] width 204 height 43
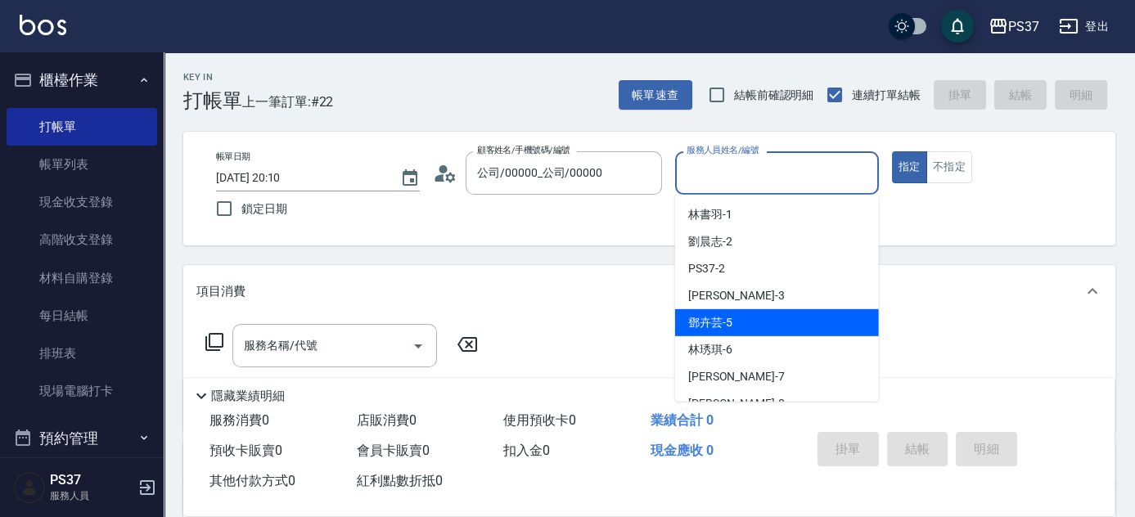
click at [750, 313] on div "[PERSON_NAME]-5" at bounding box center [777, 322] width 204 height 27
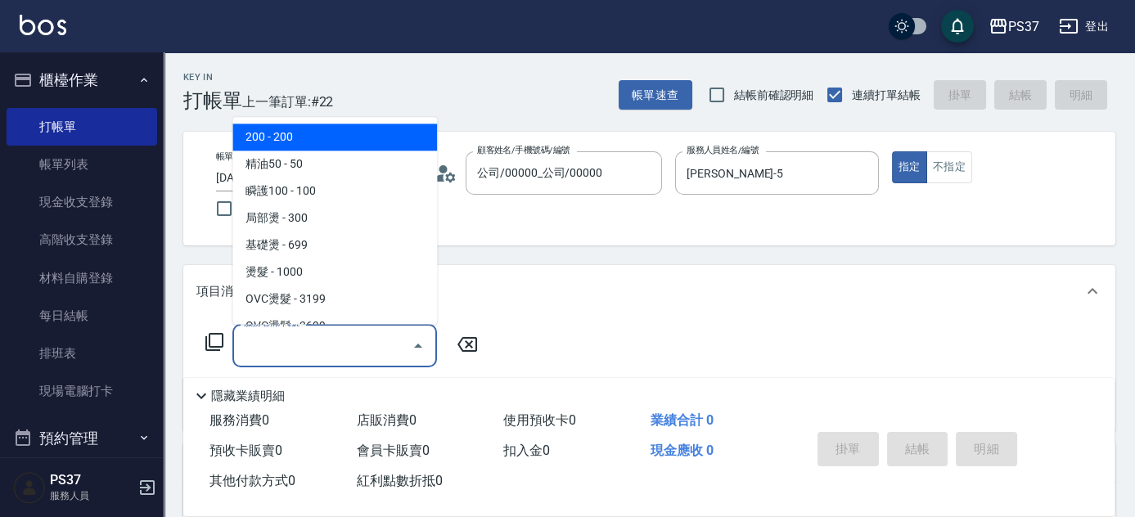
click at [330, 359] on input "服務名稱/代號" at bounding box center [322, 345] width 165 height 29
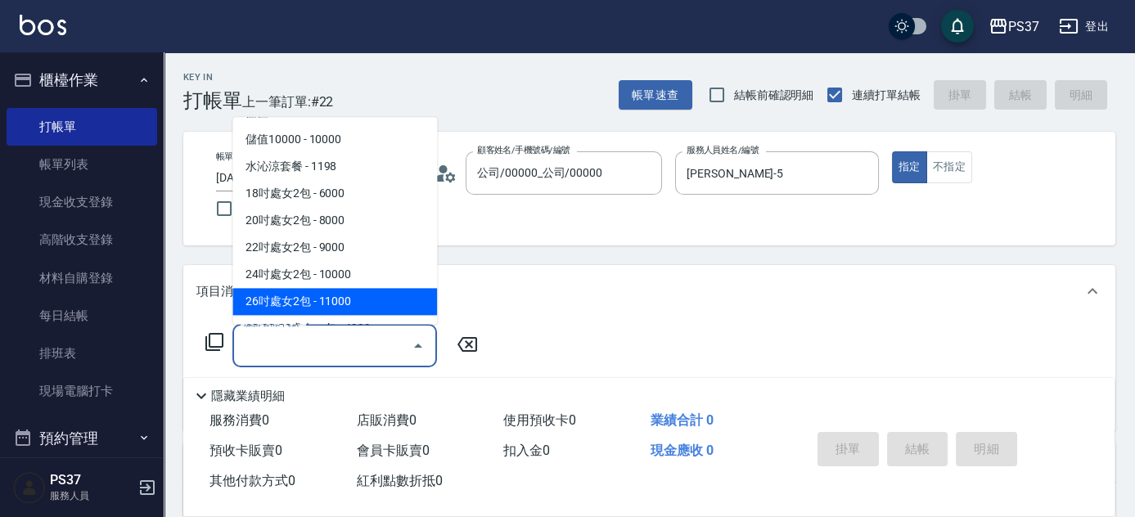
scroll to position [1865, 0]
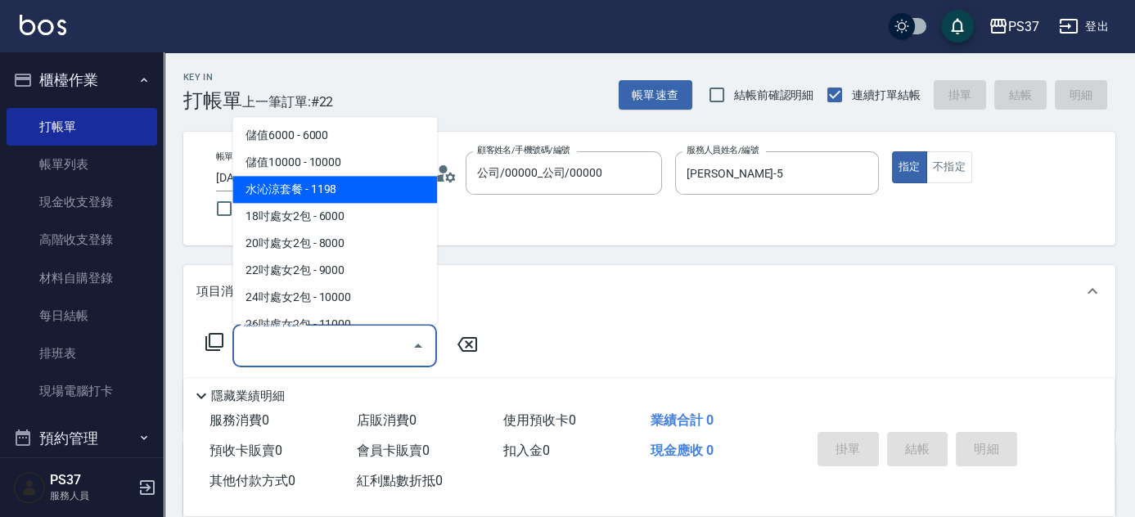
click at [358, 193] on span "水沁涼套餐 - 1198" at bounding box center [334, 190] width 205 height 27
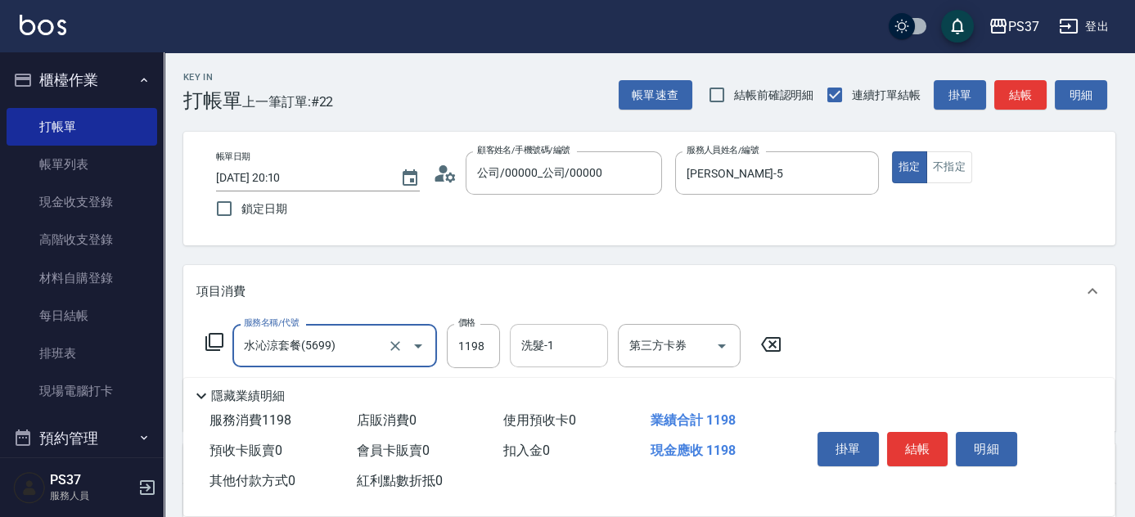
click at [551, 355] on input "洗髮-1" at bounding box center [558, 345] width 83 height 29
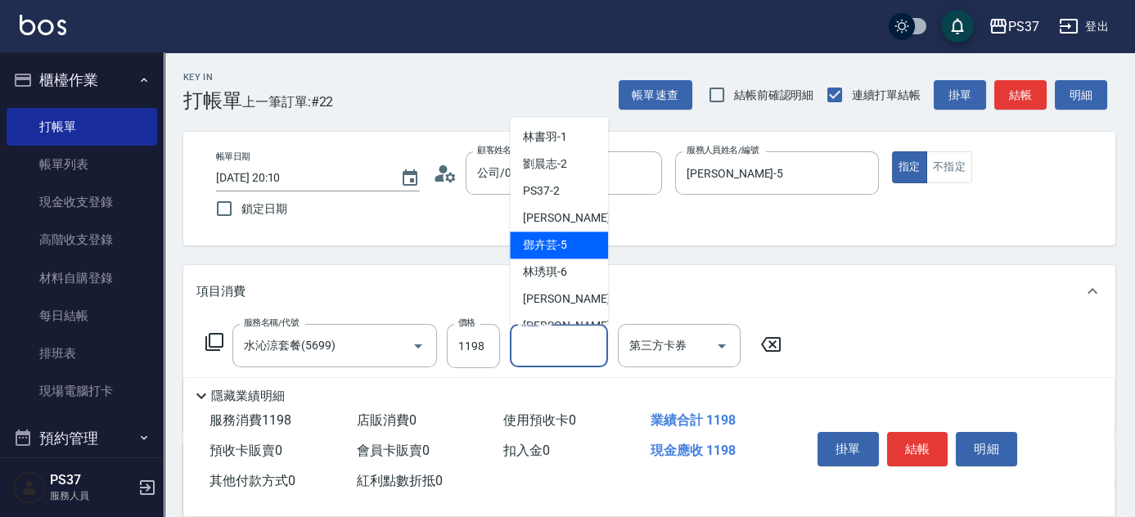
click at [561, 250] on span "[PERSON_NAME]-5" at bounding box center [545, 245] width 44 height 17
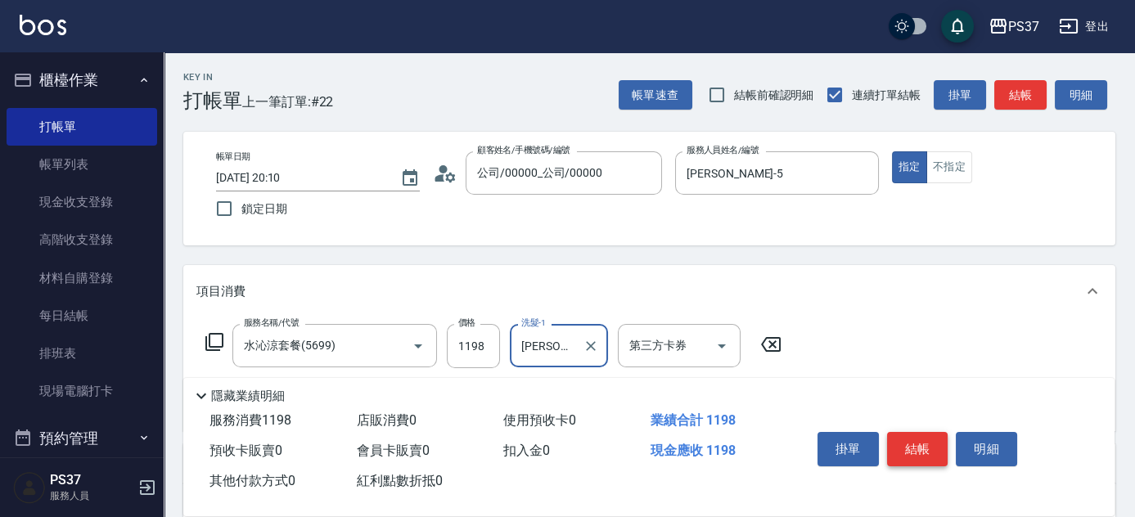
click at [923, 448] on button "結帳" at bounding box center [917, 449] width 61 height 34
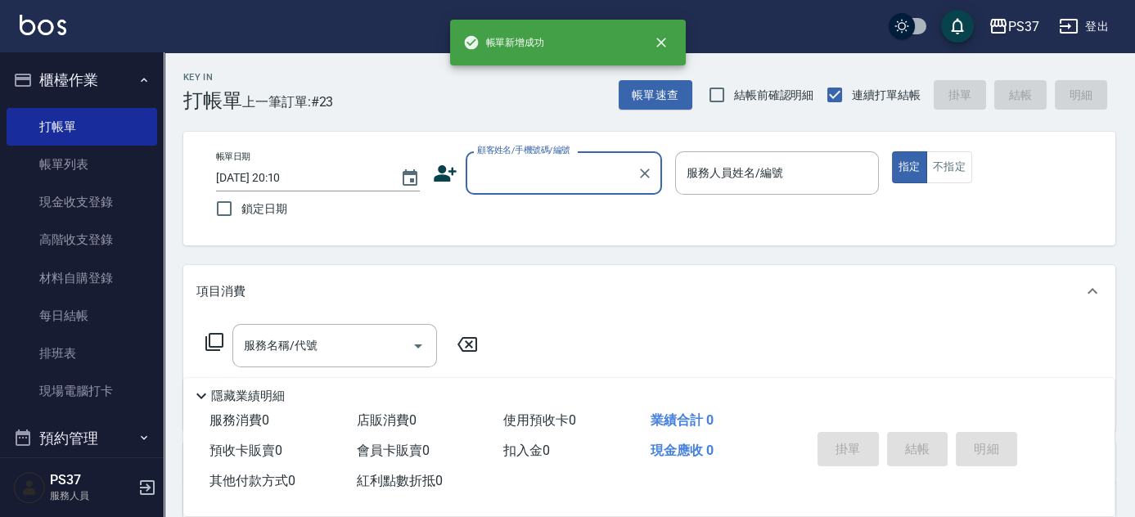
click at [565, 176] on input "顧客姓名/手機號碼/編號" at bounding box center [551, 173] width 157 height 29
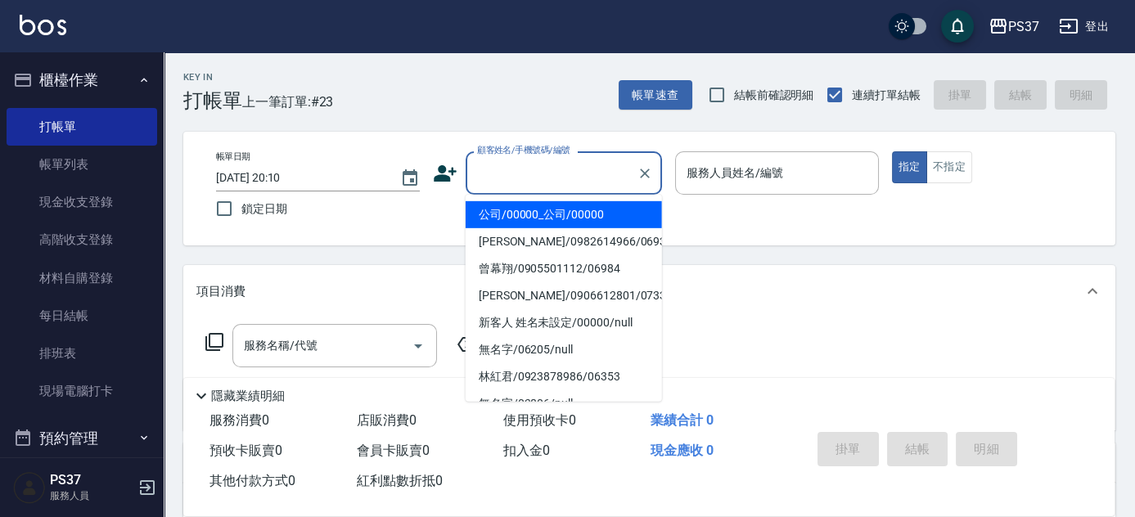
click at [560, 206] on li "公司/00000_公司/00000" at bounding box center [564, 214] width 196 height 27
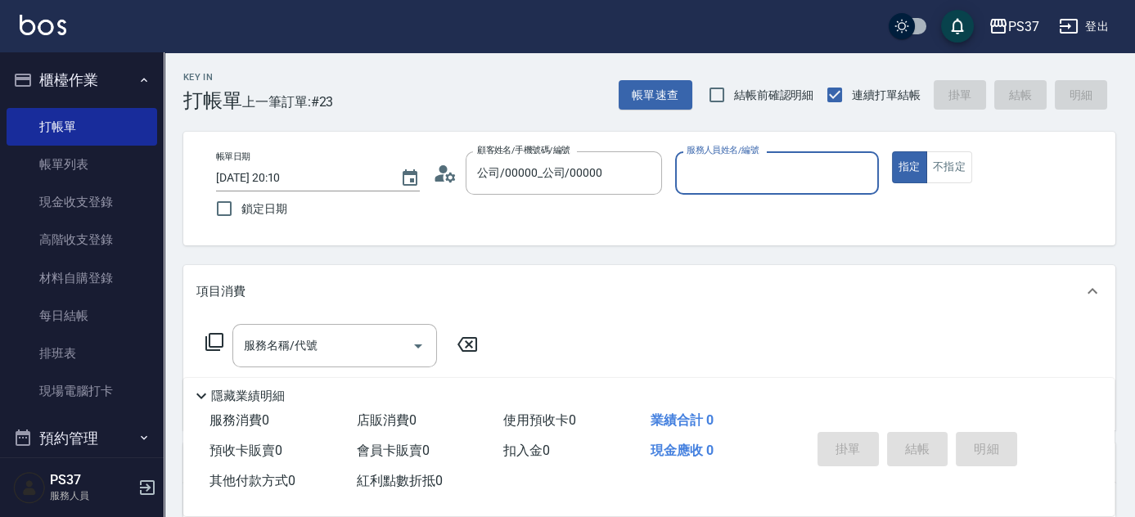
click at [733, 183] on input "服務人員姓名/編號" at bounding box center [776, 173] width 189 height 29
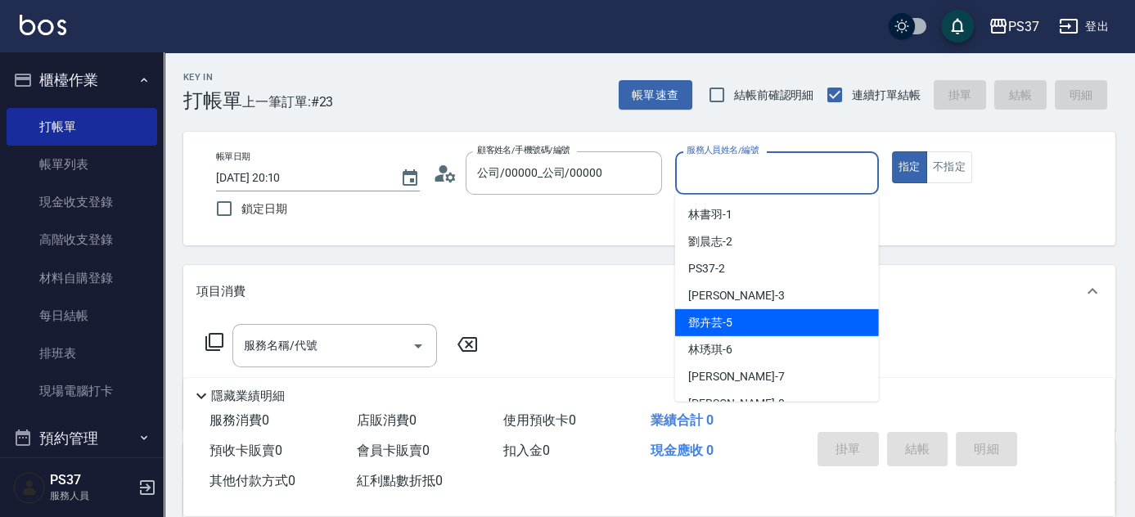
click at [754, 323] on div "[PERSON_NAME]-5" at bounding box center [777, 322] width 204 height 27
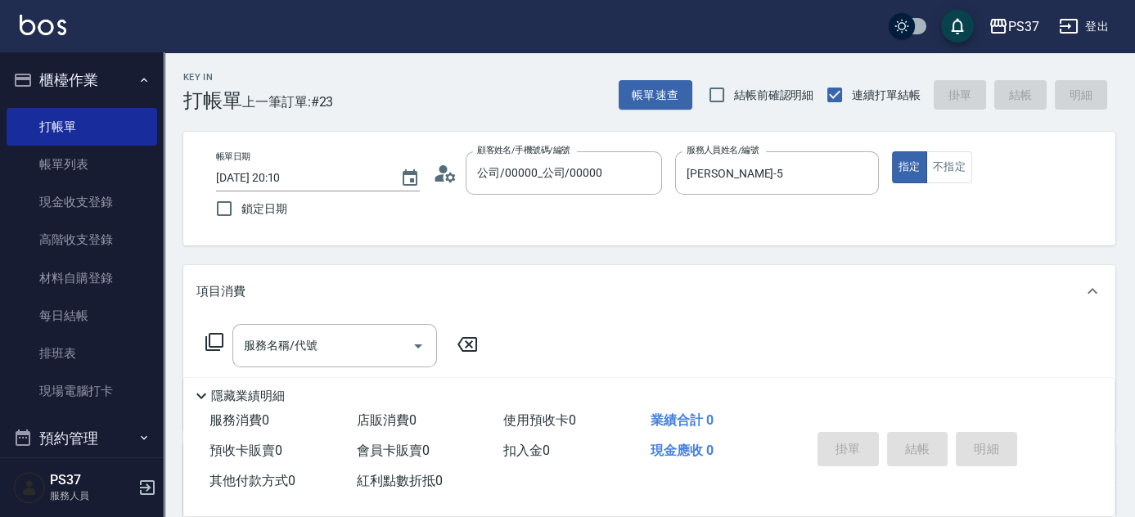
click at [943, 184] on div "帳單日期 [DATE] 20:10 鎖定日期 顧客姓名/手機號碼/編號 公司/00000_公司/00000 顧客姓名/手機號碼/編號 服務人員姓名/編號 [P…" at bounding box center [649, 188] width 893 height 74
click at [944, 181] on button "不指定" at bounding box center [949, 167] width 46 height 32
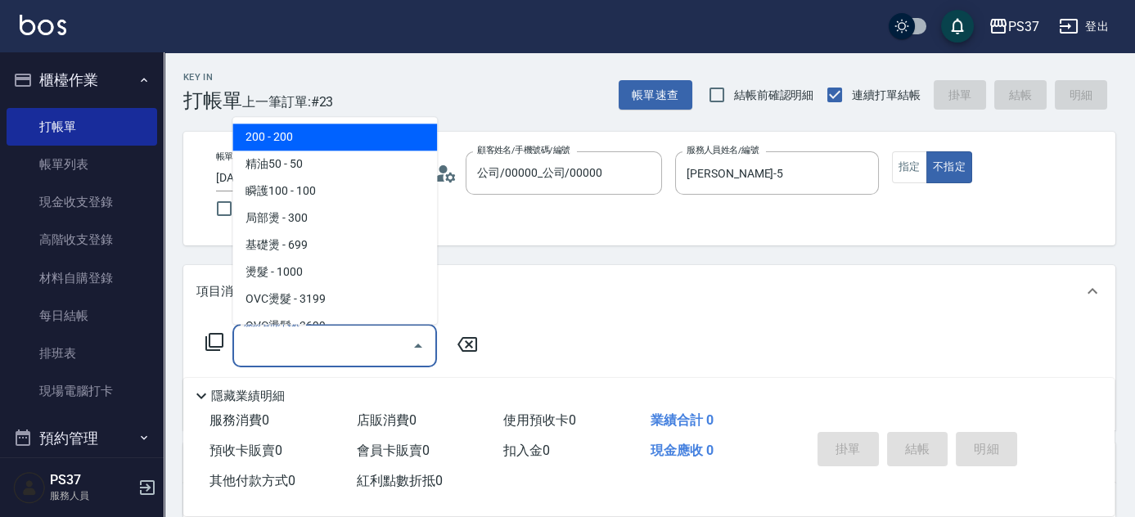
click at [340, 349] on input "服務名稱/代號" at bounding box center [322, 345] width 165 height 29
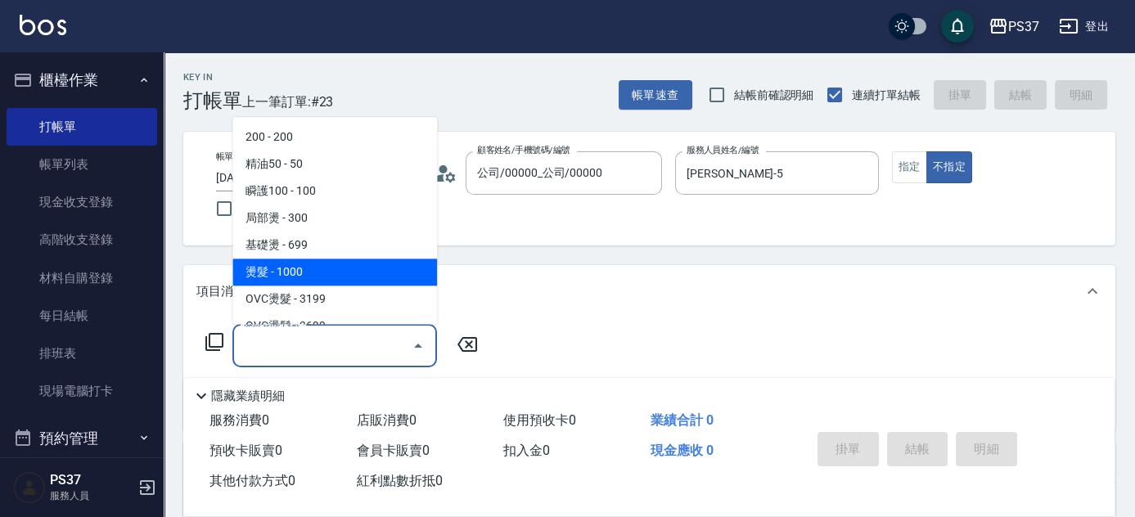
click at [342, 275] on span "燙髮 - 1000" at bounding box center [334, 272] width 205 height 27
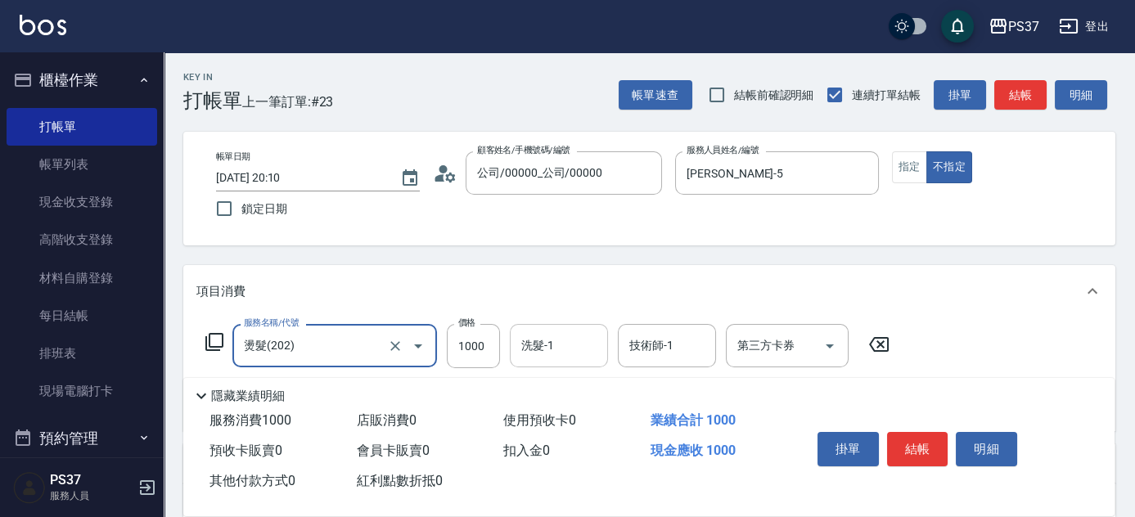
click at [578, 350] on input "洗髮-1" at bounding box center [558, 345] width 83 height 29
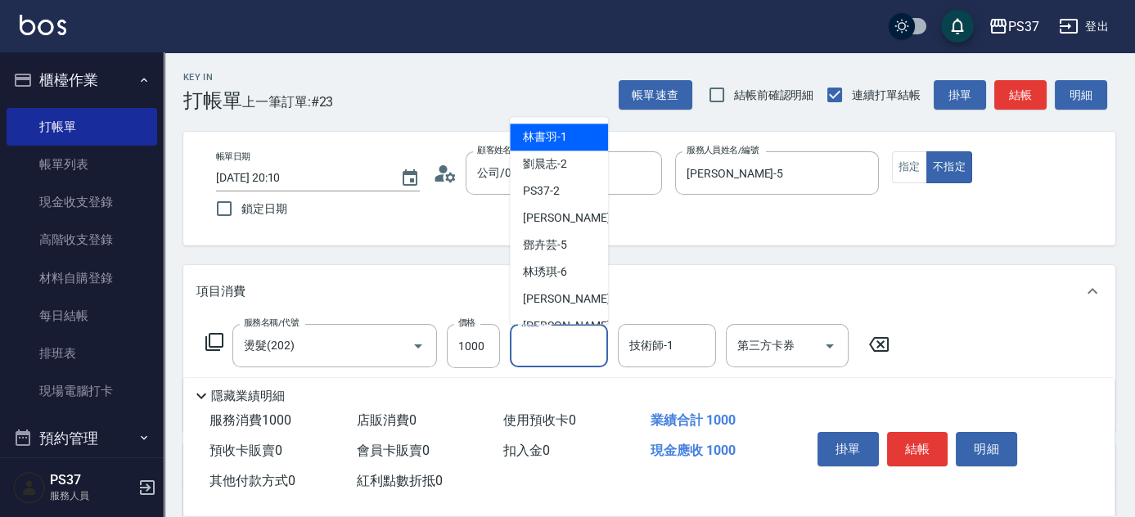
click at [553, 142] on span "林書羽 -1" at bounding box center [545, 137] width 44 height 17
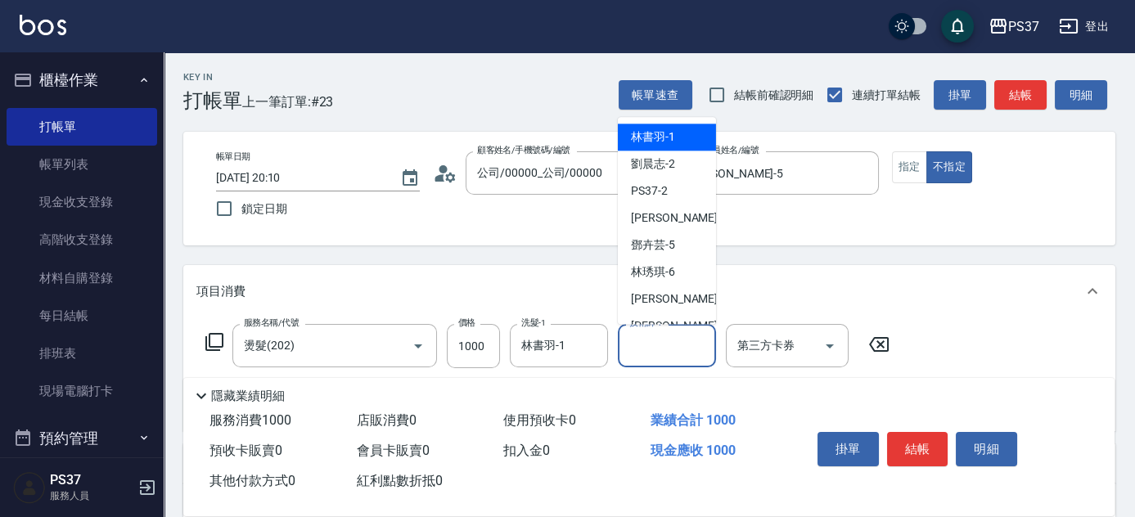
click at [672, 351] on input "技術師-1" at bounding box center [666, 345] width 83 height 29
click at [676, 142] on div "林書羽 -1" at bounding box center [667, 137] width 98 height 27
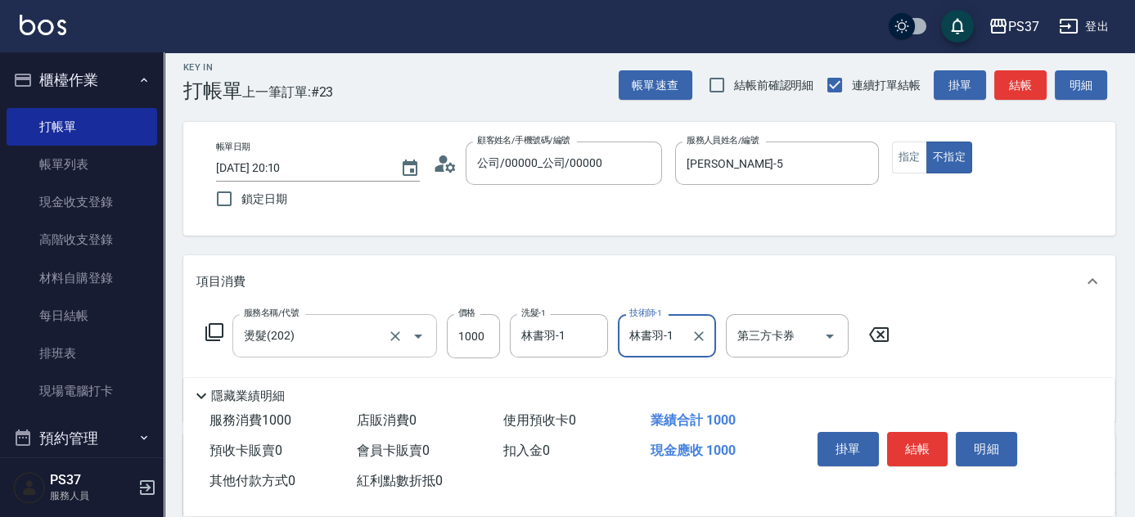
scroll to position [148, 0]
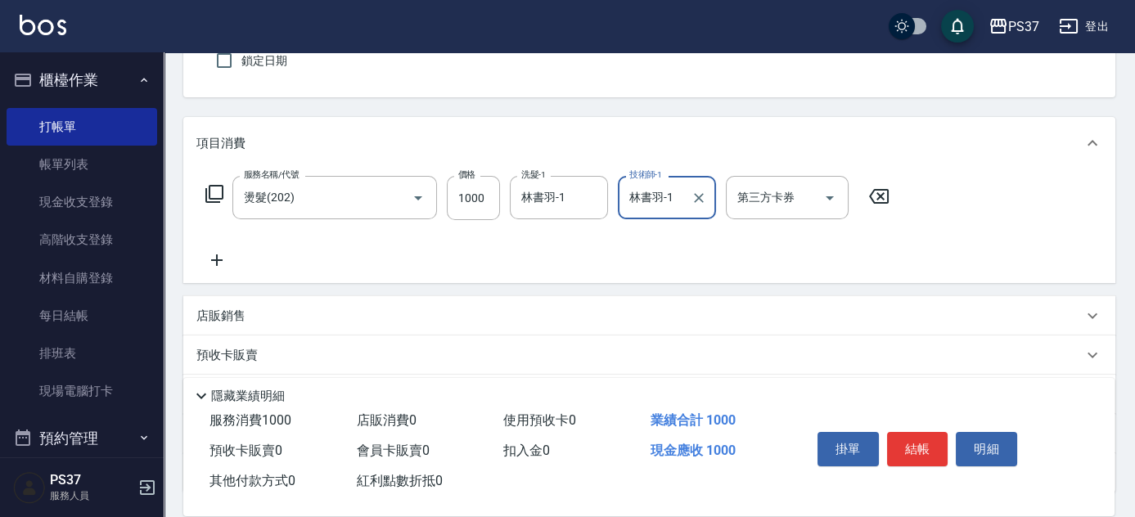
click at [215, 262] on icon at bounding box center [216, 260] width 41 height 20
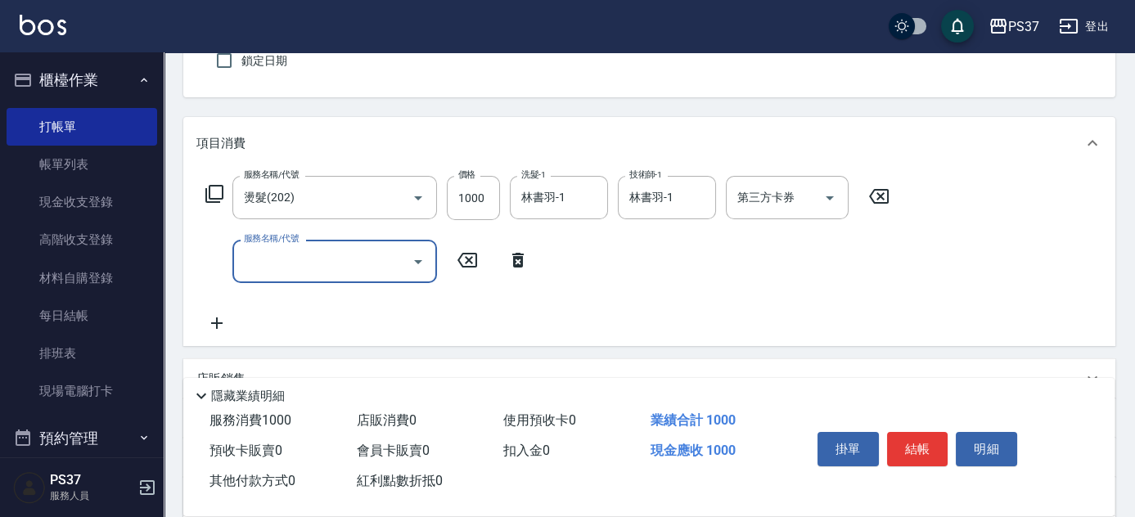
click at [313, 276] on div "服務名稱/代號" at bounding box center [334, 261] width 205 height 43
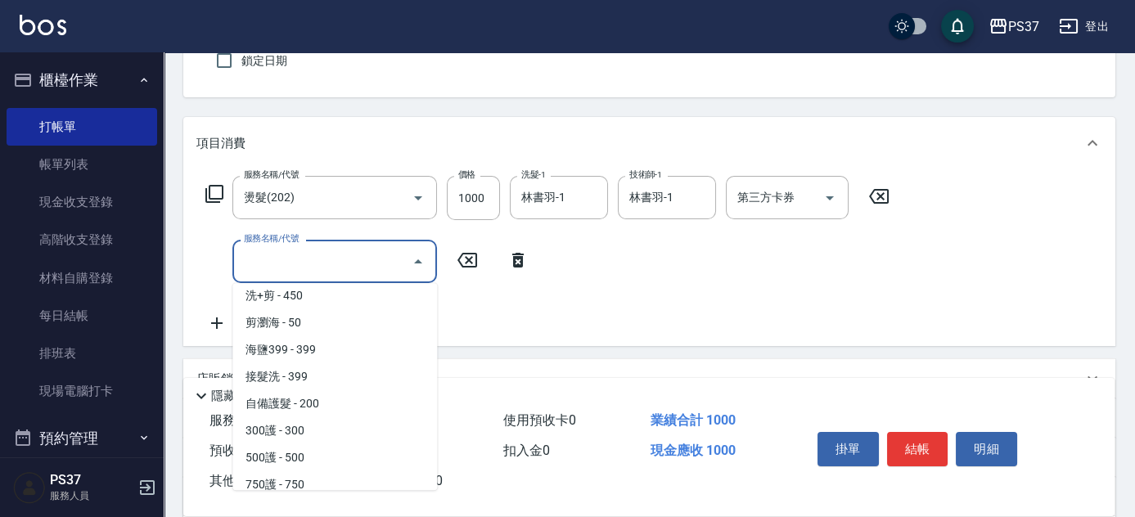
scroll to position [595, 0]
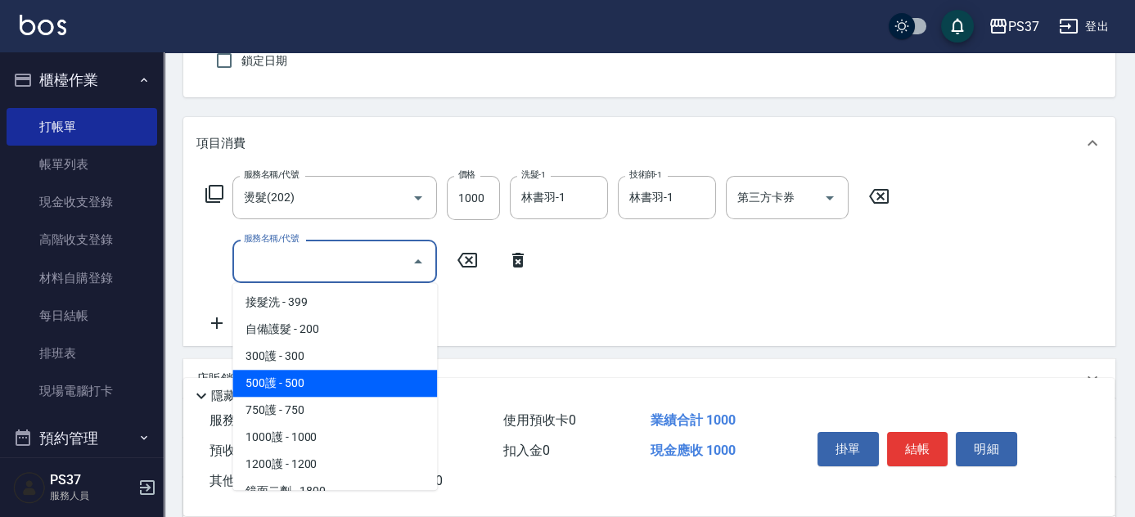
click at [340, 377] on span "500護 - 500" at bounding box center [334, 383] width 205 height 27
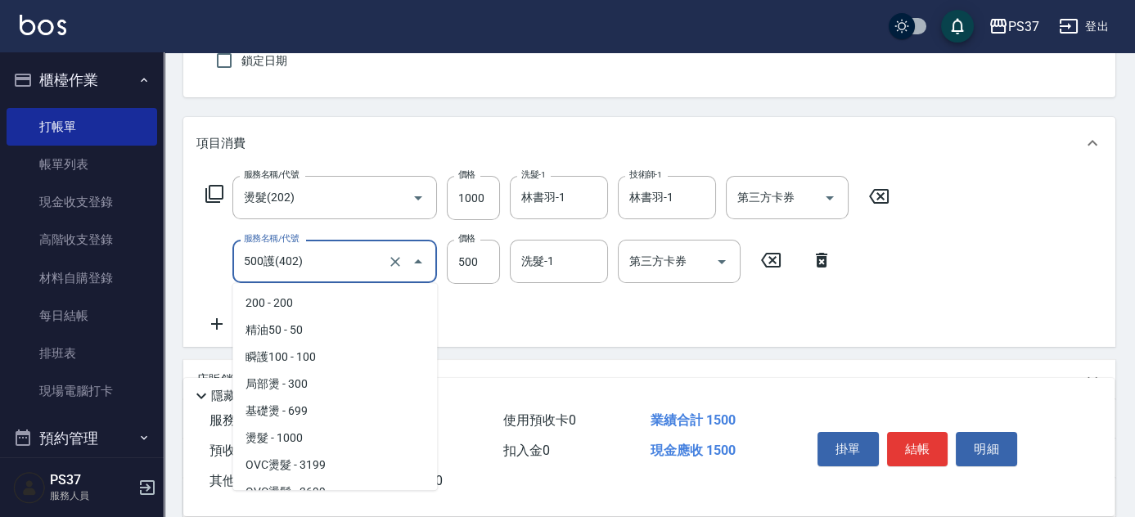
click at [353, 261] on input "500護(402)" at bounding box center [312, 261] width 144 height 29
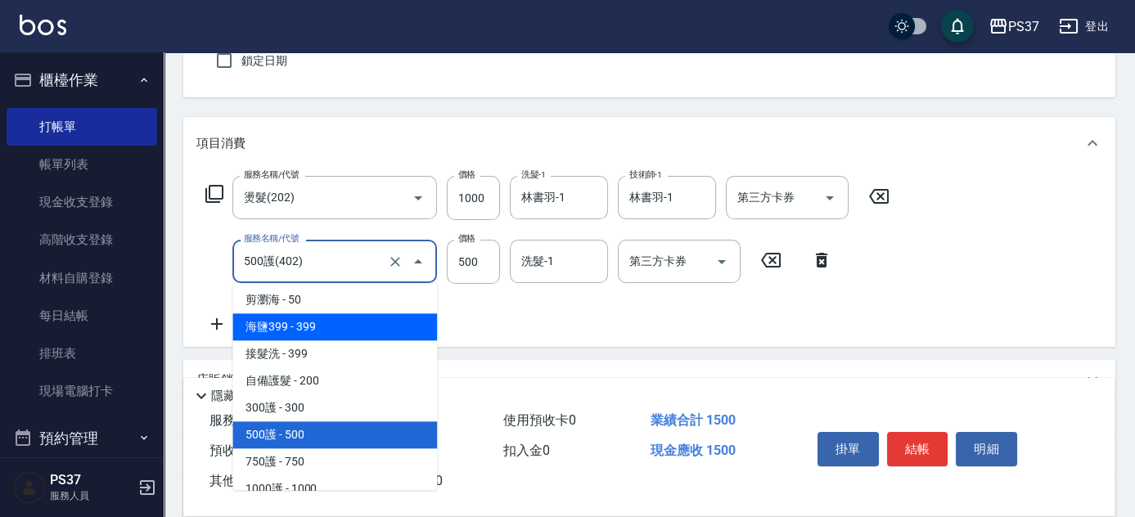
scroll to position [576, 0]
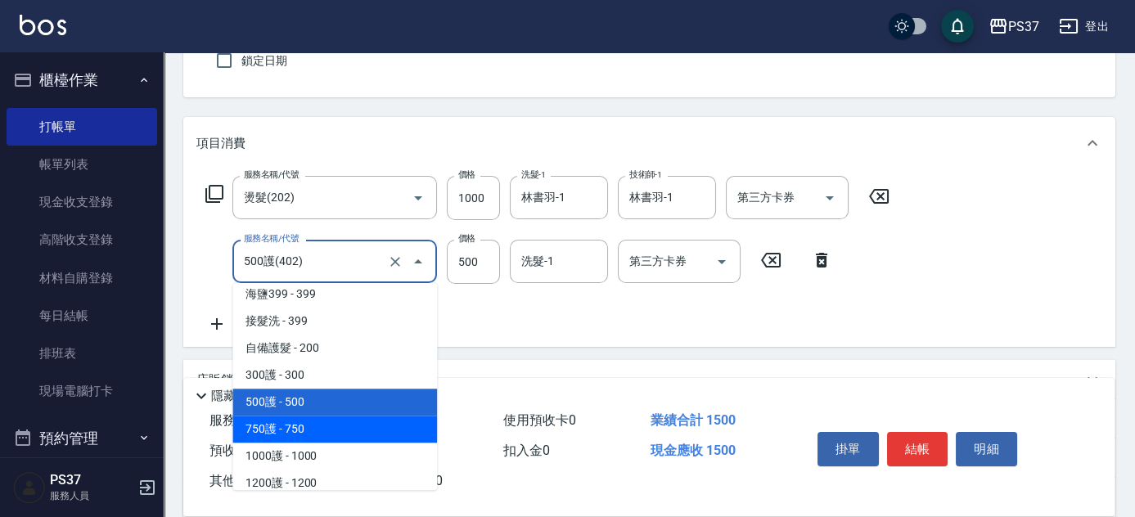
drag, startPoint x: 327, startPoint y: 432, endPoint x: 355, endPoint y: 405, distance: 38.8
click at [327, 431] on span "750護 - 750" at bounding box center [334, 429] width 205 height 27
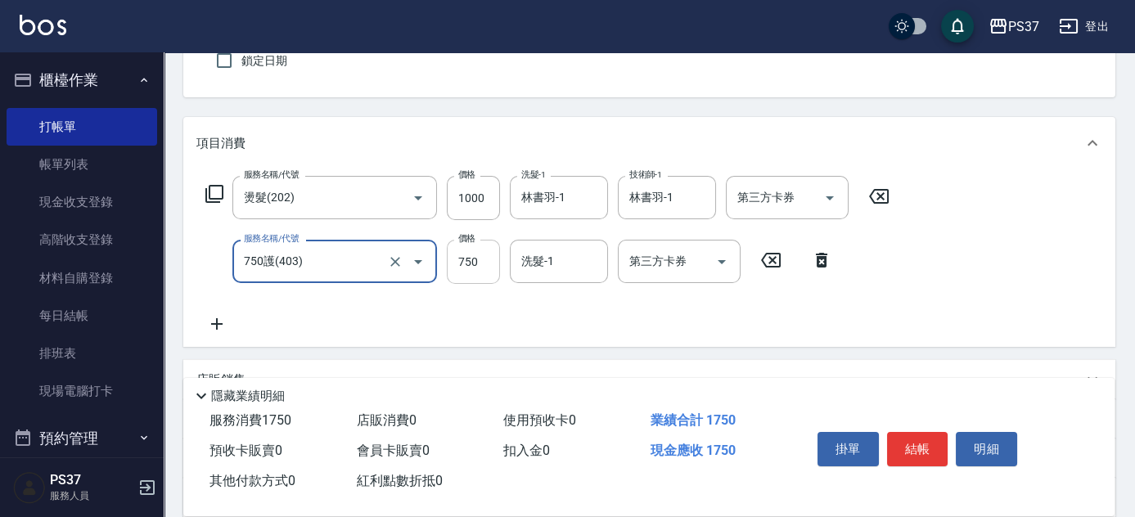
click at [481, 261] on input "750" at bounding box center [473, 262] width 53 height 44
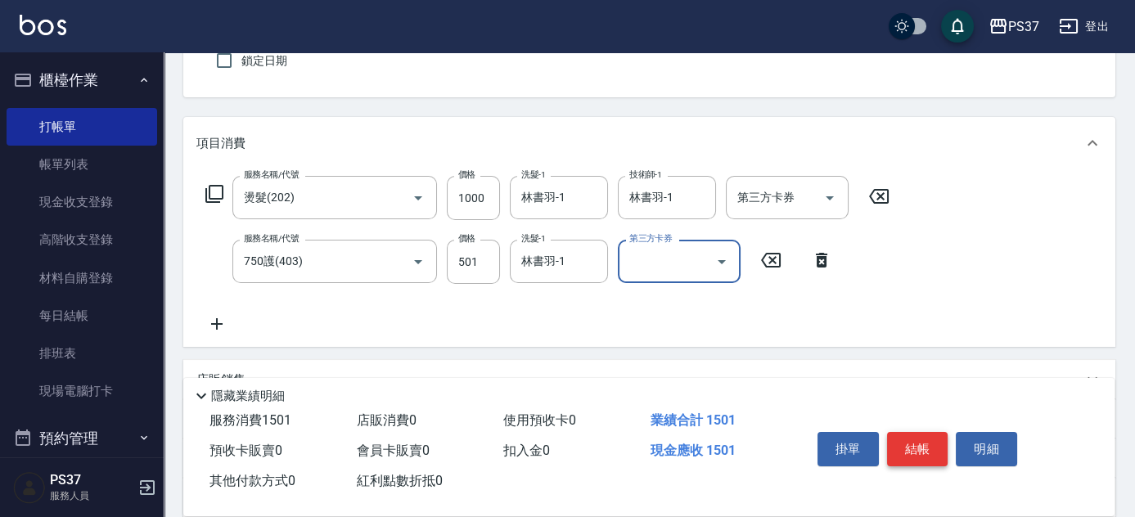
click at [931, 450] on button "結帳" at bounding box center [917, 449] width 61 height 34
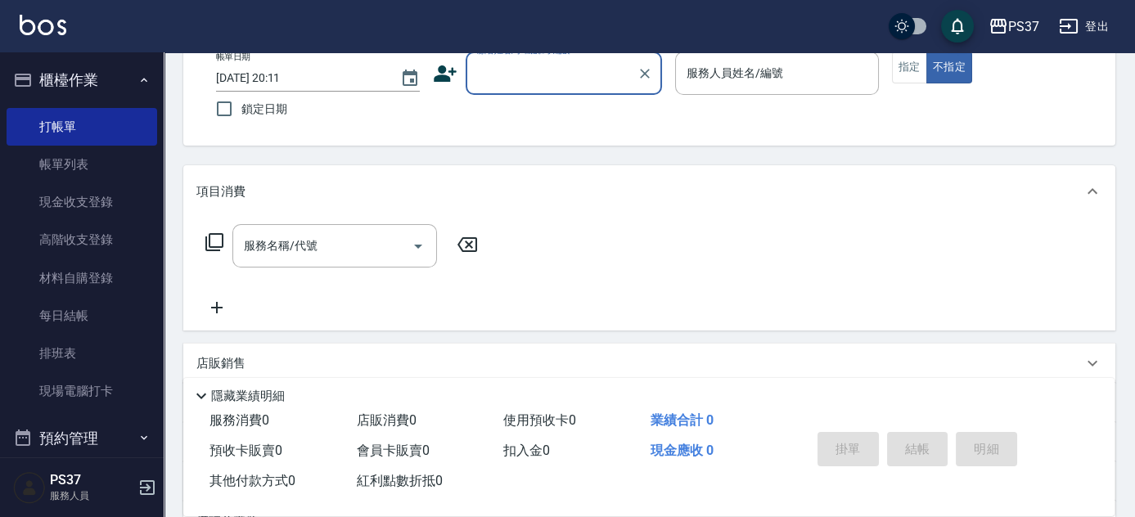
scroll to position [74, 0]
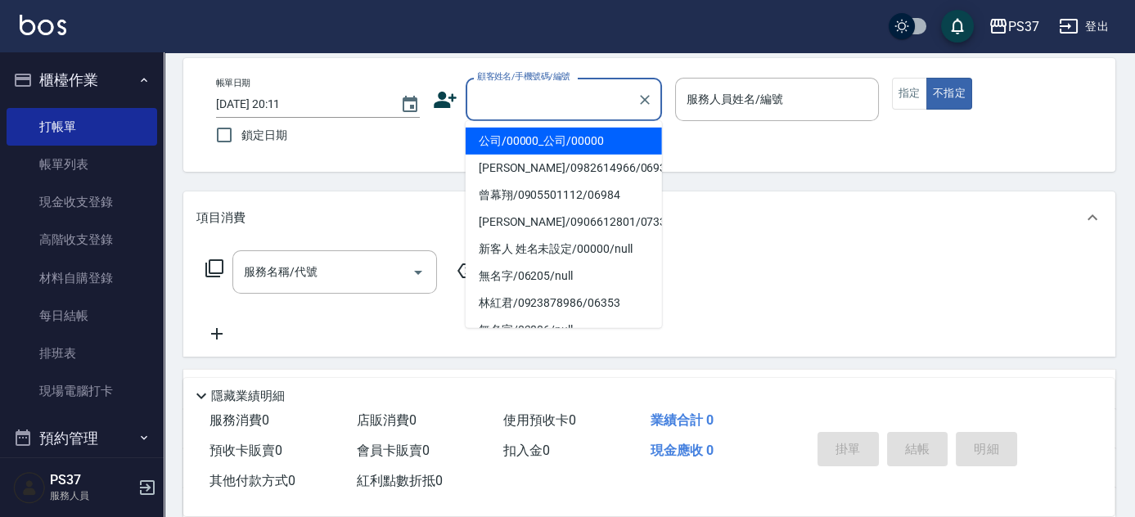
click at [562, 107] on input "顧客姓名/手機號碼/編號" at bounding box center [551, 99] width 157 height 29
click at [565, 138] on li "公司/00000_公司/00000" at bounding box center [564, 141] width 196 height 27
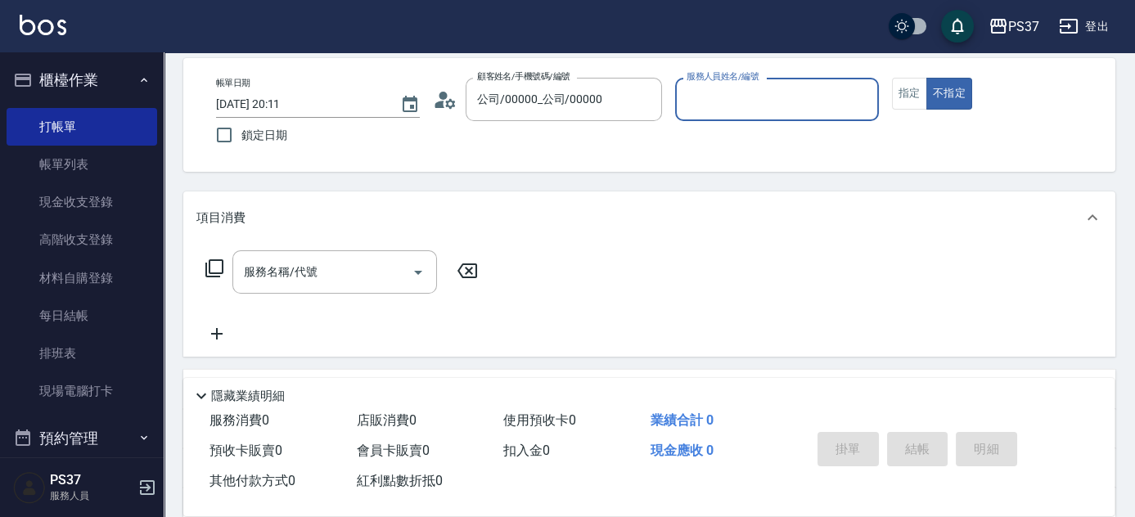
click at [722, 119] on div "服務人員姓名/編號" at bounding box center [777, 99] width 204 height 43
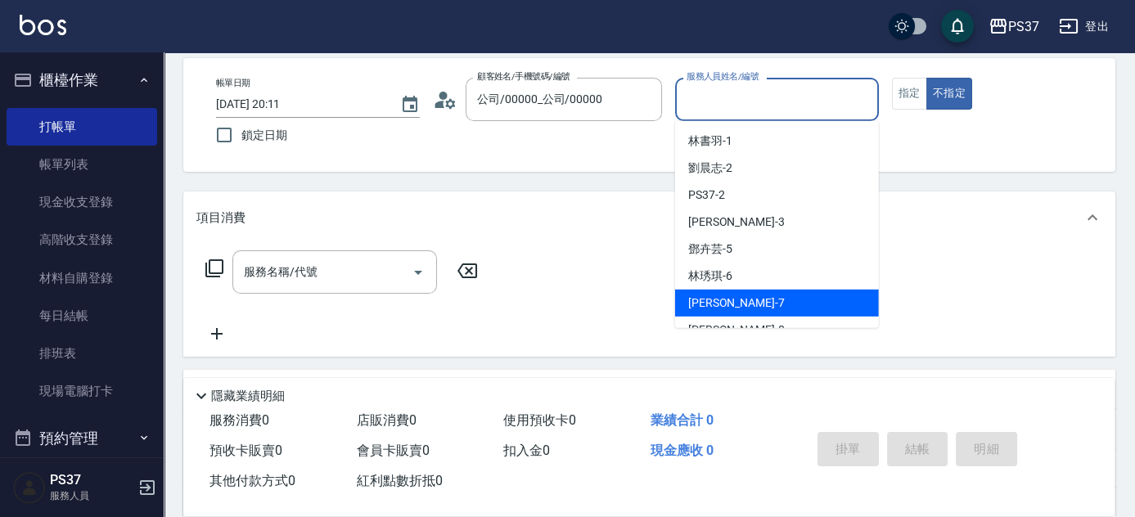
click at [766, 304] on div "[PERSON_NAME] -7" at bounding box center [777, 303] width 204 height 27
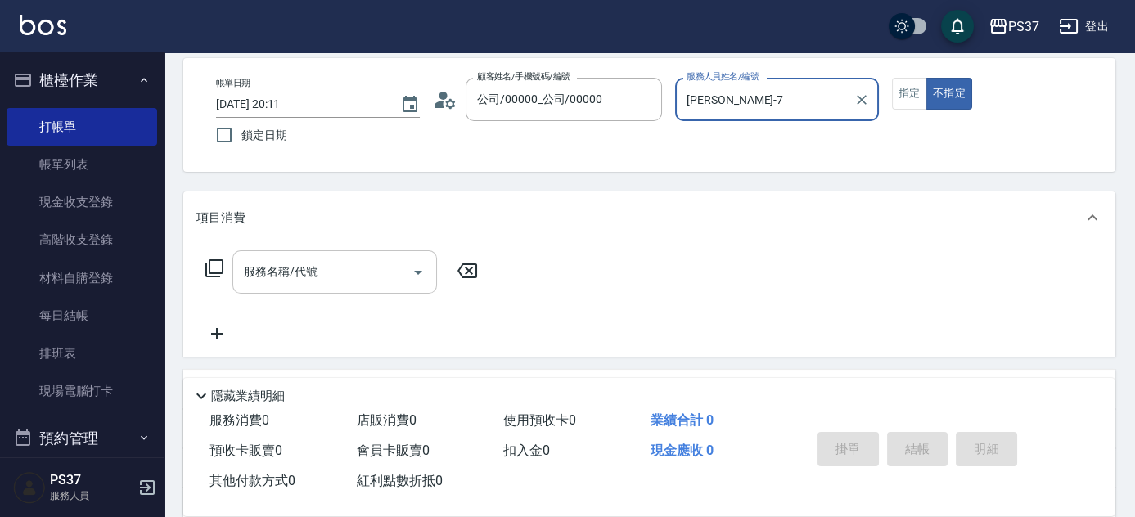
click at [299, 283] on input "服務名稱/代號" at bounding box center [322, 272] width 165 height 29
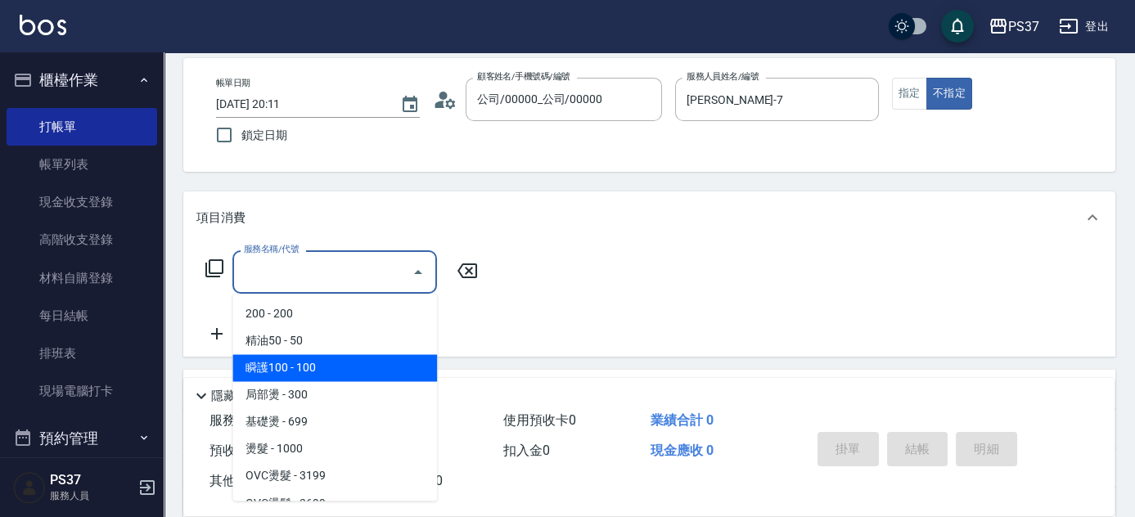
click at [340, 363] on span "瞬護100 - 100" at bounding box center [334, 367] width 205 height 27
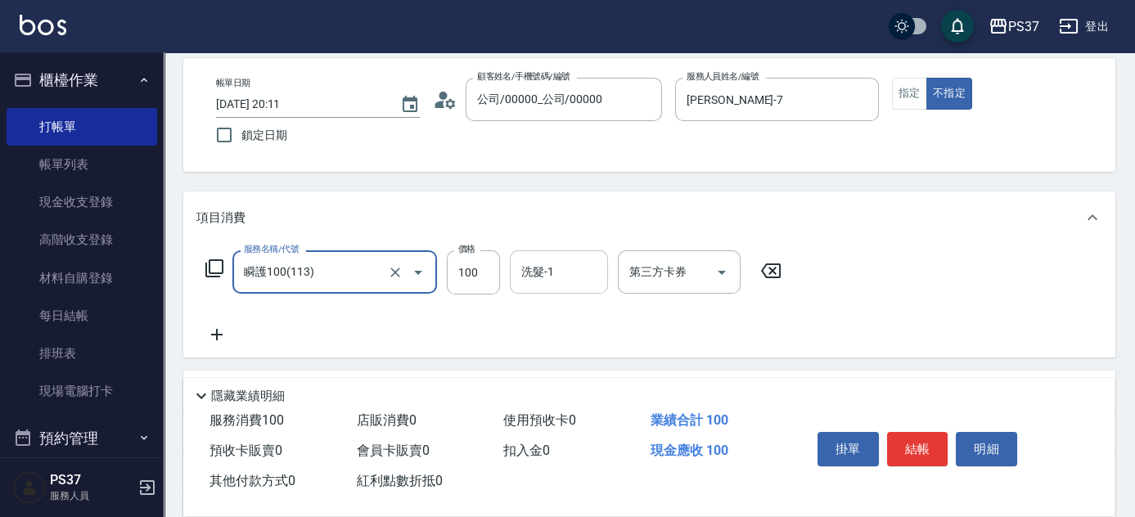
click at [547, 284] on input "洗髮-1" at bounding box center [558, 272] width 83 height 29
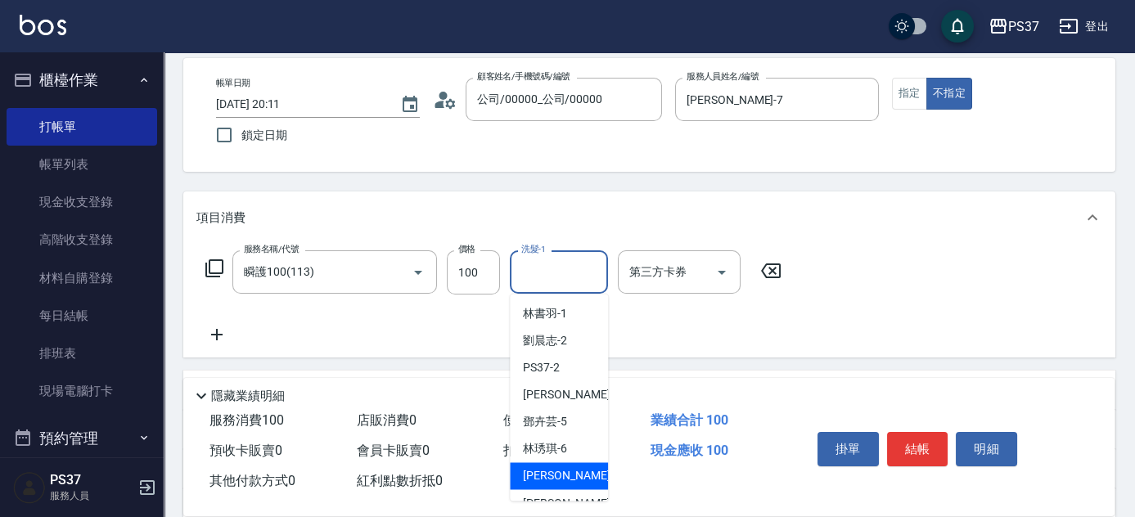
click at [568, 466] on div "[PERSON_NAME] -7" at bounding box center [559, 475] width 98 height 27
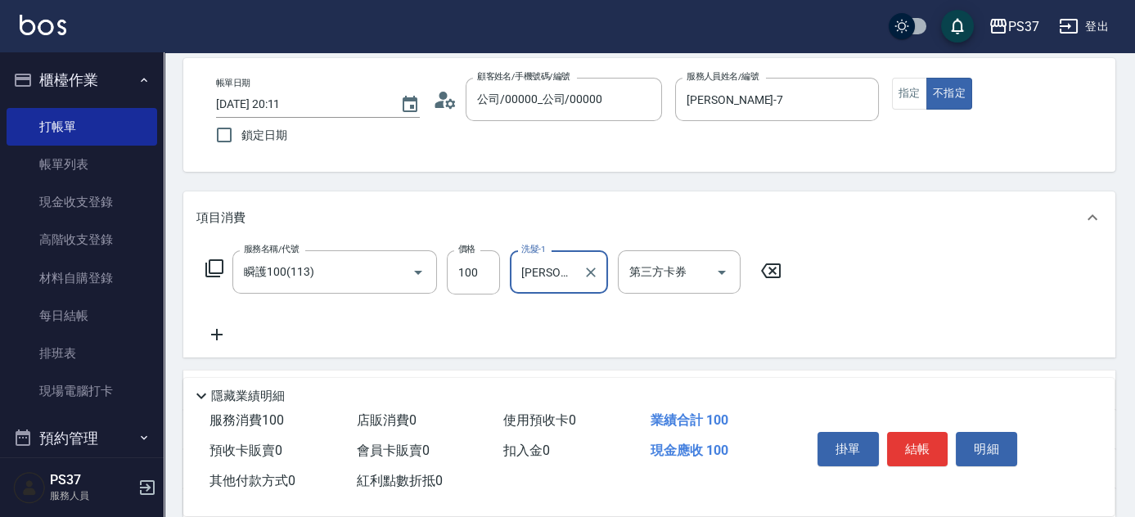
click at [214, 334] on icon at bounding box center [216, 334] width 11 height 11
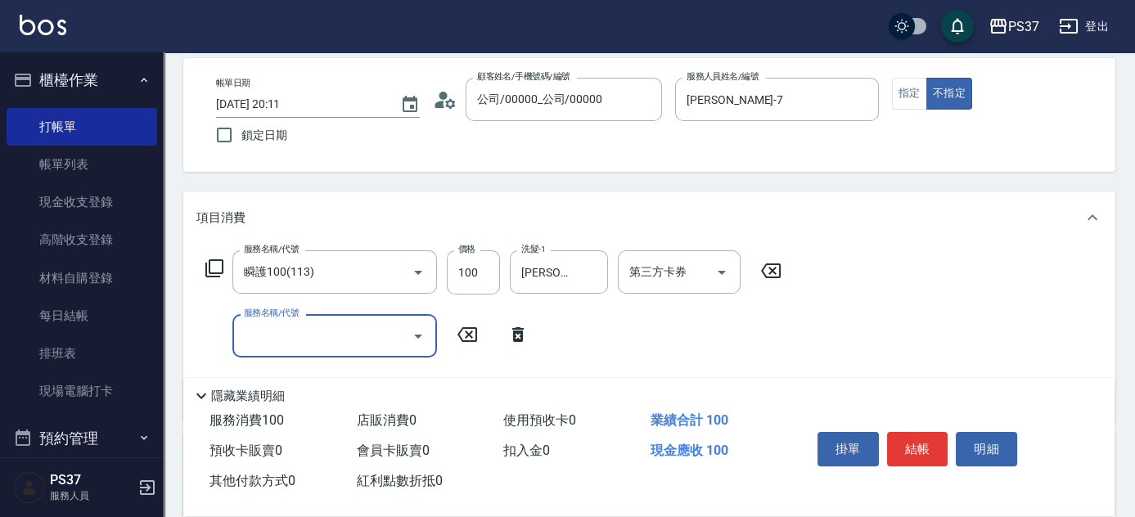
click at [303, 347] on input "服務名稱/代號" at bounding box center [322, 336] width 165 height 29
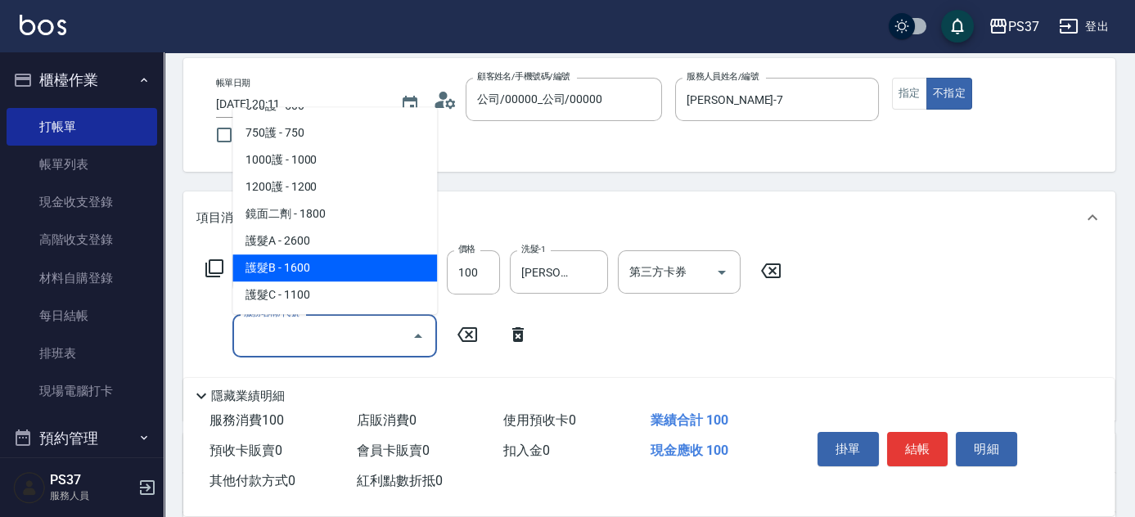
scroll to position [818, 0]
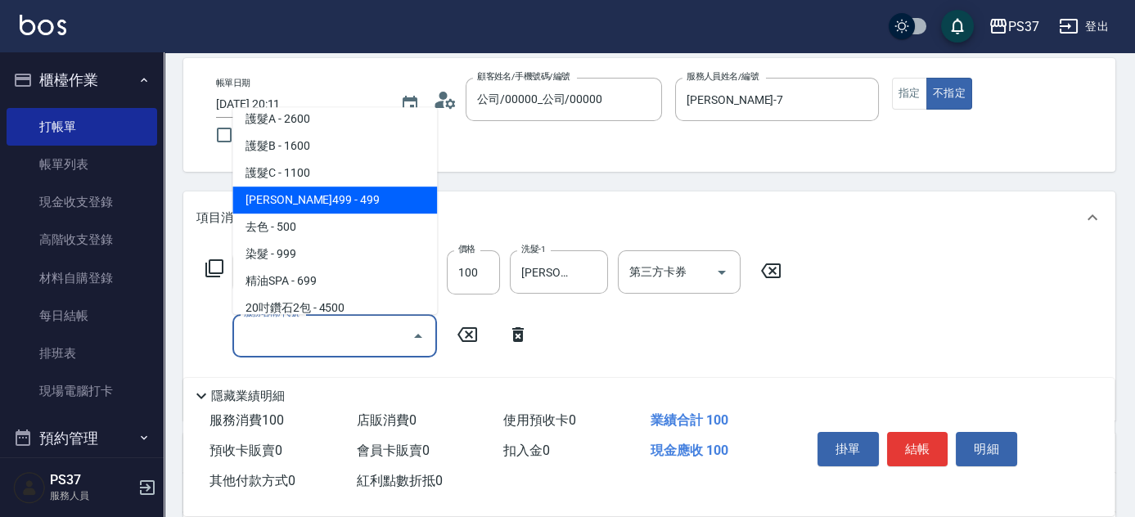
click at [342, 210] on span "[PERSON_NAME]499 - 499" at bounding box center [334, 200] width 205 height 27
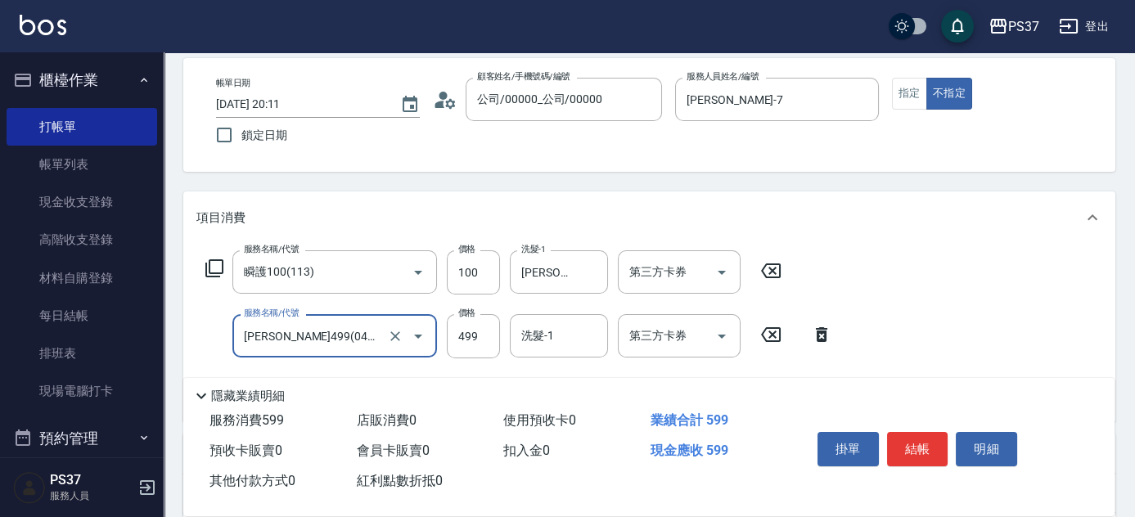
click at [569, 342] on input "洗髮-1" at bounding box center [558, 336] width 83 height 29
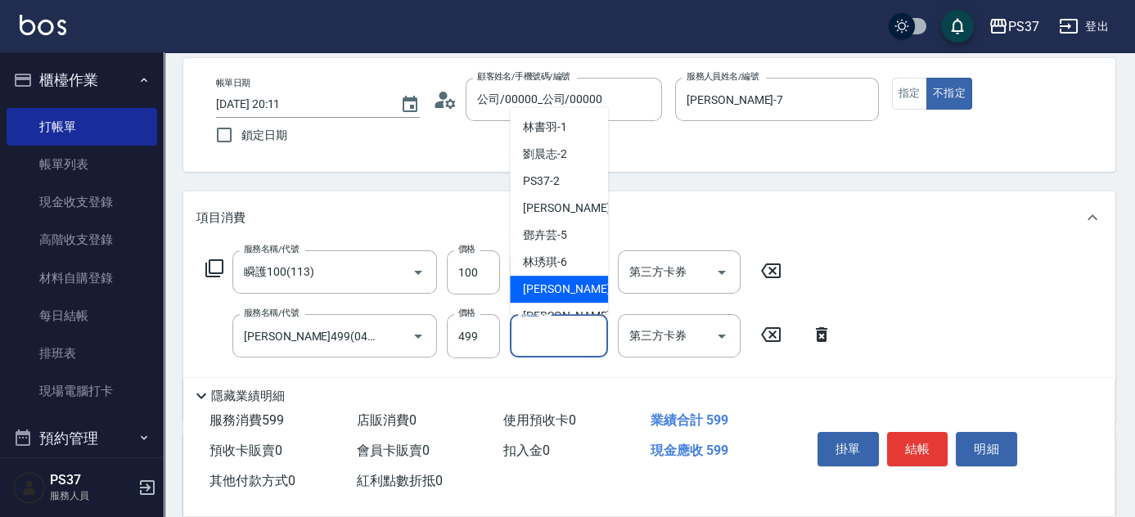
click at [578, 293] on div "[PERSON_NAME] -7" at bounding box center [559, 289] width 98 height 27
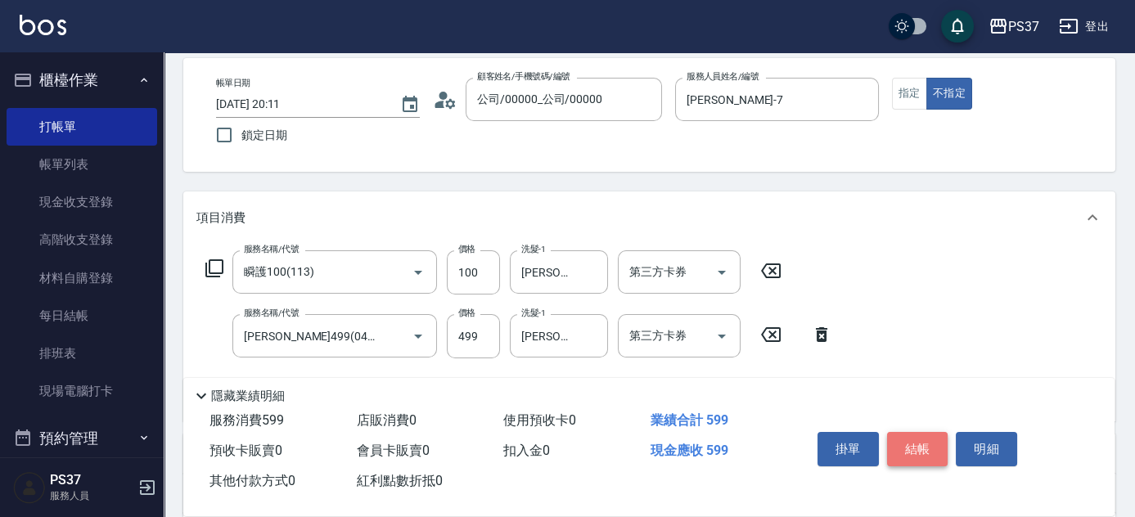
click at [910, 446] on button "結帳" at bounding box center [917, 449] width 61 height 34
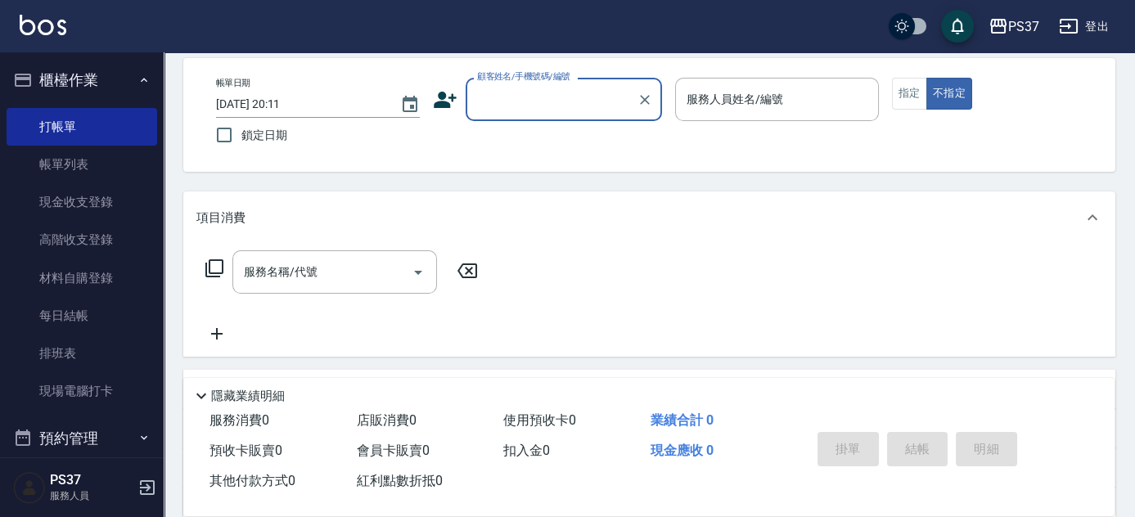
click at [513, 108] on input "顧客姓名/手機號碼/編號" at bounding box center [551, 99] width 157 height 29
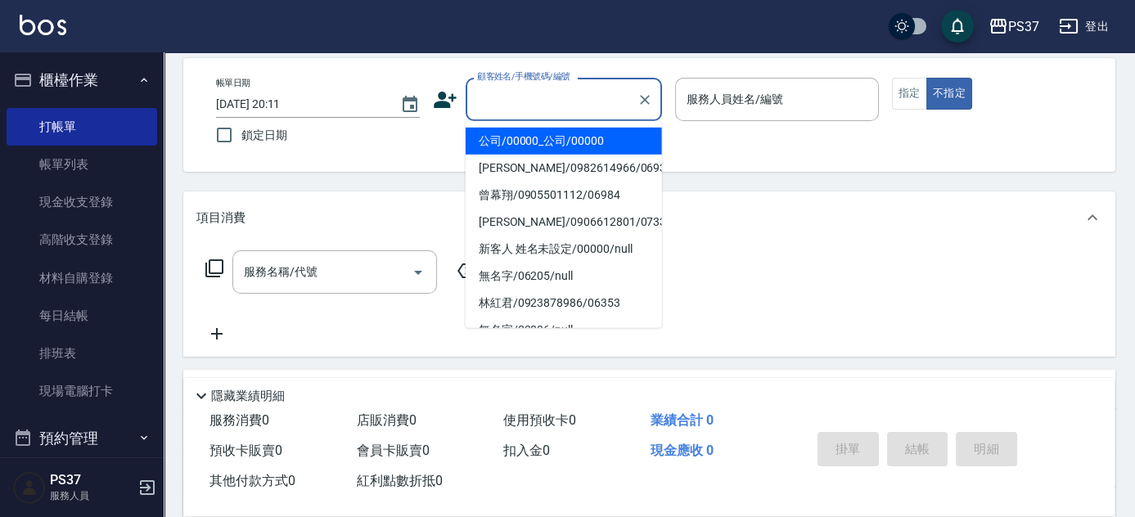
click at [534, 139] on li "公司/00000_公司/00000" at bounding box center [564, 141] width 196 height 27
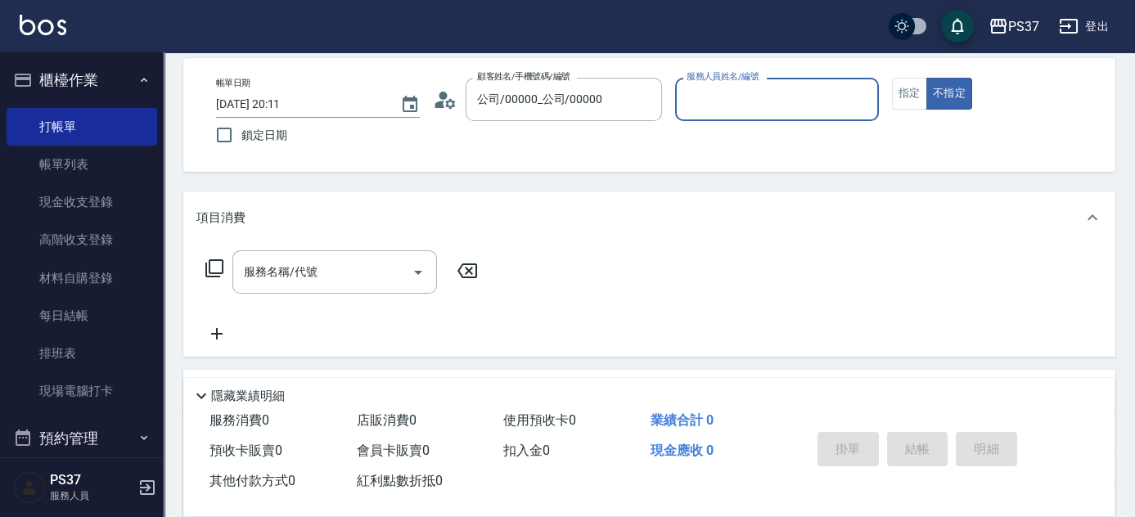
click at [736, 105] on input "服務人員姓名/編號" at bounding box center [776, 99] width 189 height 29
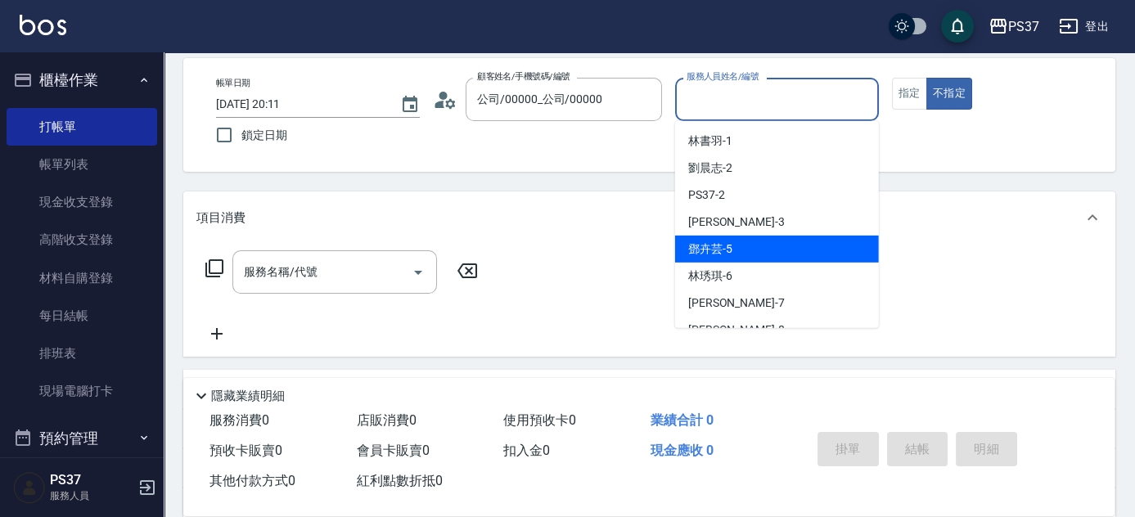
click at [770, 254] on div "[PERSON_NAME]-5" at bounding box center [777, 249] width 204 height 27
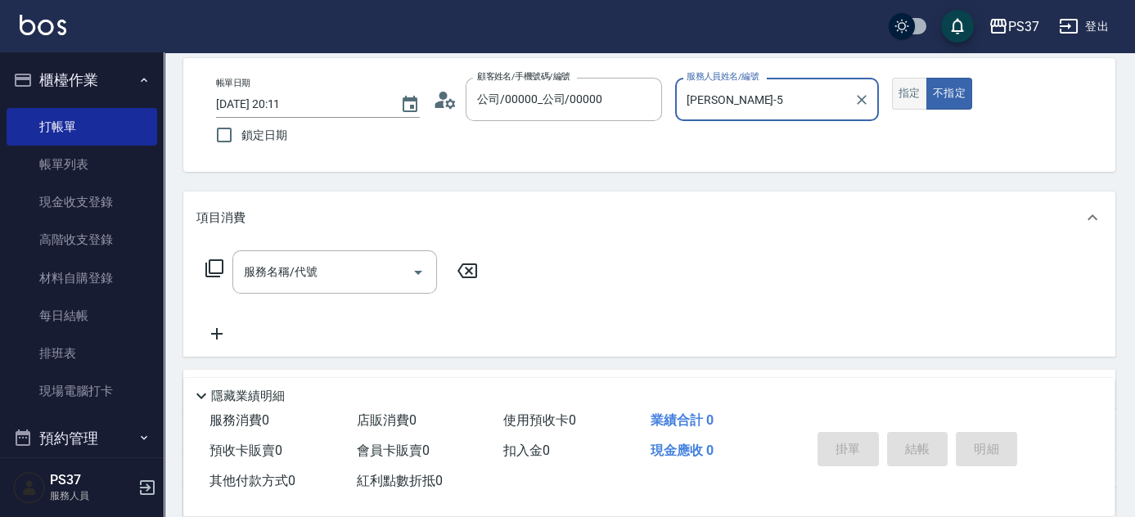
click at [903, 101] on button "指定" at bounding box center [909, 94] width 35 height 32
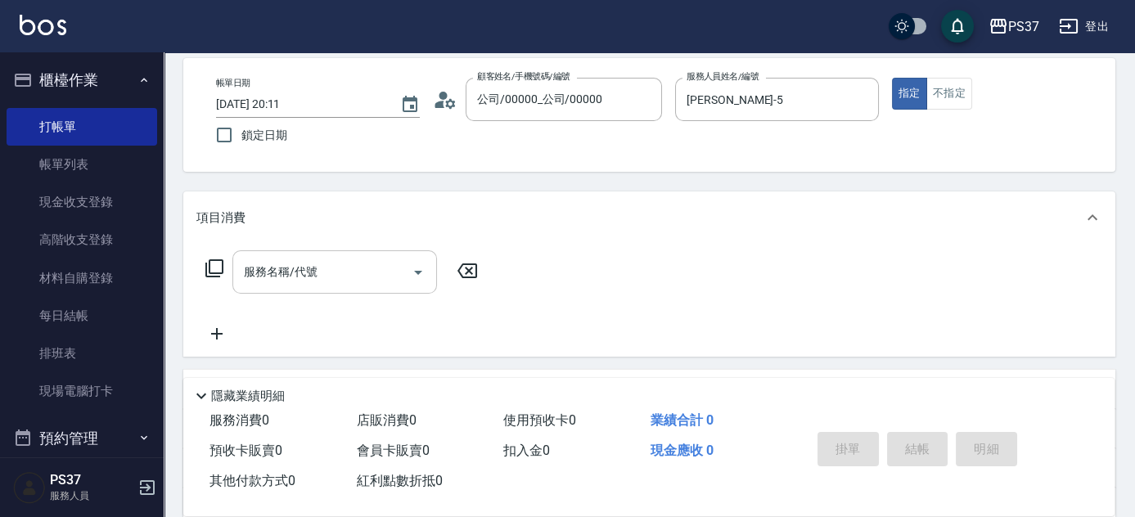
click at [361, 259] on input "服務名稱/代號" at bounding box center [322, 272] width 165 height 29
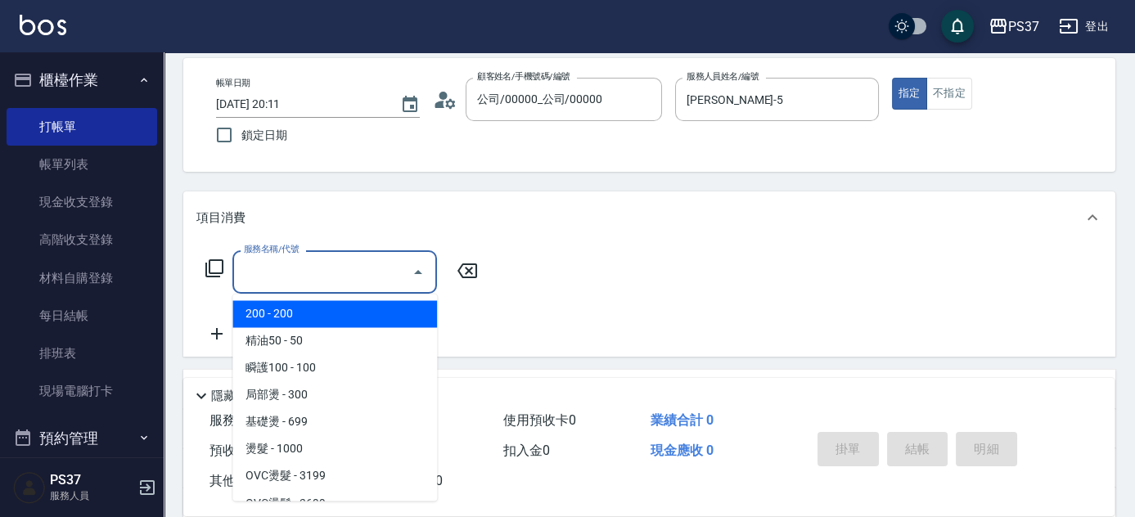
click at [303, 307] on span "200 - 200" at bounding box center [334, 313] width 205 height 27
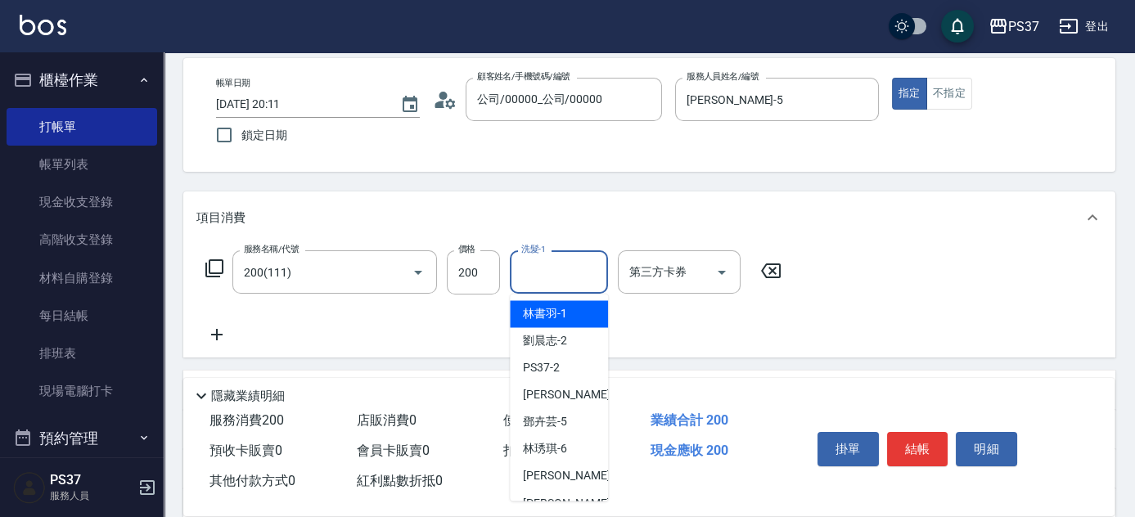
click at [543, 277] on input "洗髮-1" at bounding box center [558, 272] width 83 height 29
click at [551, 321] on span "林書羽 -1" at bounding box center [545, 313] width 44 height 17
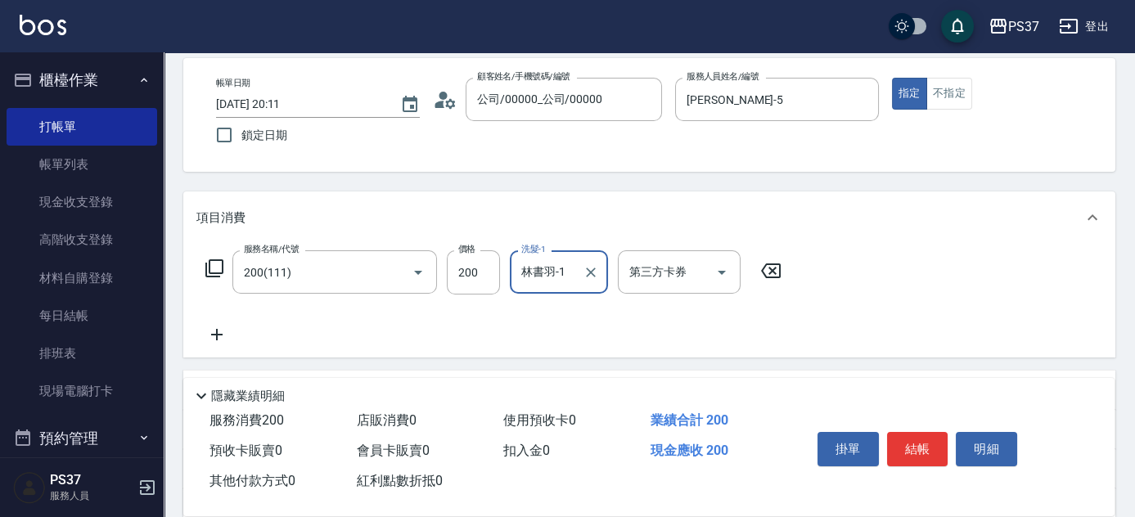
click at [223, 332] on icon at bounding box center [216, 335] width 41 height 20
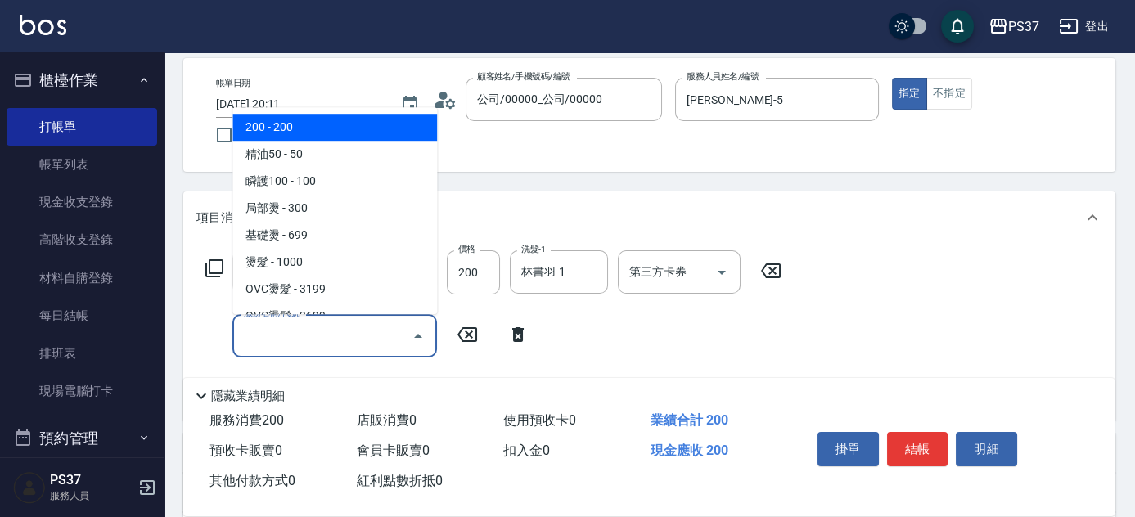
click at [295, 341] on input "服務名稱/代號" at bounding box center [322, 336] width 165 height 29
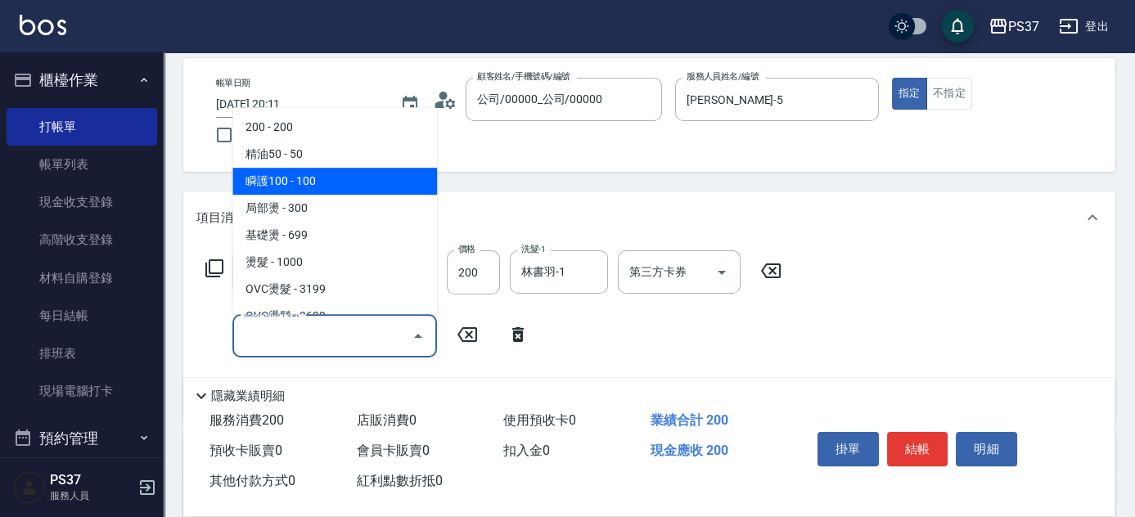
click at [342, 185] on span "瞬護100 - 100" at bounding box center [334, 181] width 205 height 27
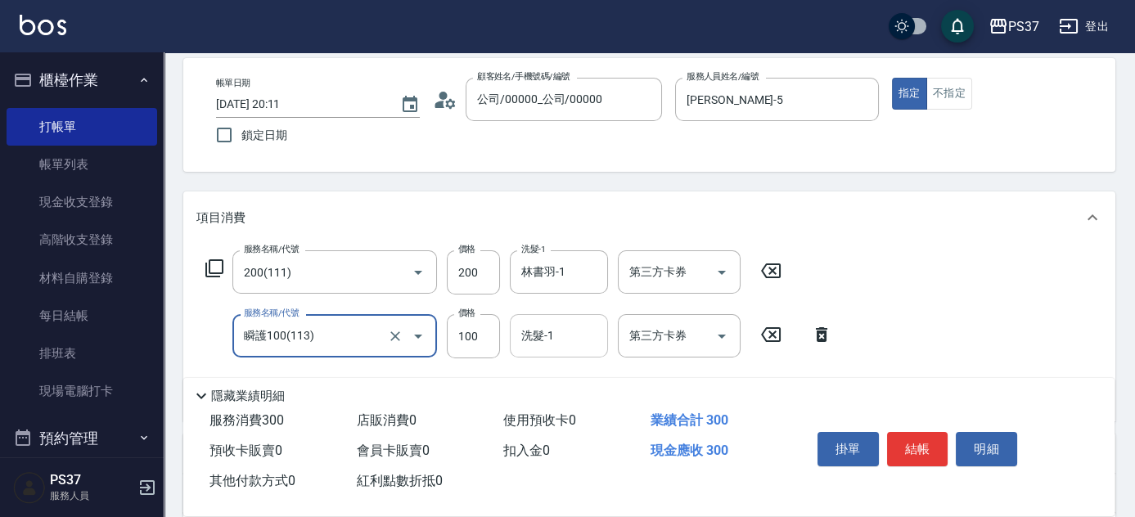
click at [547, 340] on input "洗髮-1" at bounding box center [558, 336] width 83 height 29
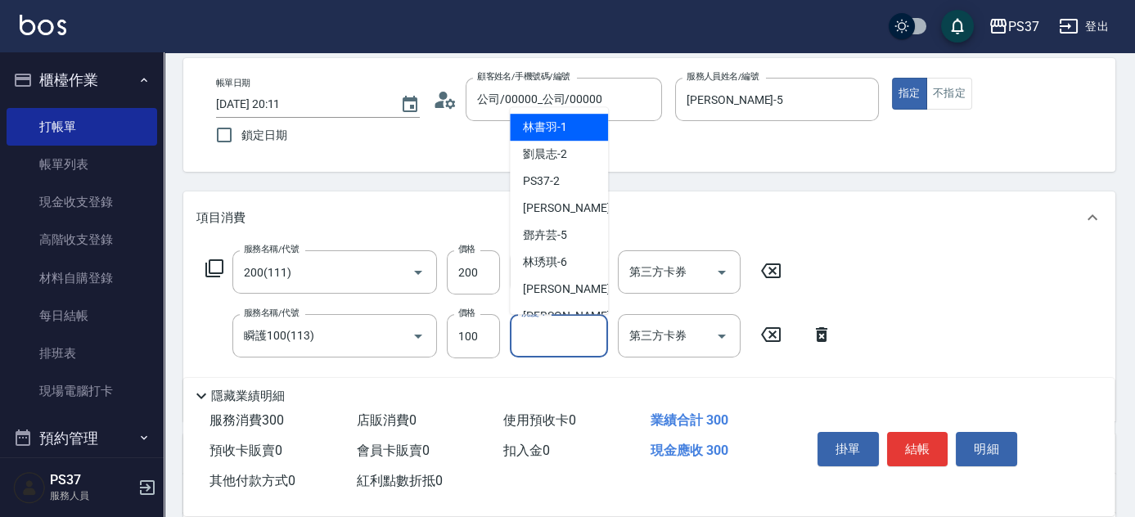
click at [566, 136] on div "林書羽 -1" at bounding box center [559, 127] width 98 height 27
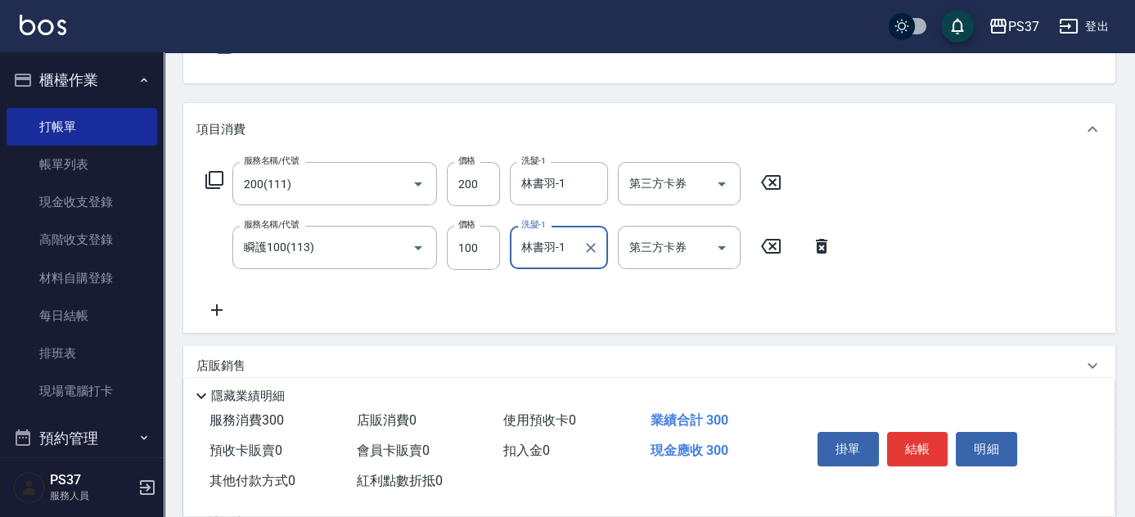
scroll to position [223, 0]
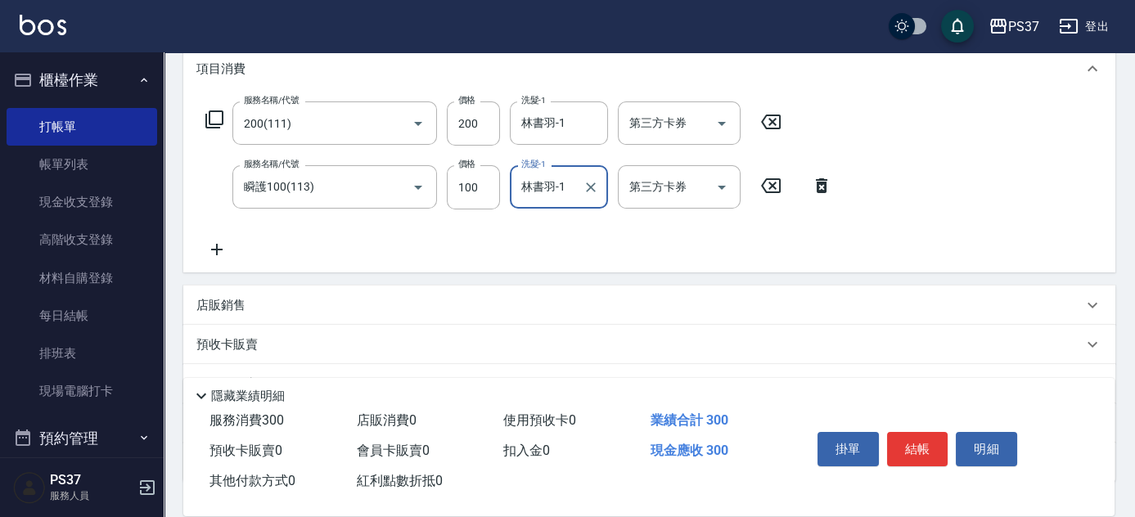
click at [220, 252] on icon at bounding box center [216, 250] width 41 height 20
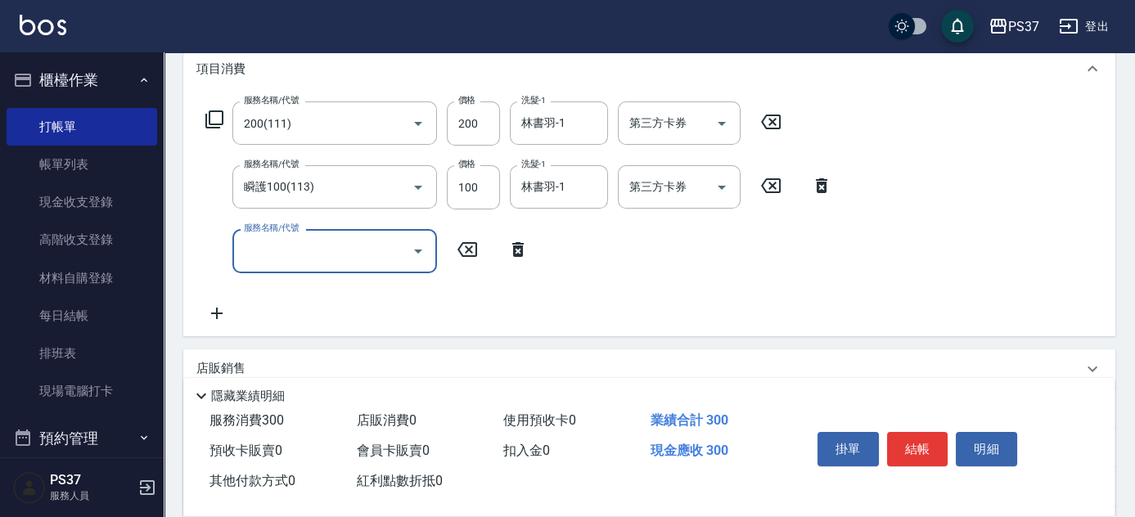
click at [283, 266] on div "服務名稱/代號" at bounding box center [334, 250] width 205 height 43
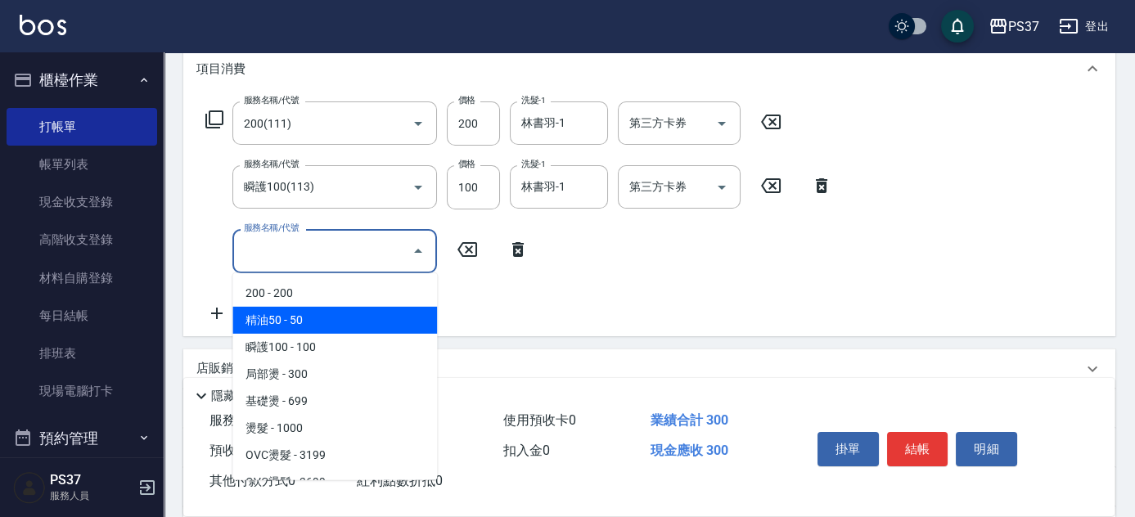
drag, startPoint x: 335, startPoint y: 317, endPoint x: 381, endPoint y: 314, distance: 45.9
click at [337, 317] on span "精油50 - 50" at bounding box center [334, 320] width 205 height 27
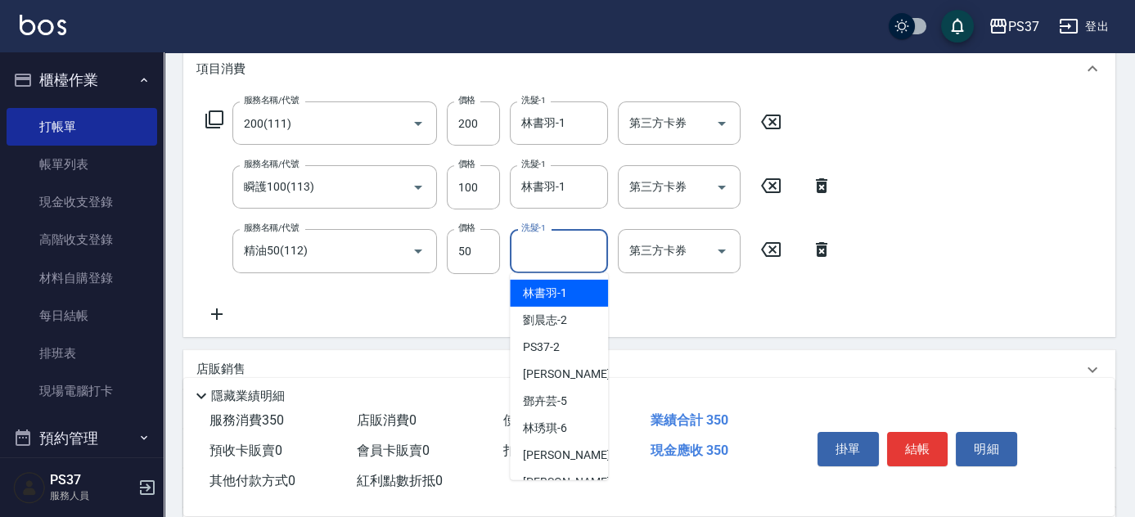
click at [539, 254] on input "洗髮-1" at bounding box center [558, 250] width 83 height 29
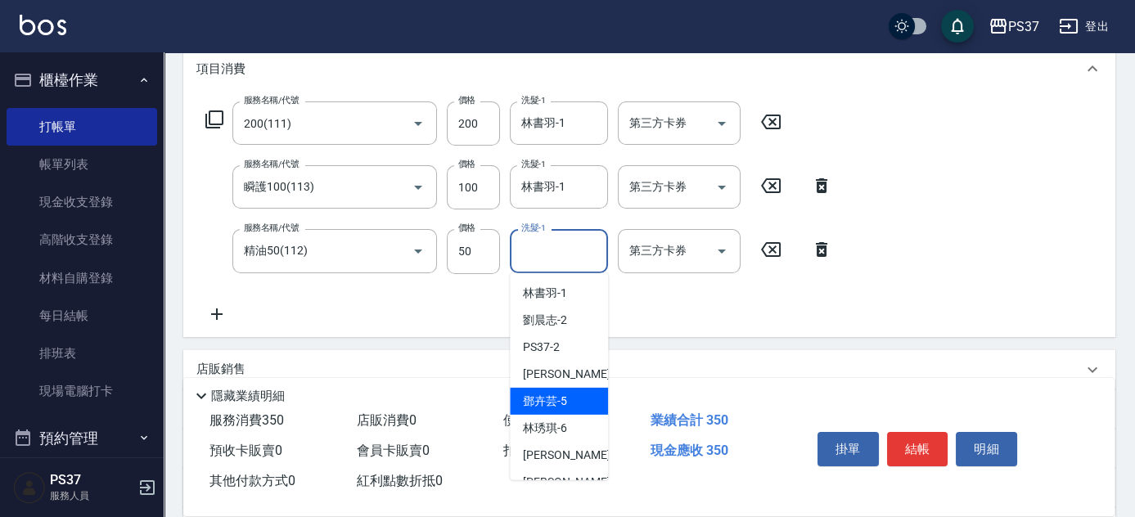
click at [550, 401] on span "[PERSON_NAME]-5" at bounding box center [545, 401] width 44 height 17
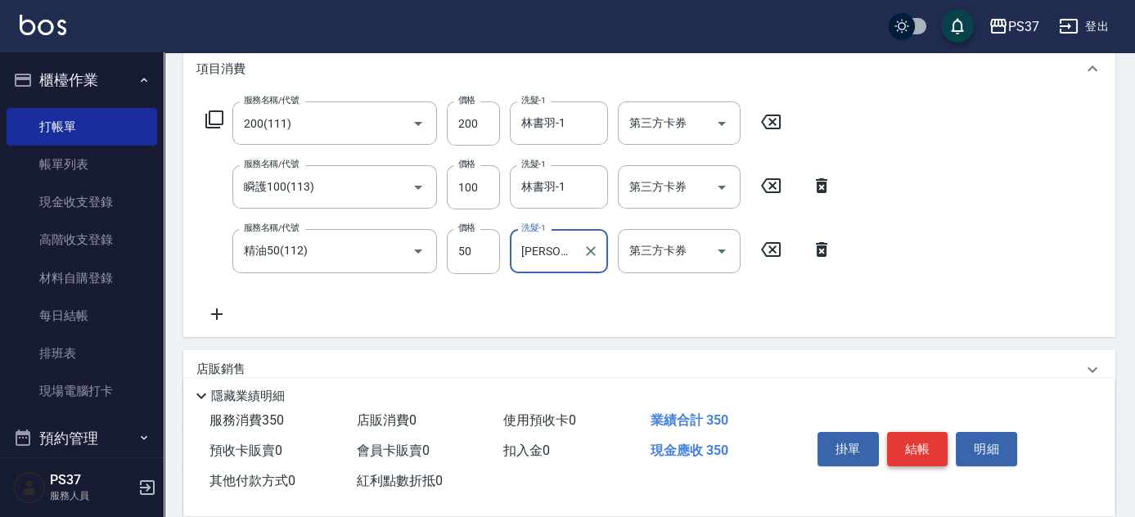
click at [915, 442] on button "結帳" at bounding box center [917, 449] width 61 height 34
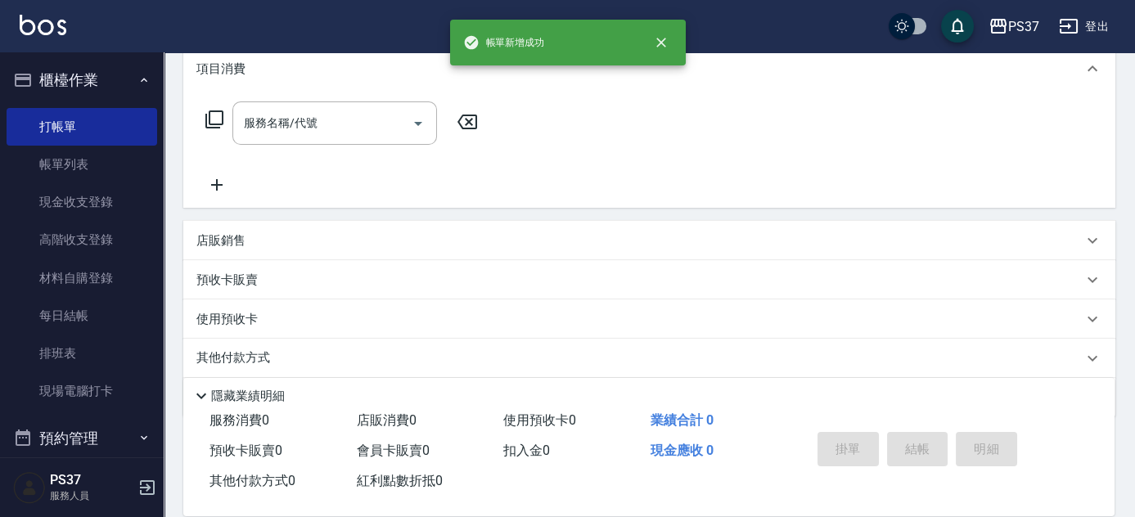
scroll to position [0, 0]
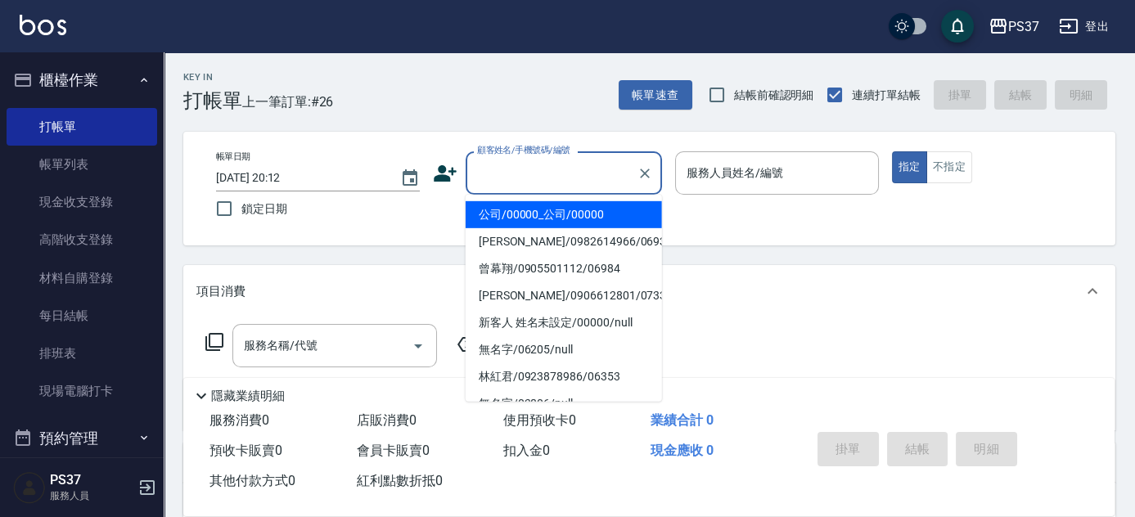
click at [567, 179] on input "顧客姓名/手機號碼/編號" at bounding box center [551, 173] width 157 height 29
click at [583, 215] on li "公司/00000_公司/00000" at bounding box center [564, 214] width 196 height 27
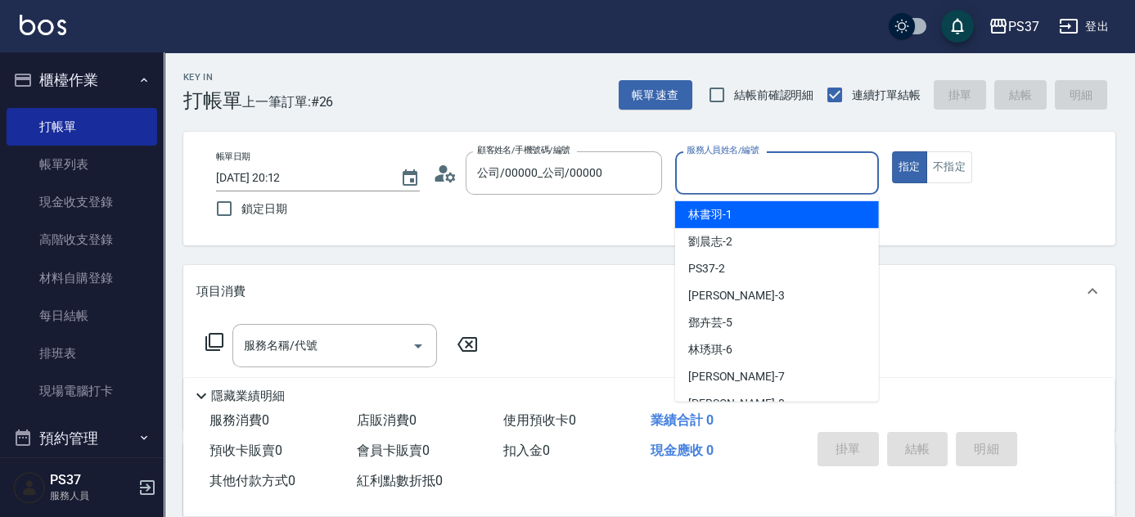
click at [757, 177] on input "服務人員姓名/編號" at bounding box center [776, 173] width 189 height 29
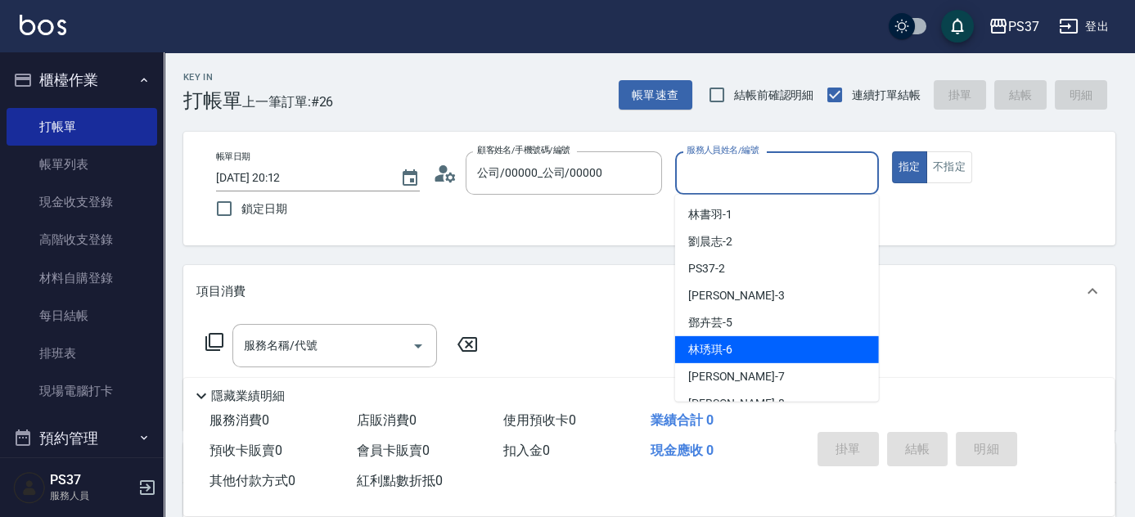
click at [762, 335] on div "[PERSON_NAME]-5" at bounding box center [777, 322] width 204 height 27
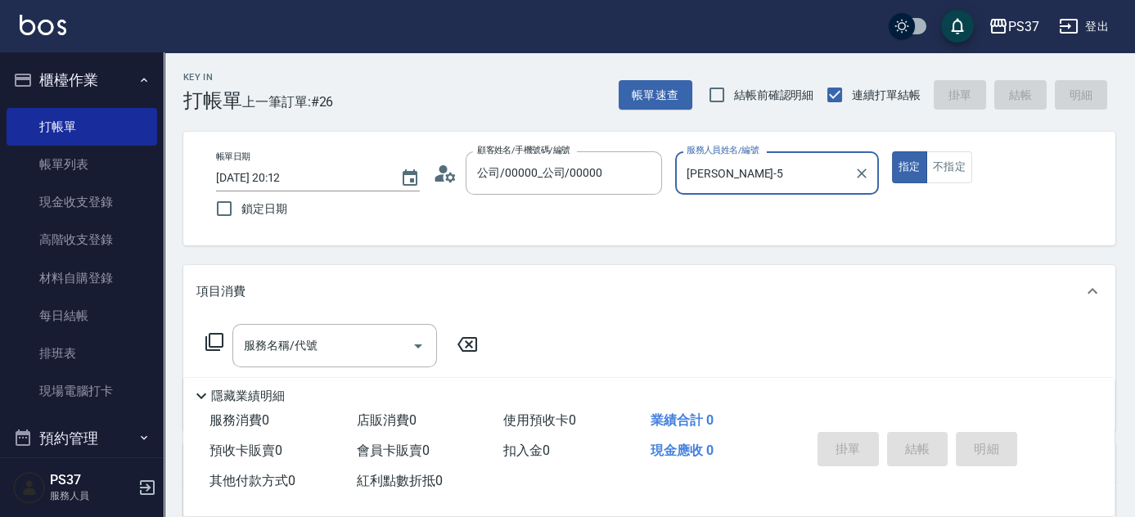
click at [796, 186] on input "[PERSON_NAME]-5" at bounding box center [764, 173] width 164 height 29
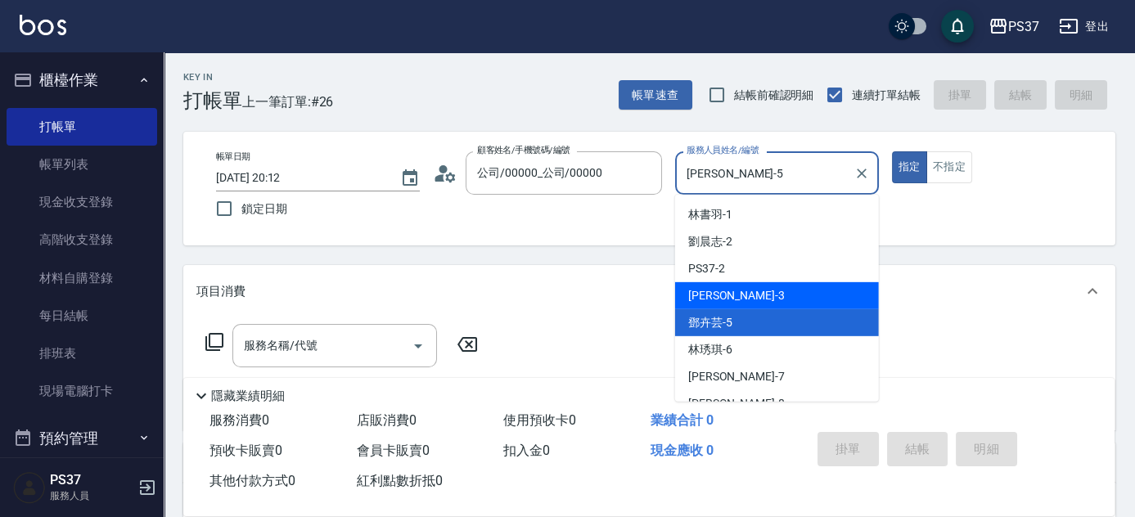
click at [787, 305] on div "[PERSON_NAME] -3" at bounding box center [777, 295] width 204 height 27
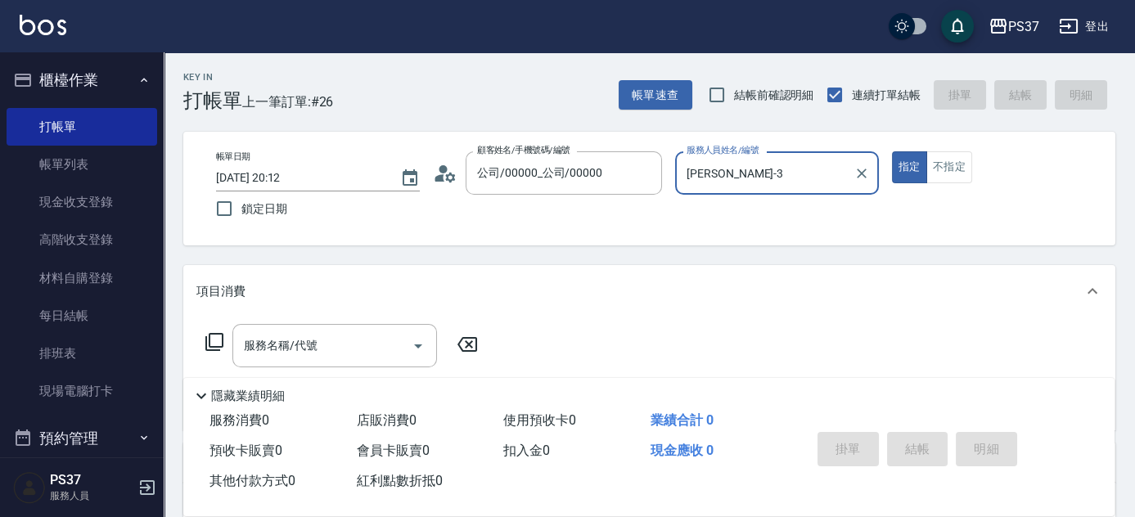
click at [789, 191] on div "[PERSON_NAME]-3 服務人員姓名/編號" at bounding box center [777, 172] width 204 height 43
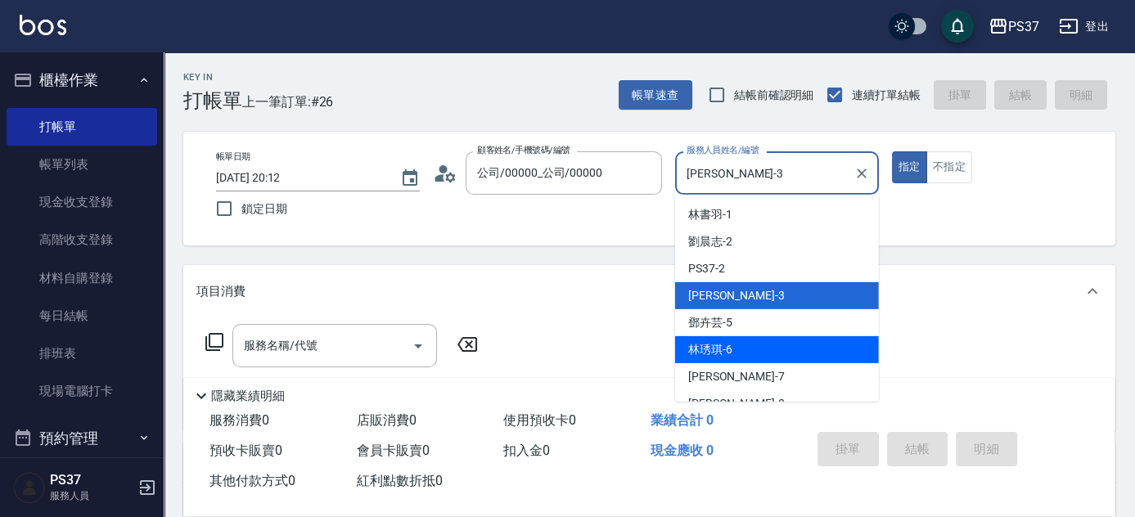
click at [791, 329] on div "[PERSON_NAME]-5" at bounding box center [777, 322] width 204 height 27
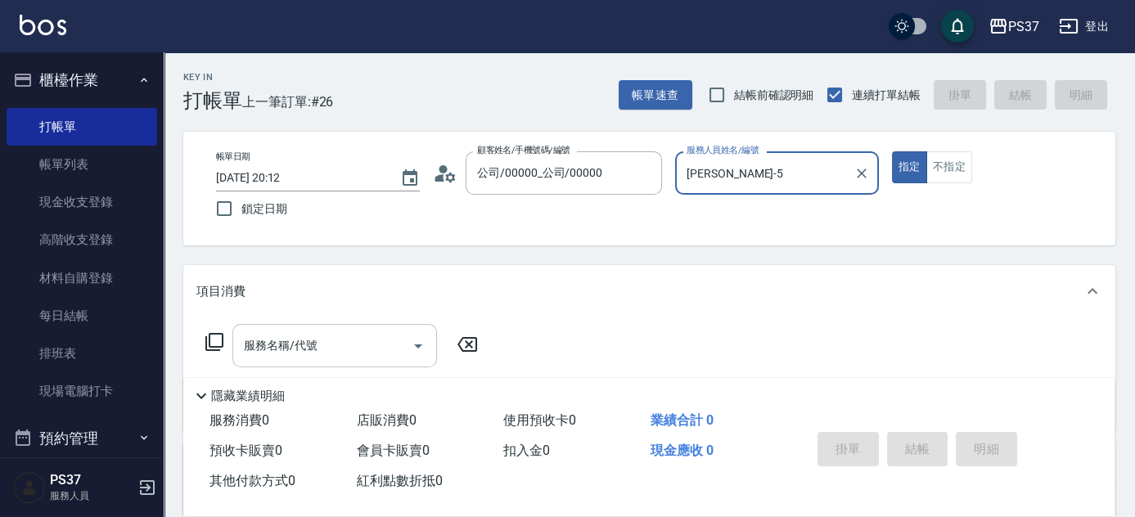
drag, startPoint x: 337, startPoint y: 351, endPoint x: 342, endPoint y: 326, distance: 25.8
click at [336, 353] on input "服務名稱/代號" at bounding box center [322, 345] width 165 height 29
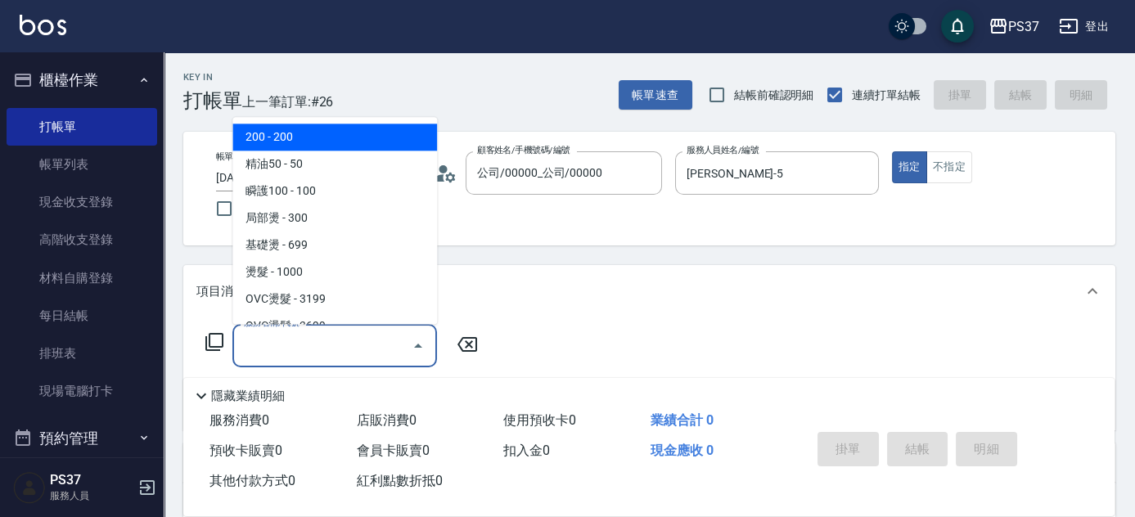
click at [339, 143] on span "200 - 200" at bounding box center [334, 137] width 205 height 27
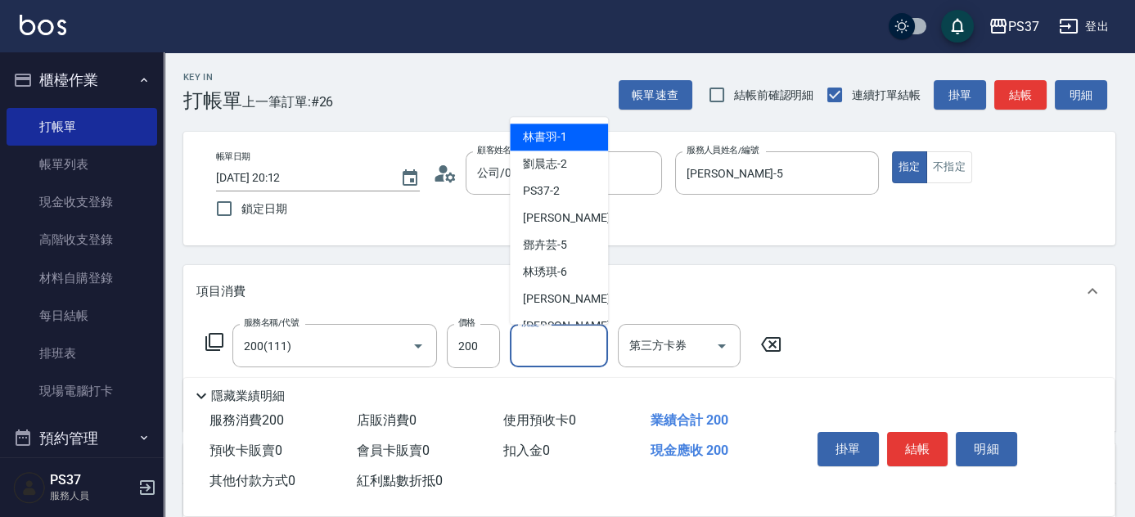
click at [574, 354] on input "洗髮-1" at bounding box center [558, 345] width 83 height 29
click at [551, 133] on span "林書羽 -1" at bounding box center [545, 137] width 44 height 17
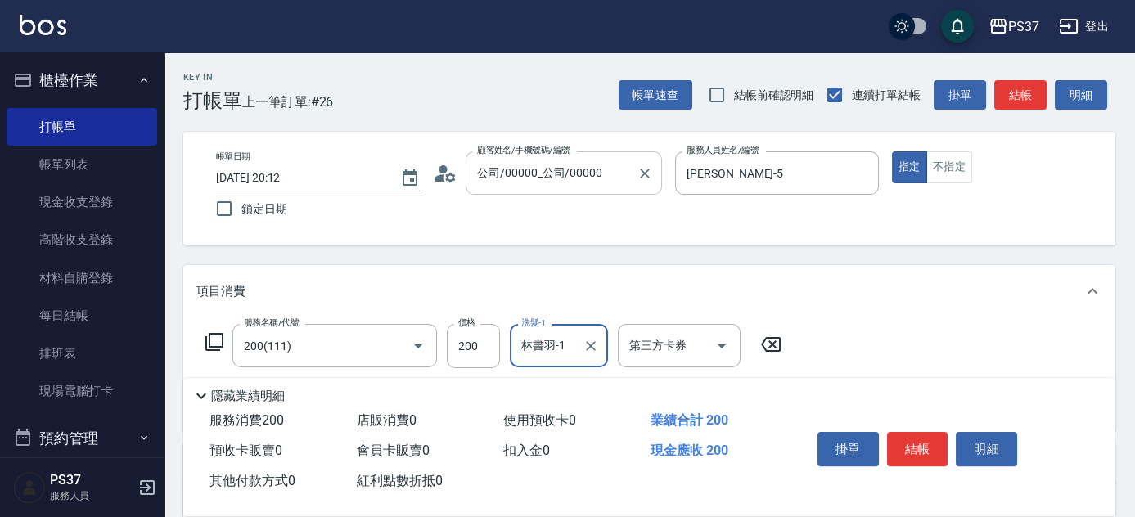
scroll to position [223, 0]
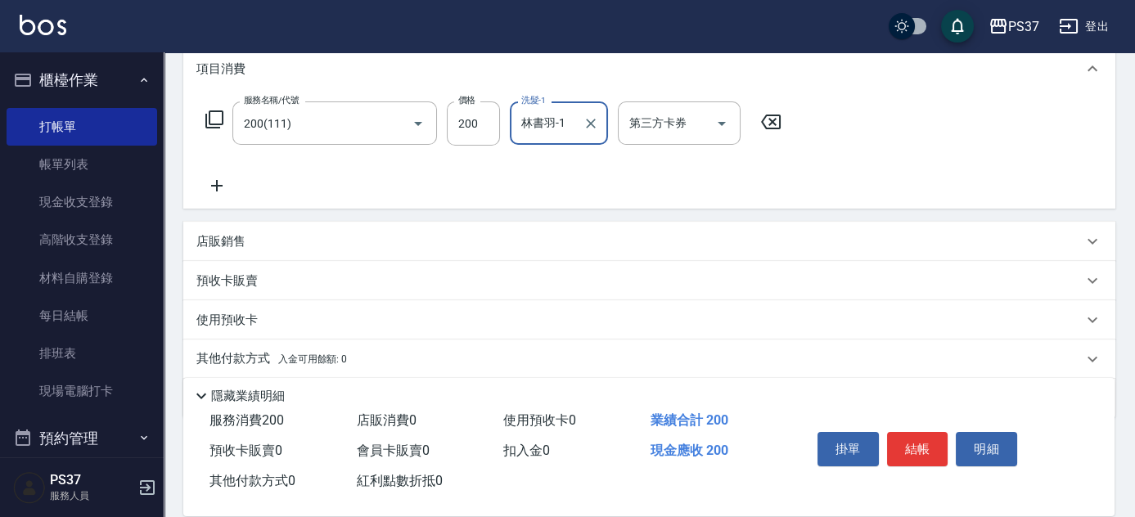
click at [211, 185] on icon at bounding box center [216, 185] width 11 height 11
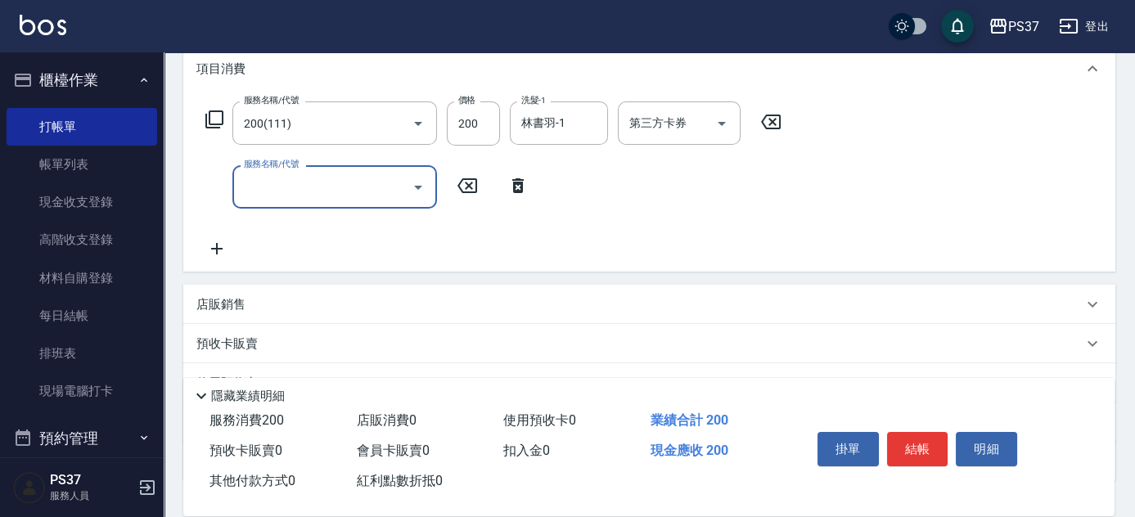
click at [259, 187] on input "服務名稱/代號" at bounding box center [322, 187] width 165 height 29
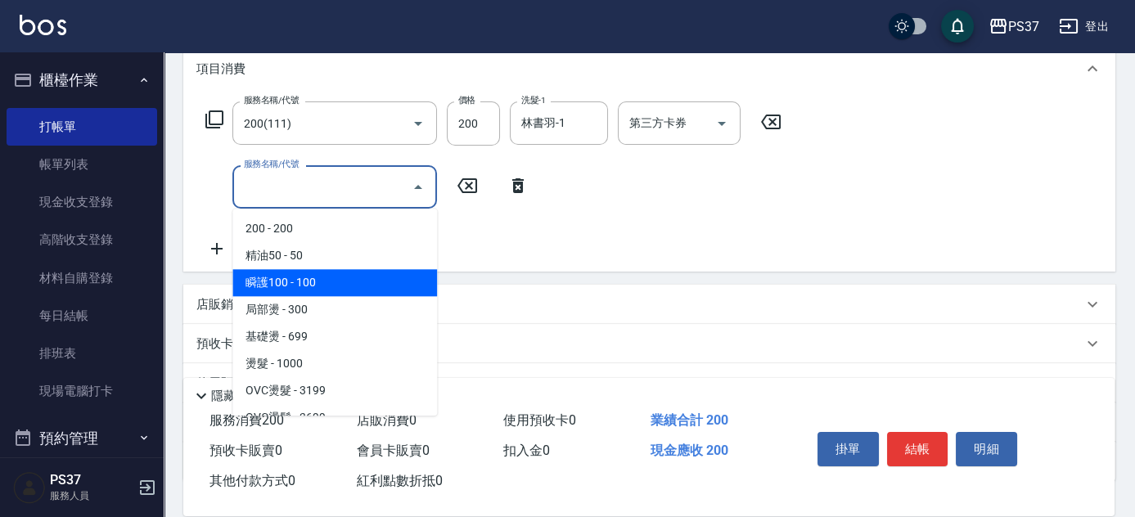
click at [344, 290] on span "瞬護100 - 100" at bounding box center [334, 282] width 205 height 27
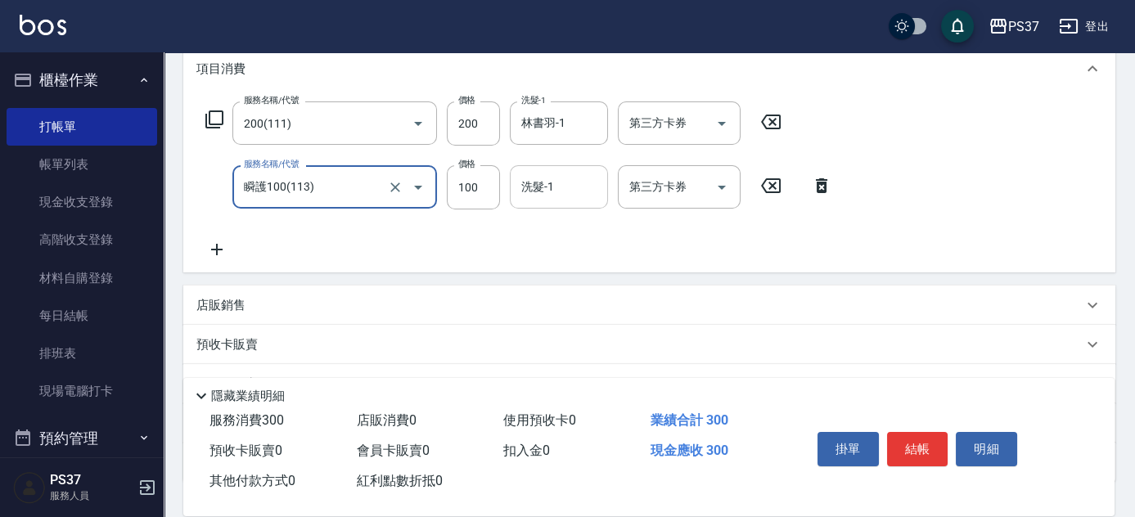
click at [564, 200] on input "洗髮-1" at bounding box center [558, 187] width 83 height 29
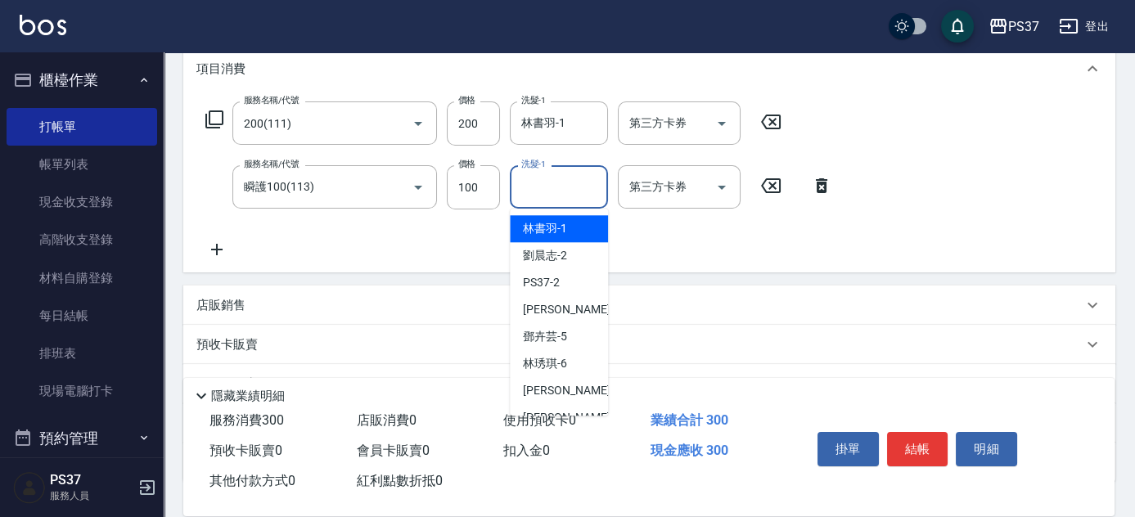
click at [568, 235] on div "林書羽 -1" at bounding box center [559, 228] width 98 height 27
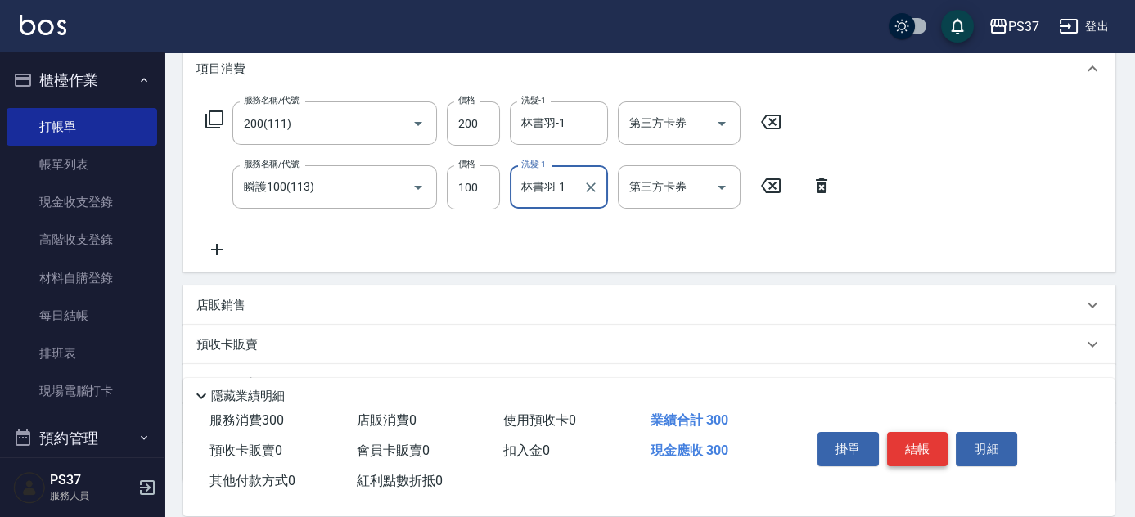
click at [920, 452] on button "結帳" at bounding box center [917, 449] width 61 height 34
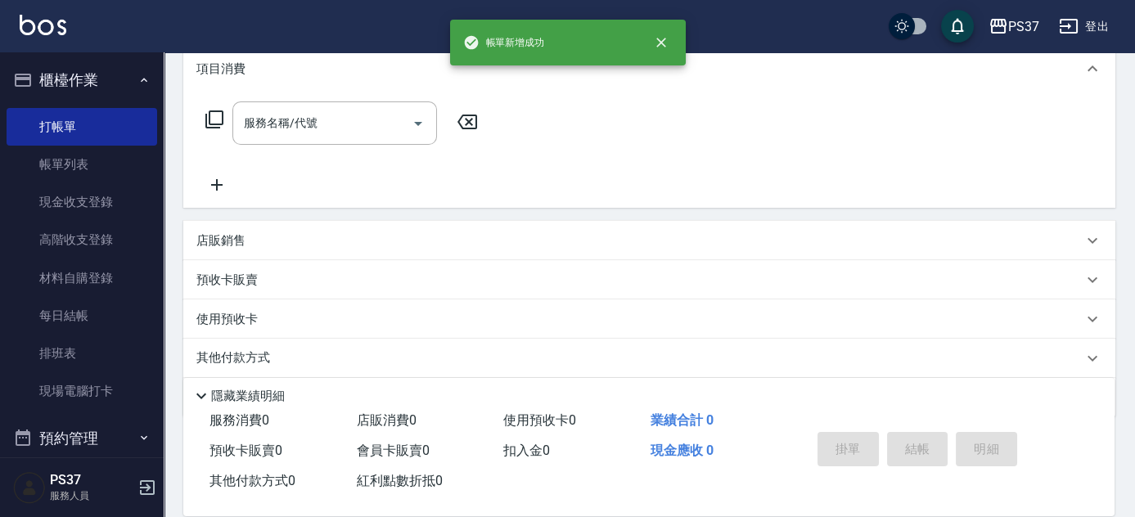
scroll to position [0, 0]
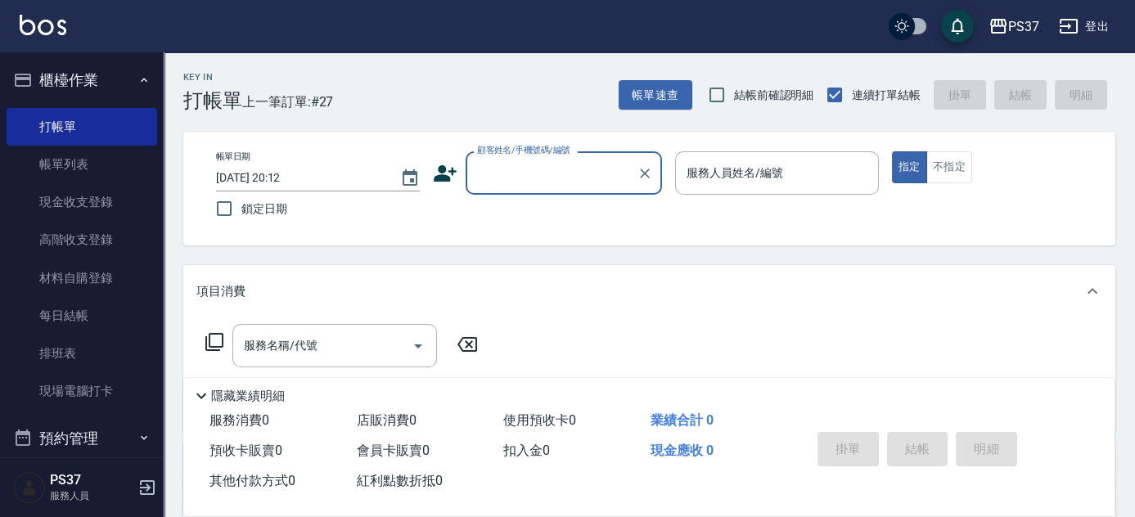
click at [558, 167] on input "顧客姓名/手機號碼/編號" at bounding box center [551, 173] width 157 height 29
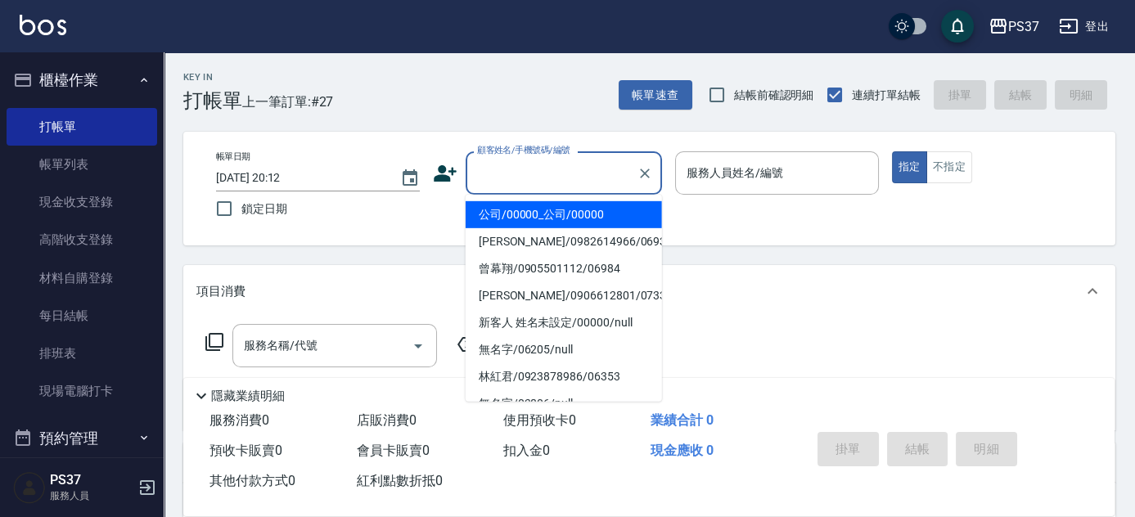
click at [543, 215] on li "公司/00000_公司/00000" at bounding box center [564, 214] width 196 height 27
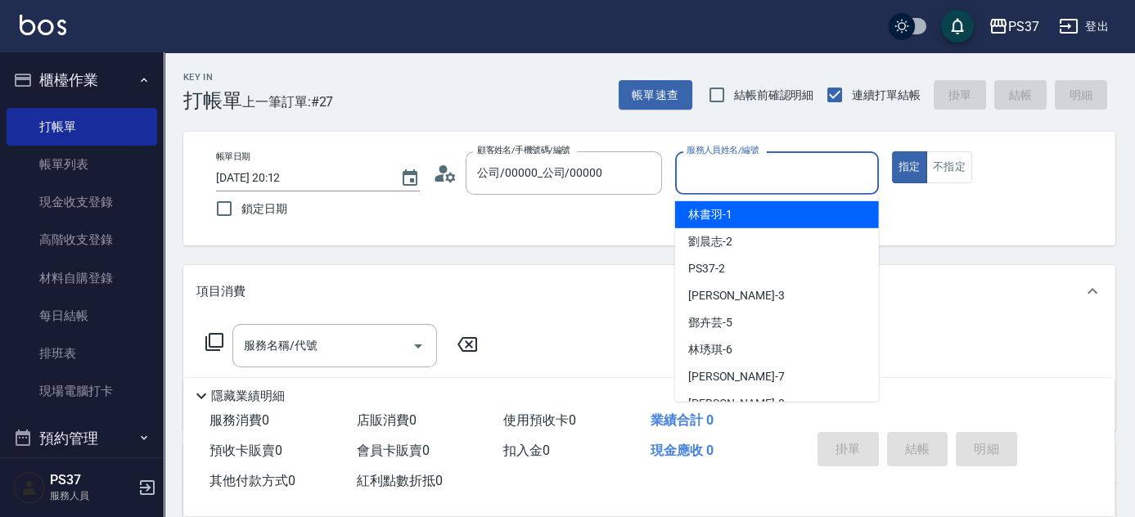
click at [722, 183] on input "服務人員姓名/編號" at bounding box center [776, 173] width 189 height 29
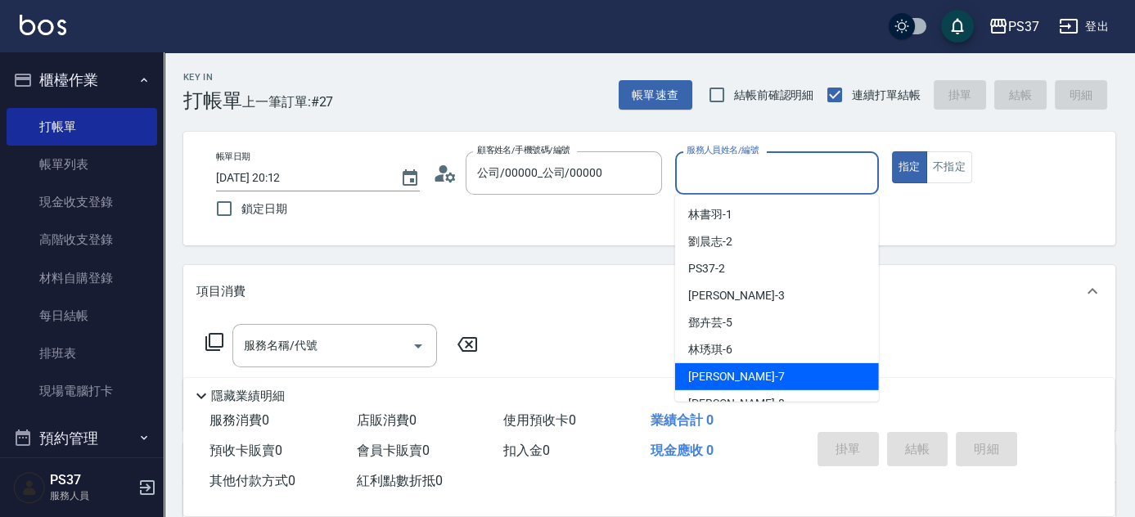
click at [744, 376] on div "[PERSON_NAME] -7" at bounding box center [777, 376] width 204 height 27
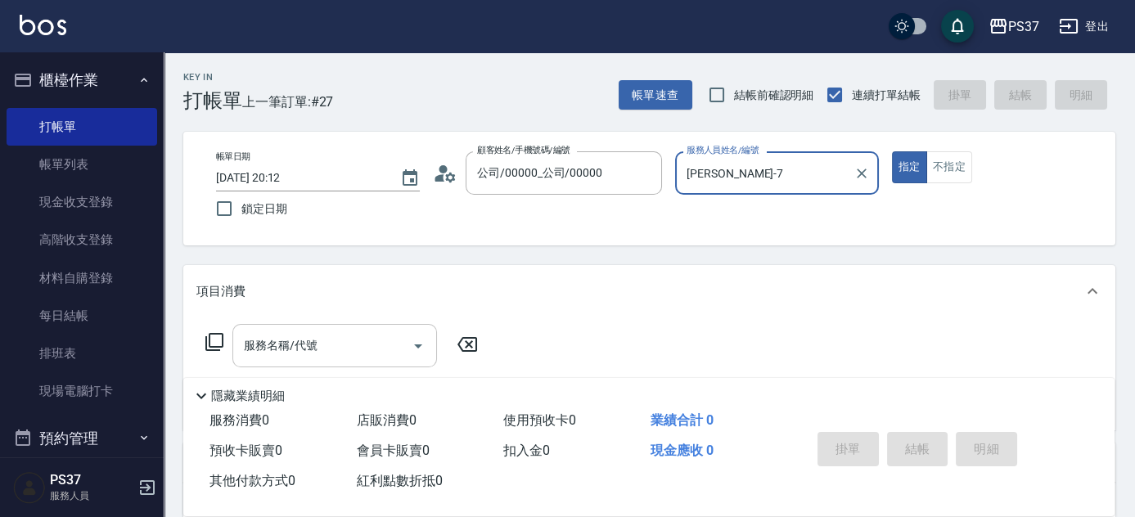
click at [372, 364] on div "服務名稱/代號" at bounding box center [334, 345] width 205 height 43
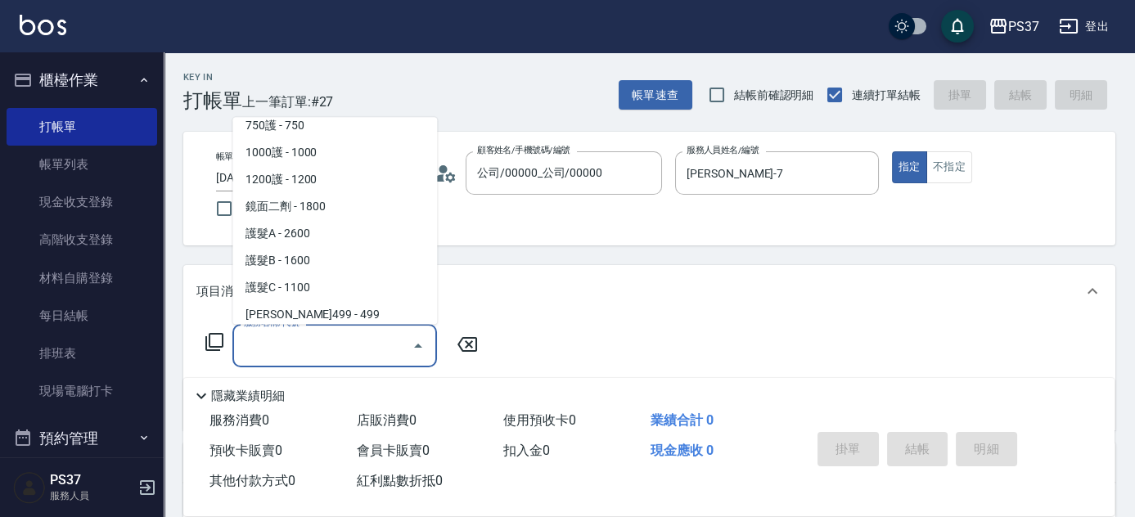
scroll to position [818, 0]
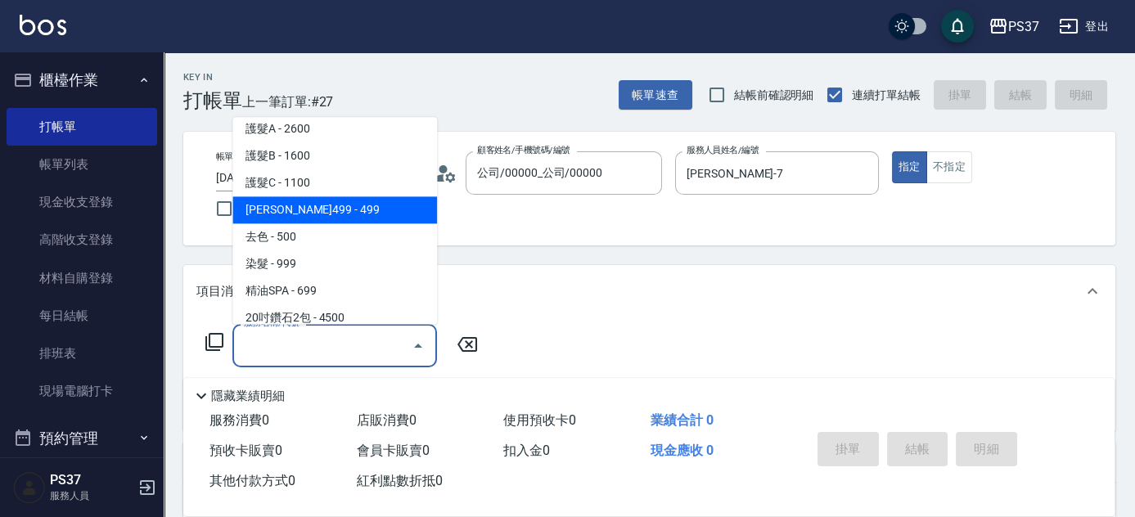
click at [354, 215] on span "[PERSON_NAME]499 - 499" at bounding box center [334, 210] width 205 height 27
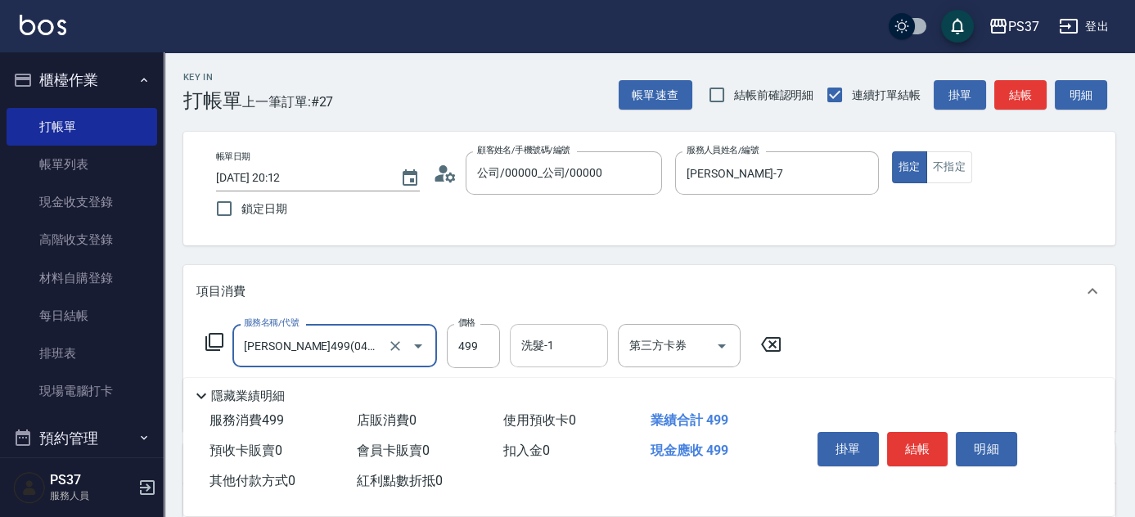
click at [584, 349] on input "洗髮-1" at bounding box center [558, 345] width 83 height 29
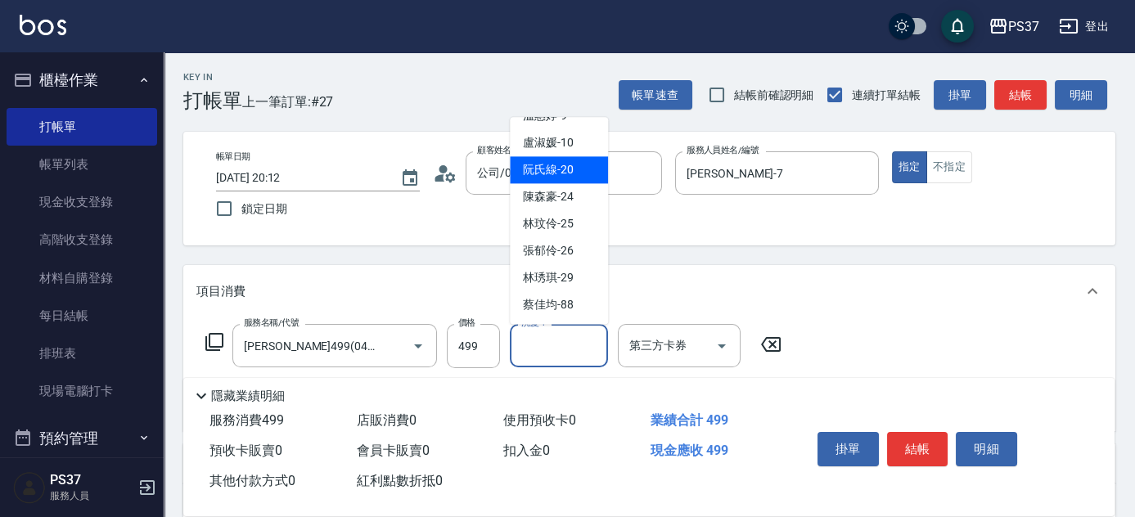
scroll to position [264, 0]
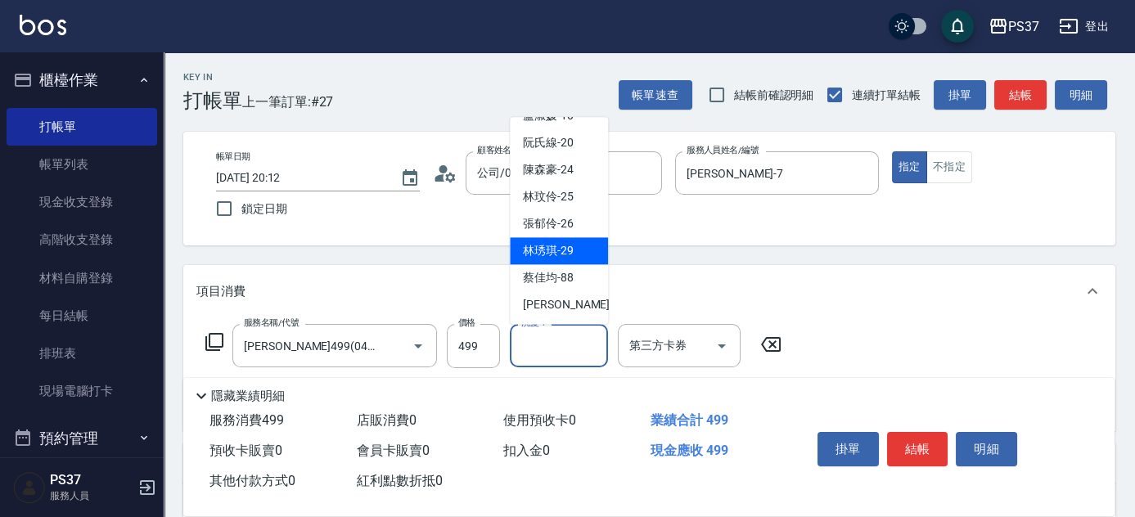
click at [586, 245] on div "[PERSON_NAME]-29" at bounding box center [559, 251] width 98 height 27
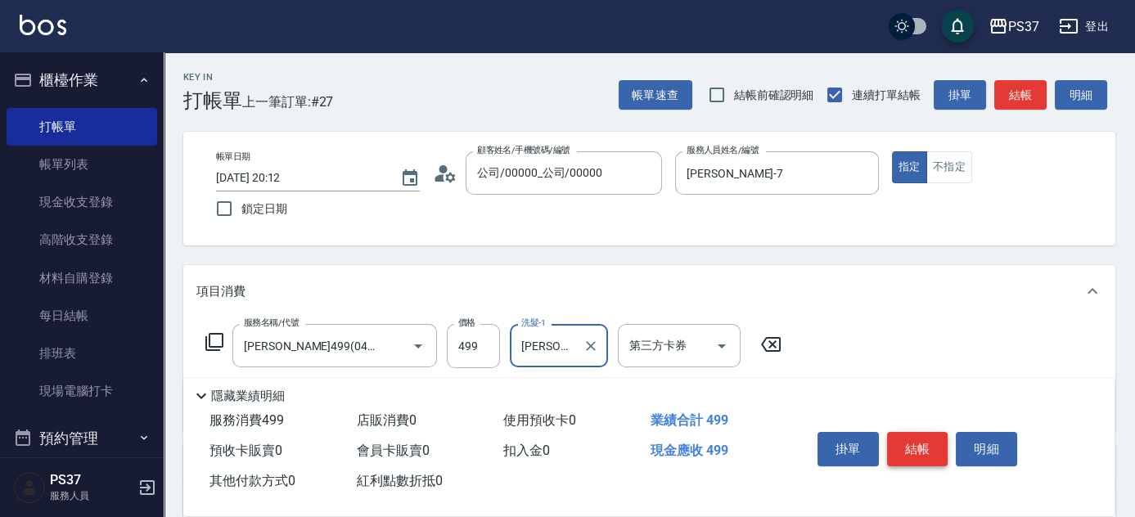
click at [925, 447] on button "結帳" at bounding box center [917, 449] width 61 height 34
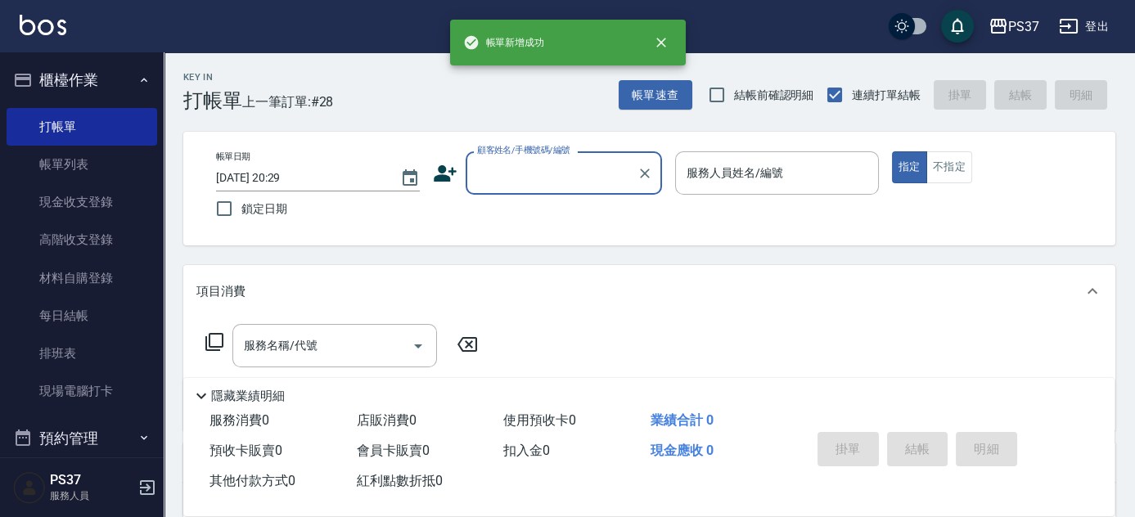
click at [561, 171] on input "顧客姓名/手機號碼/編號" at bounding box center [551, 173] width 157 height 29
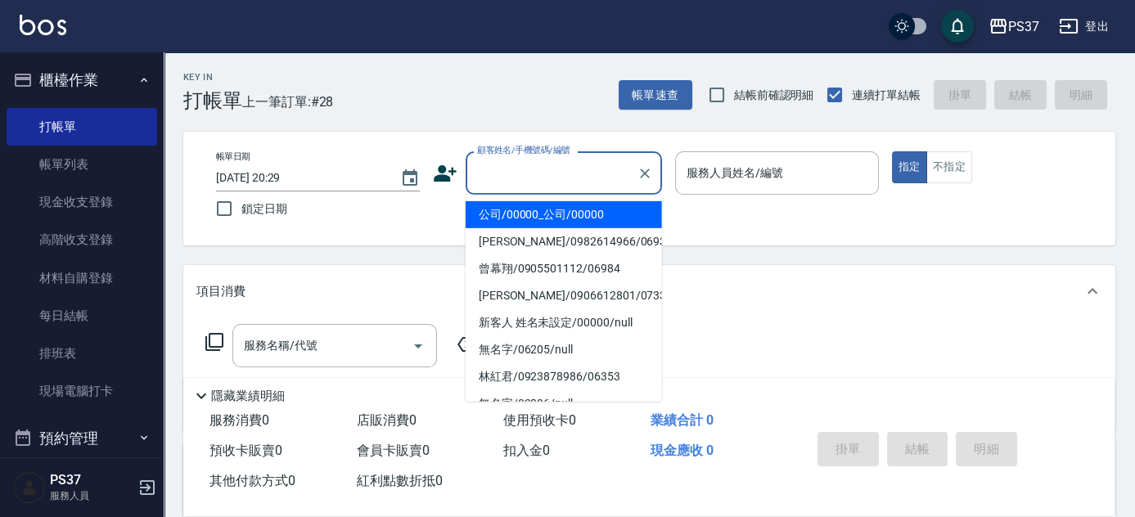
click at [562, 211] on li "公司/00000_公司/00000" at bounding box center [564, 214] width 196 height 27
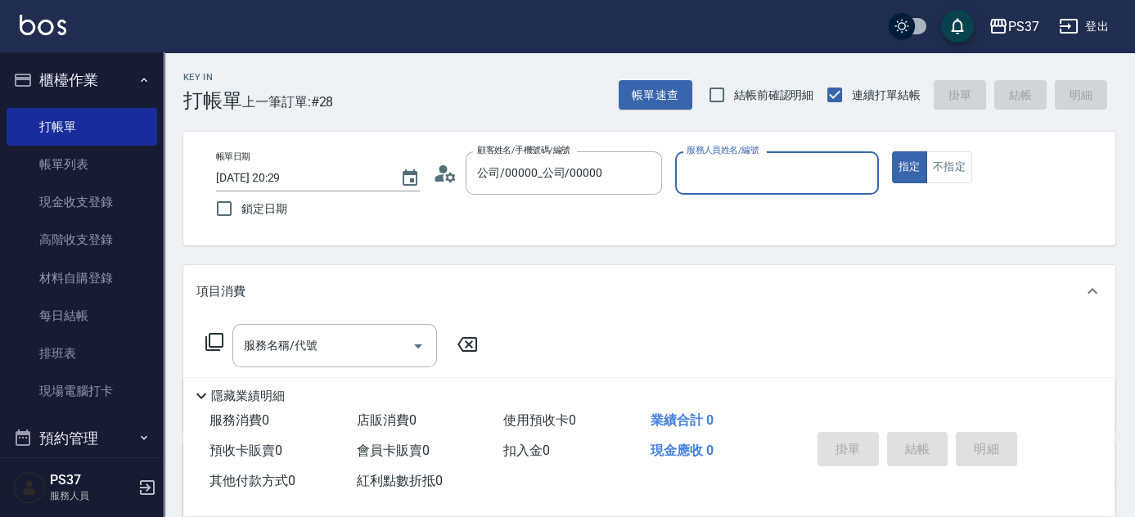
click at [772, 181] on input "服務人員姓名/編號" at bounding box center [776, 173] width 189 height 29
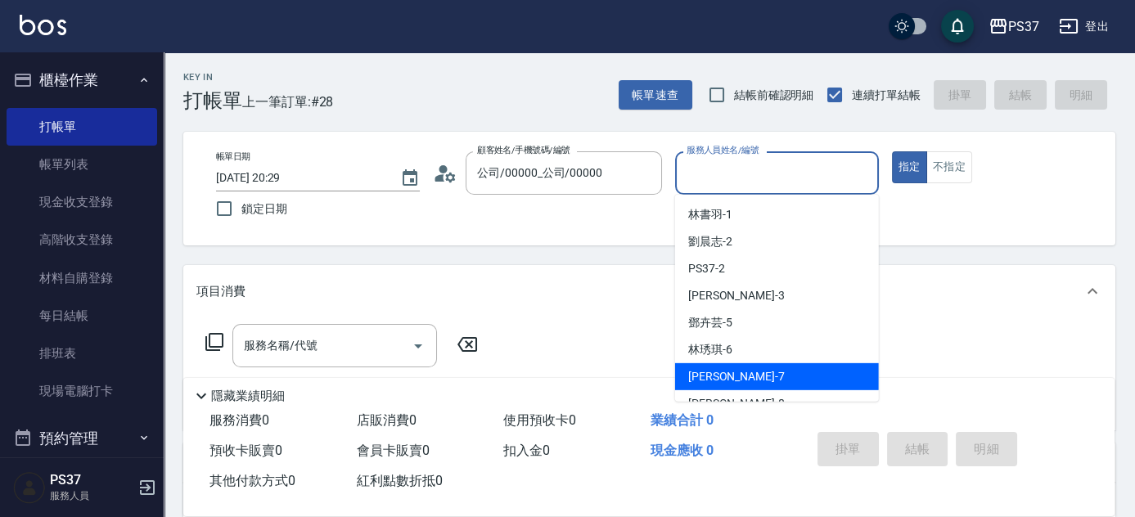
click at [731, 368] on div "[PERSON_NAME] -7" at bounding box center [777, 376] width 204 height 27
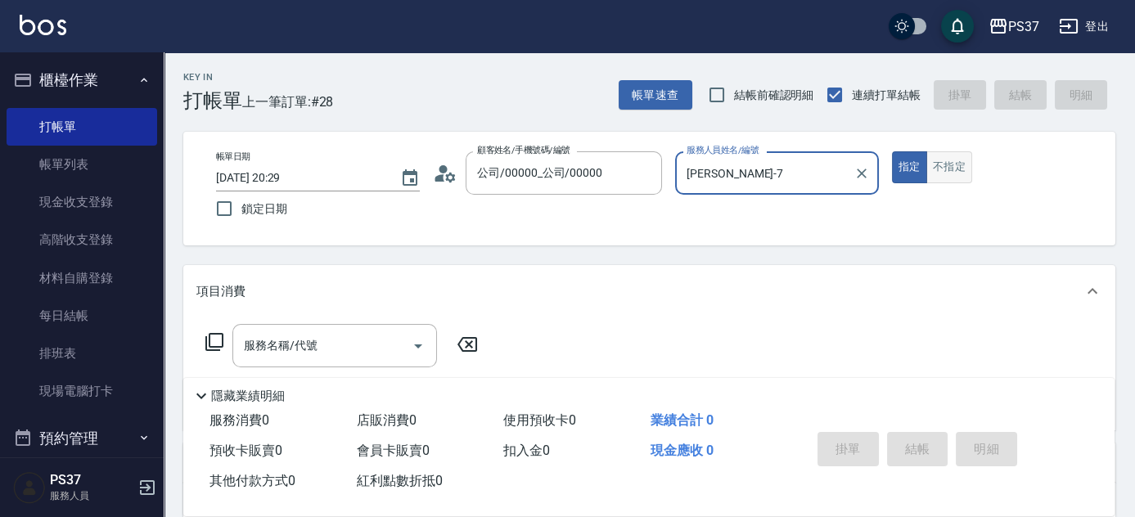
click at [953, 164] on button "不指定" at bounding box center [949, 167] width 46 height 32
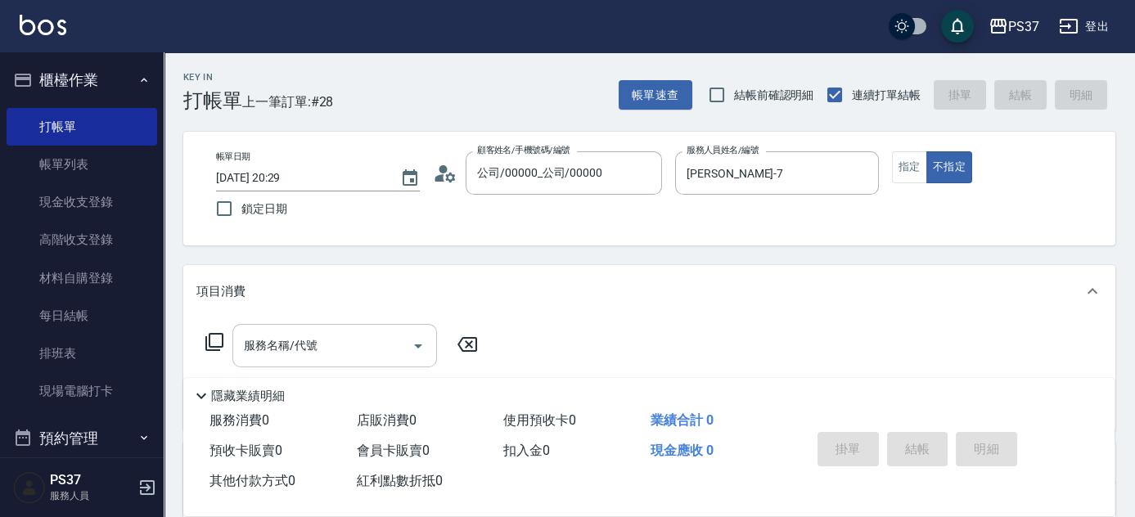
click at [340, 350] on input "服務名稱/代號" at bounding box center [322, 345] width 165 height 29
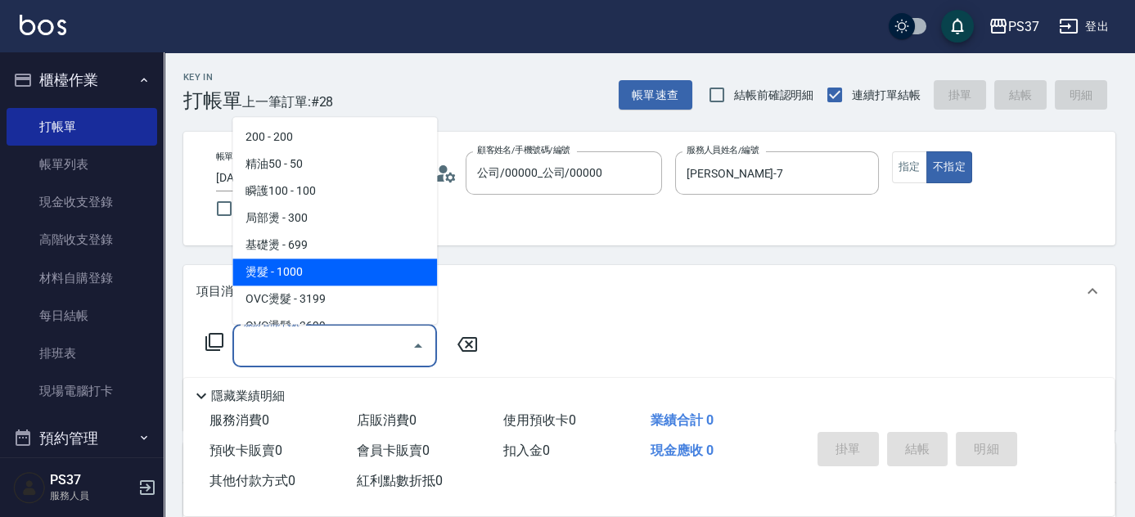
scroll to position [297, 0]
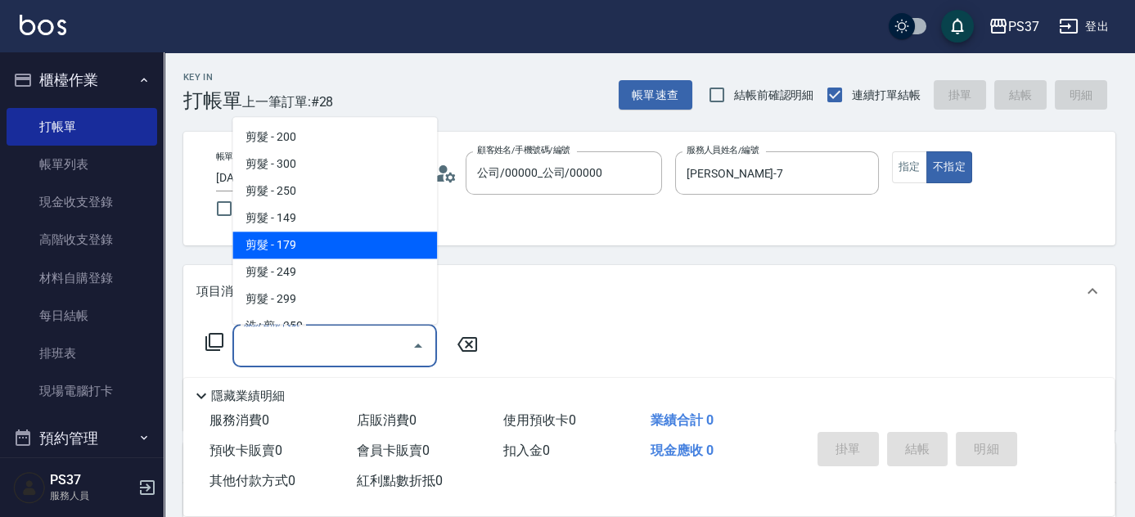
click at [321, 246] on span "剪髮 - 179" at bounding box center [334, 245] width 205 height 27
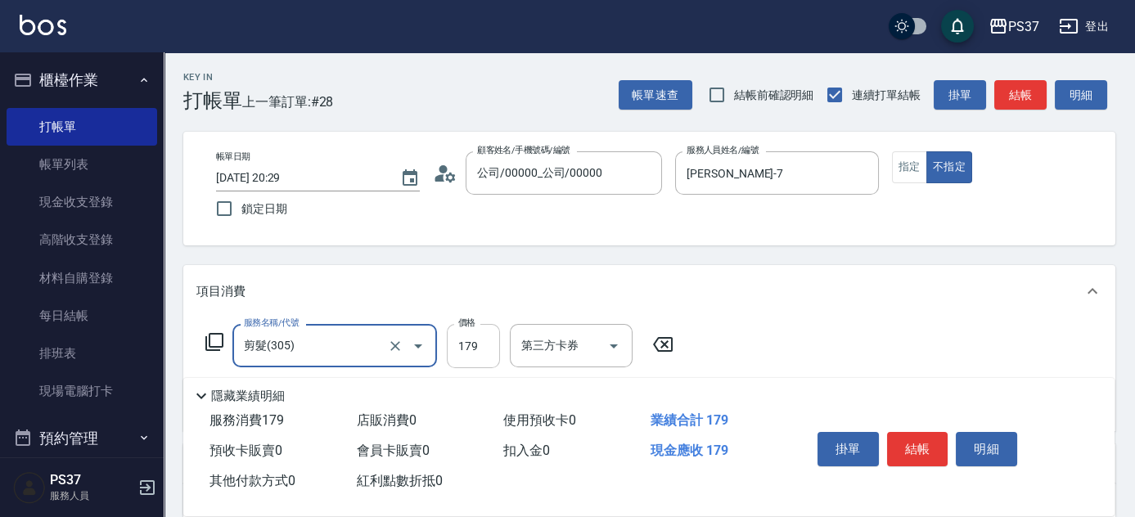
click at [473, 359] on input "179" at bounding box center [473, 346] width 53 height 44
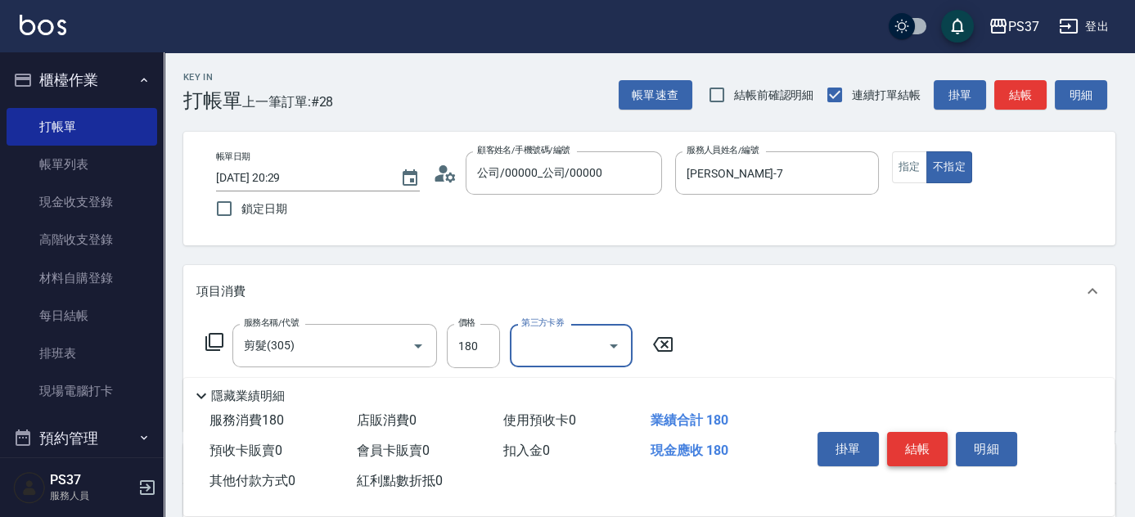
click at [924, 452] on button "結帳" at bounding box center [917, 449] width 61 height 34
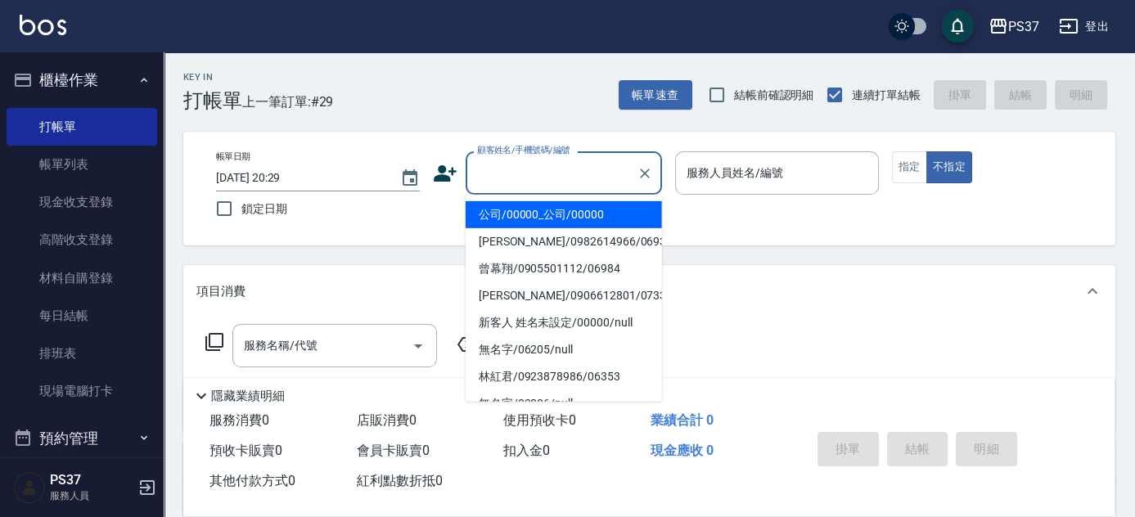
click at [602, 167] on input "顧客姓名/手機號碼/編號" at bounding box center [551, 173] width 157 height 29
click at [575, 213] on li "公司/00000_公司/00000" at bounding box center [564, 214] width 196 height 27
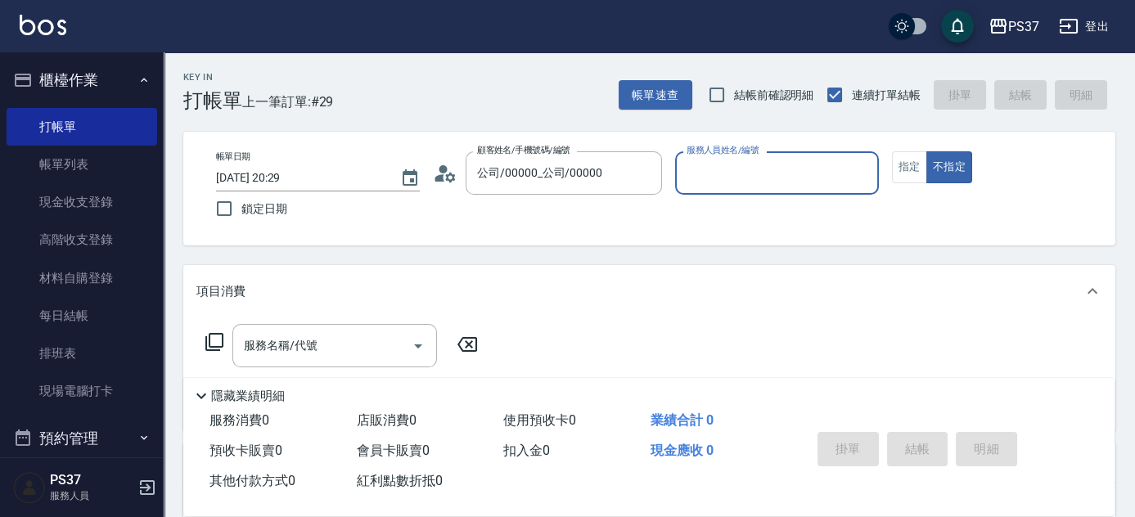
click at [725, 189] on div "服務人員姓名/編號" at bounding box center [777, 172] width 204 height 43
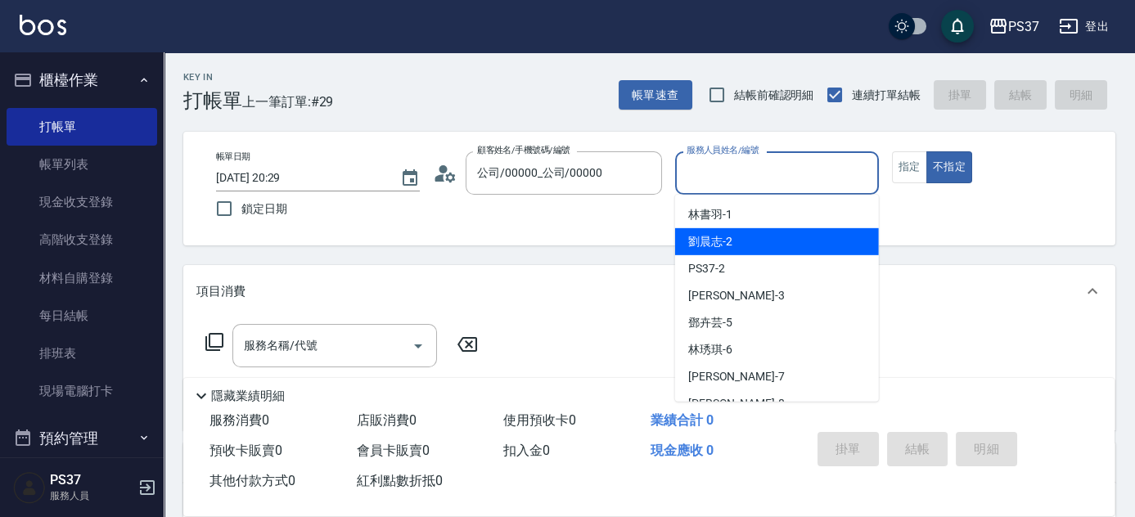
click at [754, 248] on div "劉晨志 -2" at bounding box center [777, 241] width 204 height 27
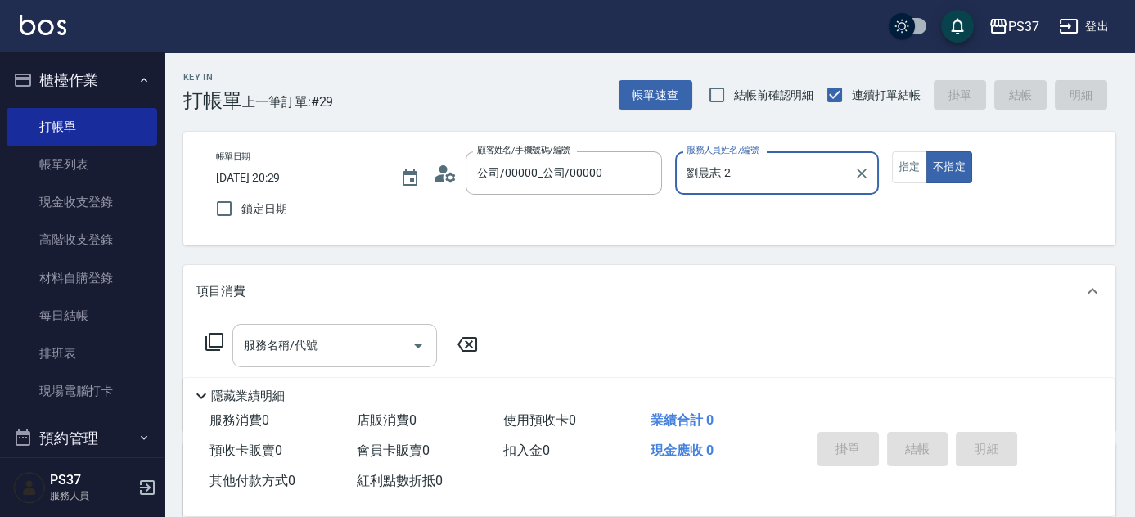
click at [320, 346] on input "服務名稱/代號" at bounding box center [322, 345] width 165 height 29
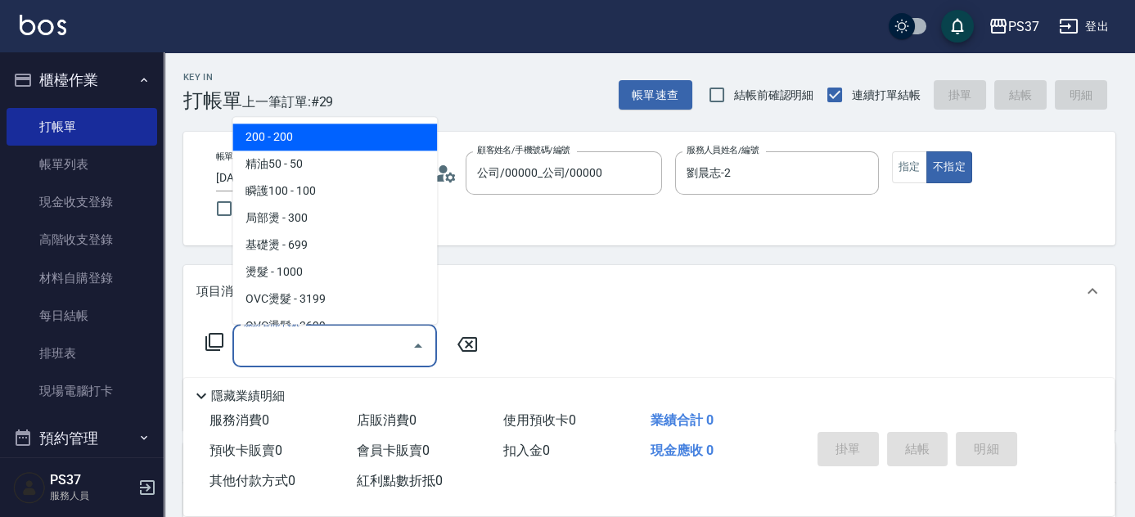
click at [353, 127] on span "200 - 200" at bounding box center [334, 137] width 205 height 27
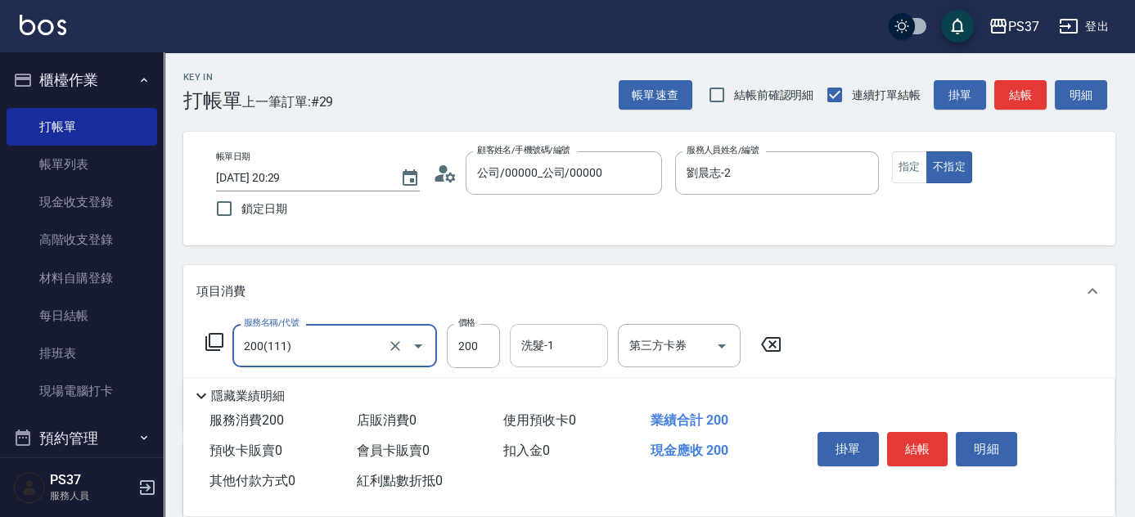
click at [557, 342] on input "洗髮-1" at bounding box center [558, 345] width 83 height 29
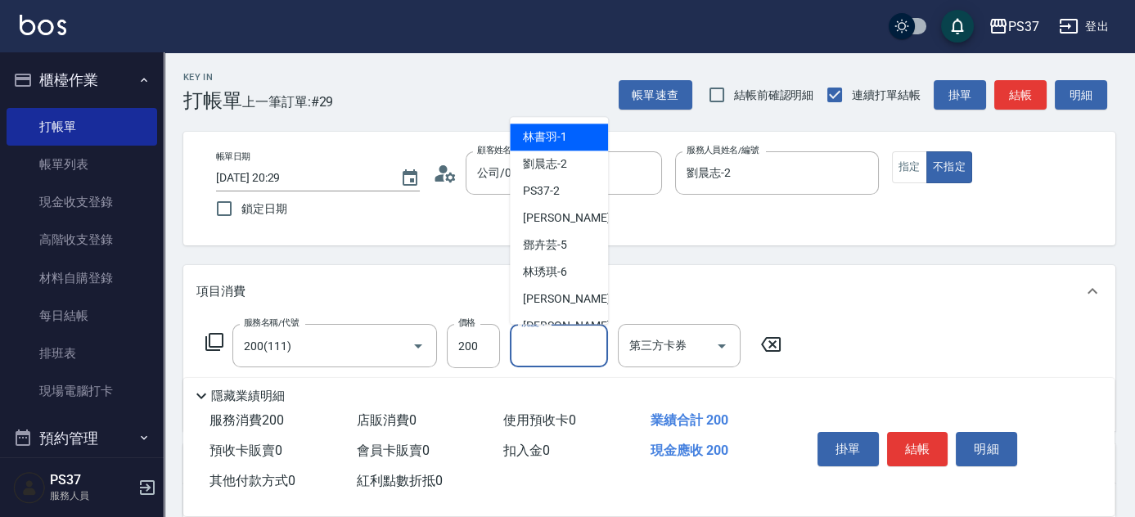
click at [554, 129] on span "林書羽 -1" at bounding box center [545, 137] width 44 height 17
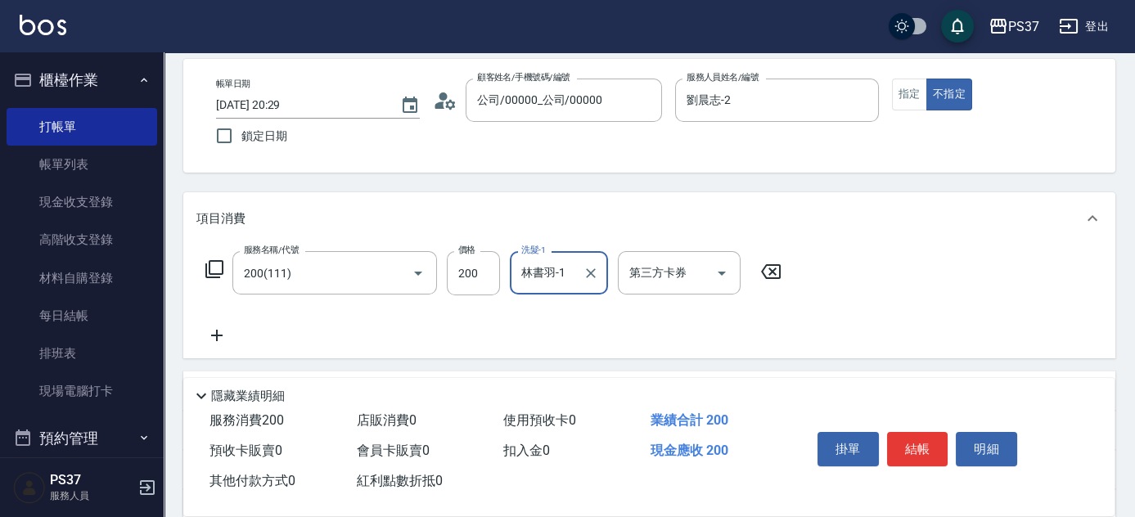
scroll to position [148, 0]
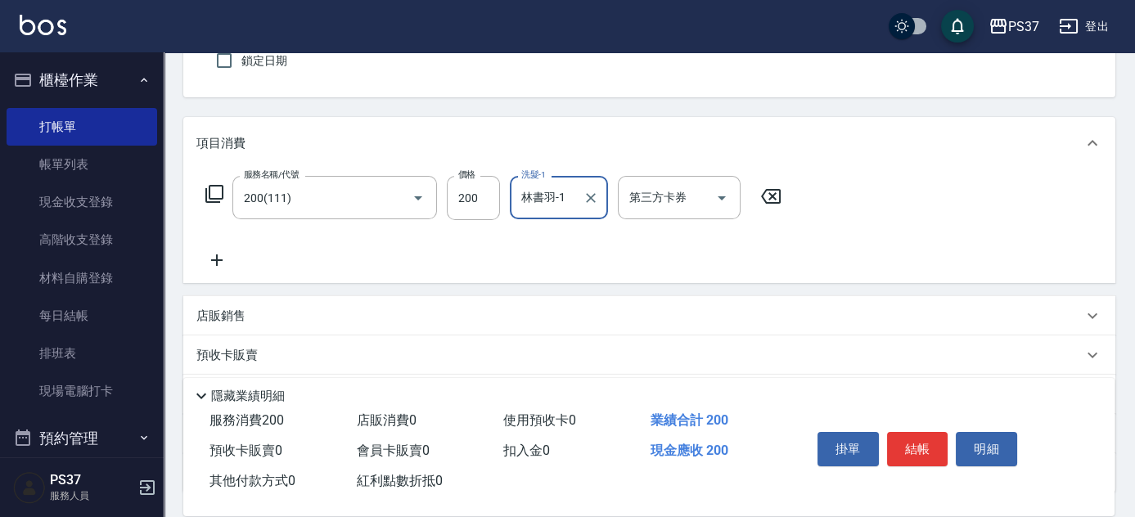
click at [211, 254] on icon at bounding box center [216, 260] width 41 height 20
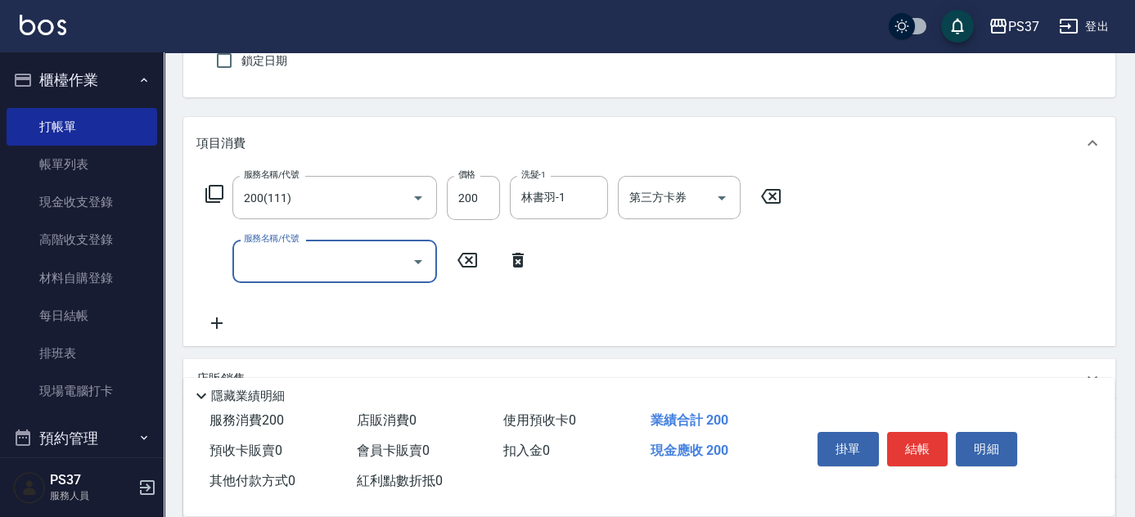
click at [312, 269] on input "服務名稱/代號" at bounding box center [322, 261] width 165 height 29
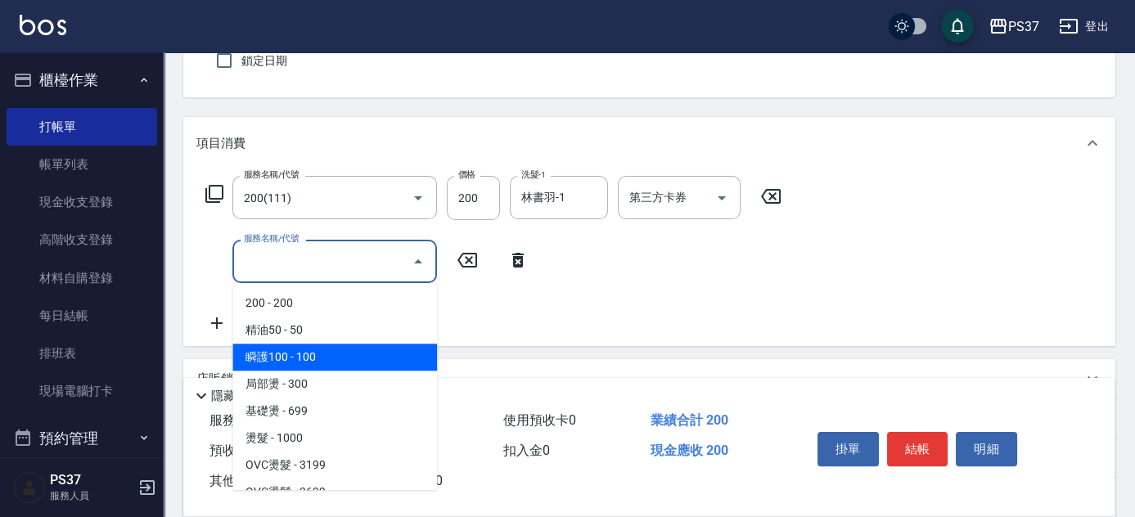
click at [344, 332] on span "精油50 - 50" at bounding box center [334, 330] width 205 height 27
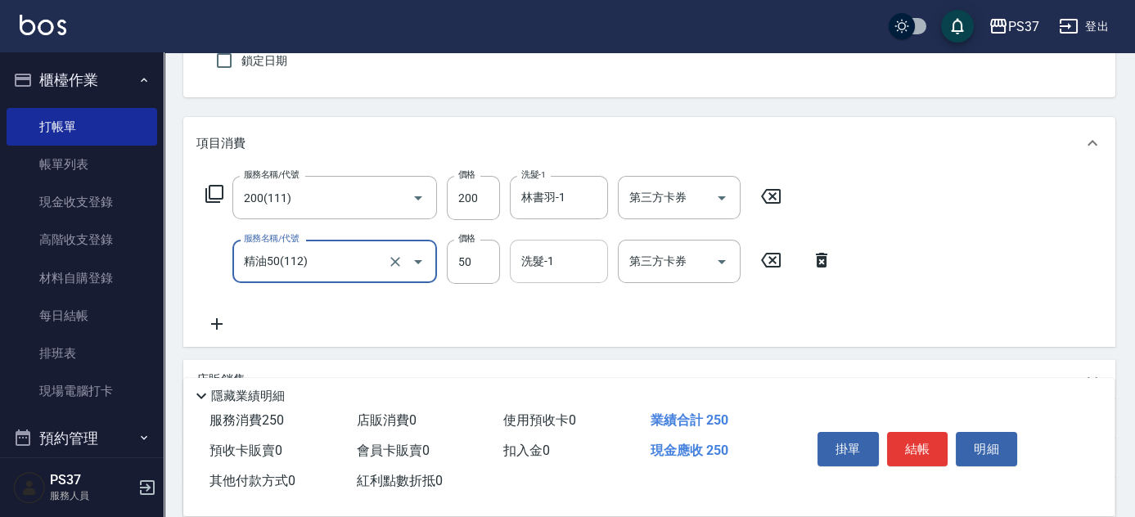
click at [560, 263] on input "洗髮-1" at bounding box center [558, 261] width 83 height 29
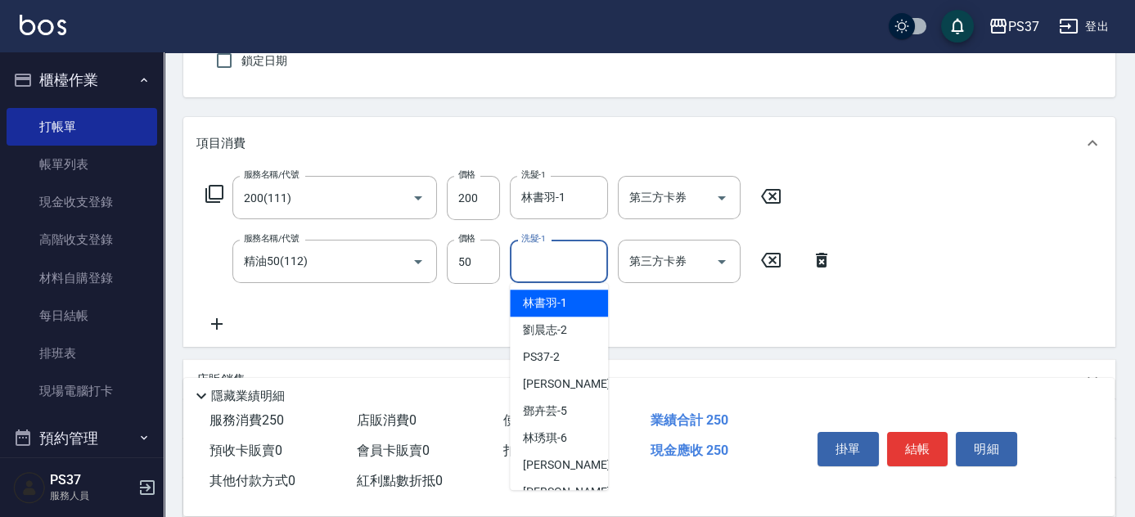
click at [556, 295] on span "林書羽 -1" at bounding box center [545, 303] width 44 height 17
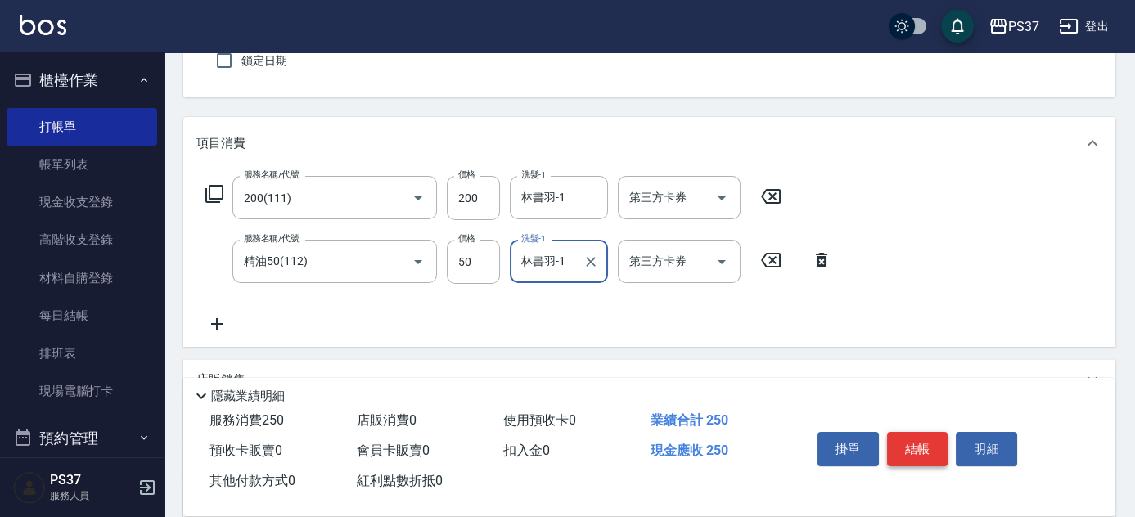
click at [903, 443] on button "結帳" at bounding box center [917, 449] width 61 height 34
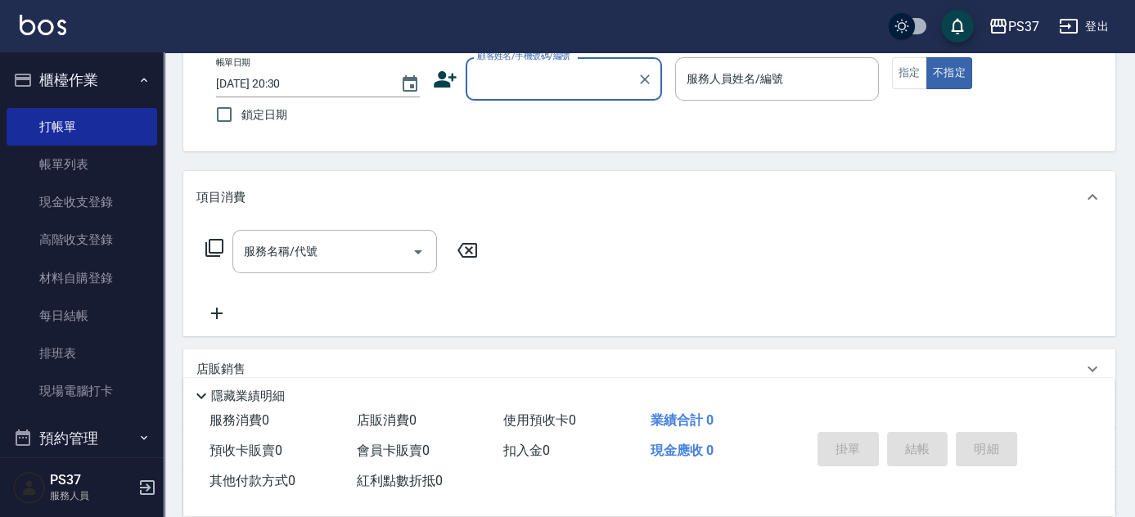
scroll to position [0, 0]
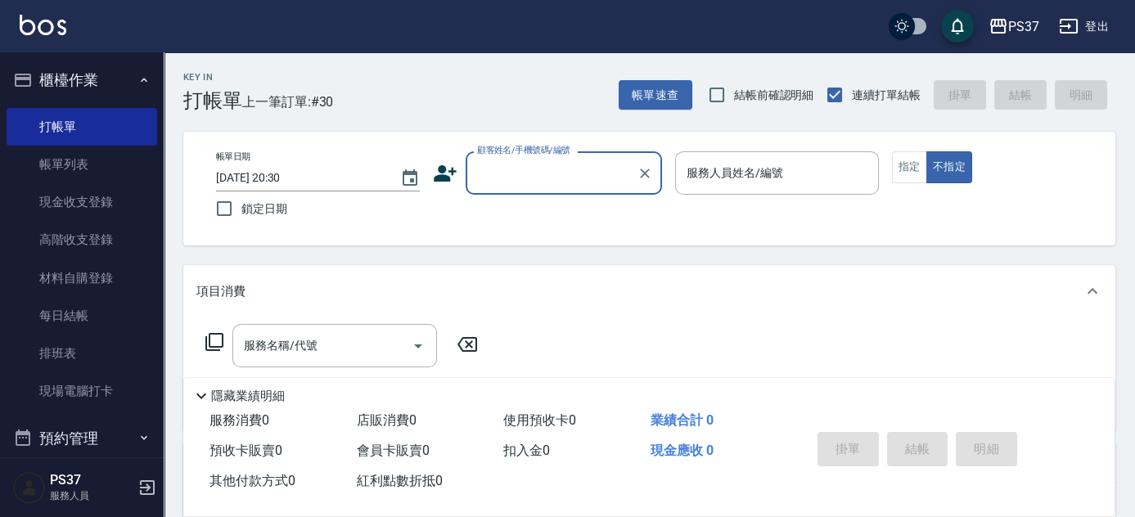
click at [543, 173] on input "顧客姓名/手機號碼/編號" at bounding box center [551, 173] width 157 height 29
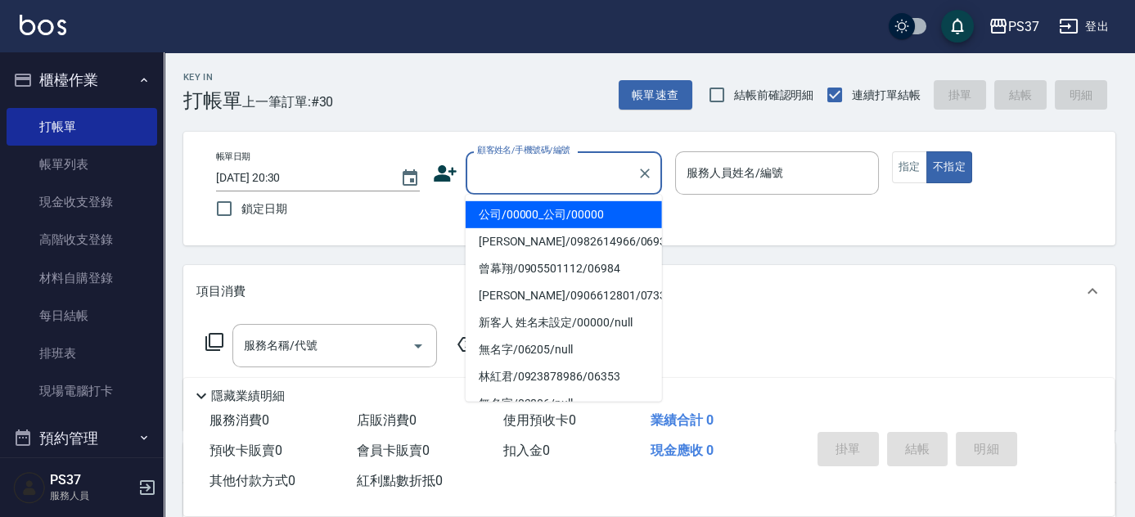
click at [550, 211] on li "公司/00000_公司/00000" at bounding box center [564, 214] width 196 height 27
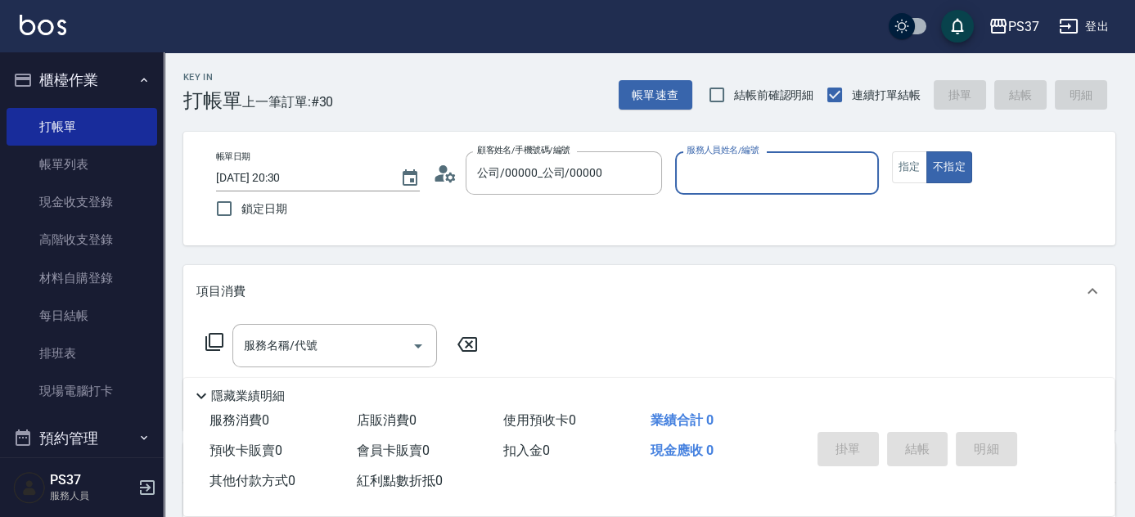
click at [748, 180] on input "服務人員姓名/編號" at bounding box center [776, 173] width 189 height 29
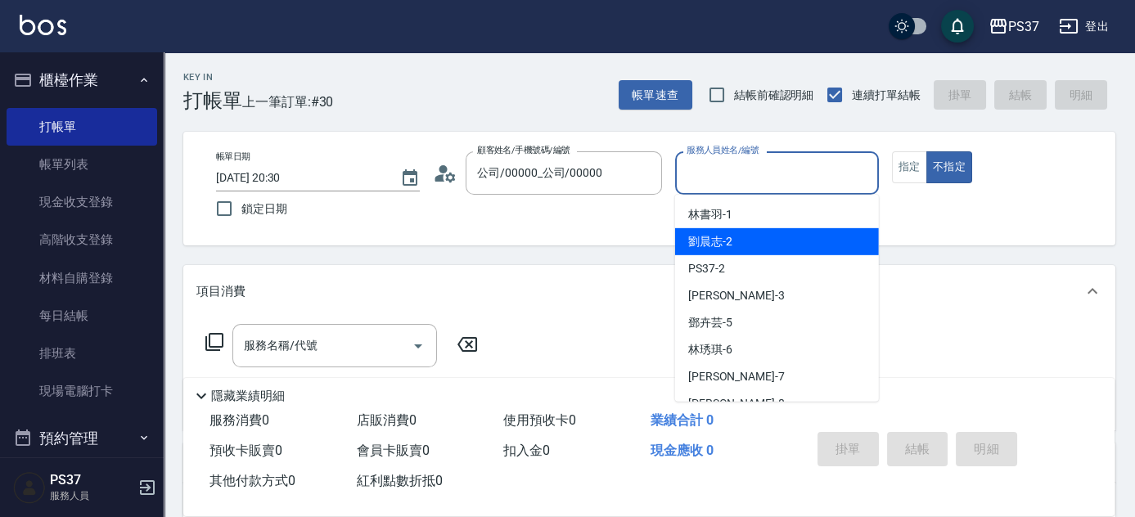
click at [761, 245] on div "劉晨志 -2" at bounding box center [777, 241] width 204 height 27
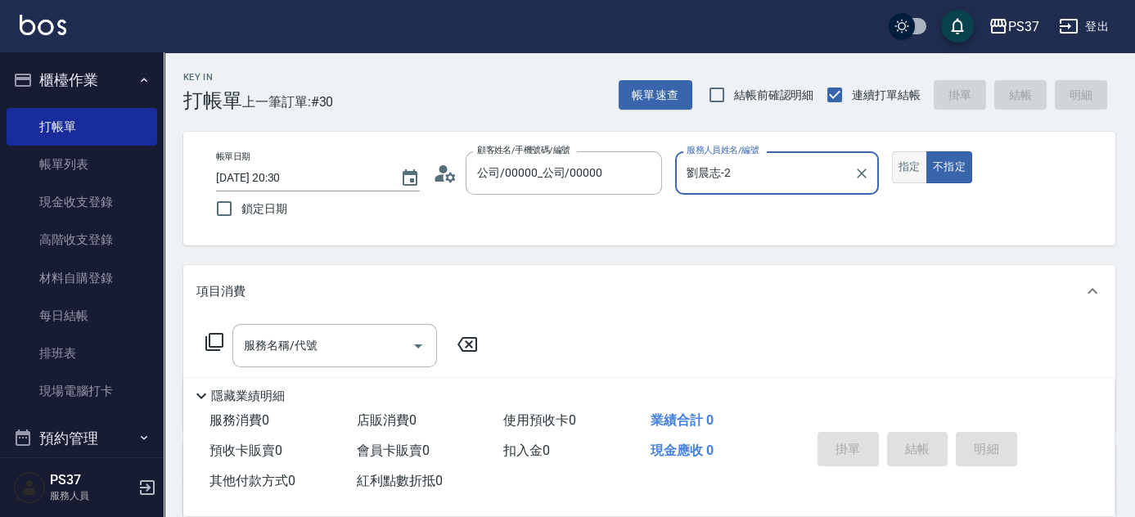
click at [916, 167] on button "指定" at bounding box center [909, 167] width 35 height 32
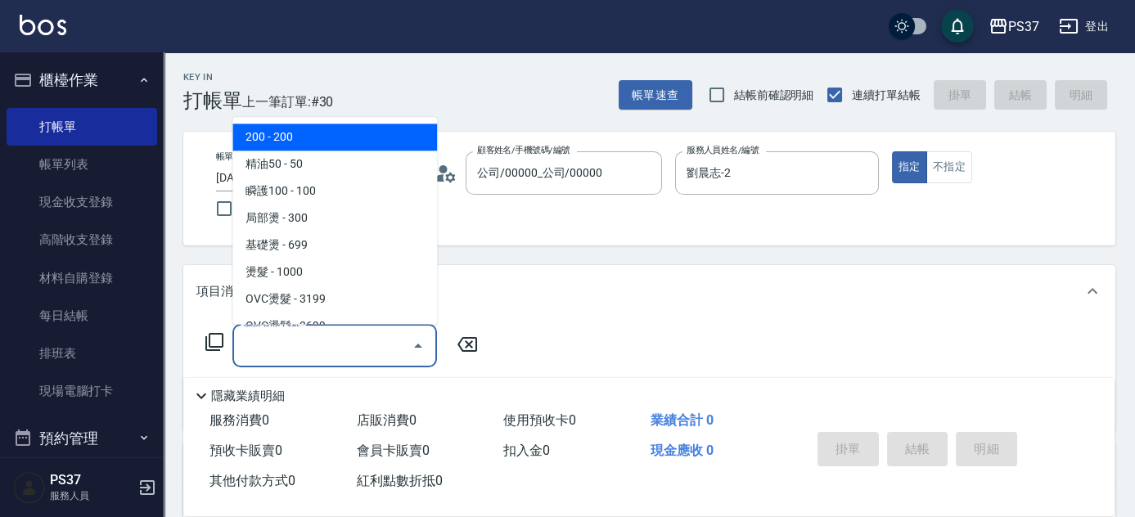
click at [356, 342] on input "服務名稱/代號" at bounding box center [322, 345] width 165 height 29
click at [312, 144] on span "200 - 200" at bounding box center [334, 137] width 205 height 27
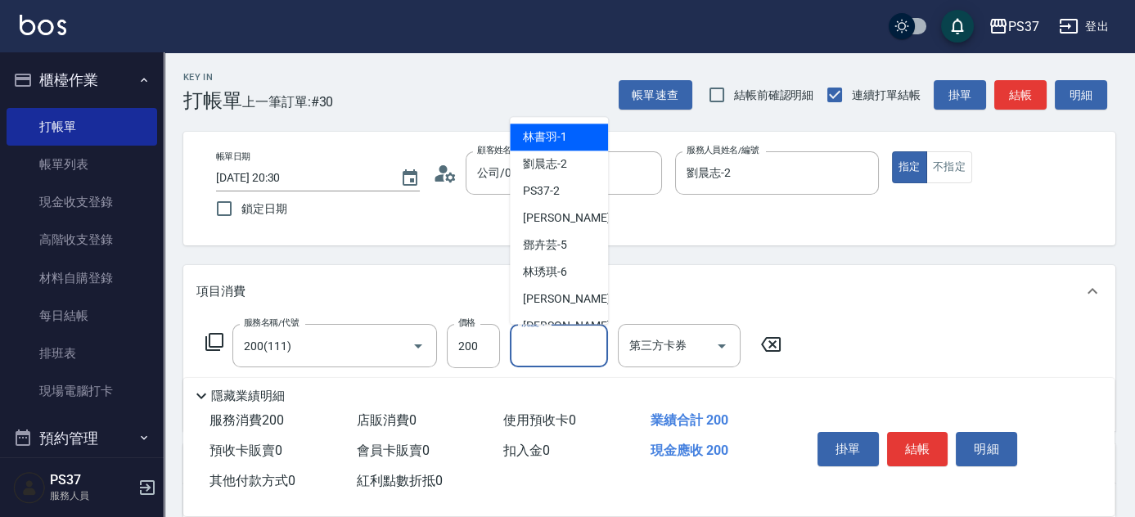
click at [559, 352] on input "洗髮-1" at bounding box center [558, 345] width 83 height 29
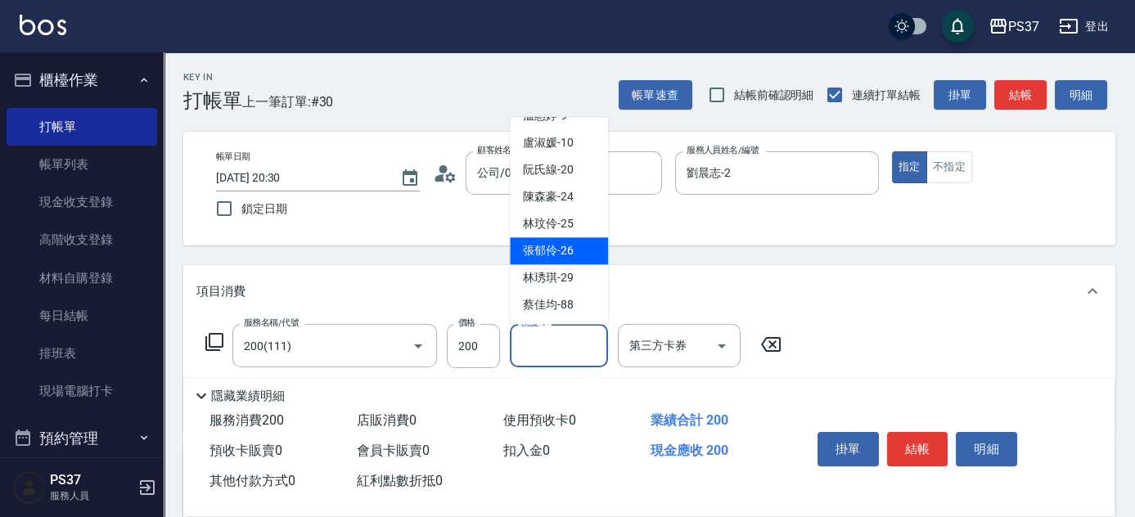
scroll to position [264, 0]
click at [556, 254] on span "[PERSON_NAME]-29" at bounding box center [548, 251] width 51 height 17
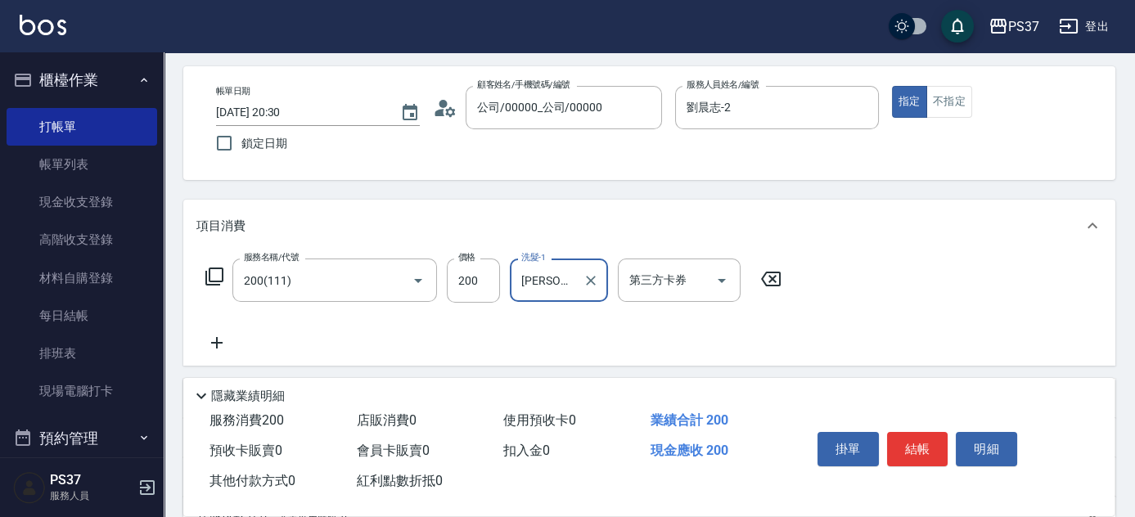
scroll to position [148, 0]
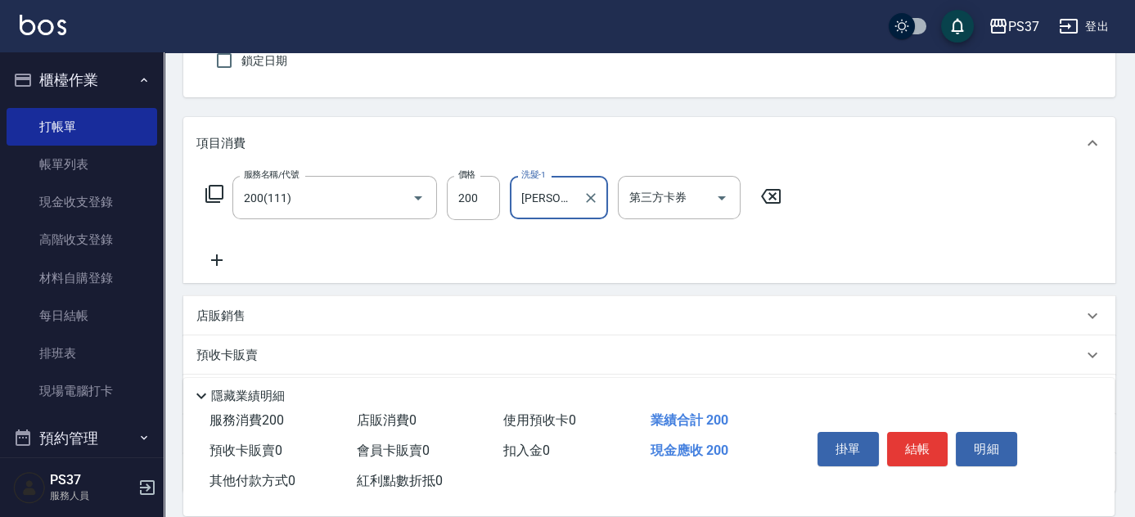
click at [218, 261] on icon at bounding box center [216, 260] width 41 height 20
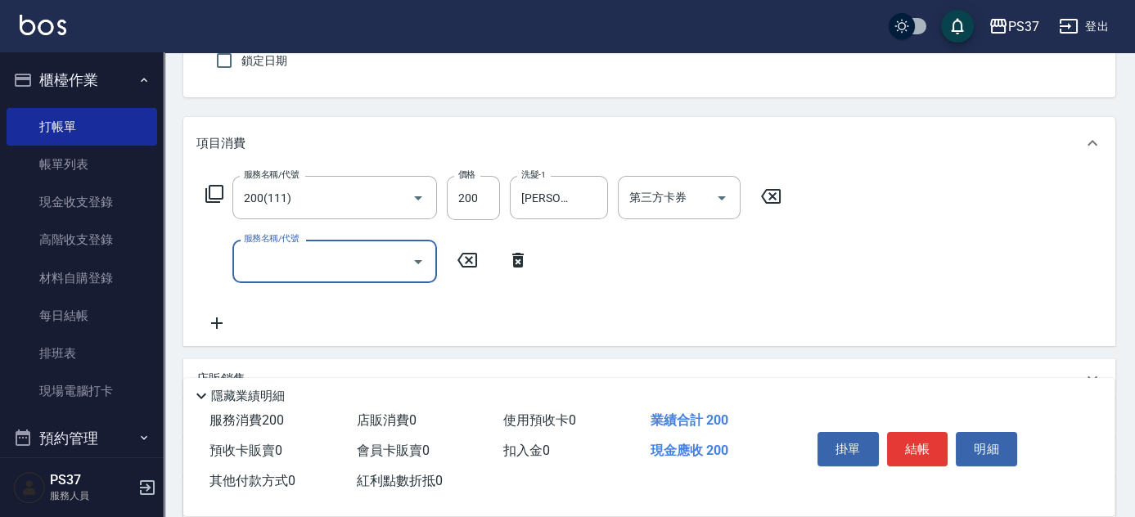
click at [242, 263] on input "服務名稱/代號" at bounding box center [322, 261] width 165 height 29
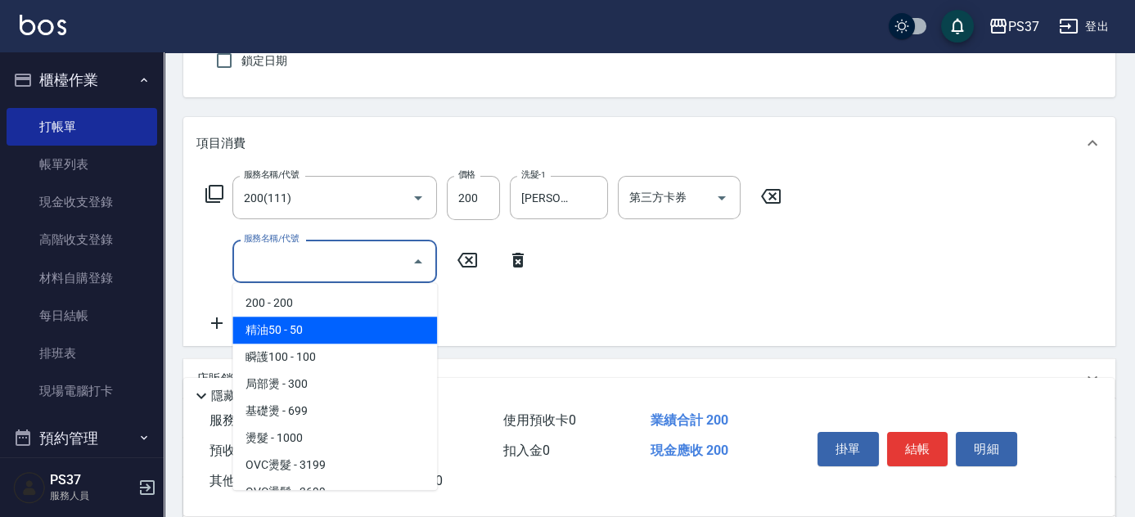
click at [299, 337] on span "精油50 - 50" at bounding box center [334, 330] width 205 height 27
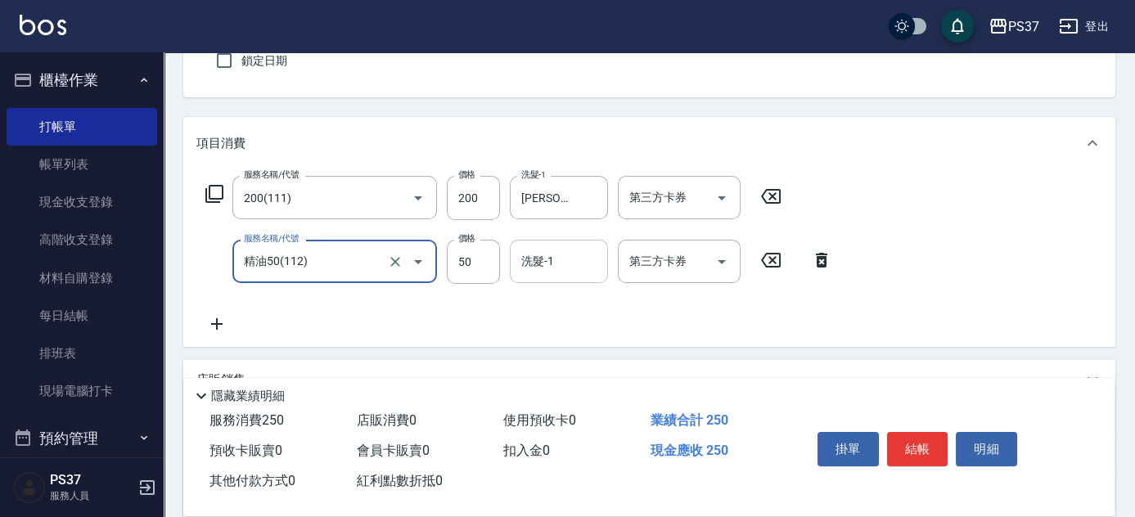
click at [561, 263] on input "洗髮-1" at bounding box center [558, 261] width 83 height 29
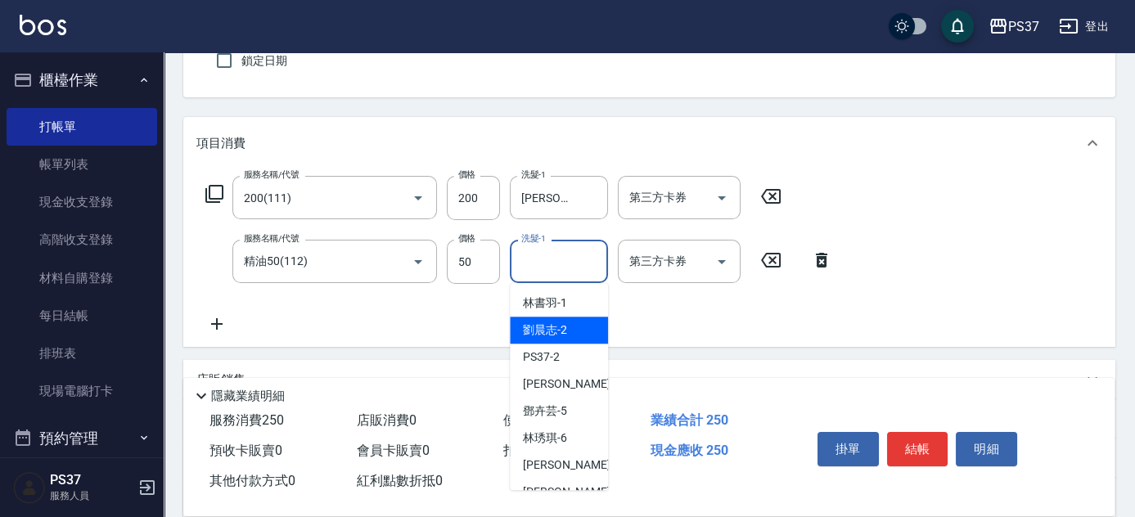
click at [578, 333] on div "劉晨志 -2" at bounding box center [559, 330] width 98 height 27
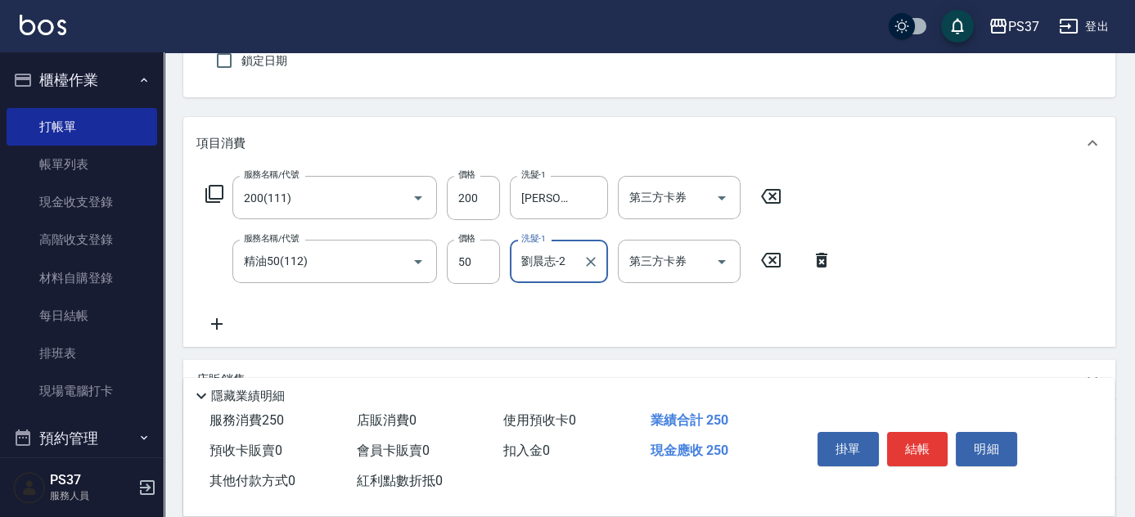
click at [812, 257] on icon at bounding box center [821, 260] width 41 height 20
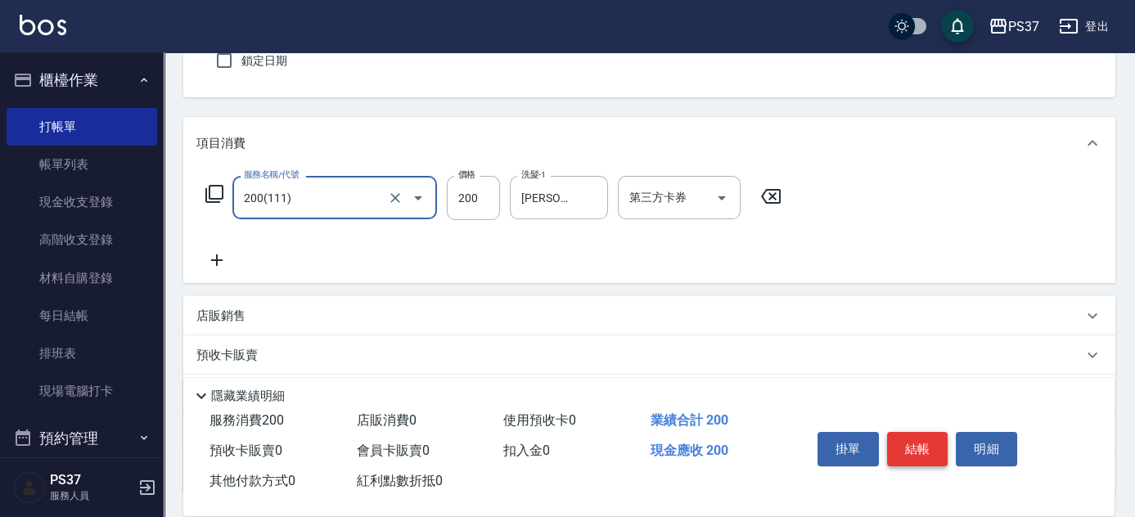
click at [924, 447] on button "結帳" at bounding box center [917, 449] width 61 height 34
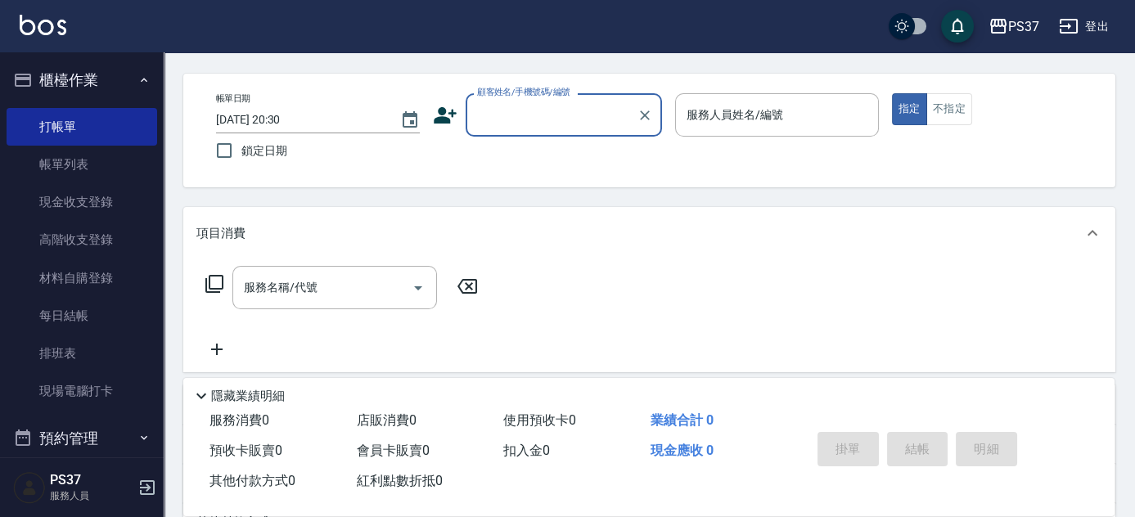
scroll to position [0, 0]
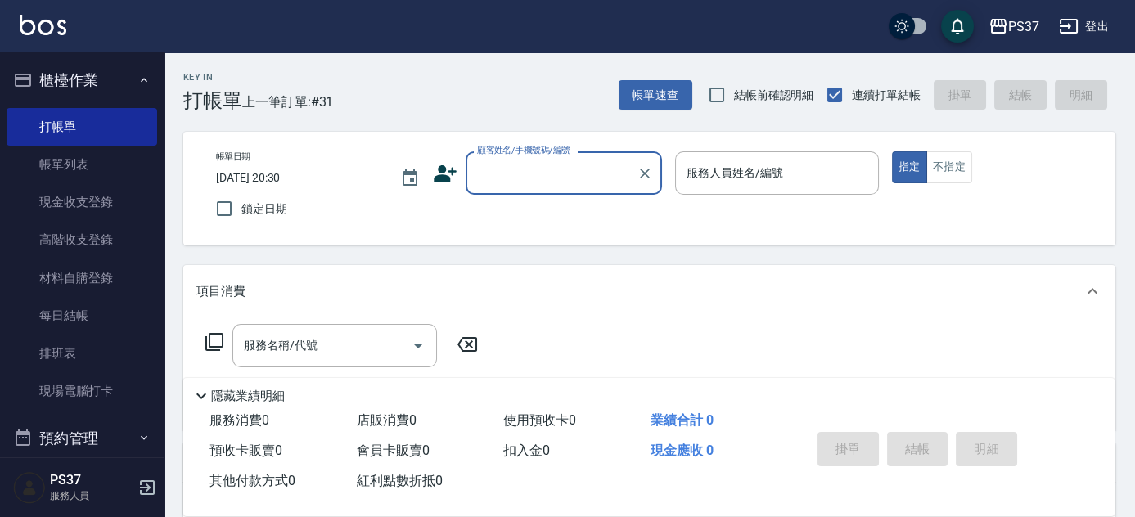
click at [512, 183] on input "顧客姓名/手機號碼/編號" at bounding box center [551, 173] width 157 height 29
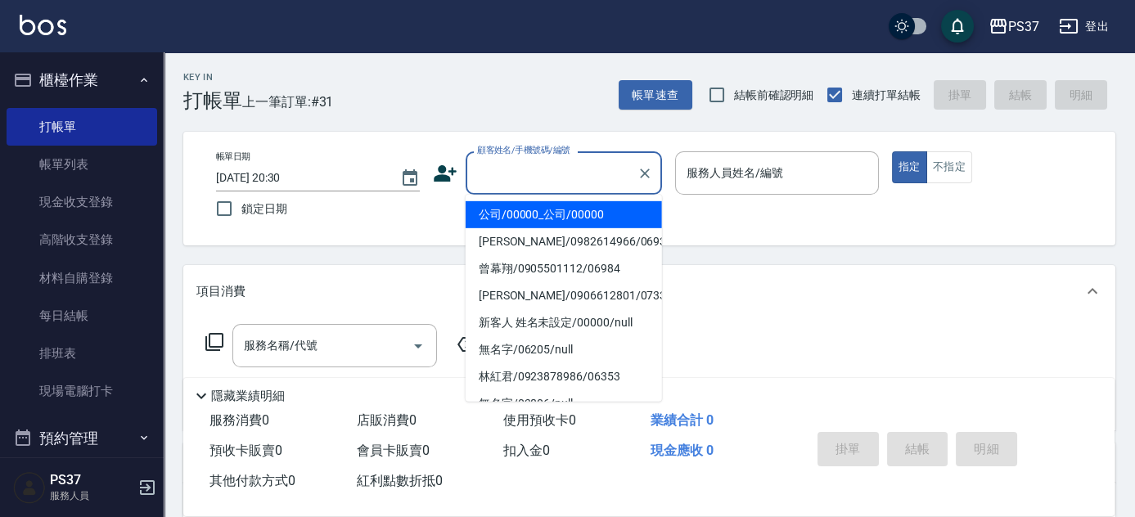
click at [529, 208] on li "公司/00000_公司/00000" at bounding box center [564, 214] width 196 height 27
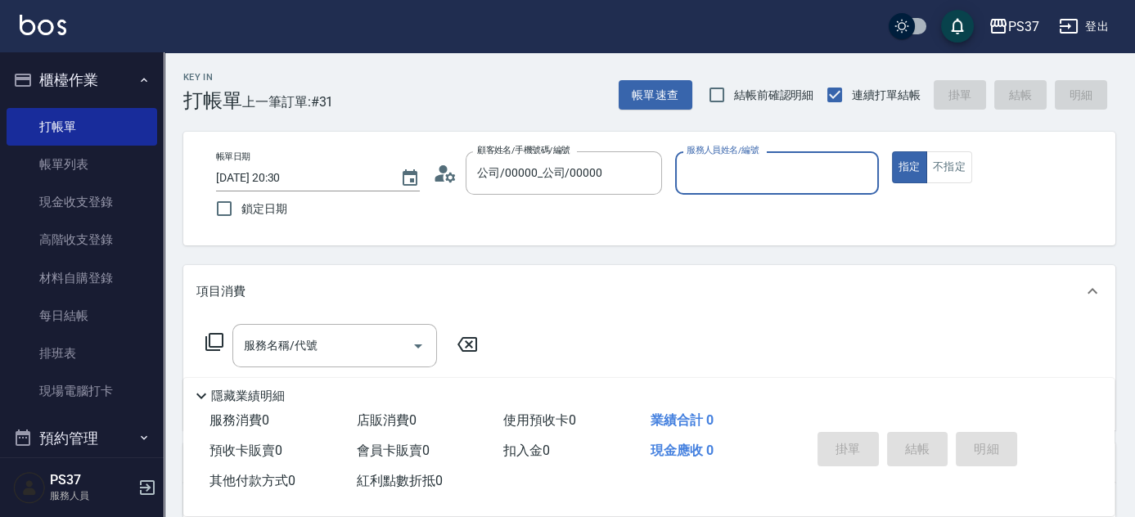
click at [741, 185] on input "服務人員姓名/編號" at bounding box center [776, 173] width 189 height 29
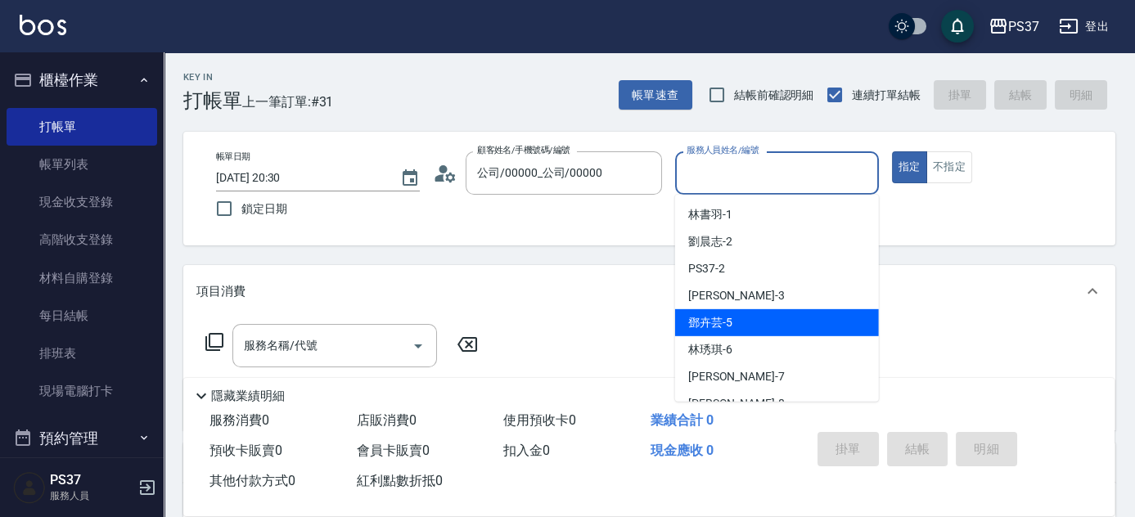
click at [778, 335] on div "[PERSON_NAME]-5" at bounding box center [777, 322] width 204 height 27
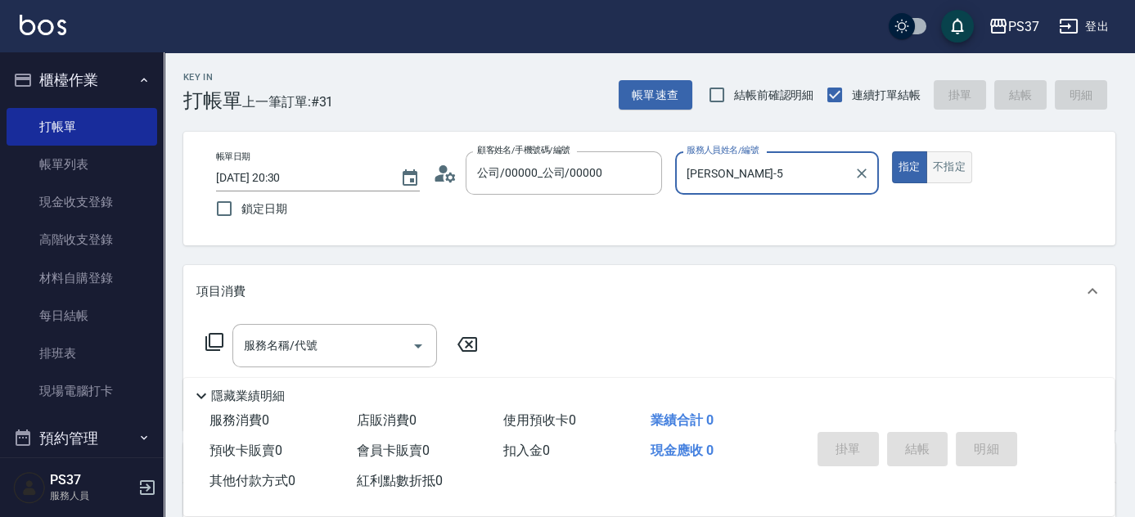
click at [929, 173] on button "不指定" at bounding box center [949, 167] width 46 height 32
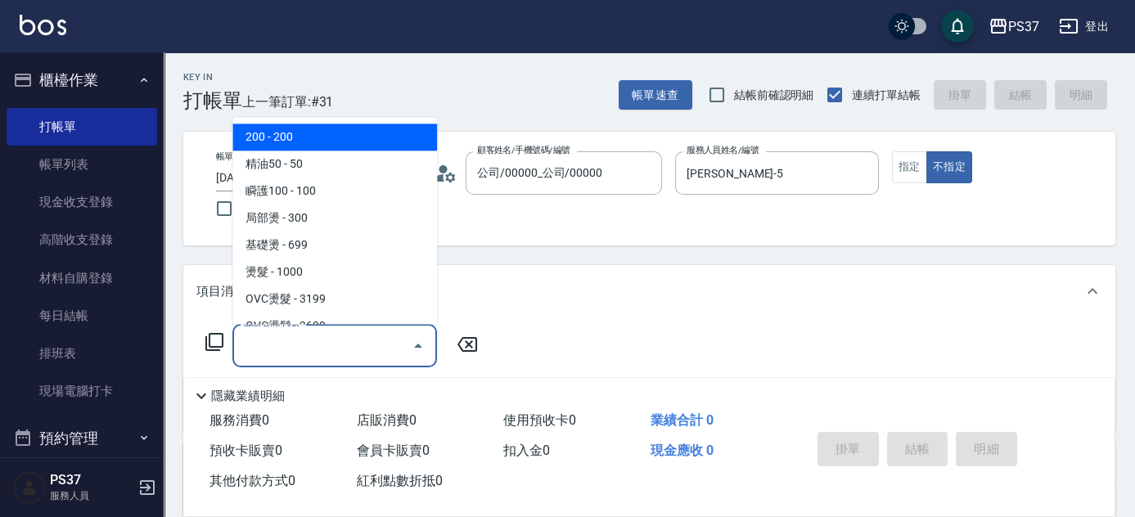
click at [322, 354] on input "服務名稱/代號" at bounding box center [322, 345] width 165 height 29
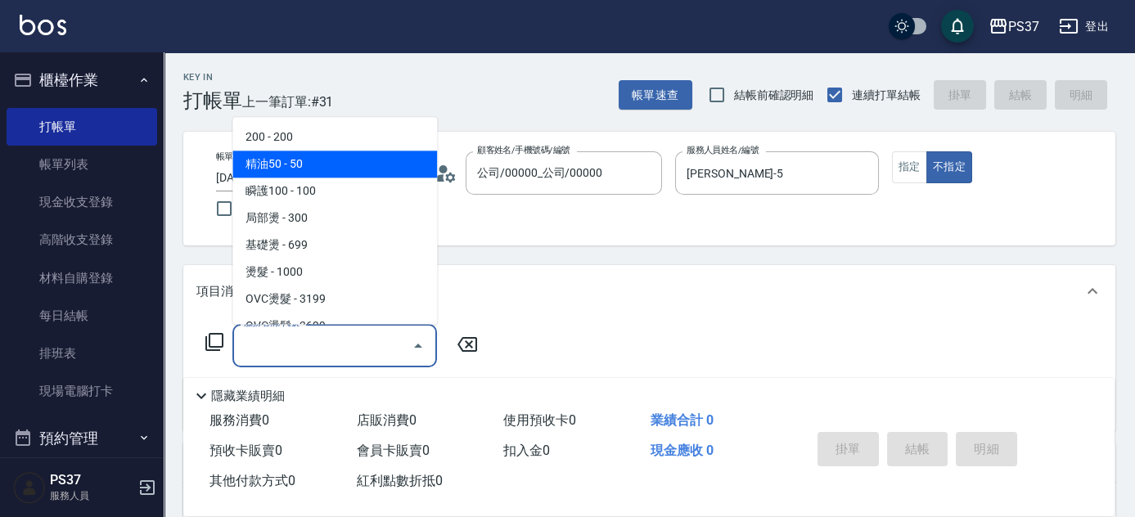
click at [297, 140] on span "200 - 200" at bounding box center [334, 137] width 205 height 27
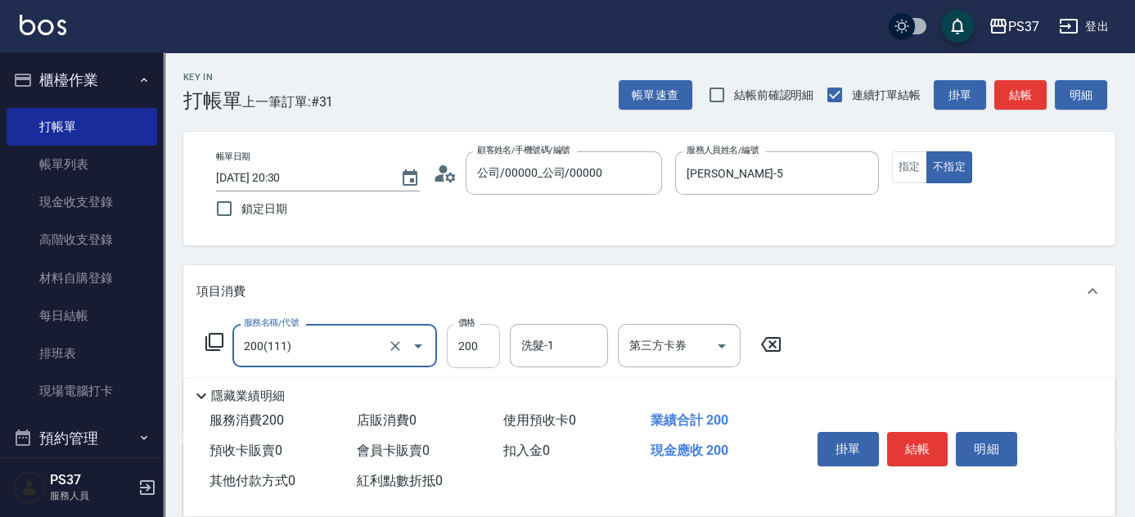
click at [490, 341] on input "200" at bounding box center [473, 346] width 53 height 44
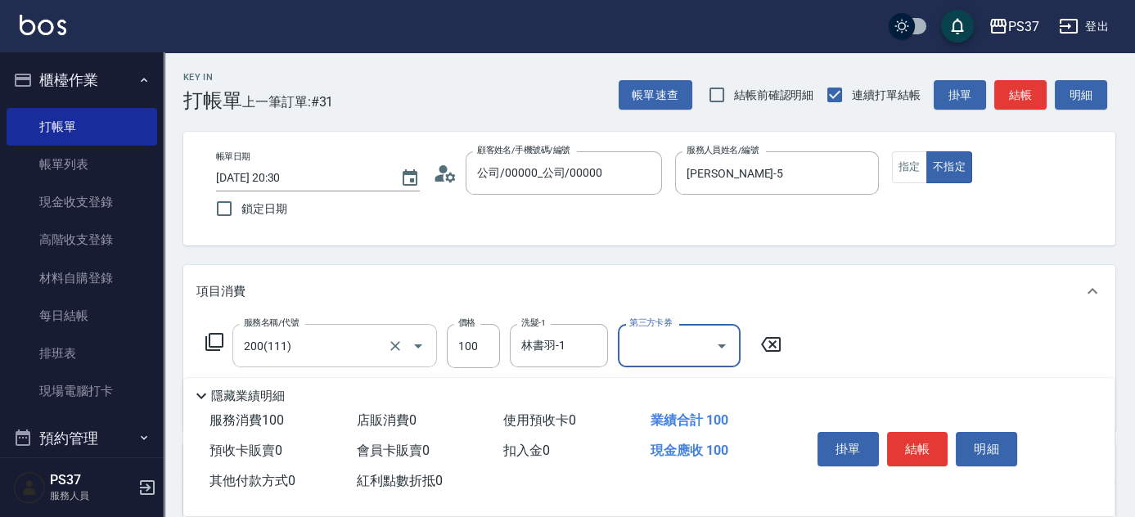
scroll to position [223, 0]
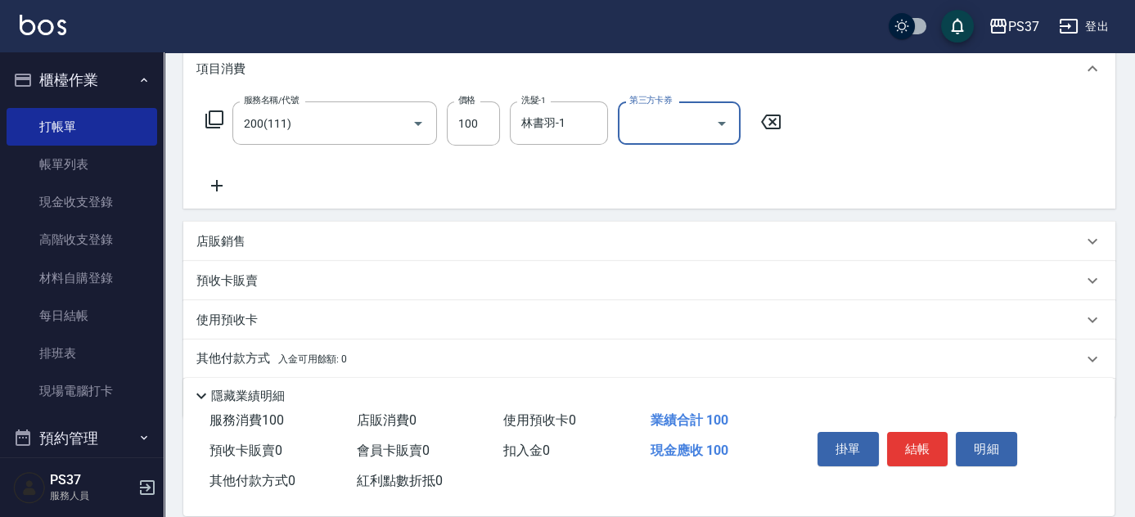
click at [214, 193] on icon at bounding box center [216, 186] width 41 height 20
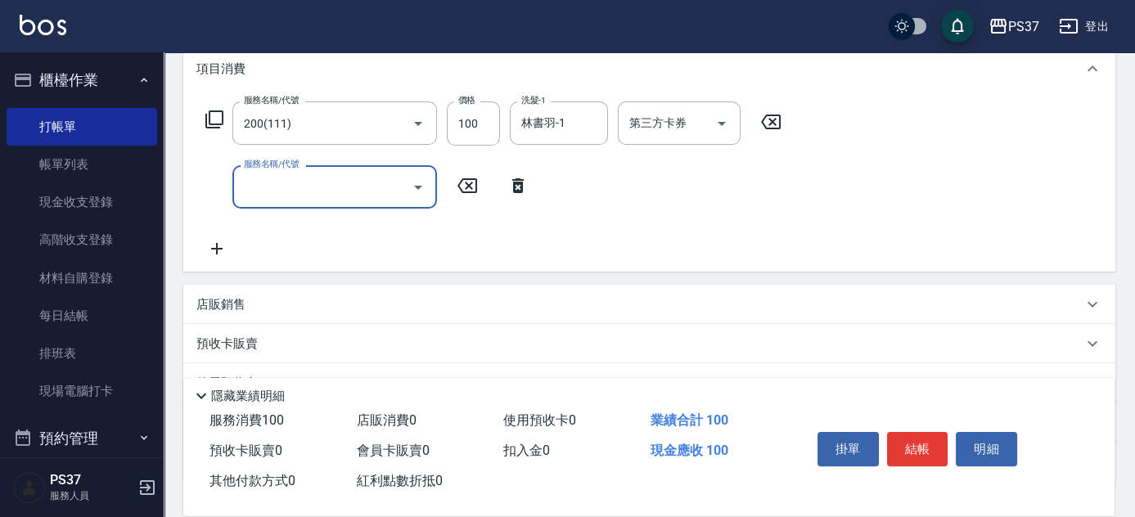
click at [243, 205] on div "服務名稱/代號" at bounding box center [334, 186] width 205 height 43
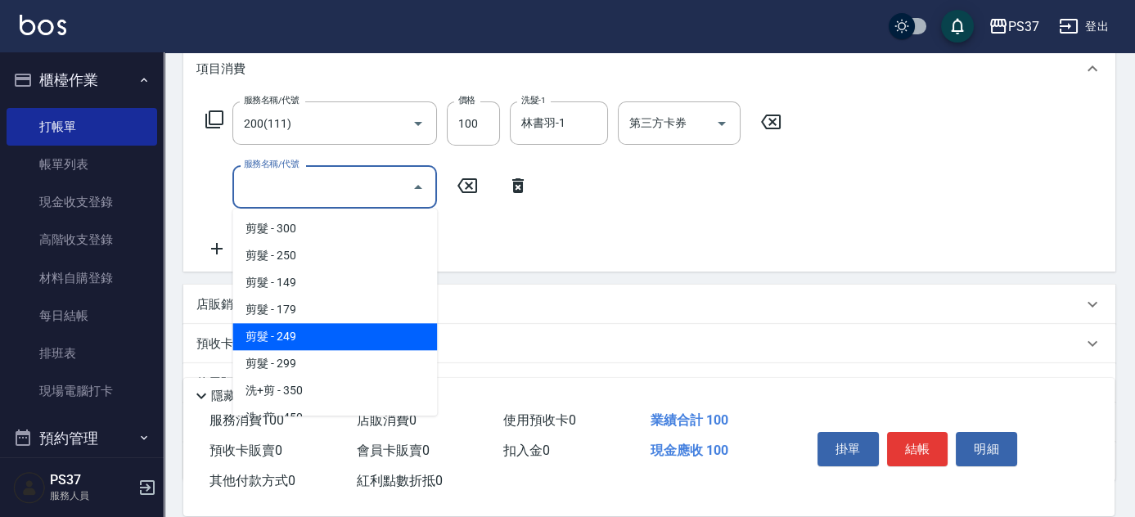
scroll to position [371, 0]
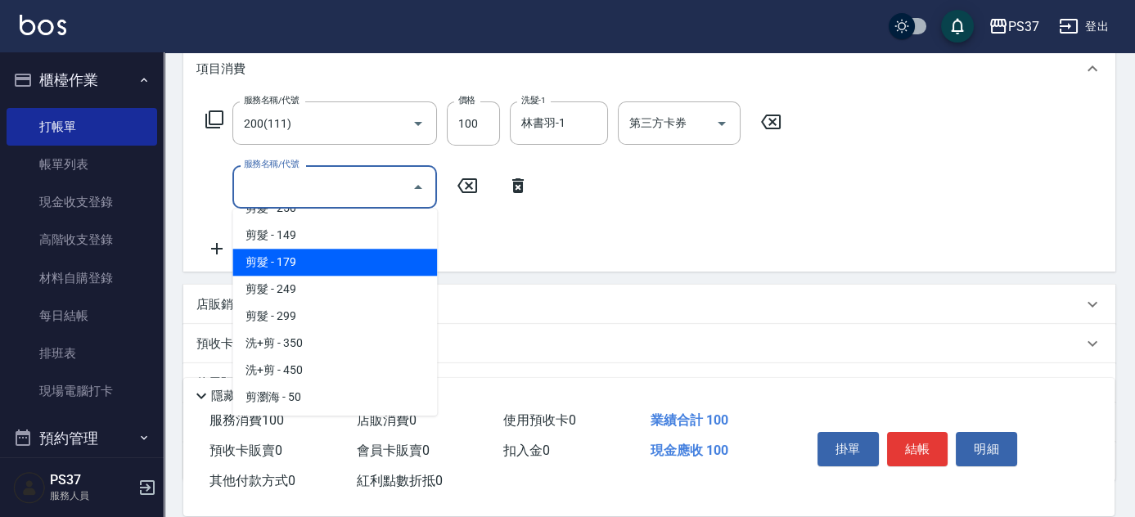
click at [321, 254] on span "剪髮 - 179" at bounding box center [334, 262] width 205 height 27
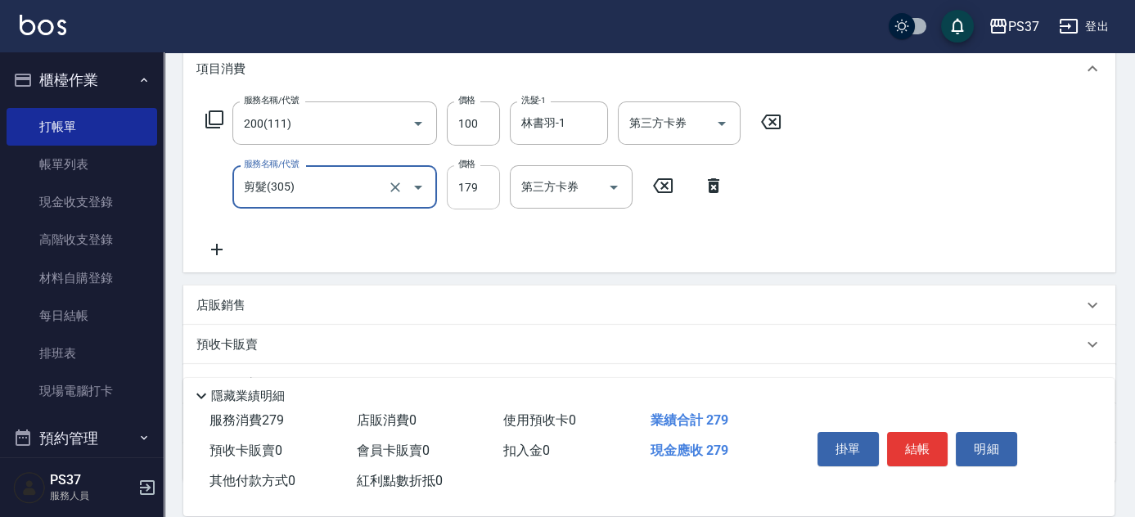
click at [478, 205] on input "179" at bounding box center [473, 187] width 53 height 44
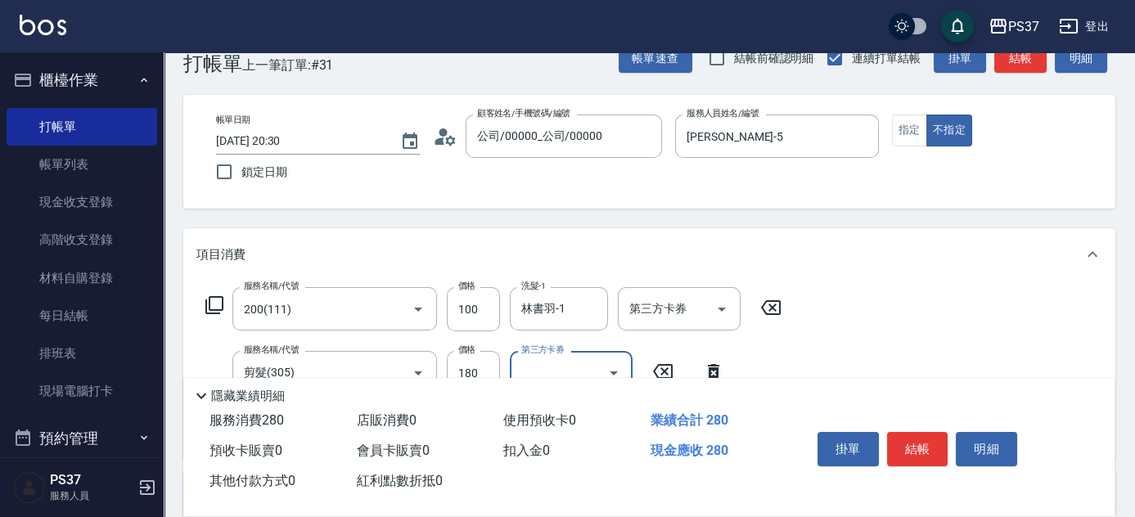
scroll to position [0, 0]
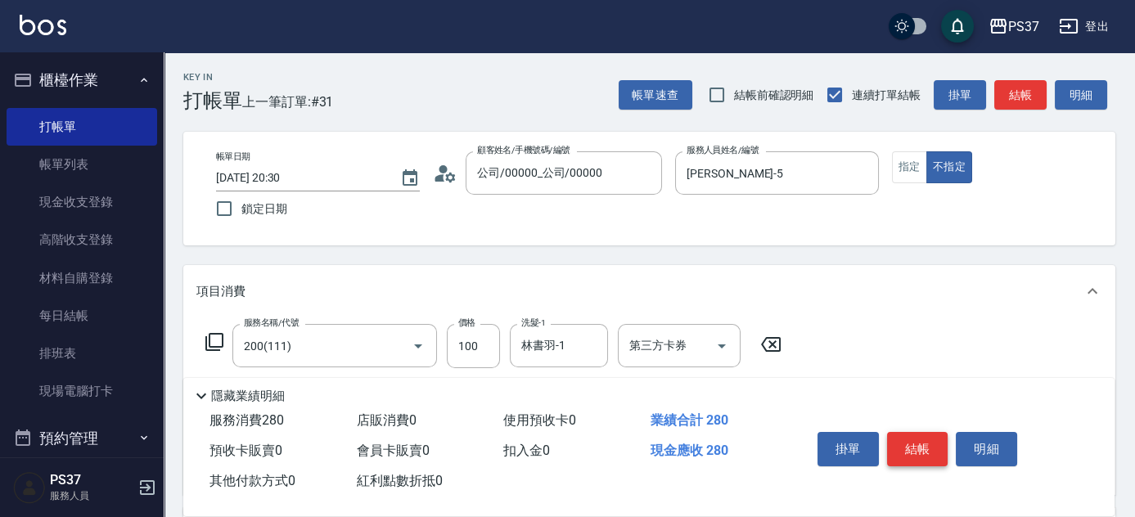
click at [916, 434] on button "結帳" at bounding box center [917, 449] width 61 height 34
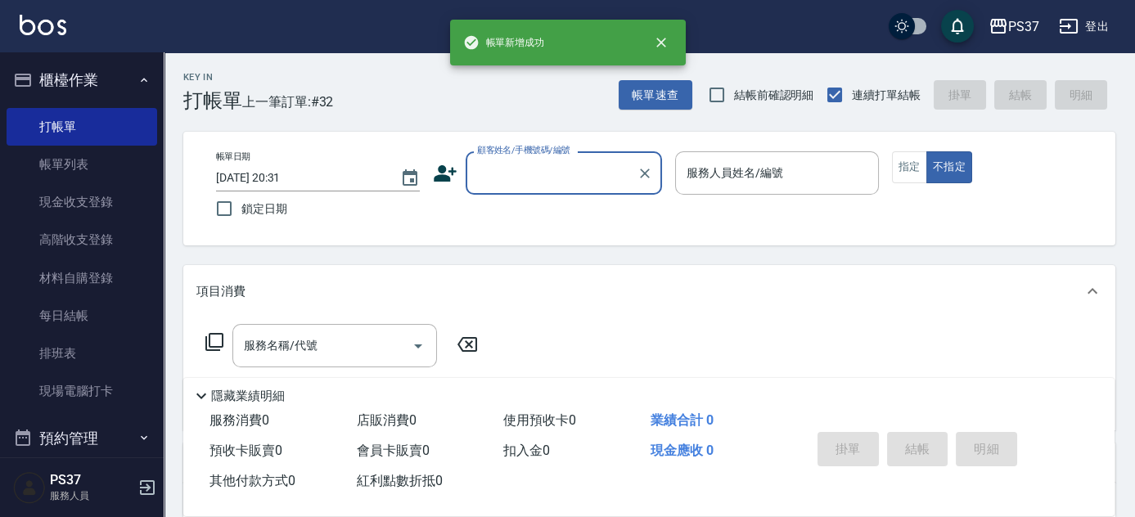
click at [578, 185] on input "顧客姓名/手機號碼/編號" at bounding box center [551, 173] width 157 height 29
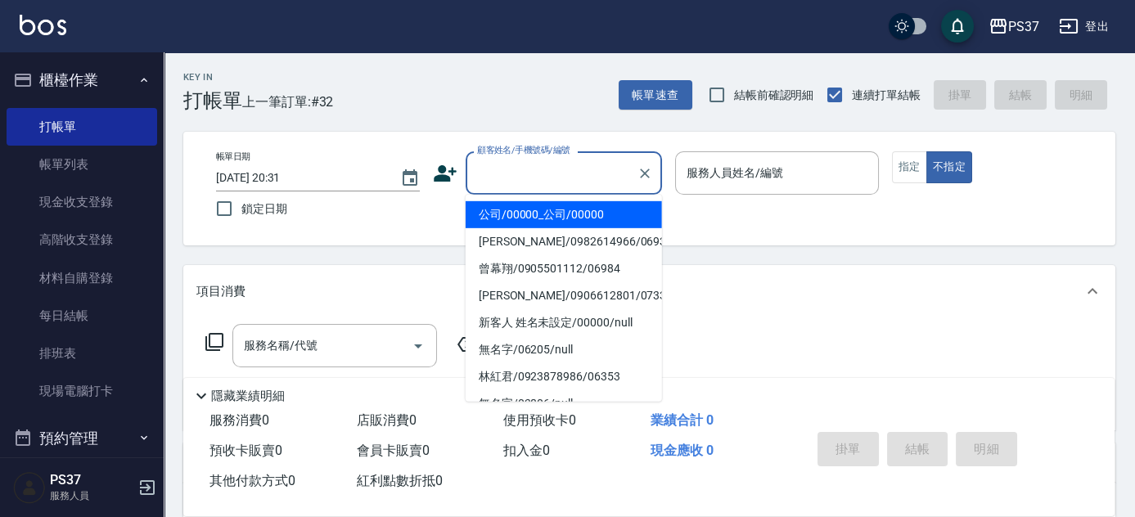
click at [574, 206] on li "公司/00000_公司/00000" at bounding box center [564, 214] width 196 height 27
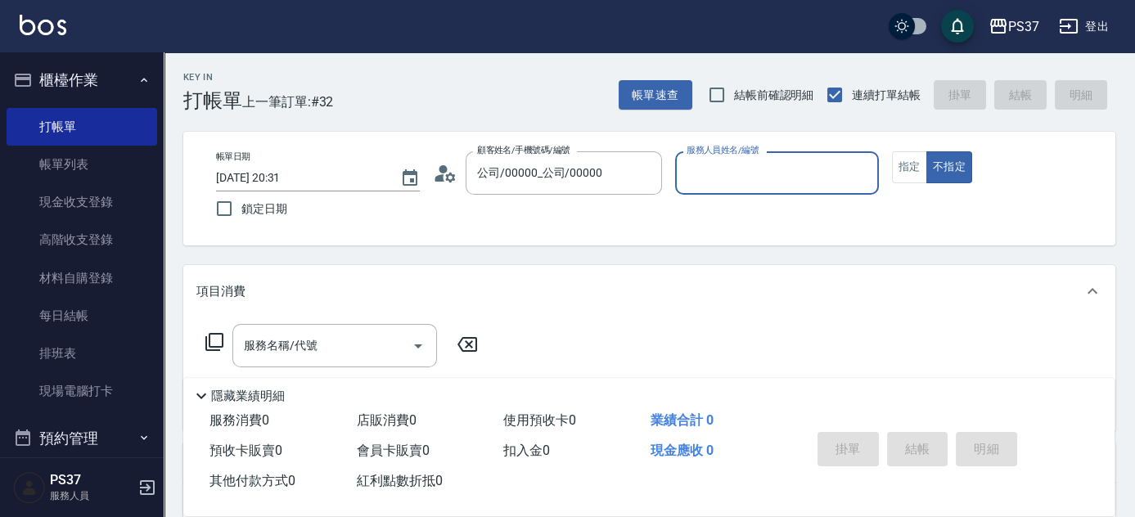
click at [742, 175] on input "服務人員姓名/編號" at bounding box center [776, 173] width 189 height 29
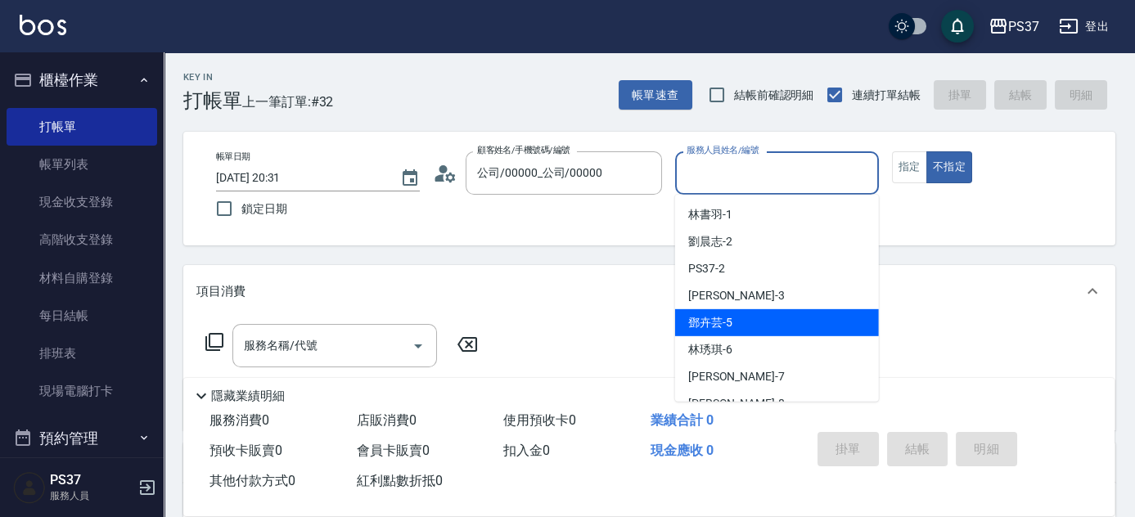
click at [812, 334] on div "[PERSON_NAME]-5" at bounding box center [777, 322] width 204 height 27
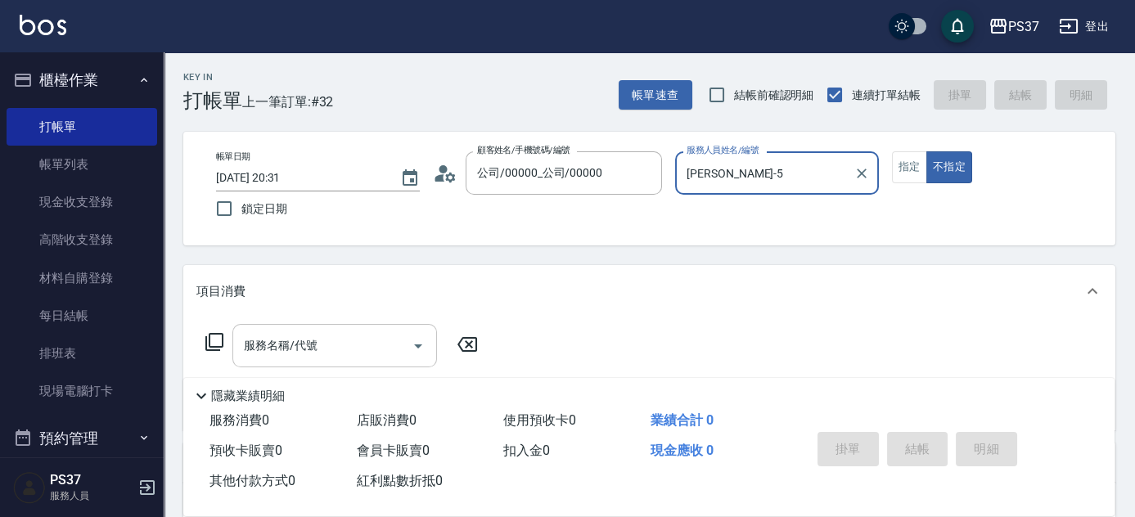
click at [313, 344] on input "服務名稱/代號" at bounding box center [322, 345] width 165 height 29
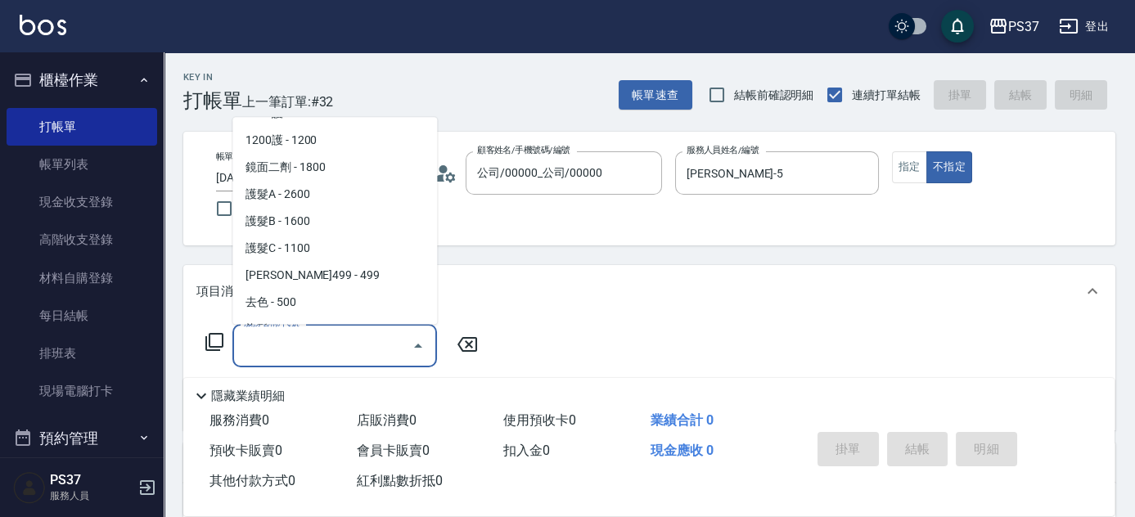
scroll to position [818, 0]
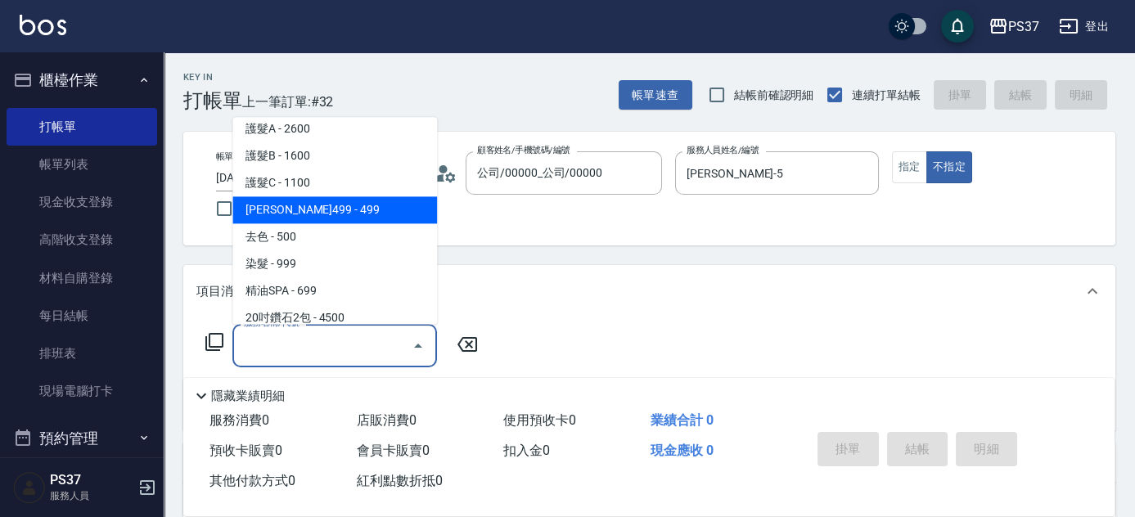
click at [335, 209] on span "[PERSON_NAME]499 - 499" at bounding box center [334, 210] width 205 height 27
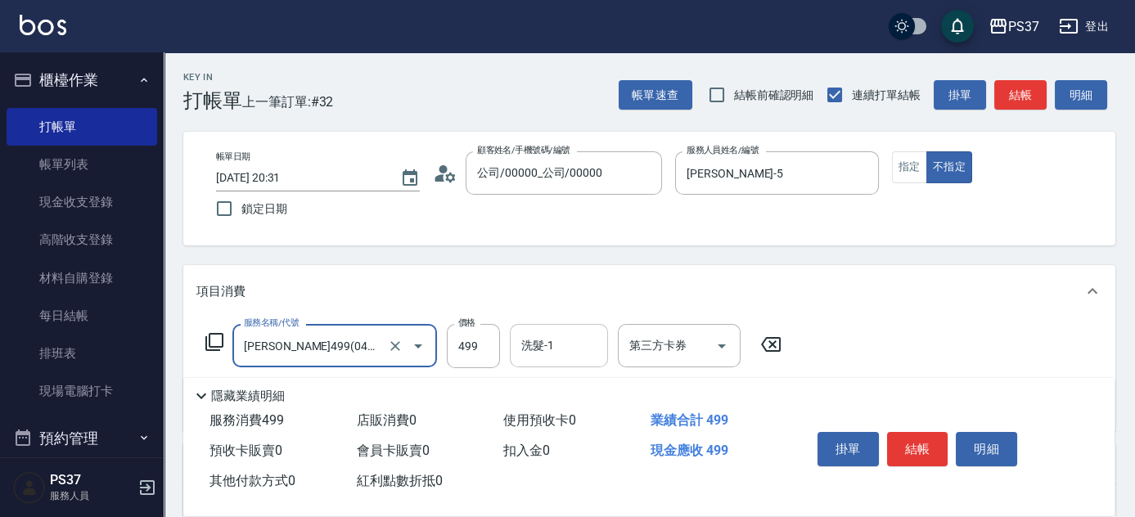
click at [556, 350] on input "洗髮-1" at bounding box center [558, 345] width 83 height 29
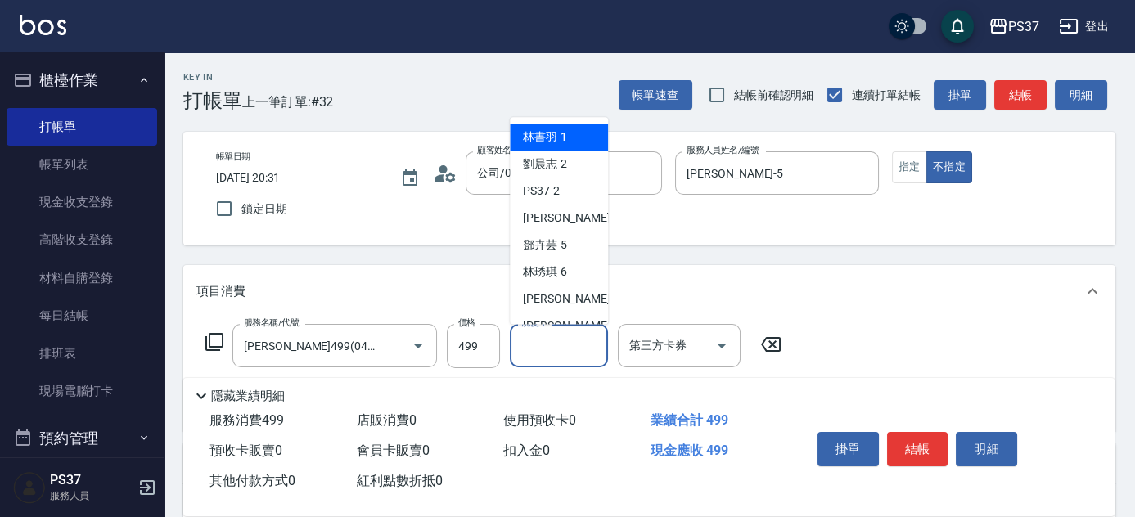
click at [558, 134] on span "林書羽 -1" at bounding box center [545, 137] width 44 height 17
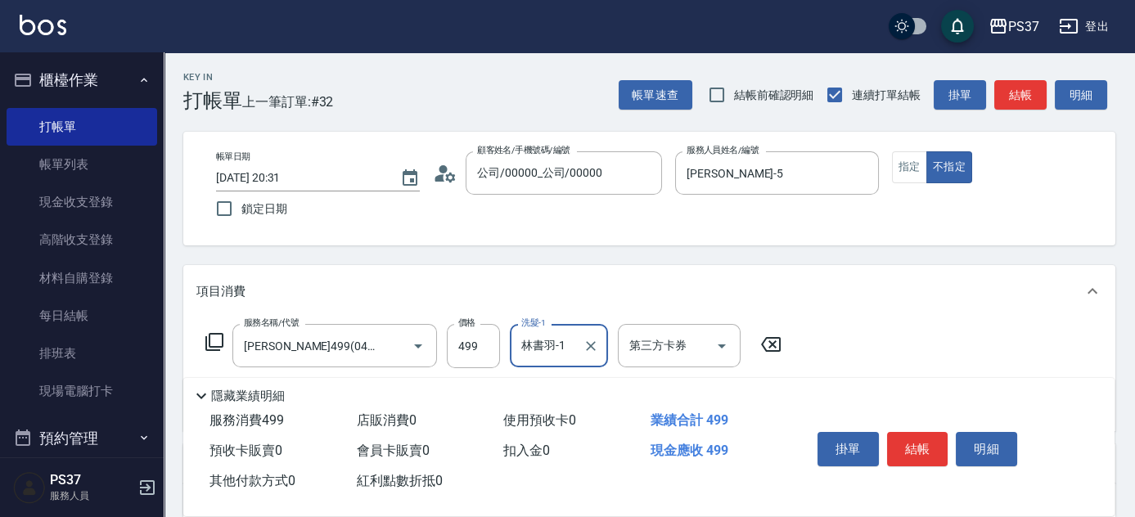
scroll to position [148, 0]
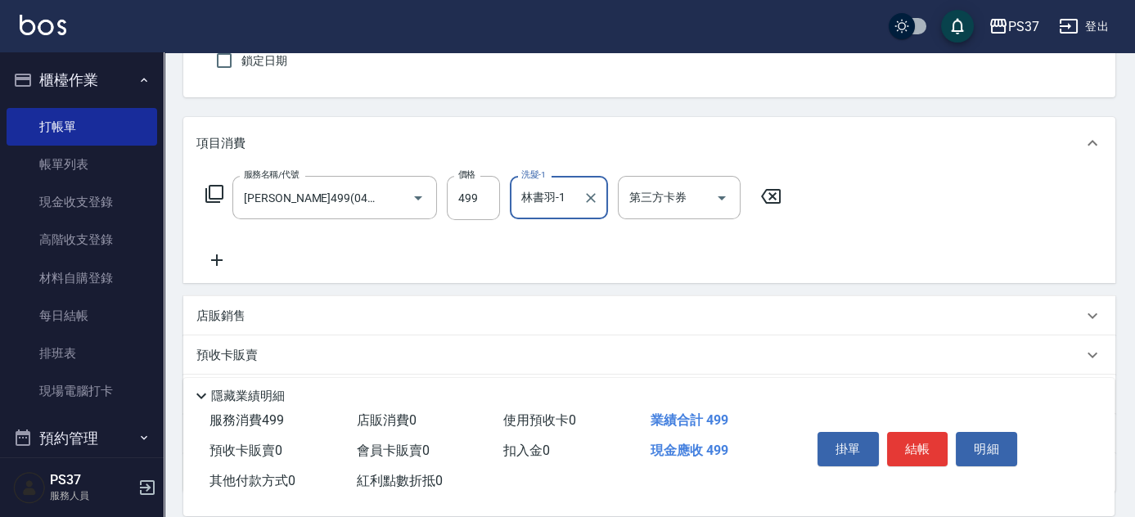
click at [220, 262] on icon at bounding box center [216, 260] width 41 height 20
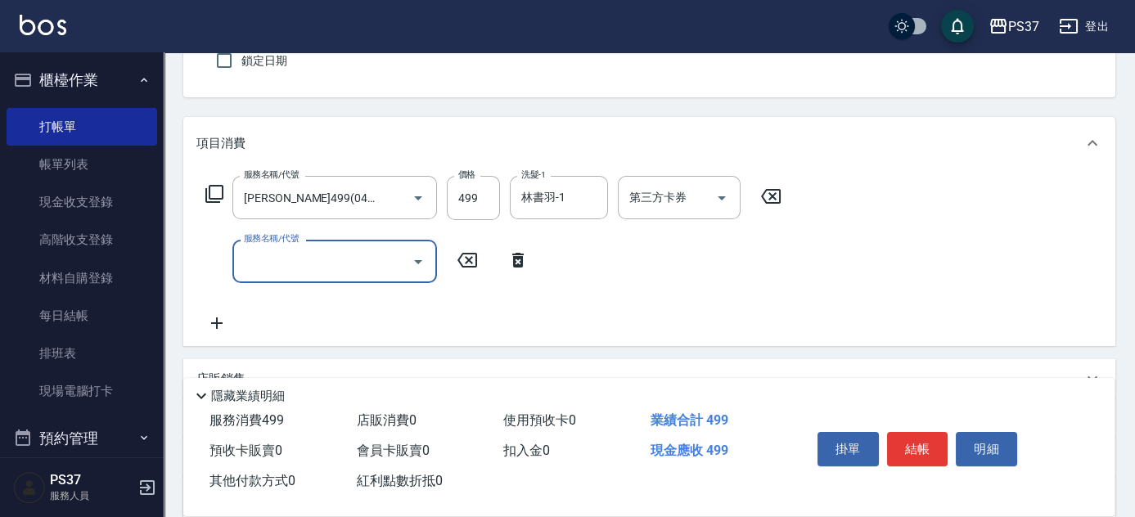
click at [274, 261] on input "服務名稱/代號" at bounding box center [322, 261] width 165 height 29
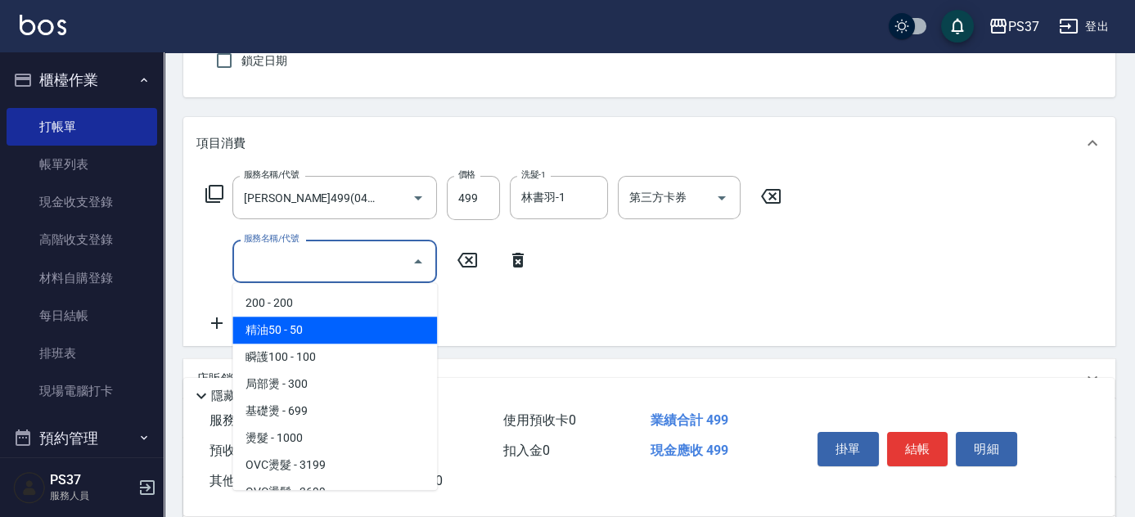
click at [358, 340] on span "精油50 - 50" at bounding box center [334, 330] width 205 height 27
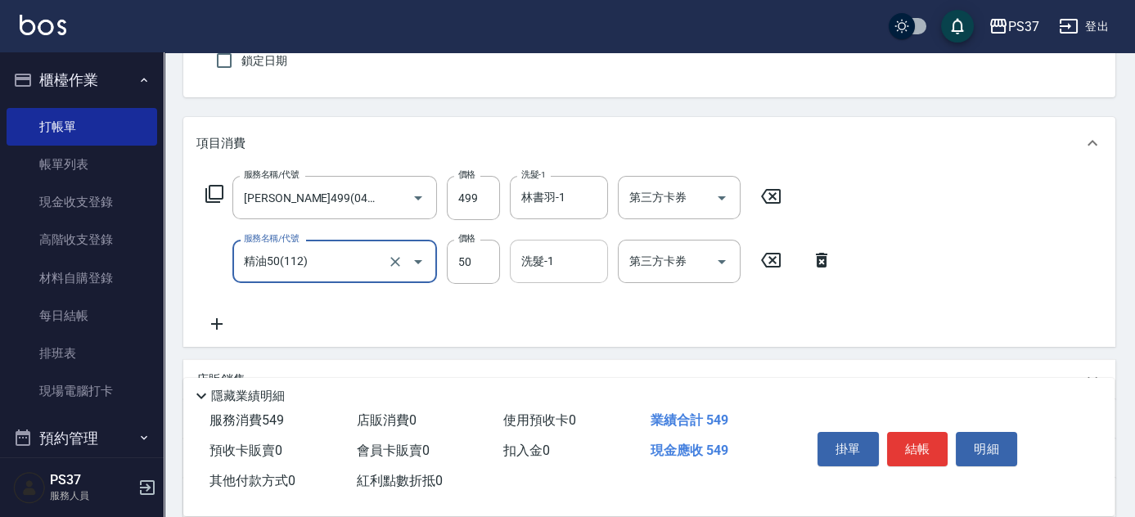
click at [566, 268] on input "洗髮-1" at bounding box center [558, 261] width 83 height 29
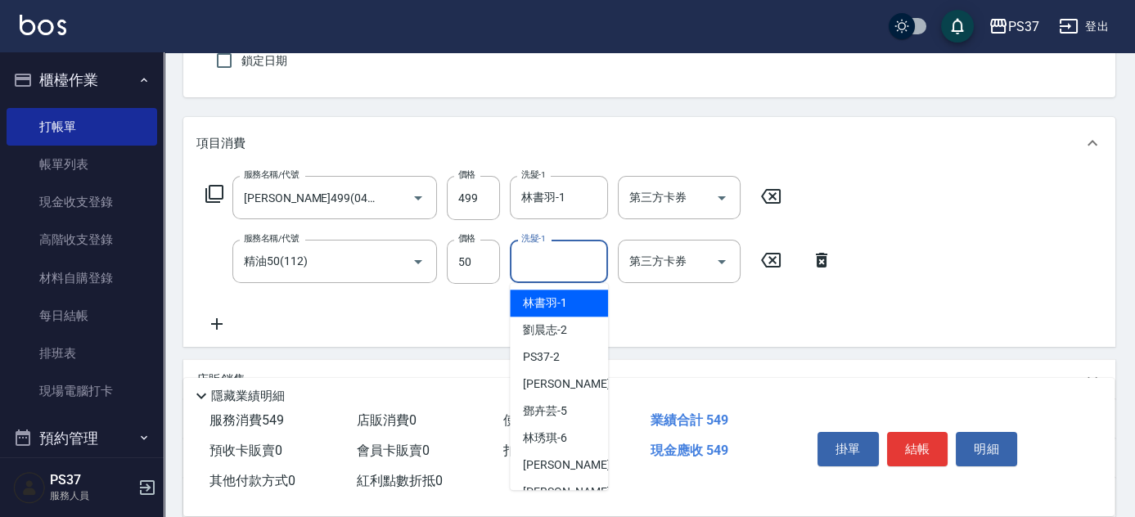
click at [567, 304] on div "林書羽 -1" at bounding box center [559, 303] width 98 height 27
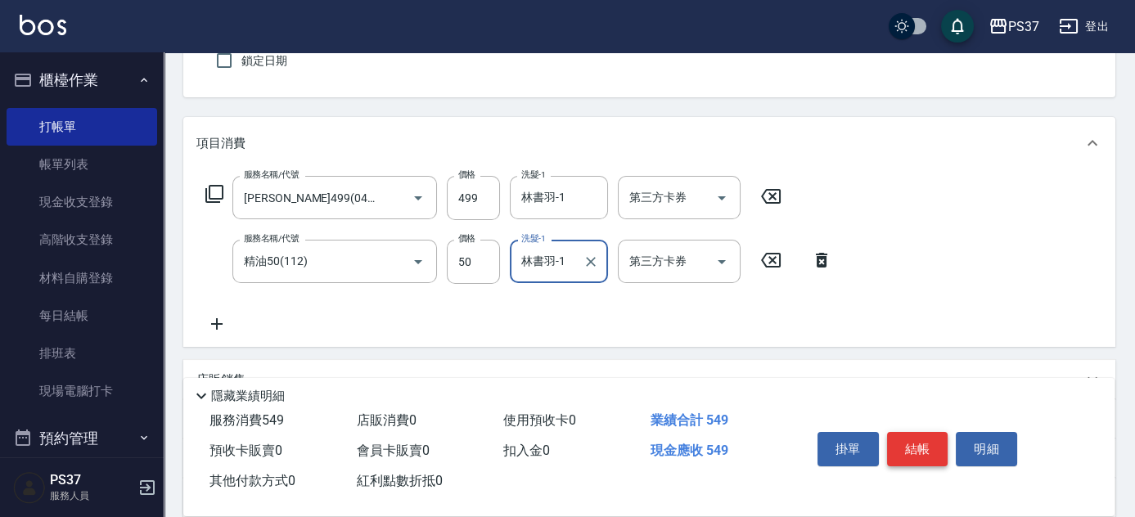
click at [922, 449] on button "結帳" at bounding box center [917, 449] width 61 height 34
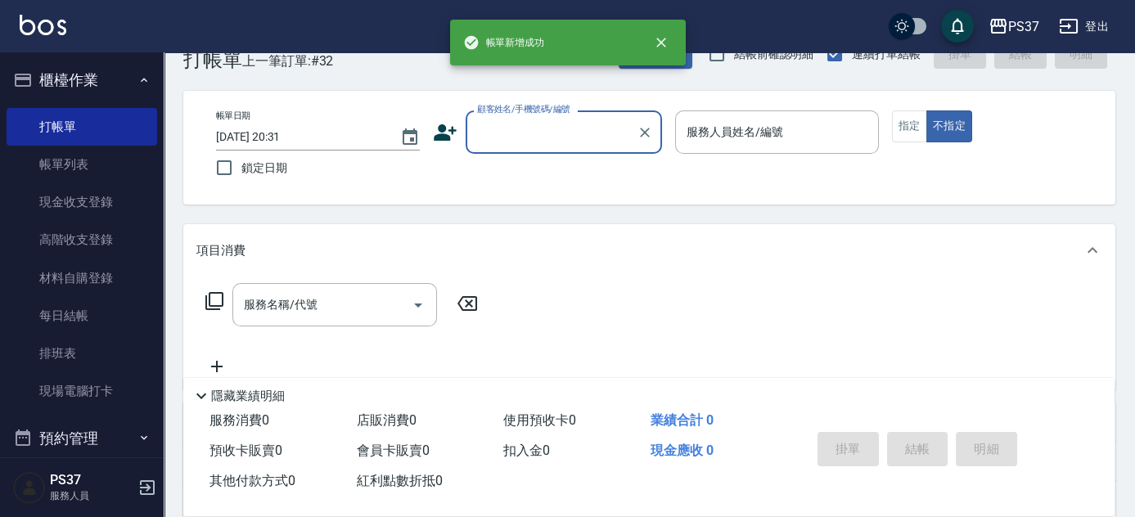
scroll to position [0, 0]
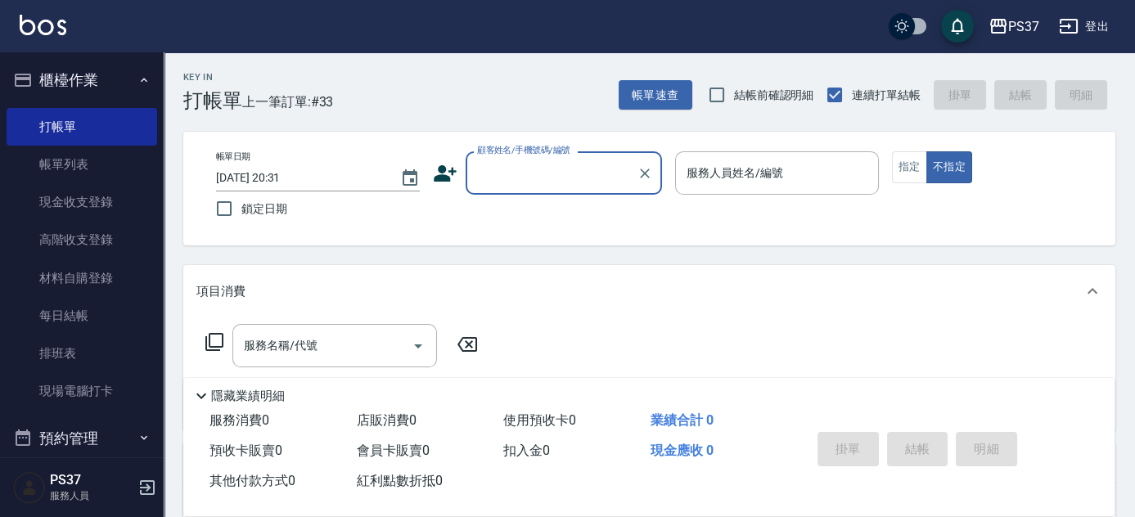
click at [548, 184] on input "顧客姓名/手機號碼/編號" at bounding box center [551, 173] width 157 height 29
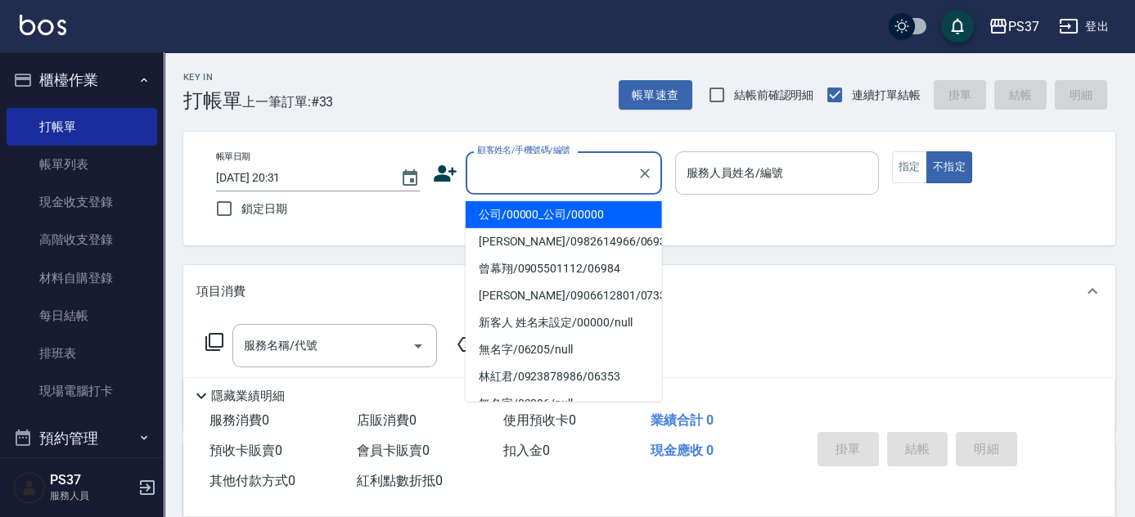
drag, startPoint x: 554, startPoint y: 214, endPoint x: 693, endPoint y: 178, distance: 143.7
click at [554, 214] on li "公司/00000_公司/00000" at bounding box center [564, 214] width 196 height 27
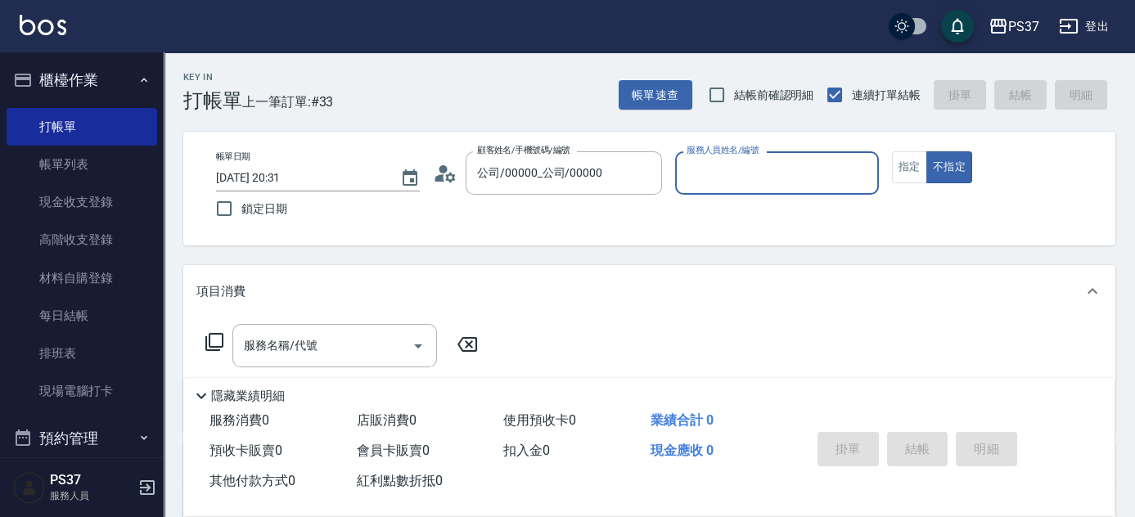
click at [770, 178] on input "服務人員姓名/編號" at bounding box center [776, 173] width 189 height 29
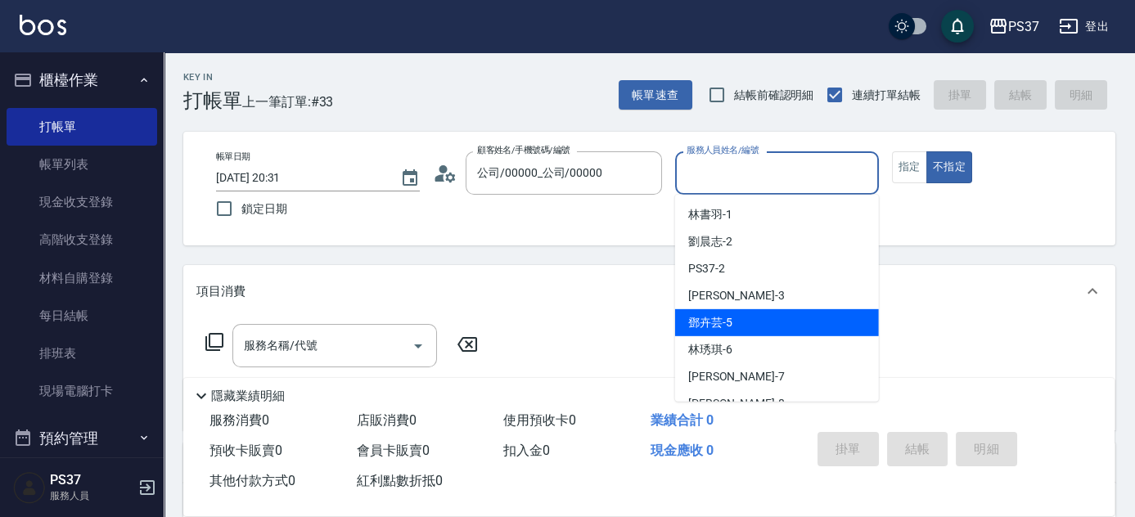
click at [755, 331] on div "[PERSON_NAME]-5" at bounding box center [777, 322] width 204 height 27
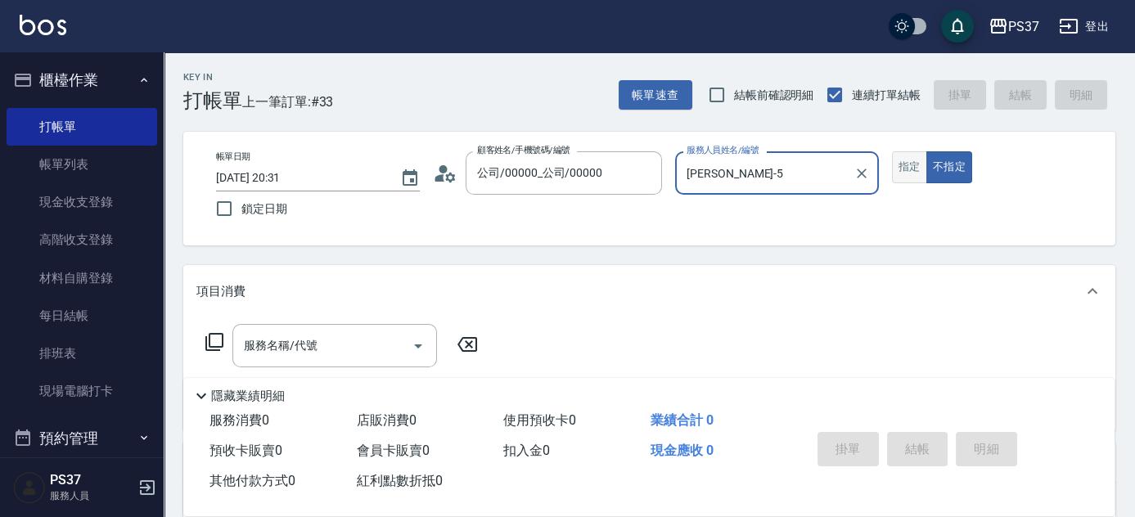
click at [907, 175] on button "指定" at bounding box center [909, 167] width 35 height 32
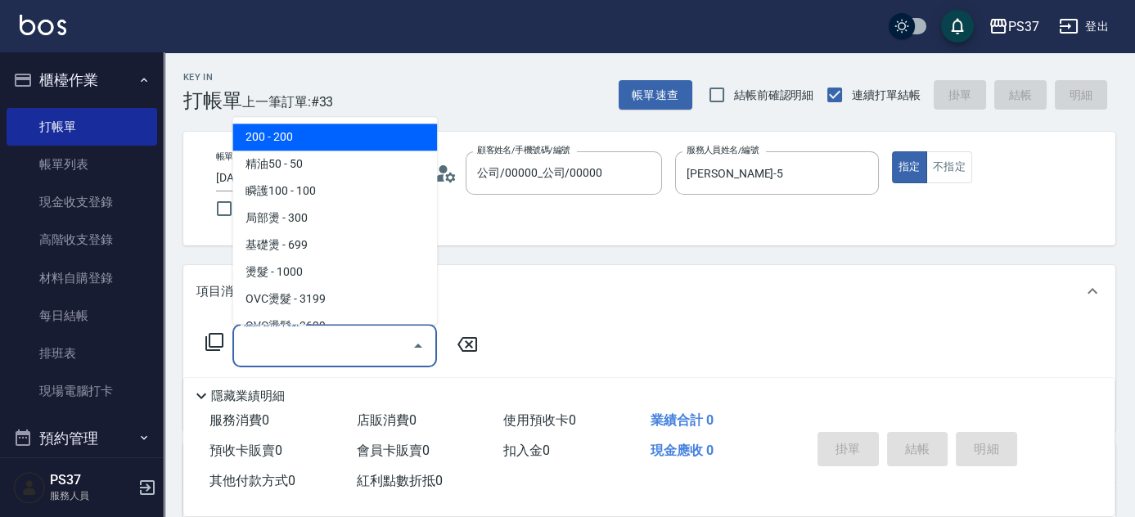
click at [338, 359] on input "服務名稱/代號" at bounding box center [322, 345] width 165 height 29
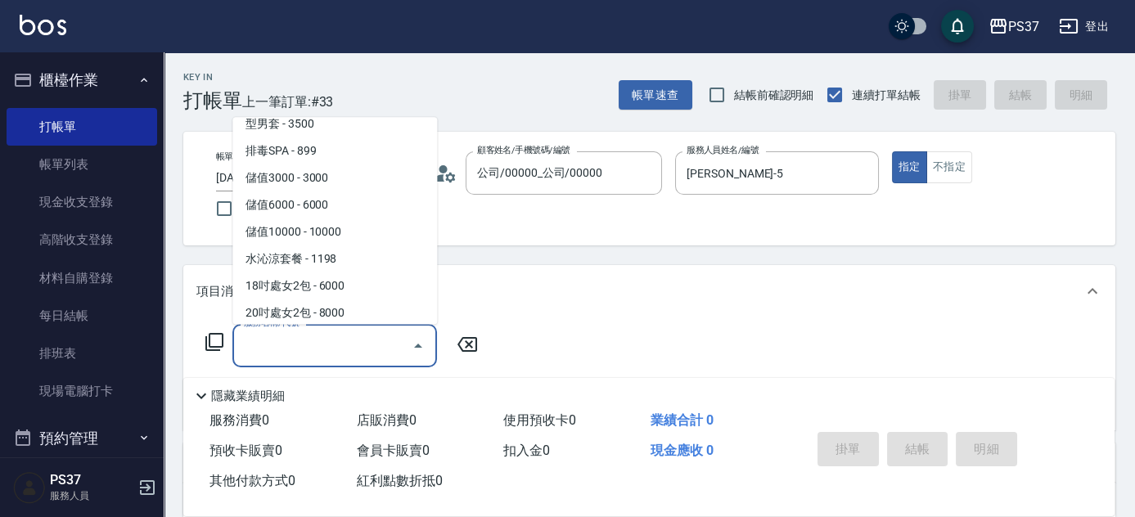
scroll to position [1859, 0]
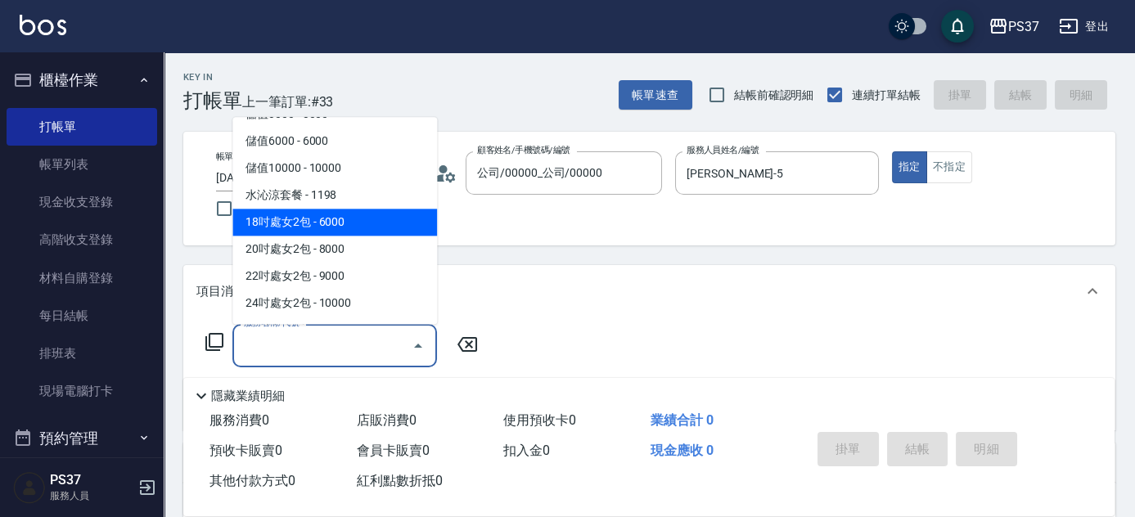
click at [360, 195] on span "水沁涼套餐 - 1198" at bounding box center [334, 195] width 205 height 27
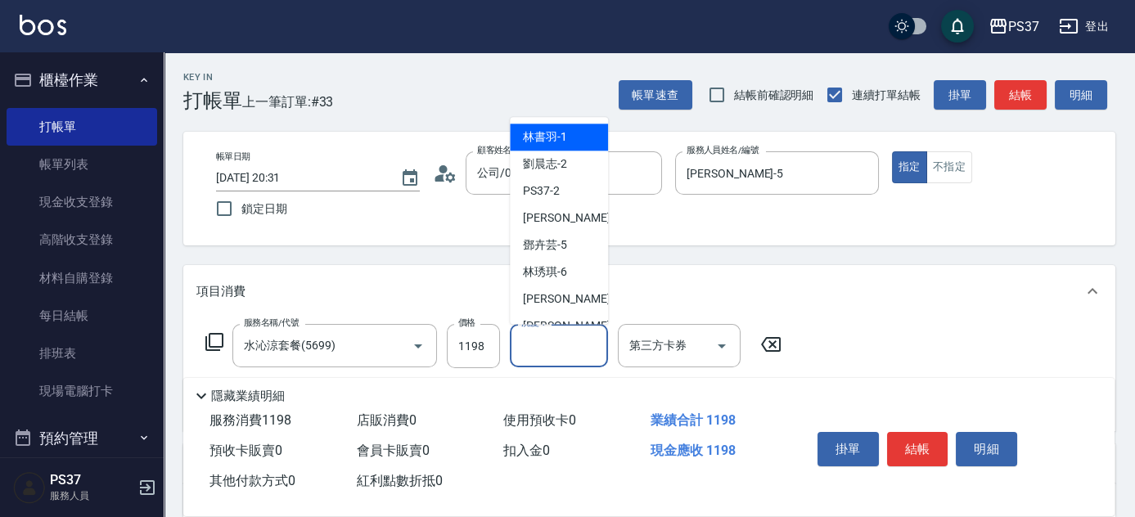
click at [573, 347] on input "洗髮-1" at bounding box center [558, 345] width 83 height 29
click at [569, 142] on div "林書羽 -1" at bounding box center [559, 137] width 98 height 27
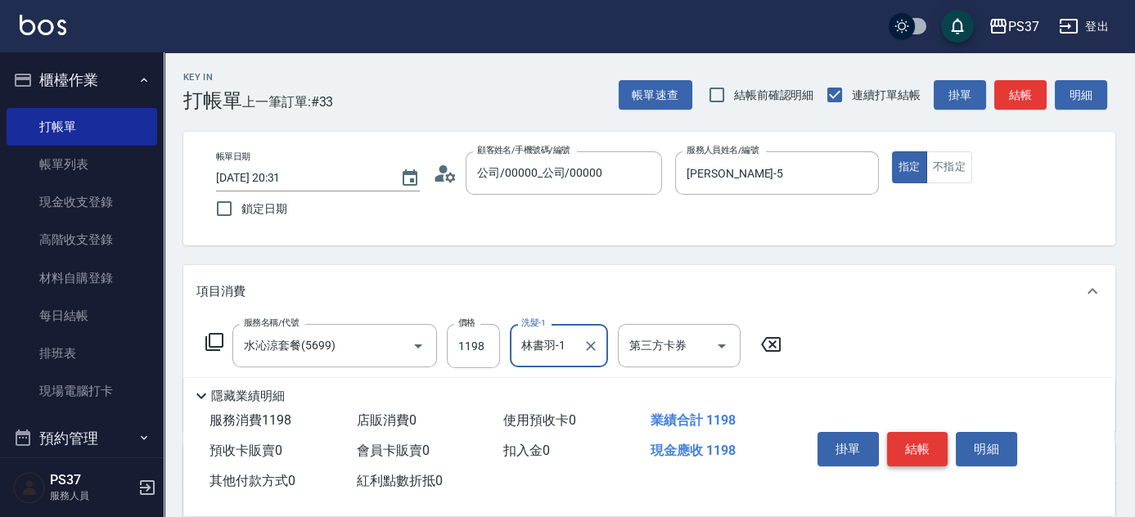
click at [918, 440] on button "結帳" at bounding box center [917, 449] width 61 height 34
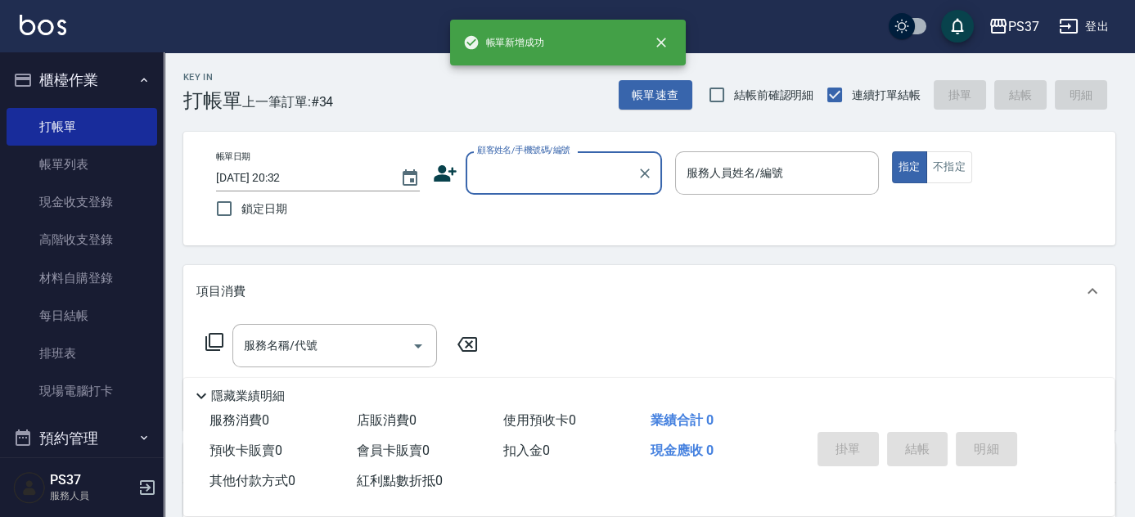
click at [548, 176] on input "顧客姓名/手機號碼/編號" at bounding box center [551, 173] width 157 height 29
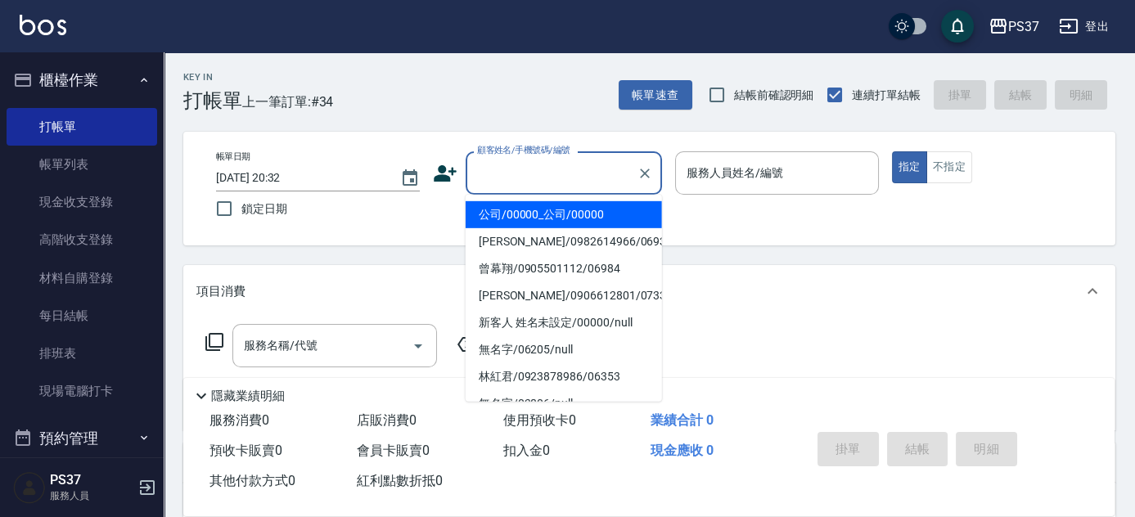
click at [550, 206] on li "公司/00000_公司/00000" at bounding box center [564, 214] width 196 height 27
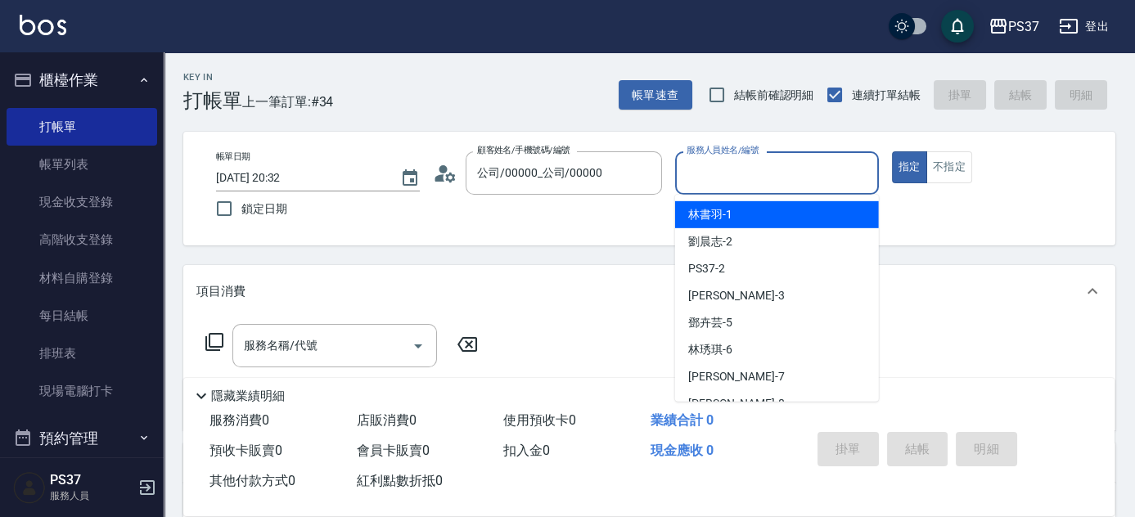
click at [709, 178] on input "服務人員姓名/編號" at bounding box center [776, 173] width 189 height 29
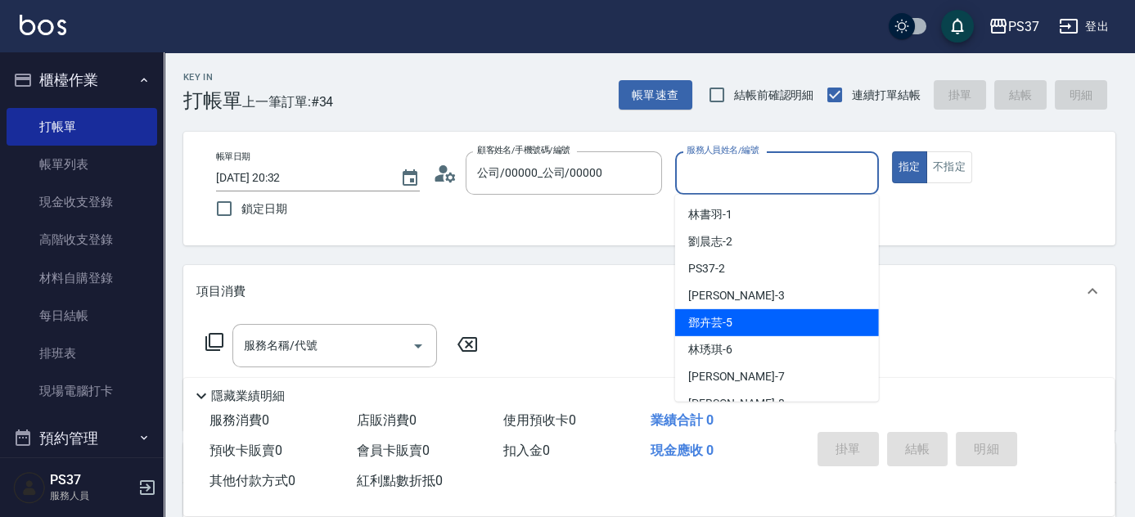
click at [763, 321] on div "[PERSON_NAME]-5" at bounding box center [777, 322] width 204 height 27
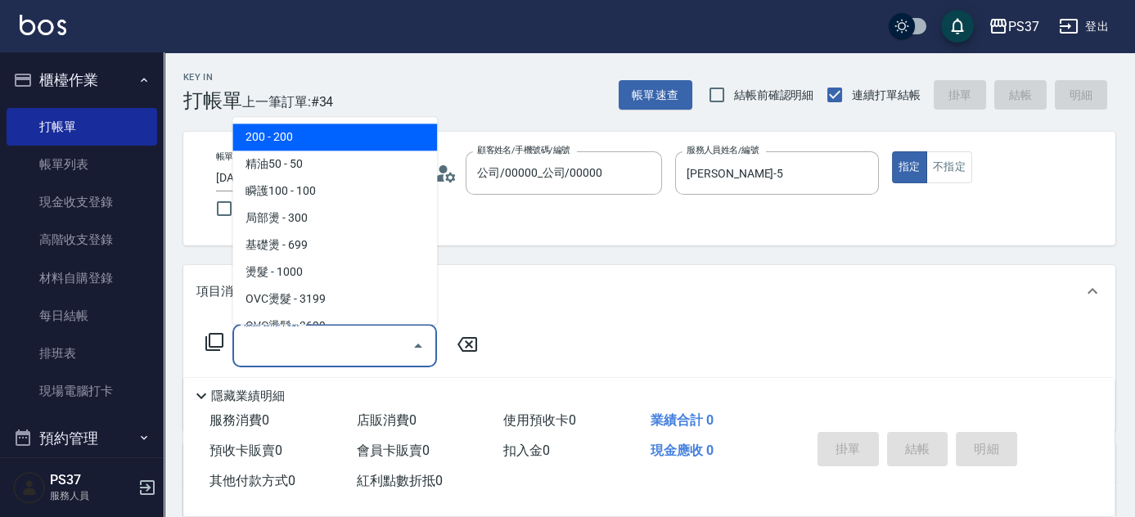
click at [322, 350] on input "服務名稱/代號" at bounding box center [322, 345] width 165 height 29
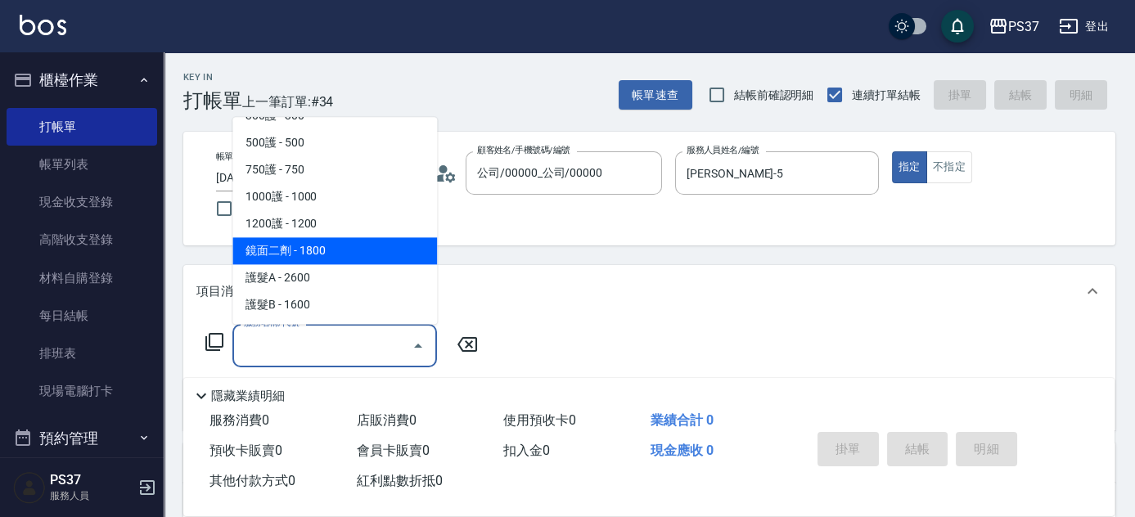
scroll to position [892, 0]
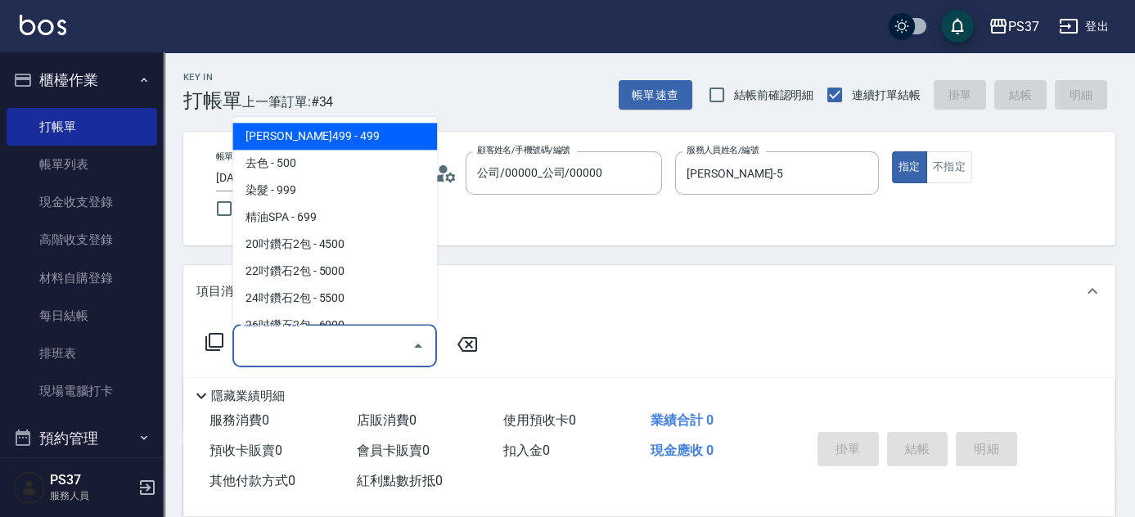
click at [340, 130] on span "[PERSON_NAME]499 - 499" at bounding box center [334, 137] width 205 height 27
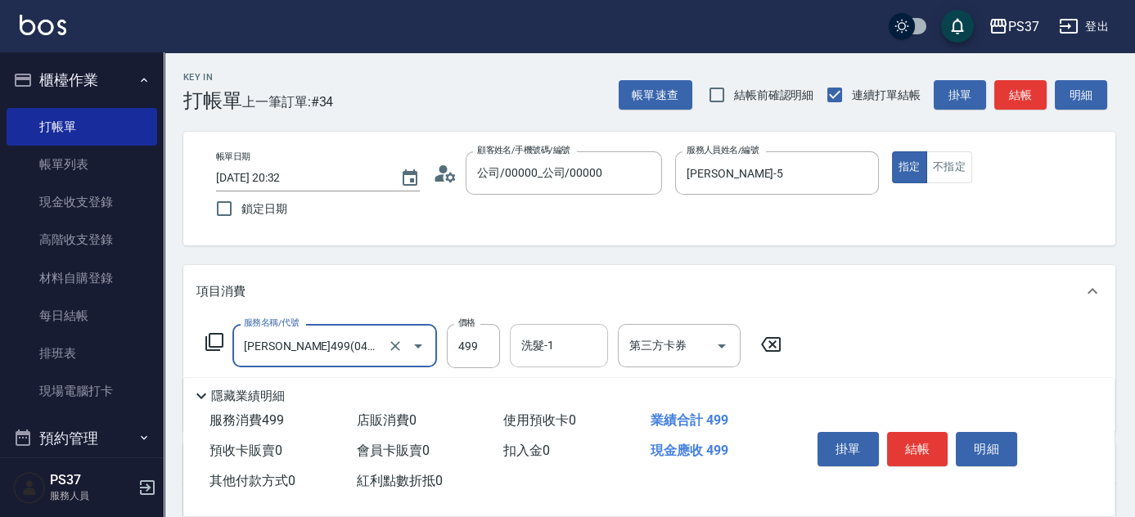
click at [558, 343] on input "洗髮-1" at bounding box center [558, 345] width 83 height 29
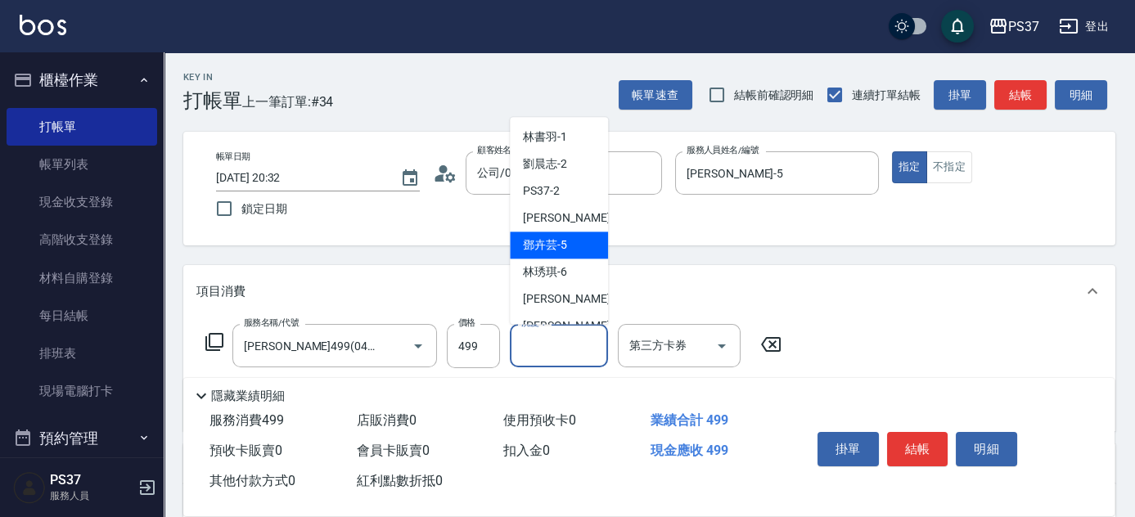
click at [558, 254] on span "[PERSON_NAME]-5" at bounding box center [545, 245] width 44 height 17
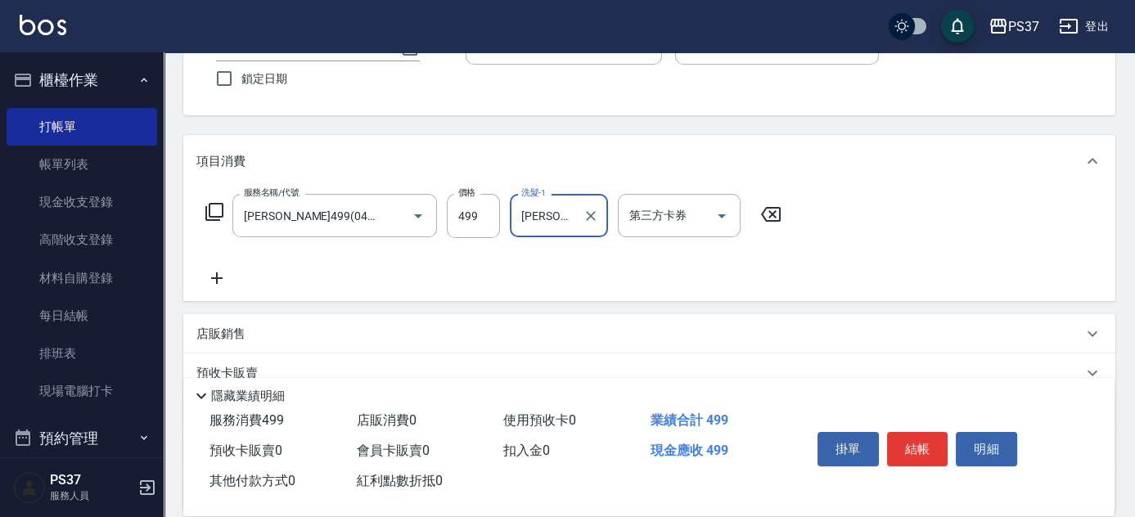
scroll to position [223, 0]
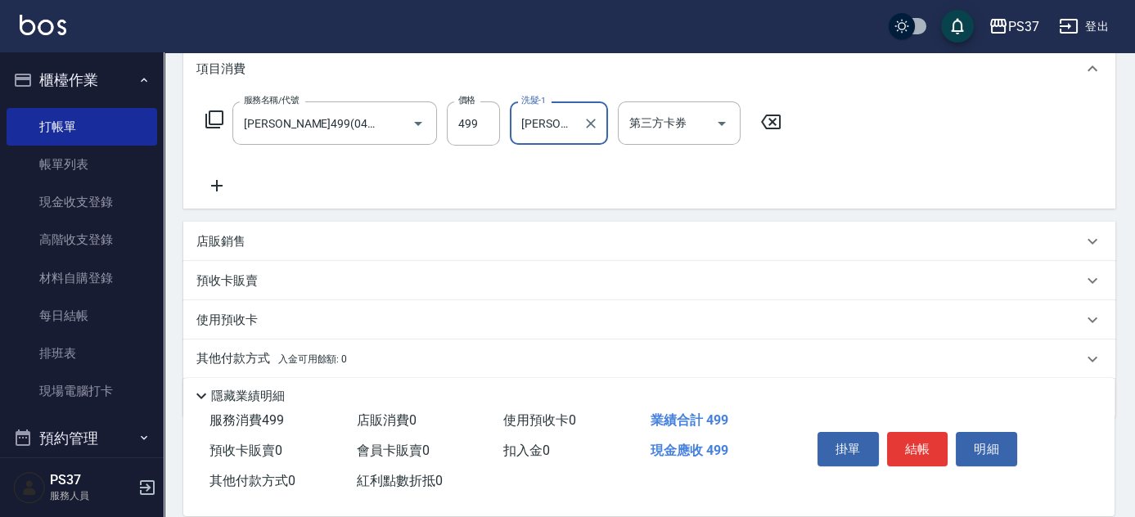
click at [223, 189] on icon at bounding box center [216, 186] width 41 height 20
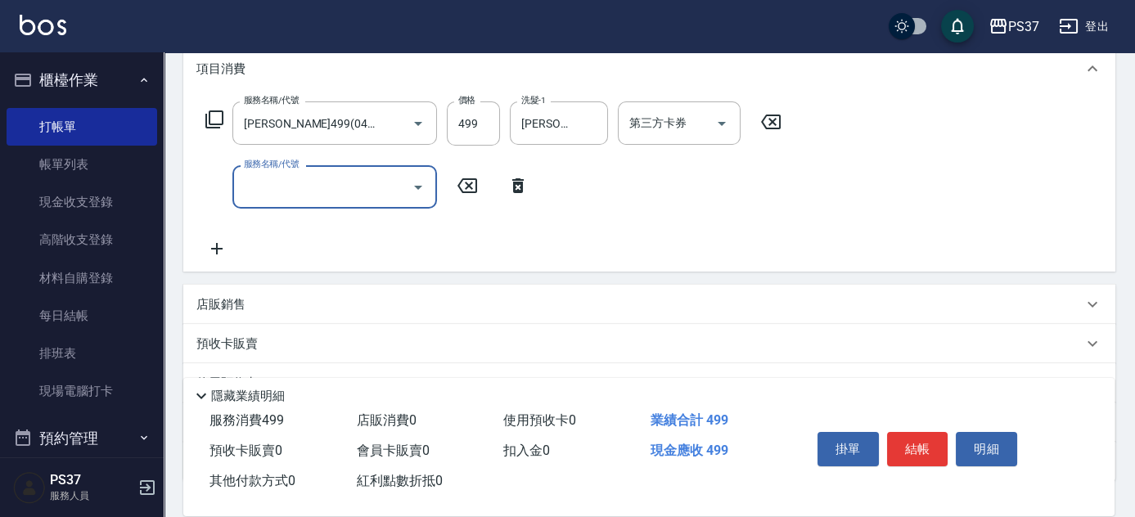
click at [308, 195] on input "服務名稱/代號" at bounding box center [322, 187] width 165 height 29
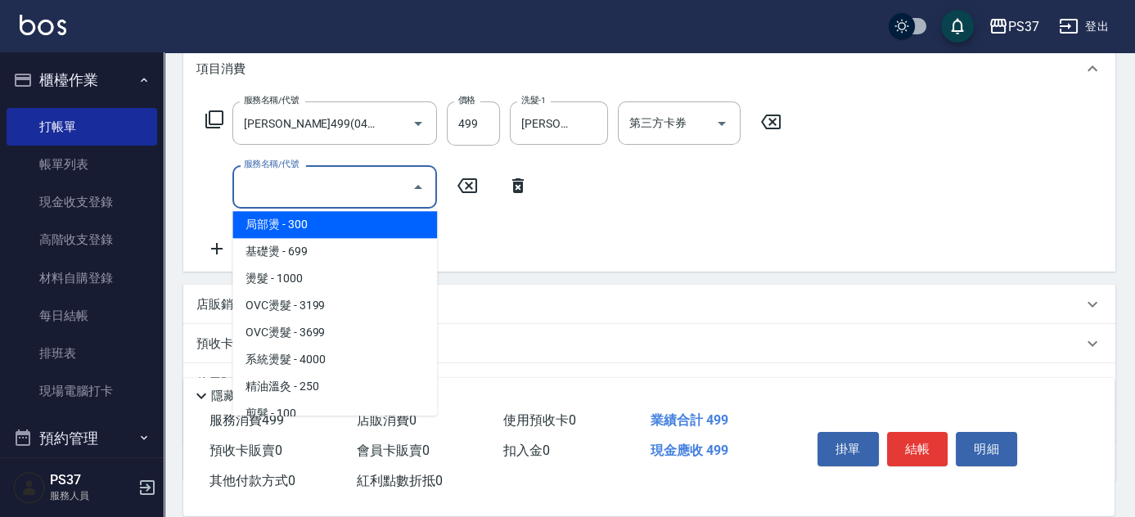
scroll to position [148, 0]
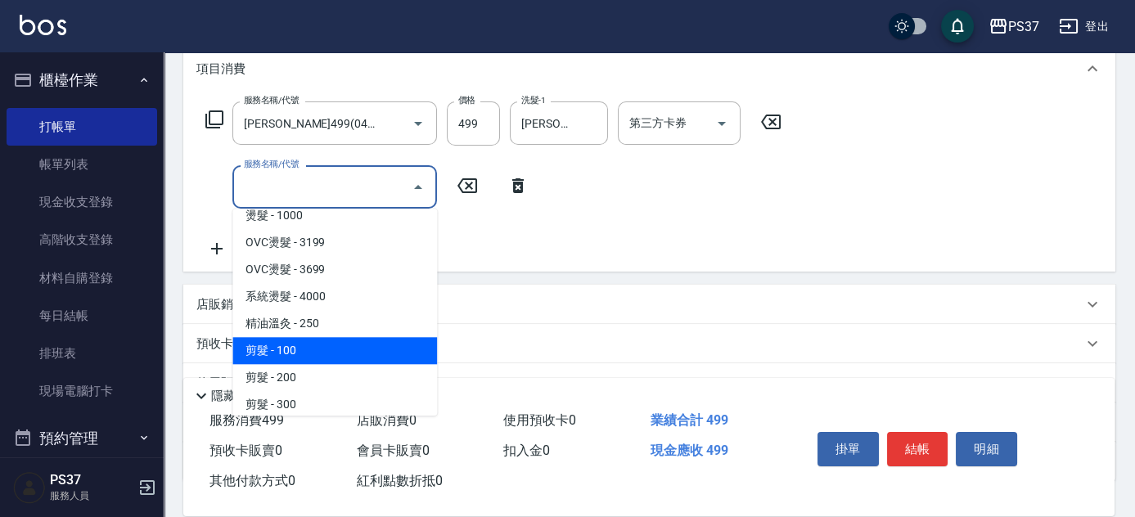
click at [339, 347] on span "剪髮 - 100" at bounding box center [334, 350] width 205 height 27
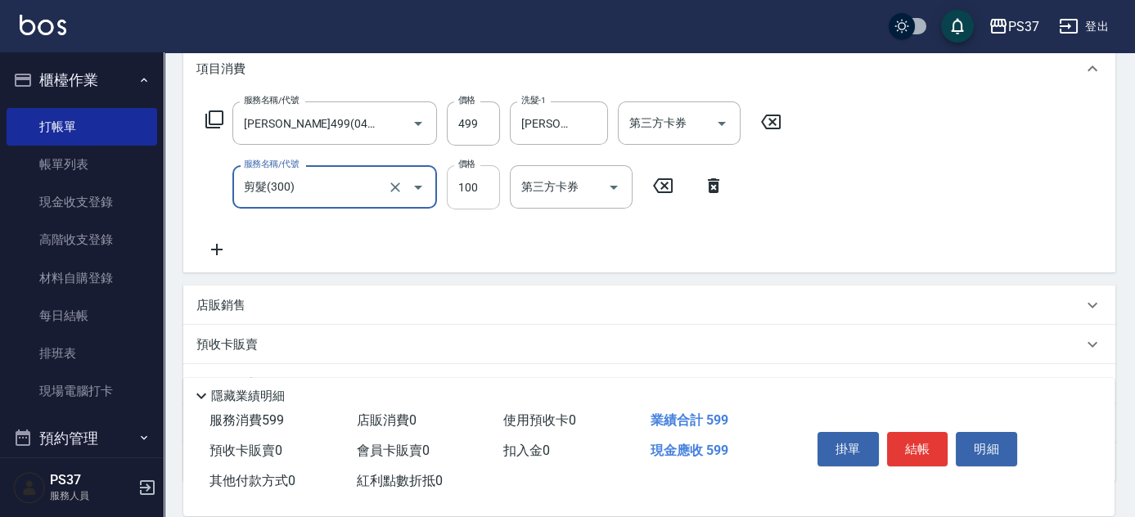
click at [490, 206] on input "100" at bounding box center [473, 187] width 53 height 44
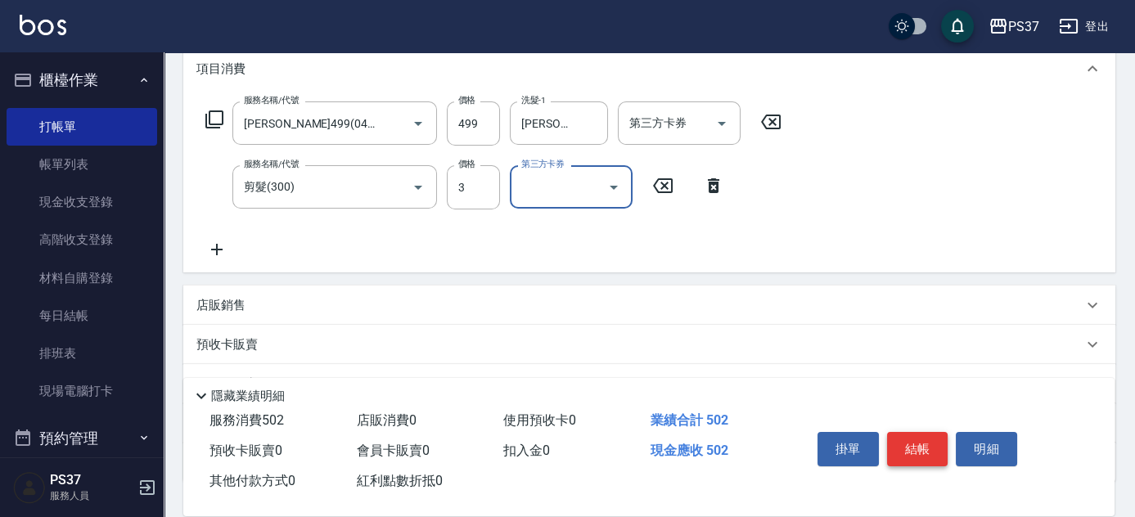
click at [913, 435] on button "結帳" at bounding box center [917, 449] width 61 height 34
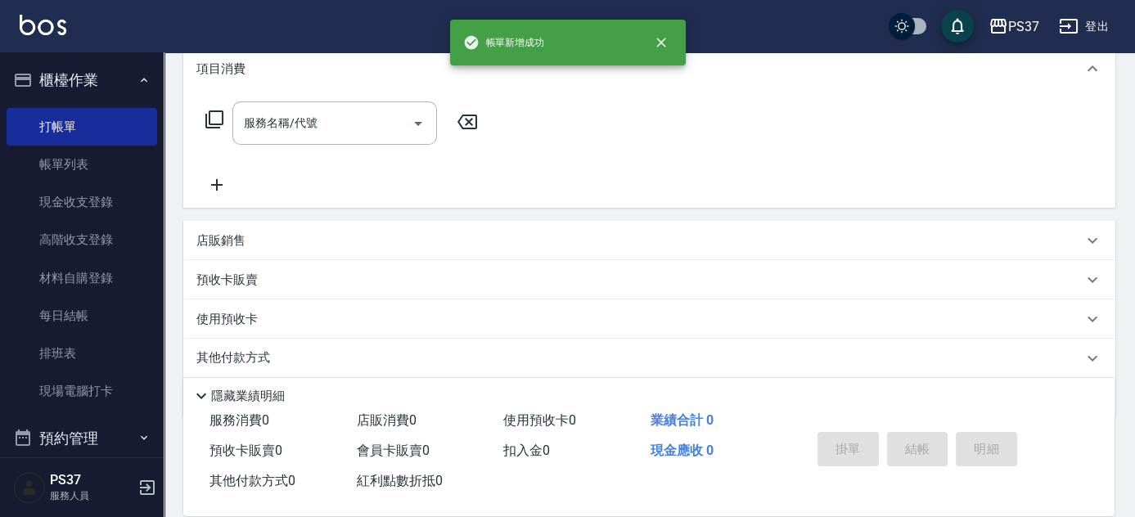
scroll to position [0, 0]
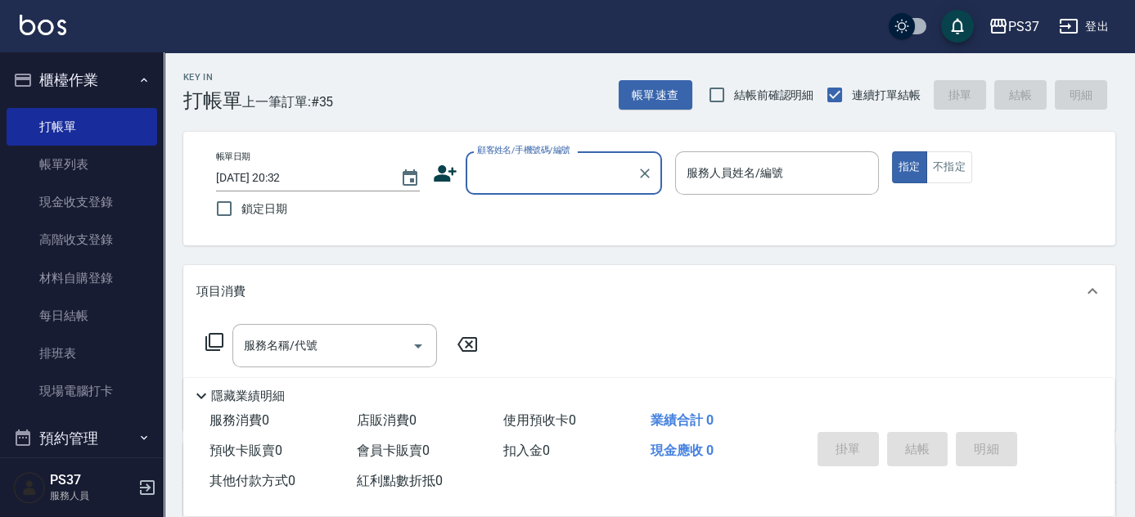
click at [560, 176] on input "顧客姓名/手機號碼/編號" at bounding box center [551, 173] width 157 height 29
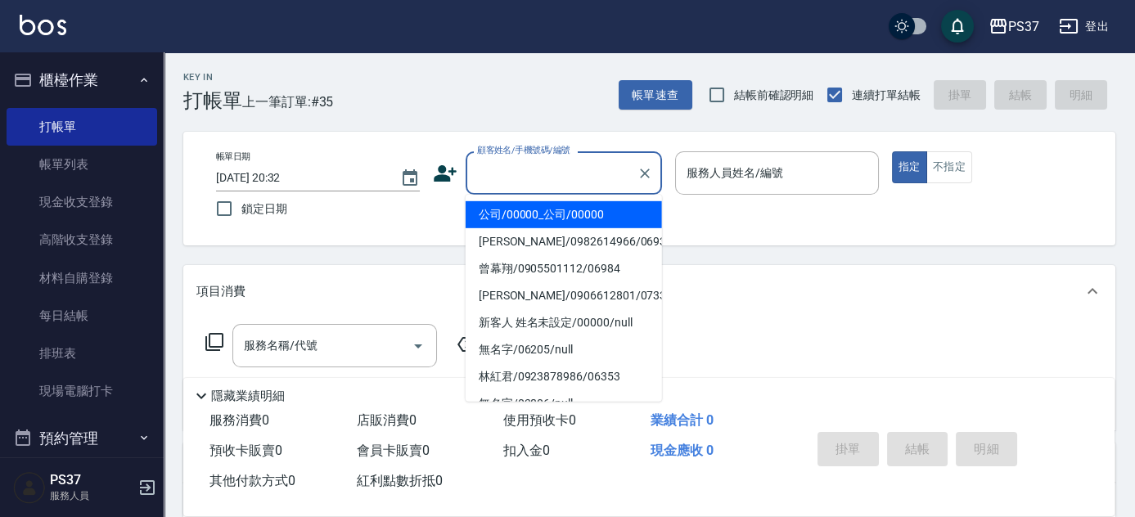
click at [578, 210] on li "公司/00000_公司/00000" at bounding box center [564, 214] width 196 height 27
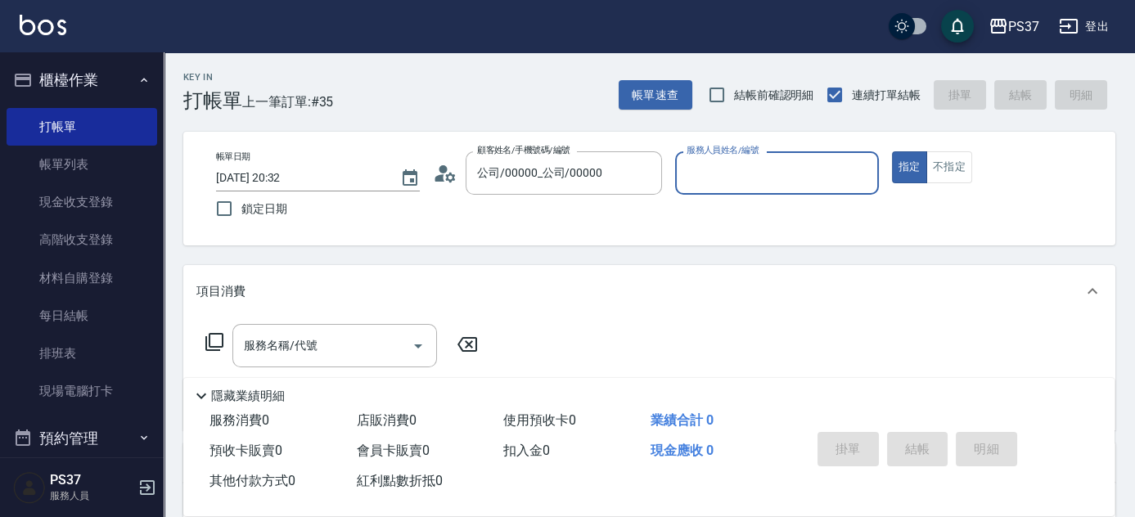
click at [733, 180] on input "服務人員姓名/編號" at bounding box center [776, 173] width 189 height 29
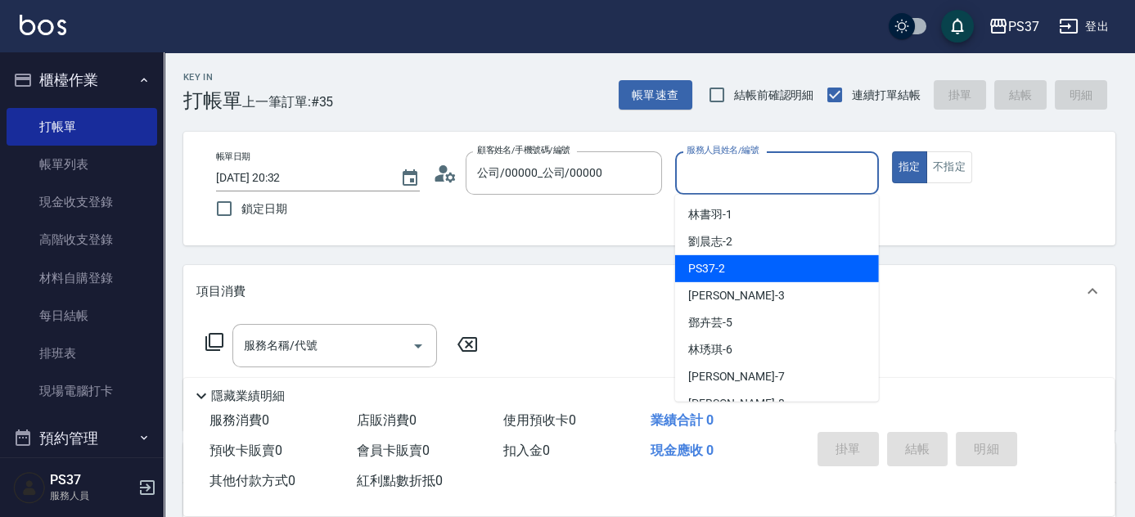
click at [761, 244] on div "劉晨志 -2" at bounding box center [777, 241] width 204 height 27
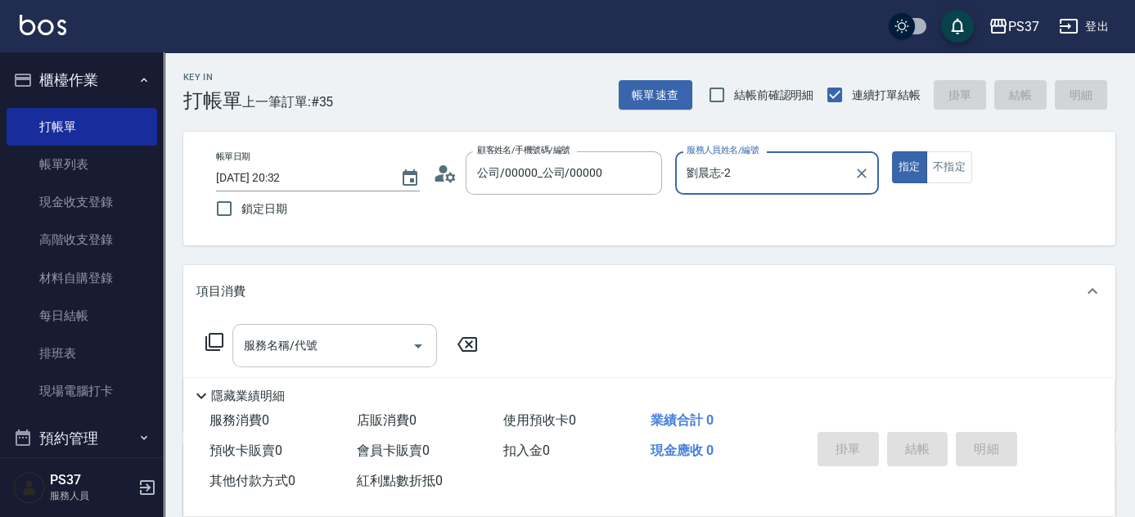
click at [357, 348] on input "服務名稱/代號" at bounding box center [322, 345] width 165 height 29
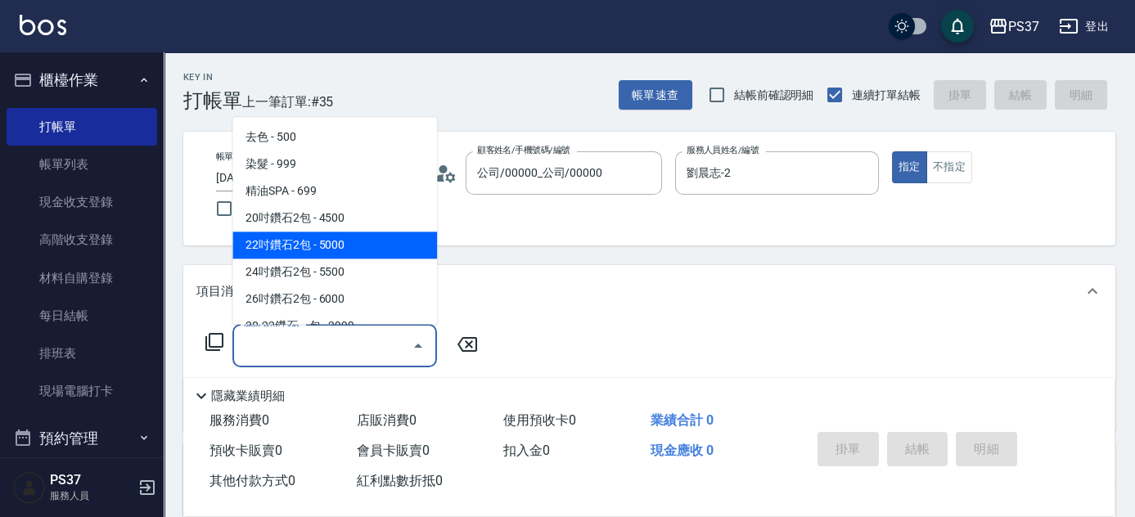
scroll to position [818, 0]
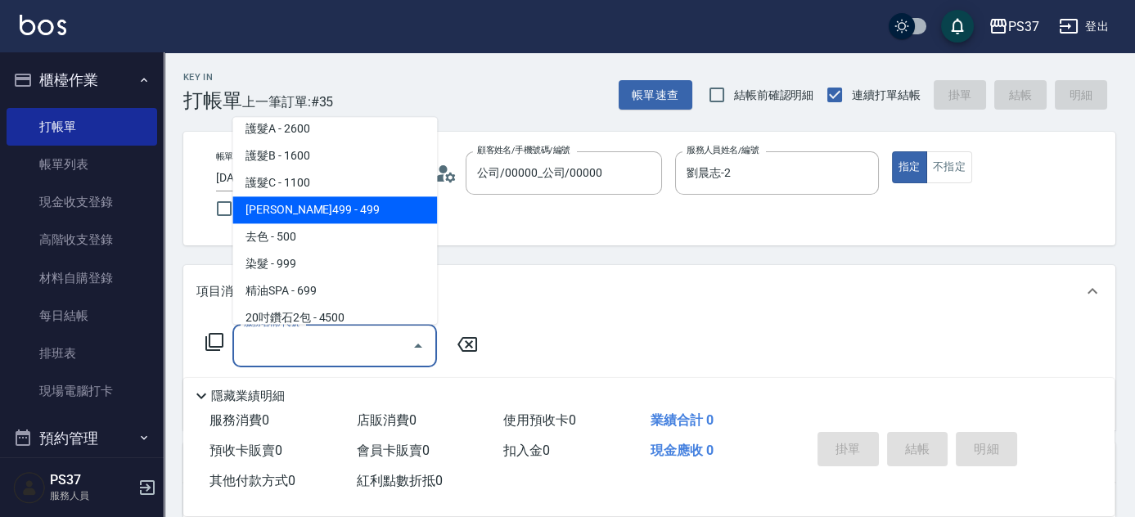
click at [341, 204] on span "[PERSON_NAME]499 - 499" at bounding box center [334, 210] width 205 height 27
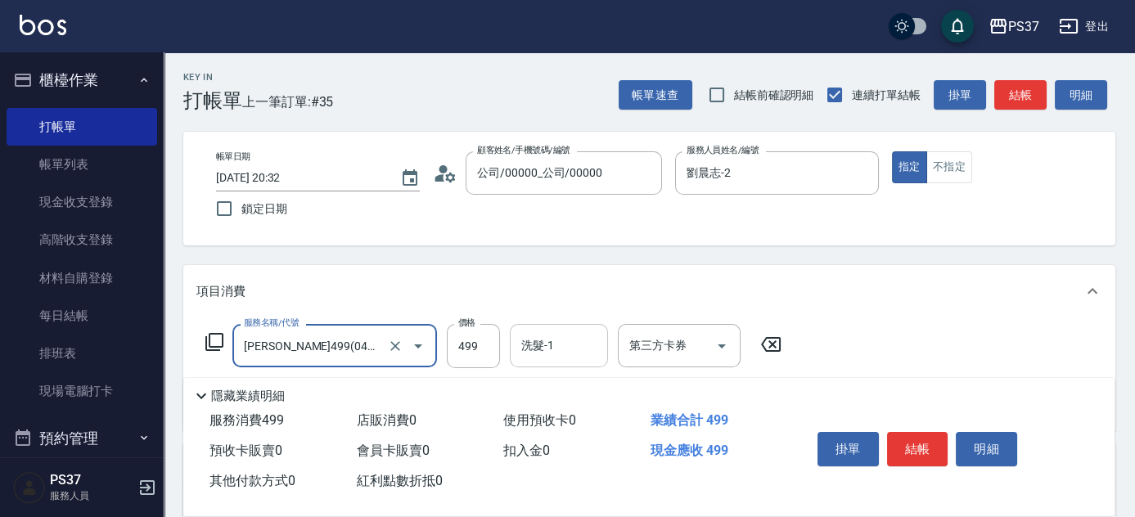
click at [572, 362] on div "洗髮-1" at bounding box center [559, 345] width 98 height 43
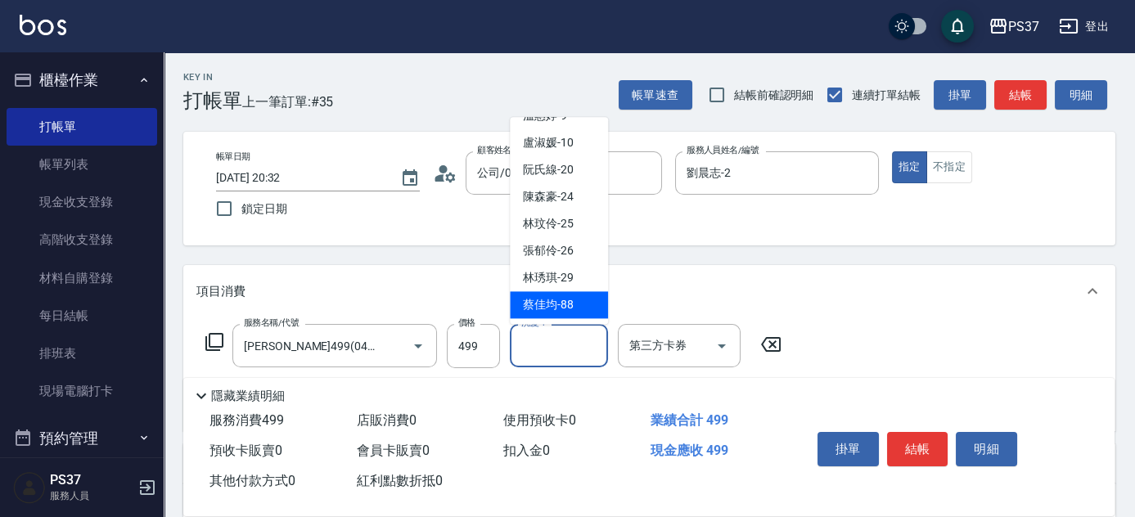
scroll to position [264, 0]
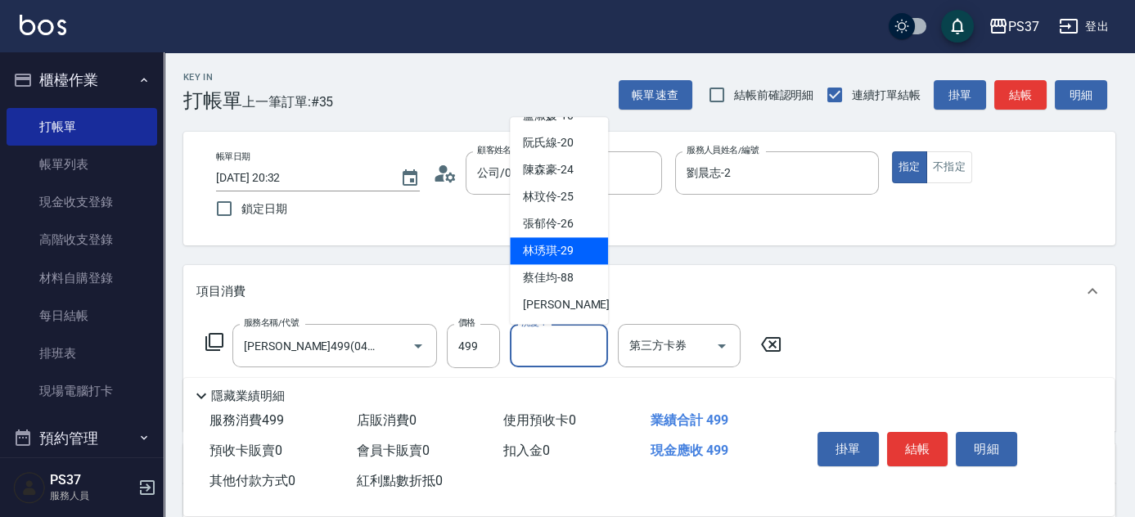
click at [560, 259] on div "[PERSON_NAME]-29" at bounding box center [559, 251] width 98 height 27
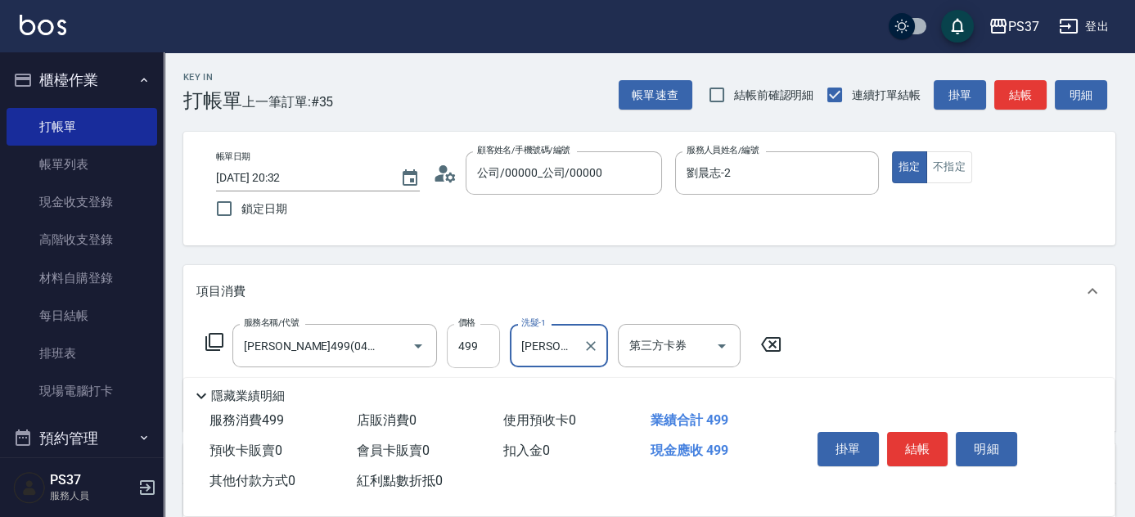
click at [489, 348] on input "499" at bounding box center [473, 346] width 53 height 44
click at [727, 346] on icon "Open" at bounding box center [722, 346] width 20 height 20
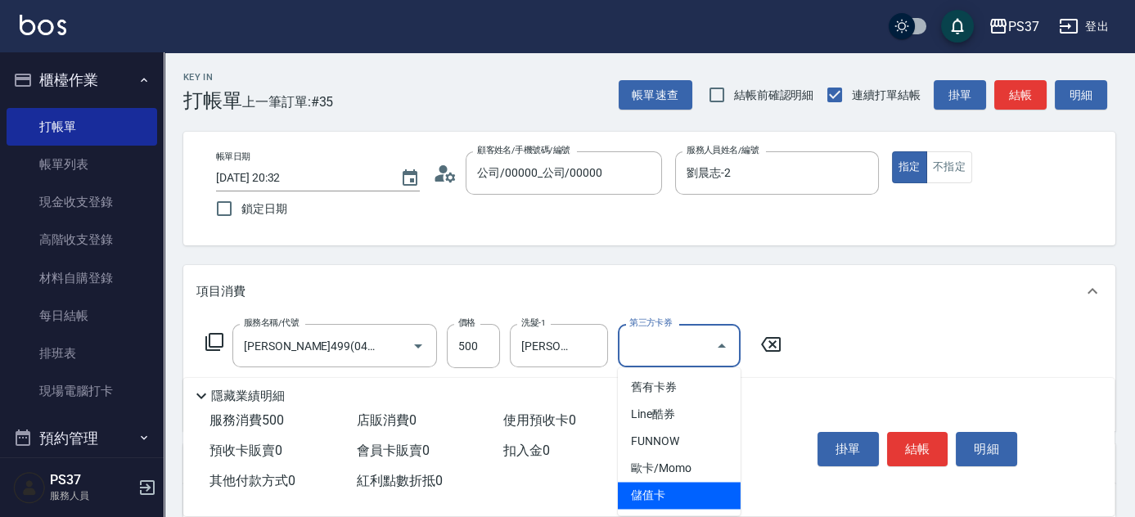
click at [674, 499] on span "儲值卡" at bounding box center [679, 495] width 123 height 27
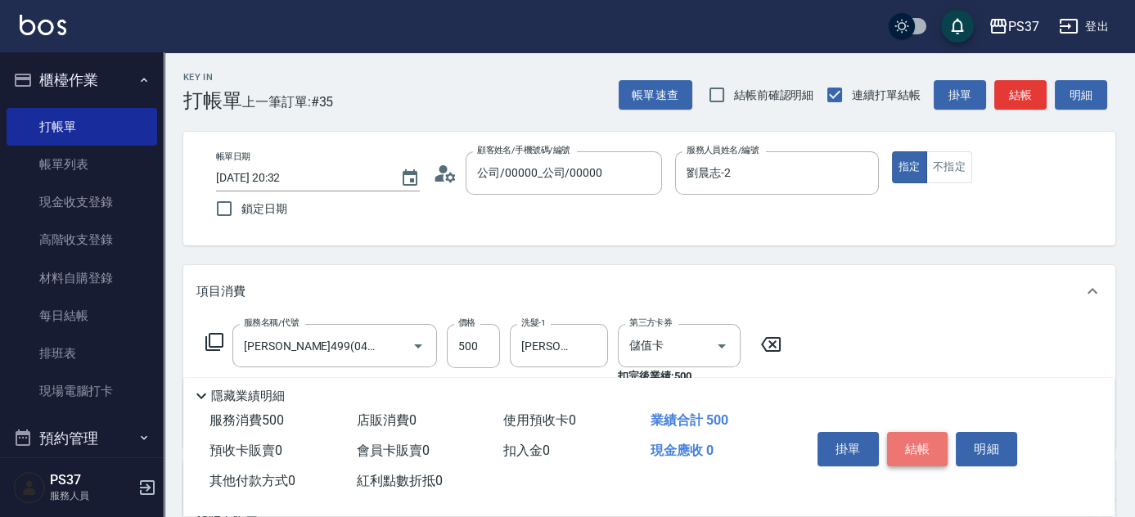
click at [929, 443] on button "結帳" at bounding box center [917, 449] width 61 height 34
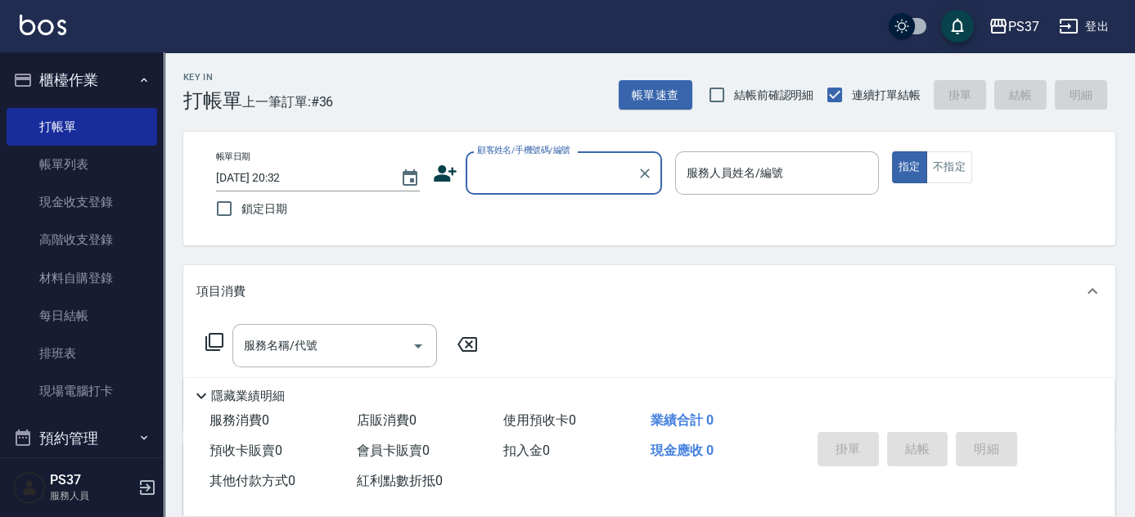
click at [556, 172] on input "顧客姓名/手機號碼/編號" at bounding box center [551, 173] width 157 height 29
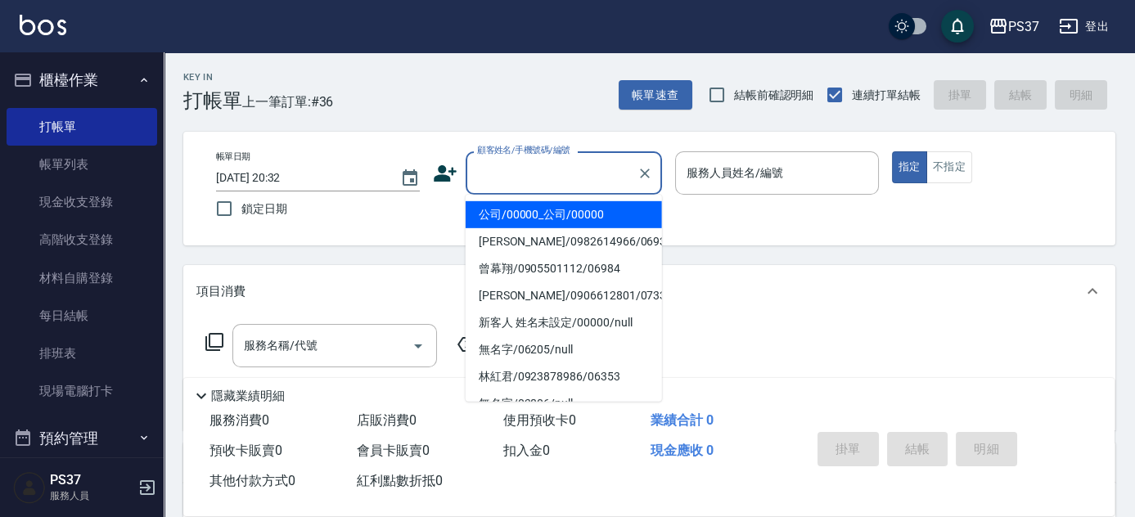
click at [556, 207] on li "公司/00000_公司/00000" at bounding box center [564, 214] width 196 height 27
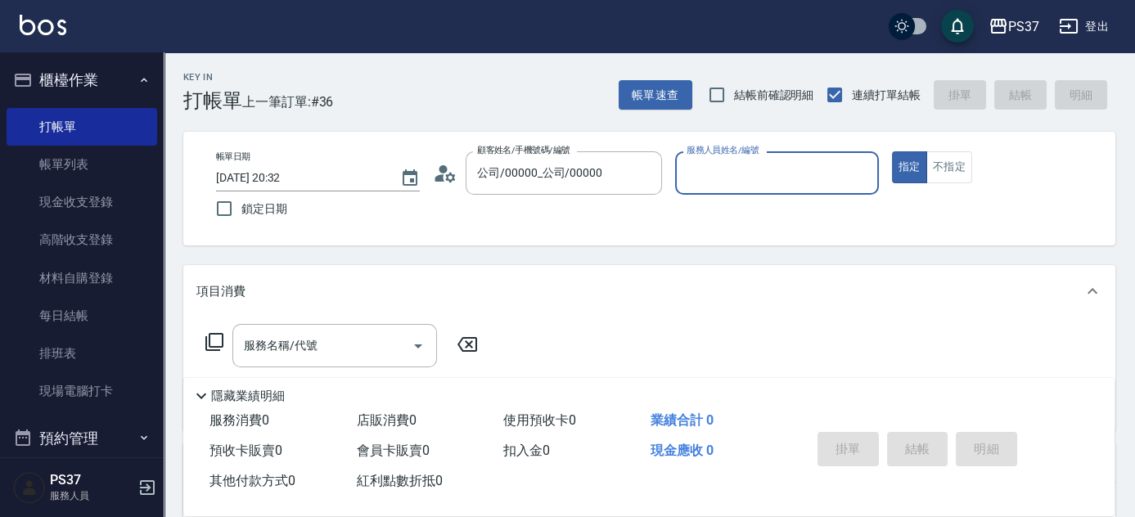
click at [731, 191] on div "服務人員姓名/編號" at bounding box center [777, 172] width 204 height 43
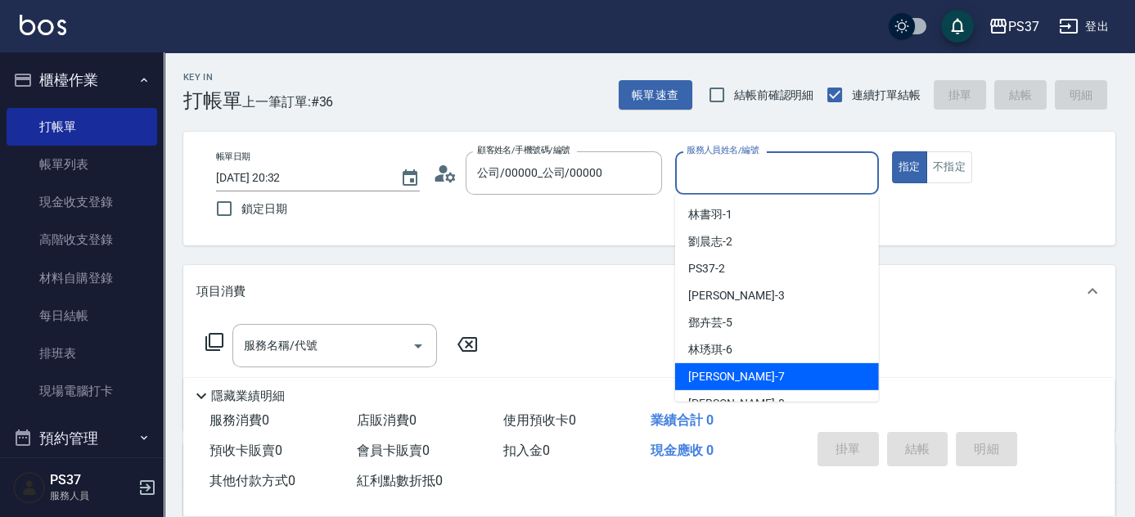
click at [790, 379] on div "[PERSON_NAME] -7" at bounding box center [777, 376] width 204 height 27
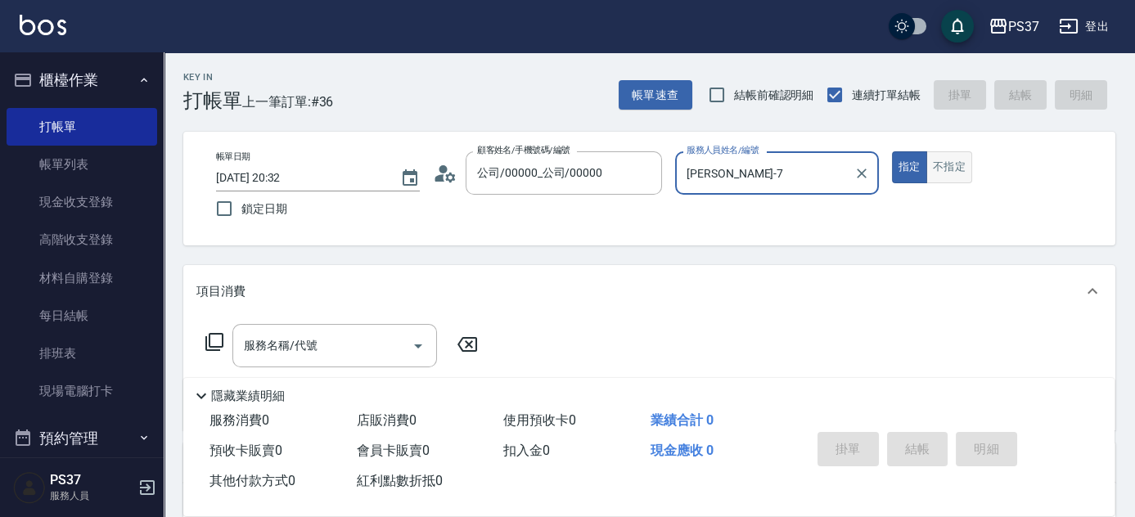
click at [945, 175] on button "不指定" at bounding box center [949, 167] width 46 height 32
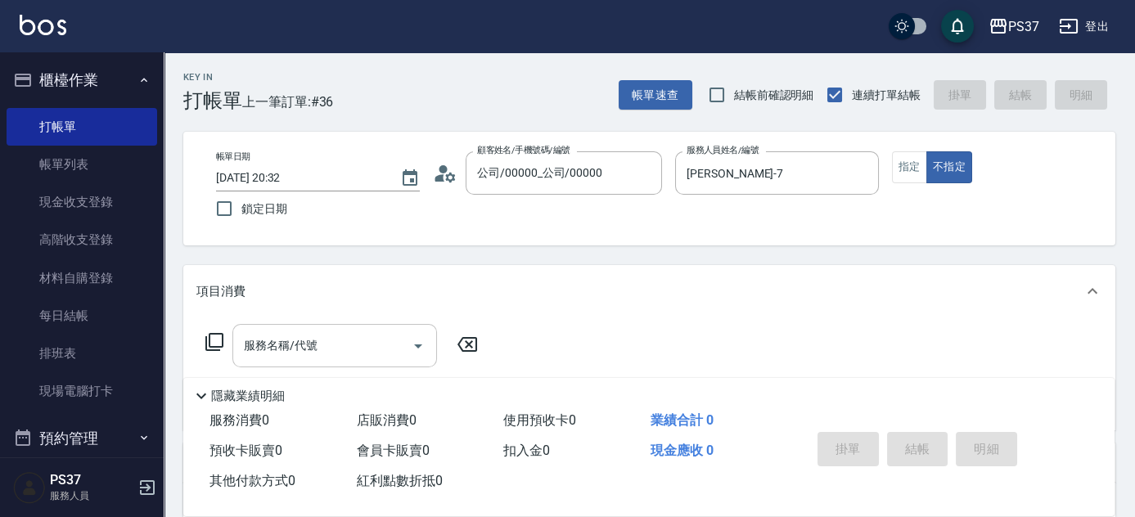
click at [341, 344] on input "服務名稱/代號" at bounding box center [322, 345] width 165 height 29
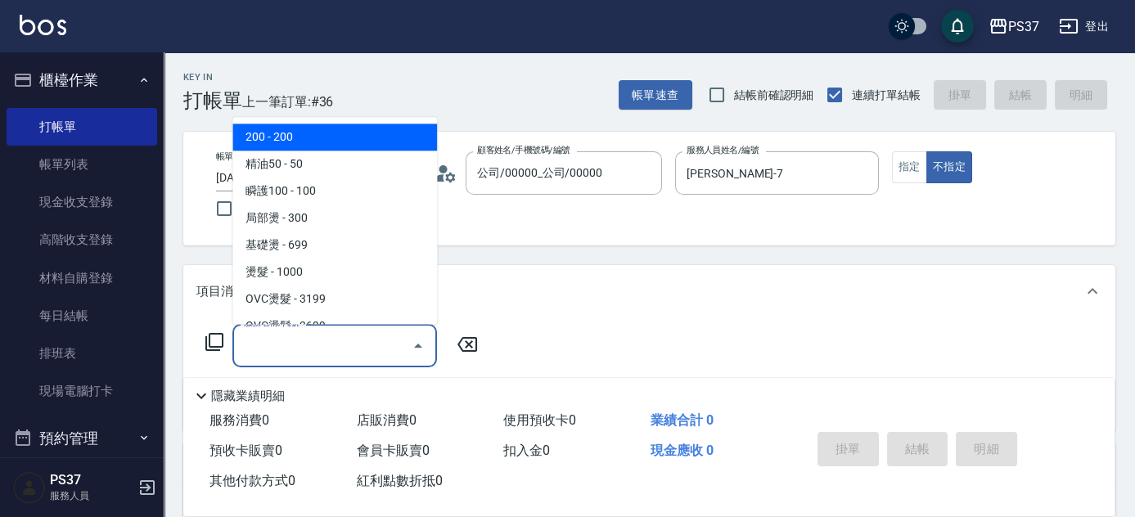
click at [319, 137] on span "200 - 200" at bounding box center [334, 137] width 205 height 27
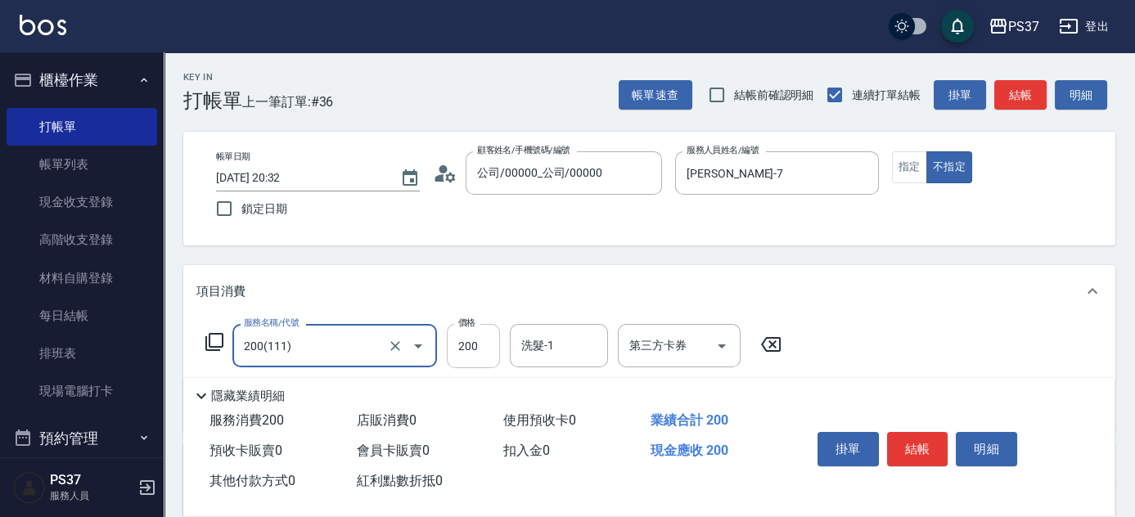
click at [487, 353] on input "200" at bounding box center [473, 346] width 53 height 44
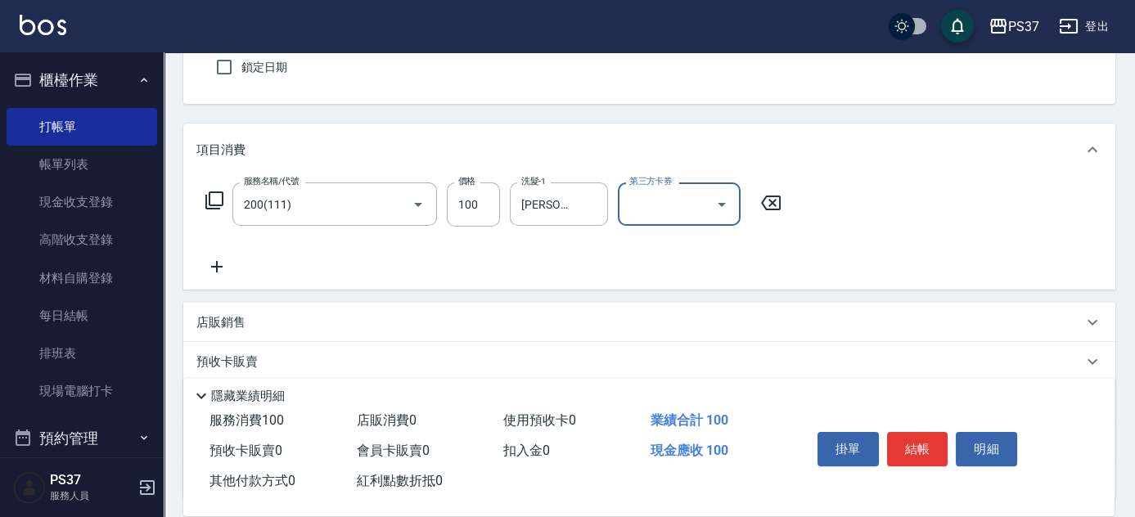
scroll to position [148, 0]
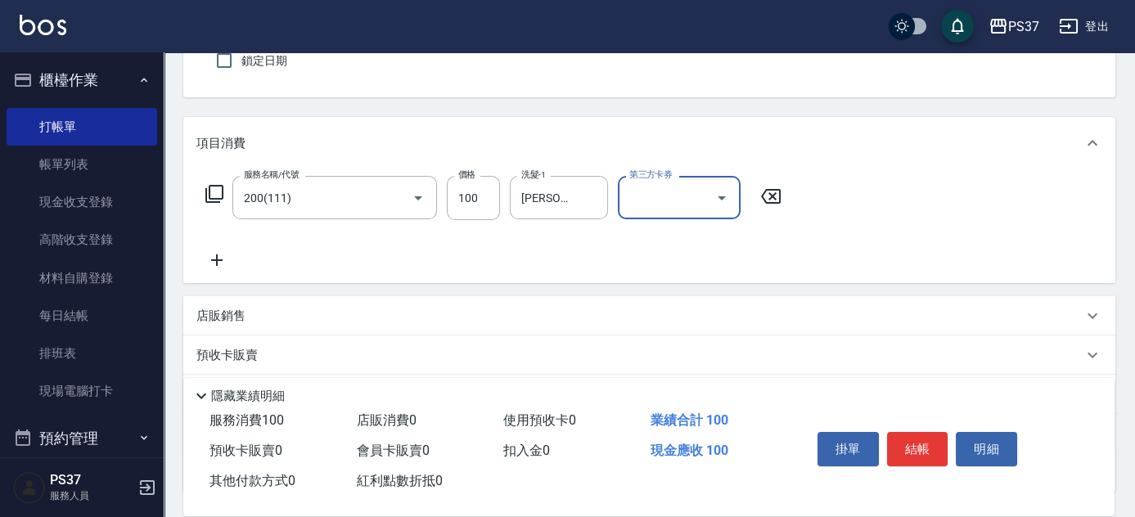
click at [224, 266] on icon at bounding box center [216, 260] width 41 height 20
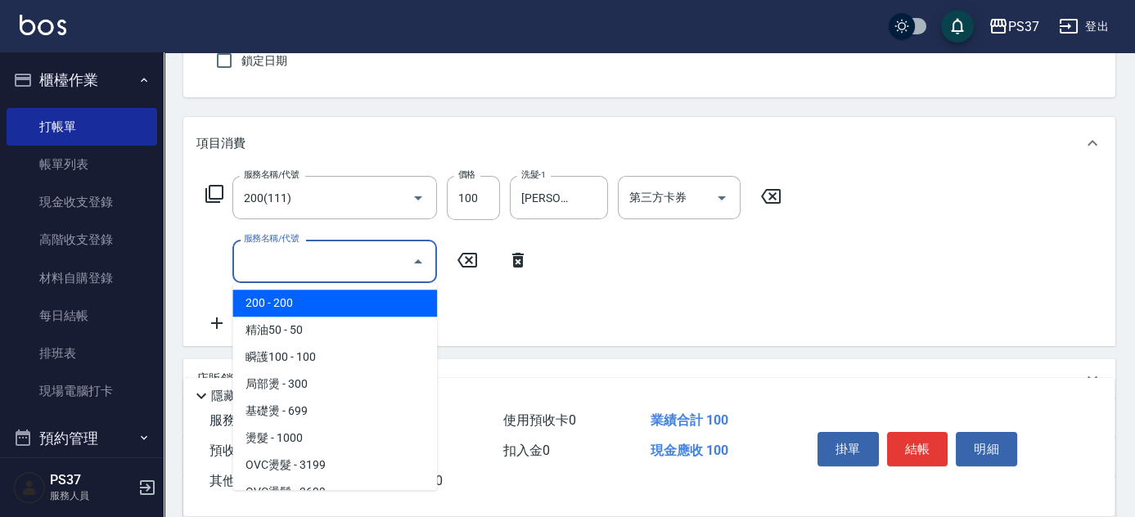
click at [307, 266] on input "服務名稱/代號" at bounding box center [322, 261] width 165 height 29
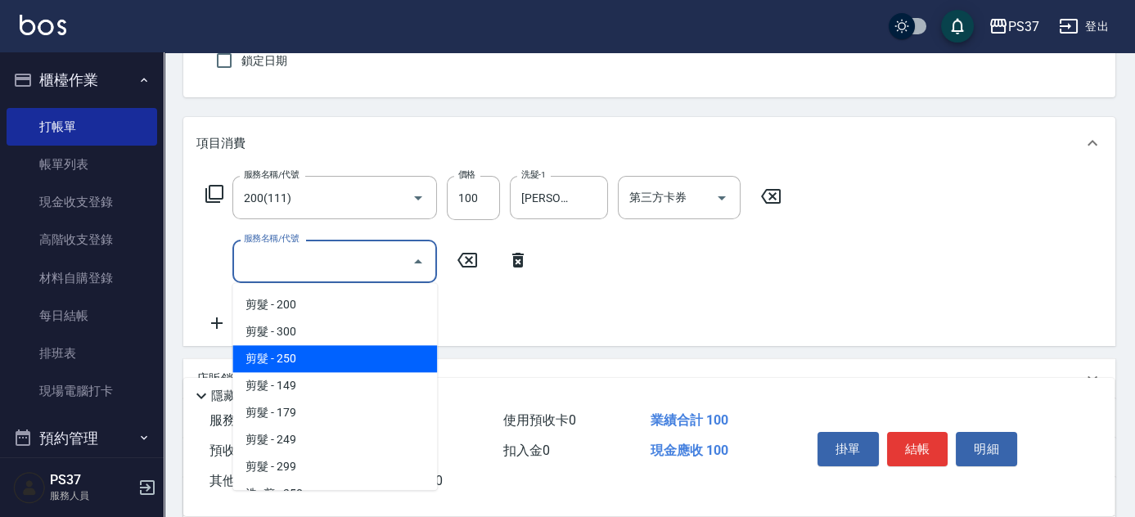
scroll to position [297, 0]
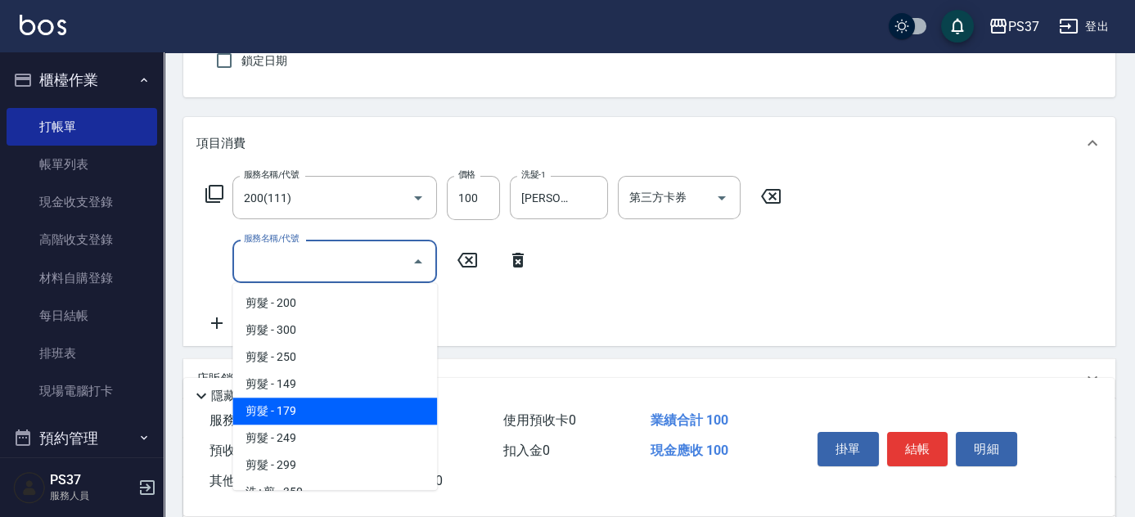
click at [328, 405] on span "剪髮 - 179" at bounding box center [334, 411] width 205 height 27
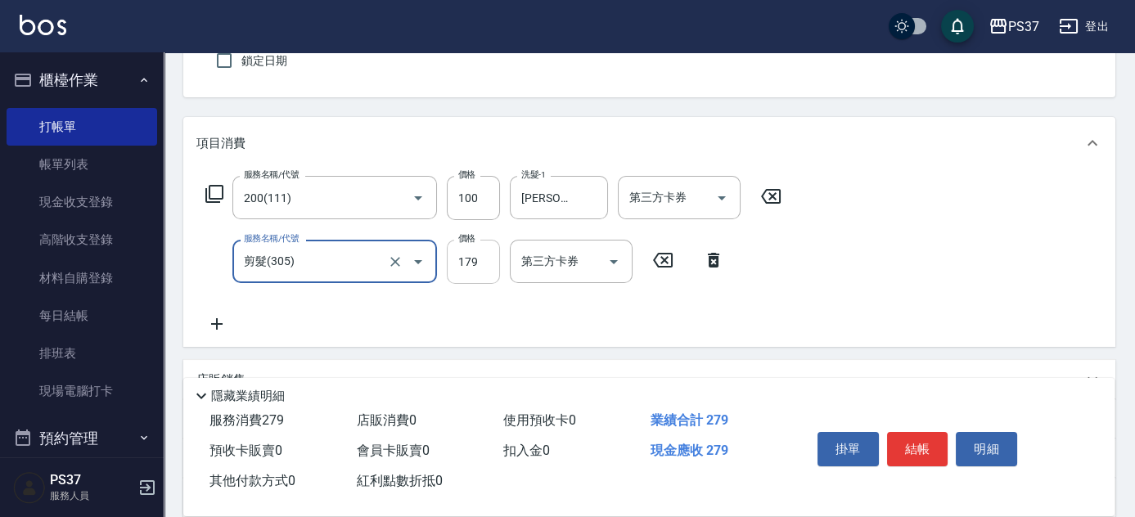
click at [488, 272] on input "179" at bounding box center [473, 262] width 53 height 44
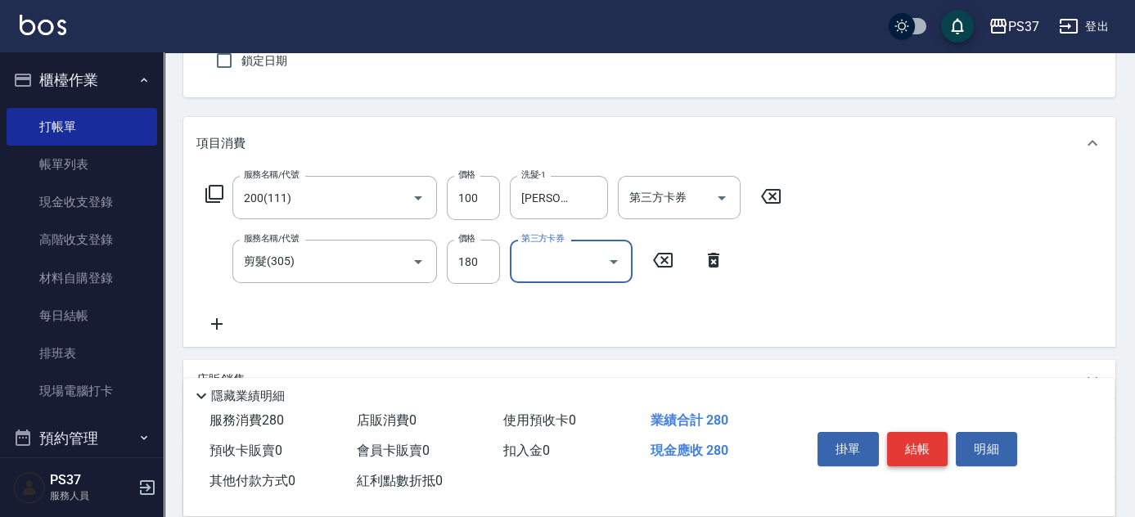
click at [929, 451] on button "結帳" at bounding box center [917, 449] width 61 height 34
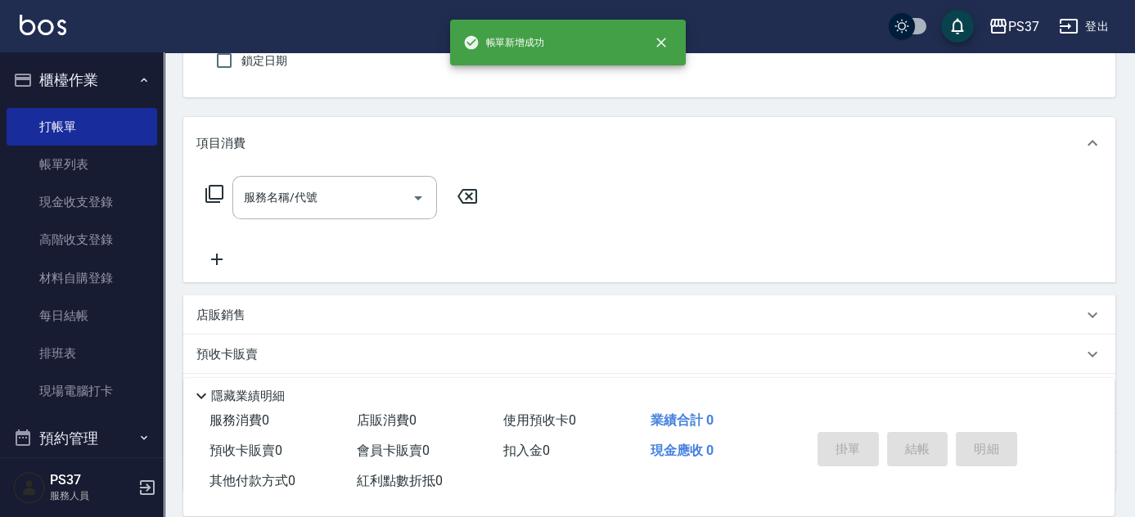
scroll to position [0, 0]
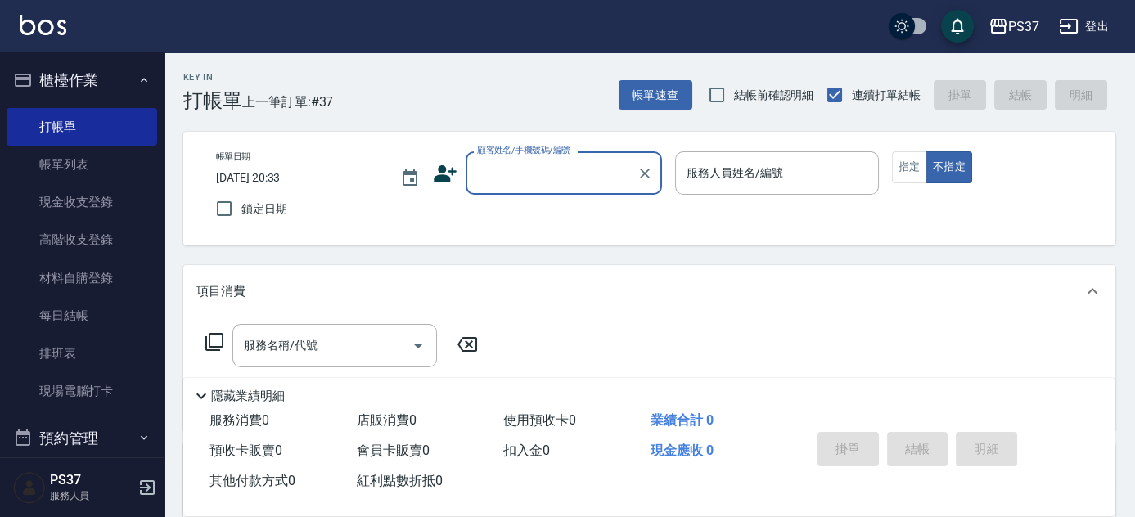
click at [560, 186] on input "顧客姓名/手機號碼/編號" at bounding box center [551, 173] width 157 height 29
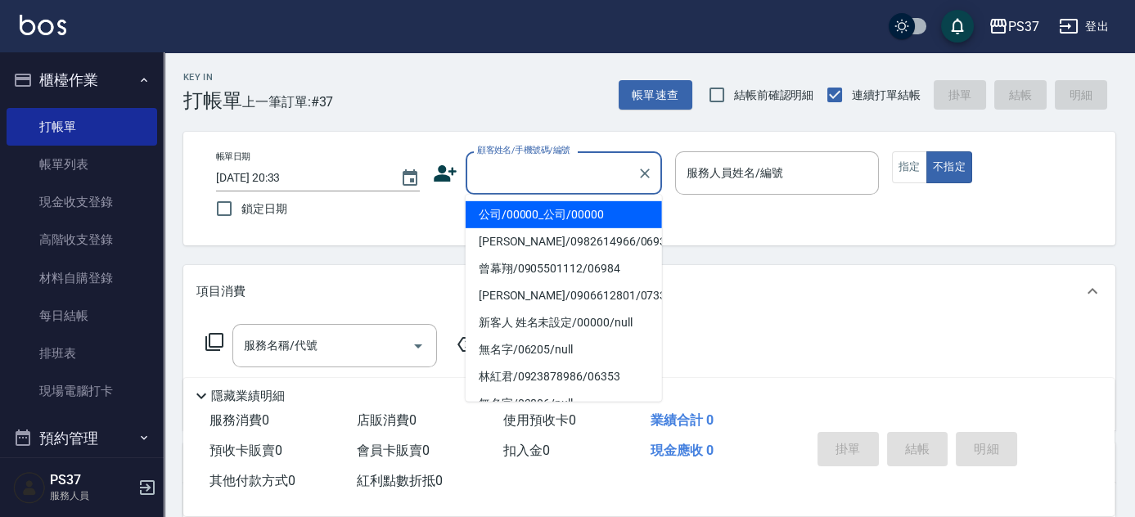
click at [545, 215] on li "公司/00000_公司/00000" at bounding box center [564, 214] width 196 height 27
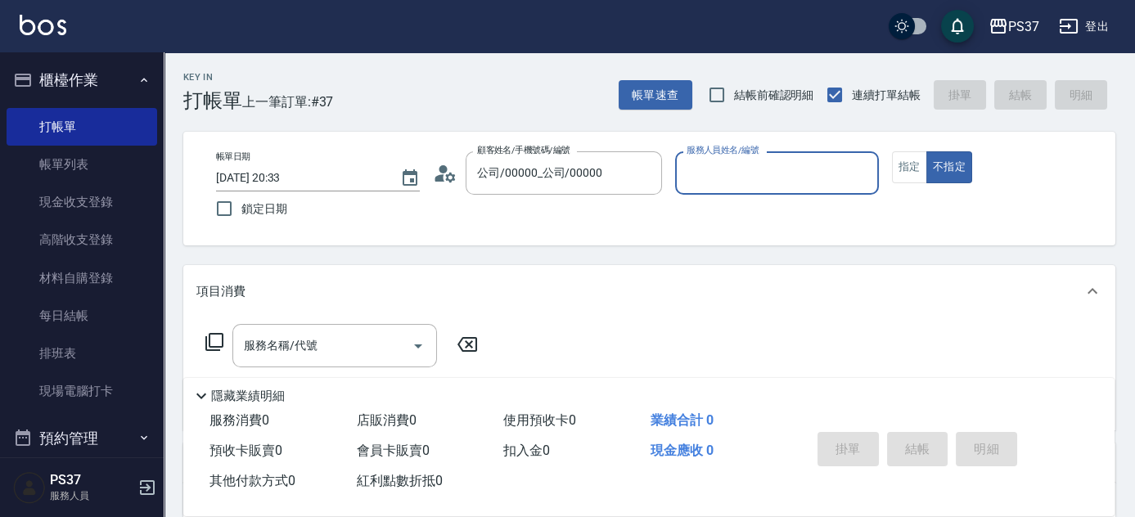
click at [766, 147] on div "帳單日期 [DATE] 20:33 鎖定日期 顧客姓名/手機號碼/編號 公司/00000_公司/00000 顧客姓名/手機號碼/編號 服務人員姓名/編號 服務…" at bounding box center [649, 189] width 932 height 114
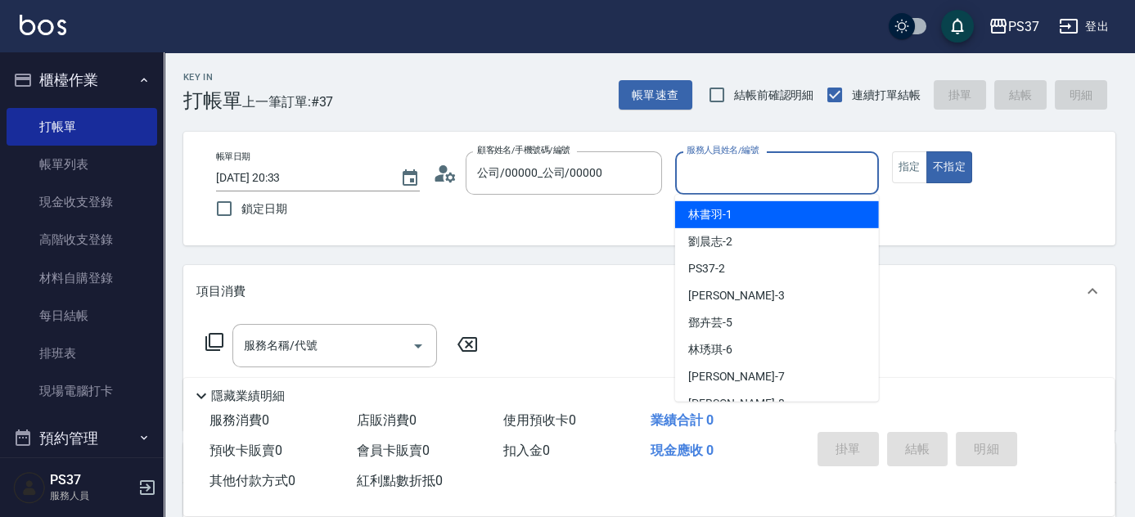
click at [761, 175] on input "服務人員姓名/編號" at bounding box center [776, 173] width 189 height 29
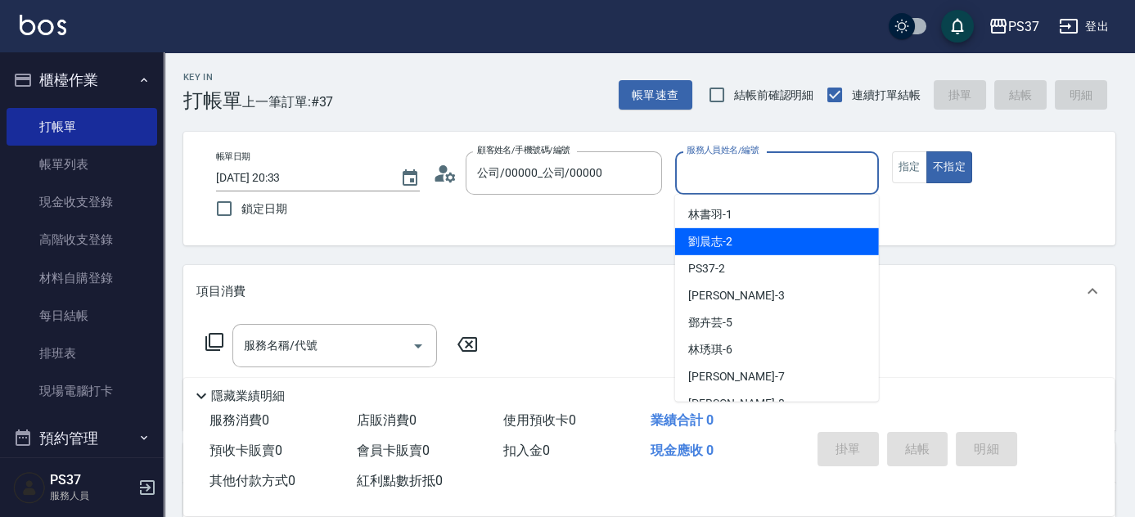
click at [763, 245] on div "劉晨志 -2" at bounding box center [777, 241] width 204 height 27
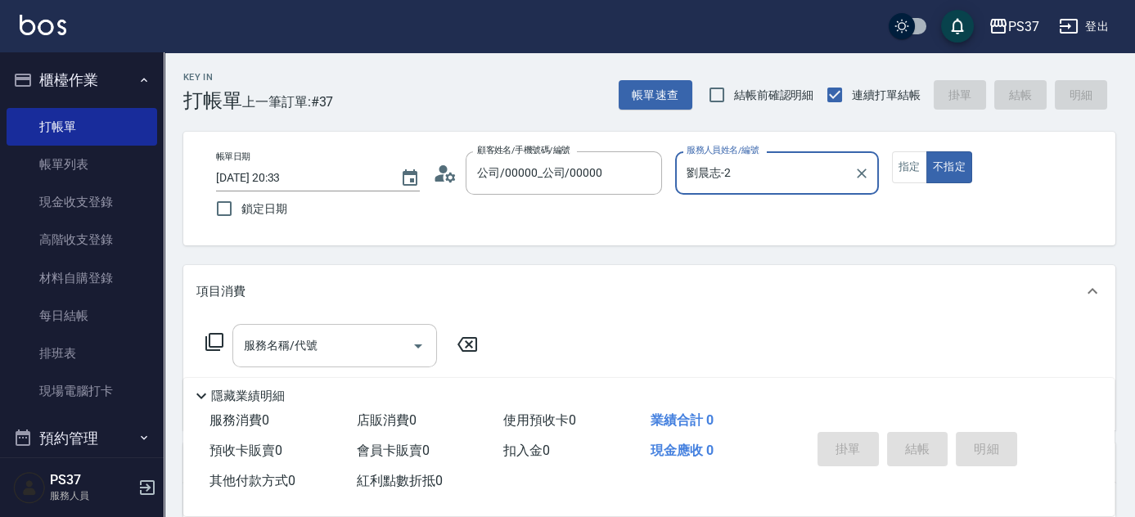
click at [351, 351] on input "服務名稱/代號" at bounding box center [322, 345] width 165 height 29
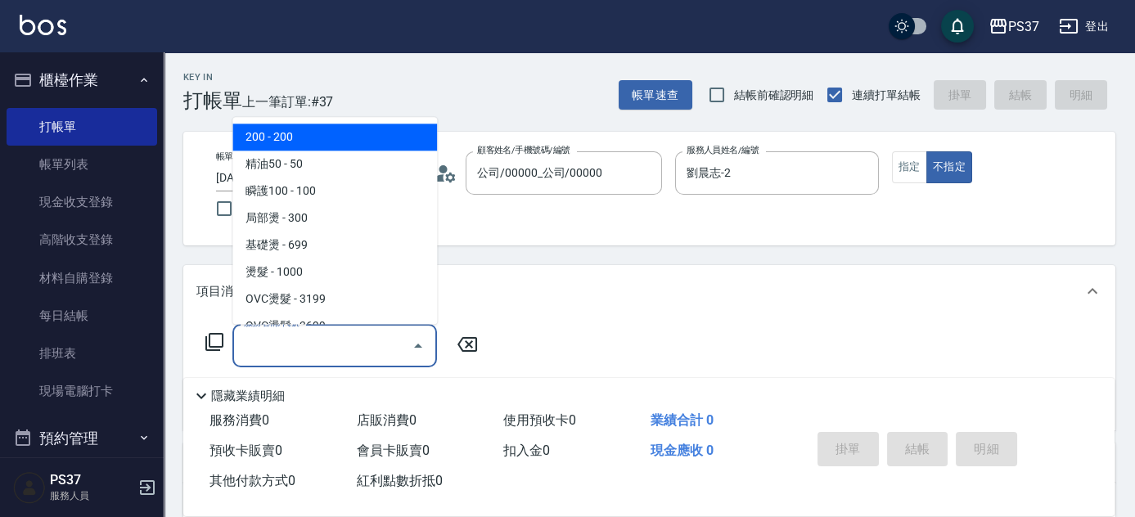
click at [301, 126] on span "200 - 200" at bounding box center [334, 137] width 205 height 27
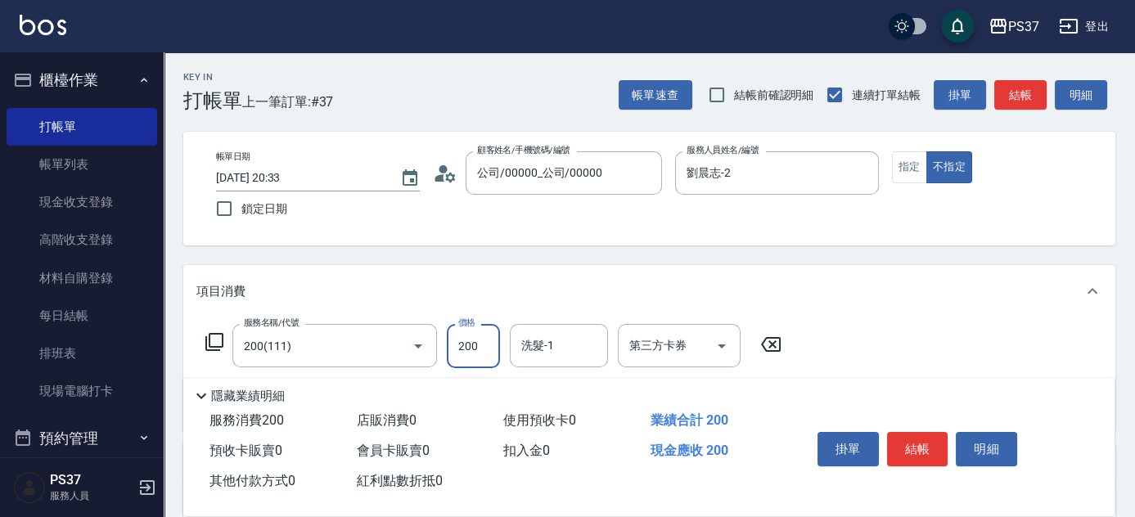
click at [482, 342] on input "200" at bounding box center [473, 346] width 53 height 44
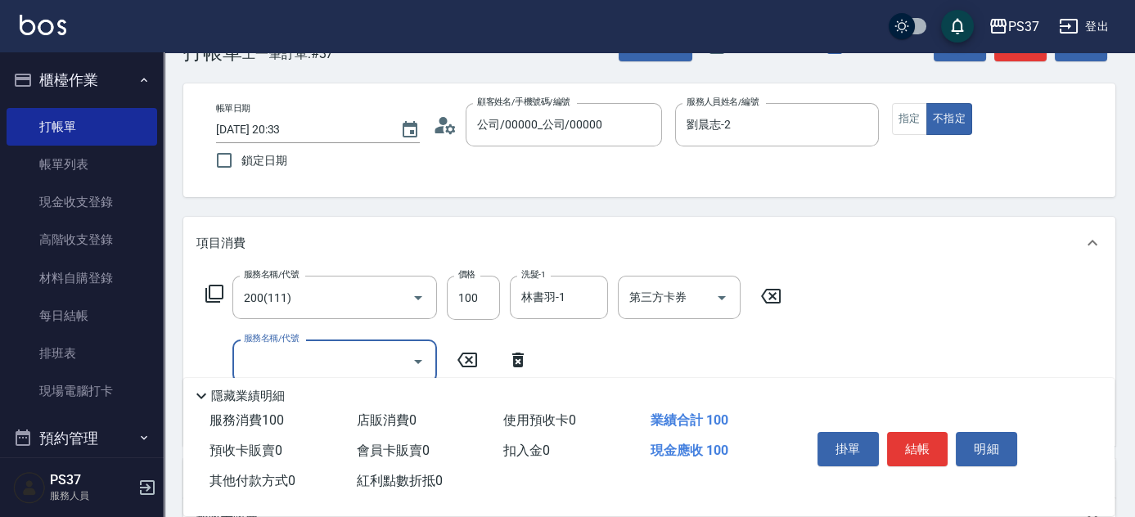
scroll to position [74, 0]
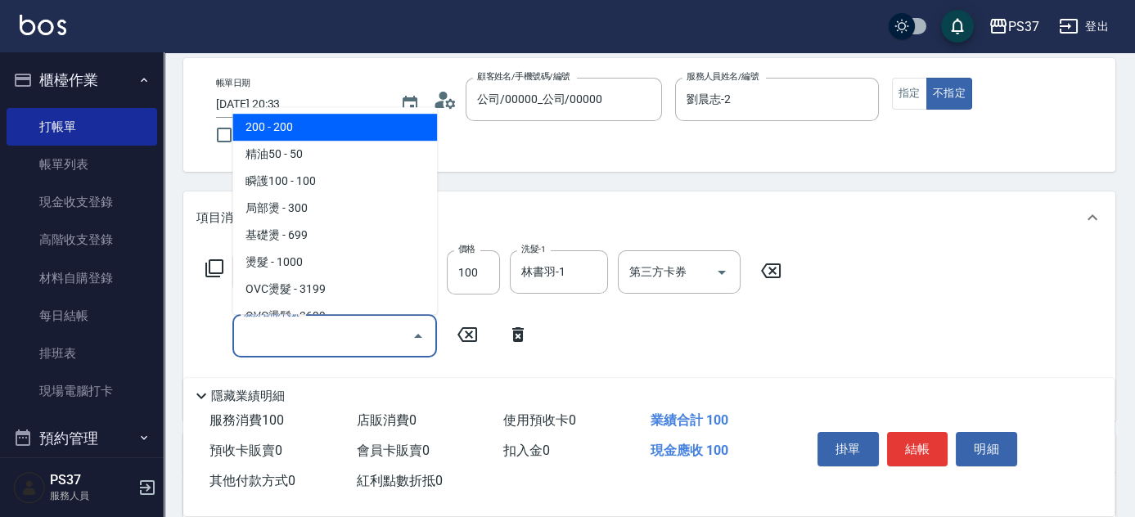
click at [339, 344] on input "服務名稱/代號" at bounding box center [322, 336] width 165 height 29
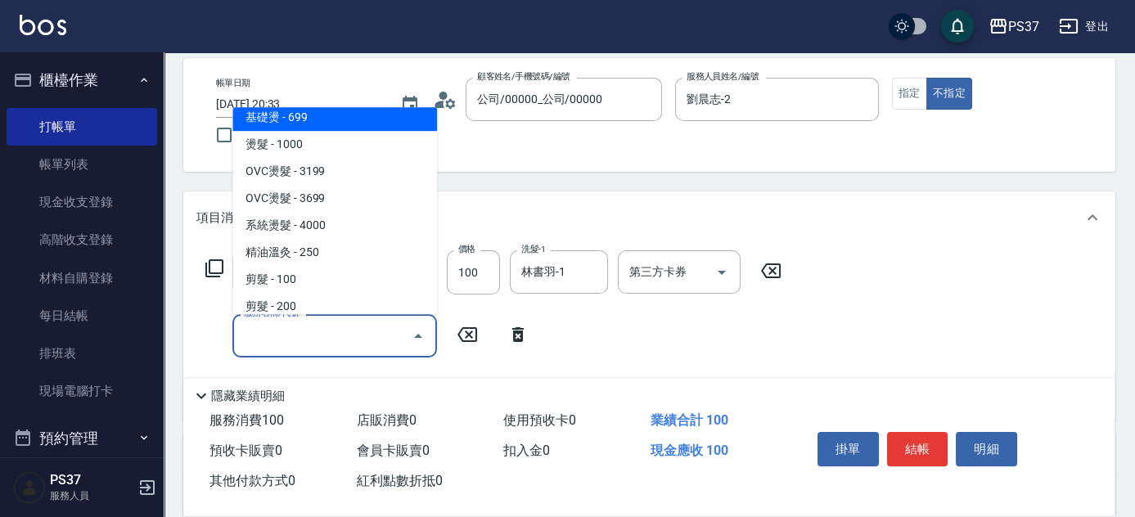
scroll to position [297, 0]
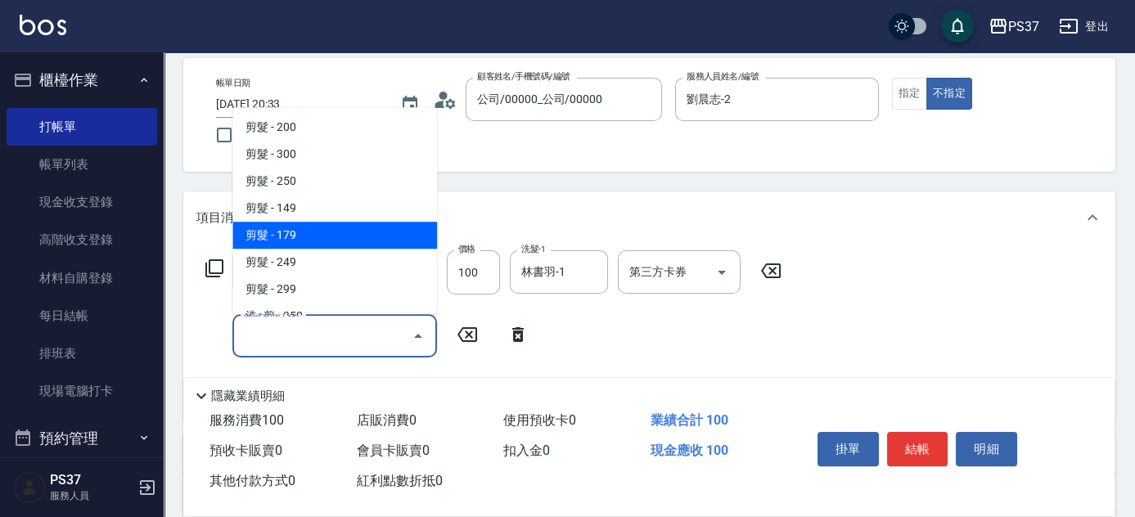
click at [351, 230] on span "剪髮 - 179" at bounding box center [334, 235] width 205 height 27
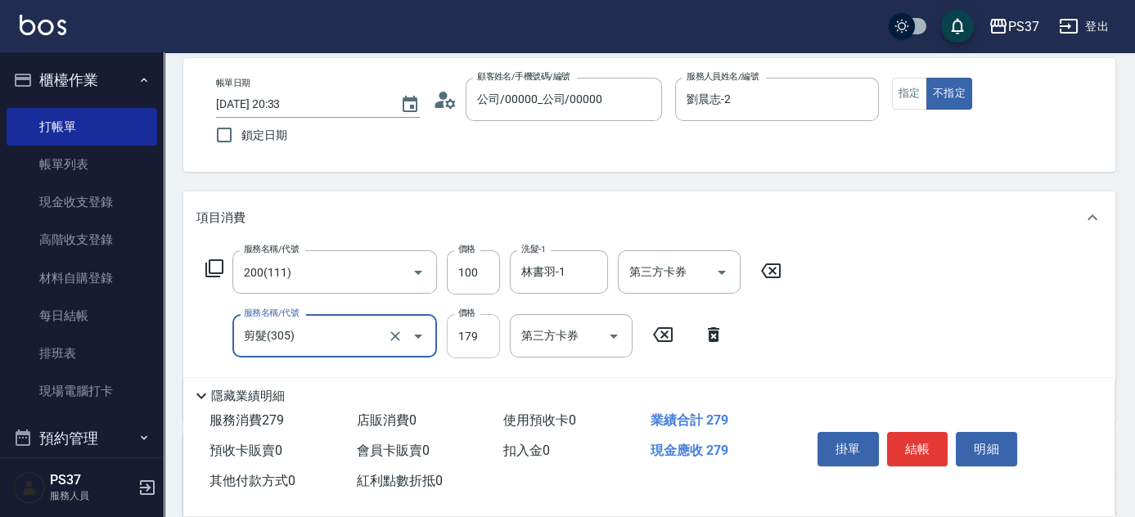
click at [482, 340] on input "179" at bounding box center [473, 336] width 53 height 44
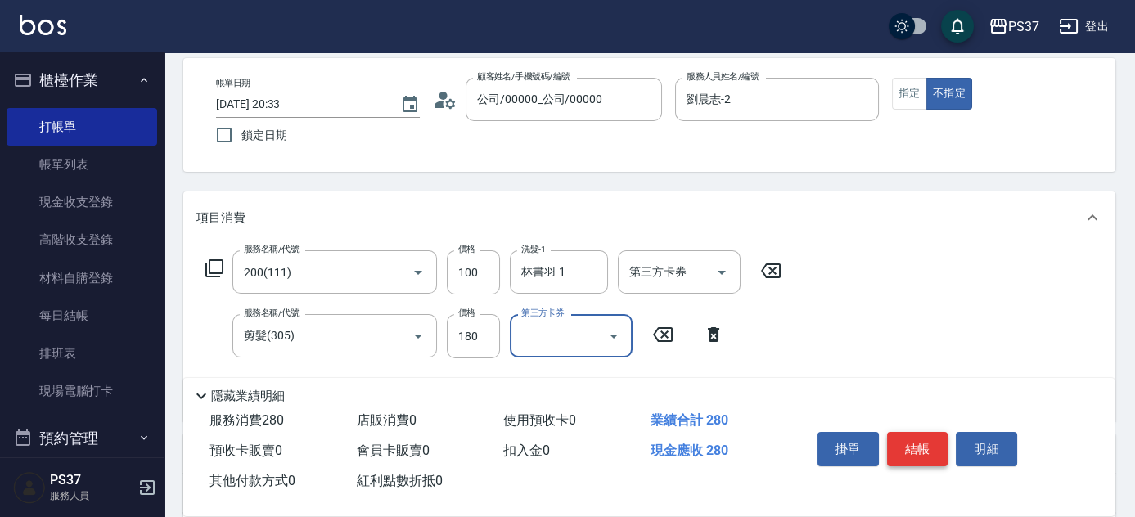
click at [914, 457] on button "結帳" at bounding box center [917, 449] width 61 height 34
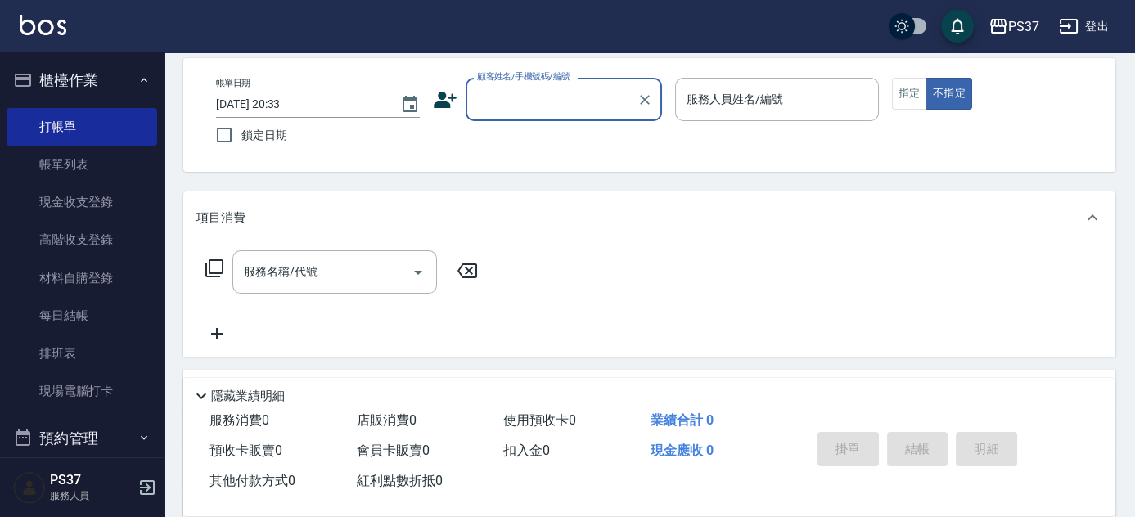
click at [581, 93] on input "顧客姓名/手機號碼/編號" at bounding box center [551, 99] width 157 height 29
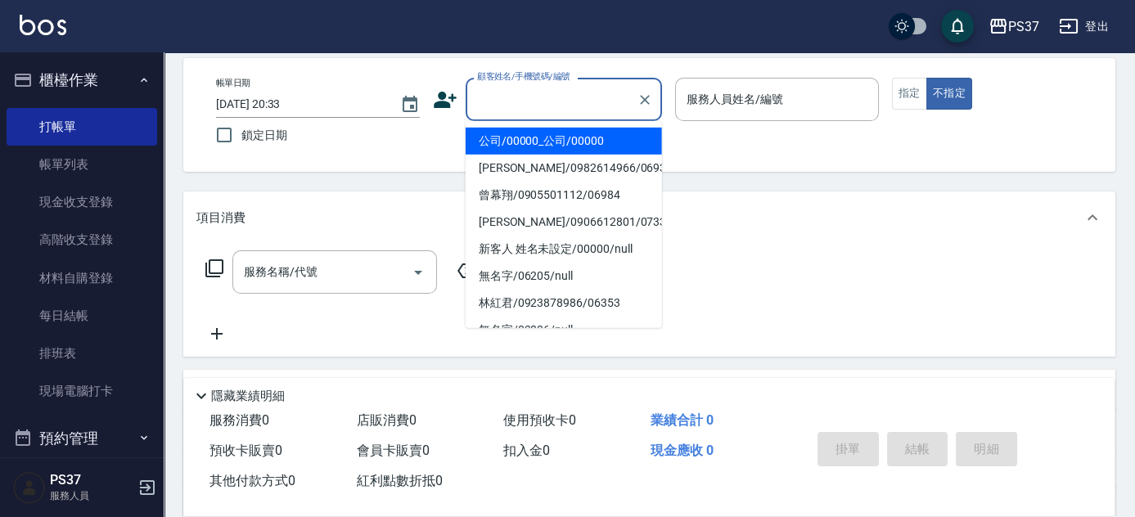
click at [570, 129] on li "公司/00000_公司/00000" at bounding box center [564, 141] width 196 height 27
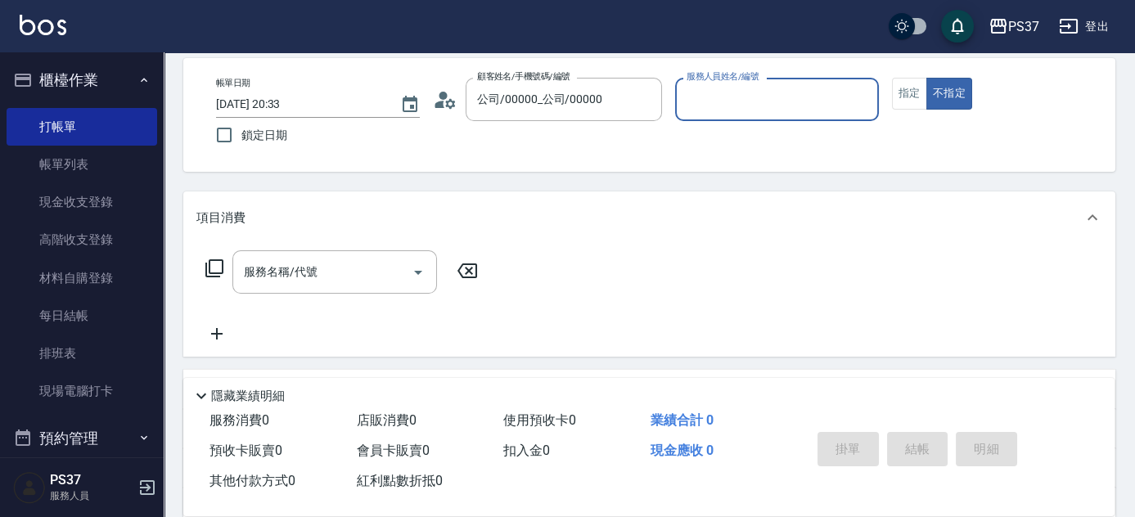
click at [701, 101] on input "服務人員姓名/編號" at bounding box center [776, 99] width 189 height 29
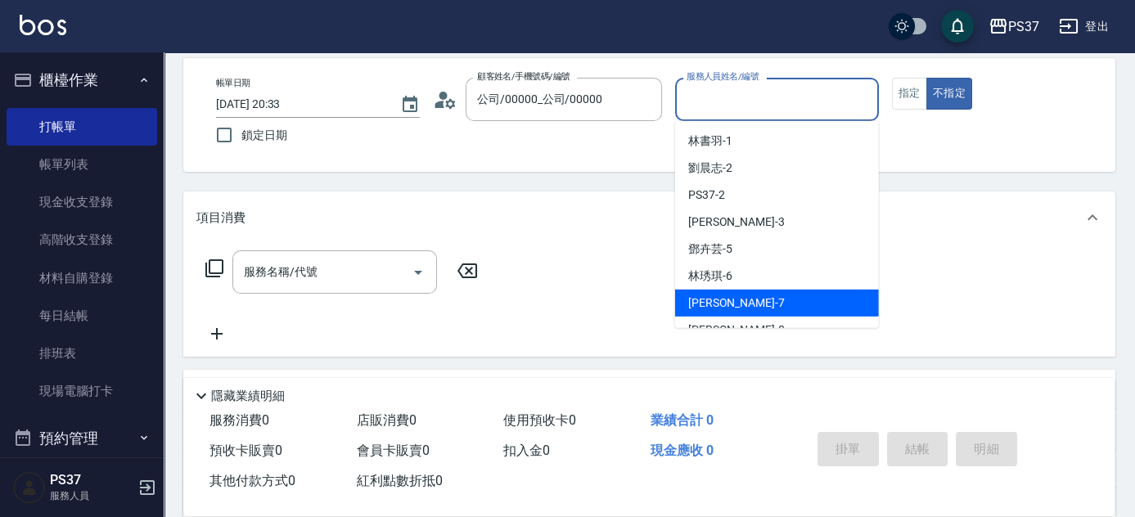
click at [744, 295] on div "[PERSON_NAME] -7" at bounding box center [777, 303] width 204 height 27
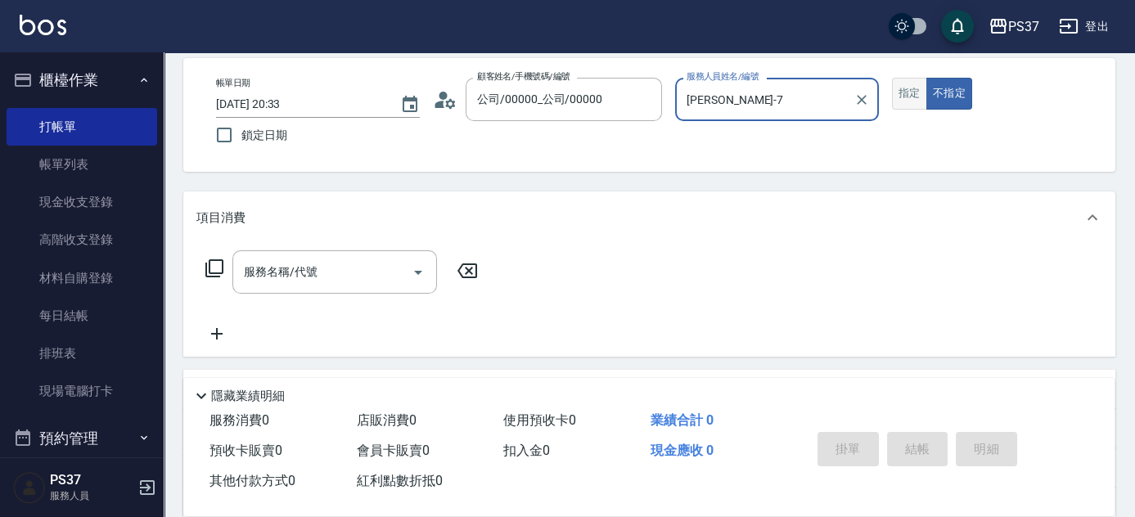
click at [905, 104] on button "指定" at bounding box center [909, 94] width 35 height 32
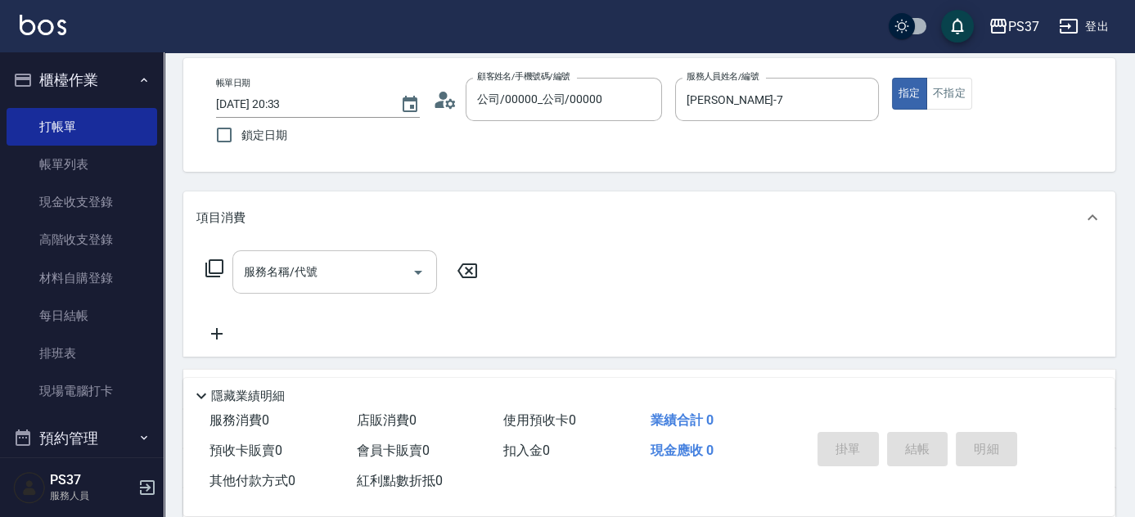
click at [347, 263] on input "服務名稱/代號" at bounding box center [322, 272] width 165 height 29
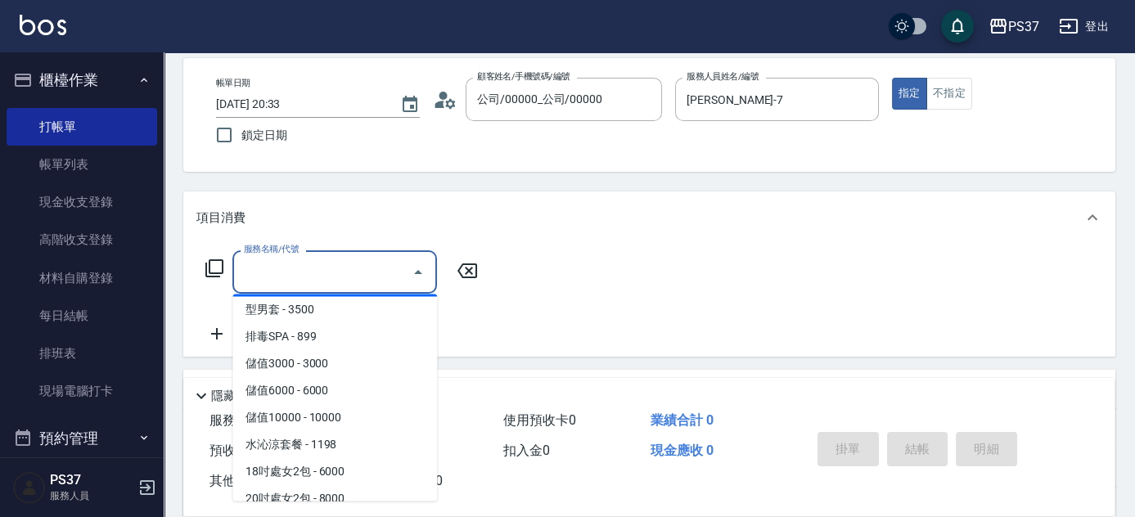
scroll to position [1710, 0]
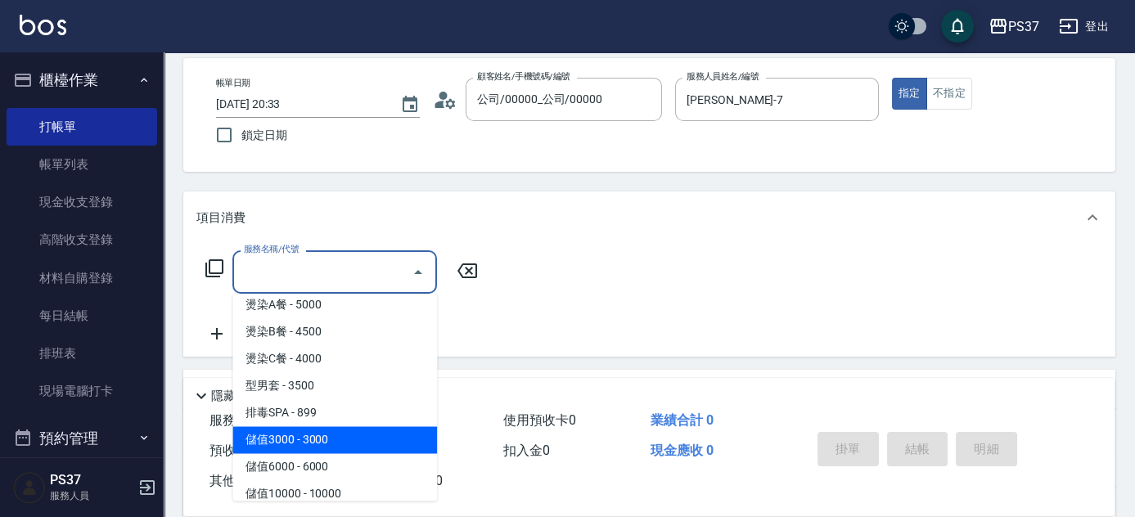
click at [340, 426] on span "儲值3000 - 3000" at bounding box center [334, 439] width 205 height 27
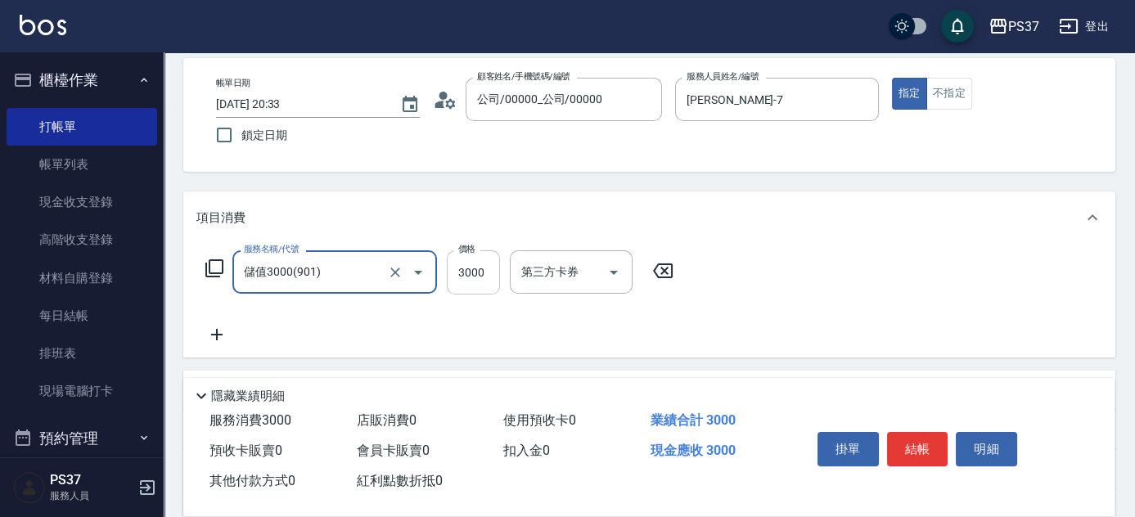
click at [490, 274] on input "3000" at bounding box center [473, 272] width 53 height 44
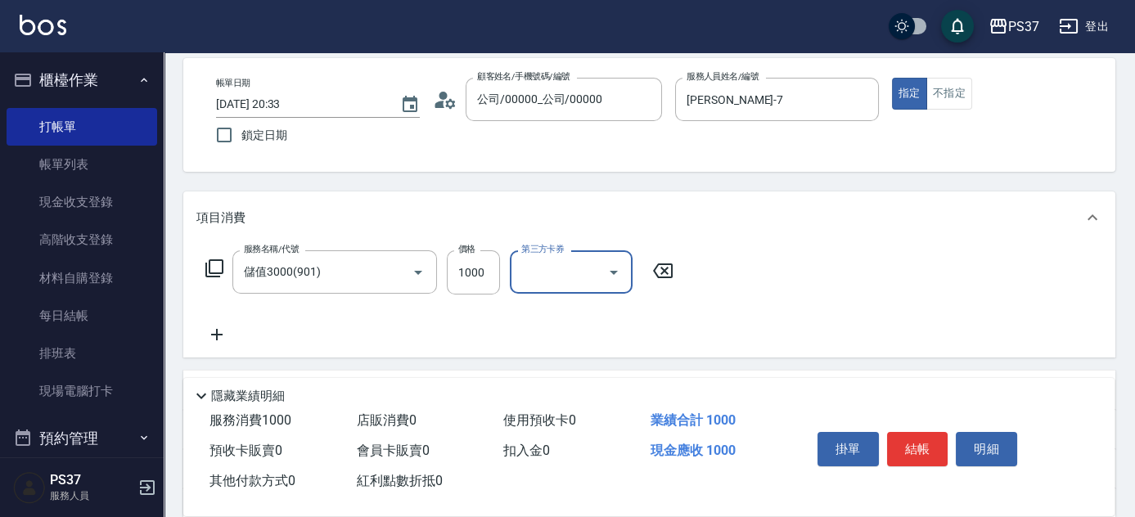
click at [223, 331] on icon at bounding box center [216, 335] width 41 height 20
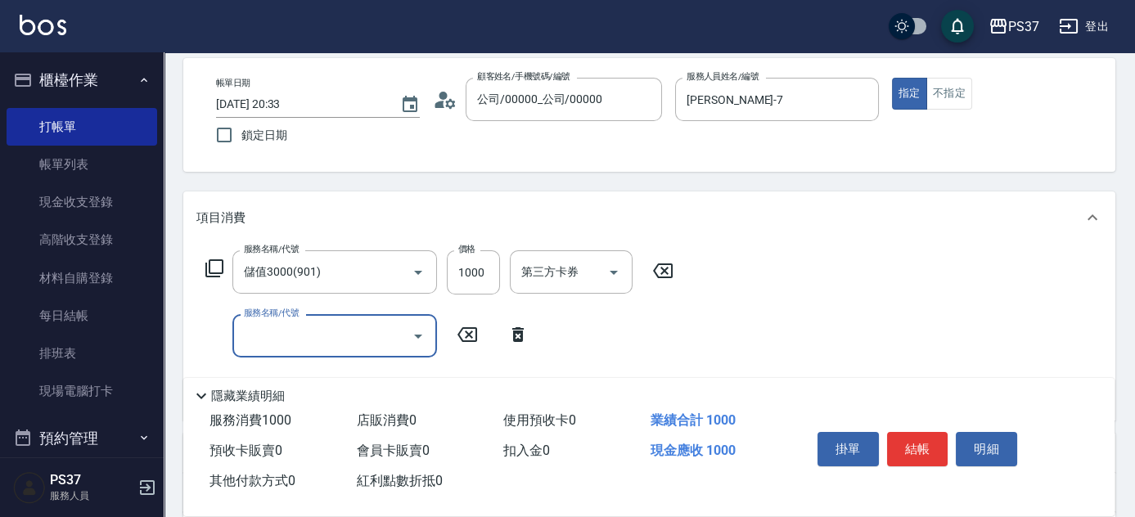
click at [255, 340] on input "服務名稱/代號" at bounding box center [322, 336] width 165 height 29
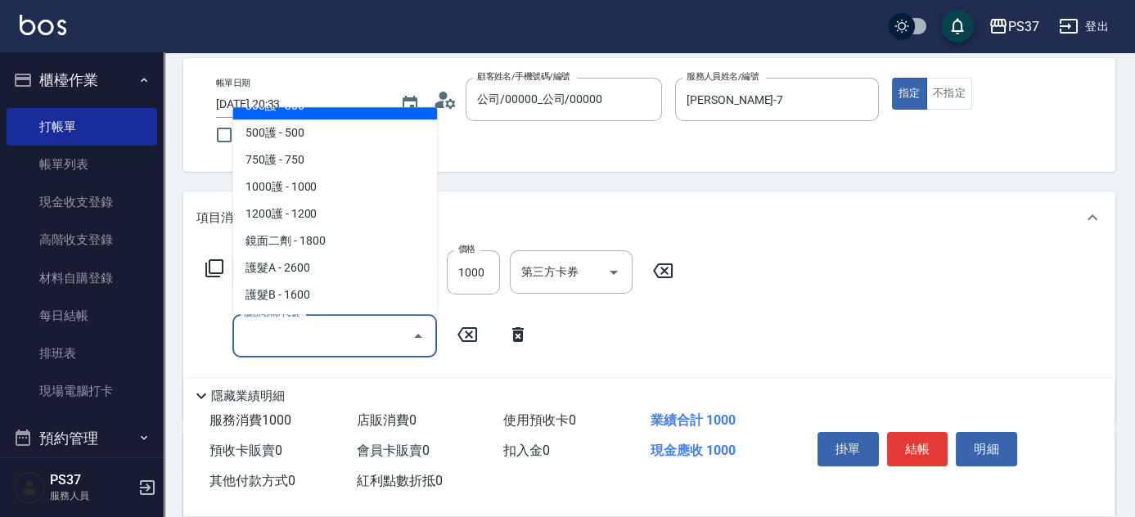
scroll to position [818, 0]
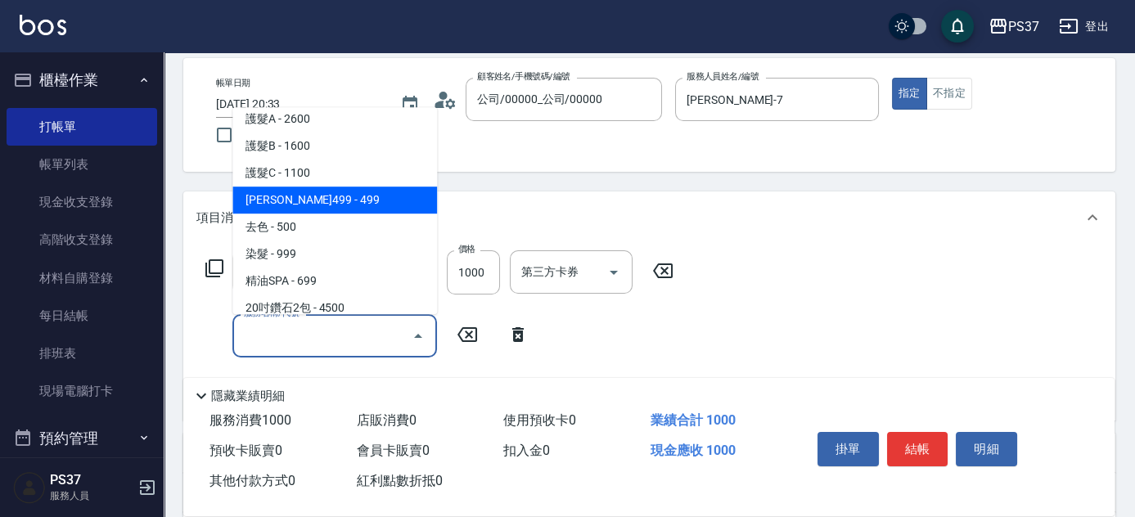
click at [330, 203] on span "[PERSON_NAME]499 - 499" at bounding box center [334, 200] width 205 height 27
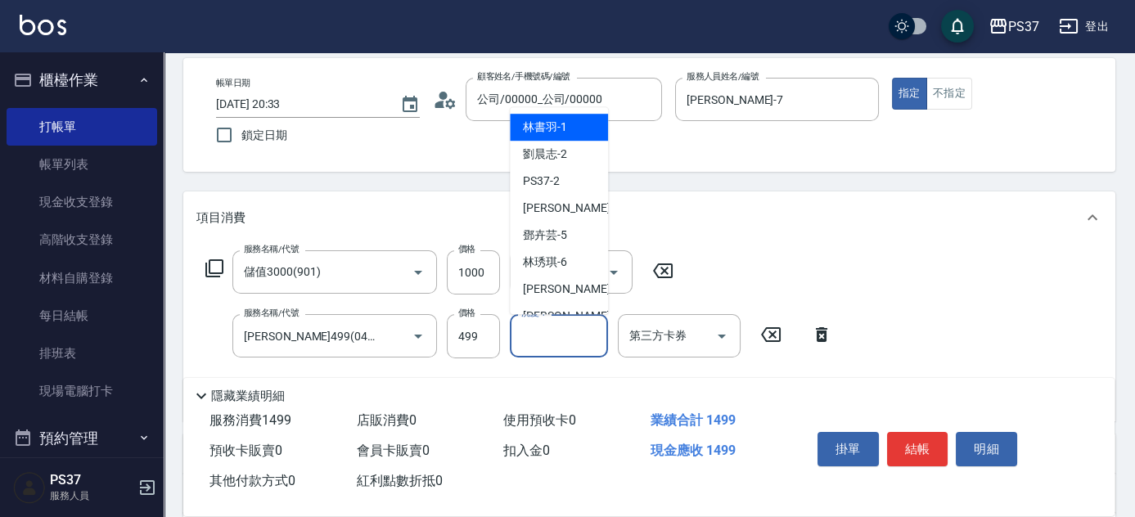
click at [536, 344] on input "洗髮-1" at bounding box center [558, 336] width 83 height 29
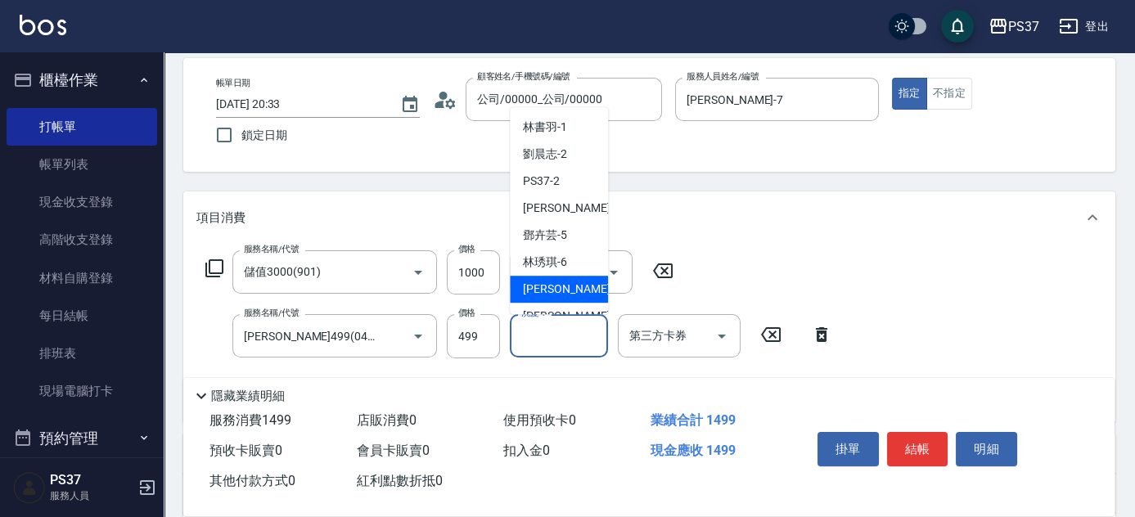
click at [548, 290] on span "[PERSON_NAME] -7" at bounding box center [571, 289] width 97 height 17
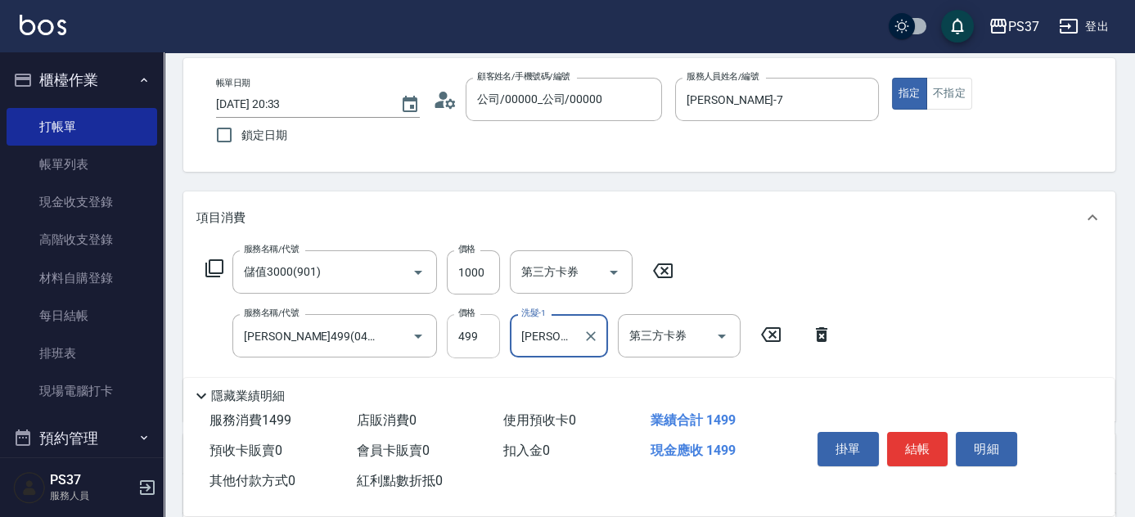
click at [477, 328] on input "499" at bounding box center [473, 336] width 53 height 44
click at [728, 344] on icon "Open" at bounding box center [722, 336] width 20 height 20
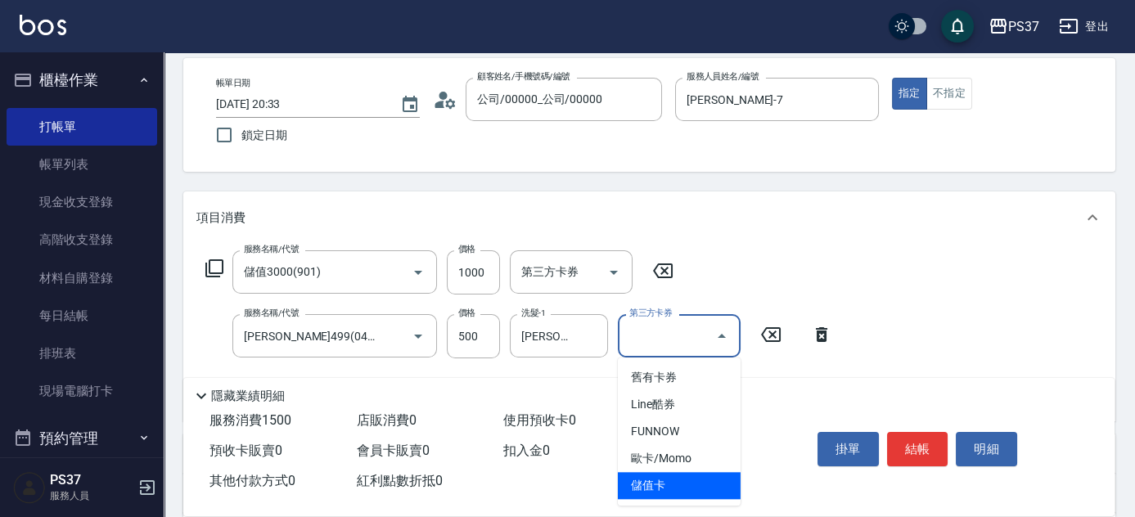
click at [700, 488] on span "儲值卡" at bounding box center [679, 485] width 123 height 27
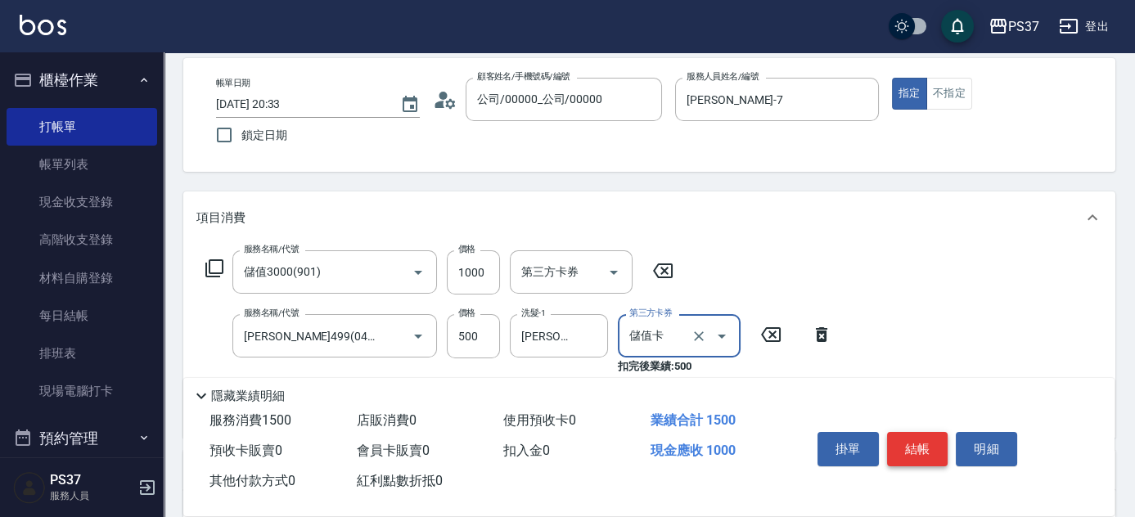
click at [914, 450] on button "結帳" at bounding box center [917, 449] width 61 height 34
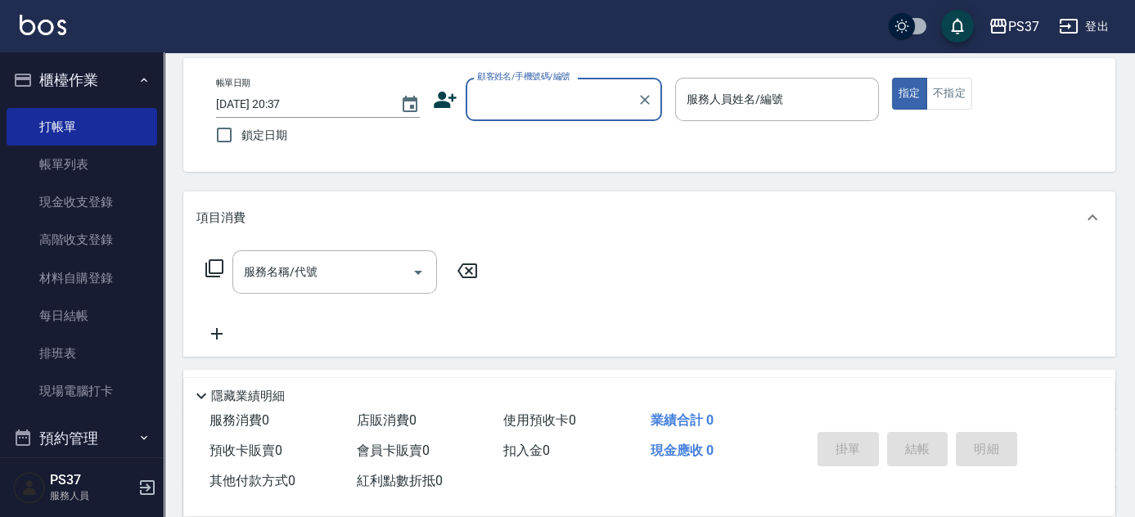
click at [649, 183] on div "Key In 打帳單 上一筆訂單:#39 帳單速查 結帳前確認明細 連續打單結帳 掛單 結帳 明細 帳單日期 [DATE] 20:37 鎖定日期 顧客姓名/手…" at bounding box center [649, 350] width 971 height 743
click at [563, 105] on input "顧客姓名/手機號碼/編號" at bounding box center [551, 99] width 157 height 29
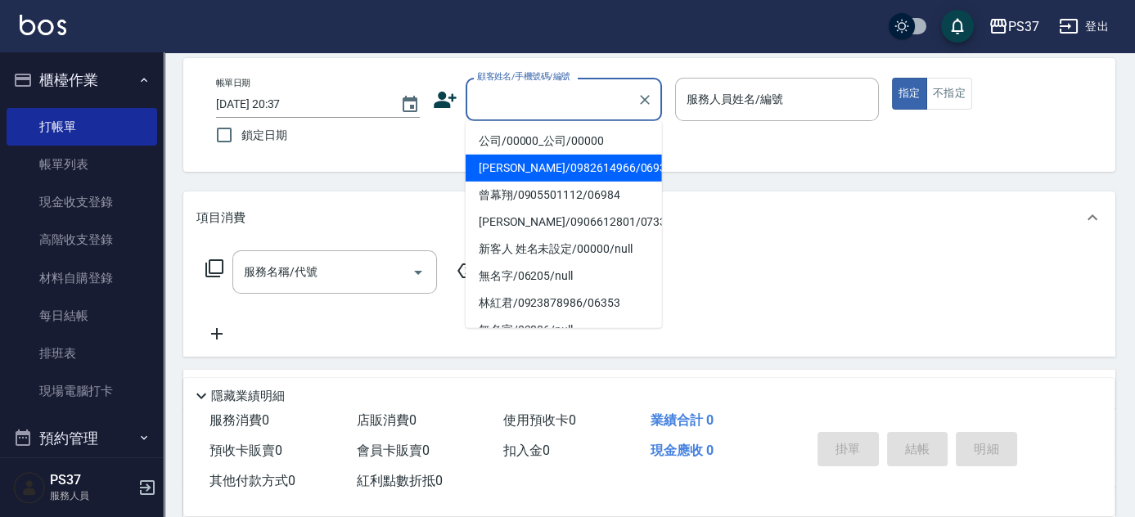
click at [287, 185] on div "Key In 打帳單 上一筆訂單:#39 帳單速查 結帳前確認明細 連續打單結帳 掛單 結帳 明細 帳單日期 [DATE] 20:37 鎖定日期 顧客姓名/手…" at bounding box center [649, 350] width 971 height 743
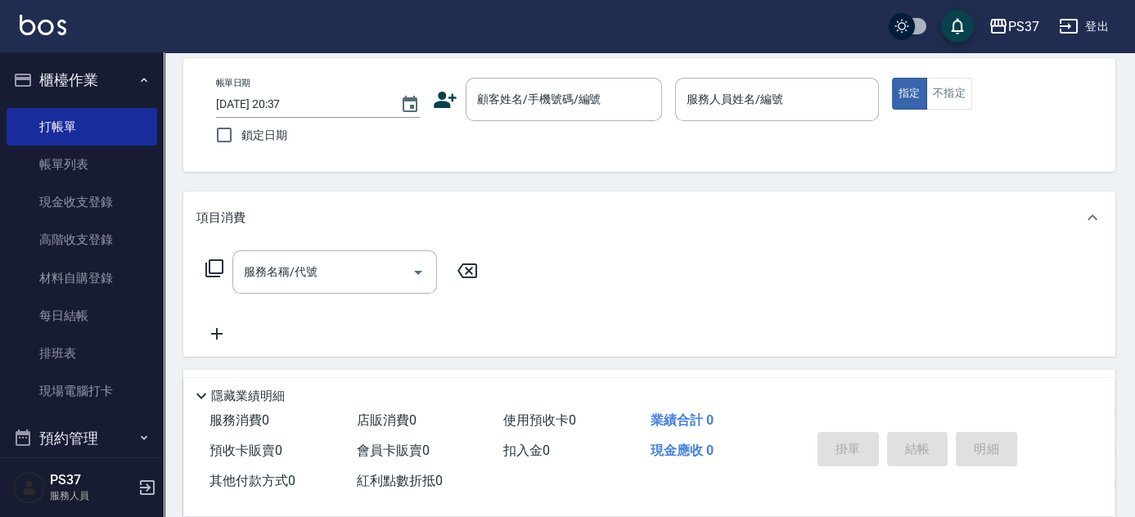
click at [466, 265] on icon at bounding box center [467, 271] width 41 height 20
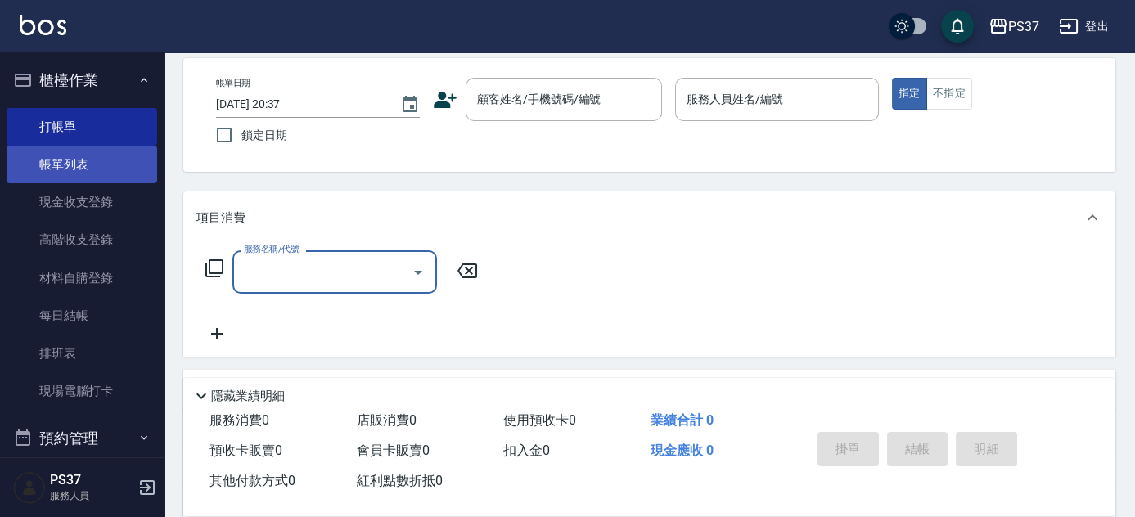
click at [106, 169] on link "帳單列表" at bounding box center [82, 165] width 151 height 38
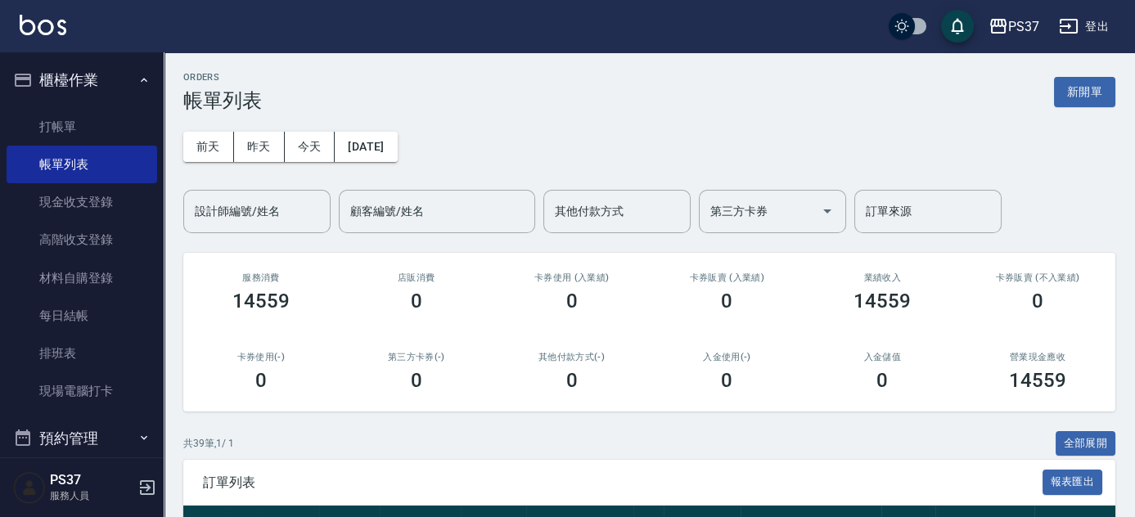
click at [520, 128] on div "[DATE] [DATE] [DATE] [DATE] 設計師編號/姓名 設計師編號/姓名 顧客編號/姓名 顧客編號/姓名 其他付款方式 其他付款方式 第三方…" at bounding box center [649, 172] width 932 height 121
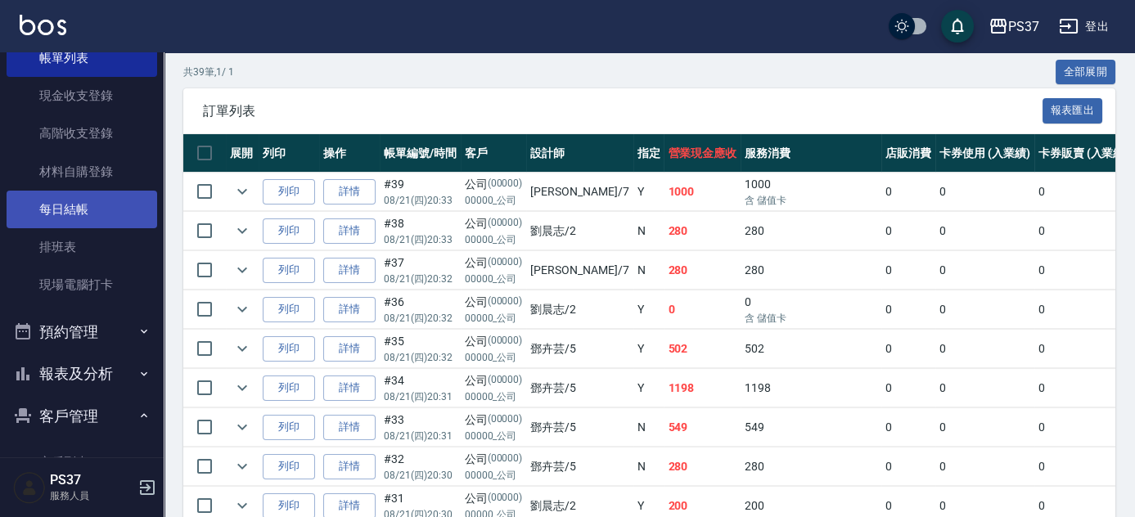
scroll to position [274, 0]
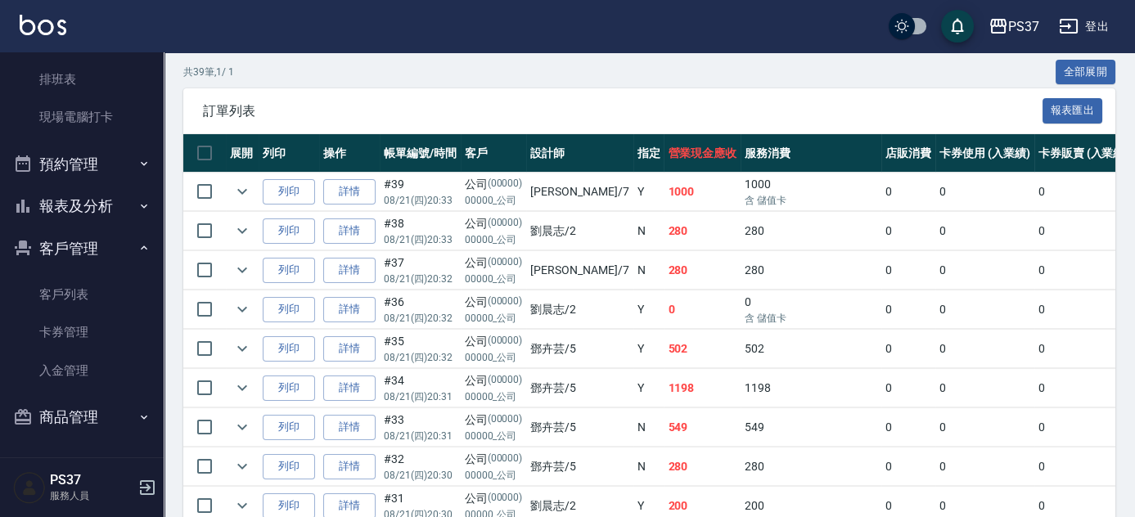
click at [97, 218] on button "報表及分析" at bounding box center [82, 206] width 151 height 43
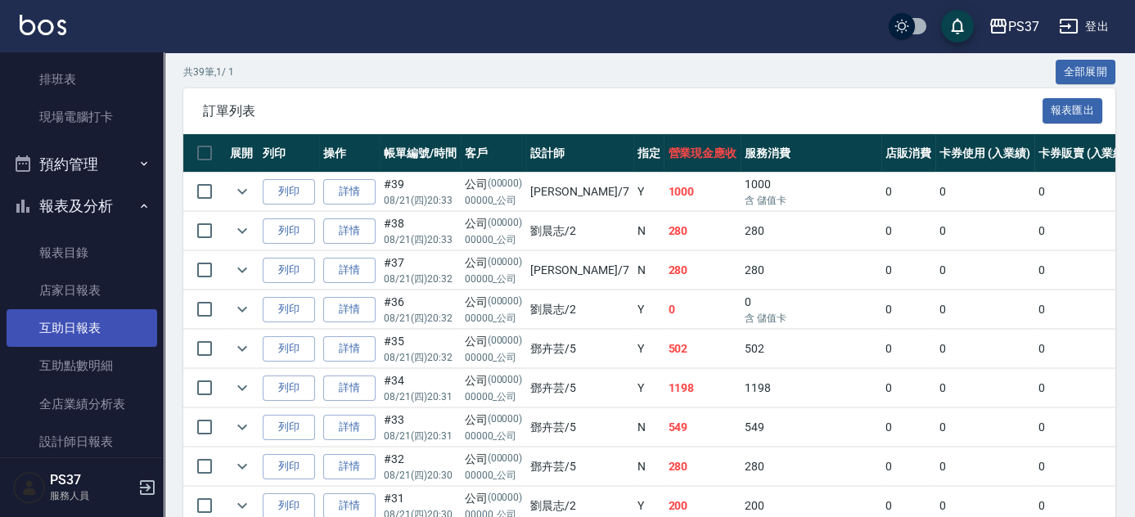
click at [94, 318] on link "互助日報表" at bounding box center [82, 328] width 151 height 38
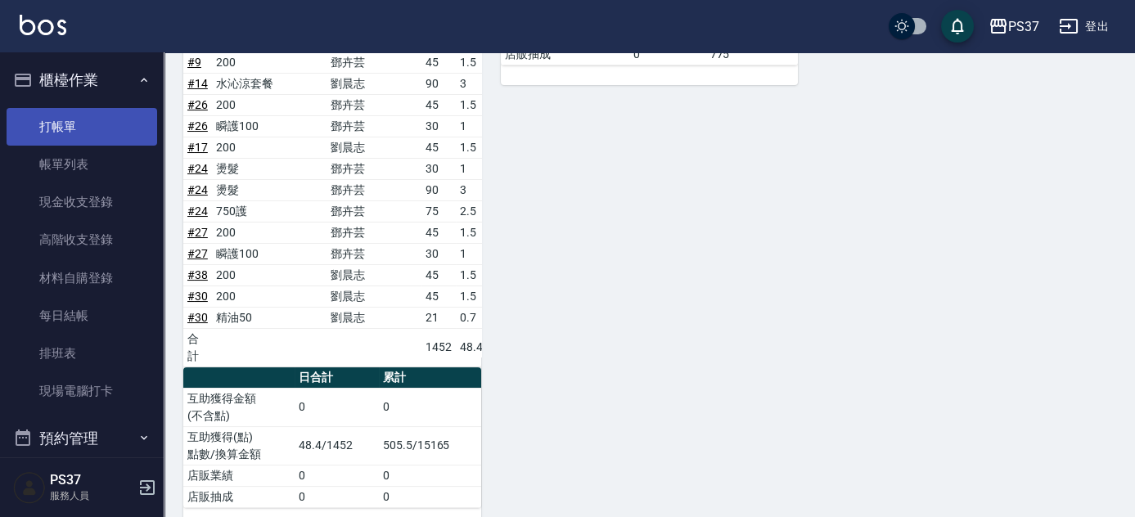
click at [37, 134] on link "打帳單" at bounding box center [82, 127] width 151 height 38
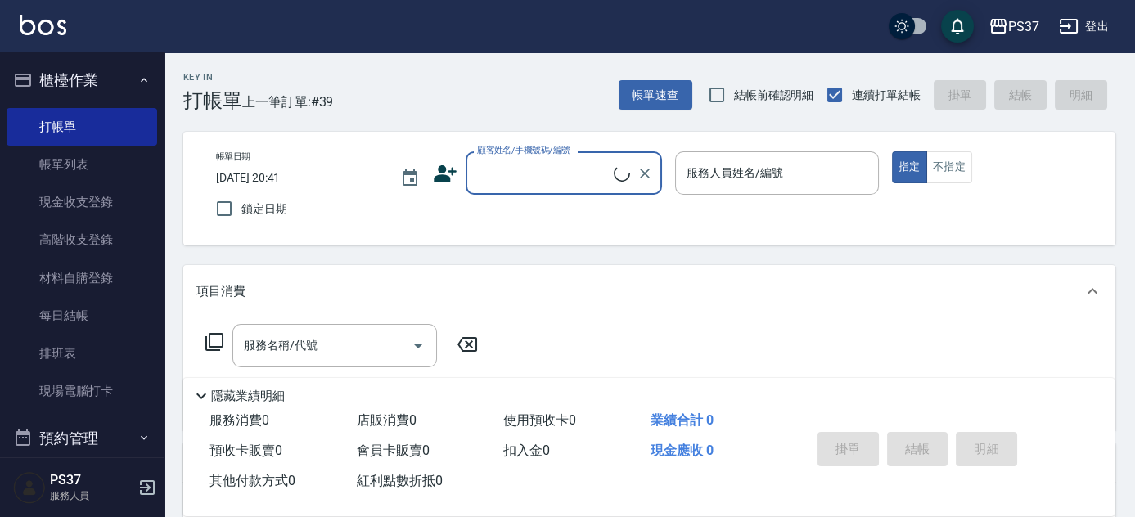
click at [521, 175] on input "顧客姓名/手機號碼/編號" at bounding box center [543, 173] width 141 height 29
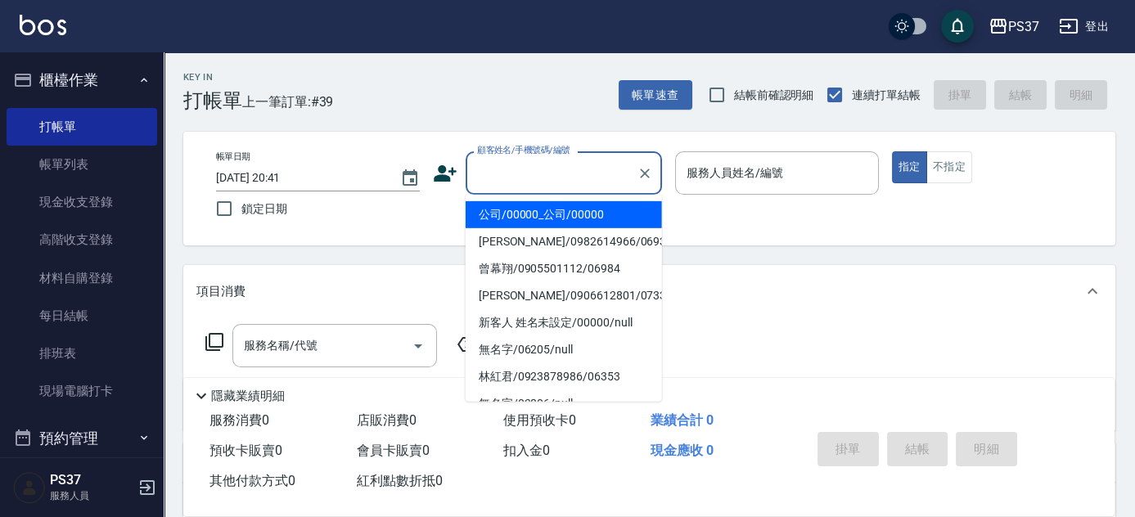
click at [543, 214] on li "公司/00000_公司/00000" at bounding box center [564, 214] width 196 height 27
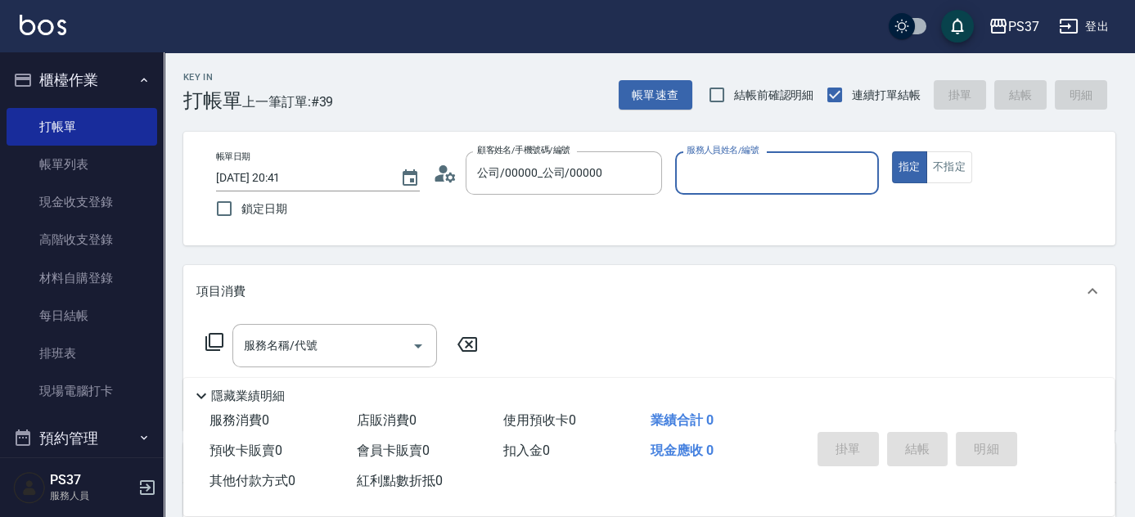
click at [736, 178] on input "服務人員姓名/編號" at bounding box center [776, 173] width 189 height 29
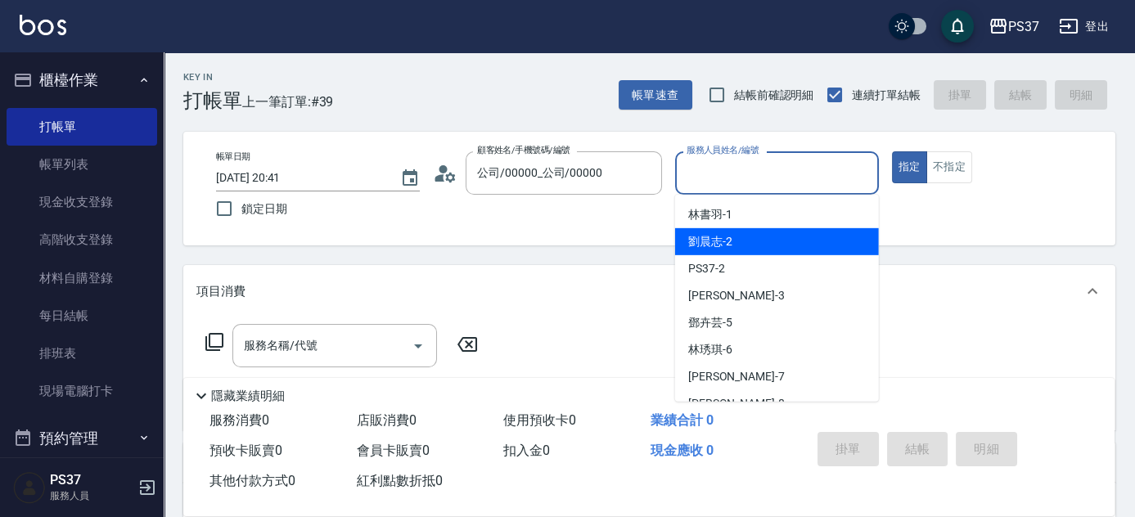
click at [731, 241] on span "劉晨志 -2" at bounding box center [710, 241] width 44 height 17
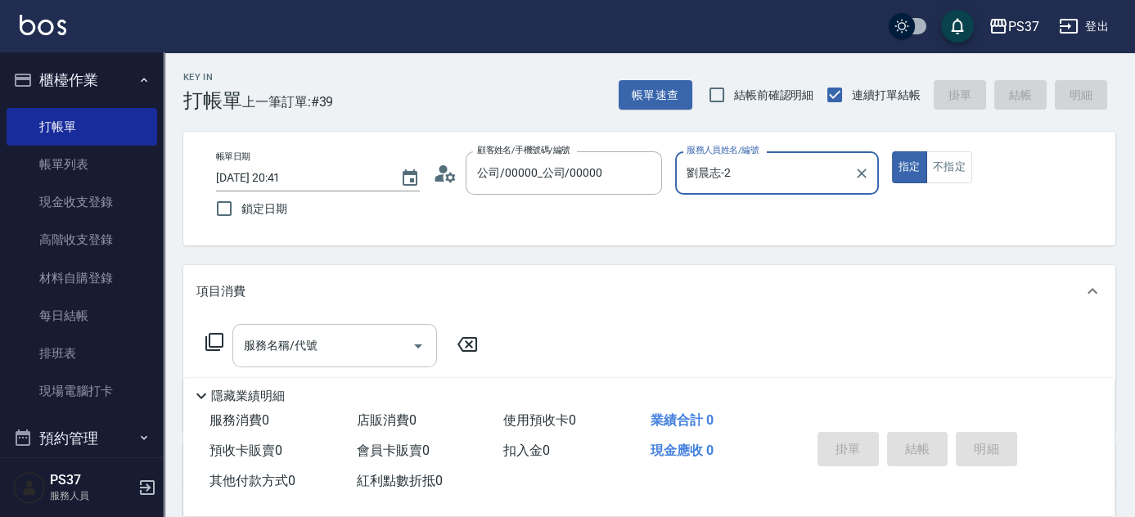
click at [351, 335] on input "服務名稱/代號" at bounding box center [322, 345] width 165 height 29
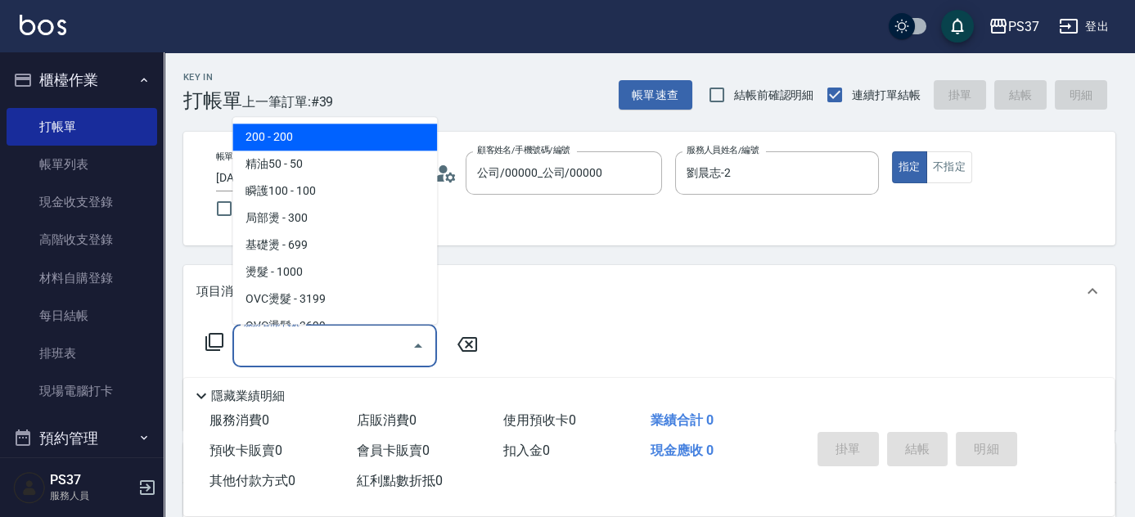
click at [309, 128] on span "200 - 200" at bounding box center [334, 137] width 205 height 27
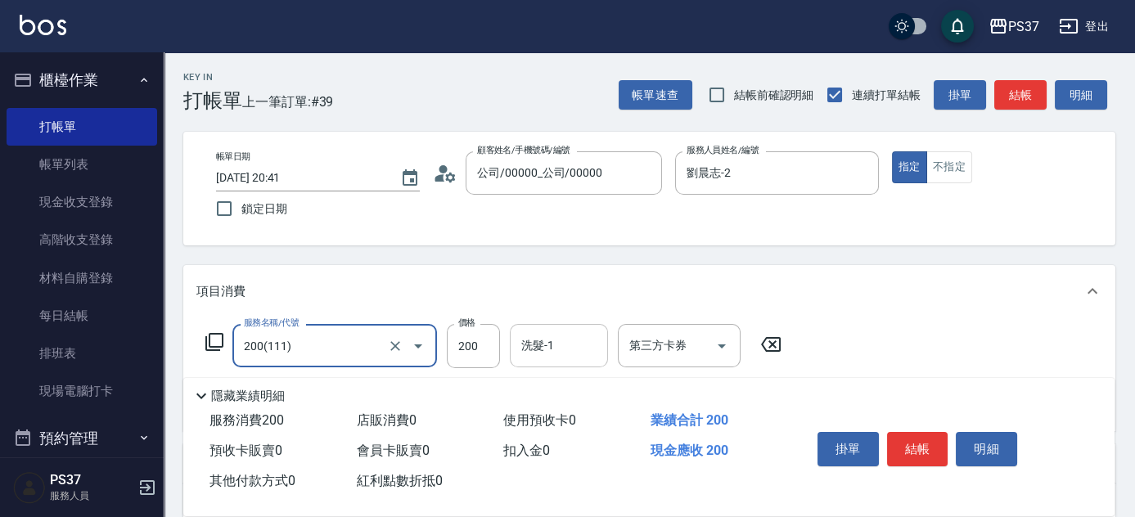
click at [565, 336] on input "洗髮-1" at bounding box center [558, 345] width 83 height 29
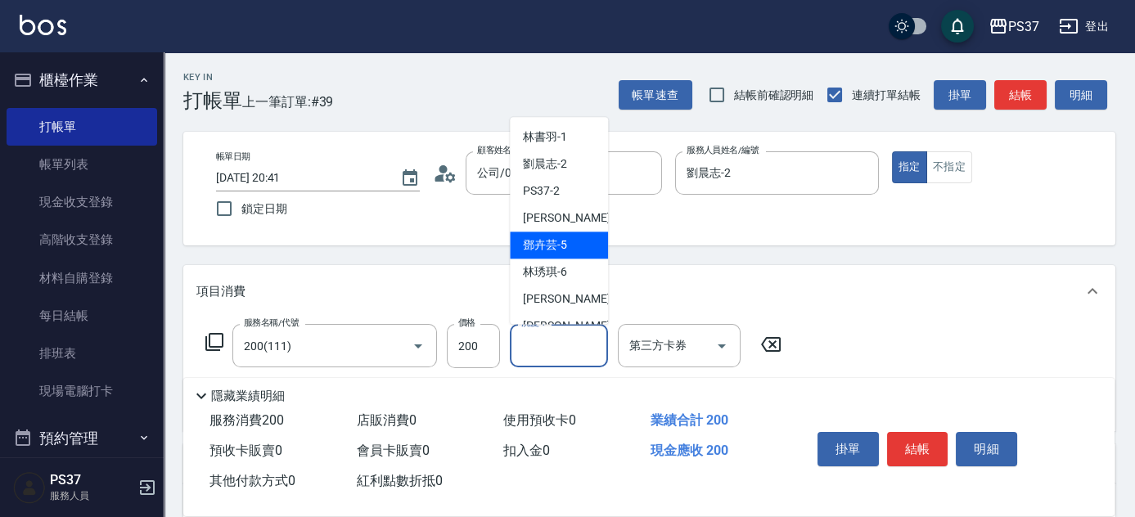
scroll to position [264, 0]
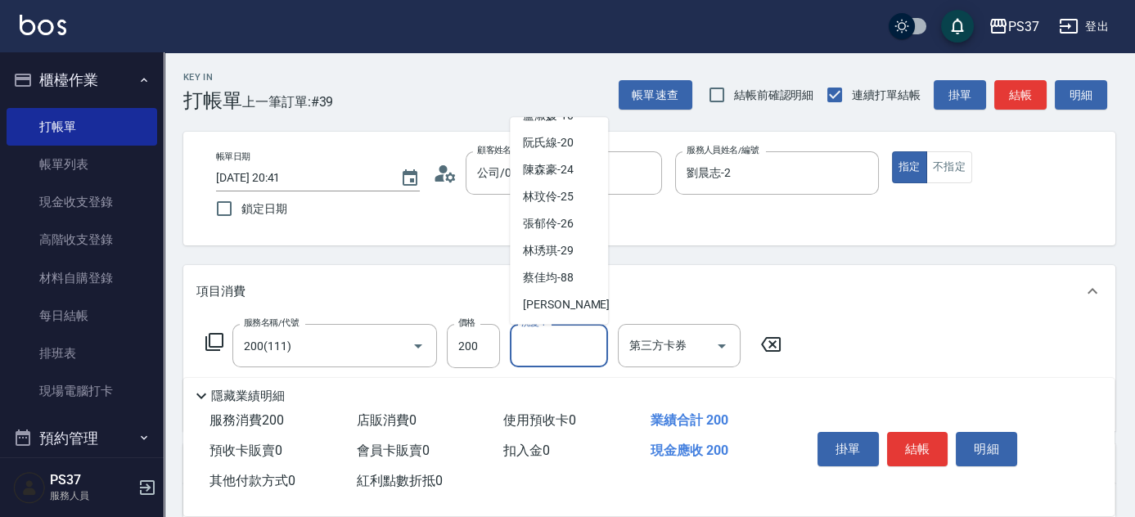
click at [557, 248] on span "[PERSON_NAME]-29" at bounding box center [548, 251] width 51 height 17
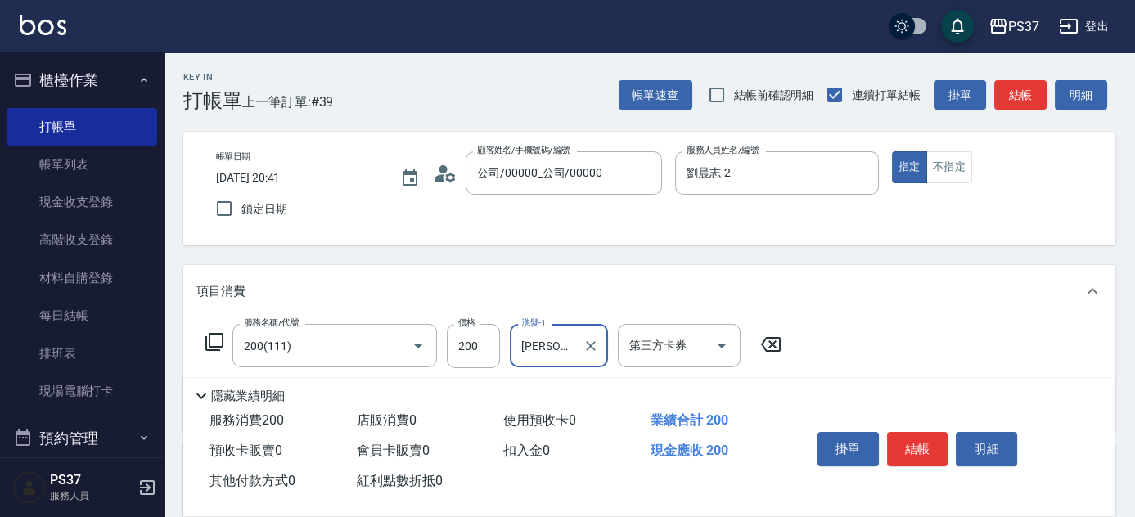
scroll to position [148, 0]
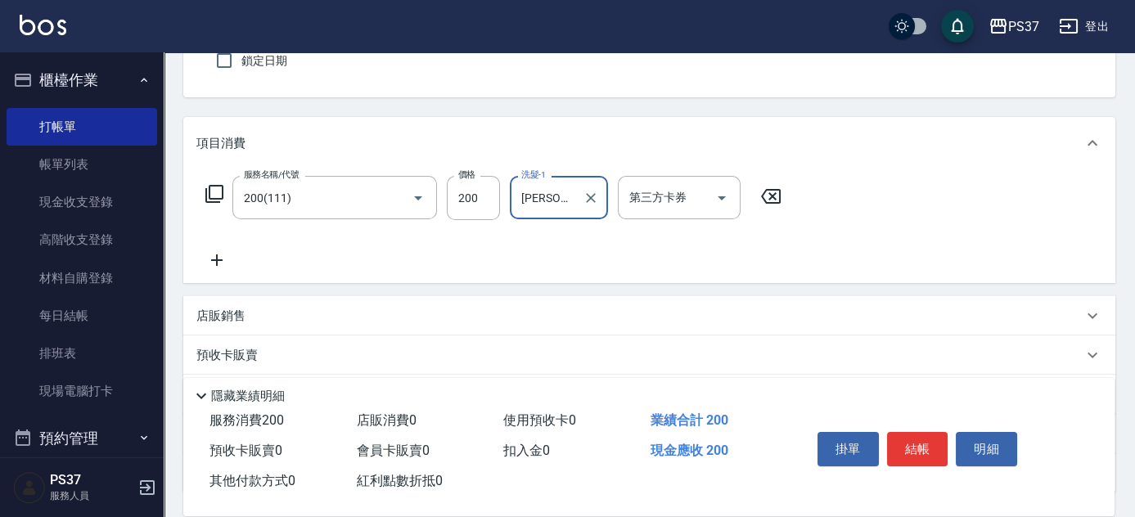
click at [221, 264] on icon at bounding box center [216, 260] width 41 height 20
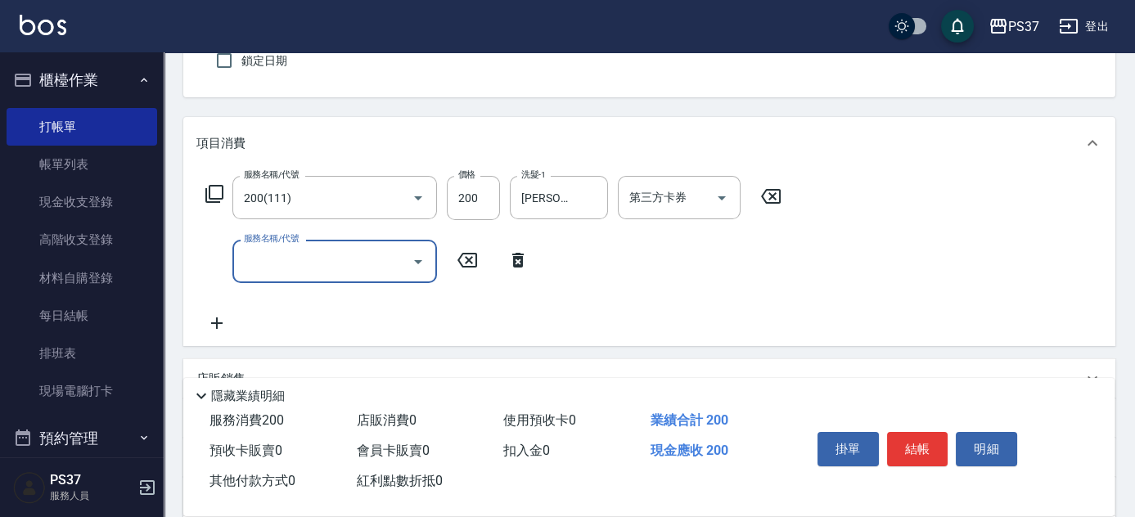
click at [272, 263] on input "服務名稱/代號" at bounding box center [322, 261] width 165 height 29
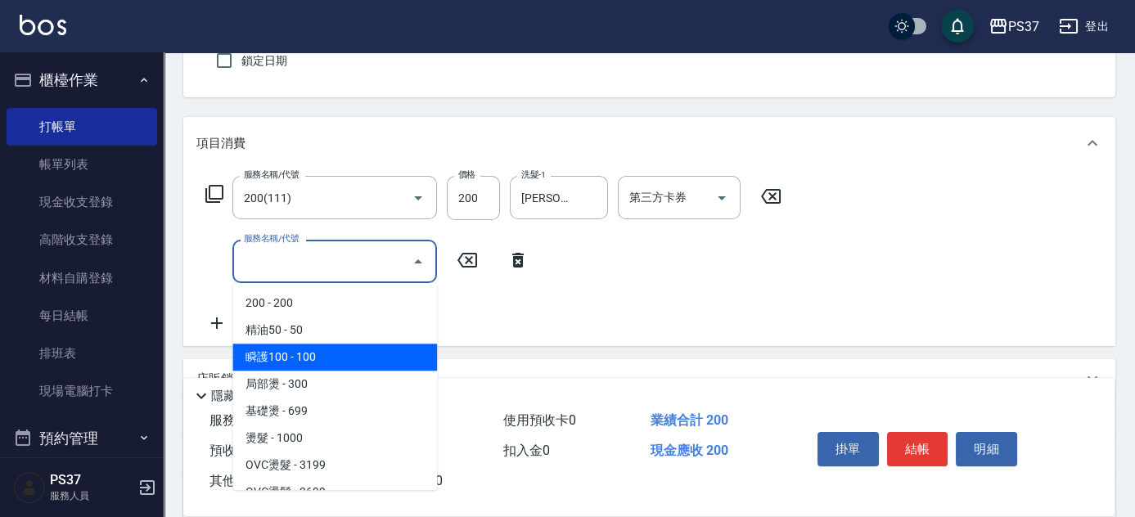
click at [346, 350] on span "瞬護100 - 100" at bounding box center [334, 357] width 205 height 27
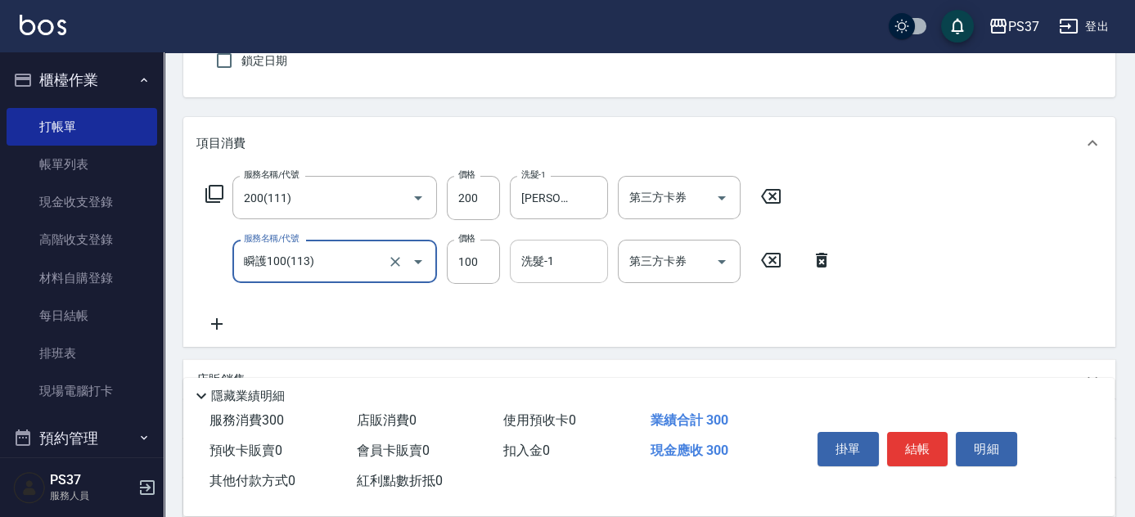
click at [547, 263] on input "洗髮-1" at bounding box center [558, 261] width 83 height 29
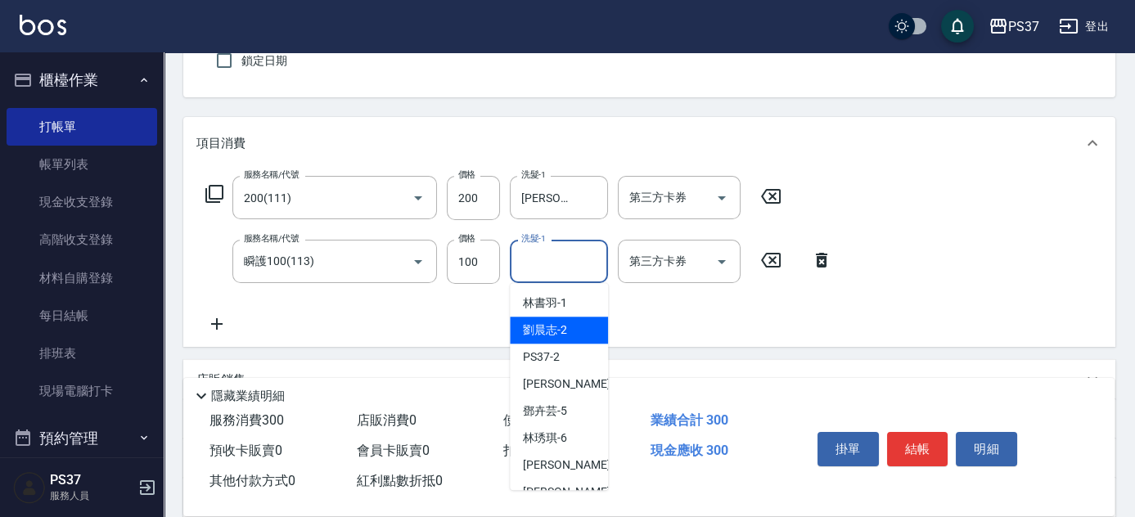
click at [571, 331] on div "劉晨志 -2" at bounding box center [559, 330] width 98 height 27
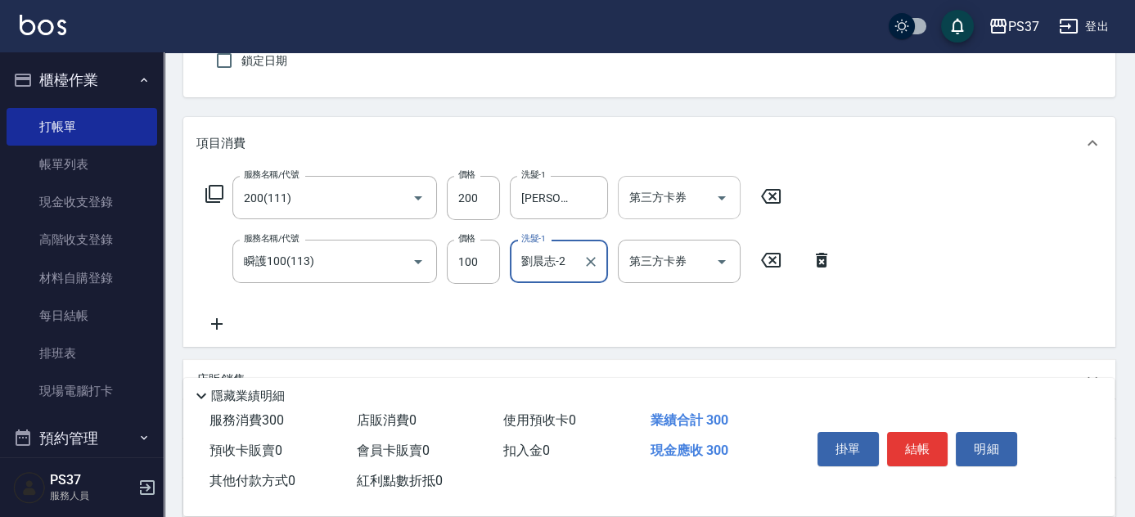
click at [716, 200] on icon "Open" at bounding box center [722, 198] width 20 height 20
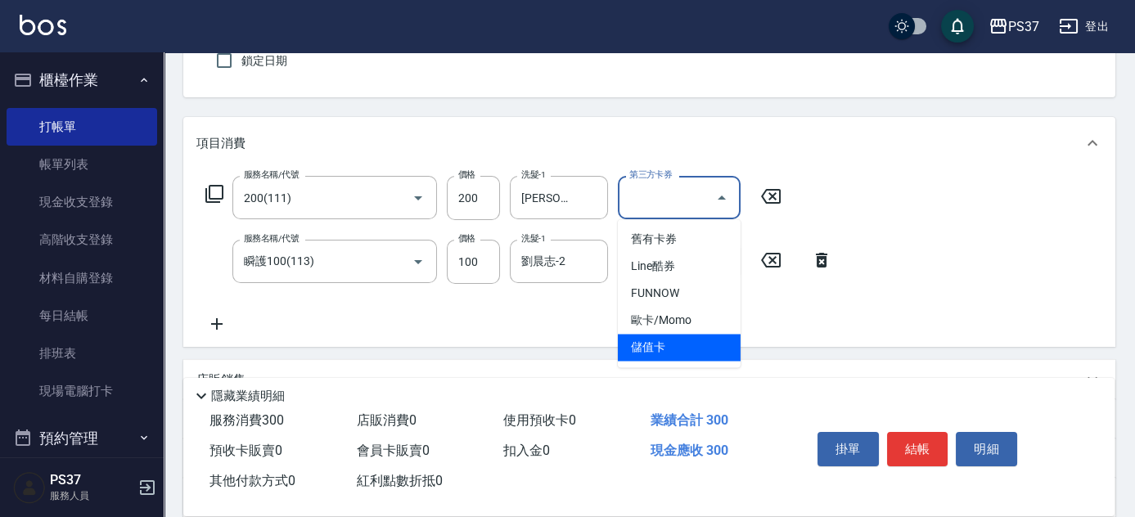
click at [677, 346] on span "儲值卡" at bounding box center [679, 347] width 123 height 27
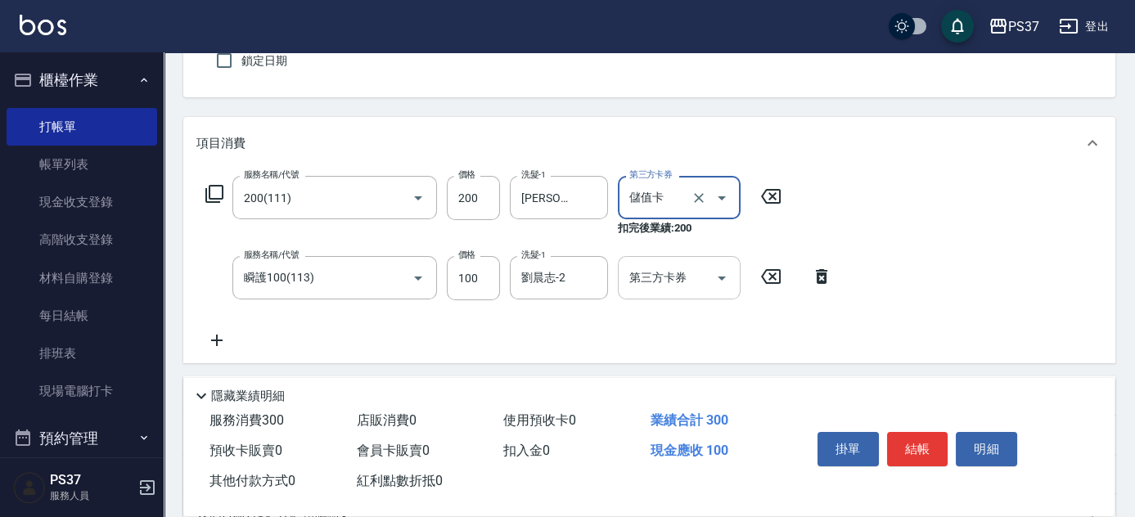
click at [722, 279] on icon "Open" at bounding box center [722, 278] width 20 height 20
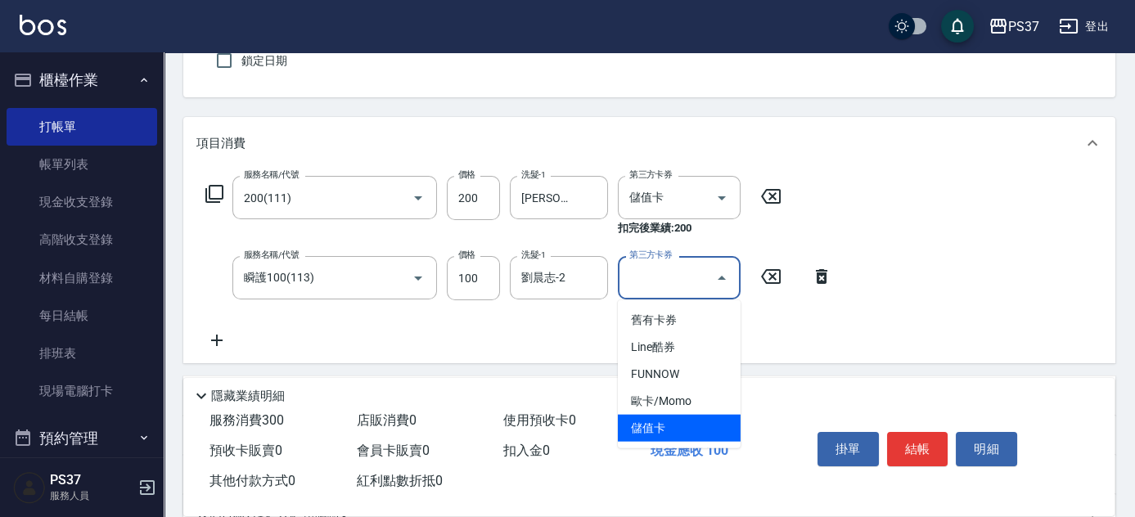
click at [704, 424] on span "儲值卡" at bounding box center [679, 428] width 123 height 27
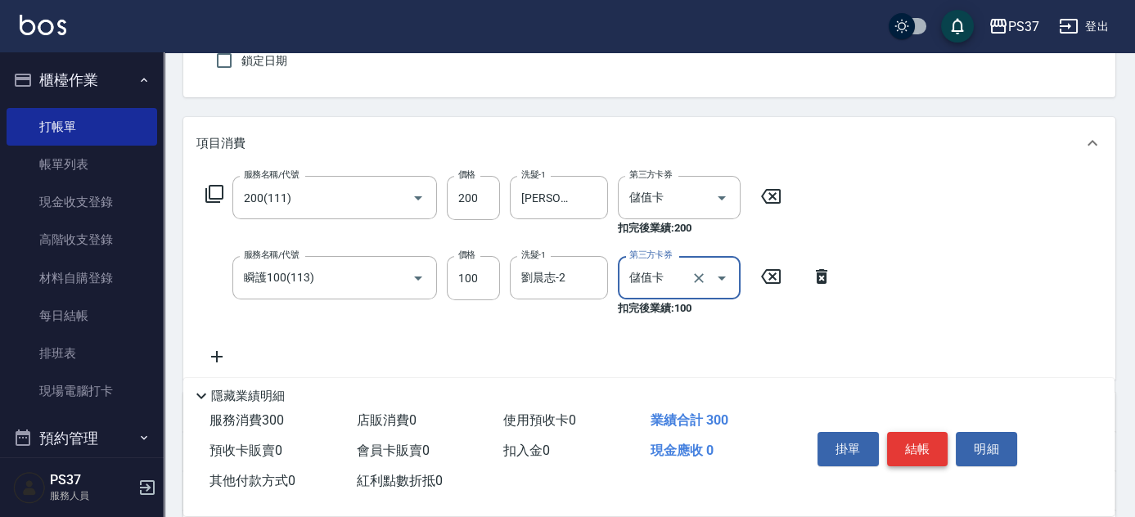
click at [907, 439] on button "結帳" at bounding box center [917, 449] width 61 height 34
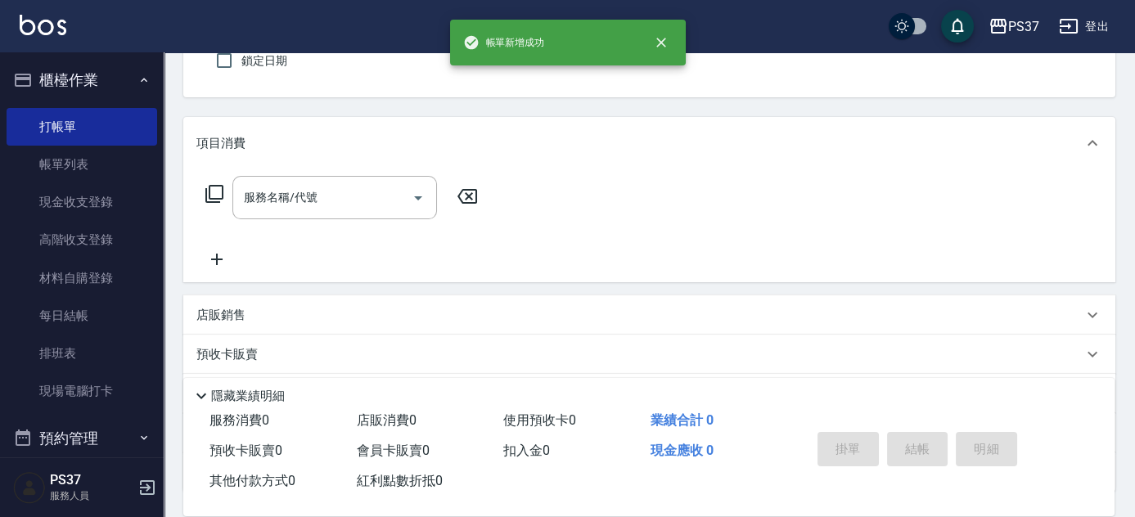
scroll to position [0, 0]
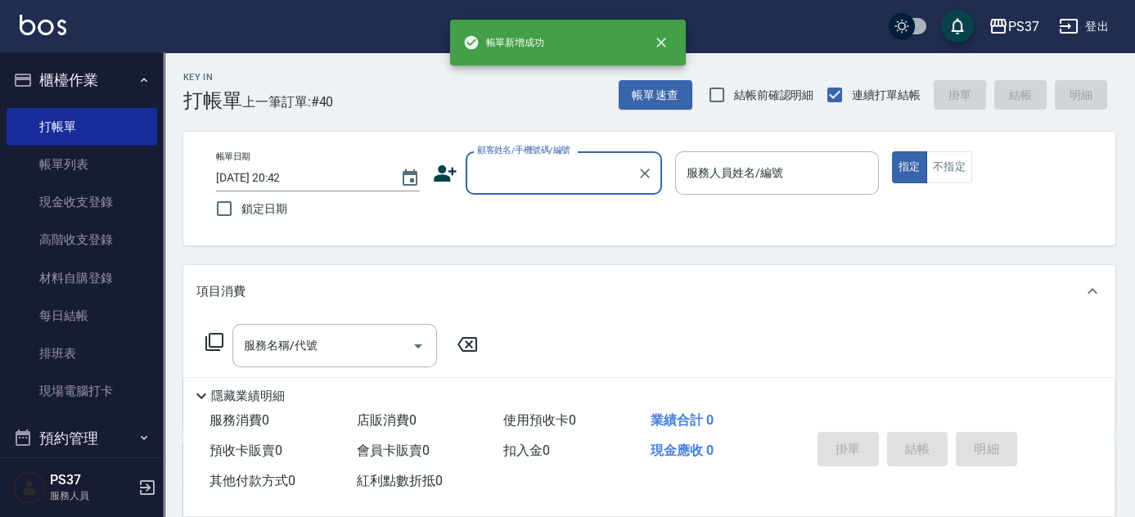
click at [546, 184] on input "顧客姓名/手機號碼/編號" at bounding box center [551, 173] width 157 height 29
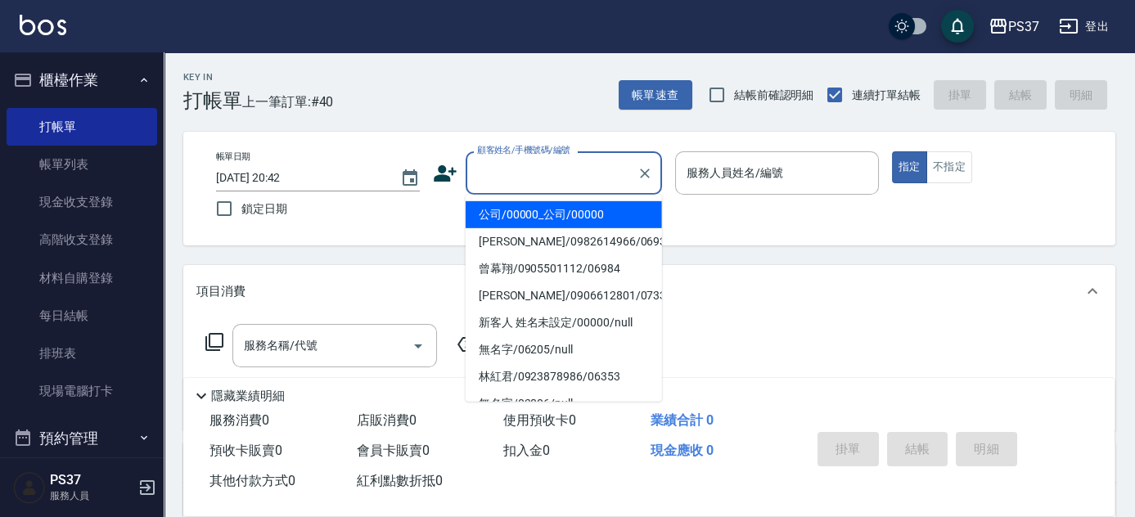
click at [533, 218] on li "公司/00000_公司/00000" at bounding box center [564, 214] width 196 height 27
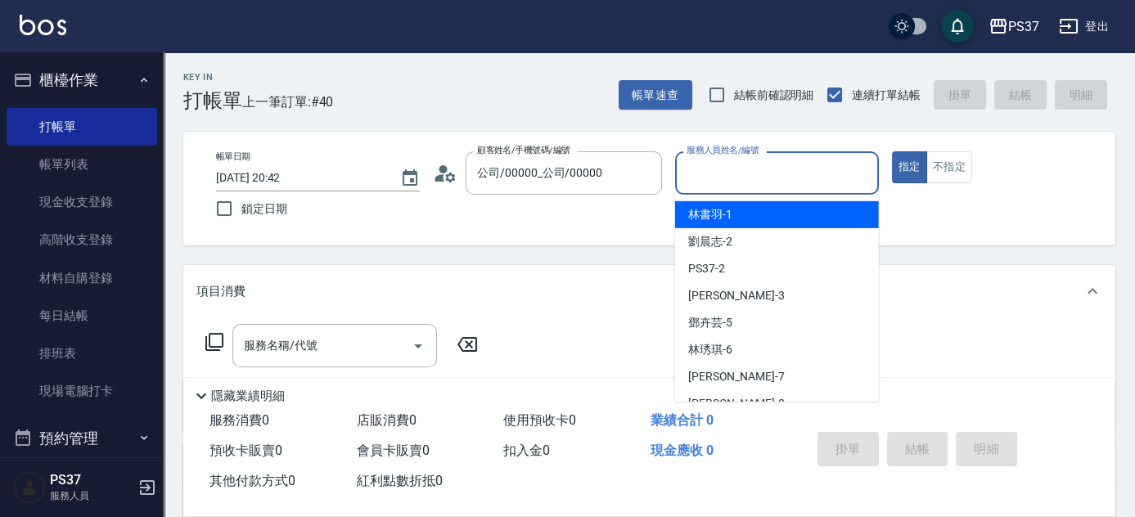
click at [694, 182] on input "服務人員姓名/編號" at bounding box center [776, 173] width 189 height 29
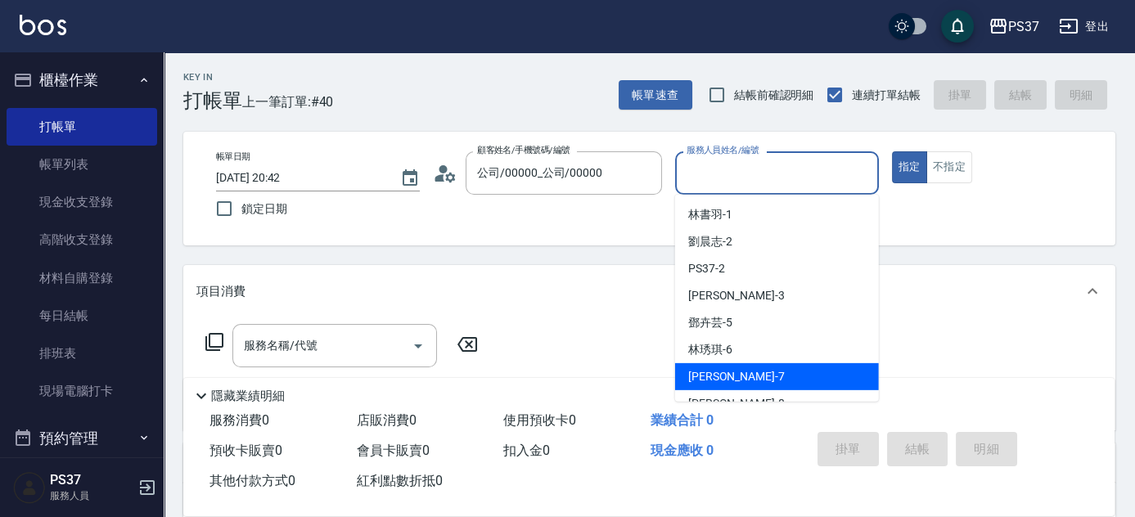
click at [745, 368] on div "[PERSON_NAME] -7" at bounding box center [777, 376] width 204 height 27
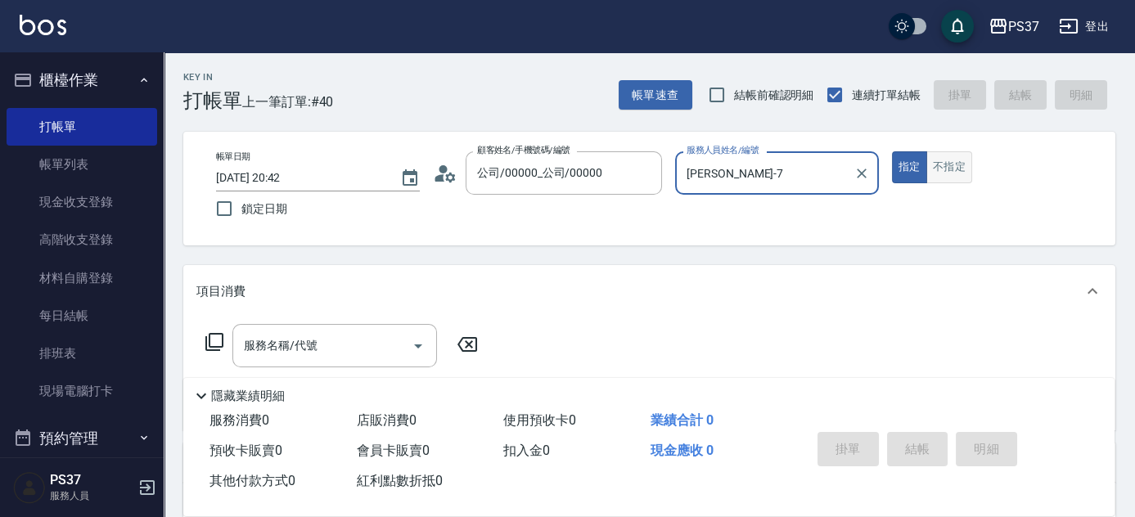
click at [947, 178] on button "不指定" at bounding box center [949, 167] width 46 height 32
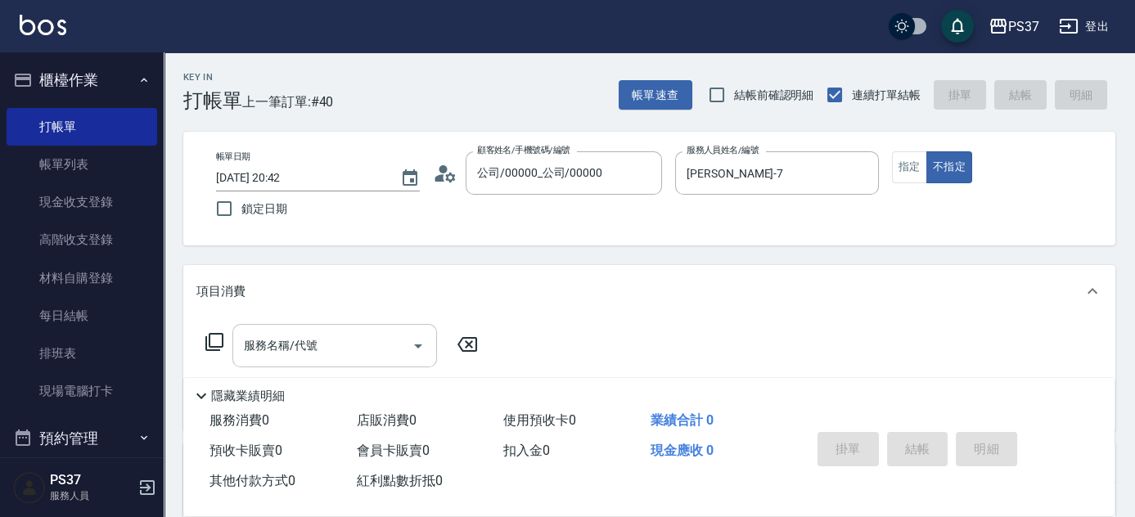
click at [323, 349] on input "服務名稱/代號" at bounding box center [322, 345] width 165 height 29
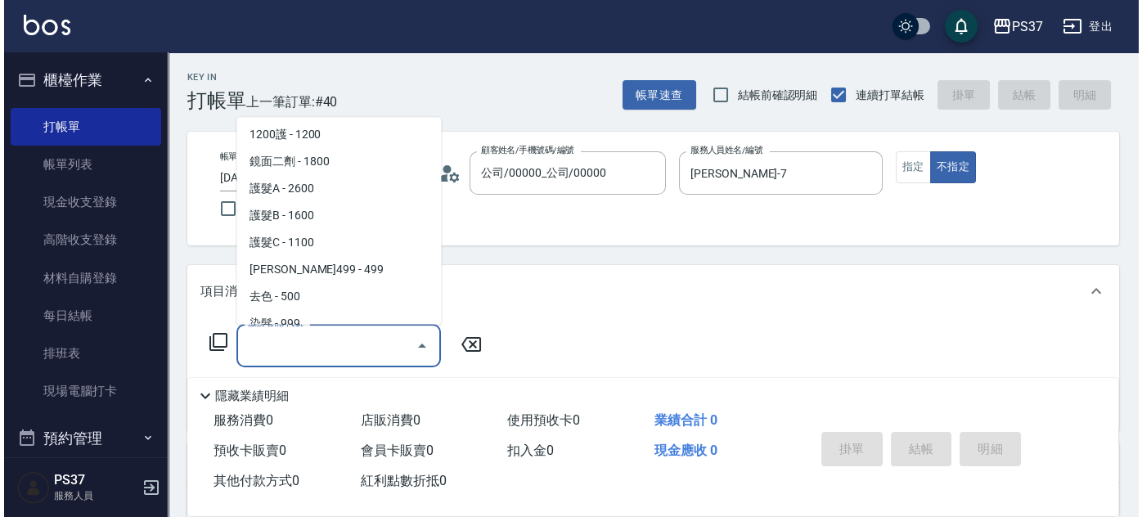
scroll to position [892, 0]
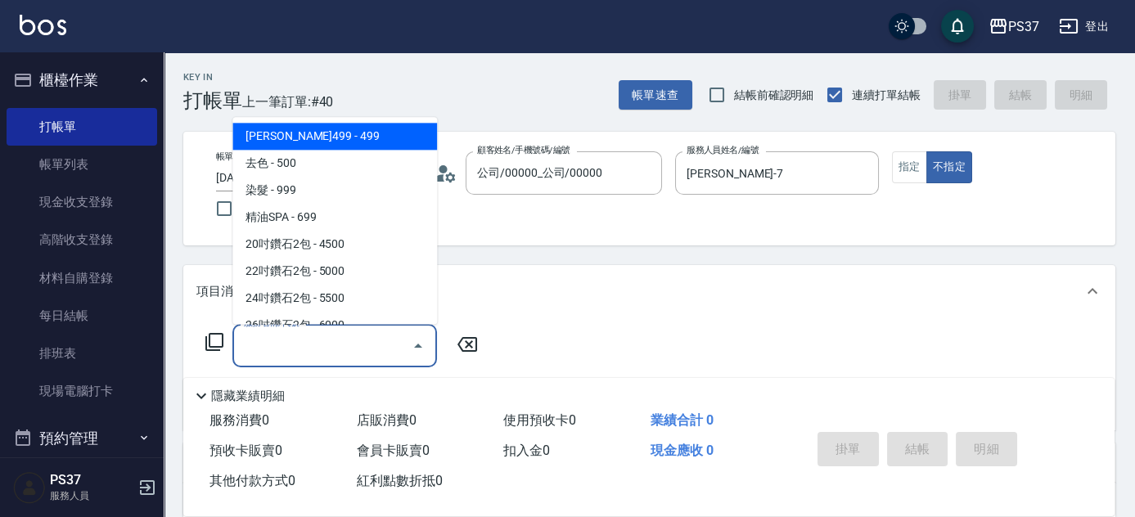
click at [357, 137] on span "[PERSON_NAME]499 - 499" at bounding box center [334, 137] width 205 height 27
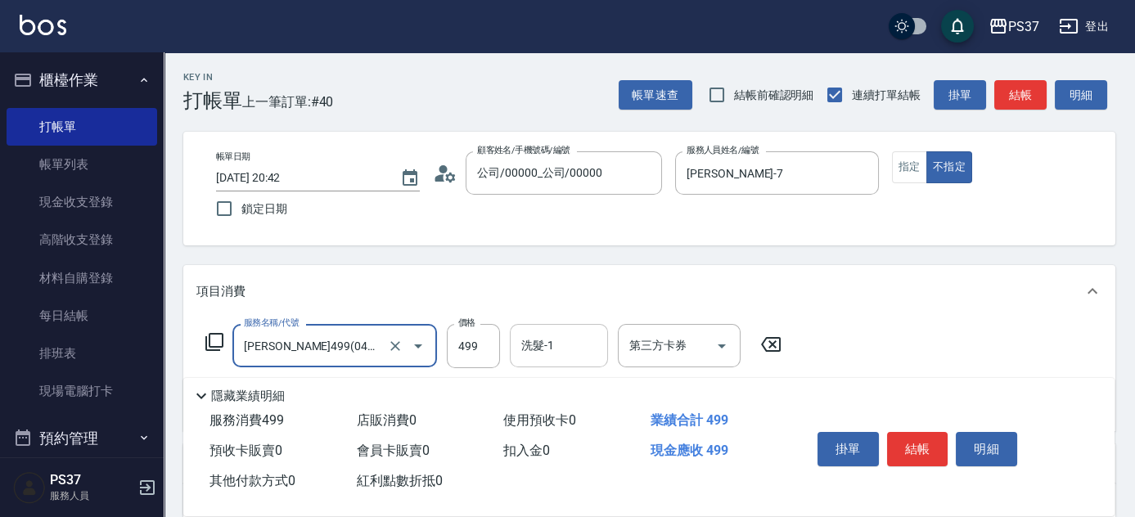
click at [551, 355] on input "洗髮-1" at bounding box center [558, 345] width 83 height 29
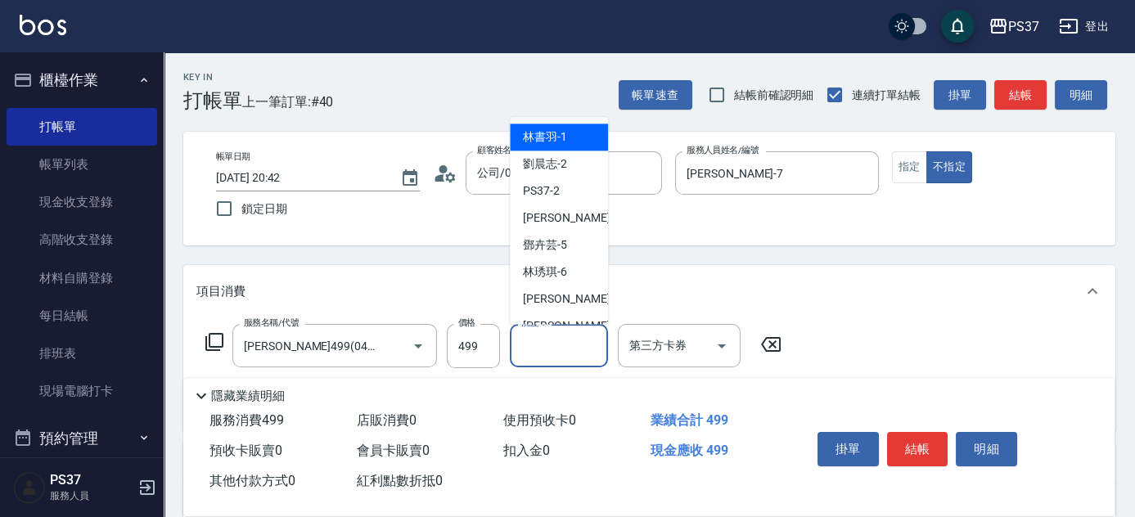
click at [568, 128] on div "林書羽 -1" at bounding box center [559, 137] width 98 height 27
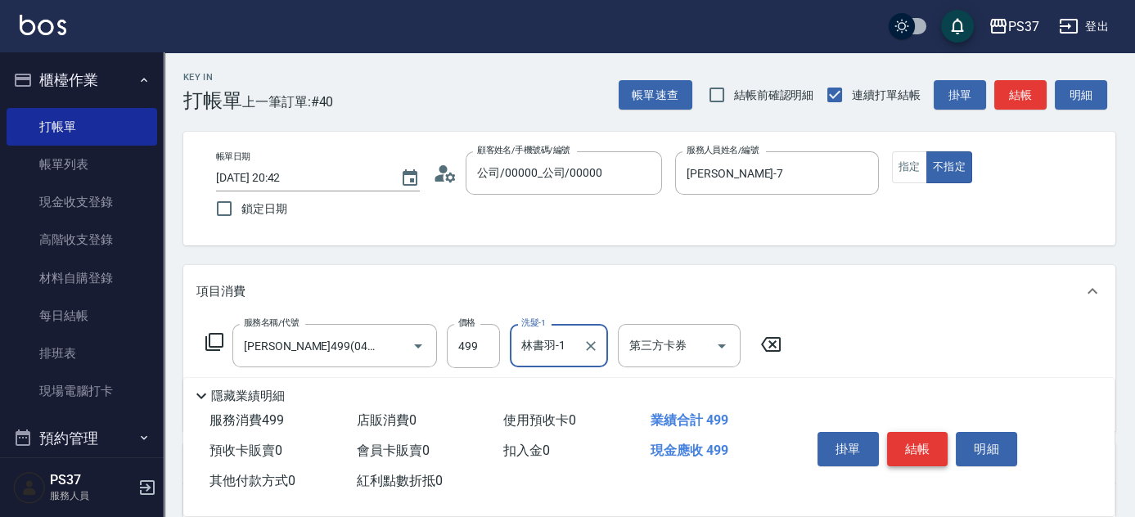
click at [923, 444] on button "結帳" at bounding box center [917, 449] width 61 height 34
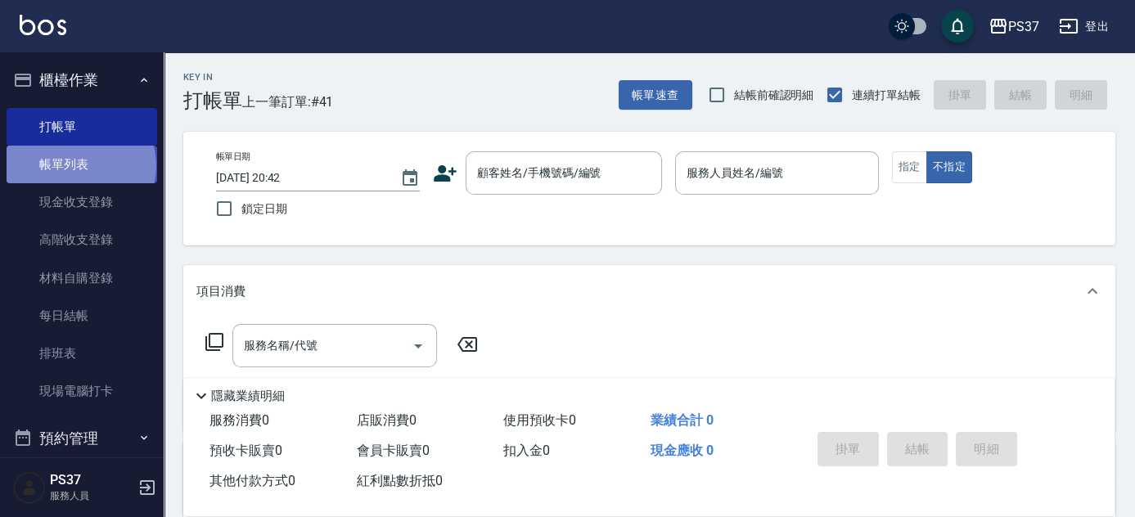
click at [79, 166] on link "帳單列表" at bounding box center [82, 165] width 151 height 38
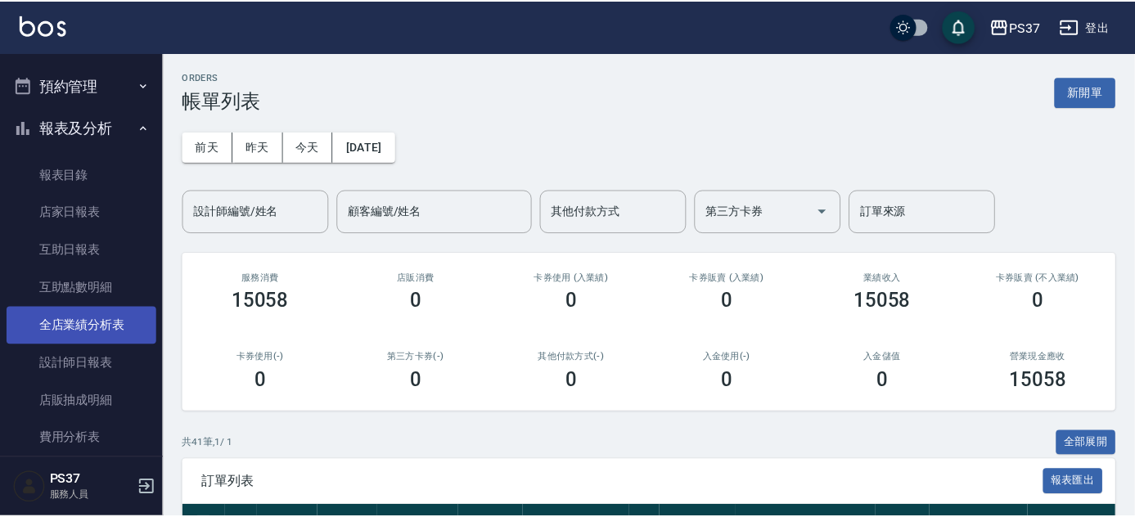
scroll to position [371, 0]
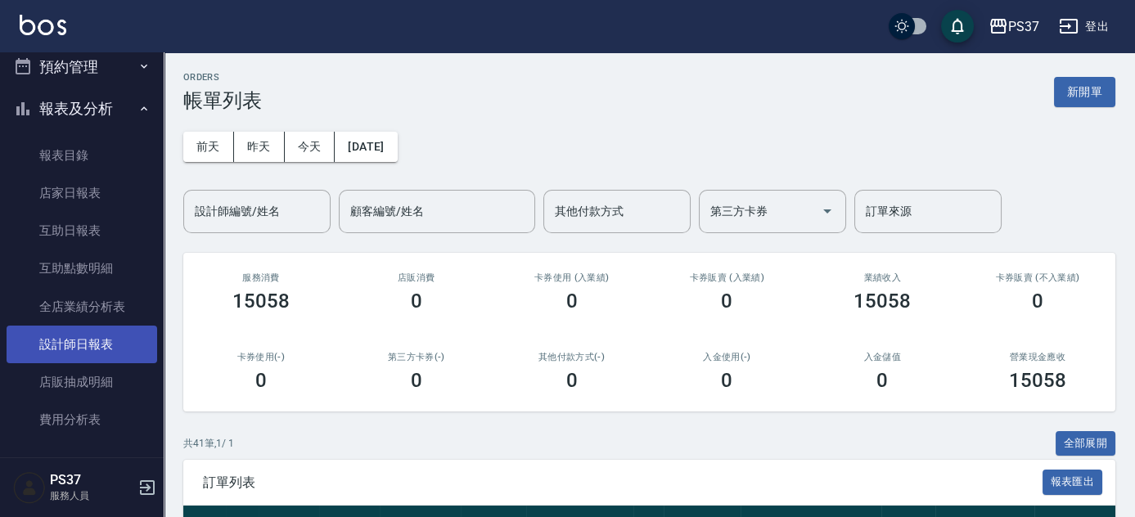
click at [70, 340] on link "設計師日報表" at bounding box center [82, 345] width 151 height 38
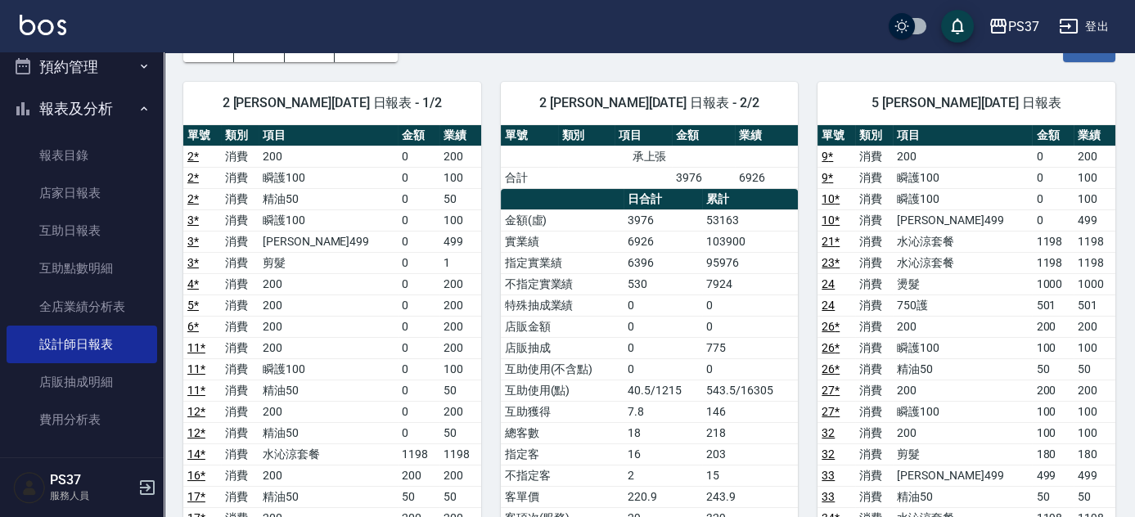
scroll to position [74, 0]
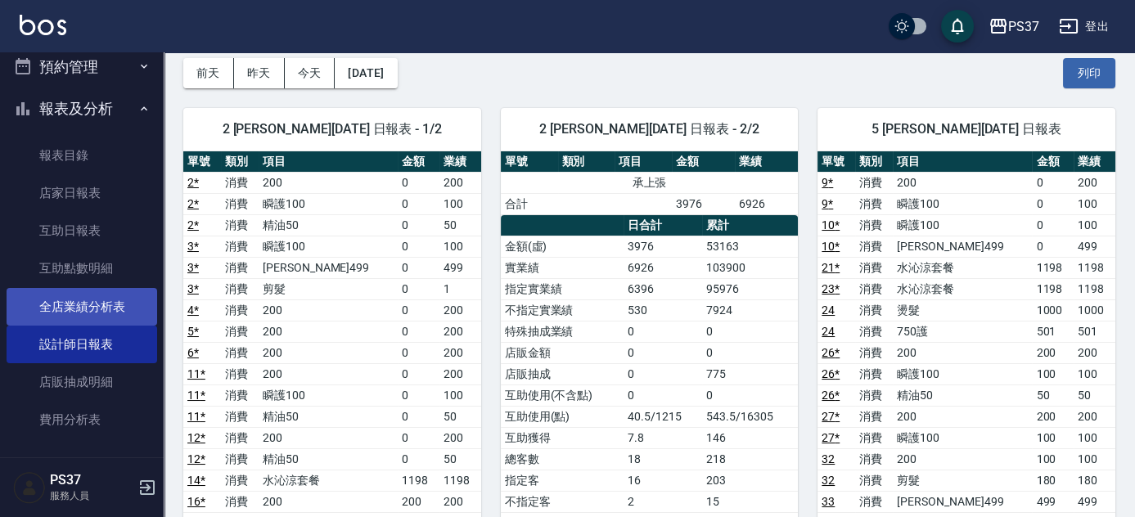
click at [98, 299] on link "全店業績分析表" at bounding box center [82, 307] width 151 height 38
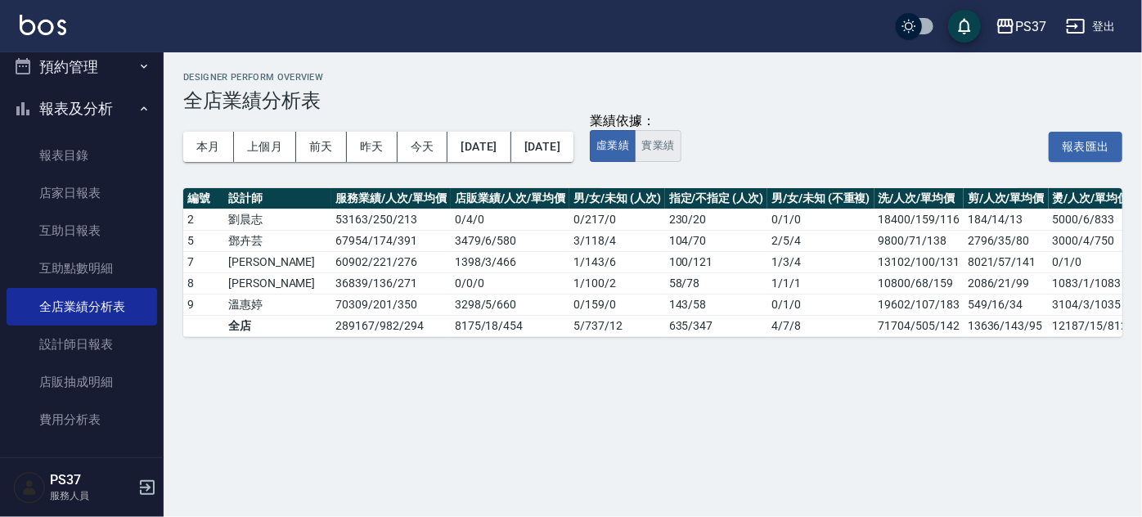
click at [681, 153] on button "實業績" at bounding box center [658, 146] width 46 height 32
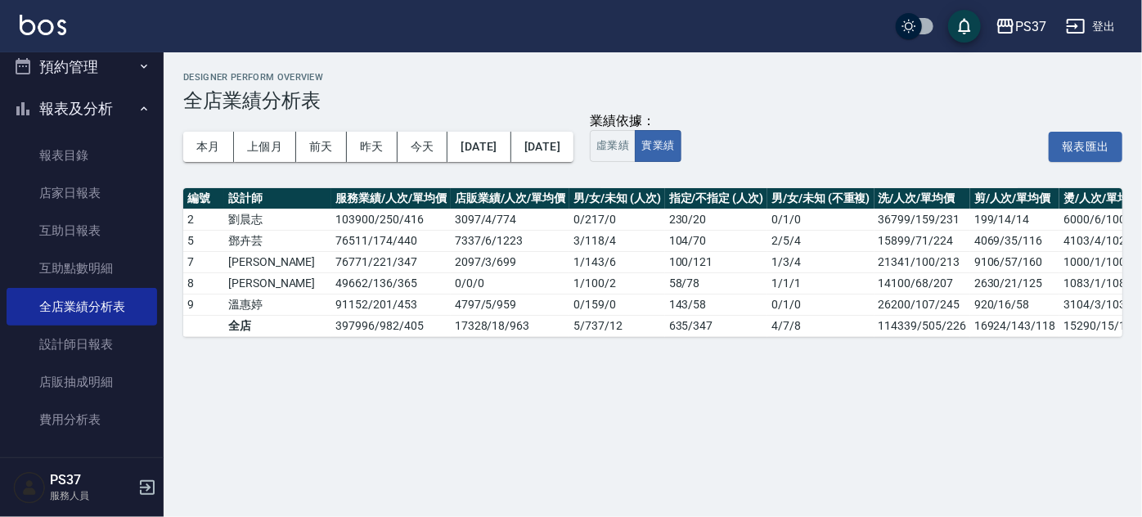
click at [767, 152] on div "業績依據： 虛業績 實業績 報表匯出" at bounding box center [856, 146] width 533 height 31
click at [354, 172] on div "本月 上個月 [DATE] [DATE] [DATE] [DATE] [DATE]" at bounding box center [378, 147] width 390 height 70
click at [52, 232] on link "互助日報表" at bounding box center [82, 231] width 151 height 38
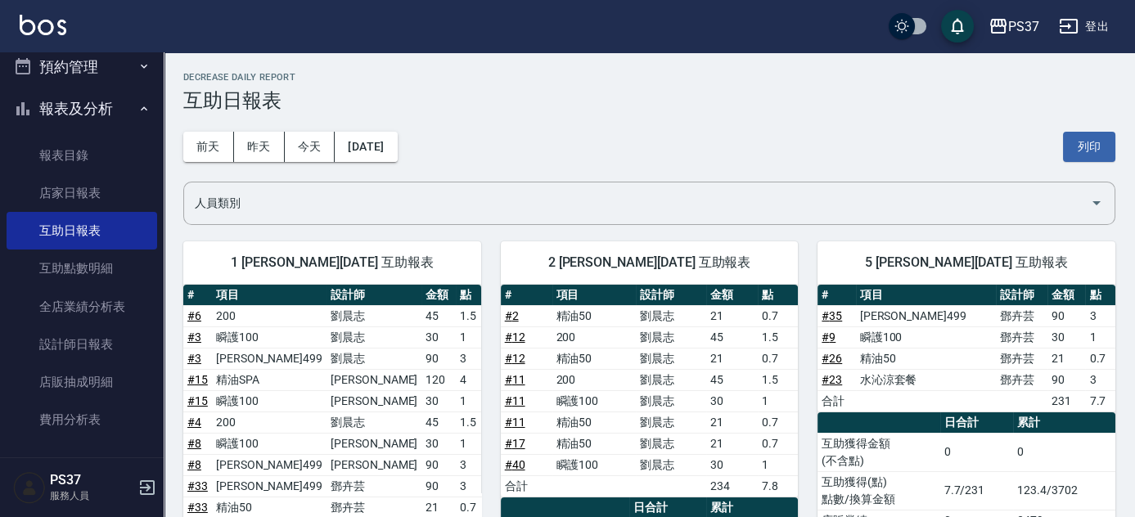
click at [596, 136] on div "[DATE] [DATE] [DATE] [DATE] 列印" at bounding box center [649, 147] width 932 height 70
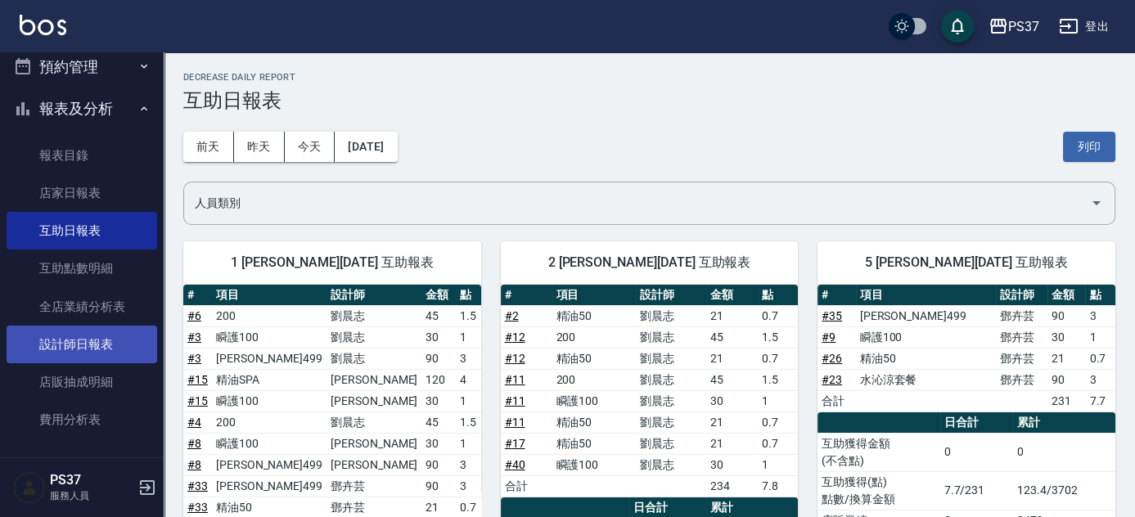
click at [70, 344] on link "設計師日報表" at bounding box center [82, 345] width 151 height 38
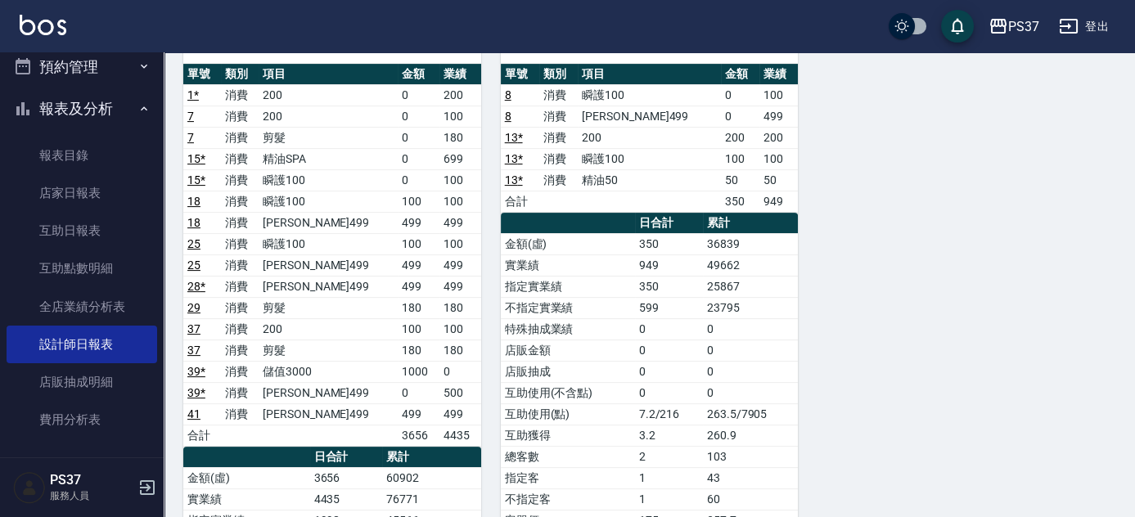
scroll to position [1041, 0]
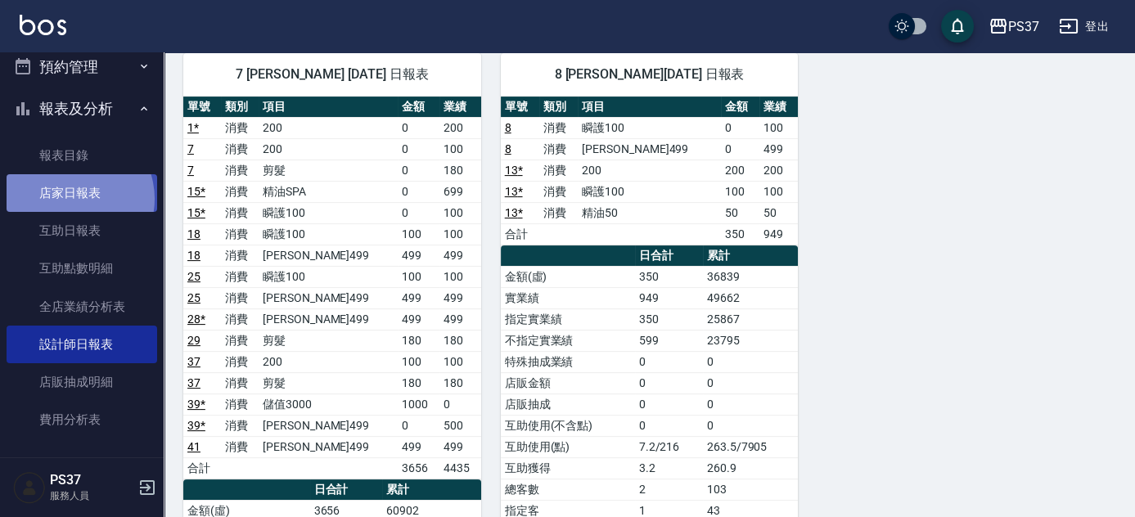
click at [71, 198] on link "店家日報表" at bounding box center [82, 193] width 151 height 38
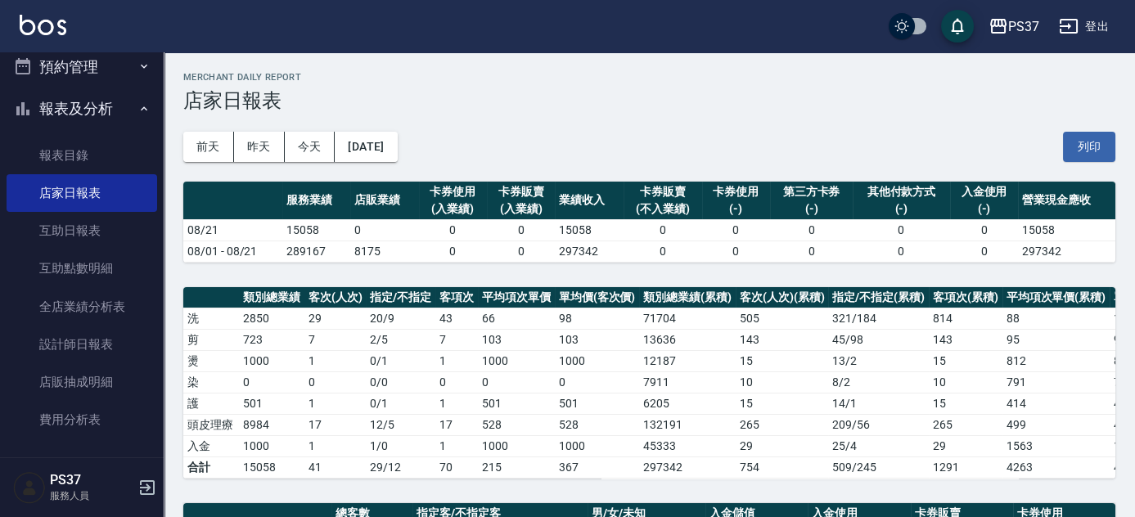
click at [644, 146] on div "[DATE] [DATE] [DATE] [DATE] 列印" at bounding box center [649, 147] width 932 height 70
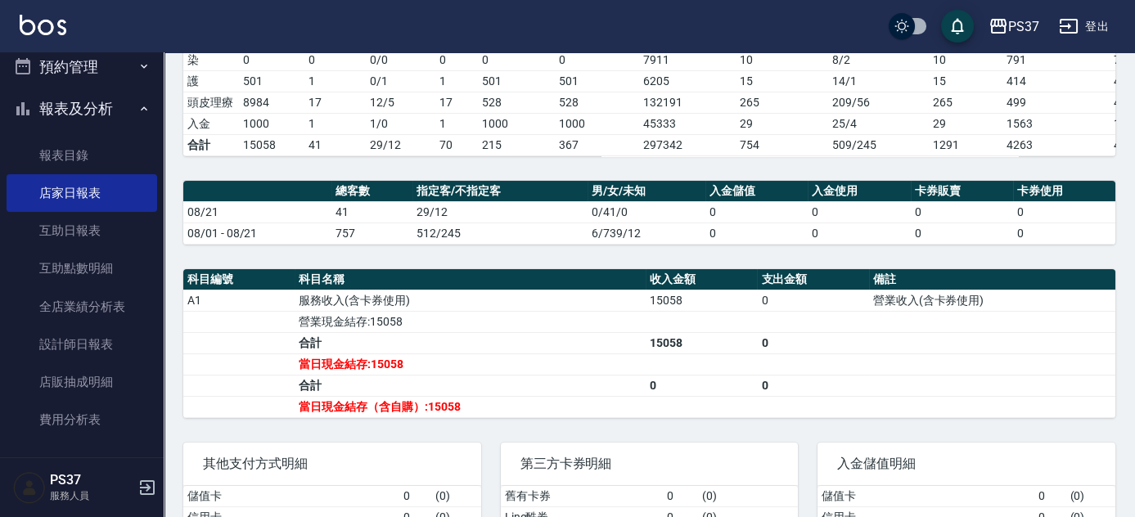
scroll to position [441, 0]
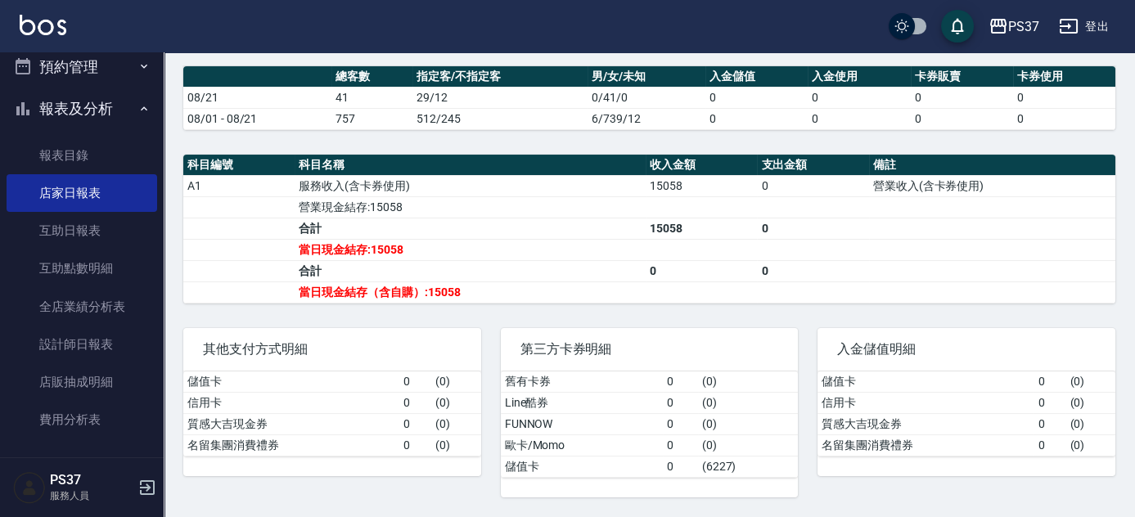
click at [511, 318] on div "第三方卡券明細 舊有卡券 0 ( 0 ) Line酷券 0 ( 0 ) FUNNOW 0 ( 0 ) 歐卡/Momo 0 ( 0 ) 儲值卡 0 ( 6227…" at bounding box center [639, 402] width 317 height 189
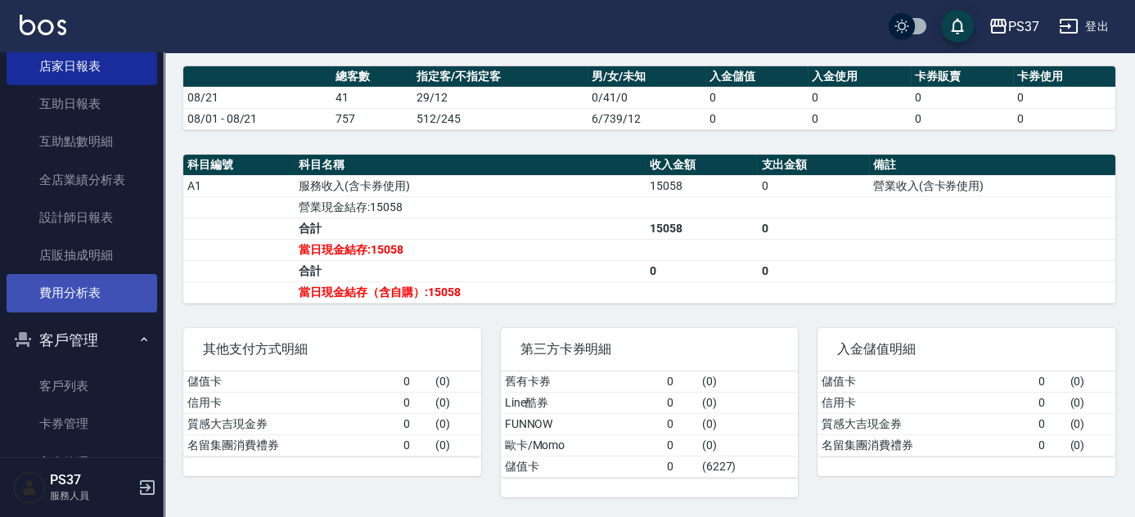
scroll to position [367, 0]
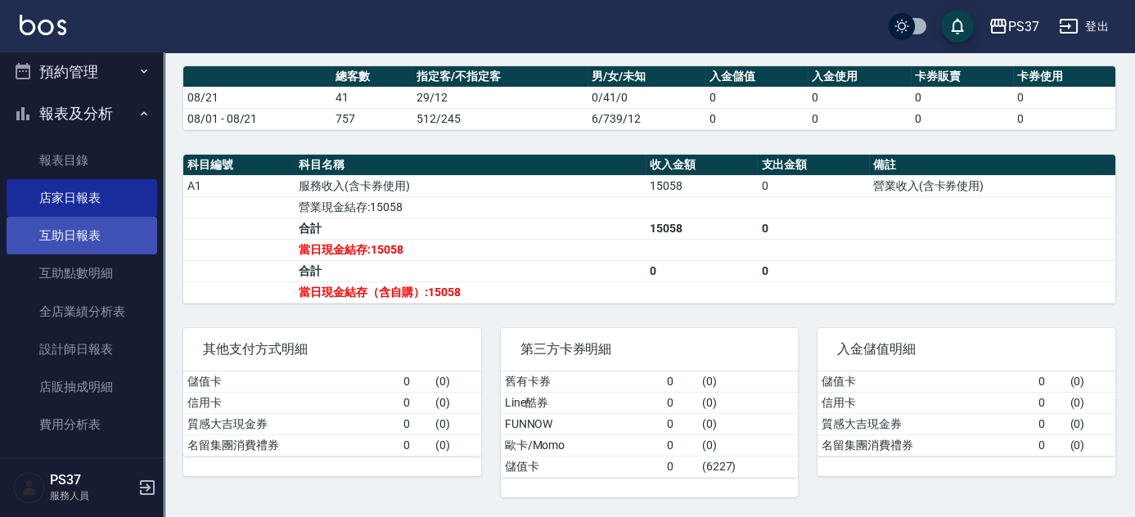
click at [109, 236] on link "互助日報表" at bounding box center [82, 236] width 151 height 38
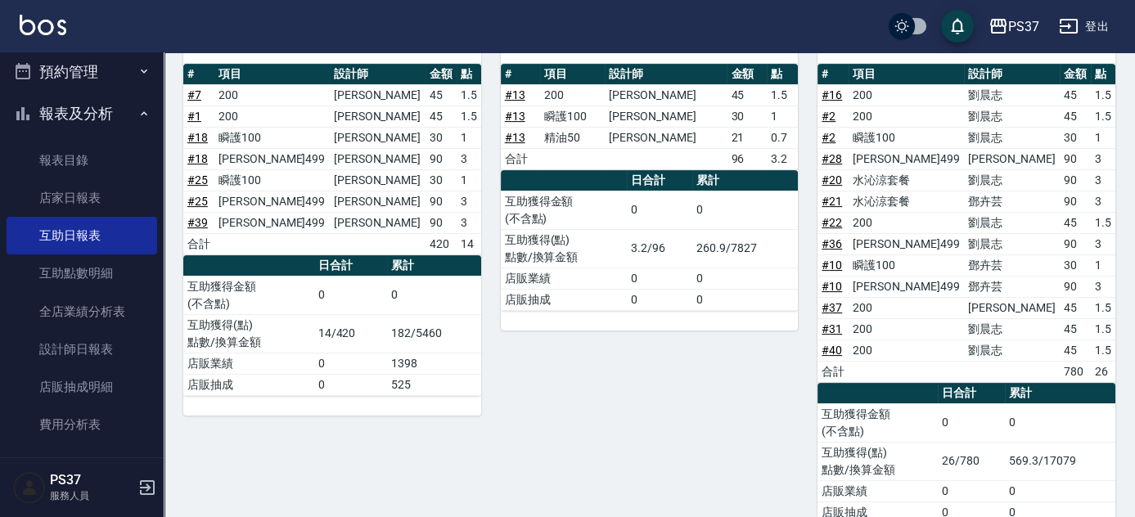
scroll to position [1114, 0]
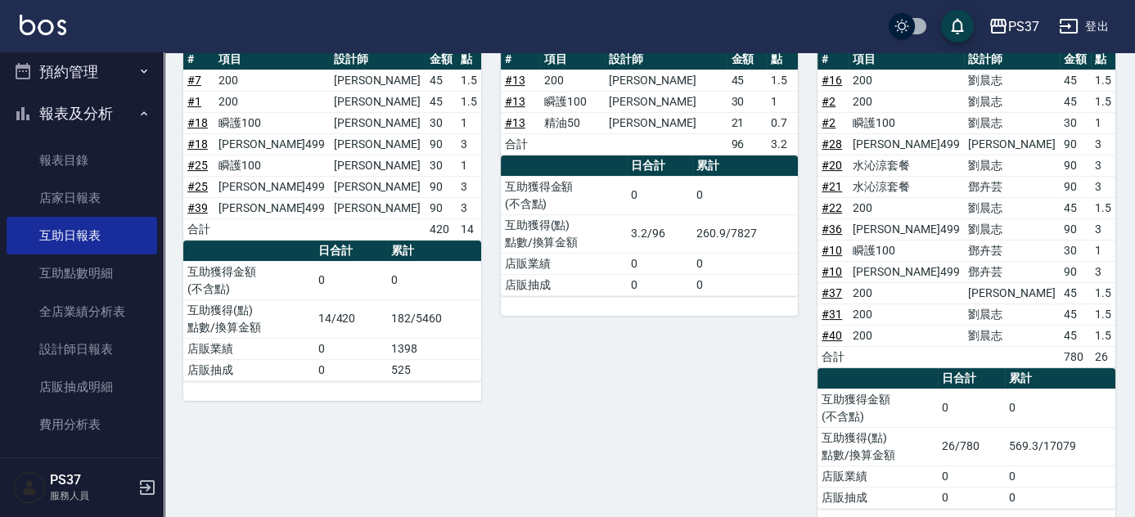
click at [723, 363] on div "8 [PERSON_NAME][DATE] 互助報表 # 項目 設計師 金額 點 # 13 200 [PERSON_NAME]45 1.5 # 13 瞬護10…" at bounding box center [639, 257] width 317 height 542
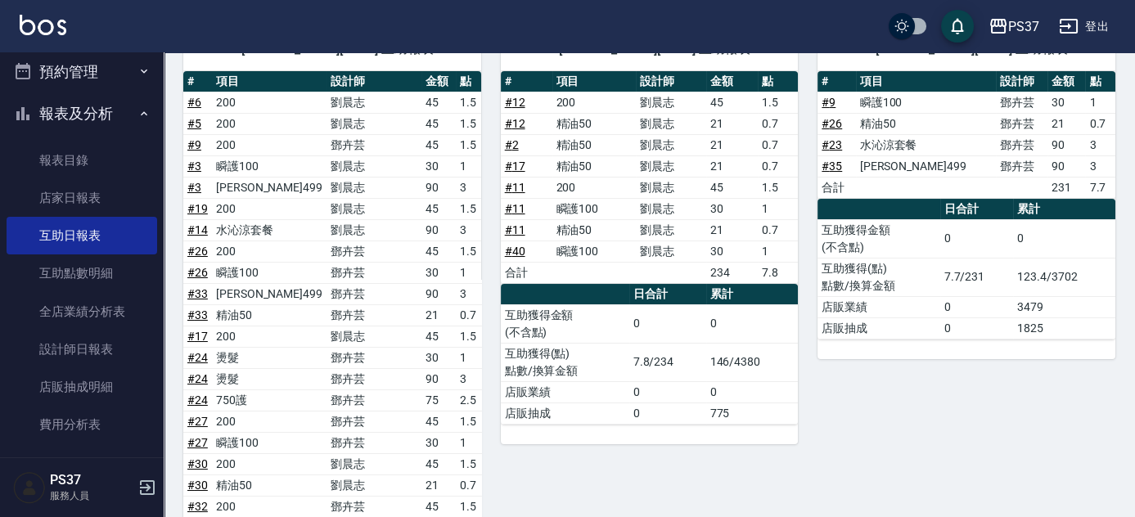
scroll to position [74, 0]
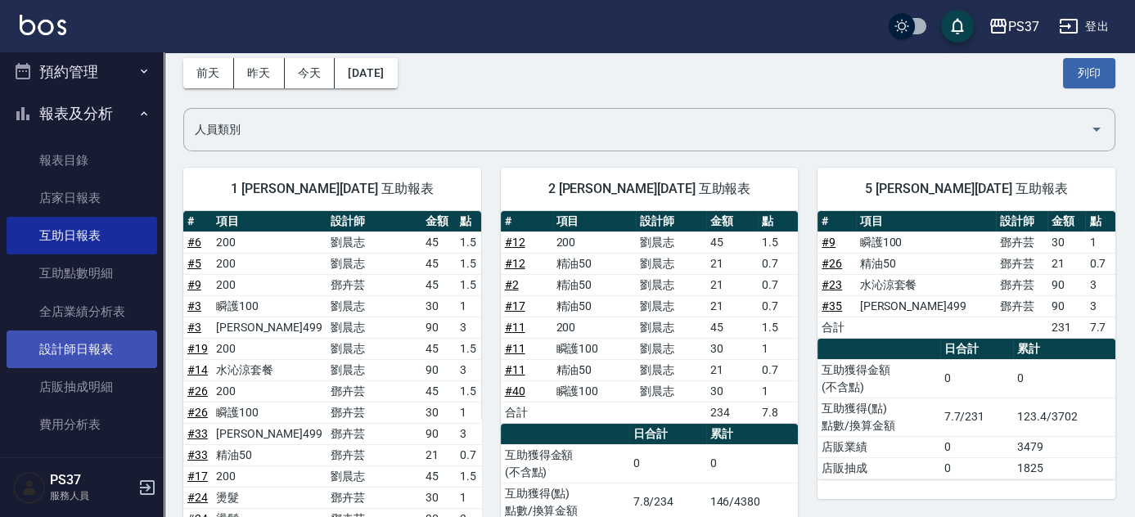
click at [60, 350] on link "設計師日報表" at bounding box center [82, 350] width 151 height 38
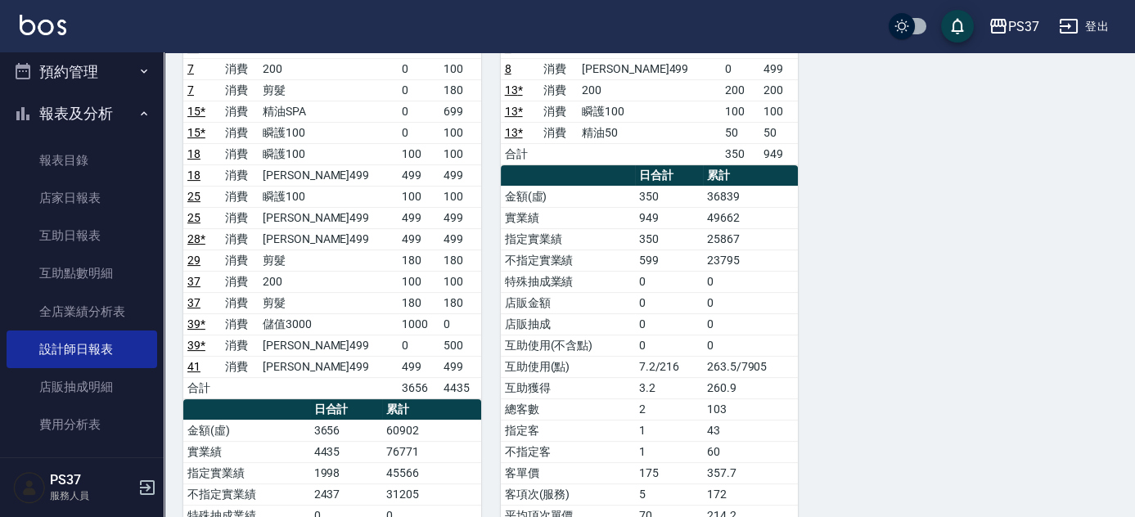
scroll to position [1041, 0]
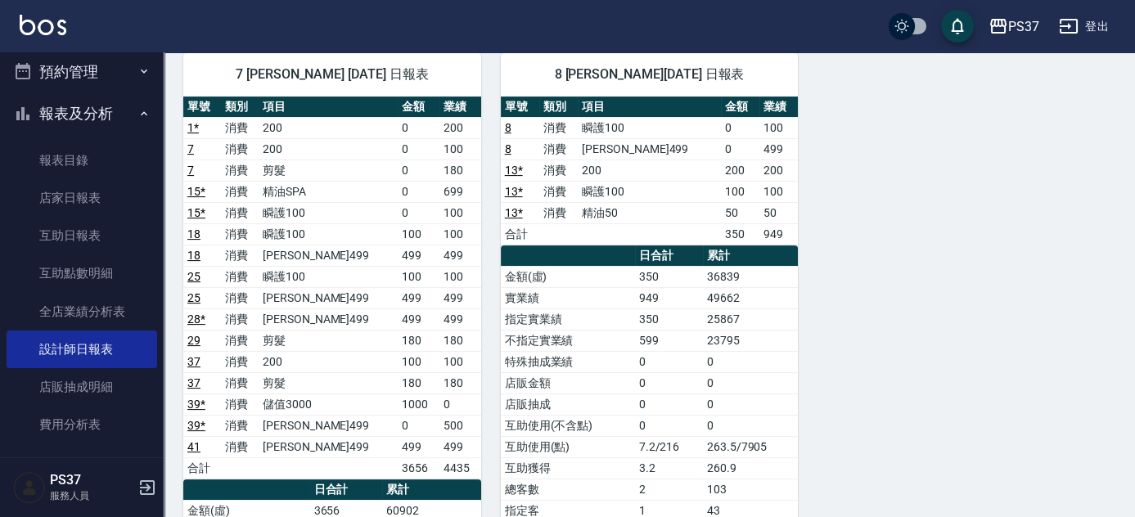
click at [484, 308] on div "8 [PERSON_NAME][DATE] 日報表 單號 類別 項目 金額 業績 8 消費 瞬護100 0 100 8 消費 [PERSON_NAME]499…" at bounding box center [639, 447] width 317 height 827
click at [63, 241] on link "互助日報表" at bounding box center [82, 236] width 151 height 38
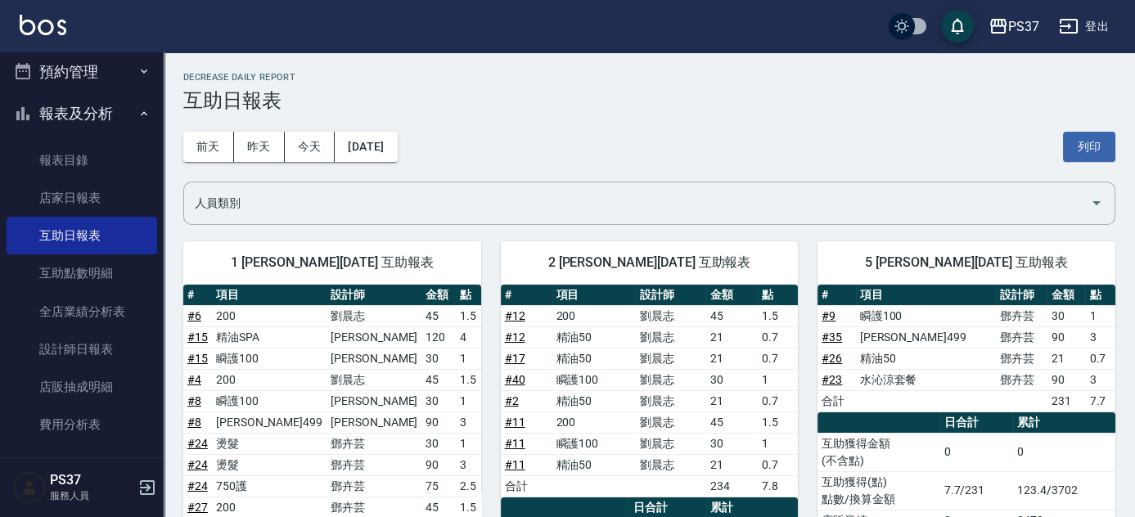
scroll to position [148, 0]
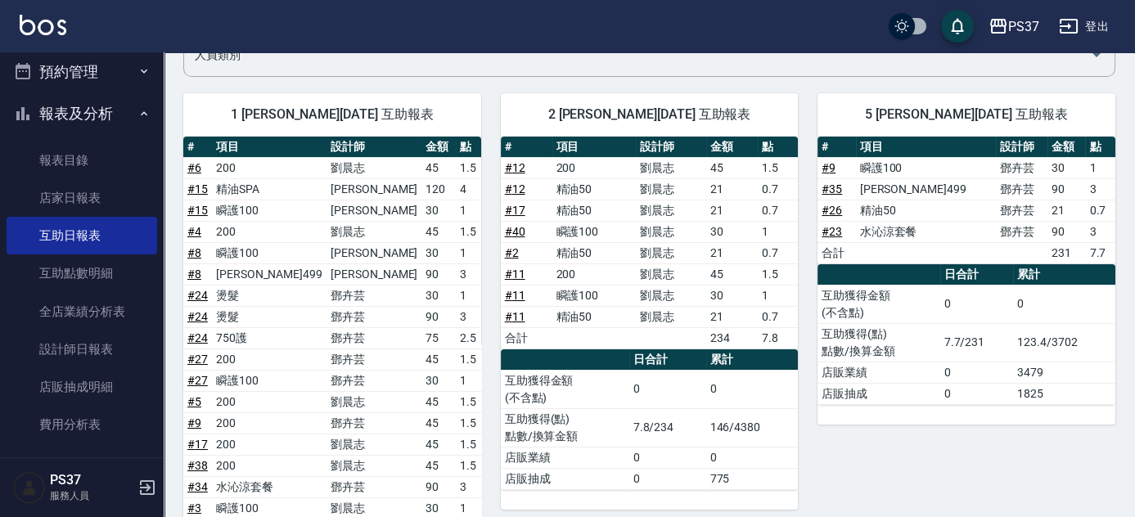
click at [804, 316] on div "5 [PERSON_NAME][DATE] 互助報表 # 項目 設計師 金額 點 # 9 瞬護100 [PERSON_NAME]30 1 # 35 [PERS…" at bounding box center [956, 513] width 317 height 879
click at [812, 342] on div "5 [PERSON_NAME][DATE] 互助報表 # 項目 設計師 金額 點 # 9 瞬護100 [PERSON_NAME]30 1 # 35 [PERS…" at bounding box center [956, 513] width 317 height 879
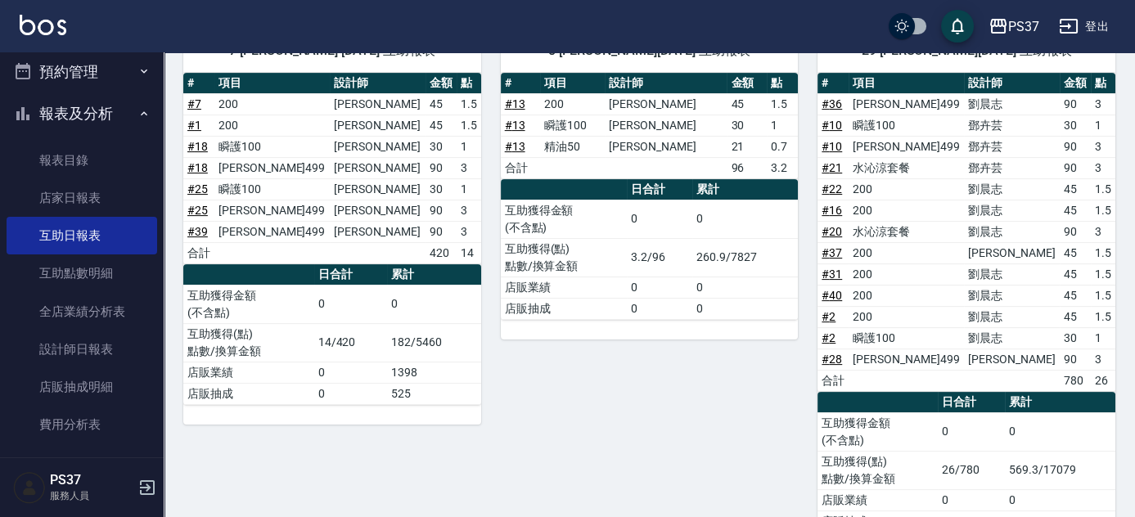
scroll to position [1114, 0]
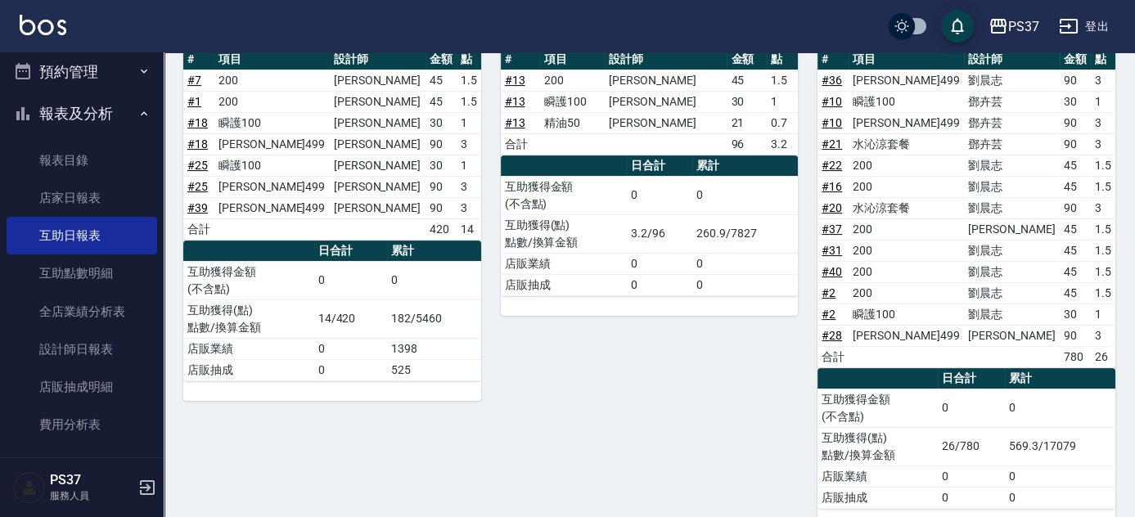
click at [722, 416] on div "8 [PERSON_NAME][DATE] 互助報表 # 項目 設計師 金額 點 # 13 200 [PERSON_NAME]45 1.5 # 13 瞬護10…" at bounding box center [639, 257] width 317 height 542
click at [804, 261] on div "29 [PERSON_NAME][DATE] 互助報表 # 項目 設計師 金額 點 # 36 [PERSON_NAME]499 [PERSON_NAME]90…" at bounding box center [956, 257] width 317 height 542
click at [802, 264] on div "29 [PERSON_NAME][DATE] 互助報表 # 項目 設計師 金額 點 # 36 [PERSON_NAME]499 [PERSON_NAME]90…" at bounding box center [956, 257] width 317 height 542
click at [801, 264] on div "29 [PERSON_NAME][DATE] 互助報表 # 項目 設計師 金額 點 # 36 [PERSON_NAME]499 [PERSON_NAME]90…" at bounding box center [956, 257] width 317 height 542
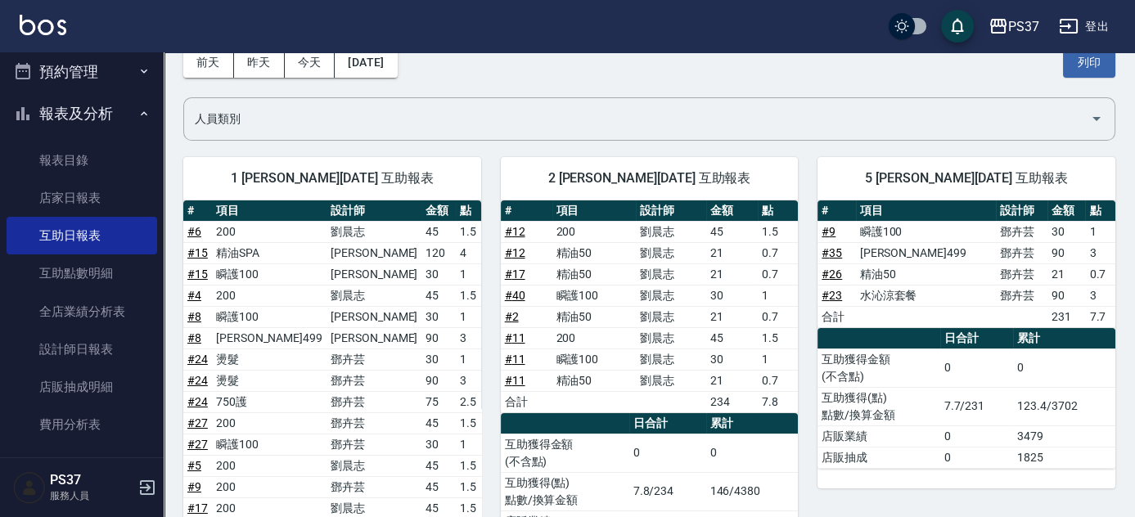
scroll to position [0, 0]
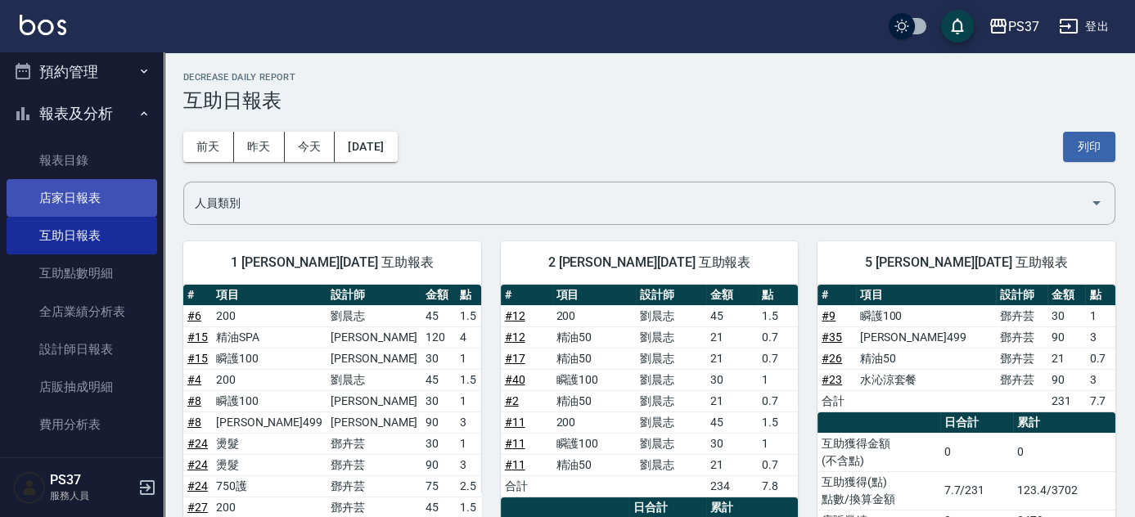
click at [89, 196] on link "店家日報表" at bounding box center [82, 198] width 151 height 38
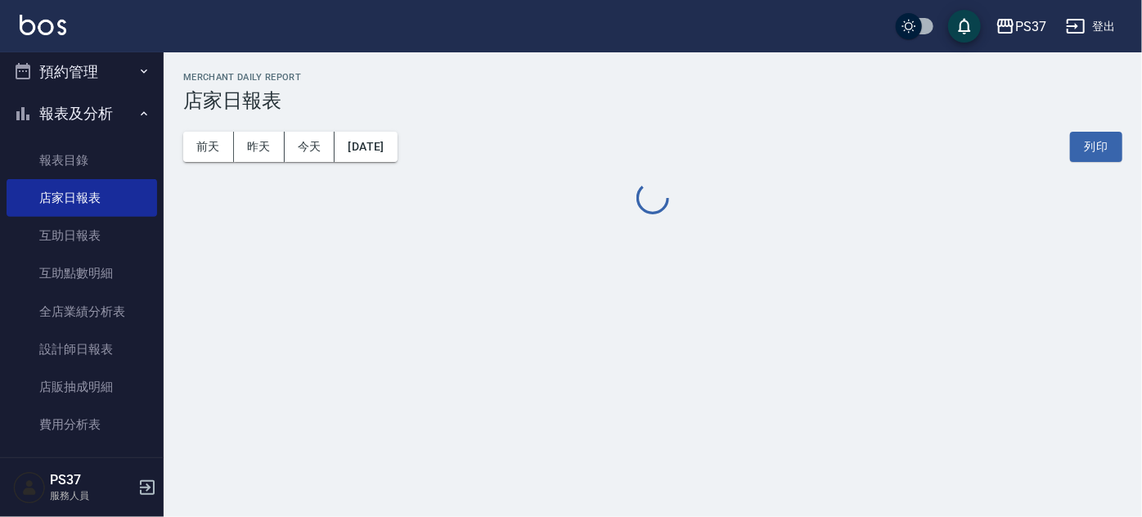
click at [498, 128] on div "[DATE] [DATE] [DATE] [DATE] 列印" at bounding box center [652, 147] width 939 height 70
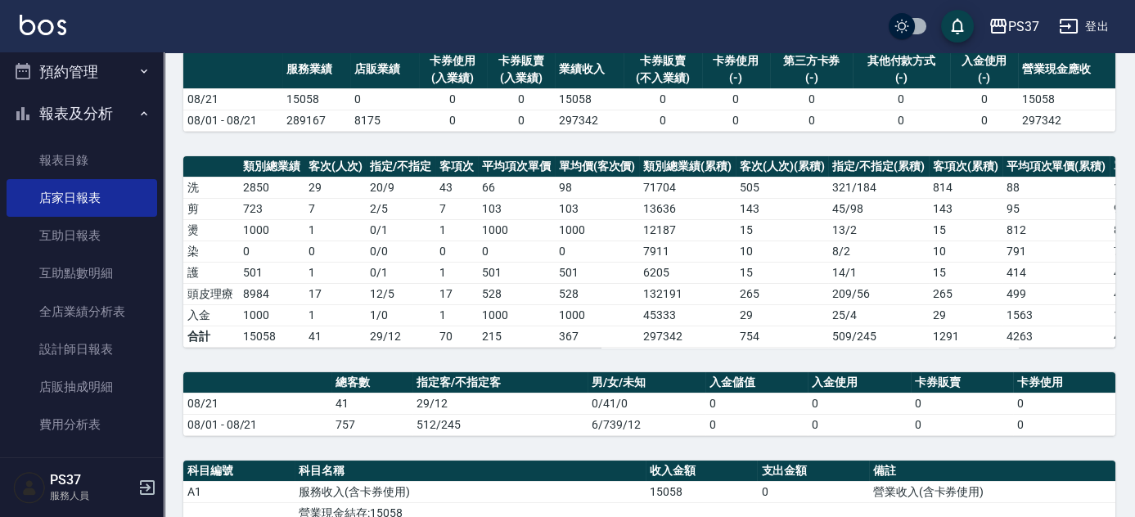
scroll to position [441, 0]
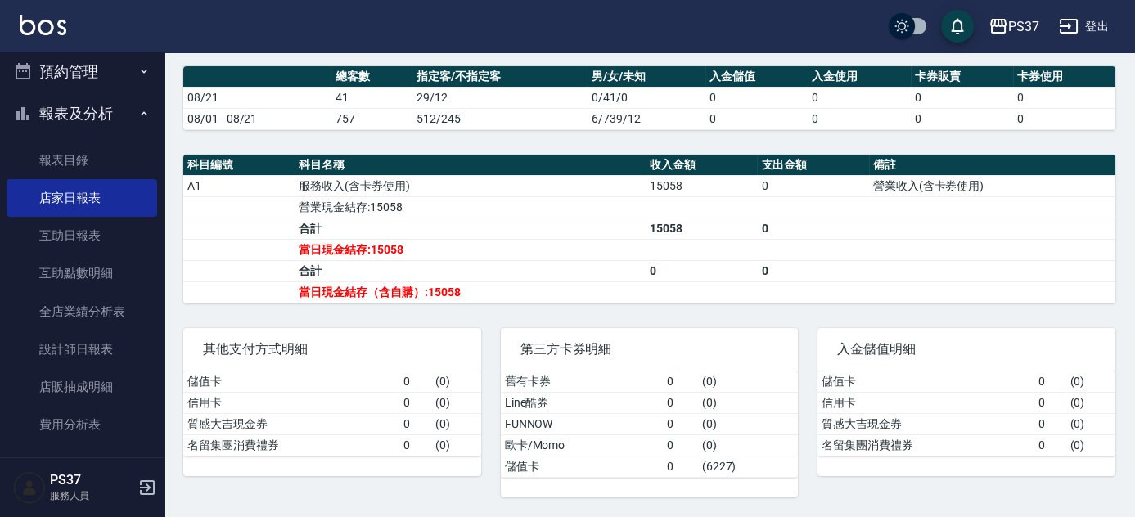
click at [478, 311] on div "其他支付方式明細 儲值卡 0 ( 0 ) 信用卡 0 ( 0 ) 質感大吉現金券 0 ( 0 ) 名留集團消費禮券 0 ( 0 )" at bounding box center [322, 402] width 317 height 189
click at [450, 319] on div "其他支付方式明細 儲值卡 0 ( 0 ) 信用卡 0 ( 0 ) 質感大吉現金券 0 ( 0 ) 名留集團消費禮券 0 ( 0 )" at bounding box center [322, 402] width 317 height 189
click at [488, 326] on div "第三方卡券明細 舊有卡券 0 ( 0 ) Line酷券 0 ( 0 ) FUNNOW 0 ( 0 ) 歐卡/Momo 0 ( 0 ) 儲值卡 0 ( 6227…" at bounding box center [639, 402] width 317 height 189
click at [497, 322] on div "第三方卡券明細 舊有卡券 0 ( 0 ) Line酷券 0 ( 0 ) FUNNOW 0 ( 0 ) 歐卡/Momo 0 ( 0 ) 儲值卡 0 ( 6227…" at bounding box center [639, 402] width 317 height 189
click at [502, 318] on div "第三方卡券明細 舊有卡券 0 ( 0 ) Line酷券 0 ( 0 ) FUNNOW 0 ( 0 ) 歐卡/Momo 0 ( 0 ) 儲值卡 0 ( 6227…" at bounding box center [639, 402] width 317 height 189
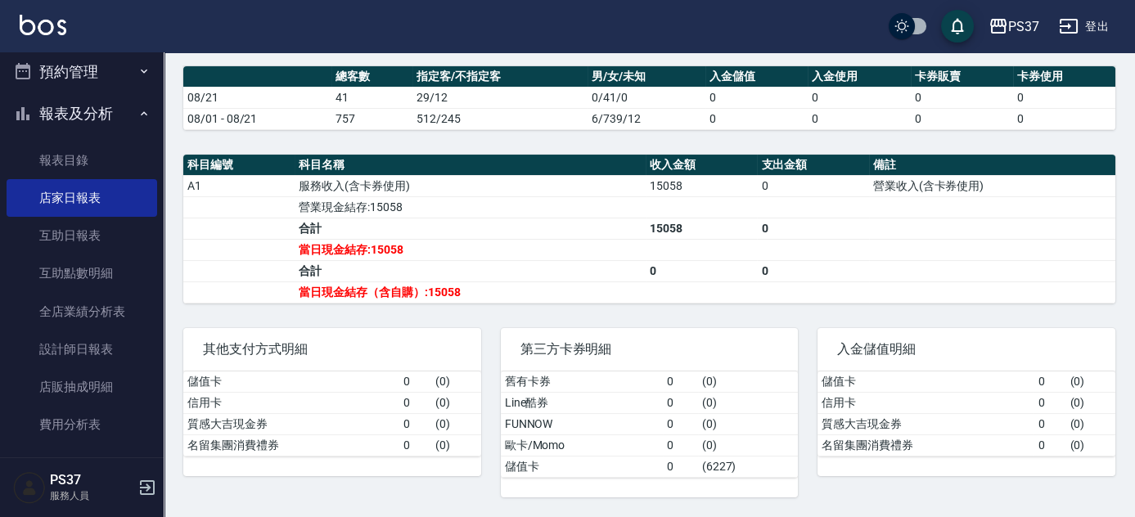
click at [519, 335] on div "第三方卡券明細" at bounding box center [650, 349] width 298 height 43
click at [479, 308] on div "PS37 [DATE] 店家日報表 列印時間： [DATE][PHONE_NUMBER]:51 Merchant Daily Report 店家日報表 [DA…" at bounding box center [649, 66] width 971 height 902
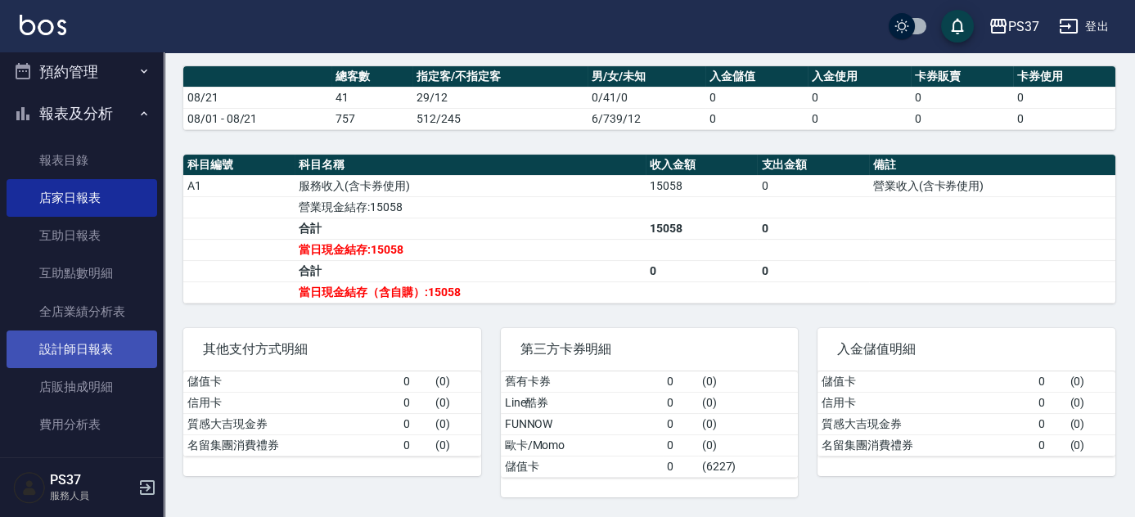
click at [93, 362] on link "設計師日報表" at bounding box center [82, 350] width 151 height 38
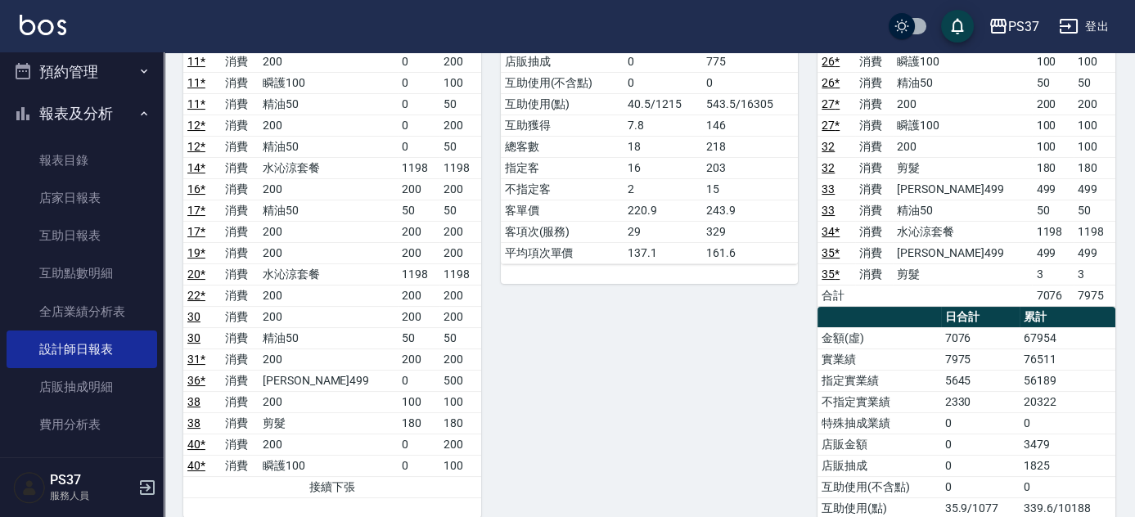
scroll to position [297, 0]
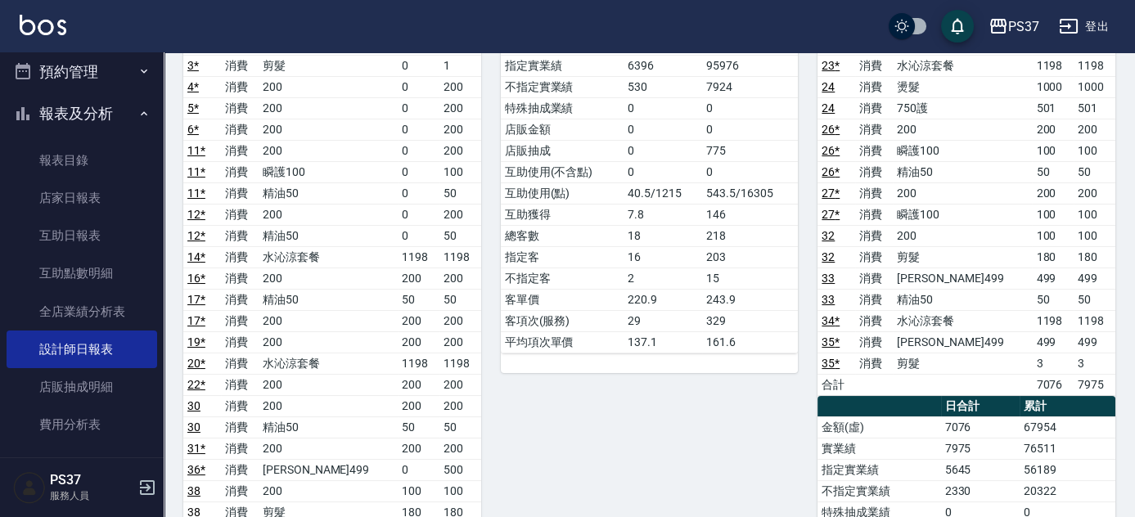
click at [197, 357] on link "20 *" at bounding box center [196, 363] width 18 height 13
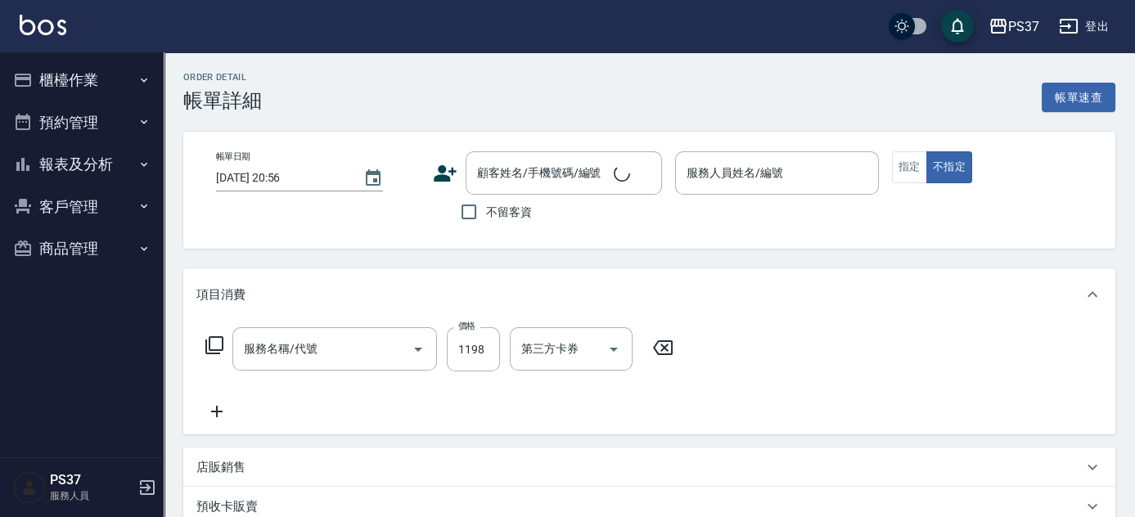
type input "[DATE] 19:44"
type input "劉晨志-2"
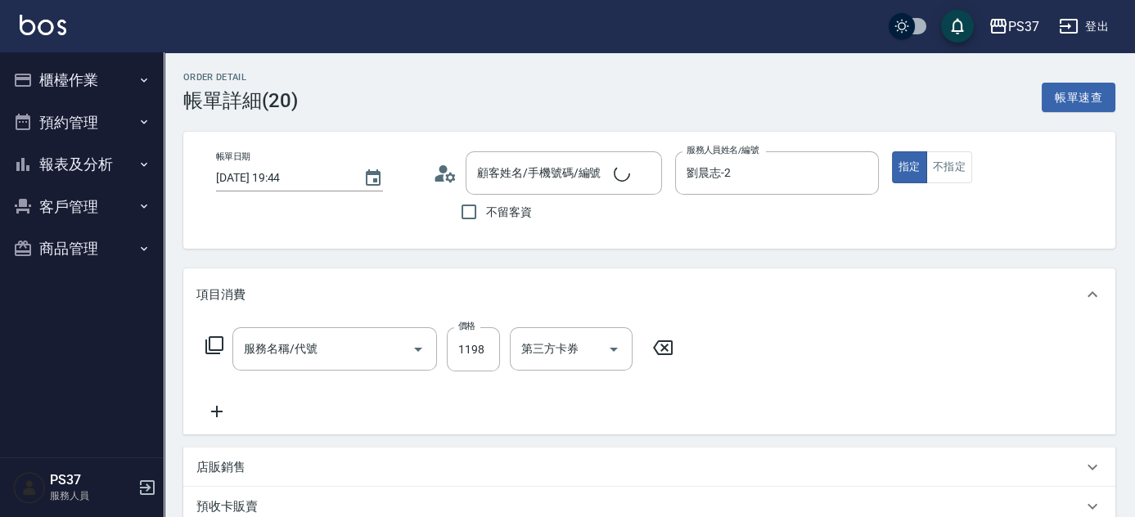
type input "水沁涼套餐(5699)"
type input "公司/00000_公司/00000"
click at [723, 345] on icon "Open" at bounding box center [722, 350] width 20 height 20
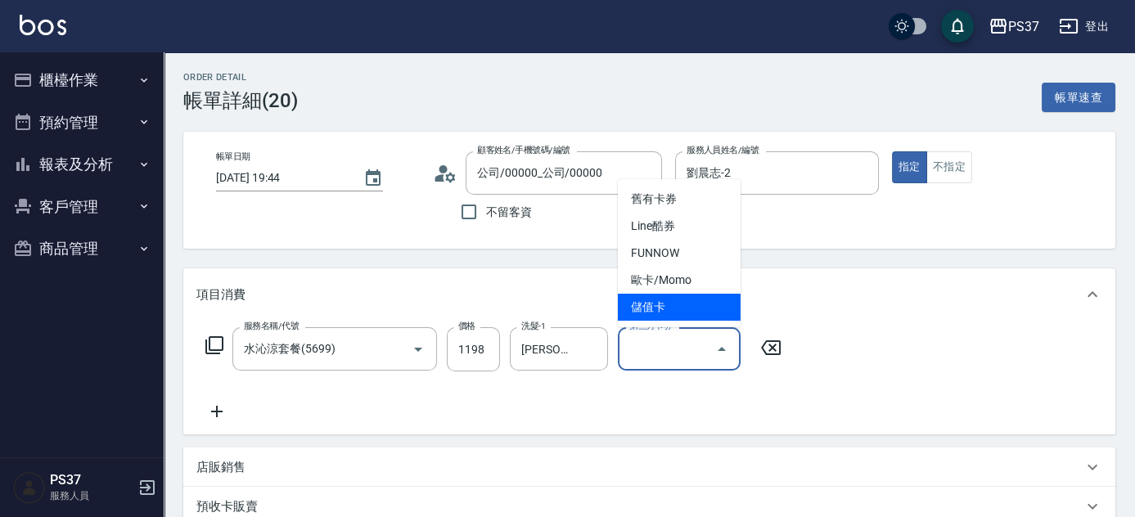
click at [706, 314] on span "儲值卡" at bounding box center [679, 307] width 123 height 27
type input "儲值卡"
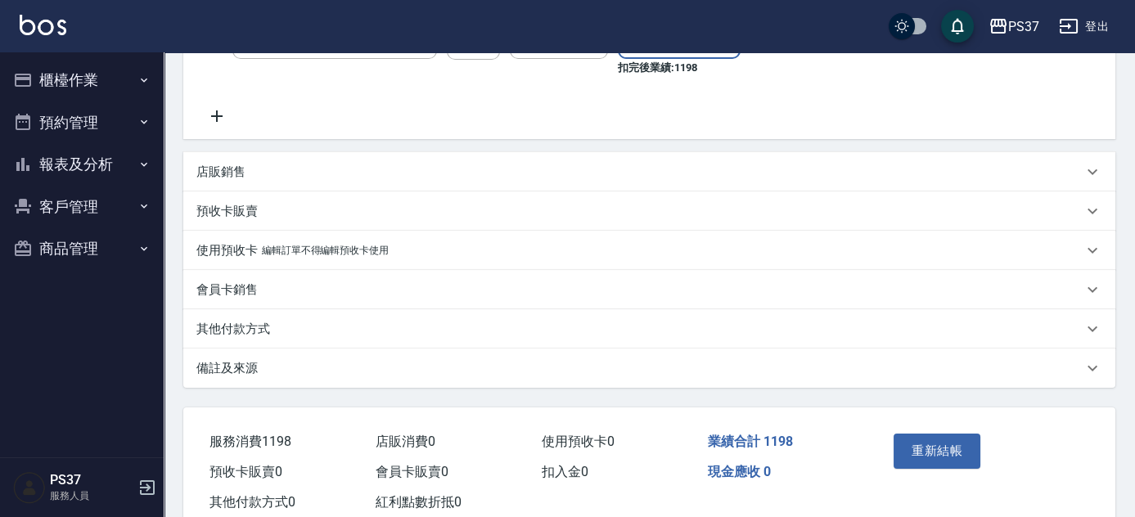
scroll to position [358, 0]
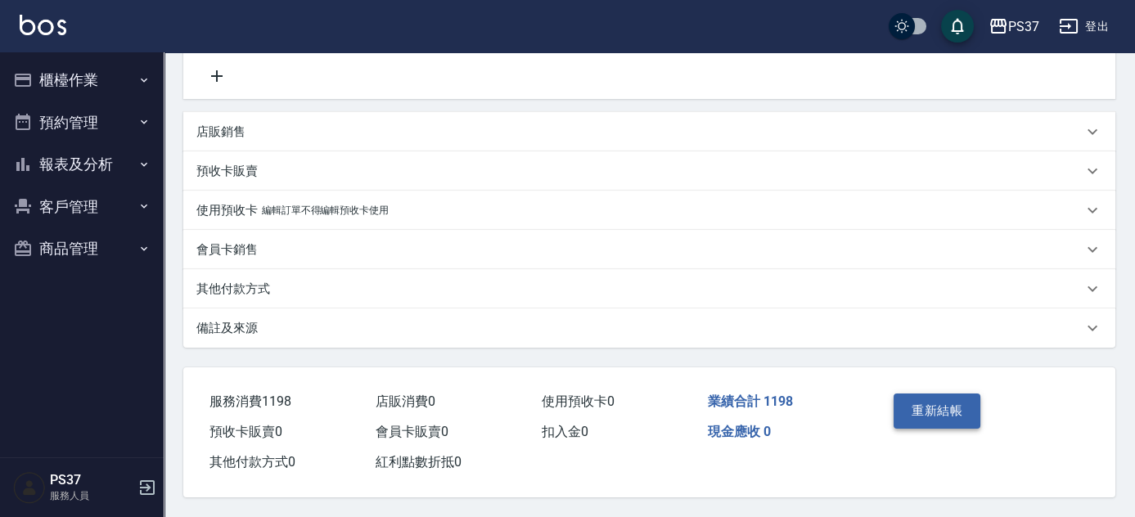
click at [922, 409] on button "重新結帳" at bounding box center [936, 411] width 87 height 34
click at [50, 176] on button "報表及分析" at bounding box center [82, 164] width 151 height 43
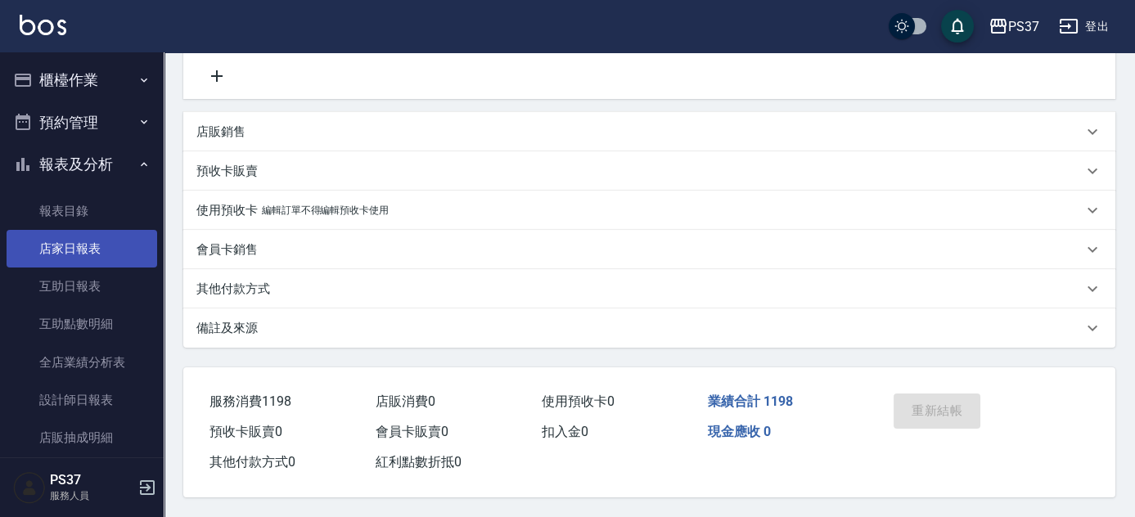
click at [60, 245] on link "店家日報表" at bounding box center [82, 249] width 151 height 38
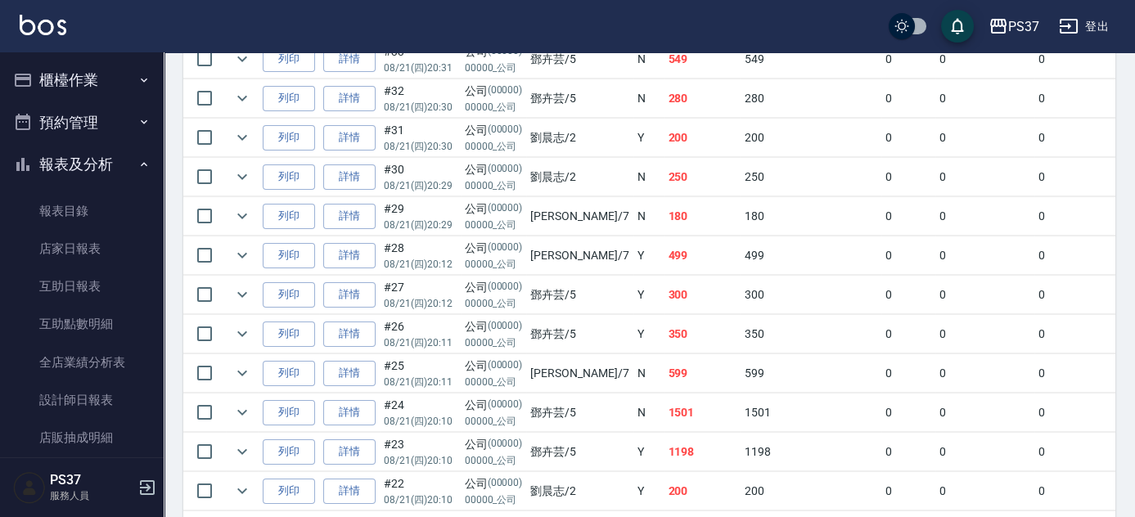
scroll to position [223, 0]
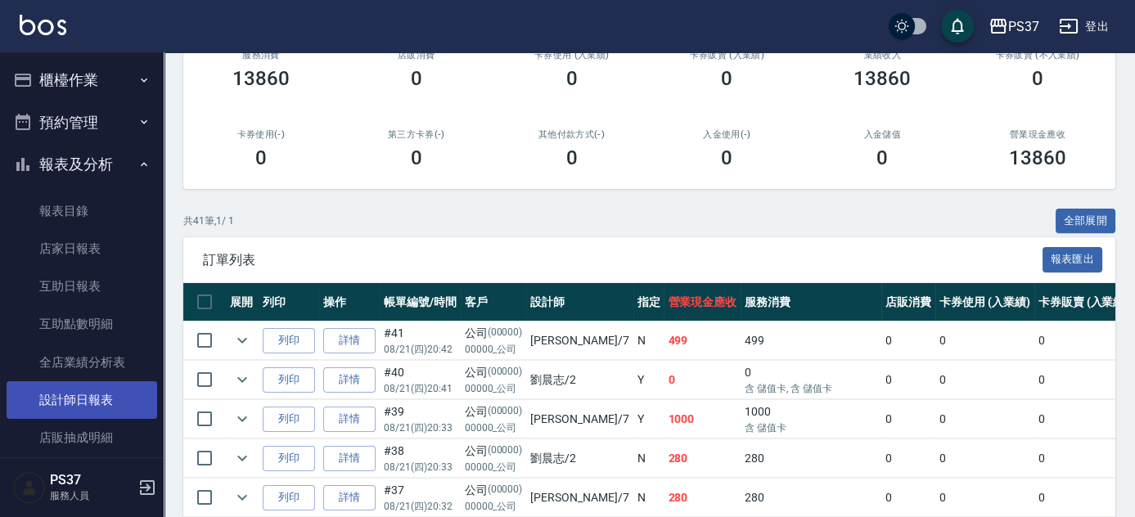
click at [83, 390] on link "設計師日報表" at bounding box center [82, 400] width 151 height 38
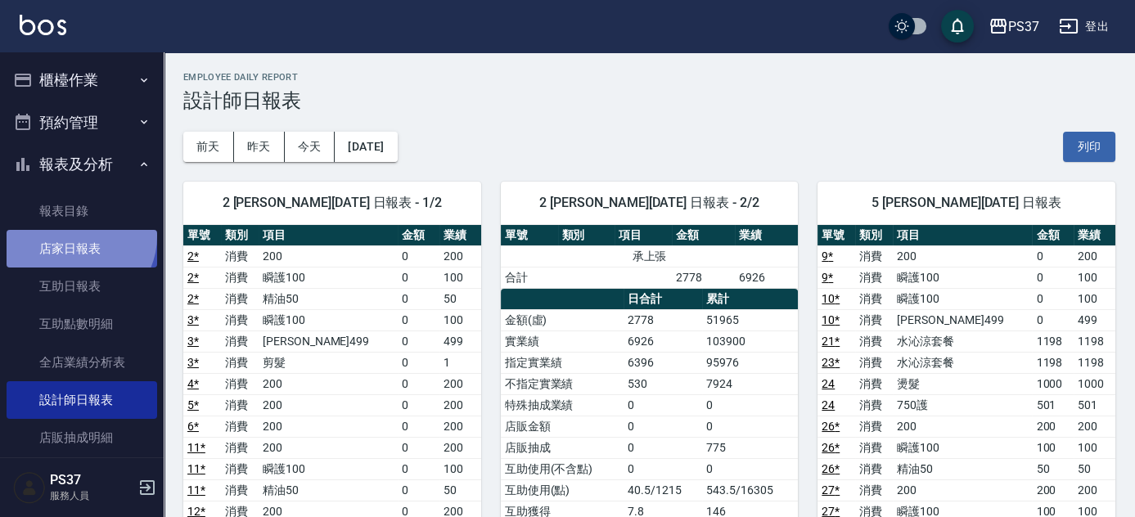
click at [76, 236] on link "店家日報表" at bounding box center [82, 249] width 151 height 38
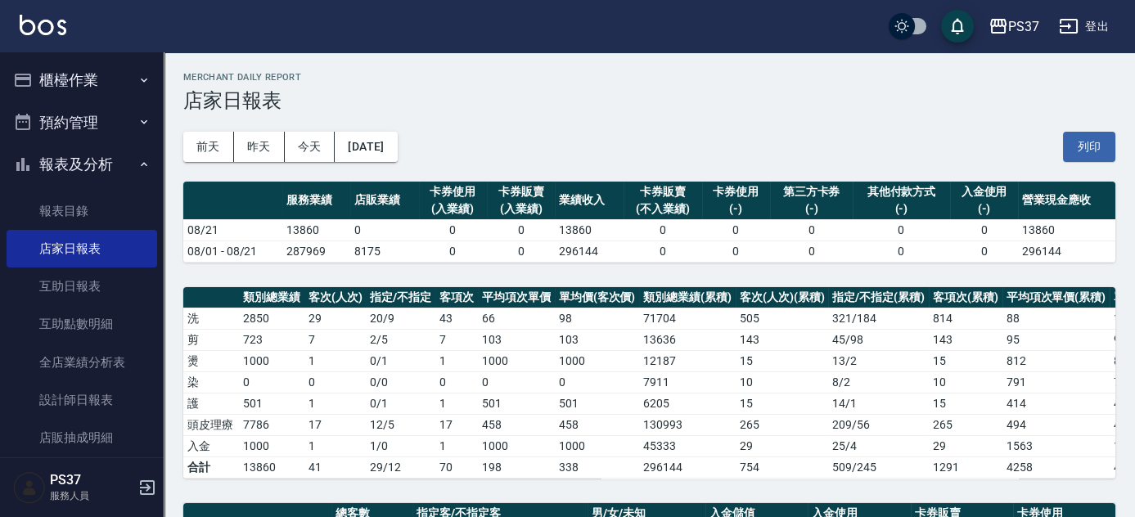
click at [506, 144] on div "[DATE] [DATE] [DATE] [DATE] 列印" at bounding box center [649, 147] width 932 height 70
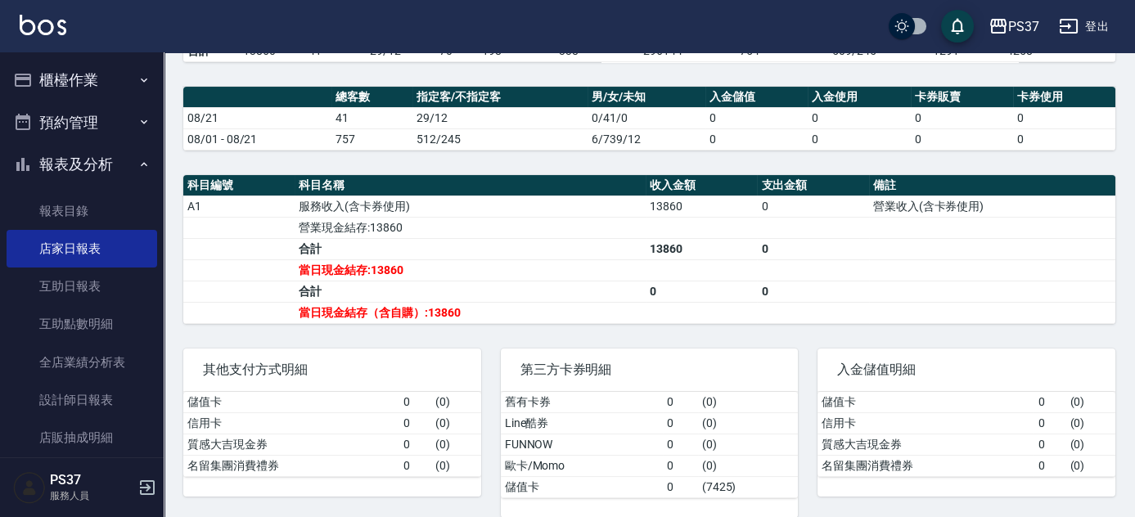
scroll to position [441, 0]
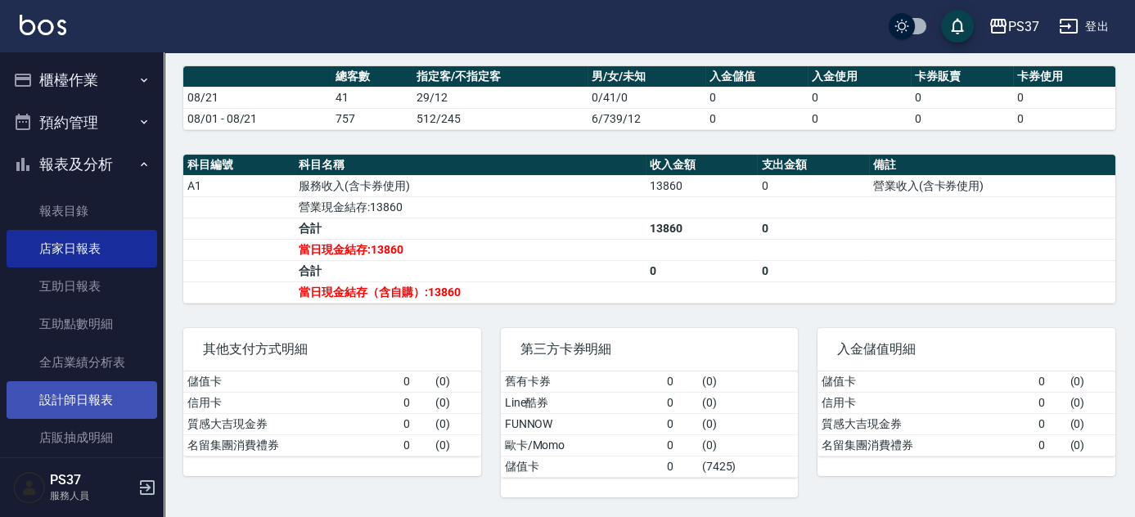
click at [79, 401] on link "設計師日報表" at bounding box center [82, 400] width 151 height 38
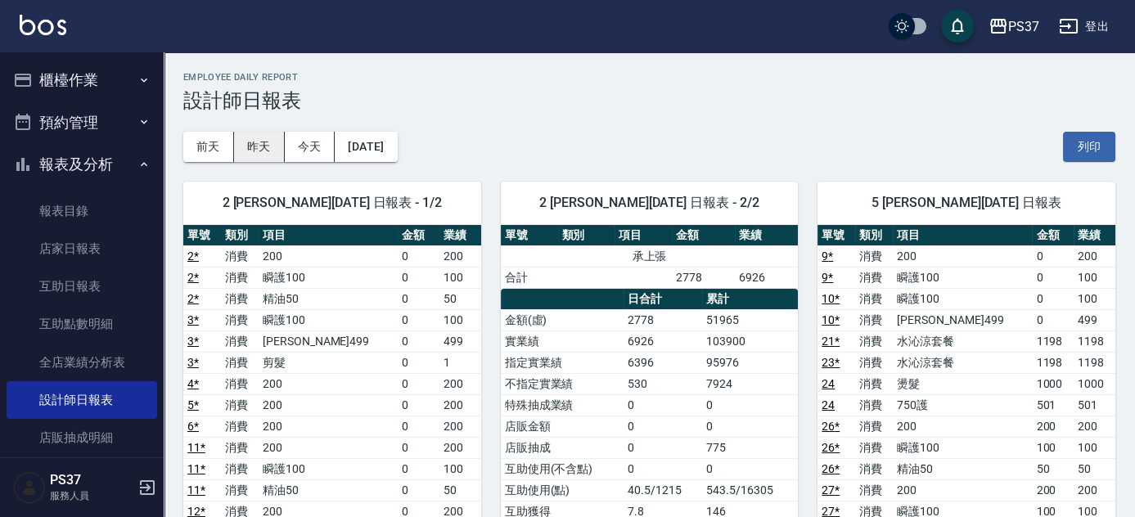
click at [261, 145] on button "昨天" at bounding box center [259, 147] width 51 height 30
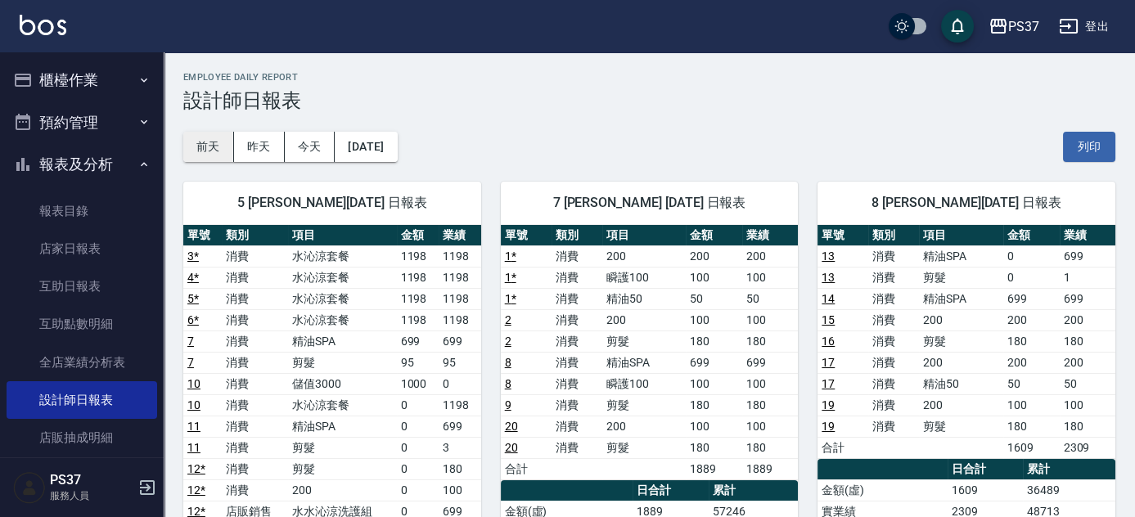
click at [214, 152] on button "前天" at bounding box center [208, 147] width 51 height 30
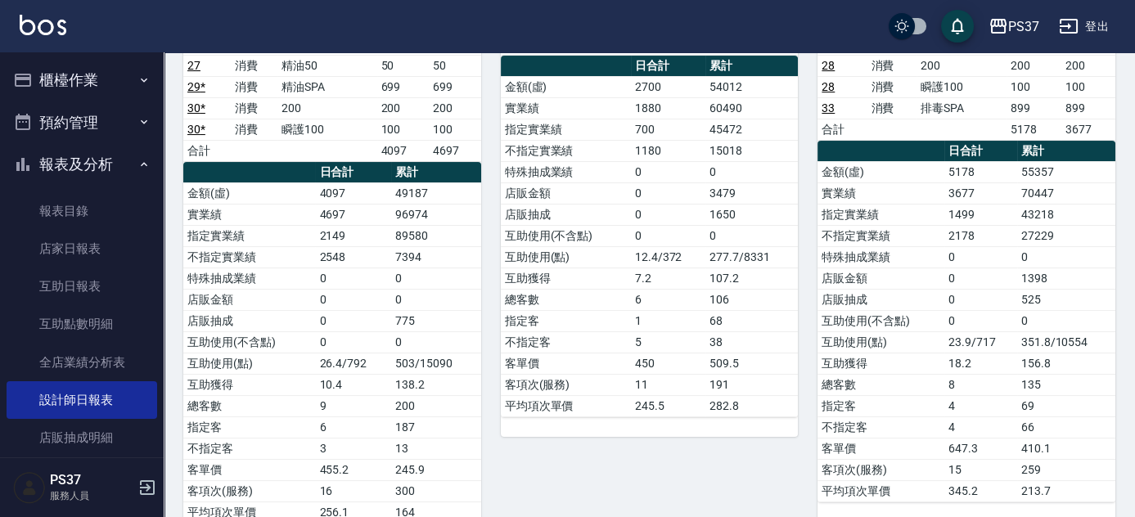
scroll to position [148, 0]
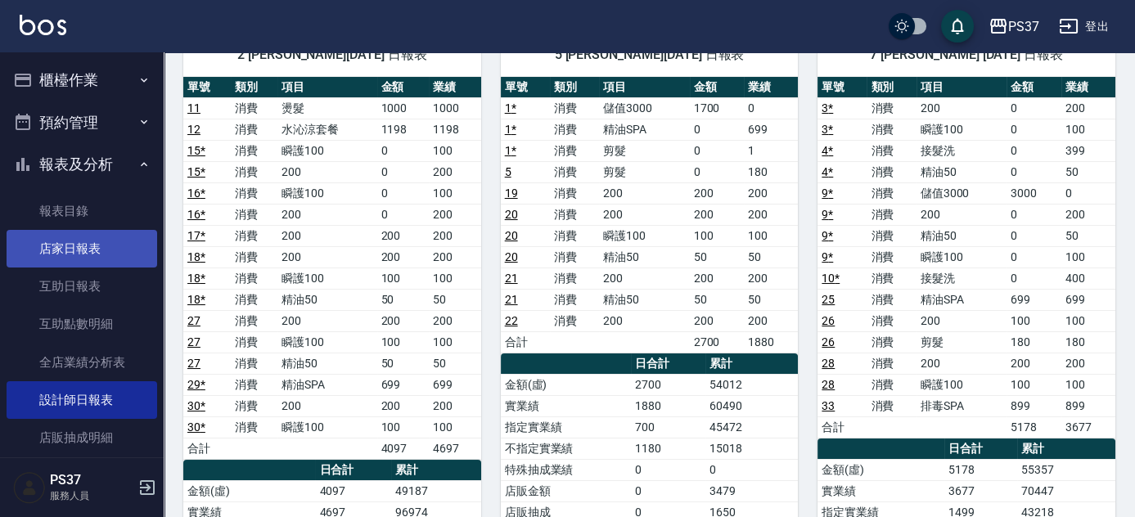
click at [83, 258] on link "店家日報表" at bounding box center [82, 249] width 151 height 38
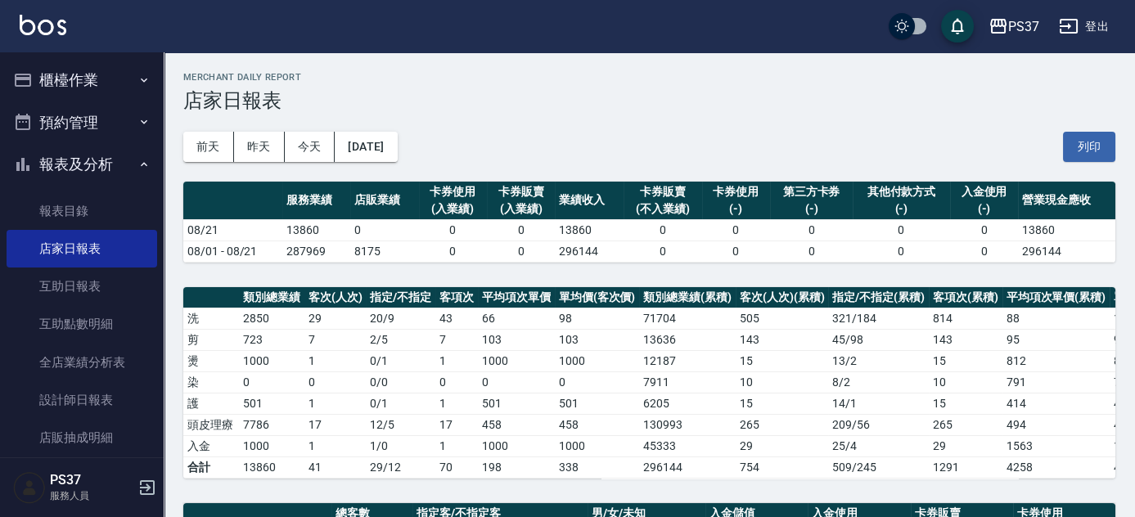
click at [614, 157] on div "[DATE] [DATE] [DATE] [DATE] 列印" at bounding box center [649, 147] width 932 height 70
click at [271, 154] on button "昨天" at bounding box center [259, 147] width 51 height 30
click at [211, 155] on button "前天" at bounding box center [208, 147] width 51 height 30
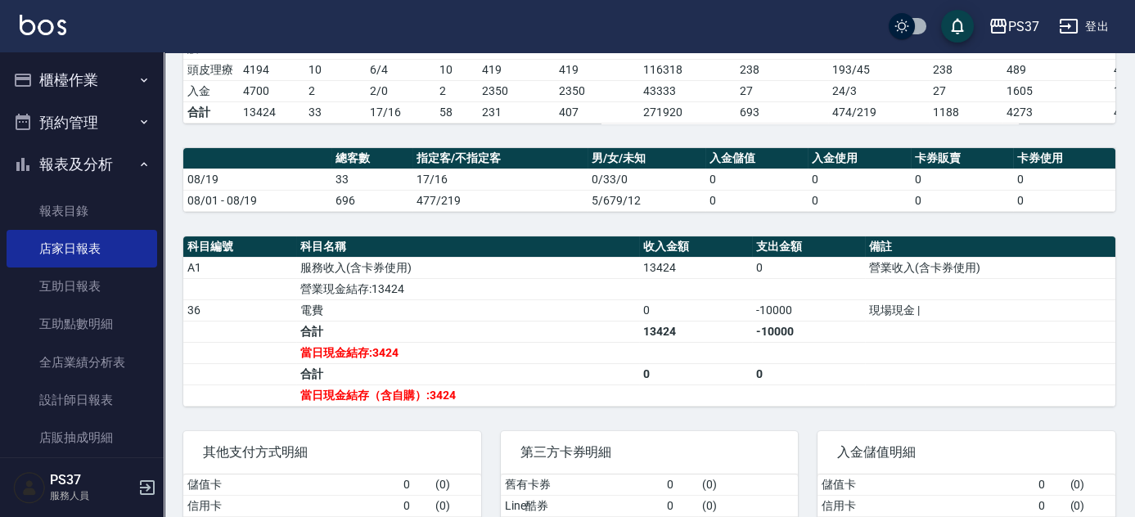
scroll to position [462, 0]
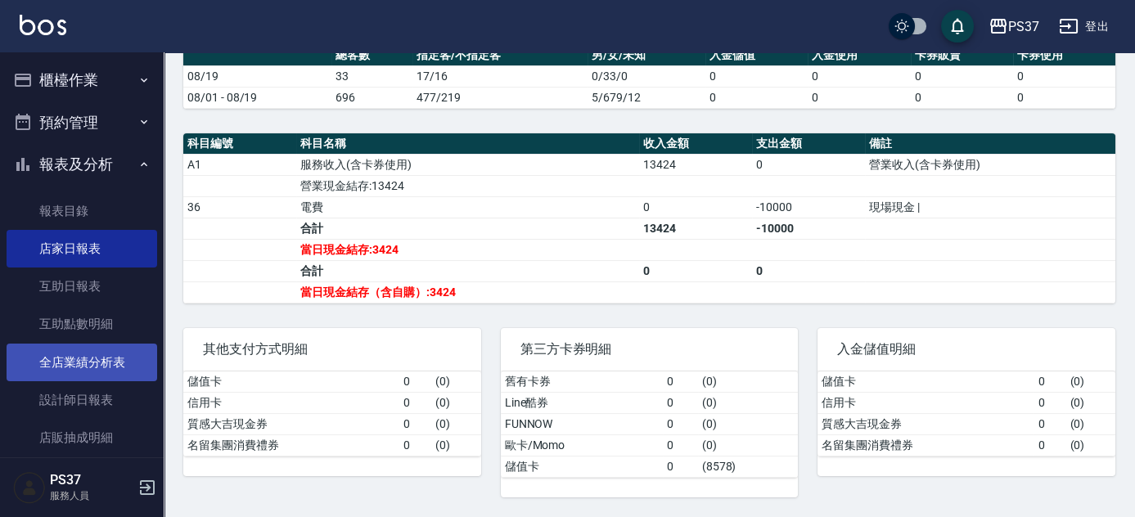
click at [74, 367] on link "全店業績分析表" at bounding box center [82, 363] width 151 height 38
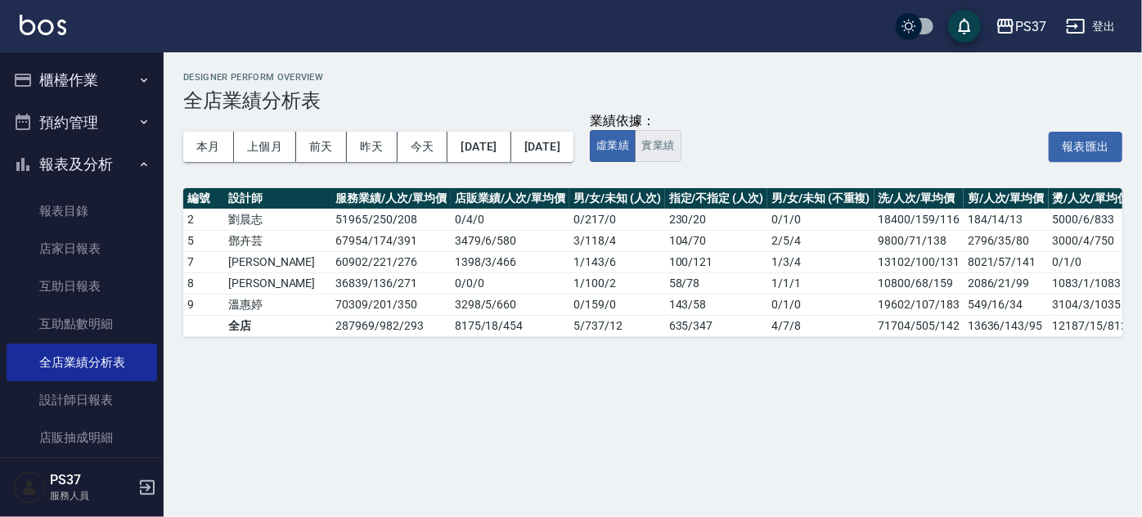
click at [681, 148] on button "實業績" at bounding box center [658, 146] width 46 height 32
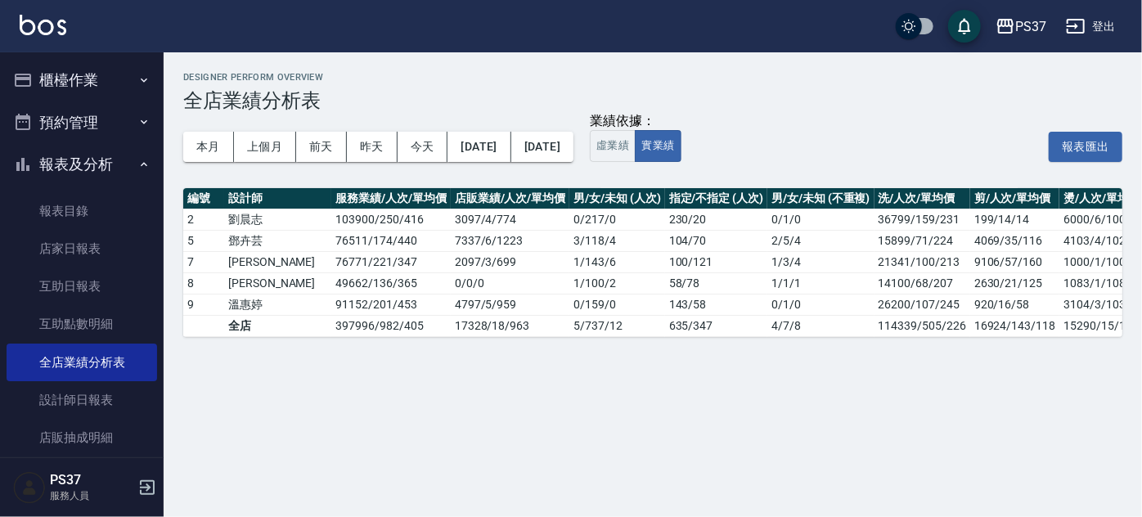
click at [367, 180] on div "本月 上個月 [DATE] [DATE] [DATE] [DATE] [DATE]" at bounding box center [378, 147] width 390 height 70
